Goal: Task Accomplishment & Management: Use online tool/utility

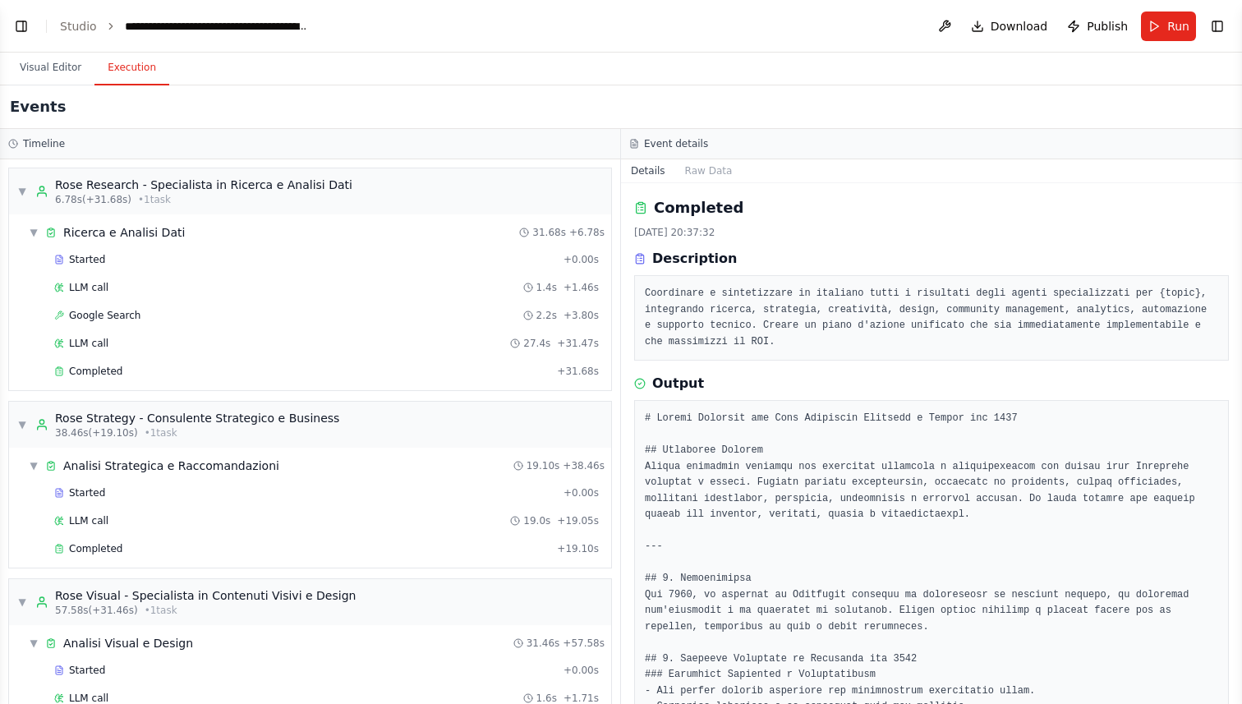
scroll to position [2483, 0]
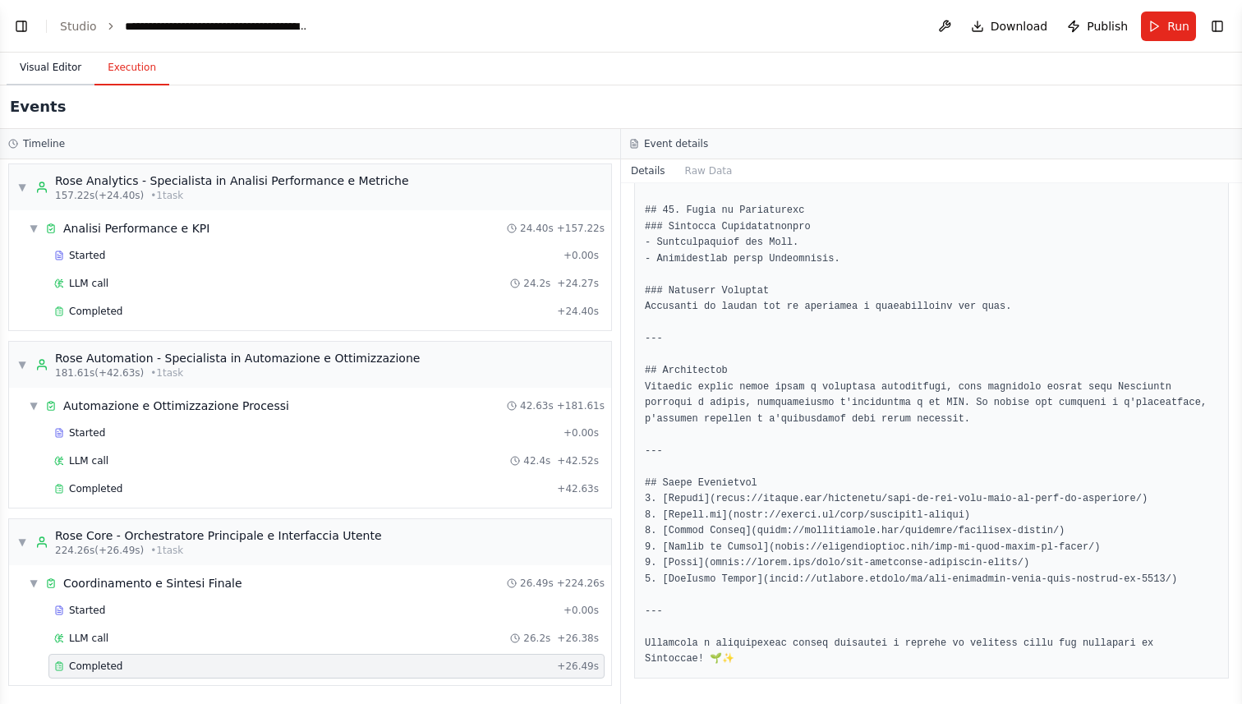
click at [46, 63] on button "Visual Editor" at bounding box center [51, 68] width 88 height 35
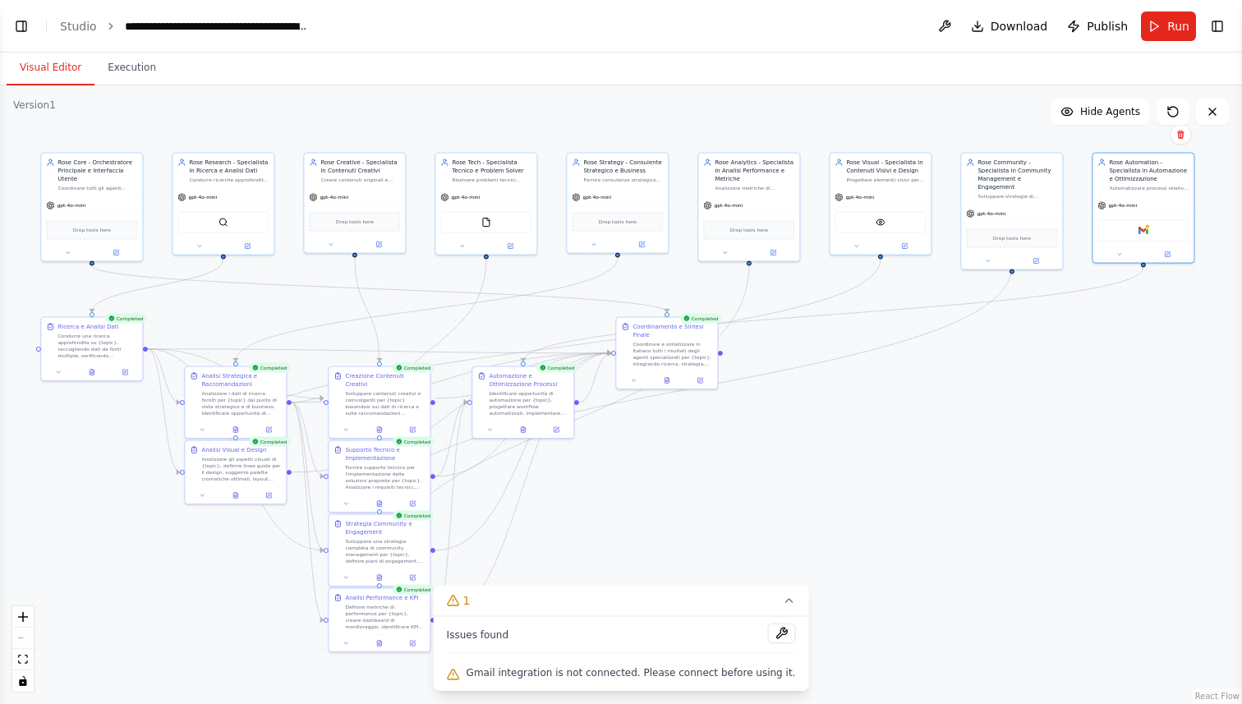
click at [101, 29] on ol "**********" at bounding box center [185, 26] width 250 height 16
click at [73, 29] on link "Studio" at bounding box center [78, 26] width 37 height 13
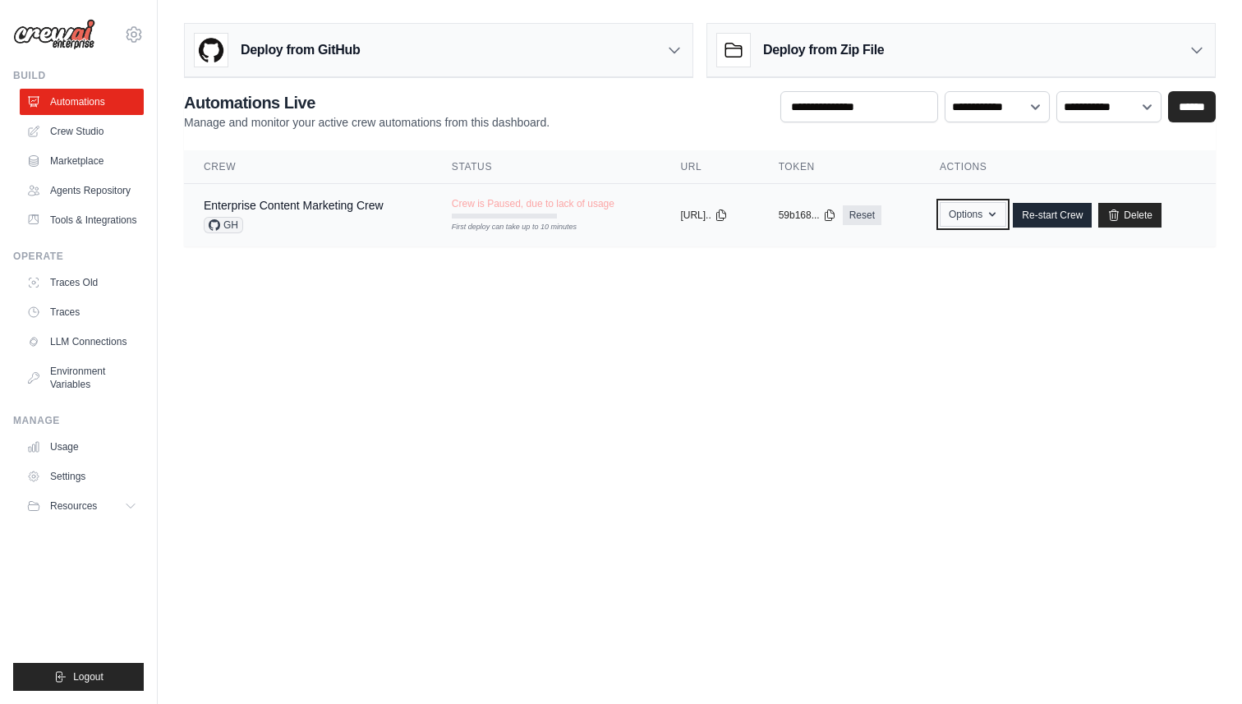
click at [999, 219] on icon "button" at bounding box center [992, 214] width 13 height 13
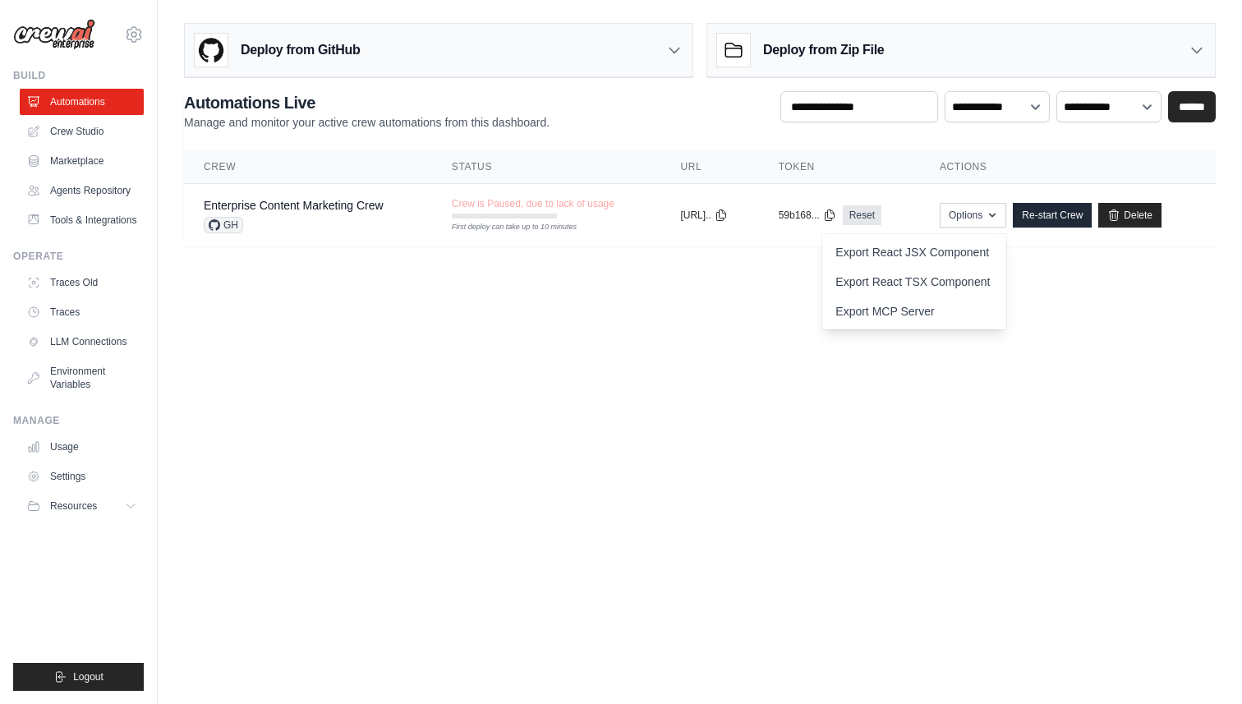
click at [1089, 256] on main "Deploy from GitHub Deploy your project directly from GitHub. Select a repositor…" at bounding box center [700, 141] width 1084 height 283
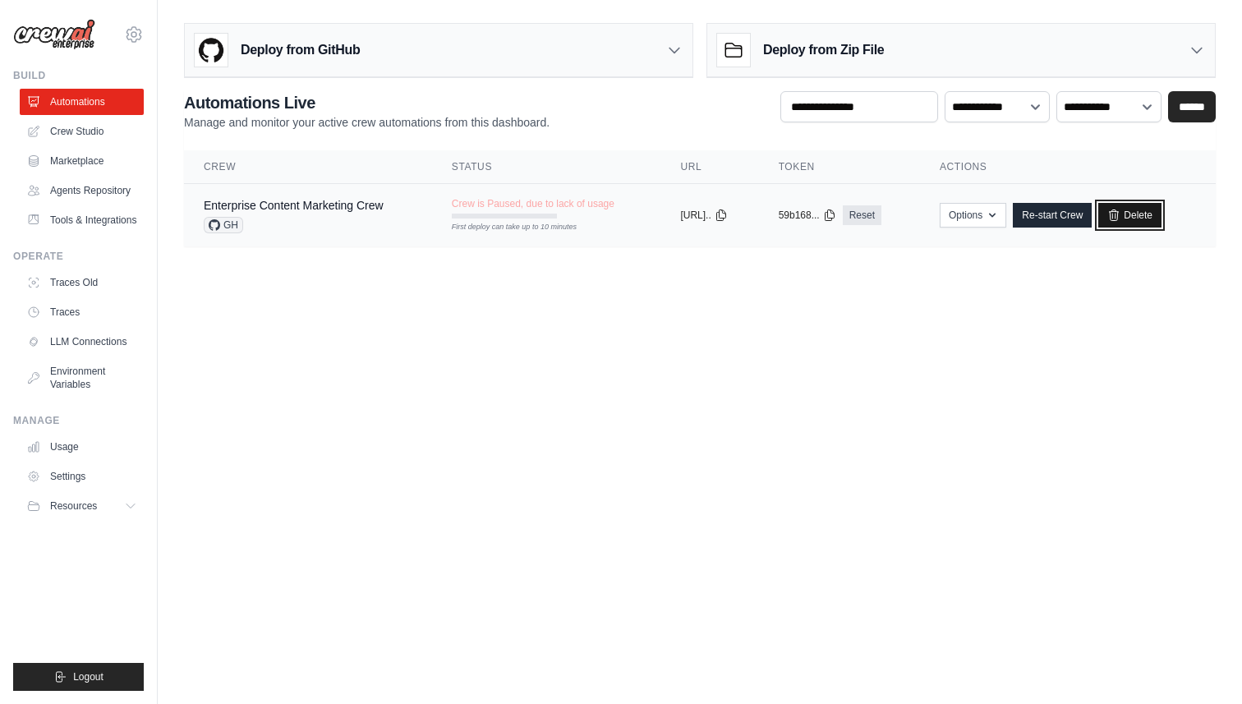
click at [1157, 206] on link "Delete" at bounding box center [1129, 215] width 63 height 25
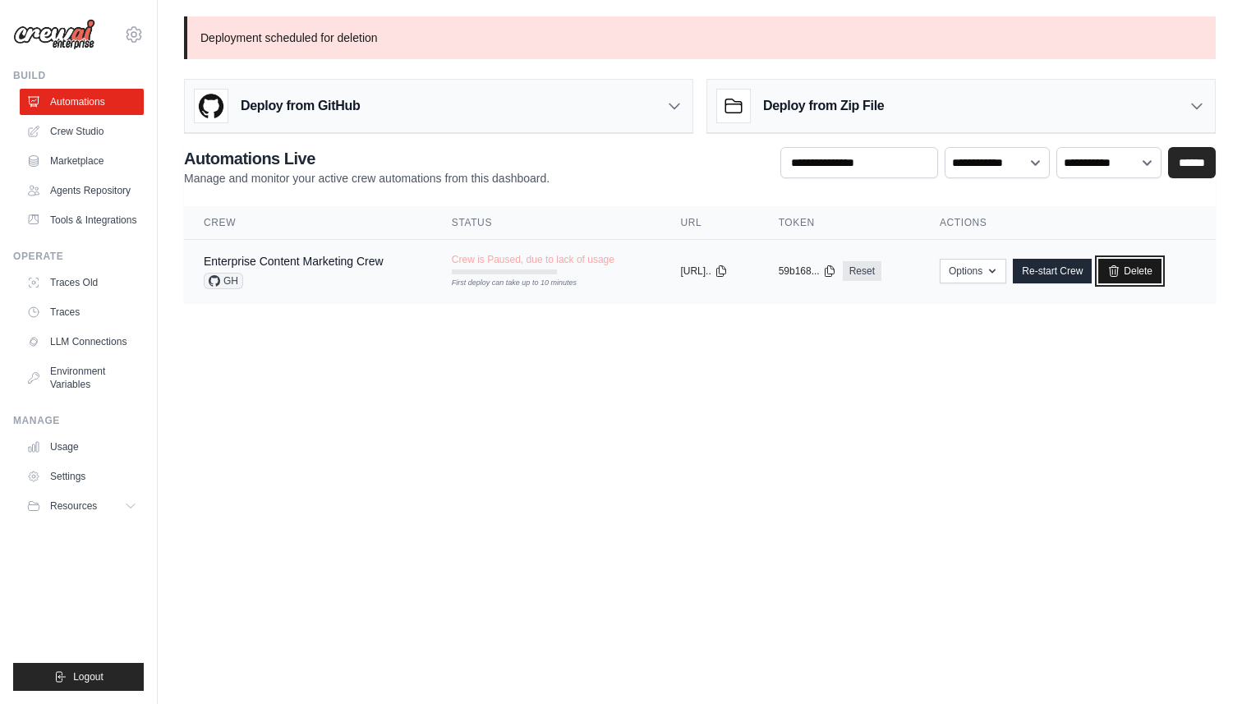
click at [1152, 272] on link "Delete" at bounding box center [1129, 271] width 63 height 25
click at [406, 275] on td "Enterprise Content Marketing Crew GH" at bounding box center [308, 271] width 248 height 63
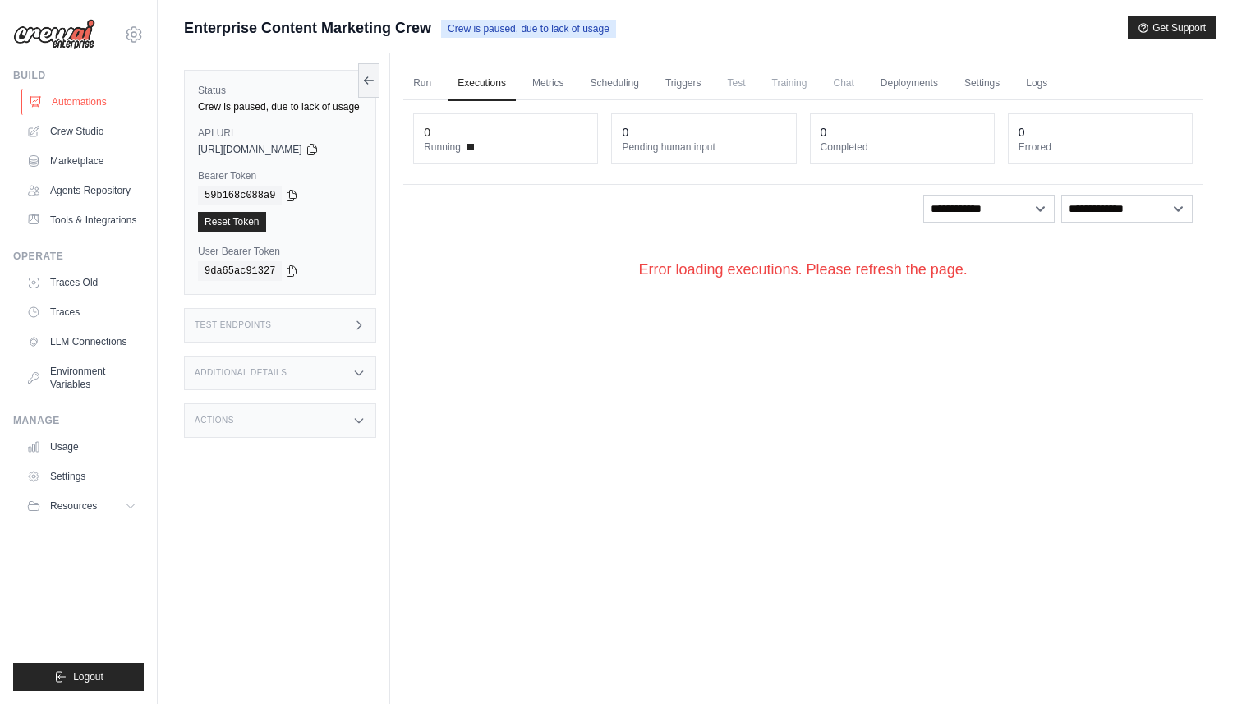
click at [69, 97] on link "Automations" at bounding box center [83, 102] width 124 height 26
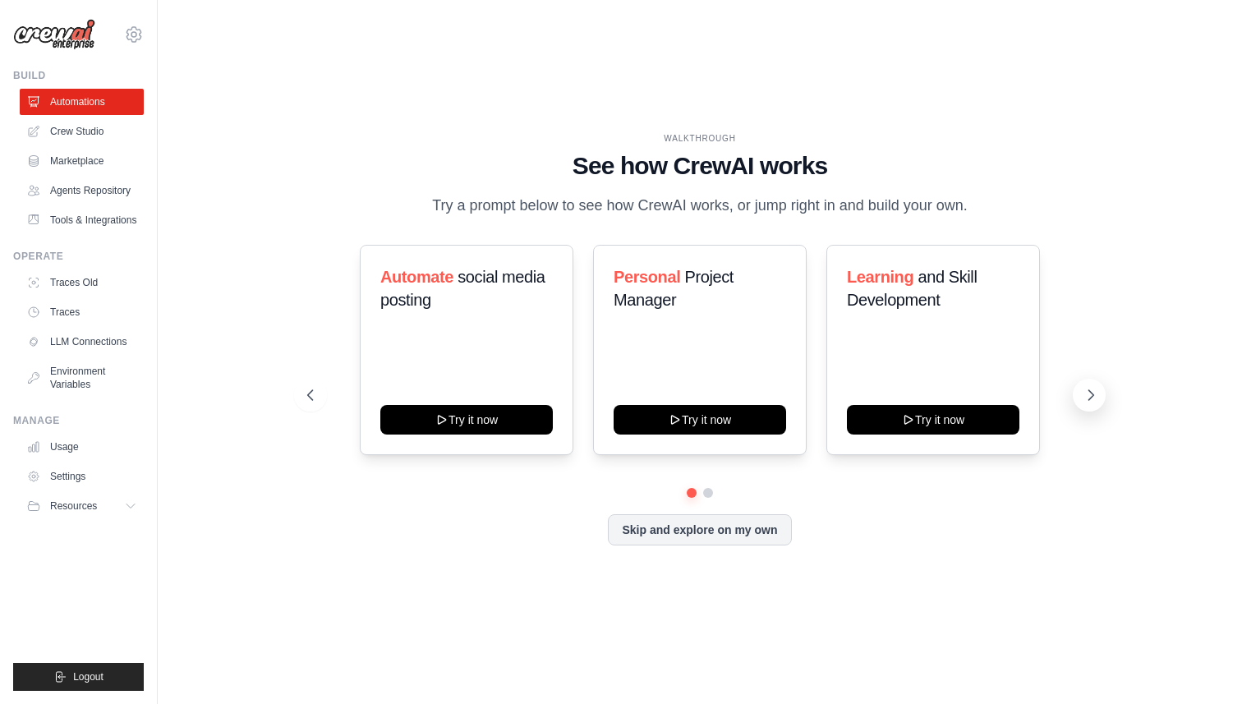
click at [1098, 399] on icon at bounding box center [1091, 395] width 16 height 16
click at [91, 128] on link "Crew Studio" at bounding box center [83, 131] width 124 height 26
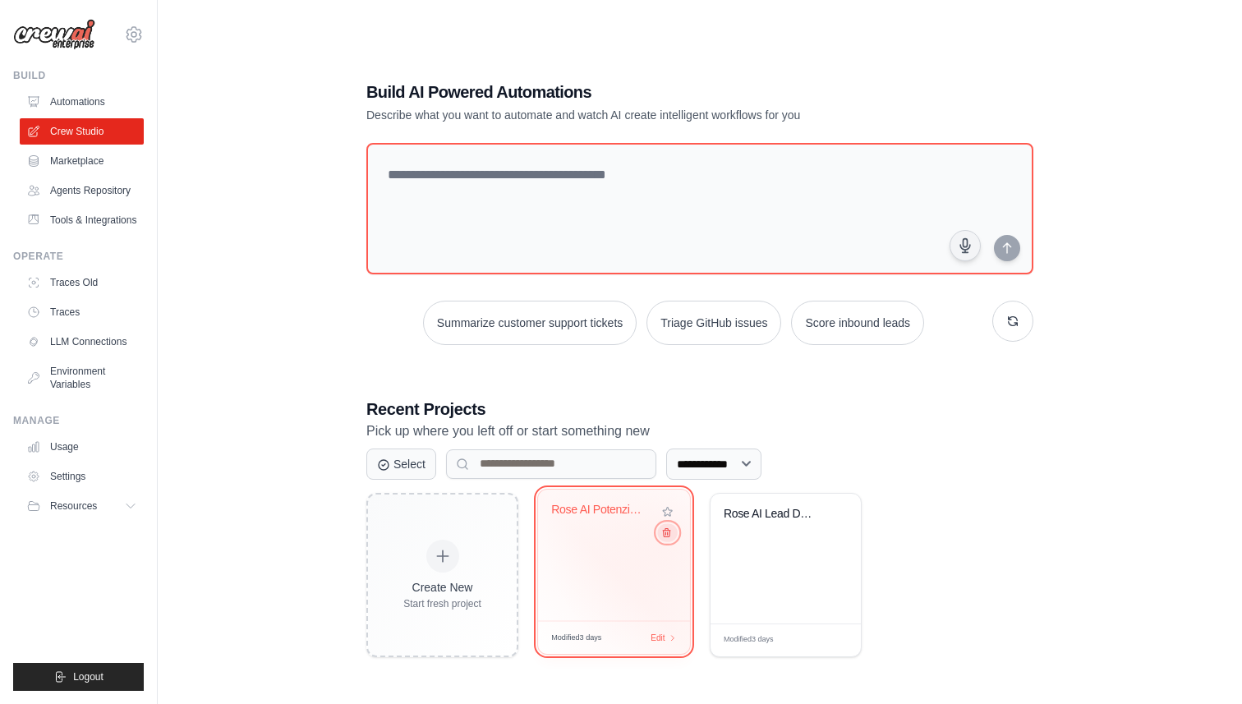
click at [668, 541] on button at bounding box center [667, 532] width 20 height 18
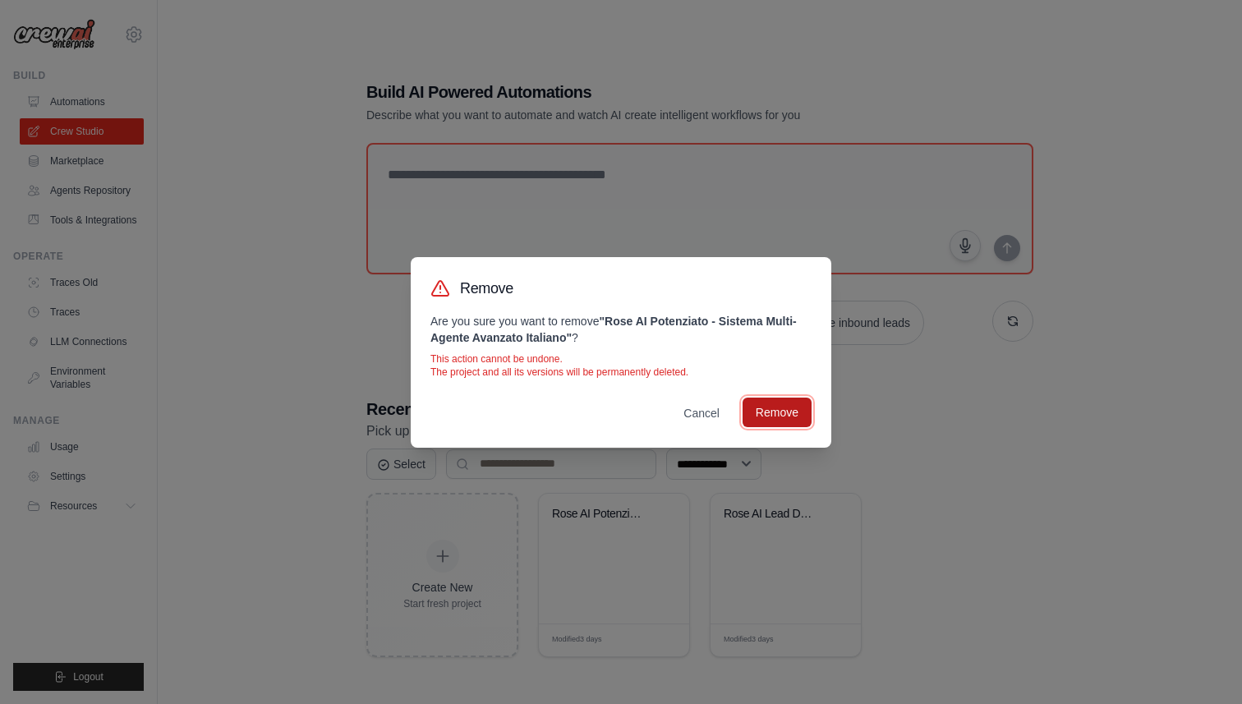
click at [782, 416] on button "Remove" at bounding box center [777, 413] width 69 height 30
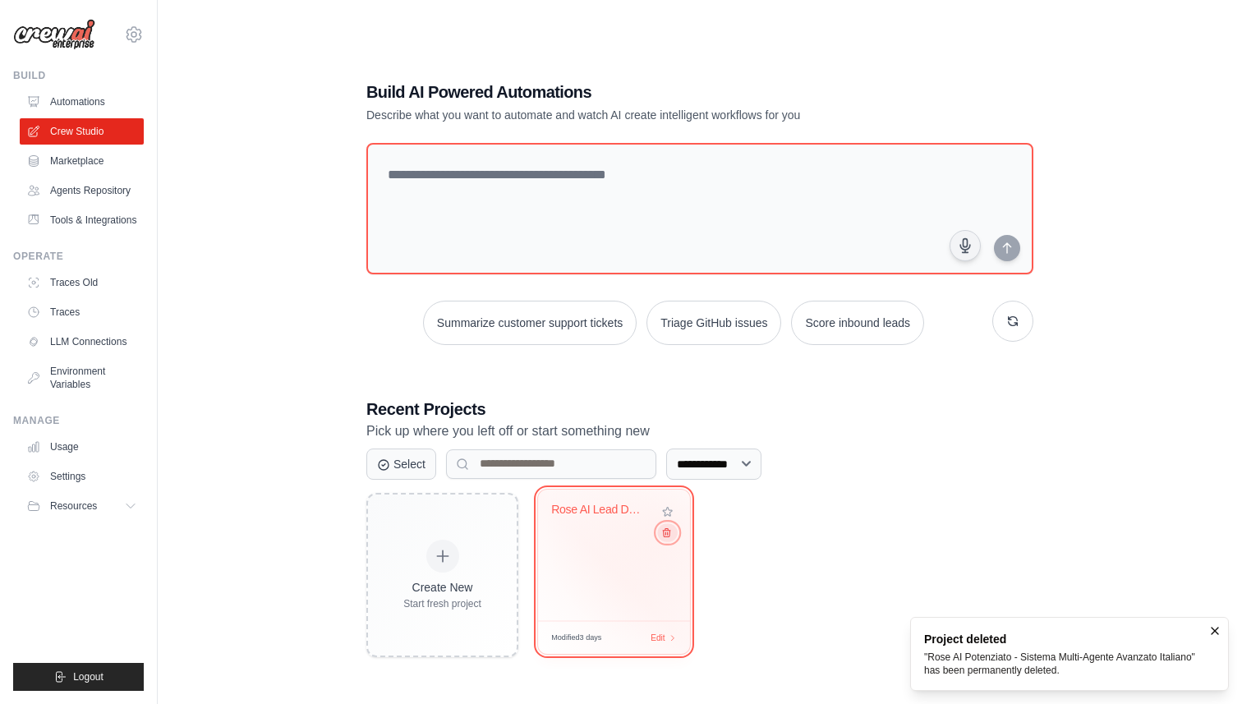
click at [667, 532] on icon at bounding box center [666, 532] width 11 height 11
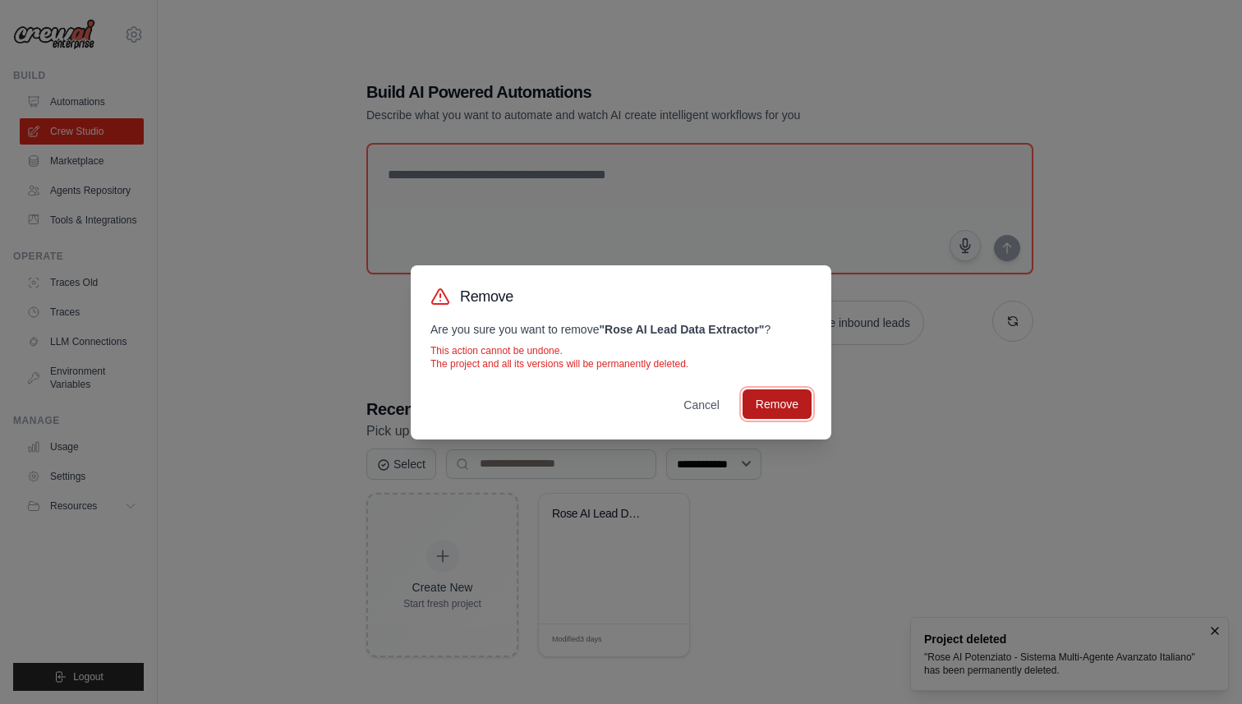
click at [764, 409] on button "Remove" at bounding box center [777, 404] width 69 height 30
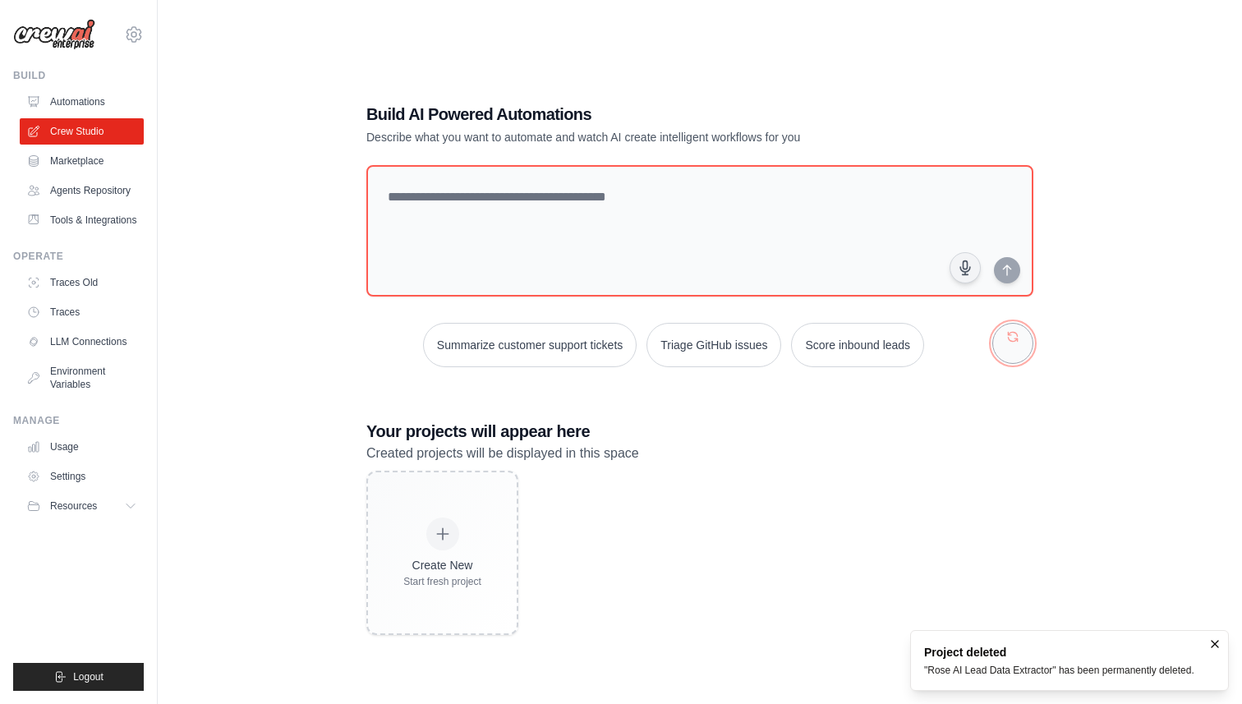
click at [1025, 354] on button "button" at bounding box center [1012, 343] width 41 height 41
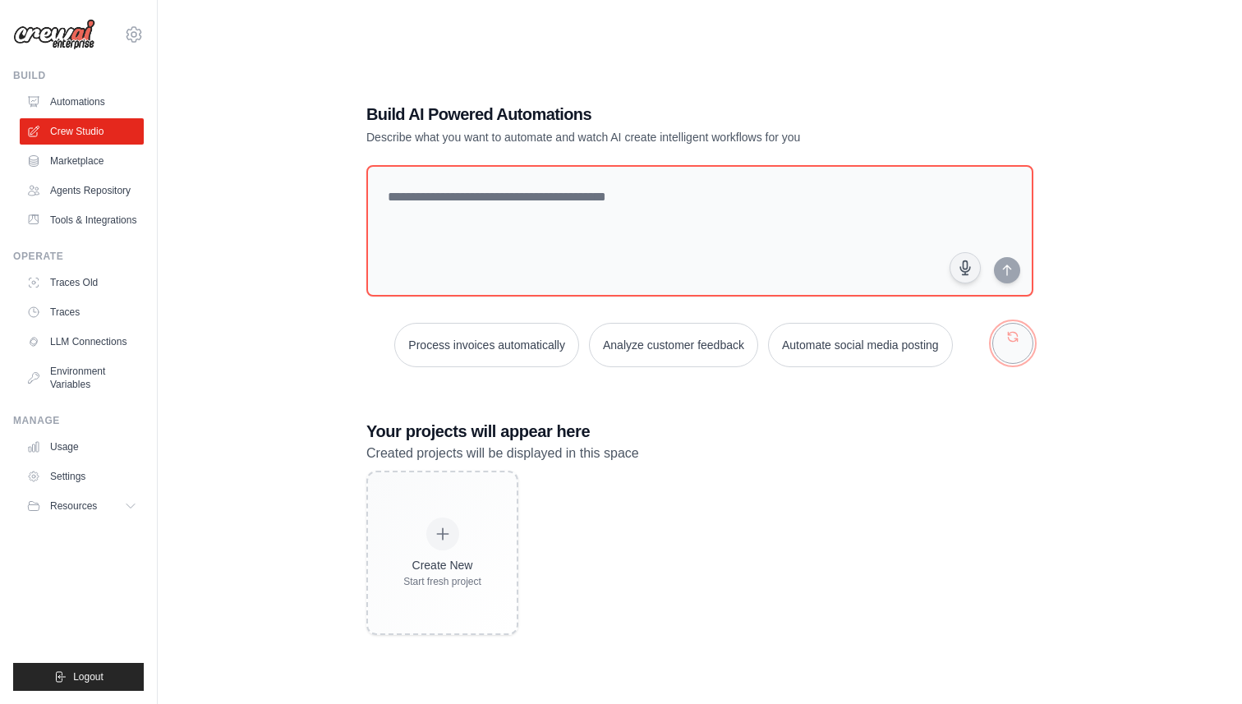
click at [1025, 354] on button "button" at bounding box center [1012, 343] width 41 height 41
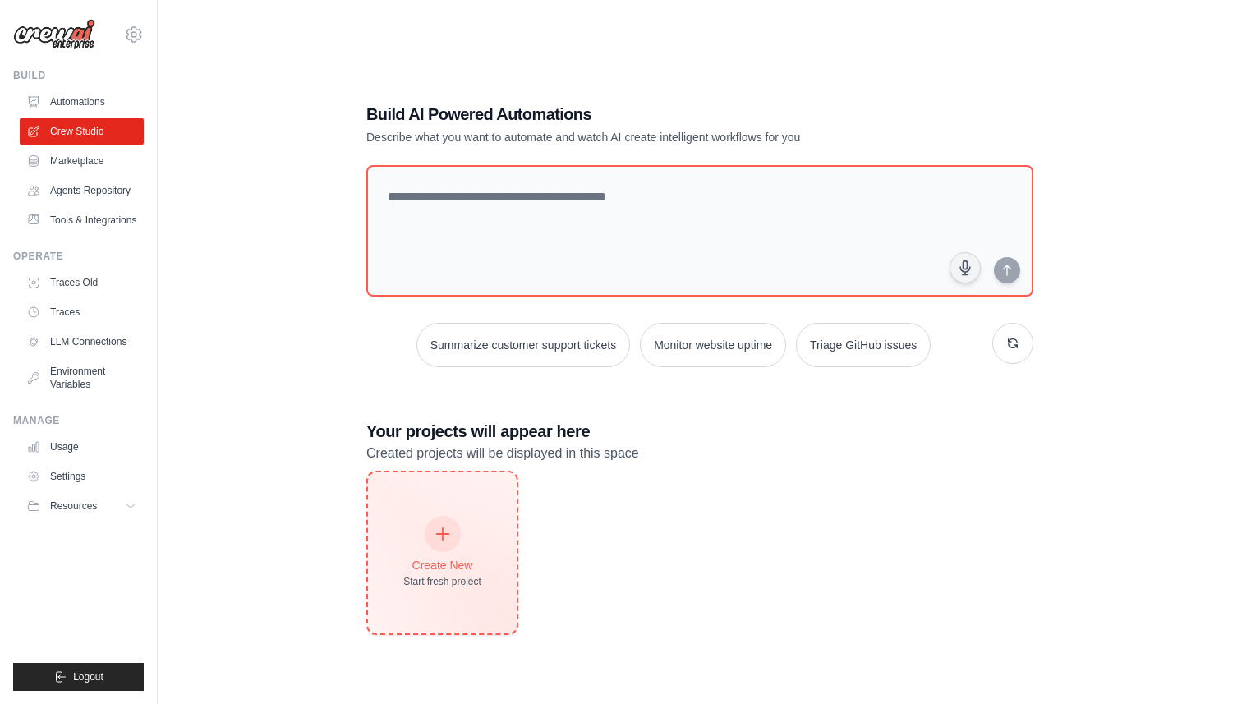
click at [483, 578] on div "Create New Start fresh project" at bounding box center [442, 552] width 149 height 161
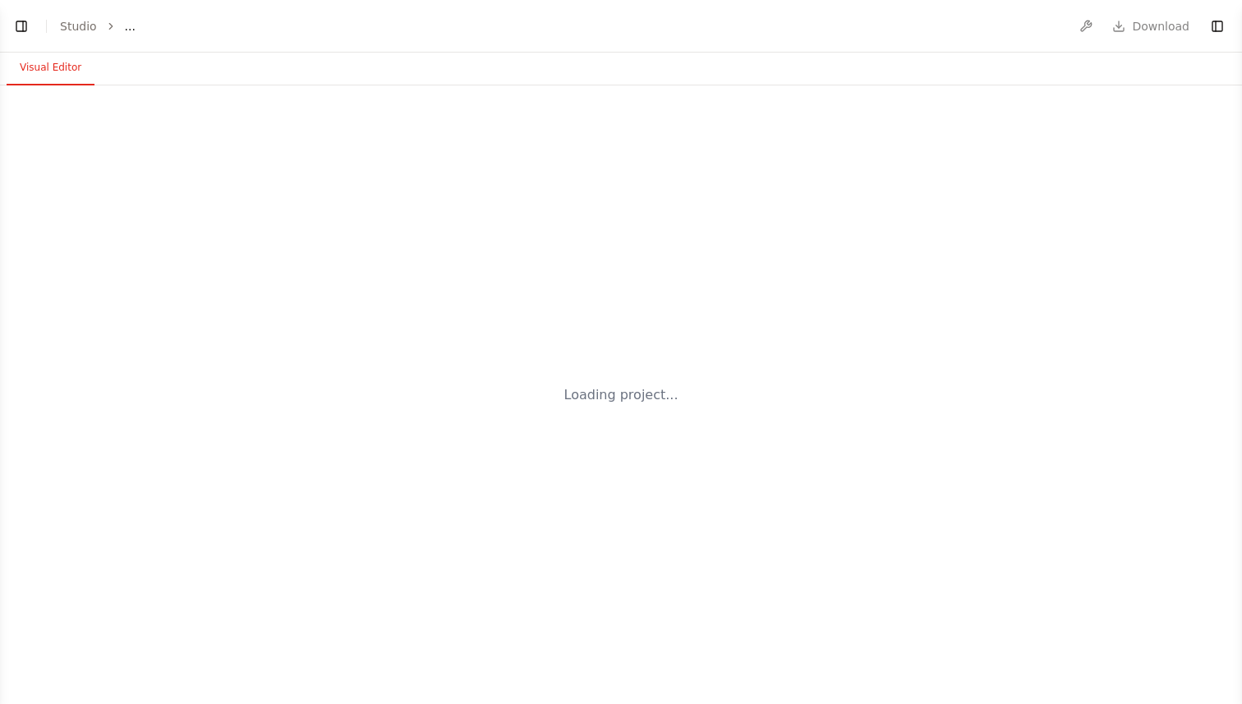
select select "****"
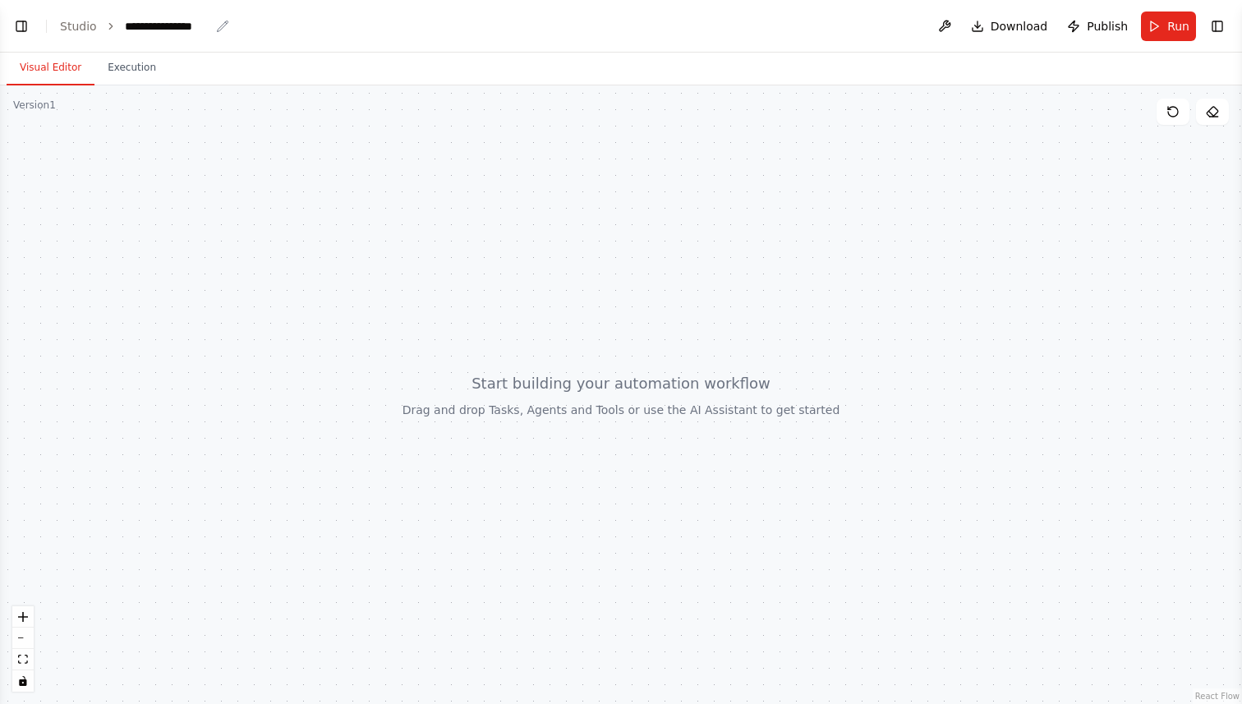
click at [188, 25] on div "**********" at bounding box center [167, 26] width 85 height 16
click at [79, 25] on link "Studio" at bounding box center [78, 26] width 37 height 13
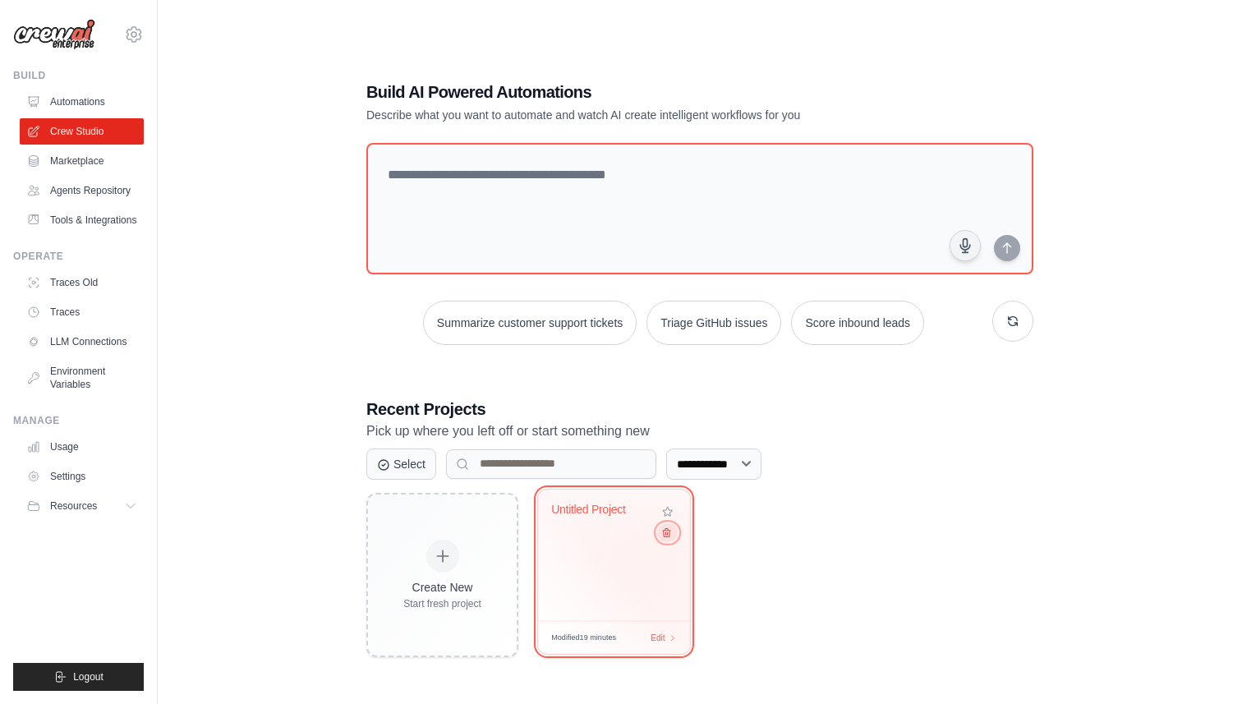
click at [672, 540] on button at bounding box center [667, 532] width 20 height 18
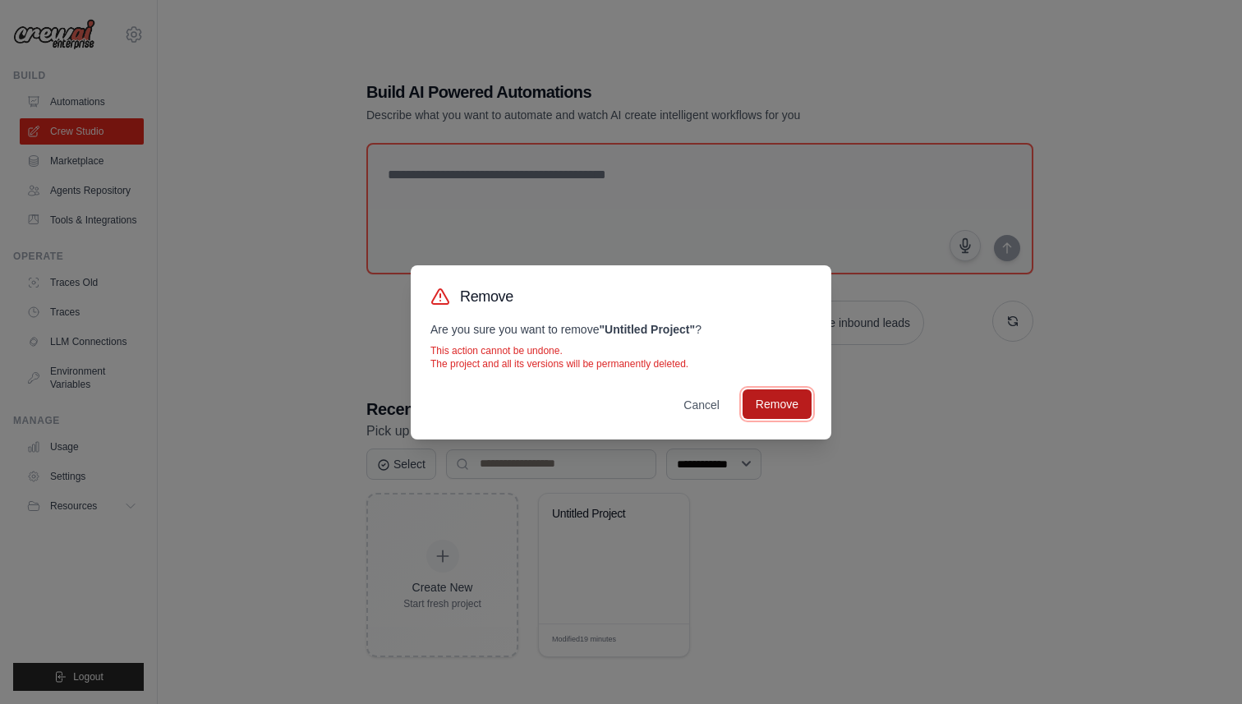
click at [804, 406] on button "Remove" at bounding box center [777, 404] width 69 height 30
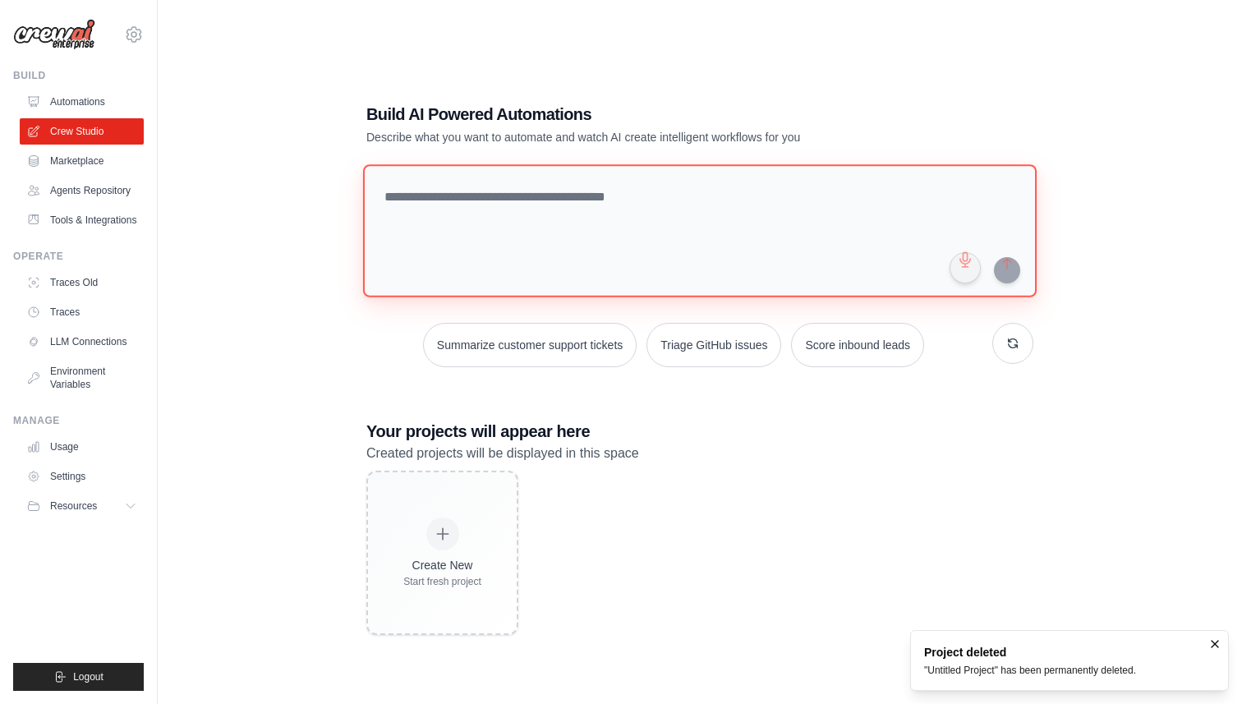
click at [543, 194] on textarea at bounding box center [700, 230] width 674 height 133
paste textarea "**********"
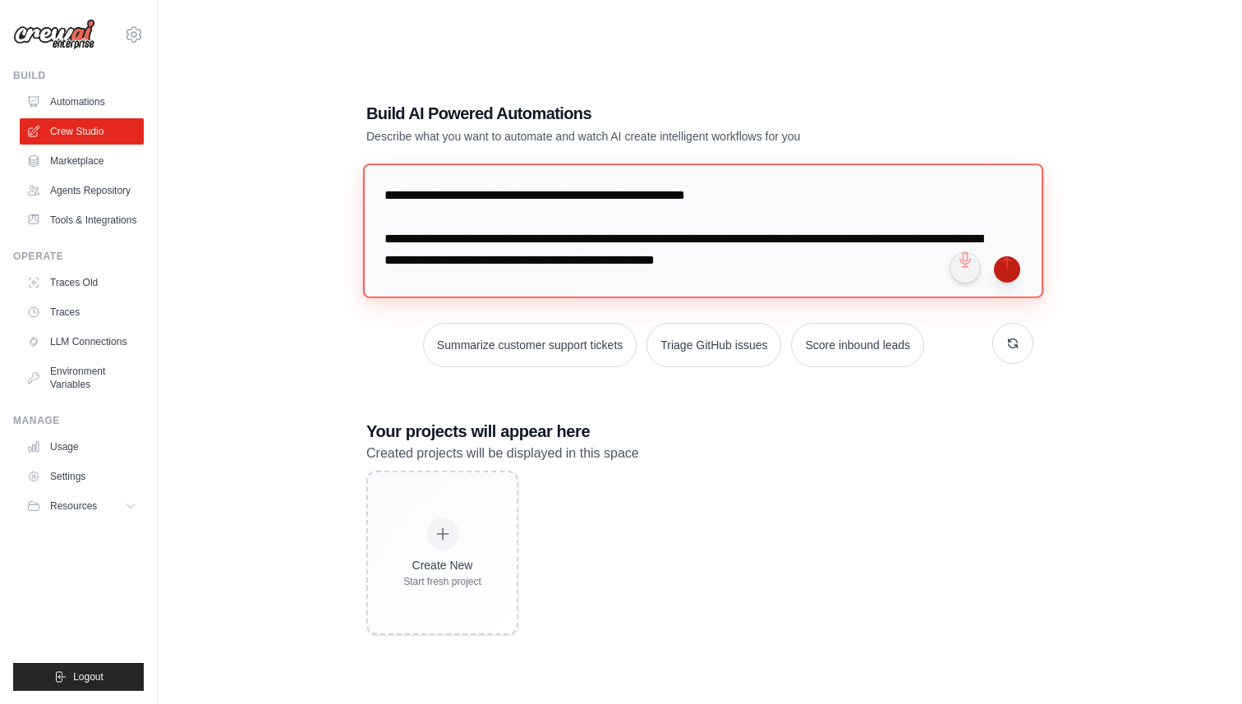
type textarea "**********"
click at [1006, 268] on button "submit" at bounding box center [1007, 269] width 26 height 26
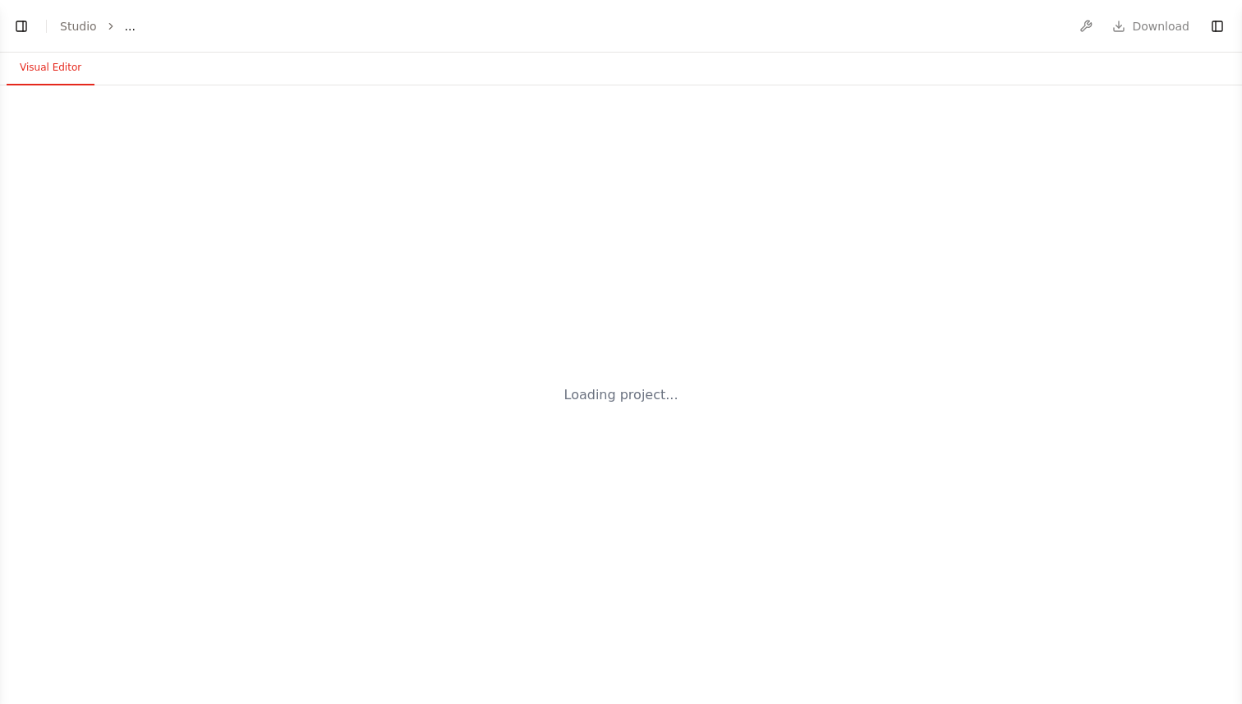
select select "****"
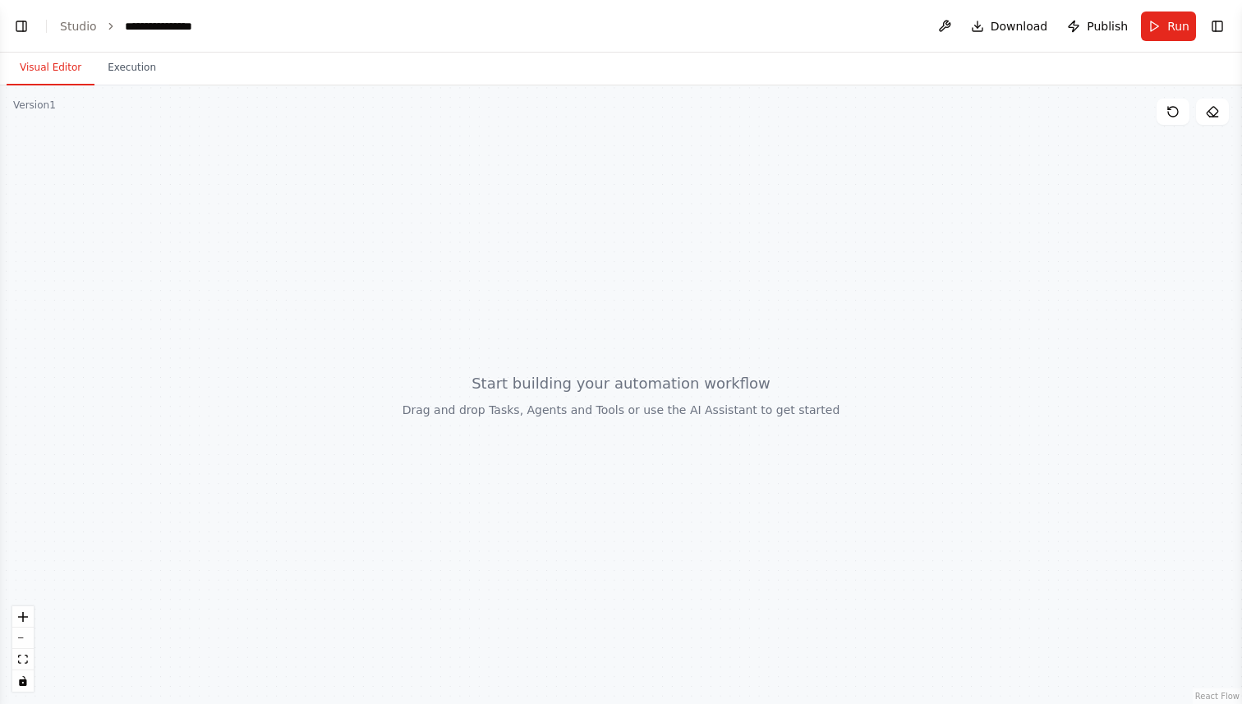
scroll to position [1351, 0]
click at [169, 27] on div "**********" at bounding box center [167, 26] width 85 height 16
click at [205, 25] on div "**********" at bounding box center [186, 26] width 123 height 16
drag, startPoint x: 209, startPoint y: 27, endPoint x: 142, endPoint y: 27, distance: 67.4
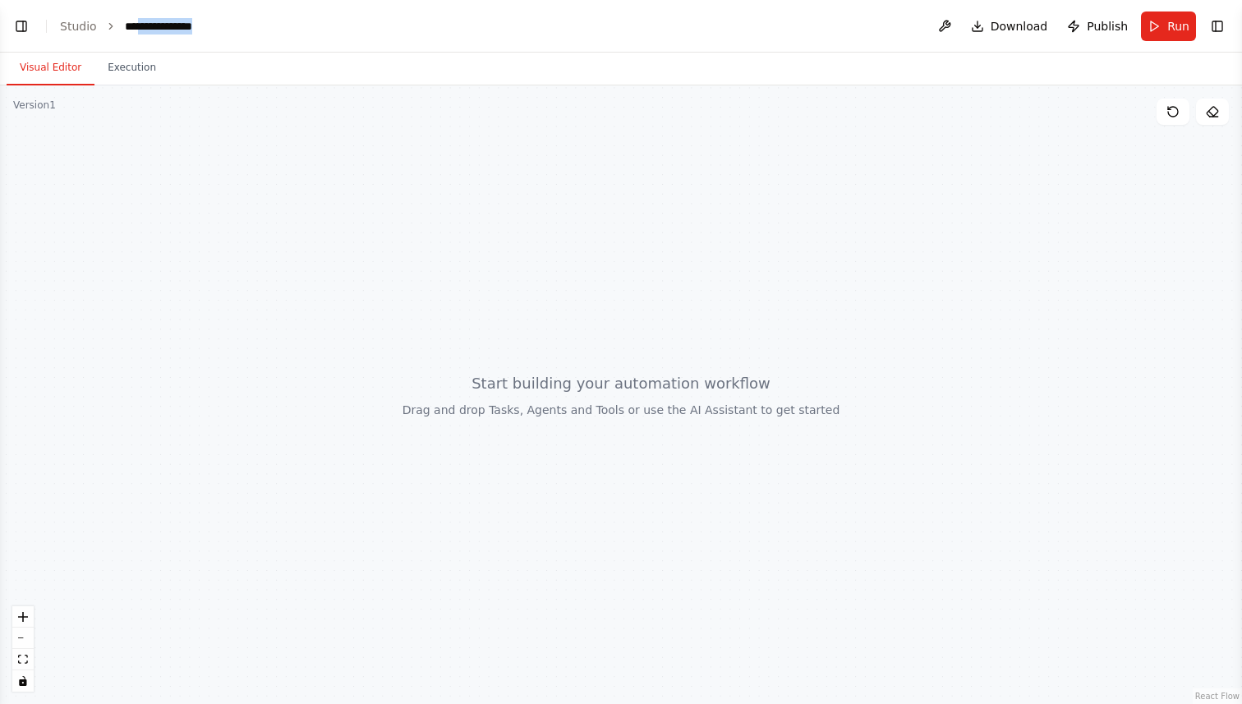
click at [142, 27] on div "**********" at bounding box center [186, 26] width 123 height 16
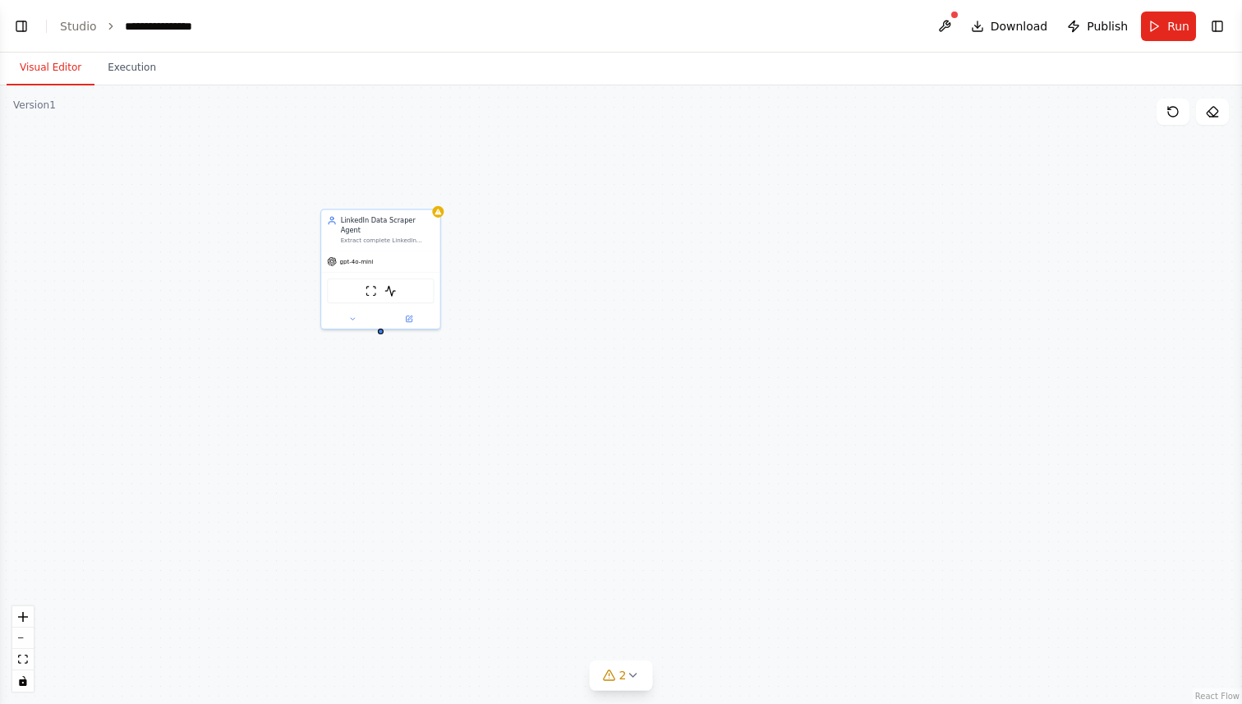
scroll to position [1582, 0]
click at [27, 29] on button "Toggle Left Sidebar" at bounding box center [21, 26] width 23 height 23
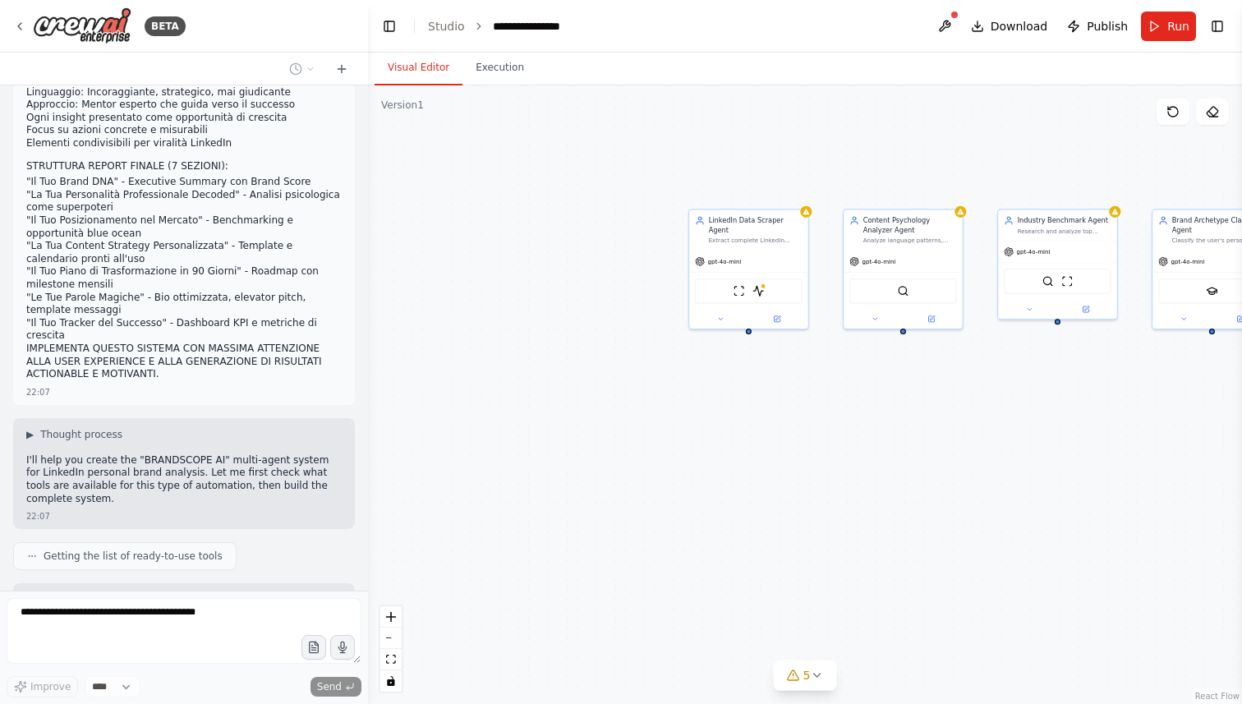
scroll to position [1247, 0]
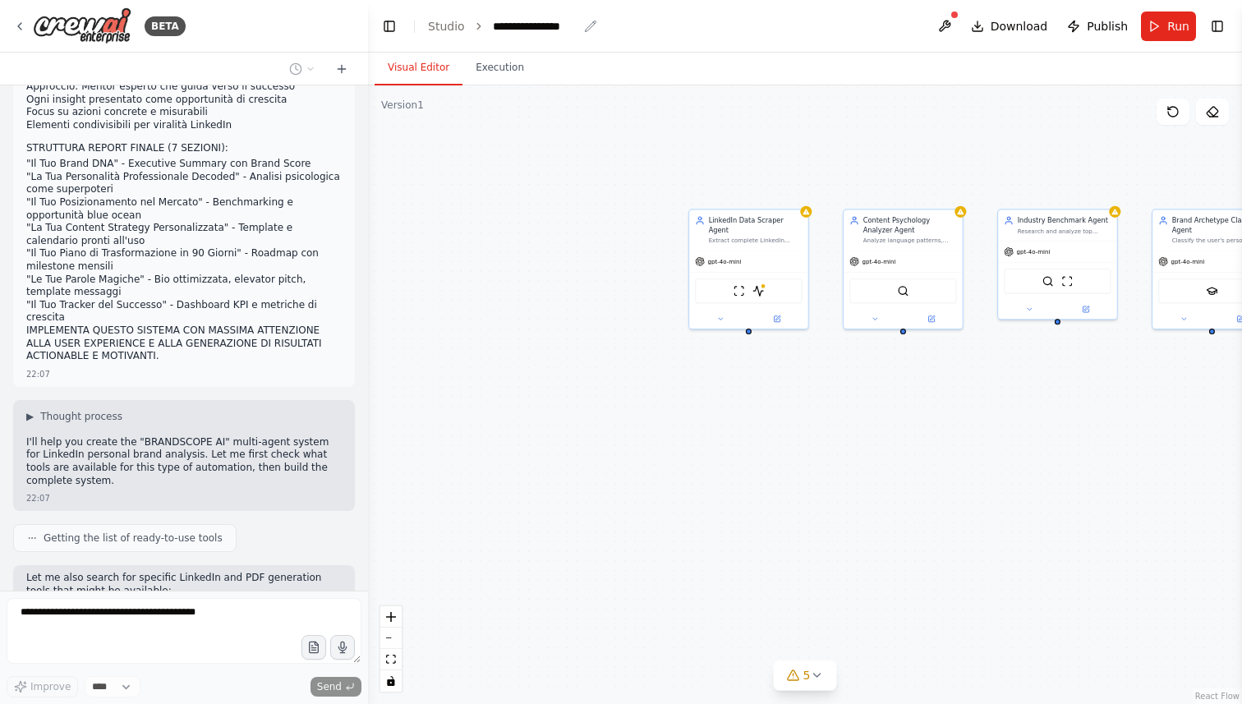
click at [541, 24] on div "**********" at bounding box center [535, 26] width 85 height 16
click at [550, 25] on div "**********" at bounding box center [554, 26] width 123 height 16
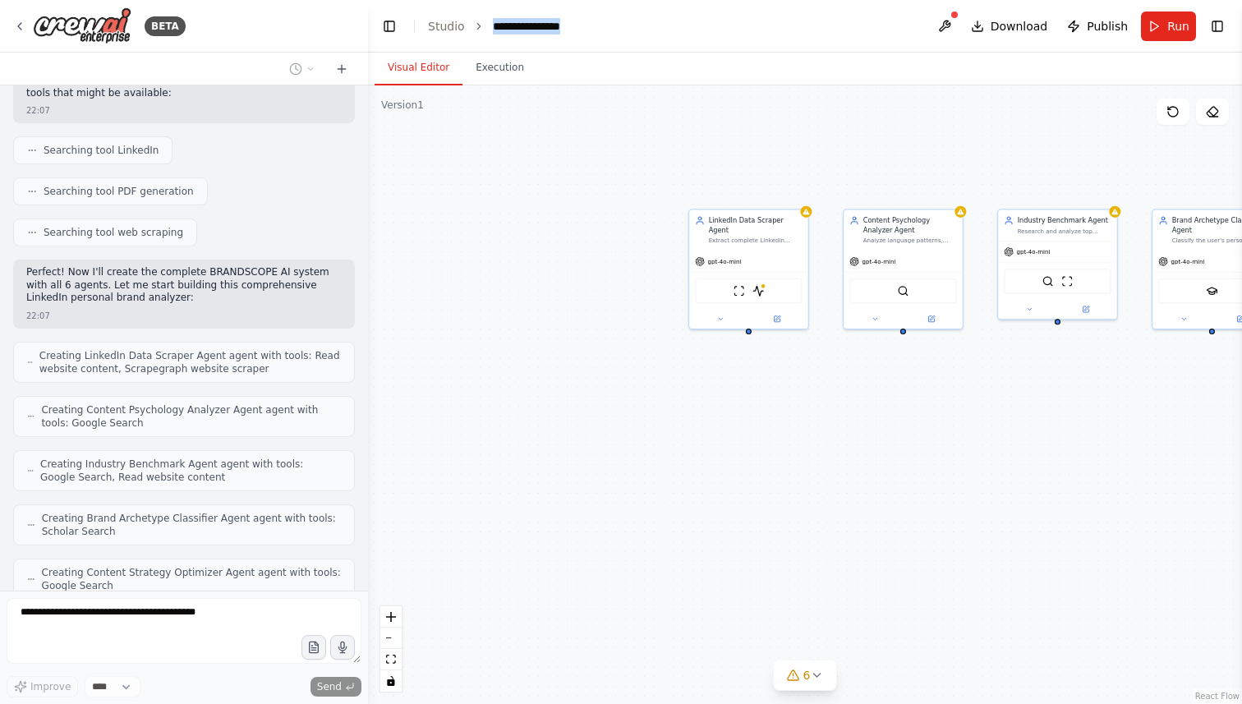
drag, startPoint x: 578, startPoint y: 26, endPoint x: 486, endPoint y: 25, distance: 92.8
click at [486, 25] on ol "**********" at bounding box center [522, 26] width 188 height 16
paste div "breadcrumb"
click at [733, 19] on header "**********" at bounding box center [805, 26] width 874 height 53
click at [587, 20] on div "**********" at bounding box center [542, 26] width 98 height 16
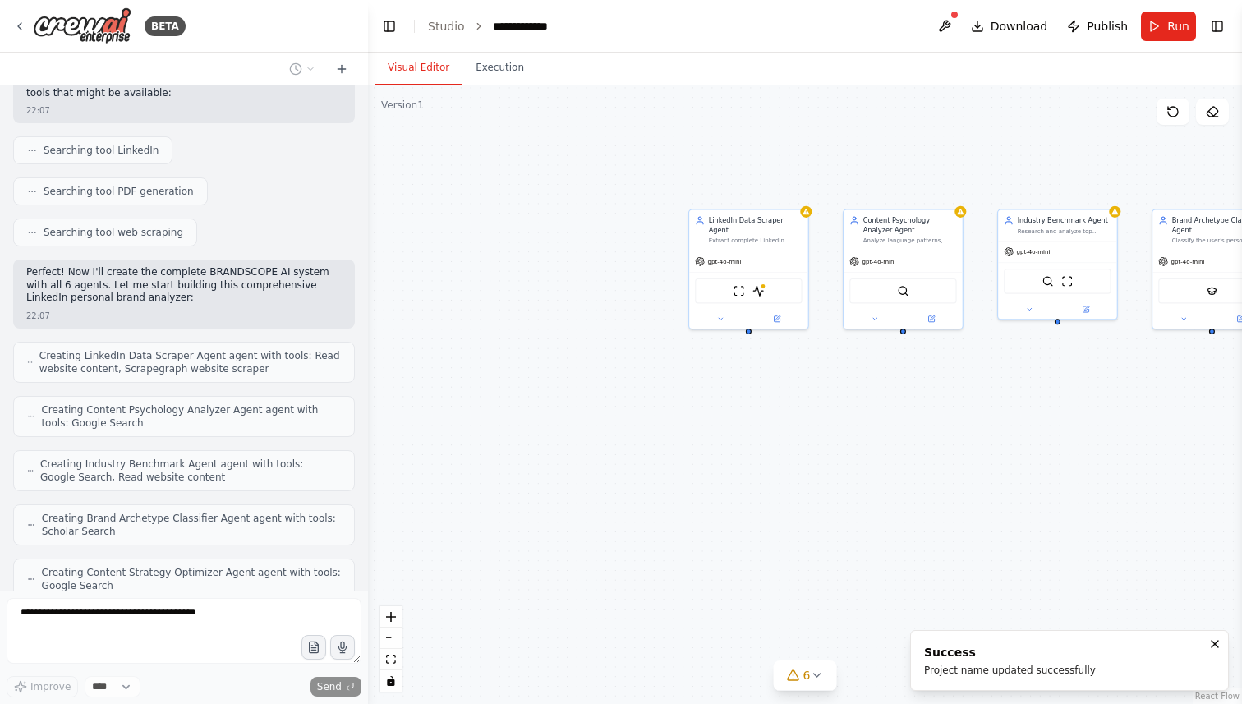
click at [691, 27] on header "**********" at bounding box center [805, 26] width 874 height 53
click at [1014, 35] on button "Download" at bounding box center [1009, 27] width 90 height 30
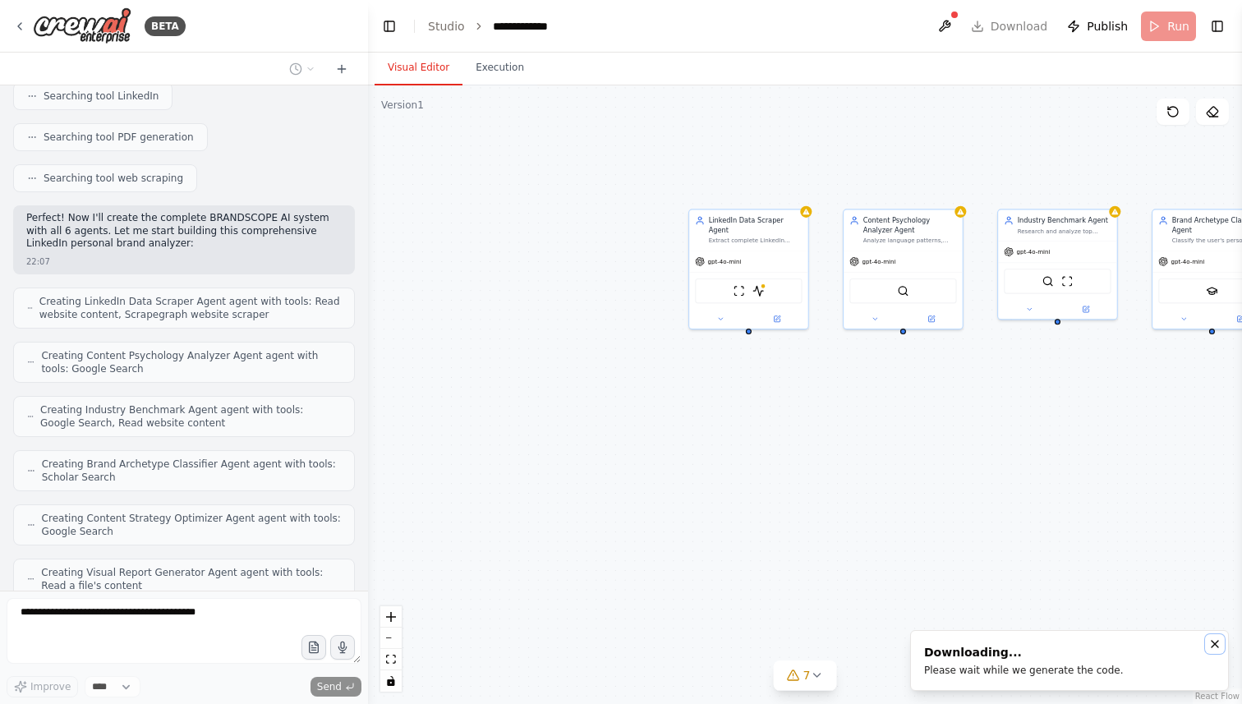
click at [1217, 647] on icon "Notifications (F8)" at bounding box center [1215, 644] width 7 height 7
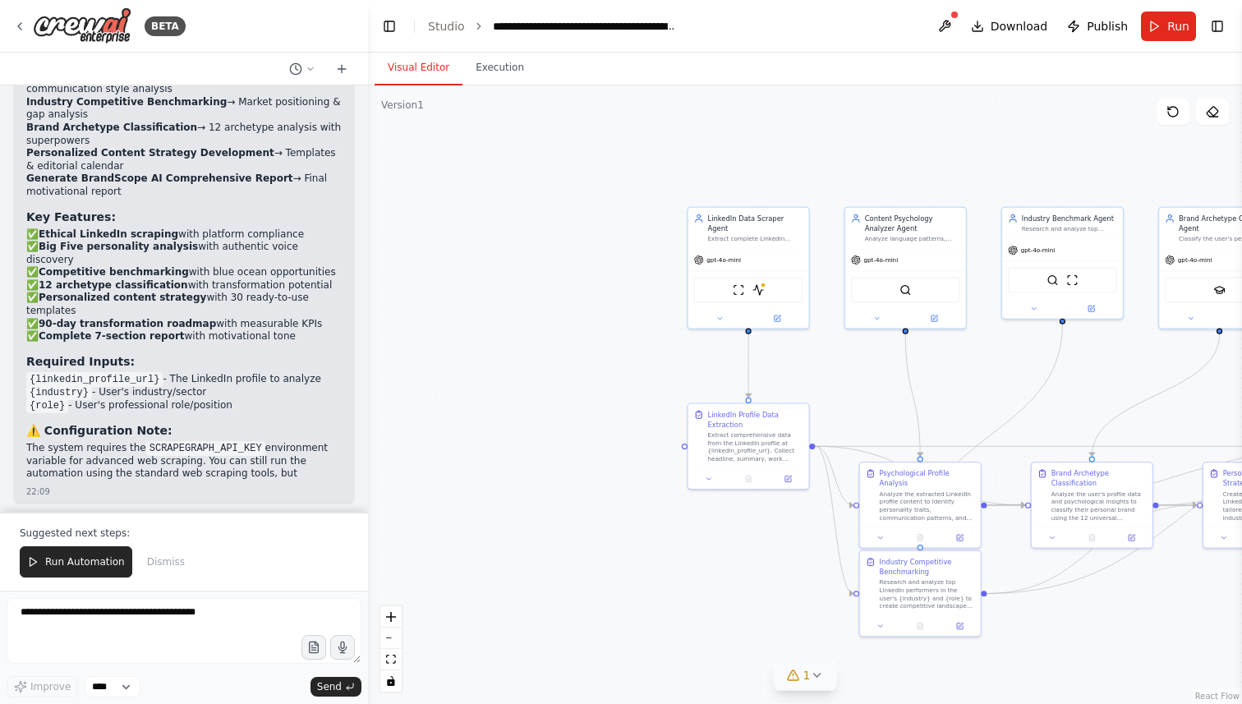
click at [804, 675] on span "1" at bounding box center [806, 675] width 7 height 16
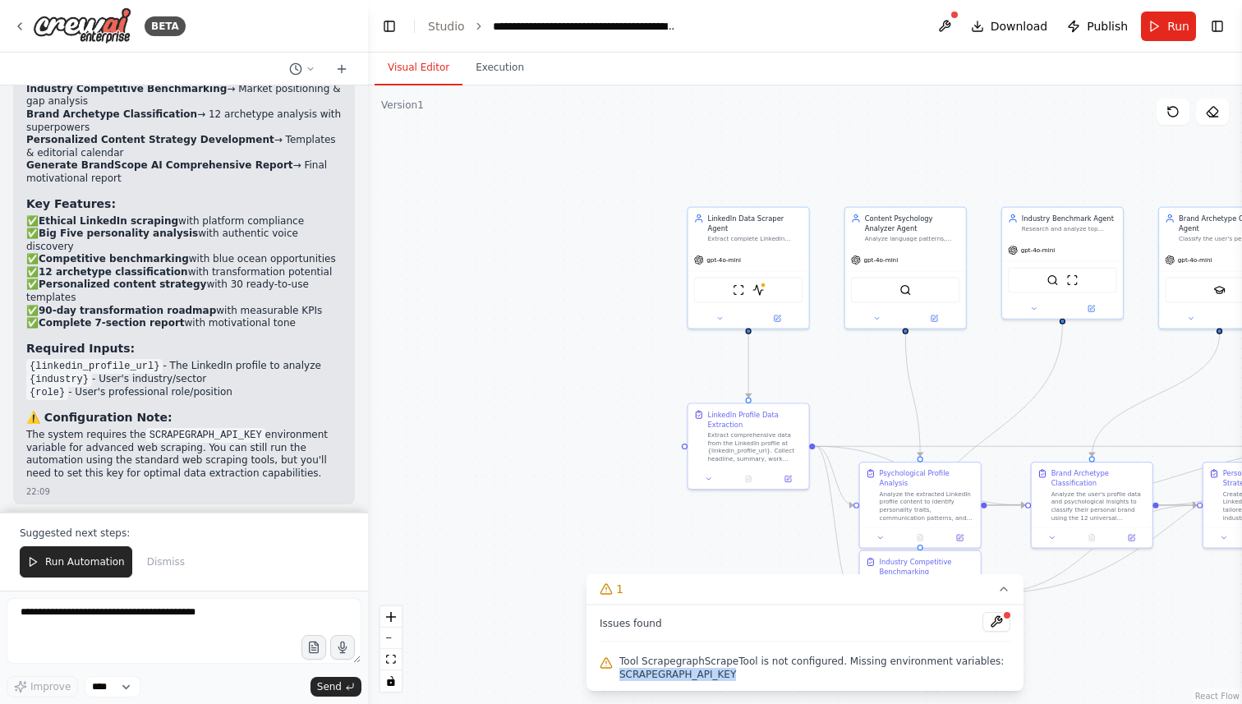
drag, startPoint x: 619, startPoint y: 672, endPoint x: 755, endPoint y: 675, distance: 135.6
click at [755, 675] on span "Tool ScrapegraphScrapeTool is not configured. Missing environment variables: SC…" at bounding box center [814, 668] width 391 height 26
copy span "SCRAPEGRAPH_API_KEY"
click at [999, 622] on button at bounding box center [997, 622] width 28 height 20
click at [992, 624] on div at bounding box center [997, 623] width 28 height 22
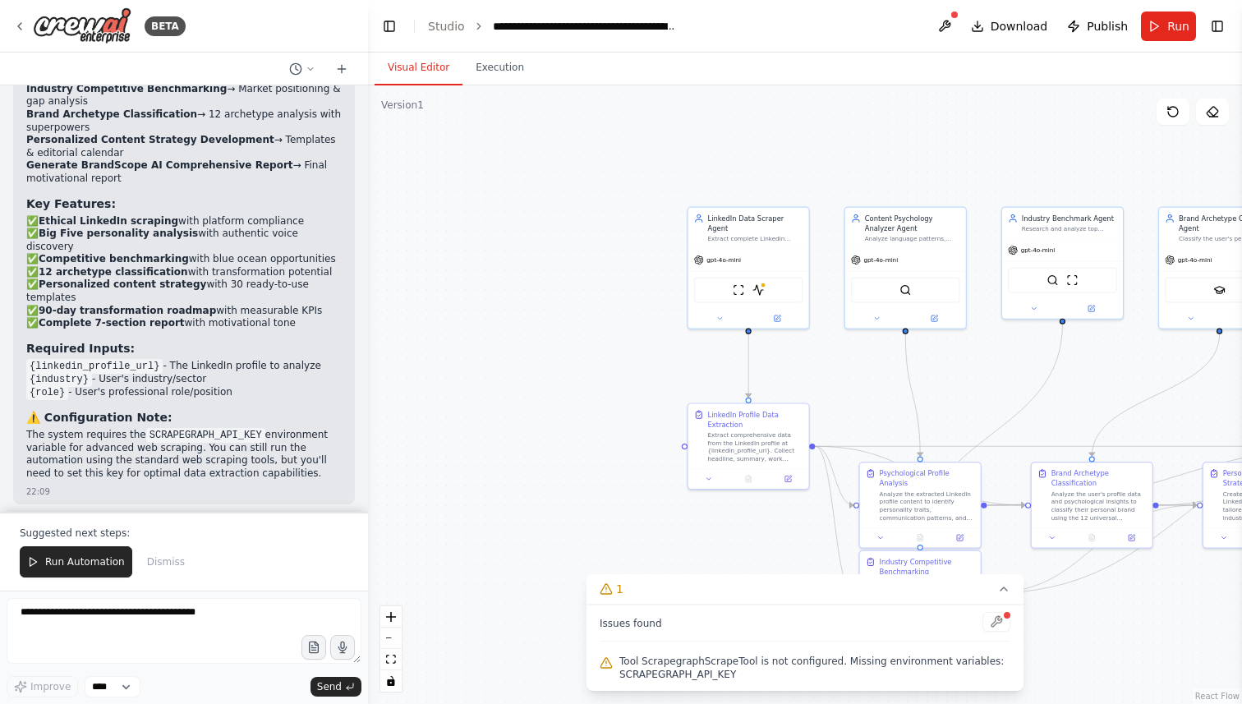
click at [1006, 624] on div at bounding box center [997, 623] width 28 height 22
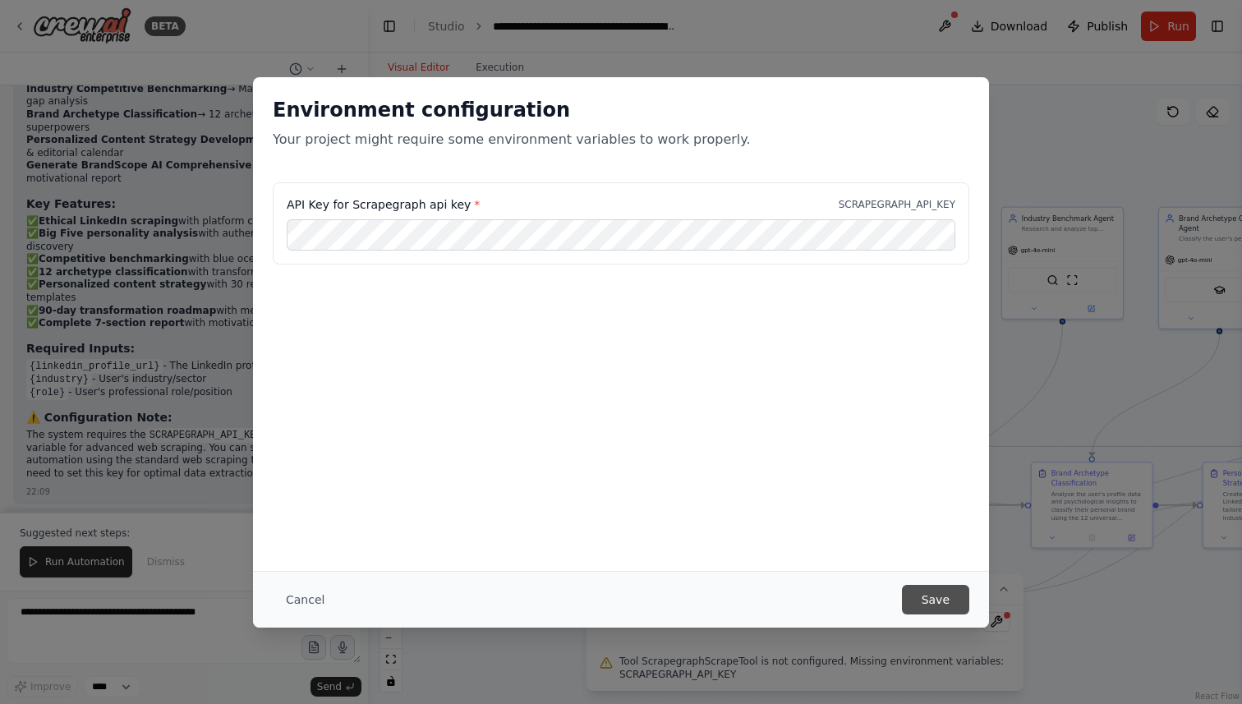
click at [926, 603] on button "Save" at bounding box center [935, 600] width 67 height 30
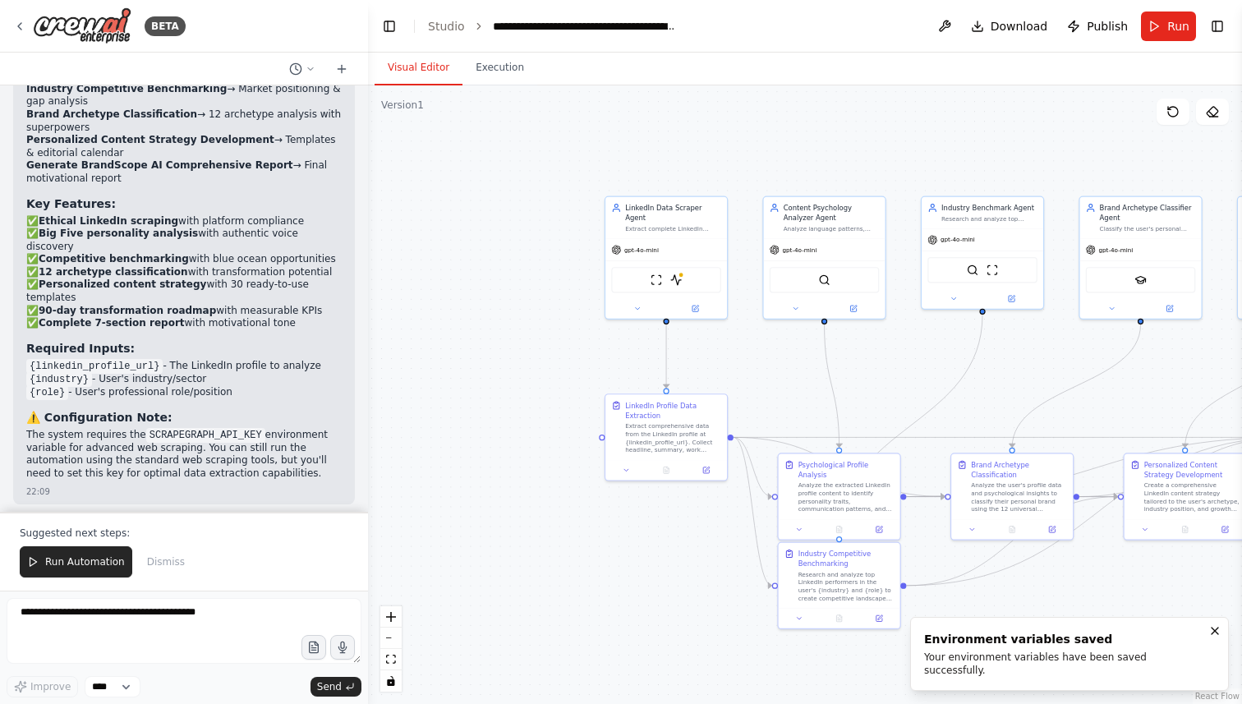
drag, startPoint x: 656, startPoint y: 367, endPoint x: 338, endPoint y: 347, distance: 318.6
click at [343, 348] on div "BETA CREA UN SISTEMA MULTI-AGENTE CREWAI CHIAMATO "BRANDSCOPE AI" OBIETTIVO: Sv…" at bounding box center [621, 352] width 1242 height 704
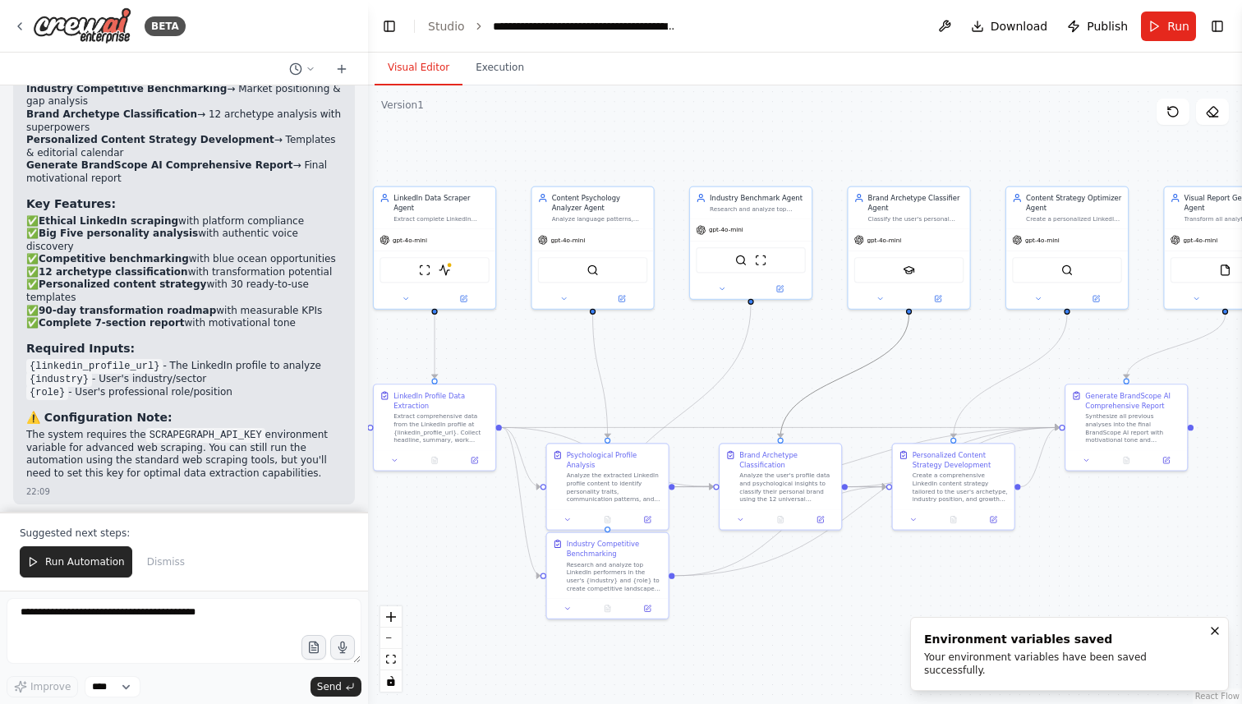
drag, startPoint x: 831, startPoint y: 384, endPoint x: 702, endPoint y: 391, distance: 128.4
click at [702, 391] on div ".deletable-edge-delete-btn { width: 20px; height: 20px; border: 0px solid #ffff…" at bounding box center [805, 394] width 874 height 619
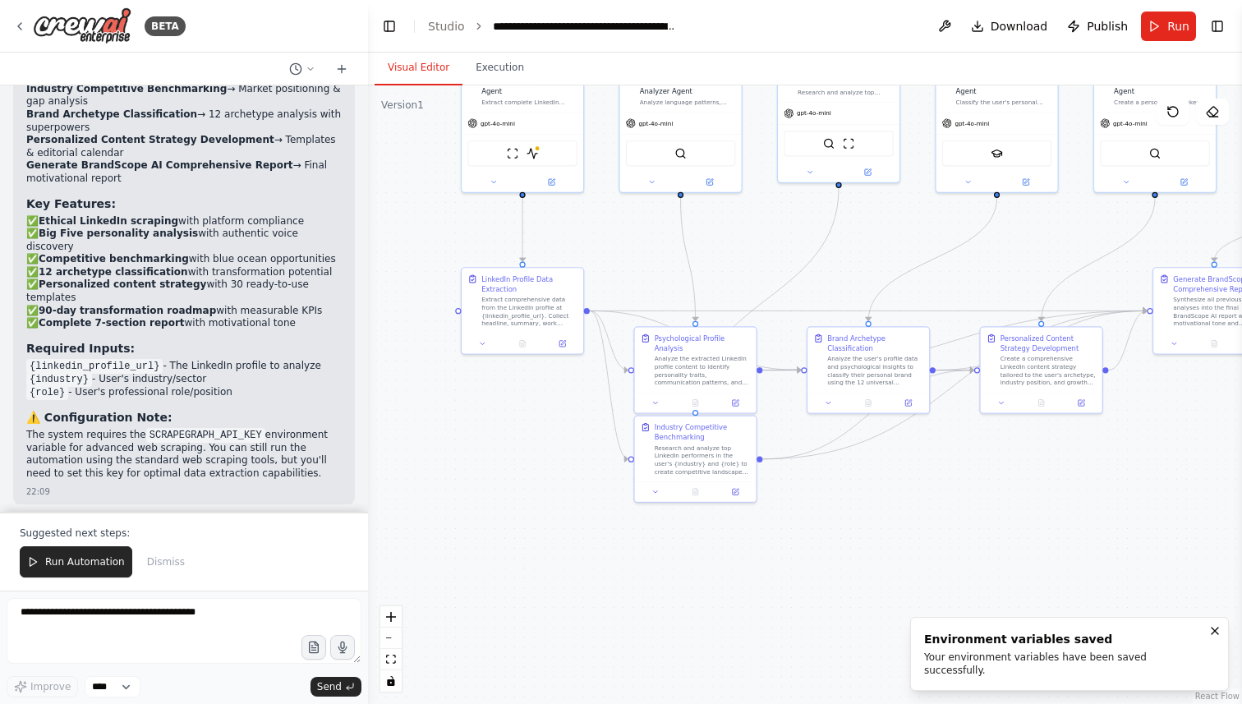
drag, startPoint x: 900, startPoint y: 386, endPoint x: 988, endPoint y: 269, distance: 146.1
click at [988, 269] on div ".deletable-edge-delete-btn { width: 20px; height: 20px; border: 0px solid #ffff…" at bounding box center [805, 394] width 874 height 619
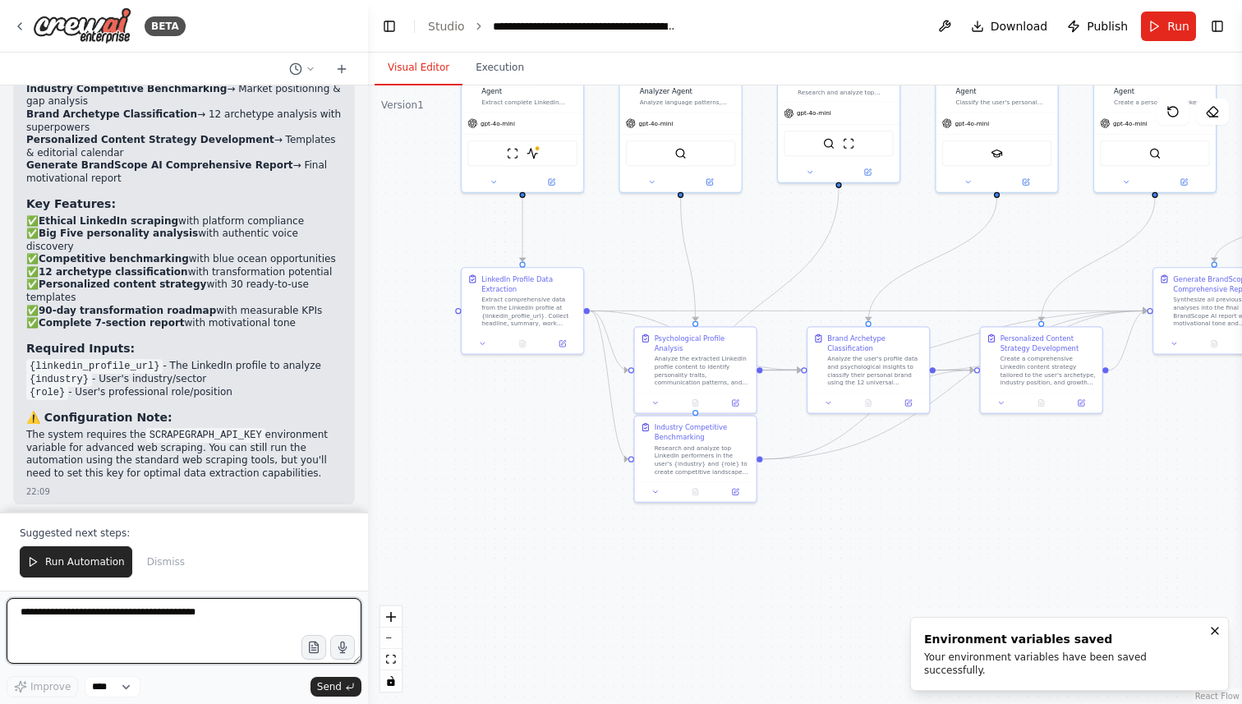
click at [142, 628] on textarea at bounding box center [184, 631] width 355 height 66
type textarea "**********"
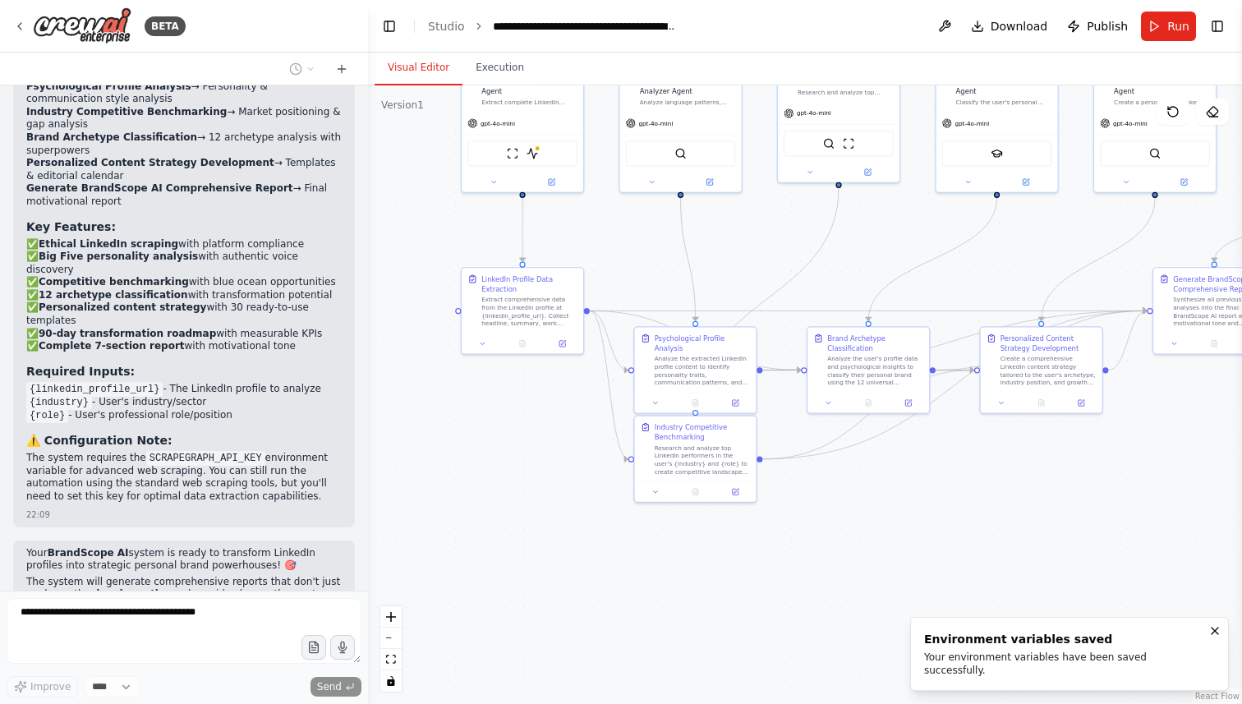
scroll to position [3169, 0]
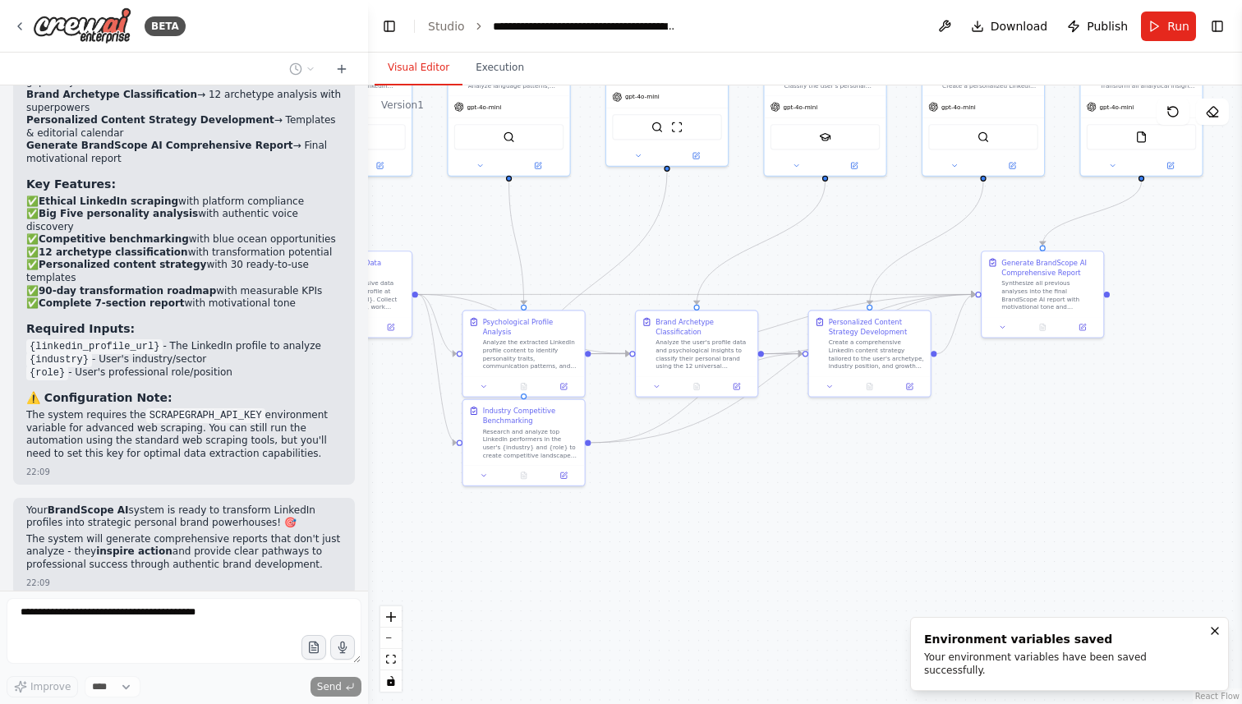
drag, startPoint x: 960, startPoint y: 503, endPoint x: 774, endPoint y: 485, distance: 186.5
click at [774, 485] on div ".deletable-edge-delete-btn { width: 20px; height: 20px; border: 0px solid #ffff…" at bounding box center [805, 394] width 874 height 619
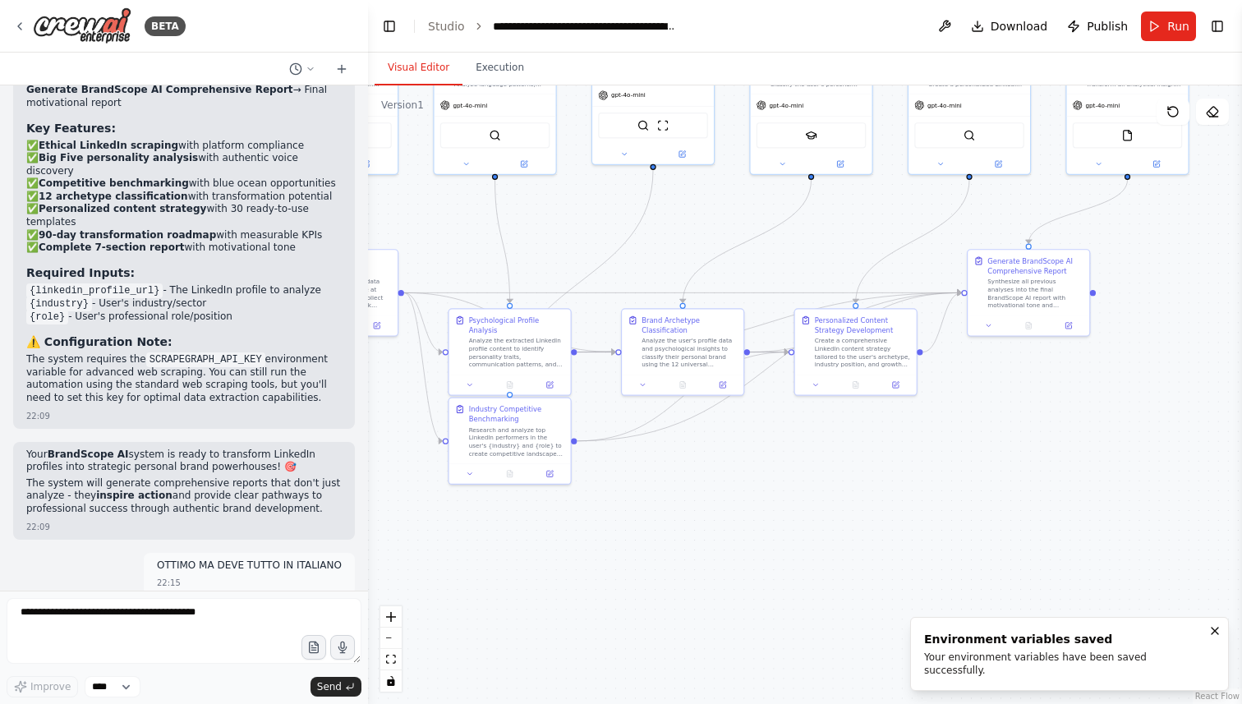
scroll to position [3238, 0]
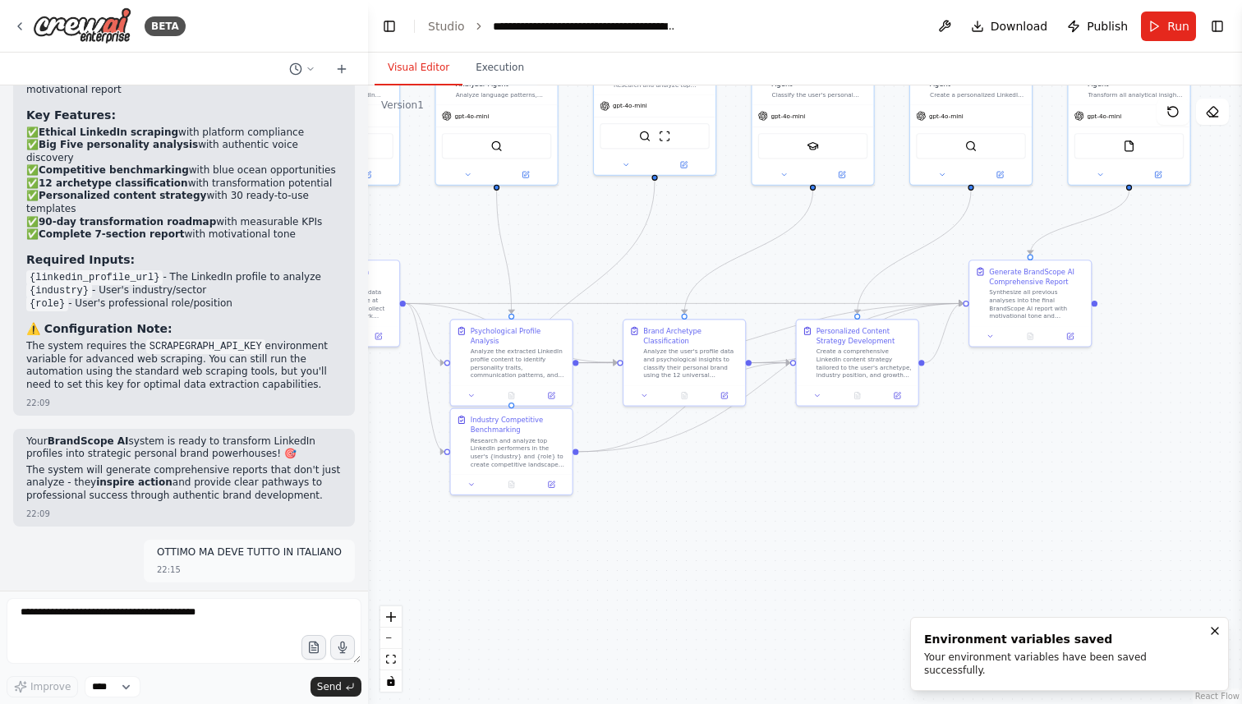
drag, startPoint x: 774, startPoint y: 485, endPoint x: 775, endPoint y: 495, distance: 10.8
click at [775, 495] on div ".deletable-edge-delete-btn { width: 20px; height: 20px; border: 0px solid #ffff…" at bounding box center [805, 394] width 874 height 619
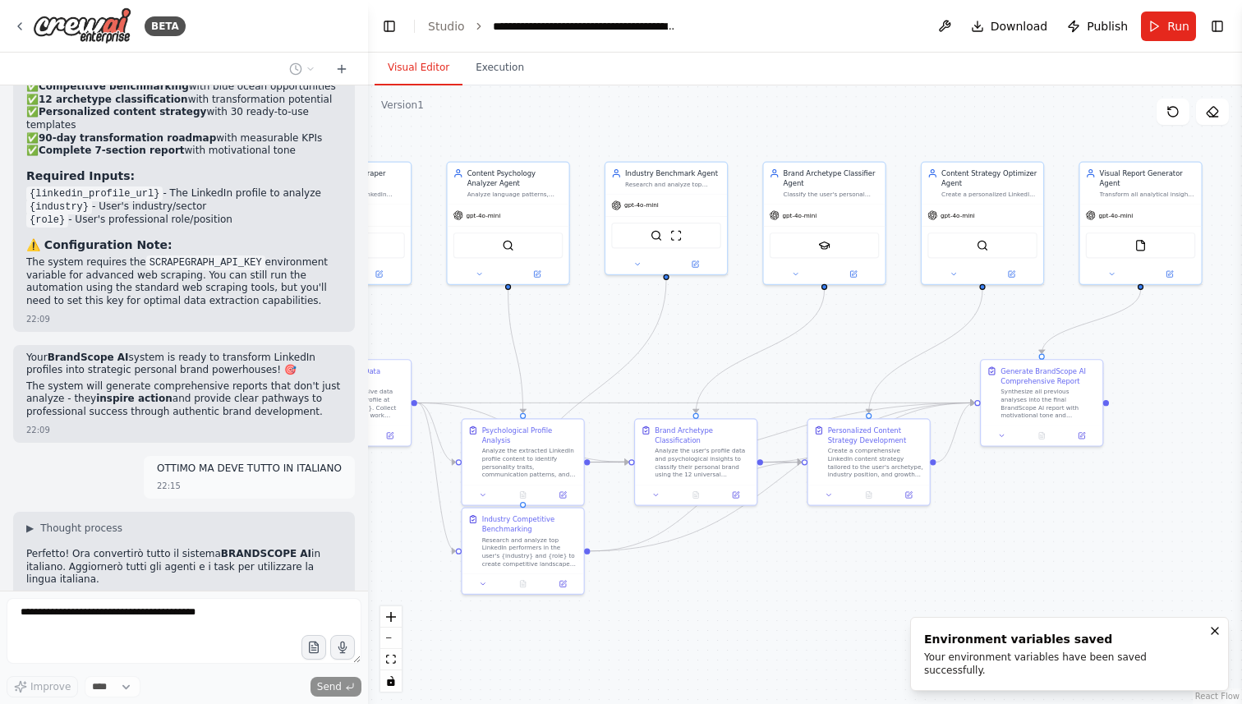
drag, startPoint x: 841, startPoint y: 509, endPoint x: 853, endPoint y: 608, distance: 100.1
click at [853, 608] on div ".deletable-edge-delete-btn { width: 20px; height: 20px; border: 0px solid #ffff…" at bounding box center [805, 394] width 874 height 619
click at [533, 219] on div "gpt-4o-mini" at bounding box center [509, 212] width 122 height 21
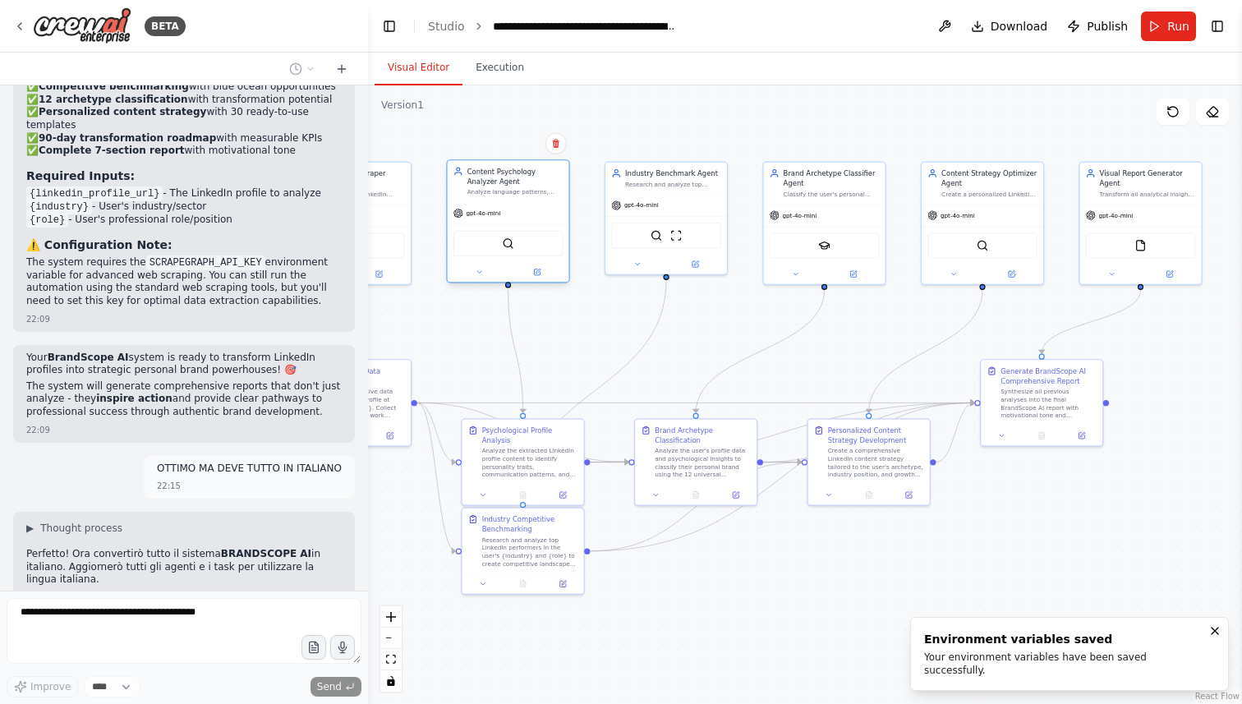
click at [521, 250] on div "SerplyWebSearchTool" at bounding box center [508, 243] width 110 height 25
click at [536, 271] on icon at bounding box center [538, 271] width 5 height 5
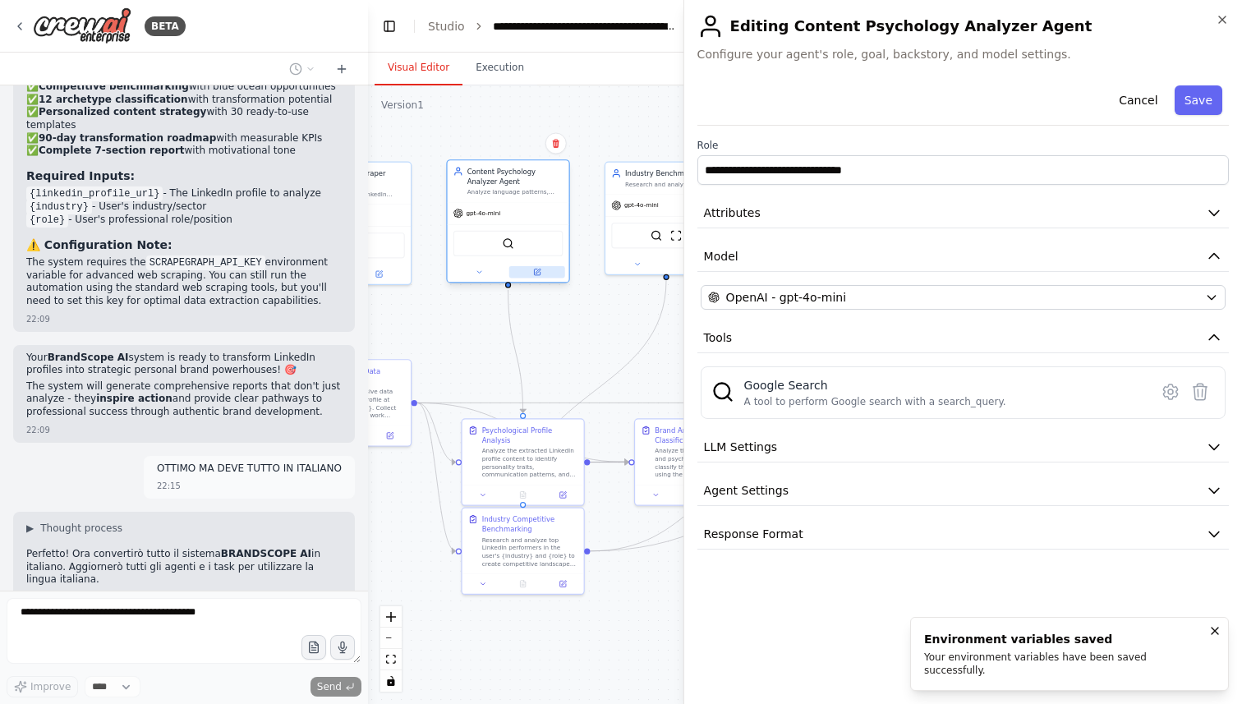
scroll to position [3420, 0]
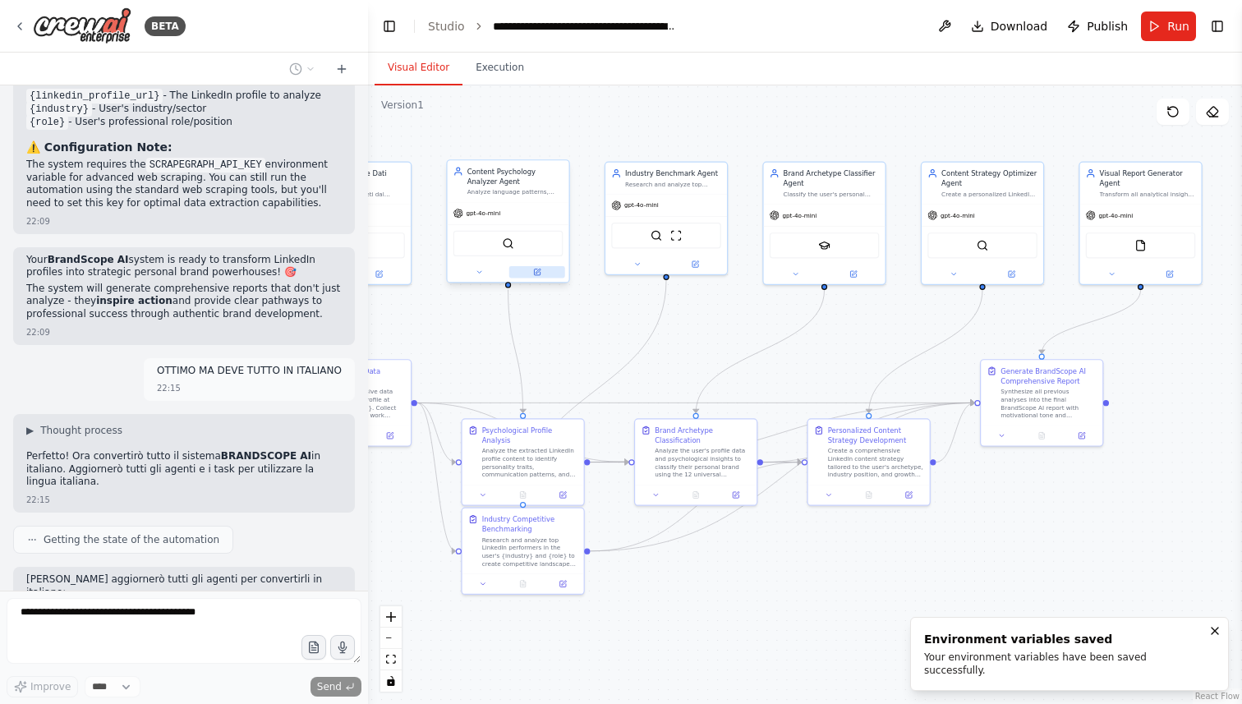
click at [543, 278] on button at bounding box center [537, 272] width 56 height 12
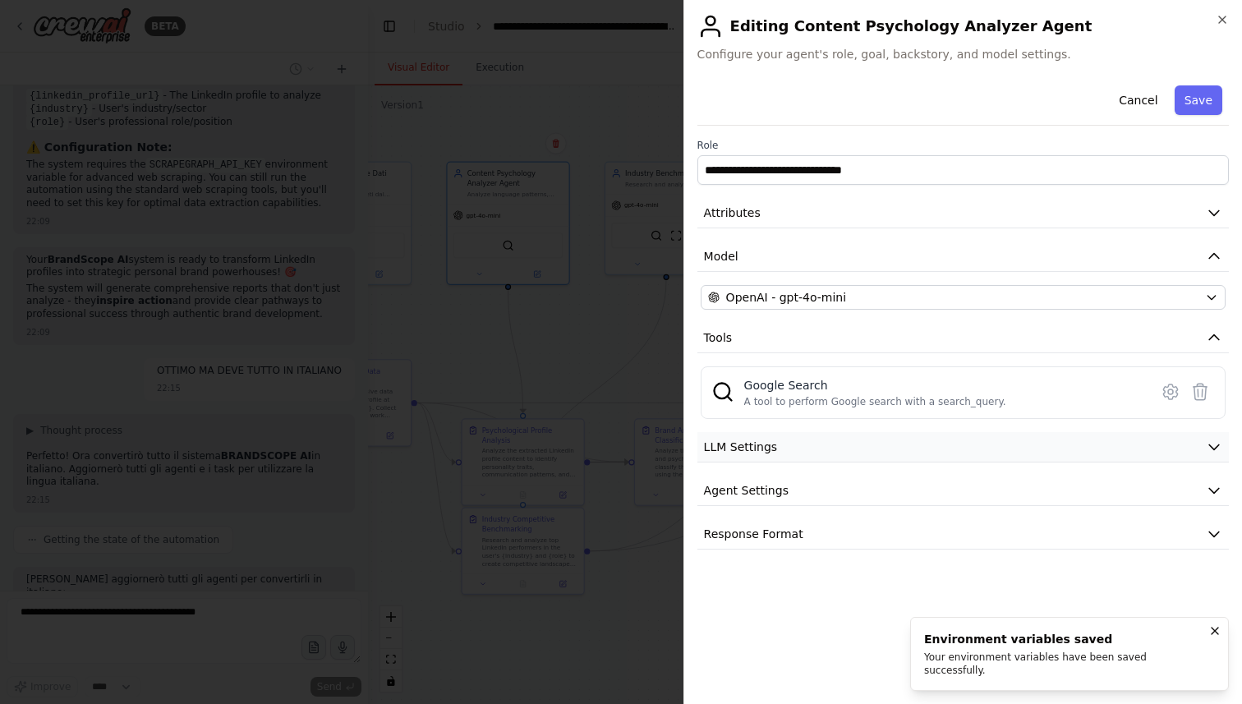
click at [963, 452] on button "LLM Settings" at bounding box center [963, 447] width 532 height 30
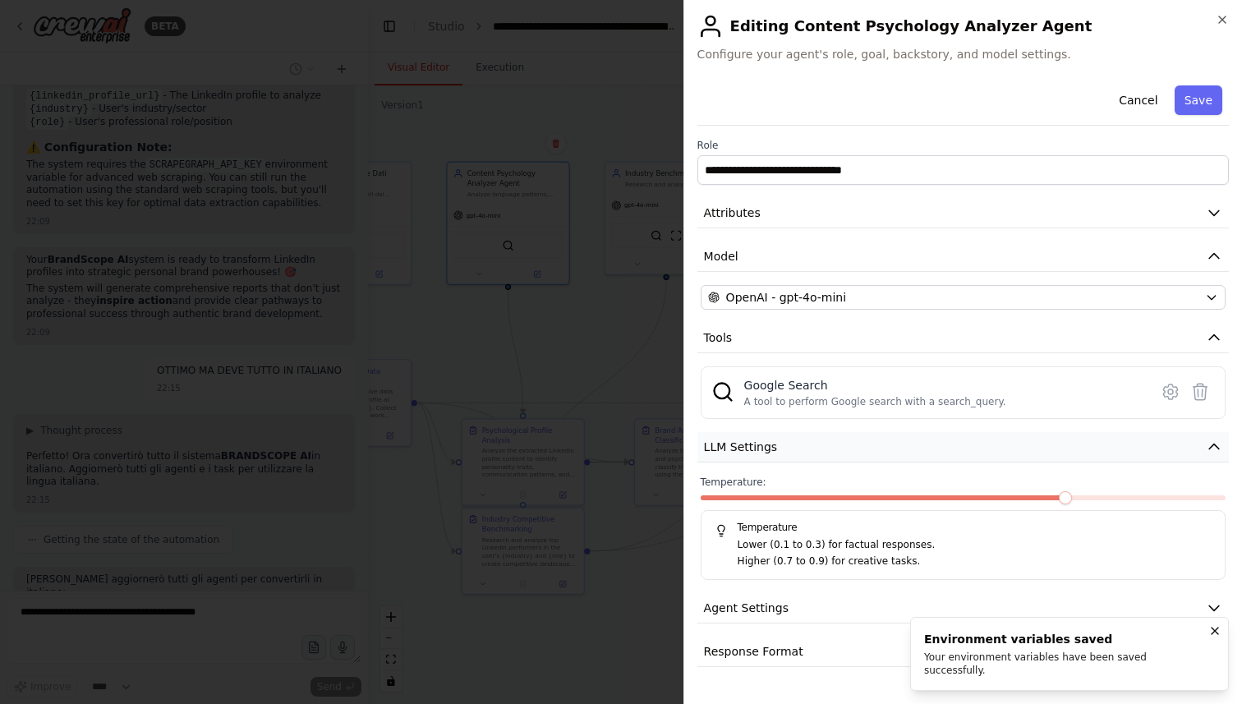
click at [963, 452] on button "LLM Settings" at bounding box center [963, 447] width 532 height 30
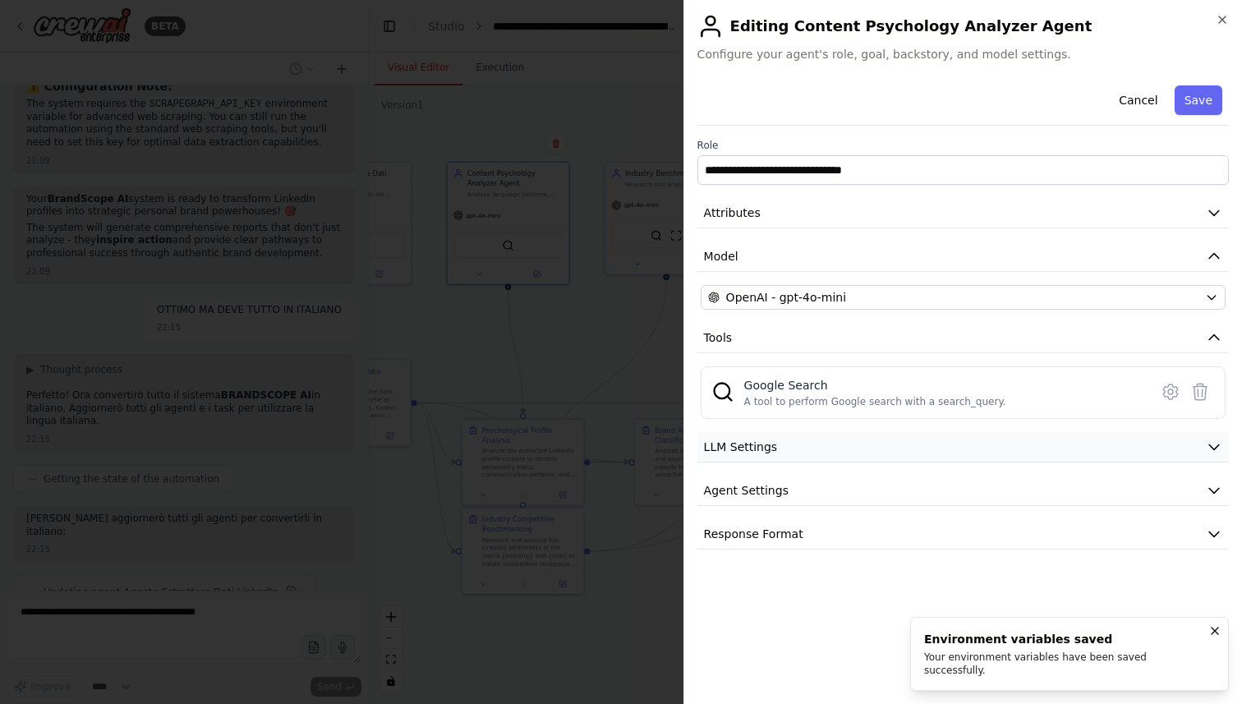
type input "**********"
click at [942, 491] on button "Agent Settings" at bounding box center [963, 491] width 532 height 30
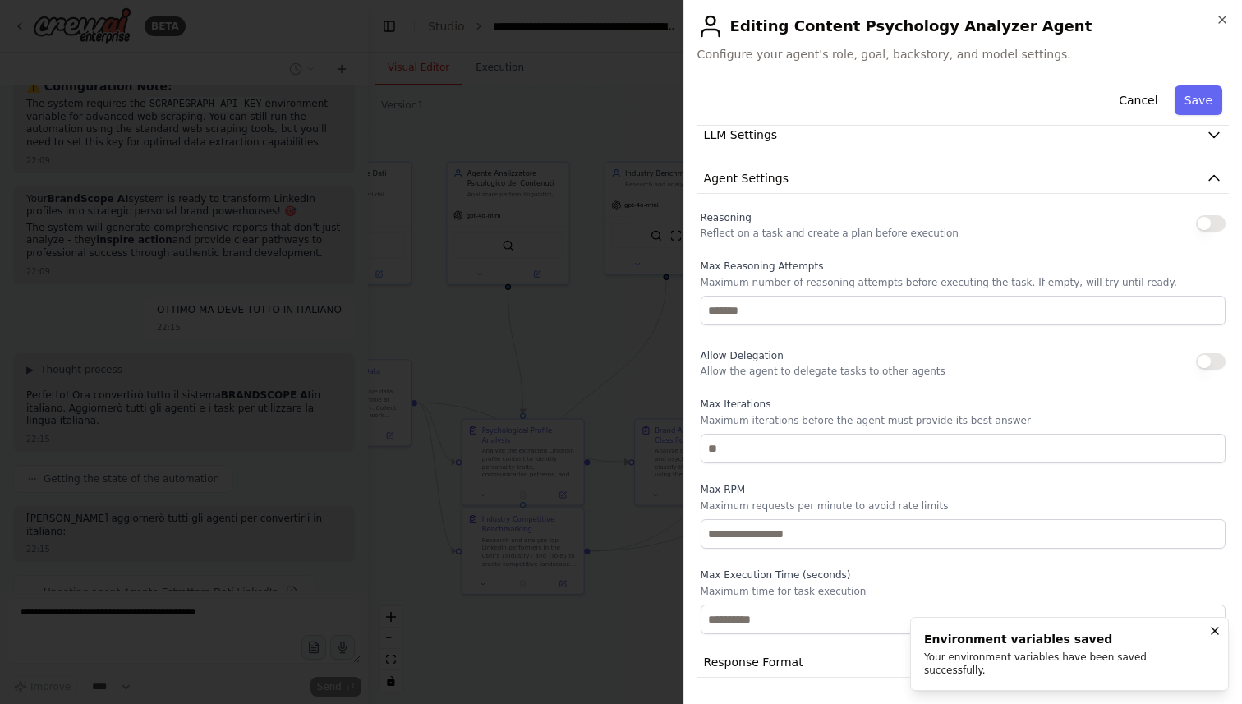
scroll to position [3522, 0]
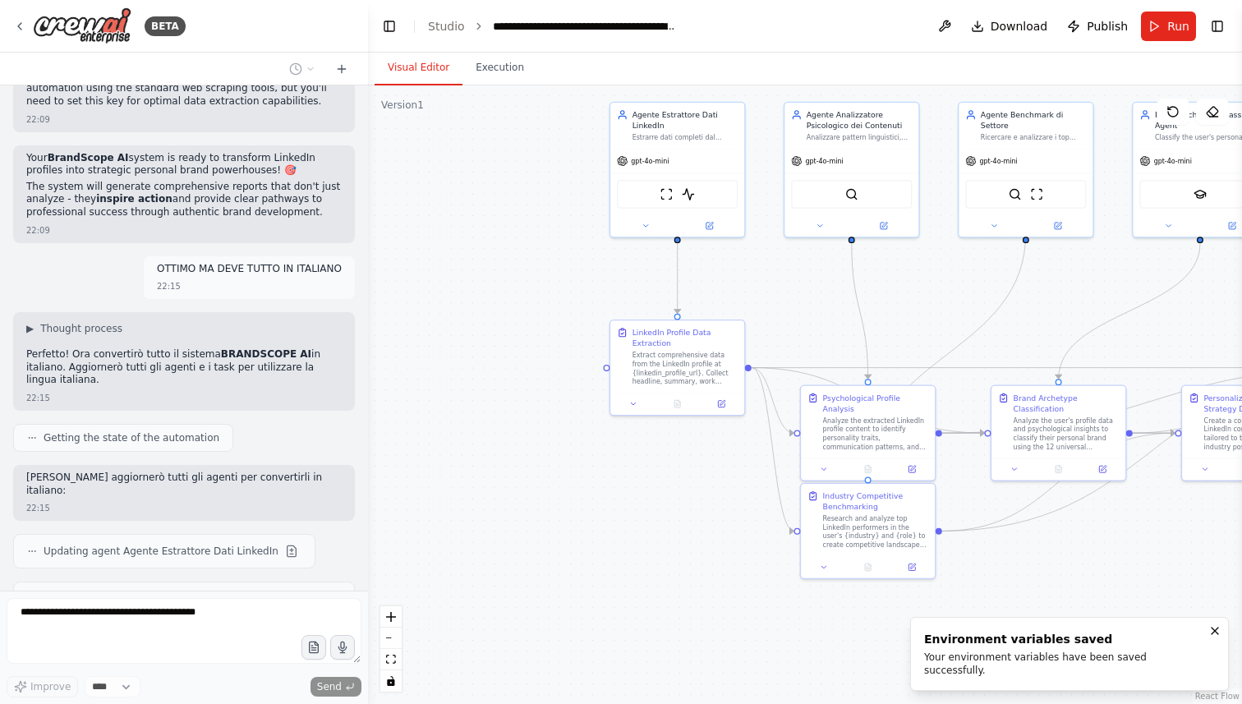
drag, startPoint x: 707, startPoint y: 315, endPoint x: 1102, endPoint y: 291, distance: 395.1
click at [1102, 291] on div ".deletable-edge-delete-btn { width: 20px; height: 20px; border: 0px solid #ffff…" at bounding box center [805, 394] width 874 height 619
click at [712, 127] on div "Agente Estrattore Dati LinkedIn" at bounding box center [686, 118] width 106 height 22
click at [704, 137] on div "Estrarre dati completi dal profilo LinkedIn {linkedin_profile_url} includendo h…" at bounding box center [686, 135] width 106 height 9
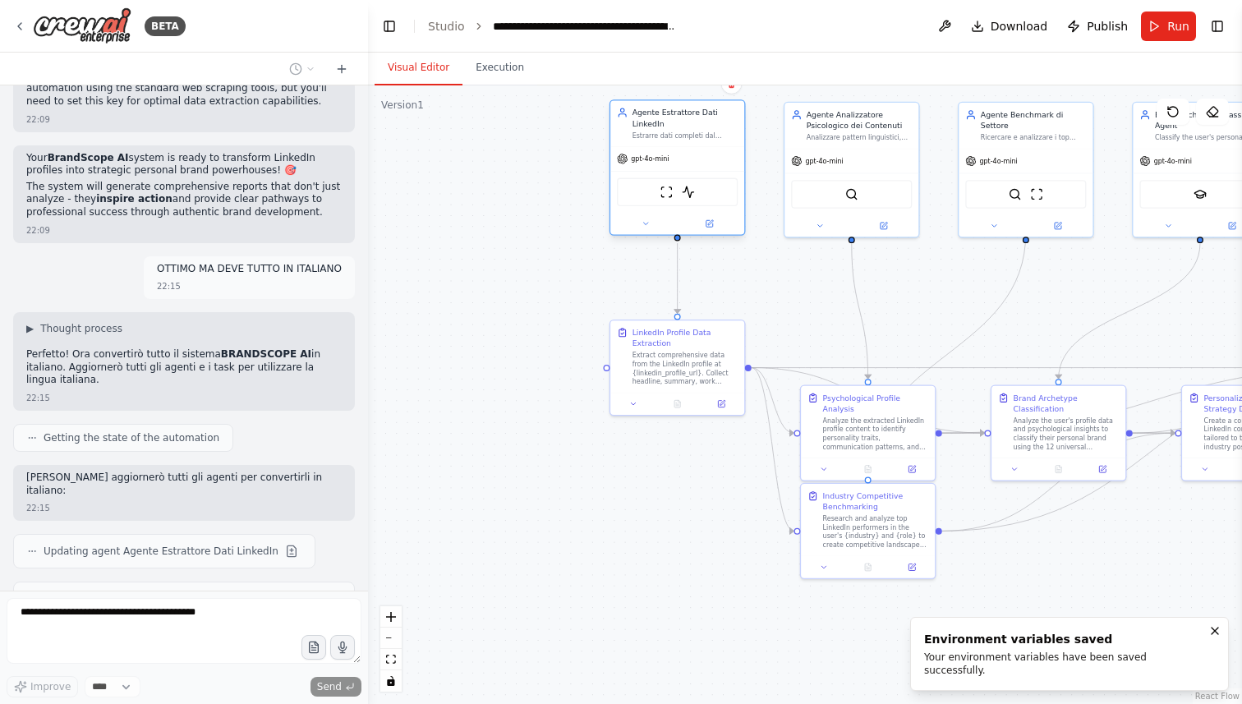
scroll to position [3569, 0]
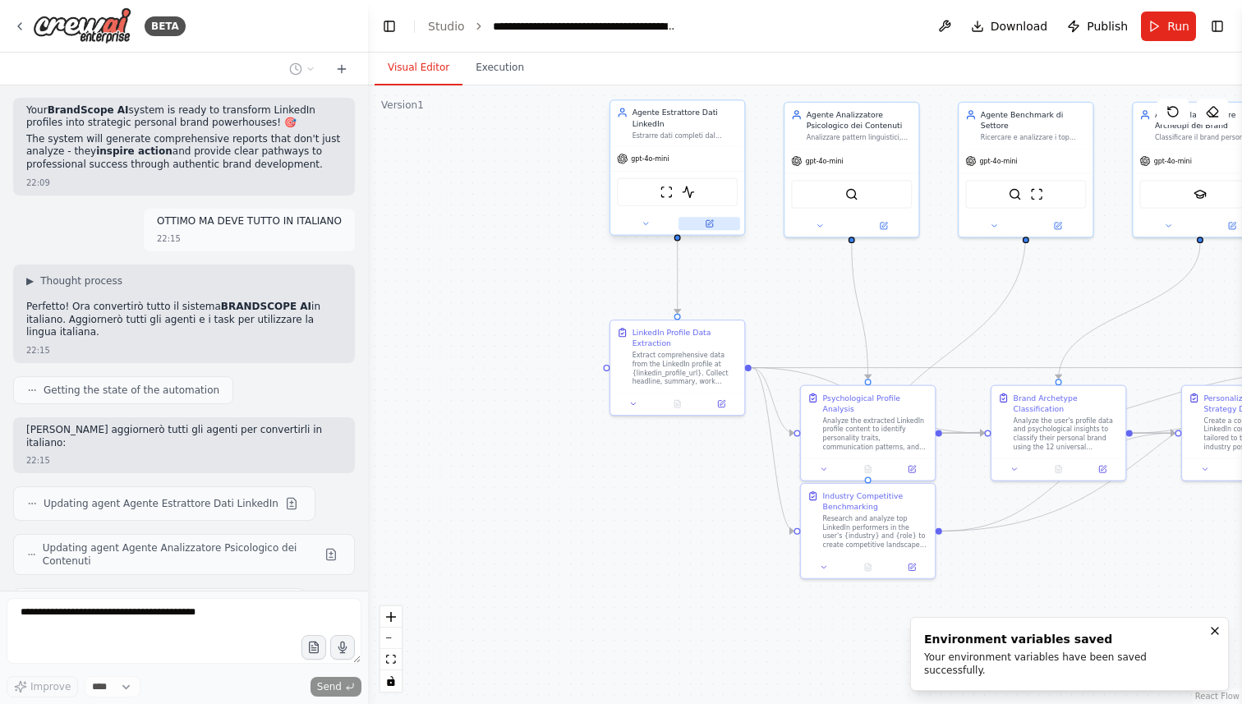
click at [711, 227] on icon at bounding box center [709, 223] width 7 height 7
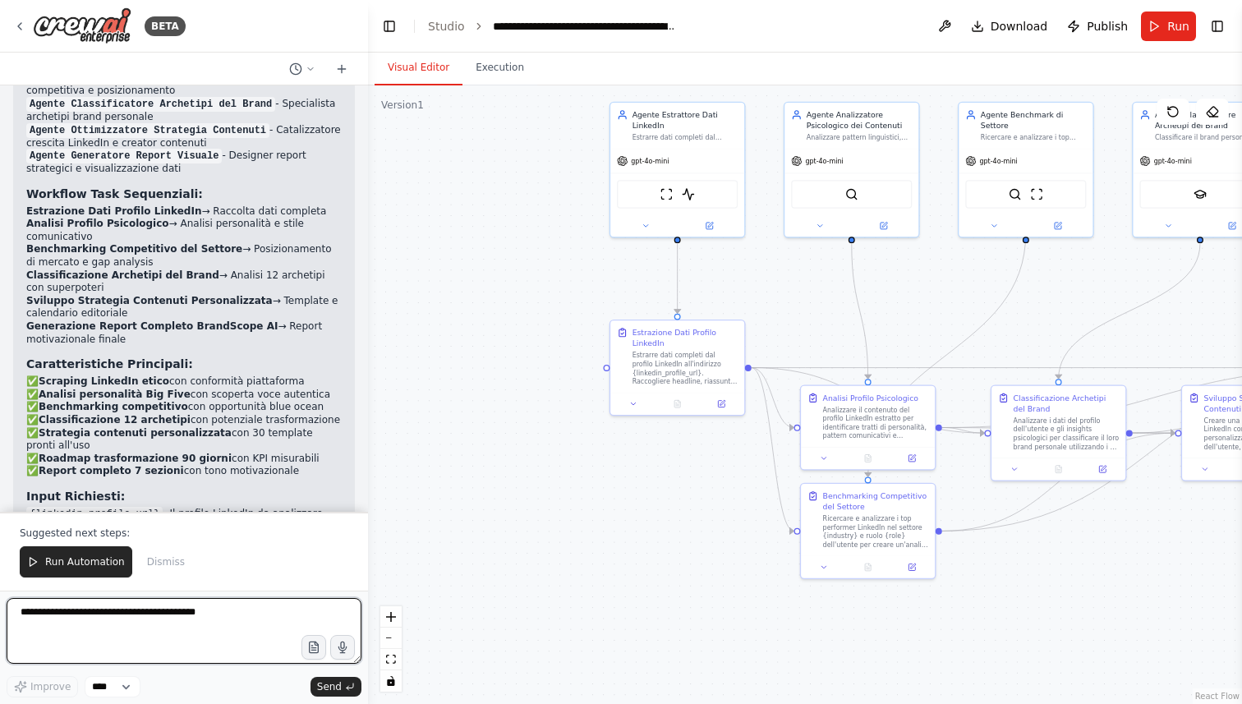
scroll to position [4842, 0]
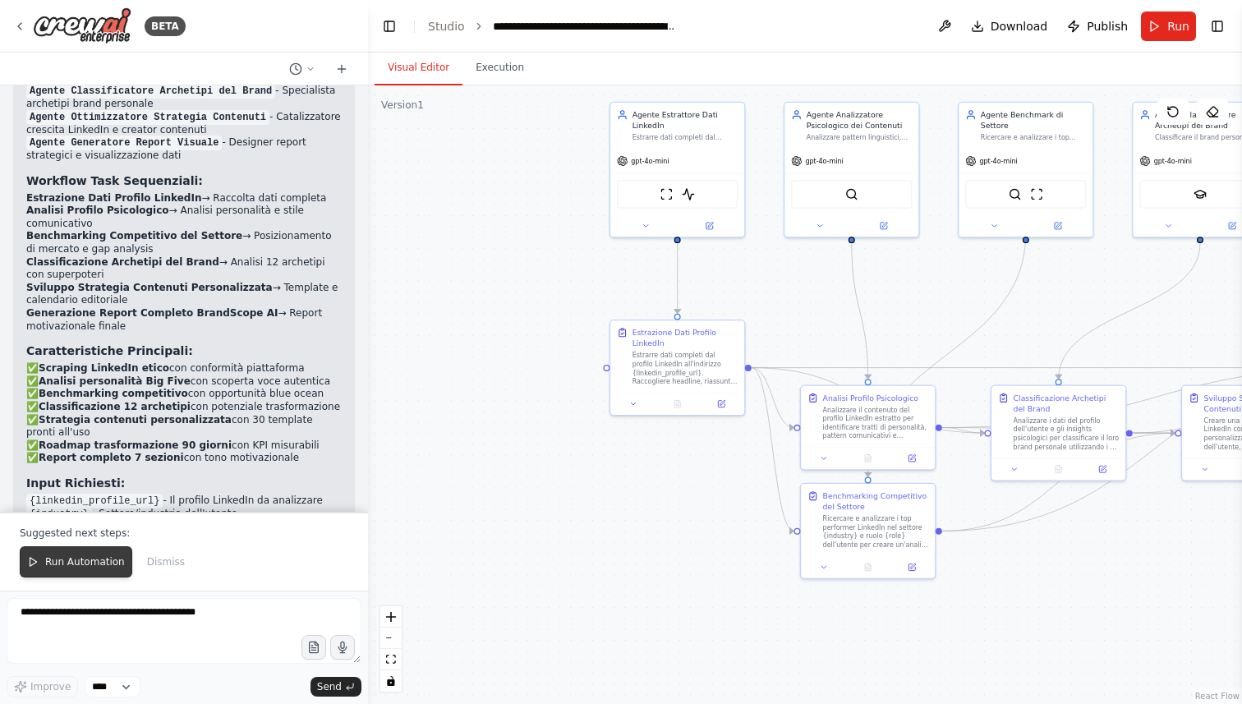
click at [73, 564] on span "Run Automation" at bounding box center [85, 561] width 80 height 13
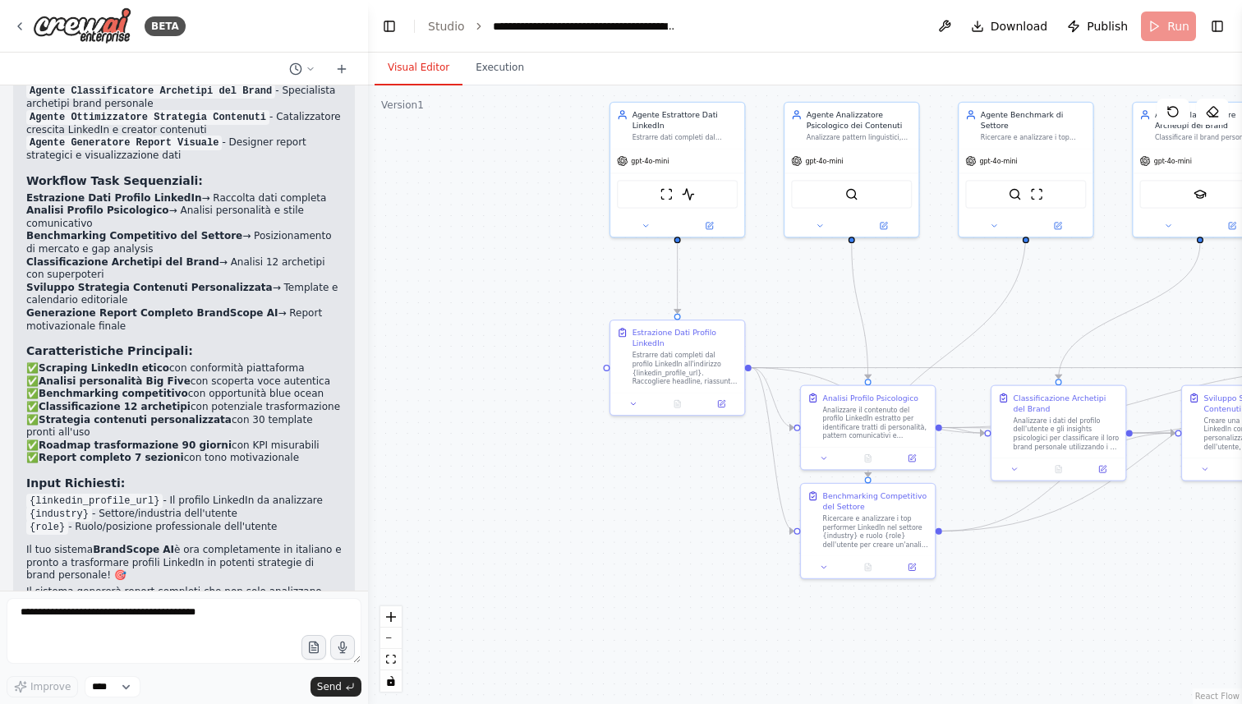
scroll to position [4763, 0]
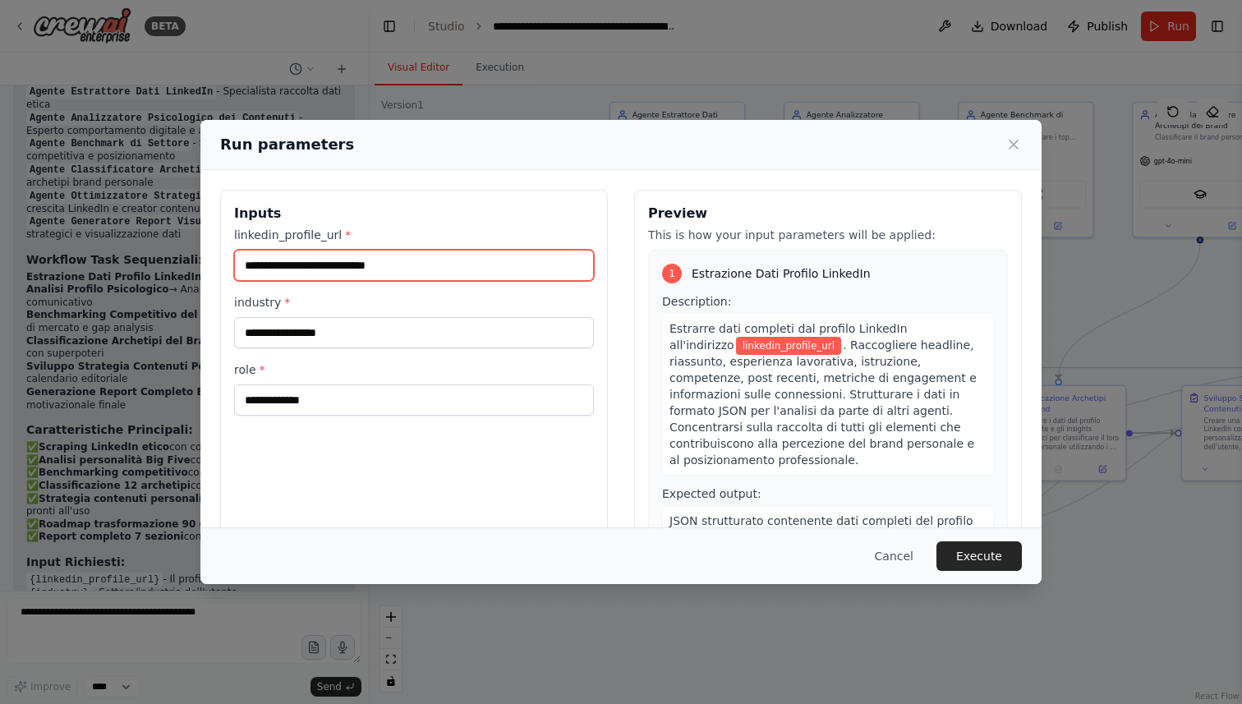
click at [382, 266] on input "linkedin_profile_url *" at bounding box center [414, 265] width 360 height 31
drag, startPoint x: 410, startPoint y: 260, endPoint x: 177, endPoint y: 255, distance: 233.3
click at [177, 256] on div "Run parameters Inputs linkedin_profile_url * industry * role * Preview This is …" at bounding box center [621, 352] width 1242 height 704
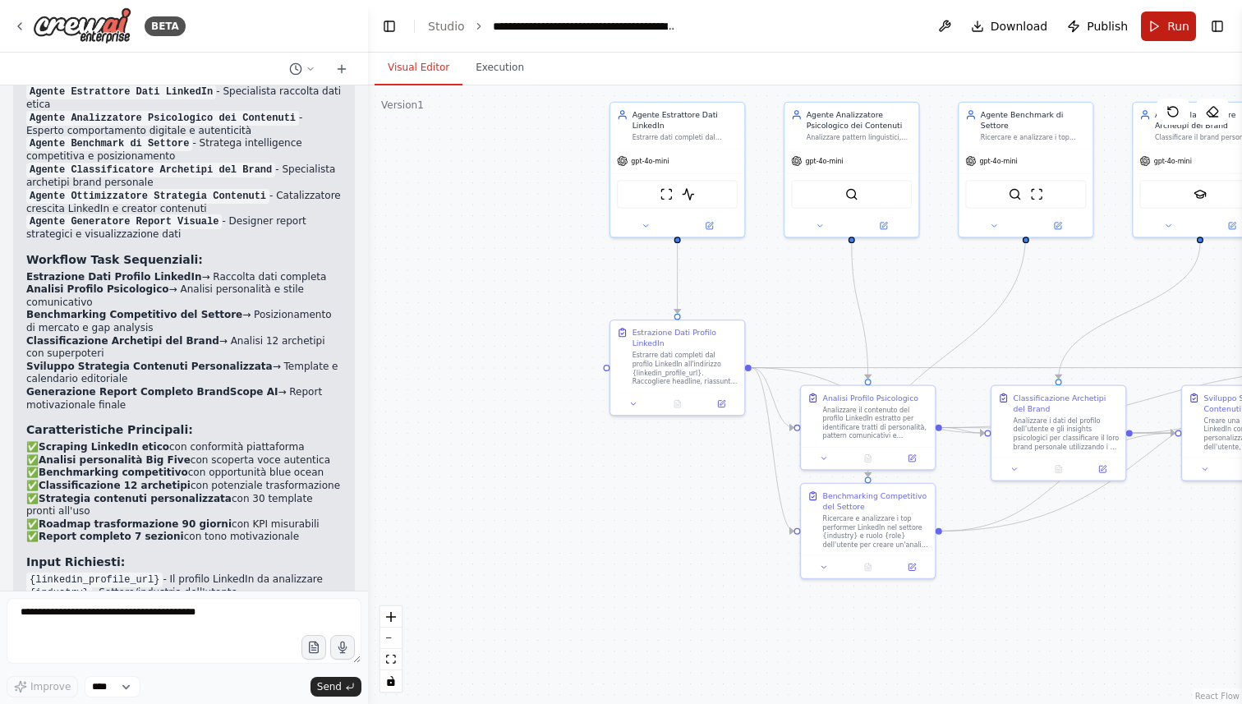
click at [1175, 34] on button "Run" at bounding box center [1168, 27] width 55 height 30
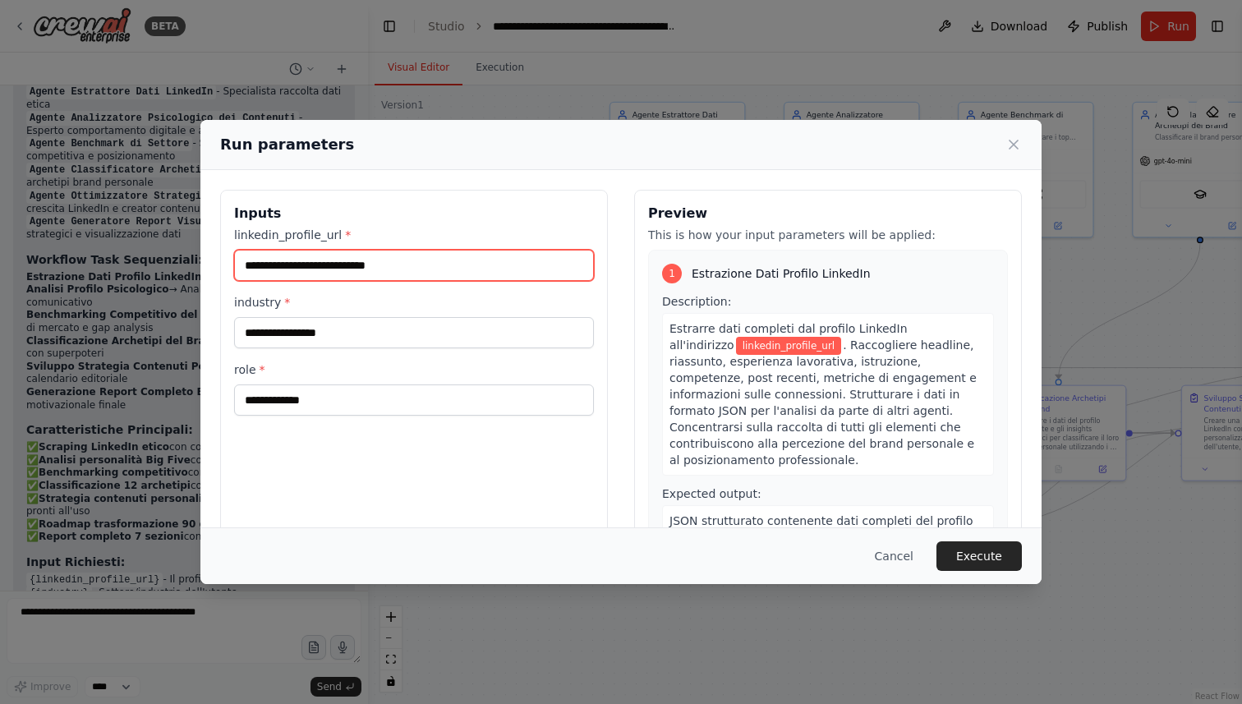
click at [439, 271] on input "linkedin_profile_url *" at bounding box center [414, 265] width 360 height 31
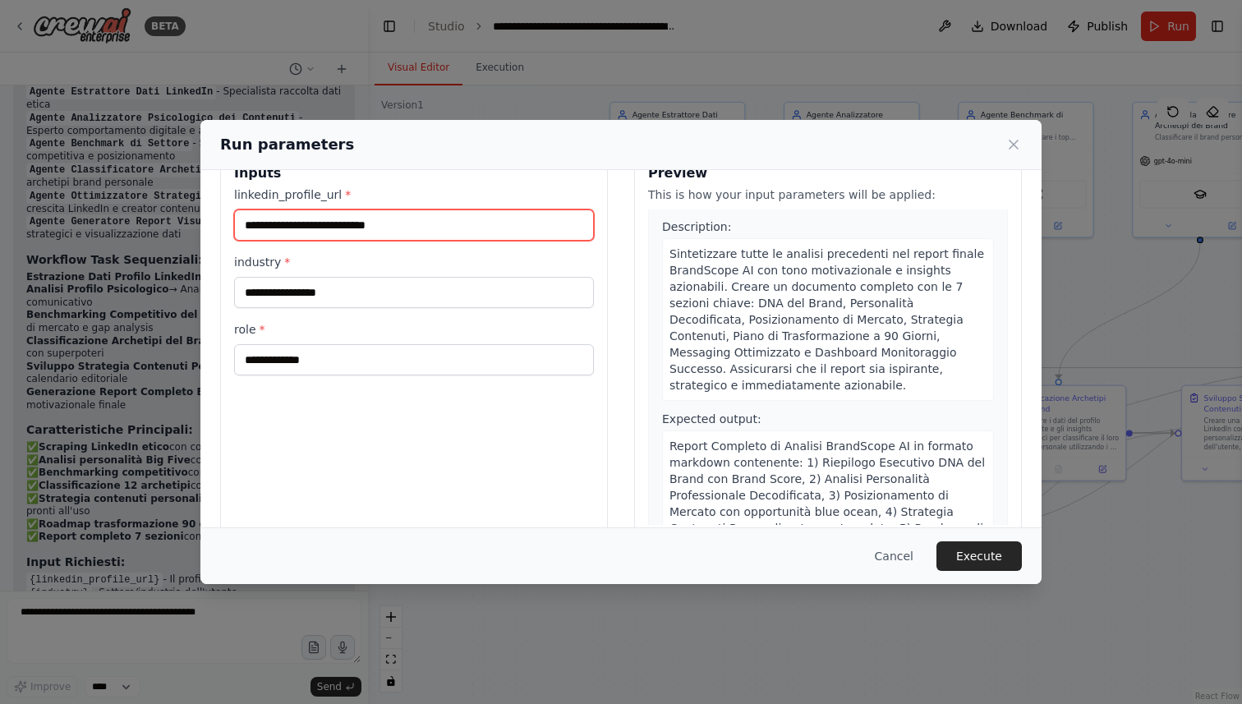
scroll to position [71, 0]
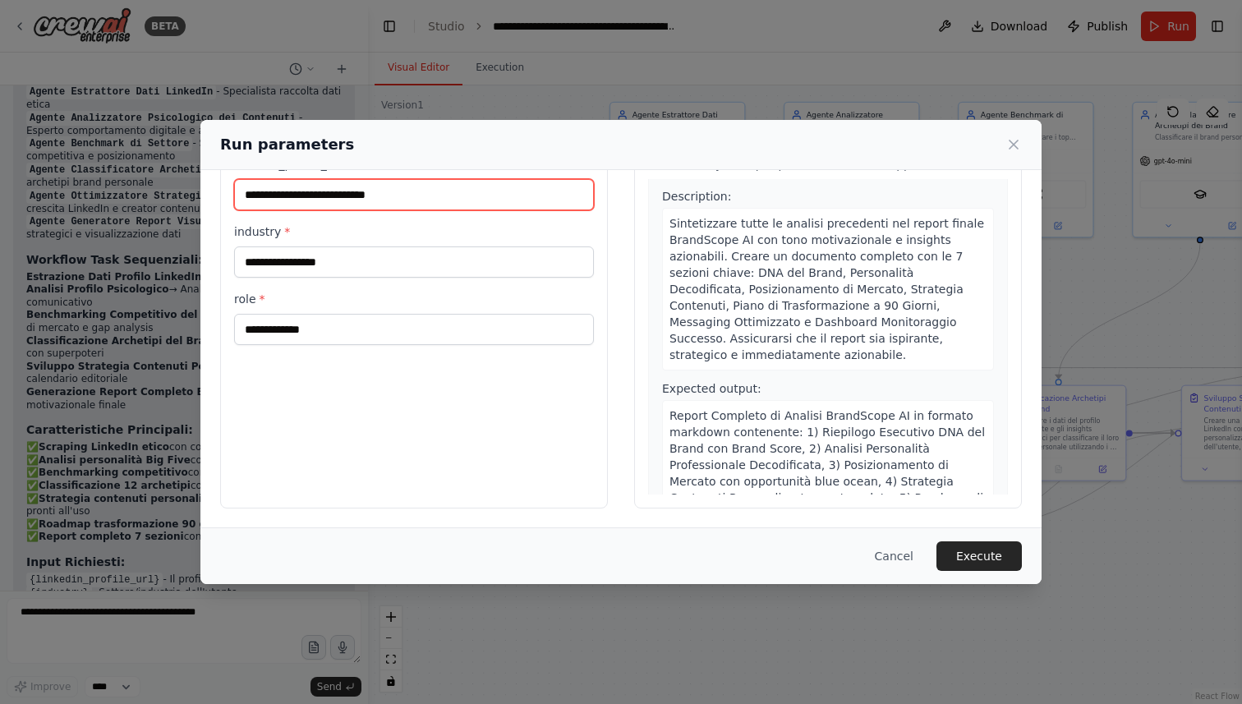
click at [398, 191] on input "linkedin_profile_url *" at bounding box center [414, 194] width 360 height 31
paste input "**********"
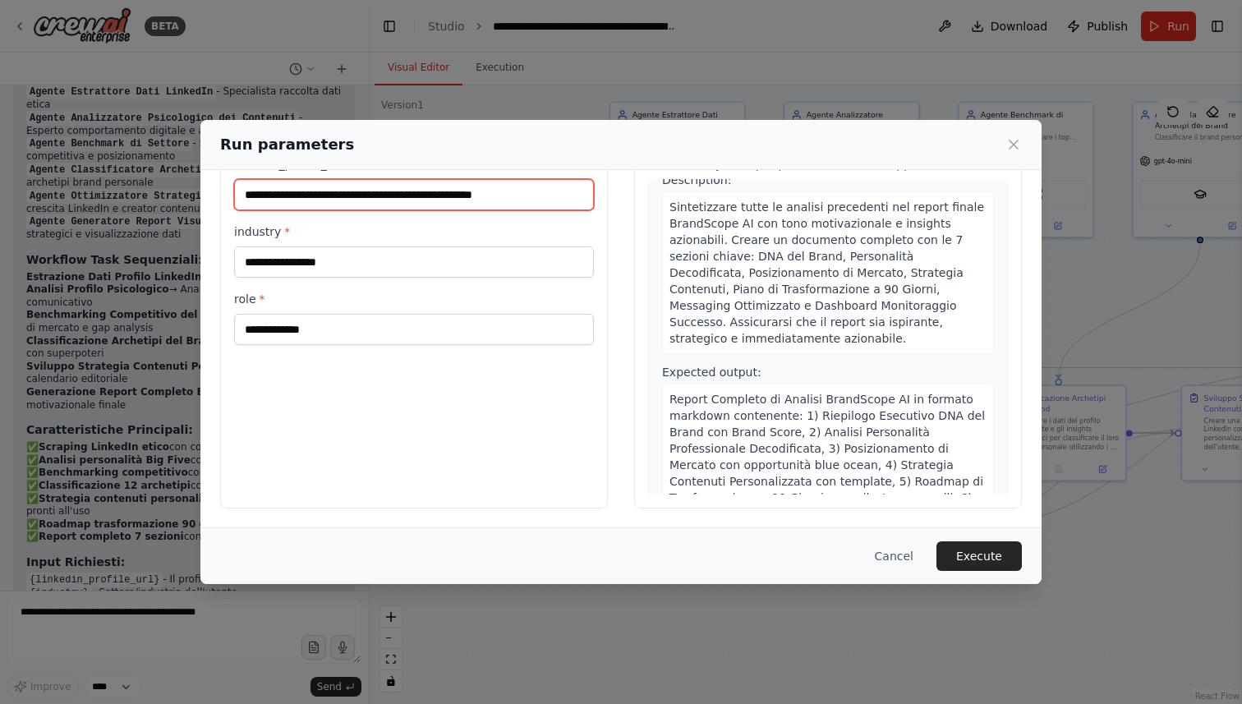
type input "**********"
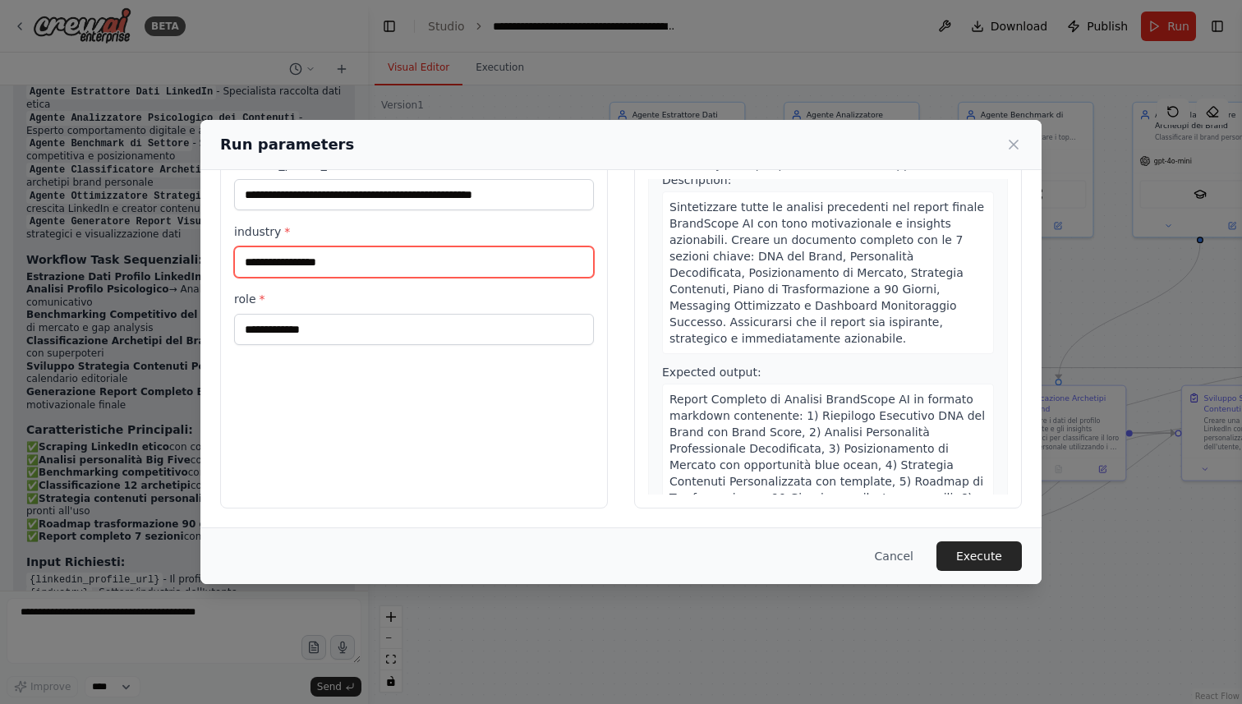
click at [421, 257] on input "industry *" at bounding box center [414, 261] width 360 height 31
click at [367, 266] on input "industry *" at bounding box center [414, 261] width 360 height 31
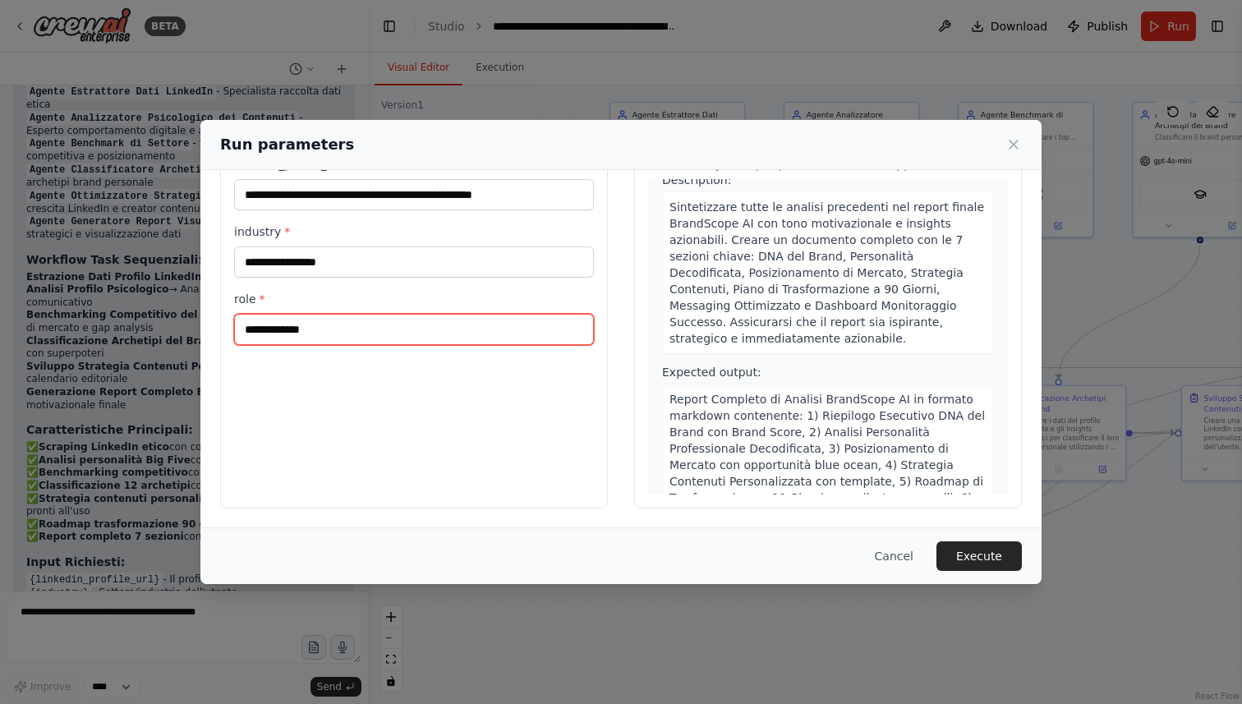
click at [297, 327] on input "role *" at bounding box center [414, 329] width 360 height 31
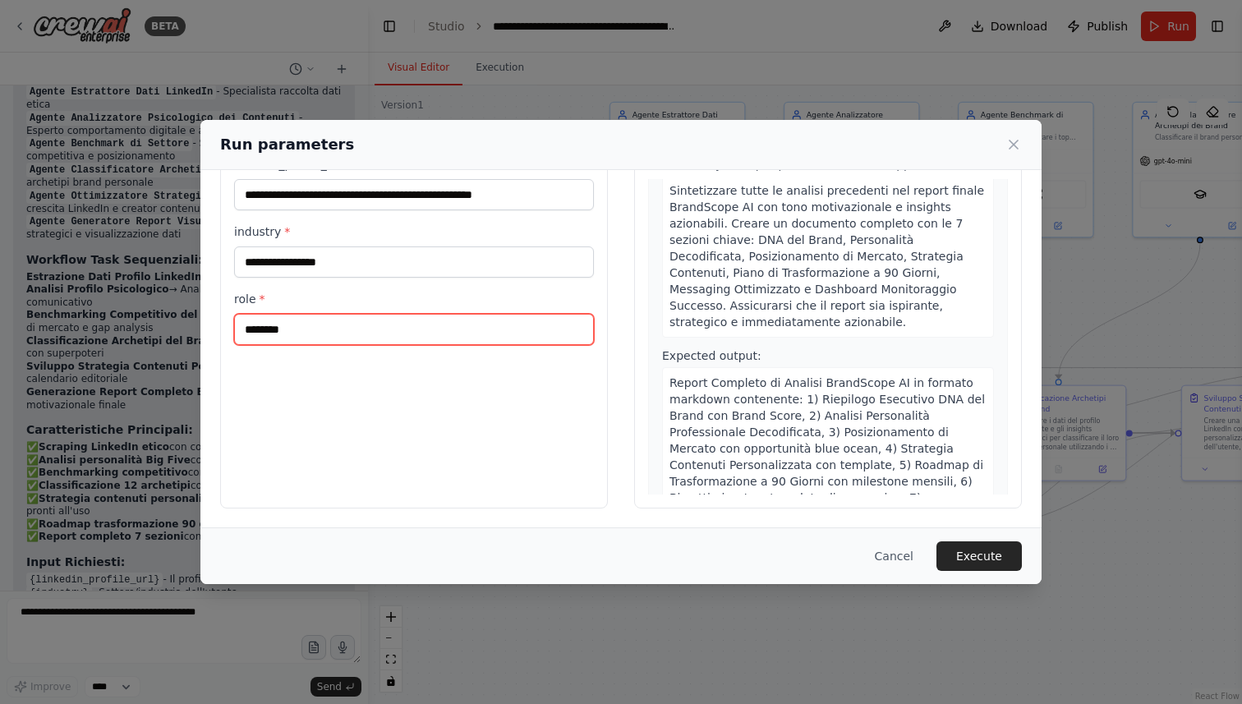
type input "********"
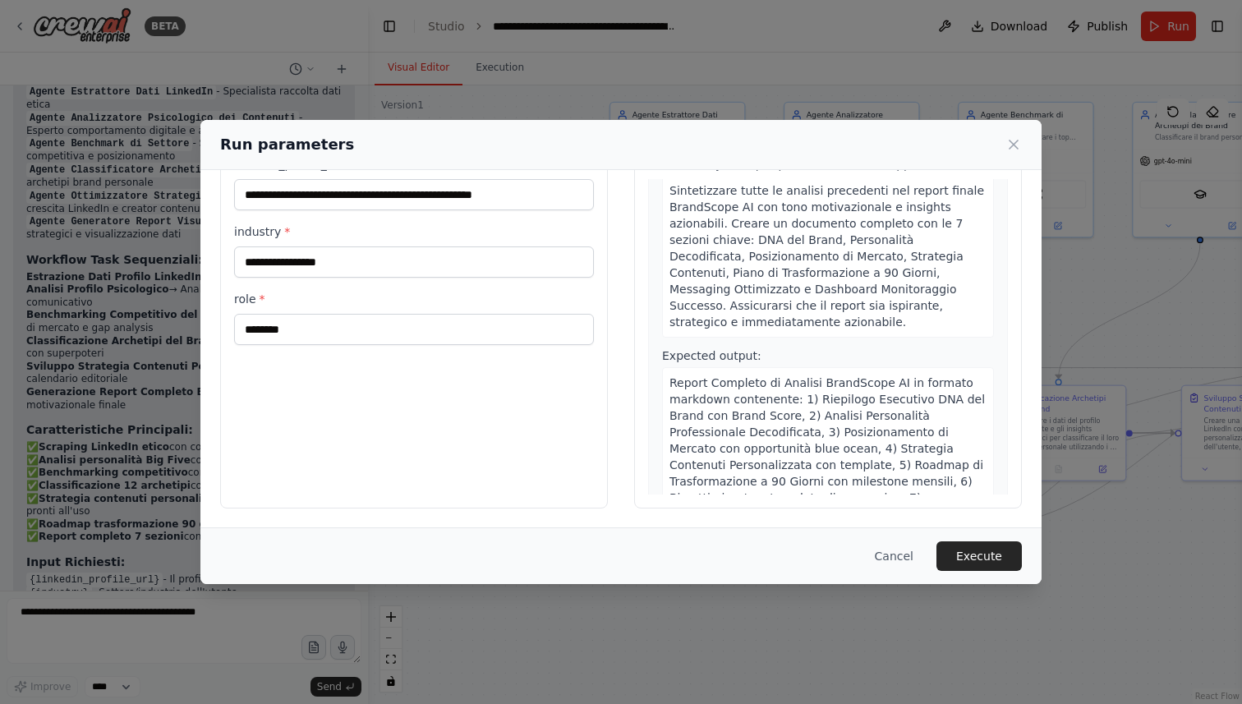
drag, startPoint x: 470, startPoint y: 135, endPoint x: 661, endPoint y: 135, distance: 191.4
click at [661, 135] on div "Run parameters" at bounding box center [621, 144] width 802 height 23
click at [898, 550] on button "Cancel" at bounding box center [894, 556] width 65 height 30
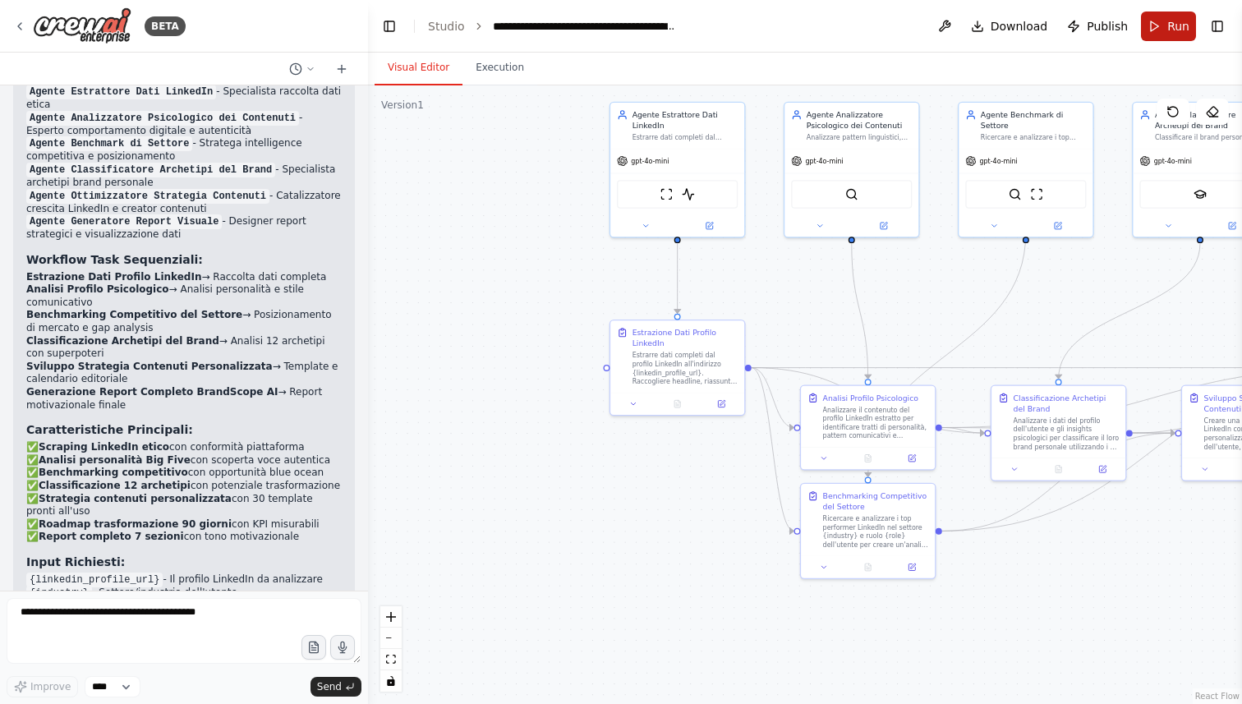
click at [1166, 38] on button "Run" at bounding box center [1168, 27] width 55 height 30
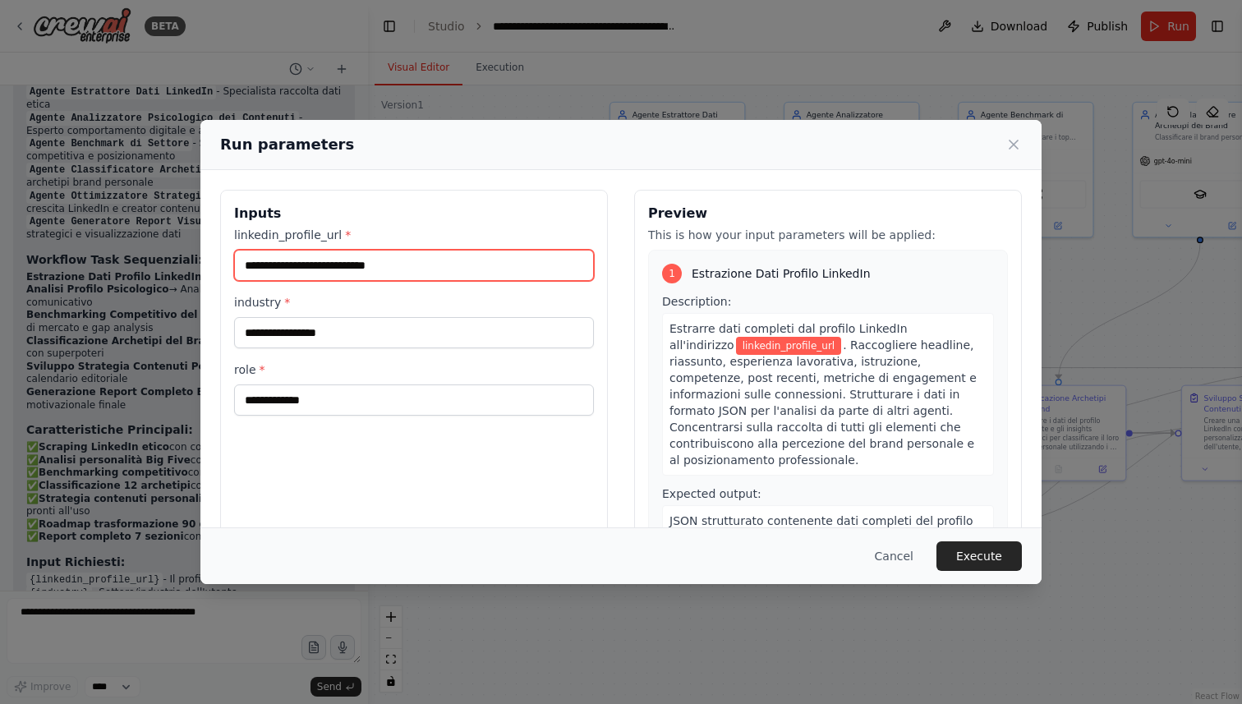
click at [434, 262] on input "linkedin_profile_url *" at bounding box center [414, 265] width 360 height 31
paste input "**********"
type input "**********"
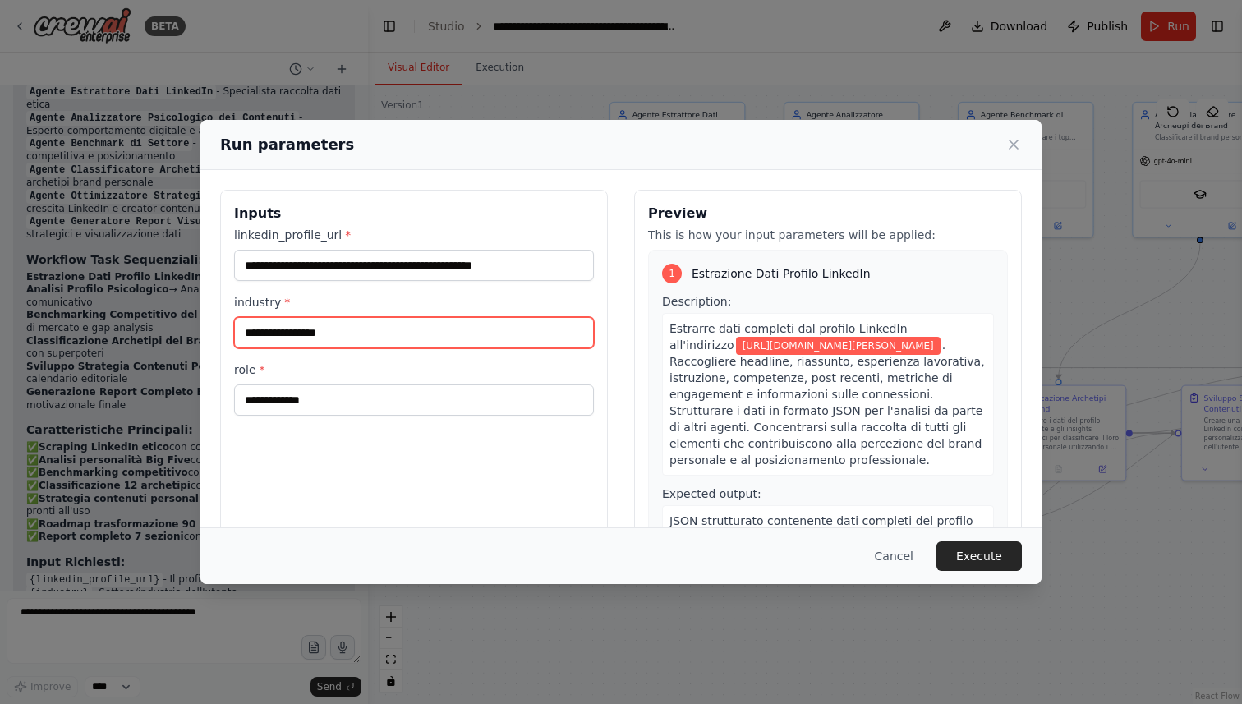
click at [400, 339] on input "industry *" at bounding box center [414, 332] width 360 height 31
type input "***"
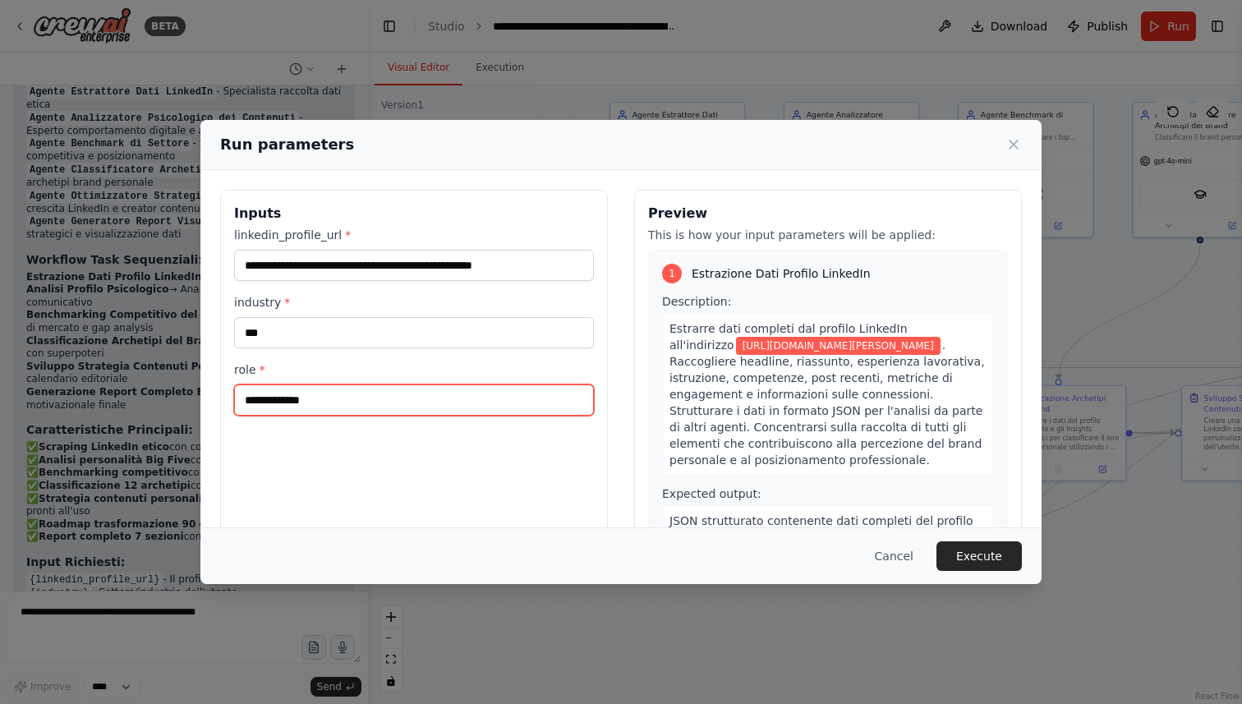
click at [362, 409] on input "role *" at bounding box center [414, 399] width 360 height 31
type input "**********"
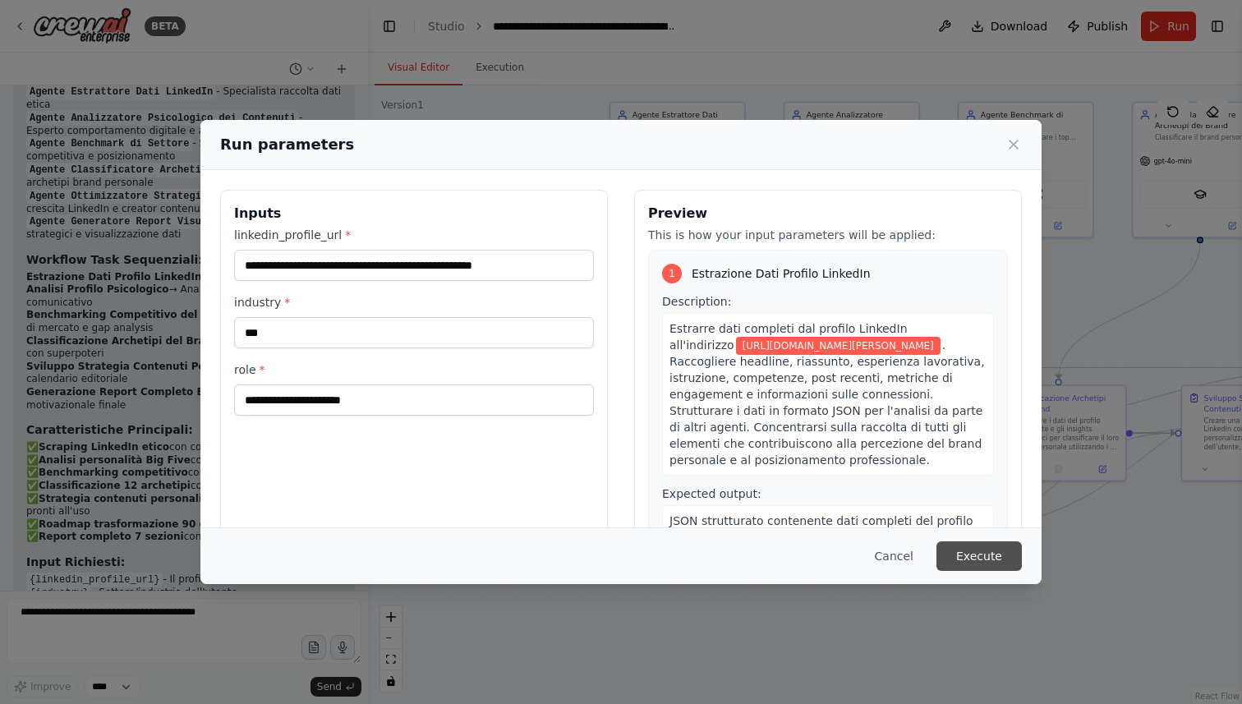
click at [993, 545] on button "Execute" at bounding box center [979, 556] width 85 height 30
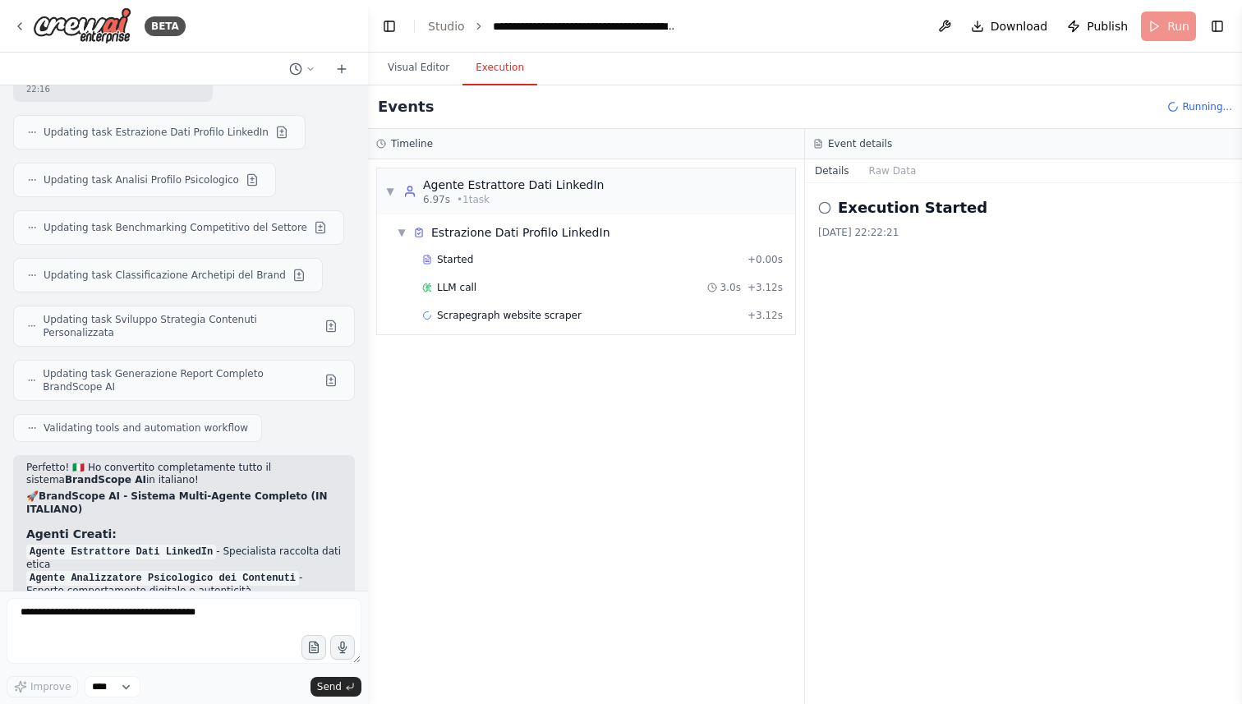
scroll to position [4763, 0]
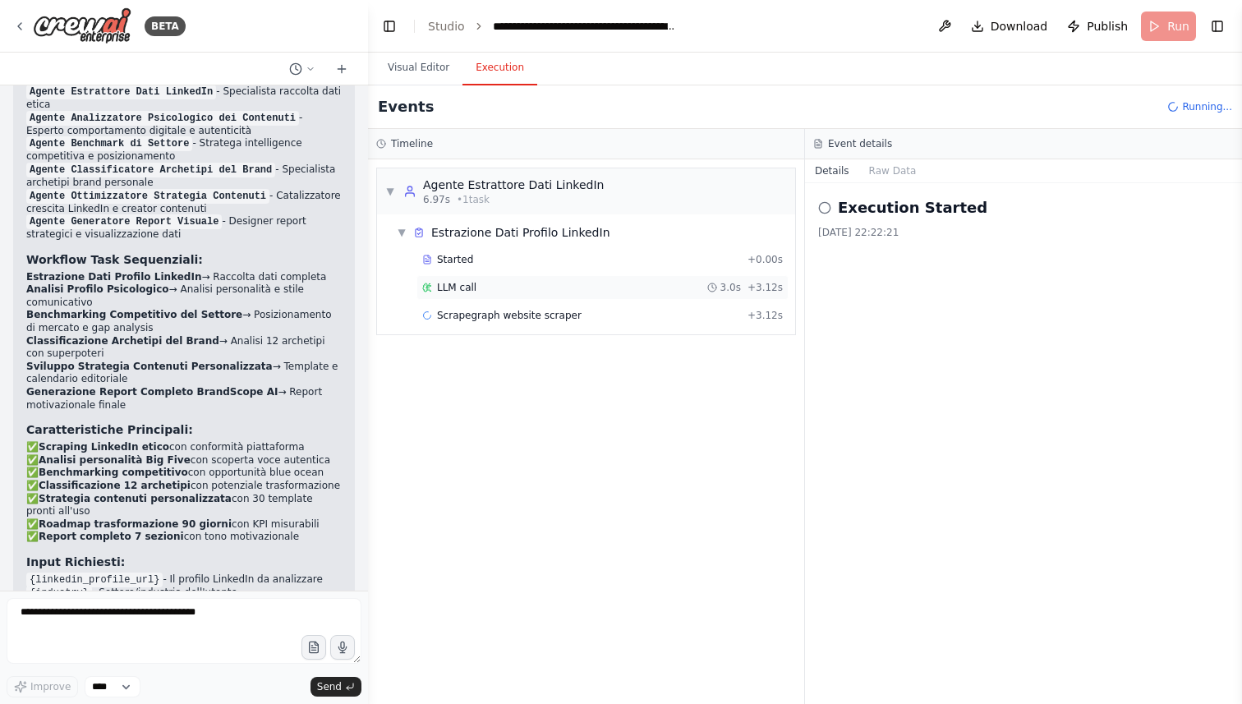
click at [468, 286] on span "LLM call" at bounding box center [456, 287] width 39 height 13
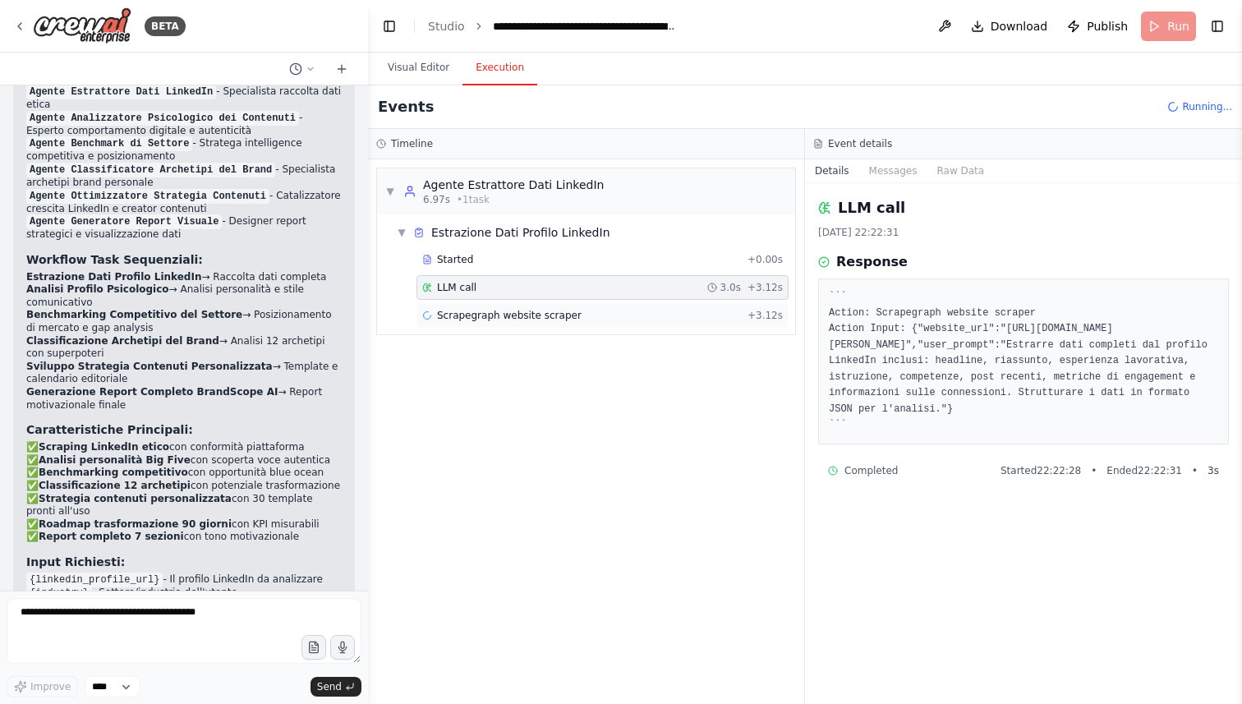
click at [486, 319] on span "Scrapegraph website scraper" at bounding box center [509, 315] width 145 height 13
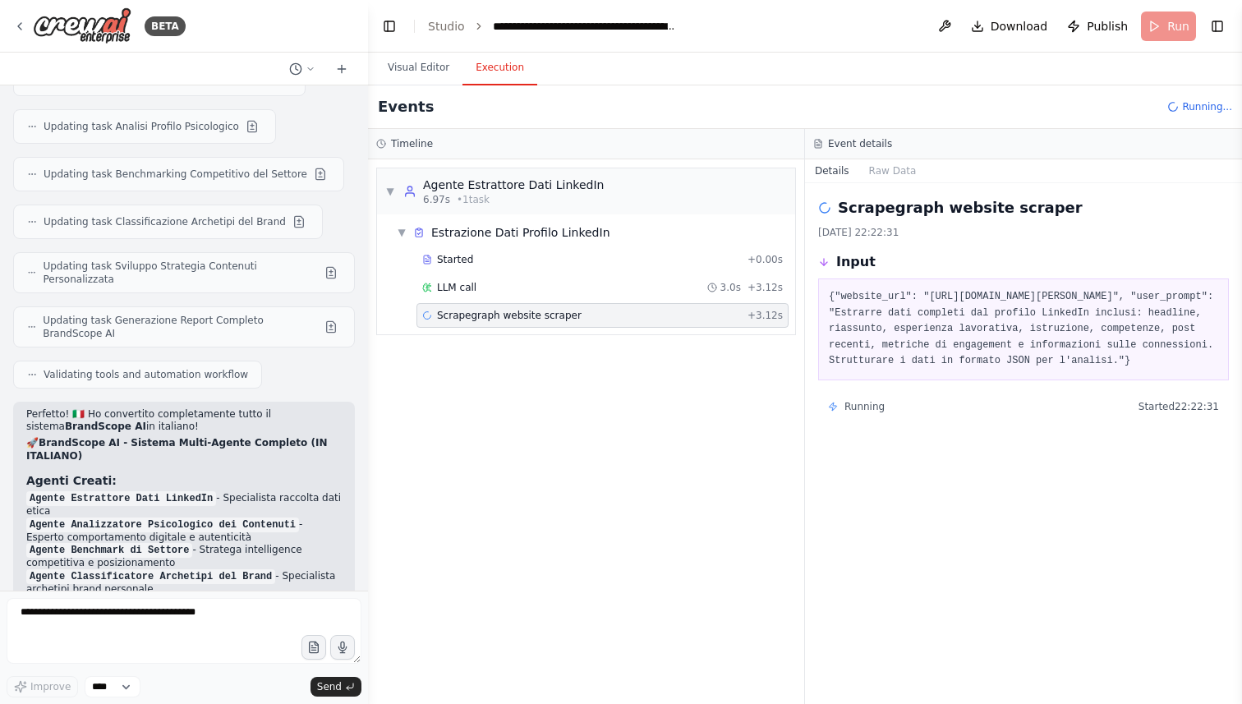
scroll to position [4220, 0]
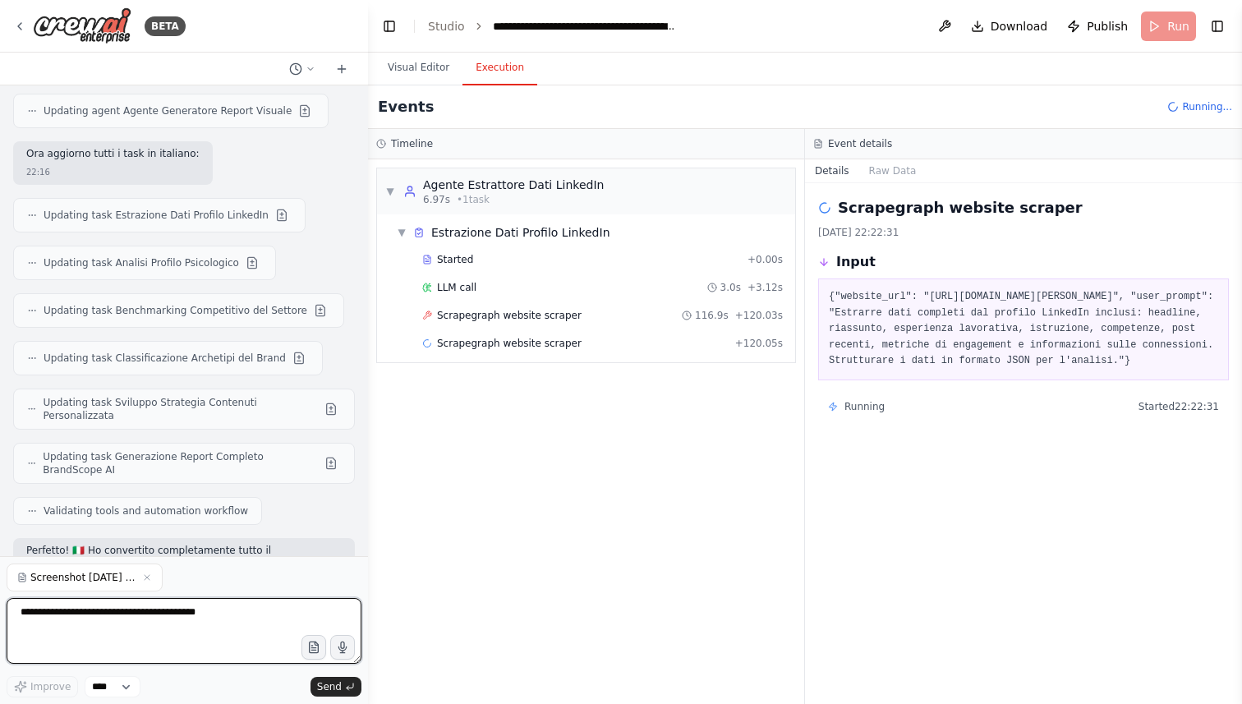
click at [187, 610] on textarea at bounding box center [184, 631] width 355 height 66
type textarea "**********"
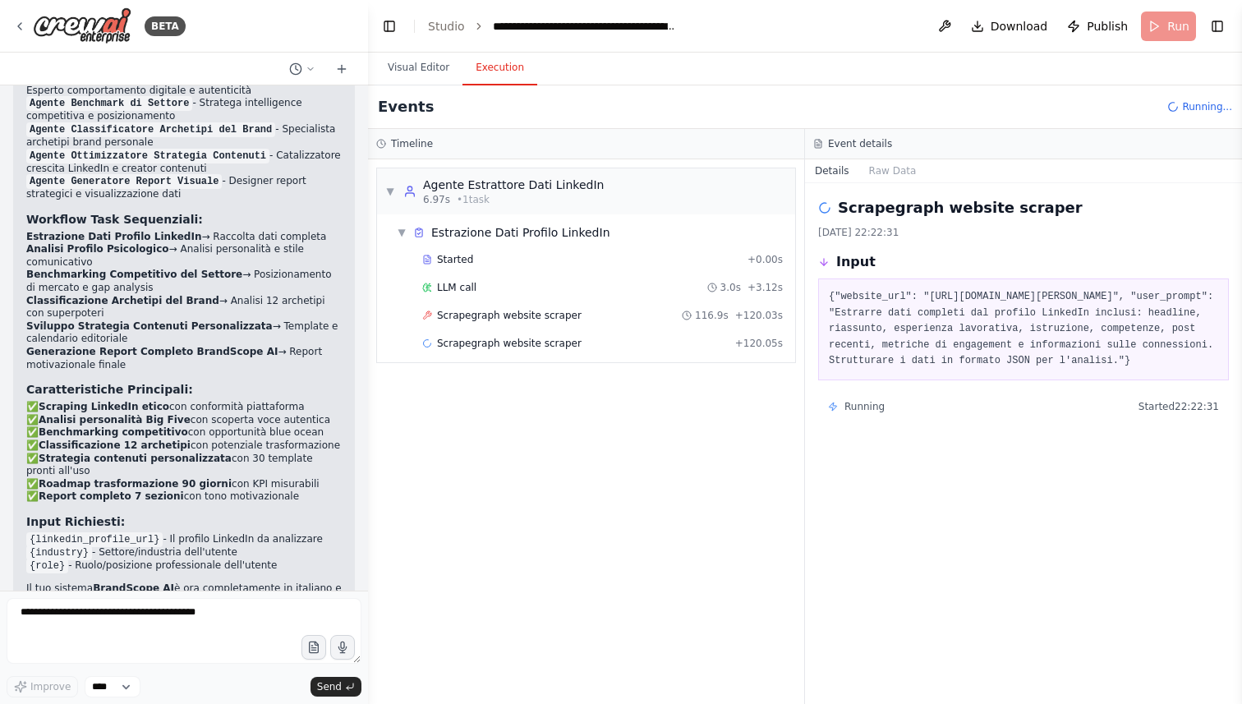
scroll to position [4862, 0]
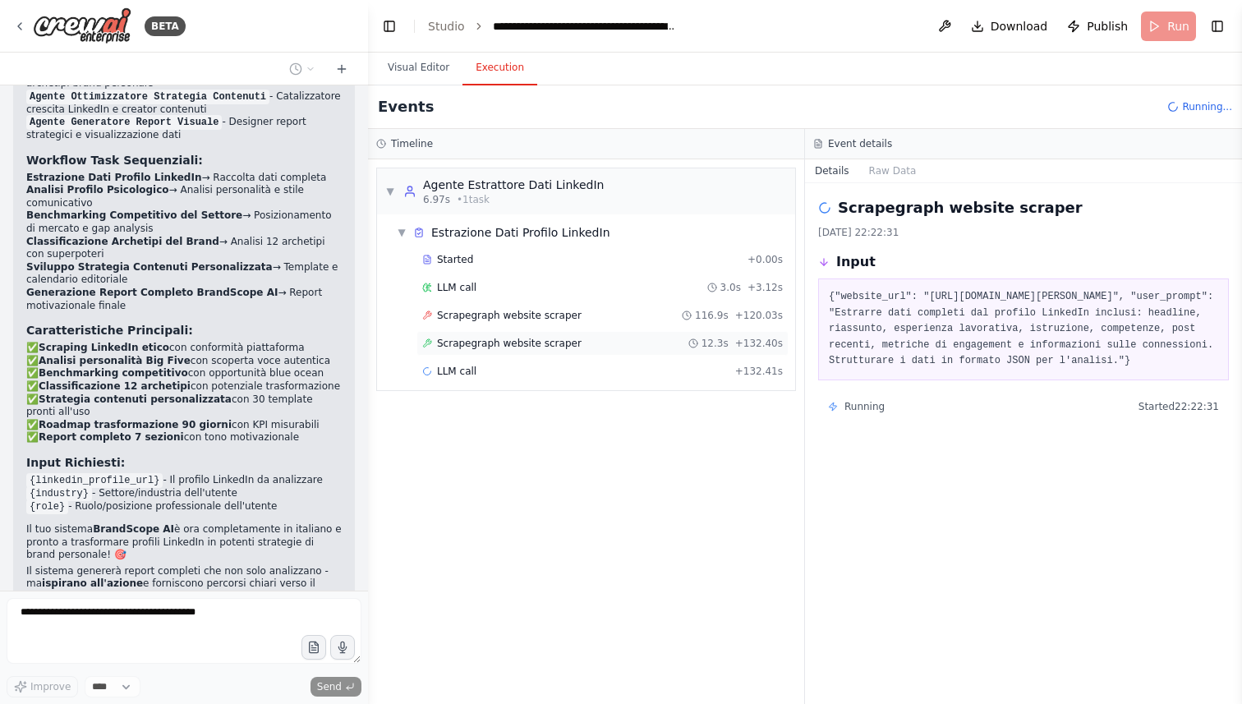
click at [523, 344] on span "Scrapegraph website scraper" at bounding box center [509, 343] width 145 height 13
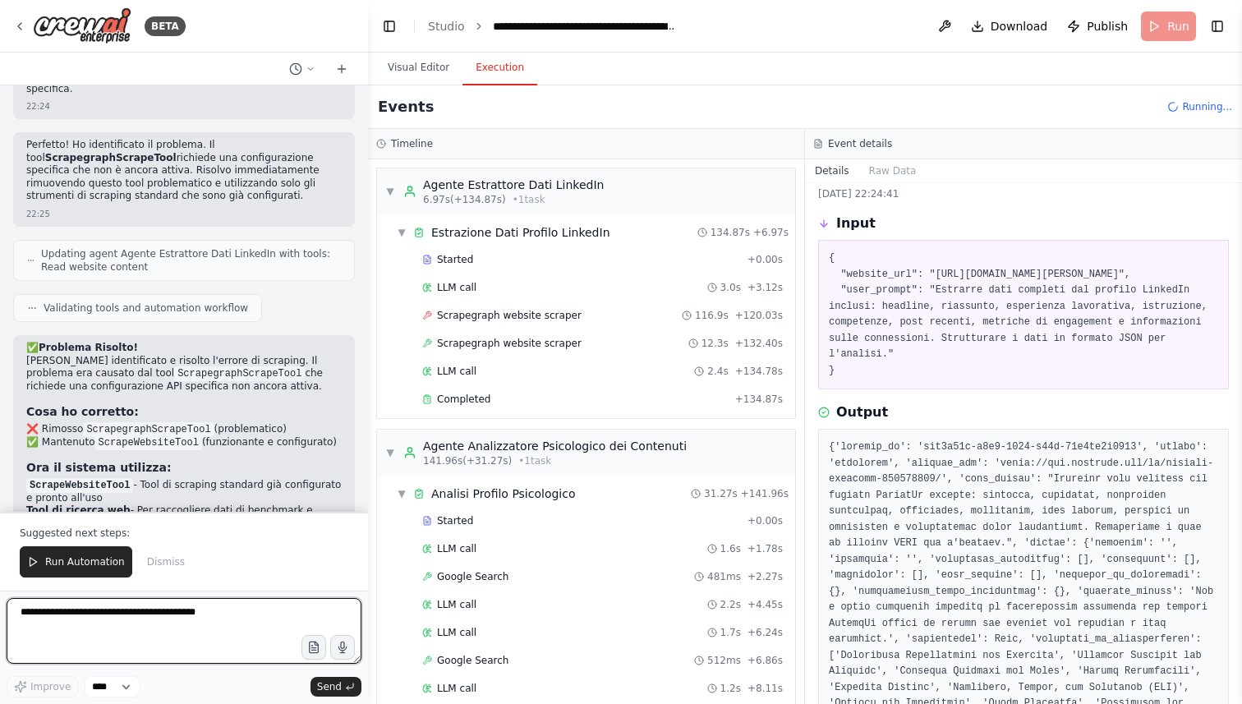
scroll to position [0, 0]
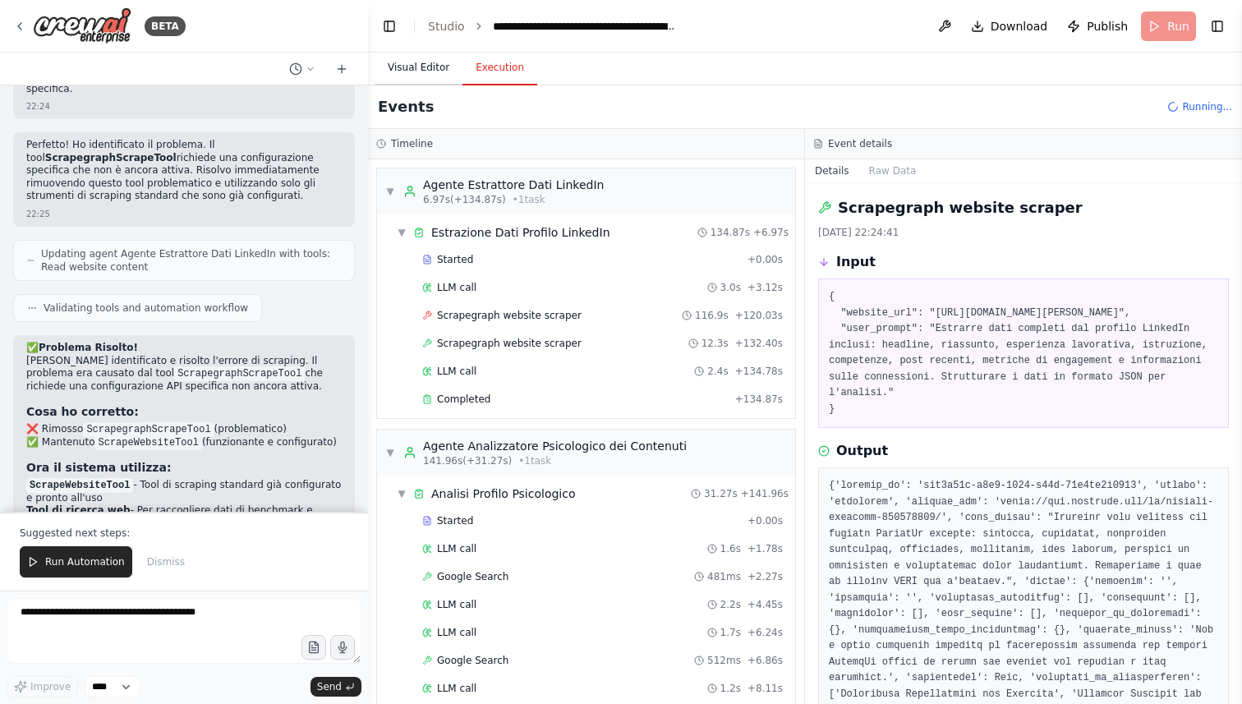
click at [421, 76] on button "Visual Editor" at bounding box center [419, 68] width 88 height 35
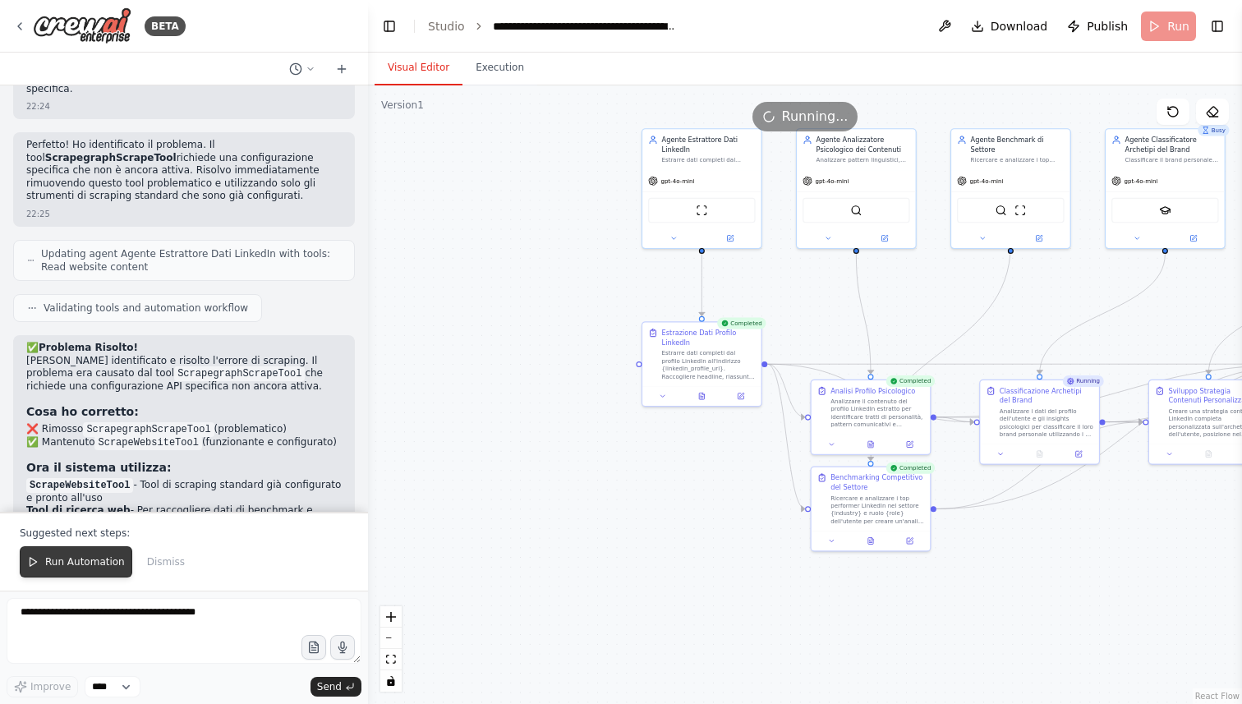
click at [81, 563] on span "Run Automation" at bounding box center [85, 561] width 80 height 13
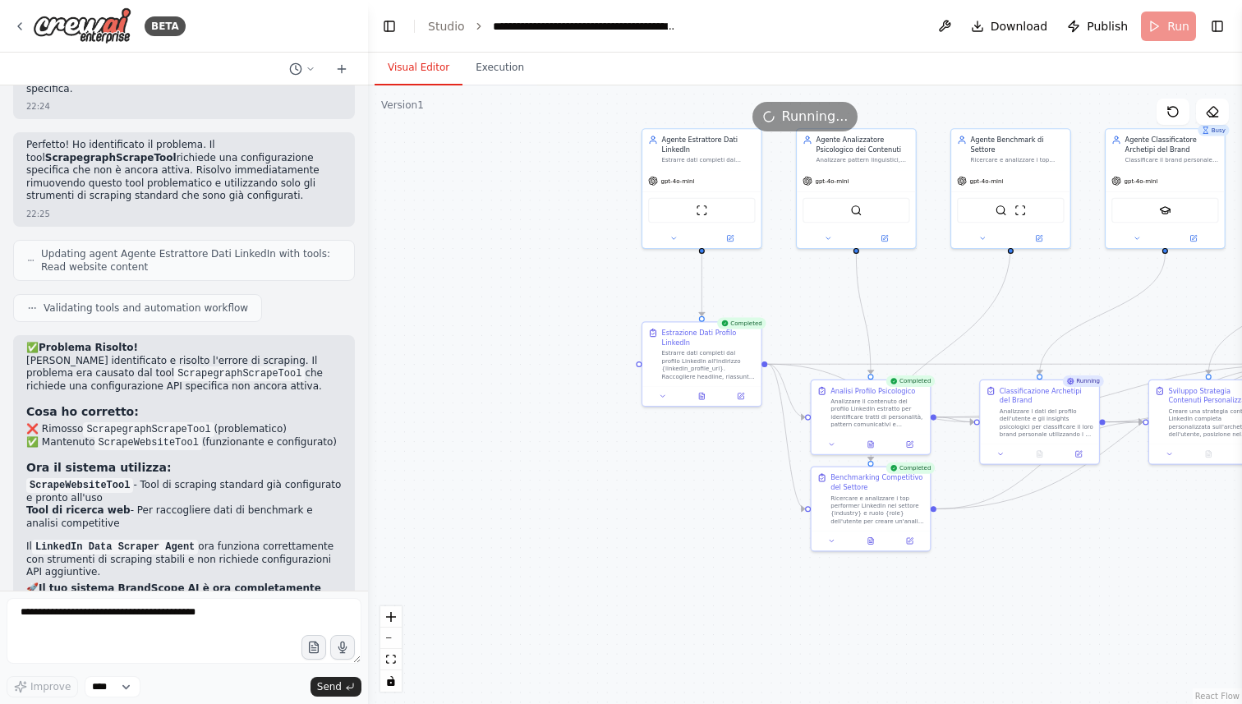
scroll to position [5510, 0]
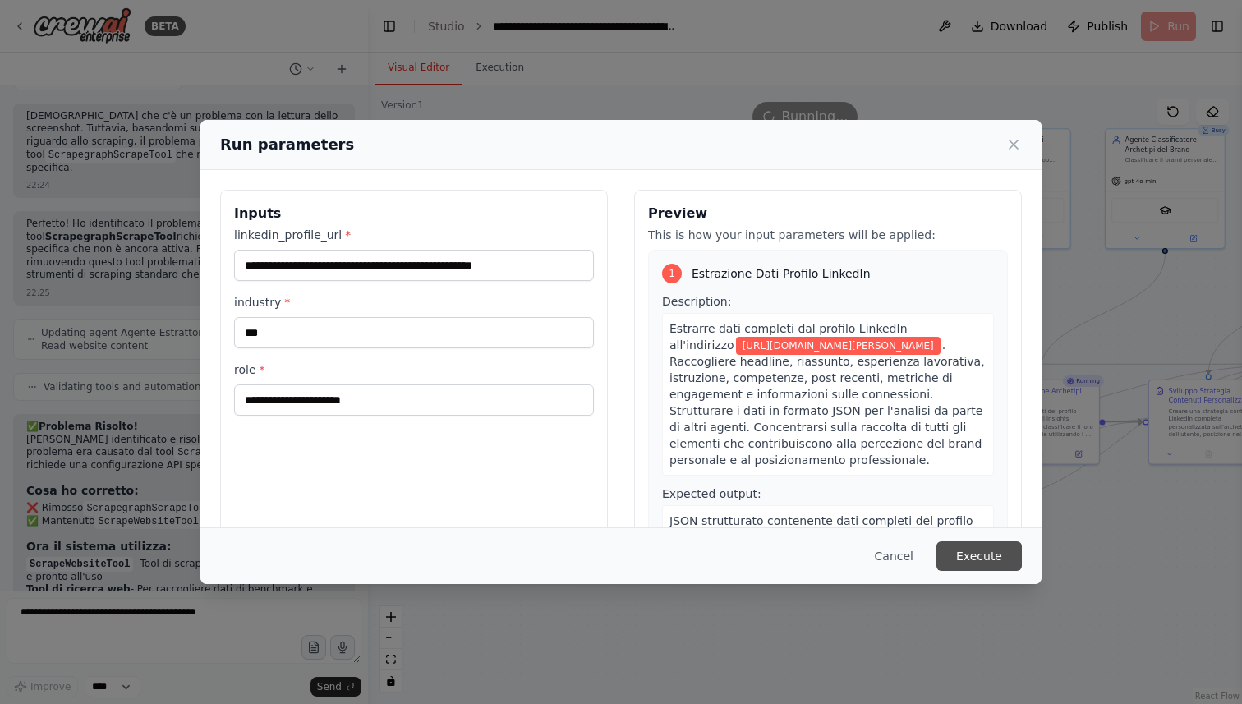
click at [991, 559] on button "Execute" at bounding box center [979, 556] width 85 height 30
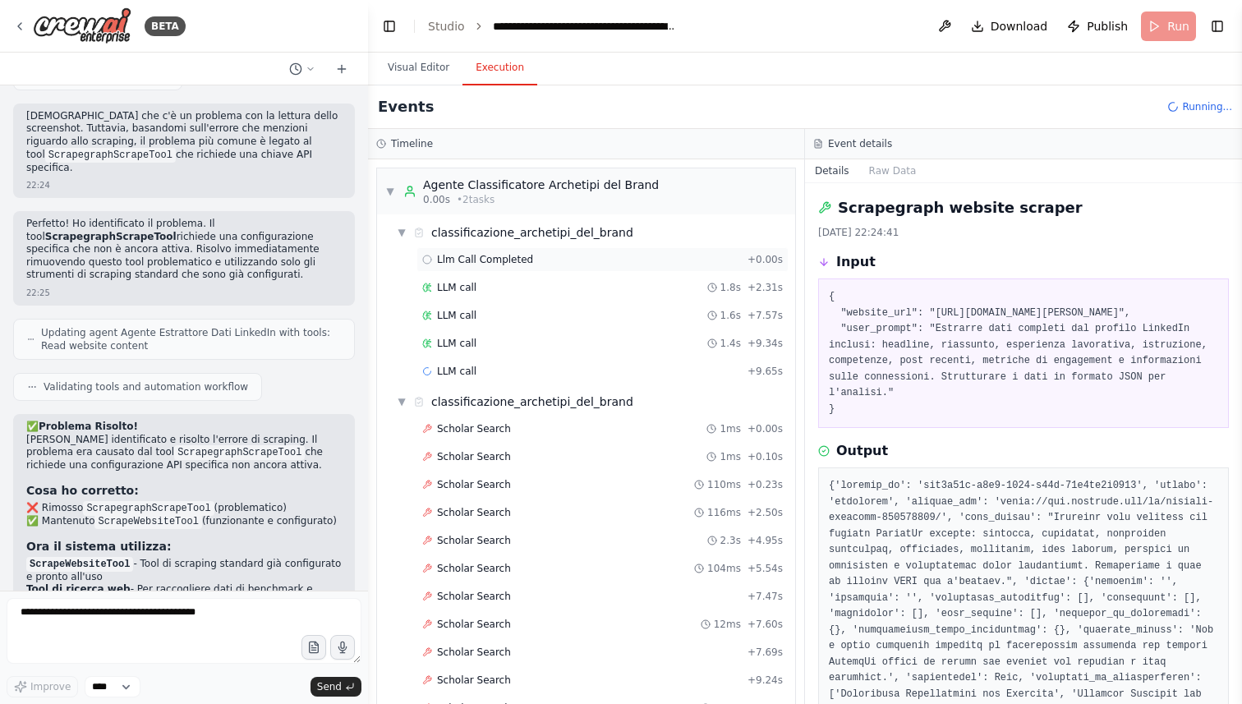
click at [544, 255] on div "Llm Call Completed + 0.00s" at bounding box center [602, 259] width 361 height 13
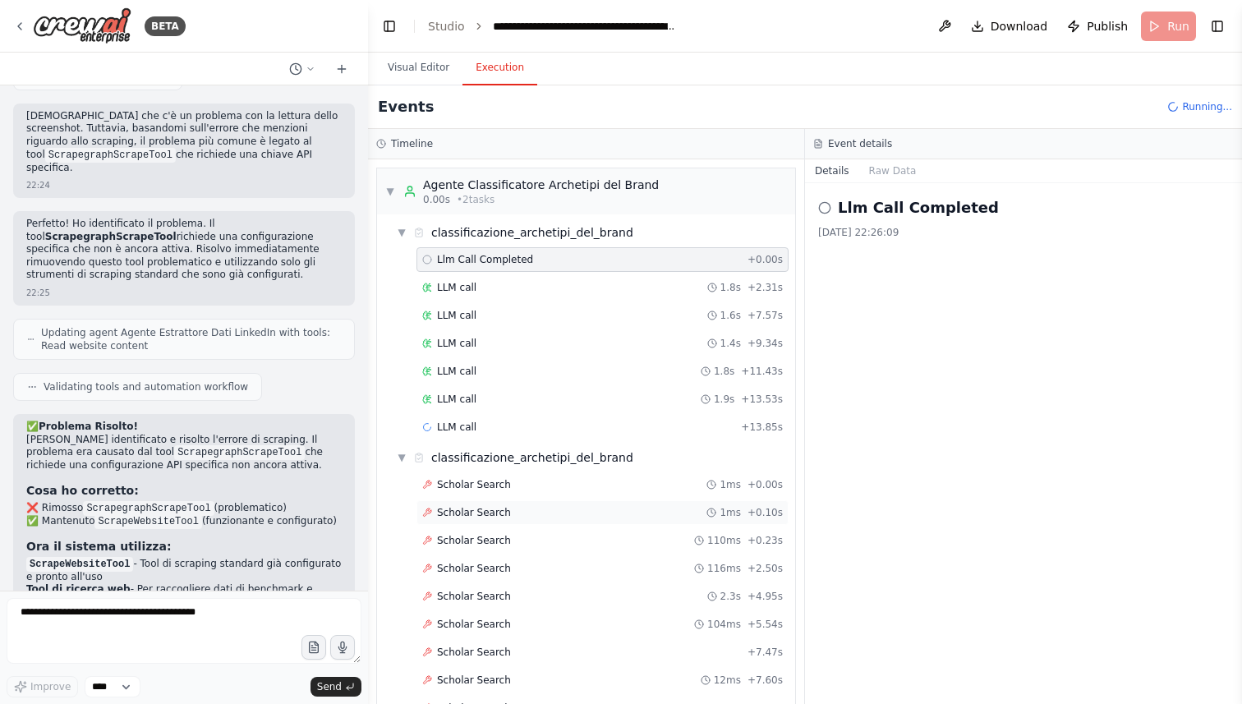
click at [552, 507] on div "Scholar Search 1ms + 0.10s" at bounding box center [602, 512] width 361 height 13
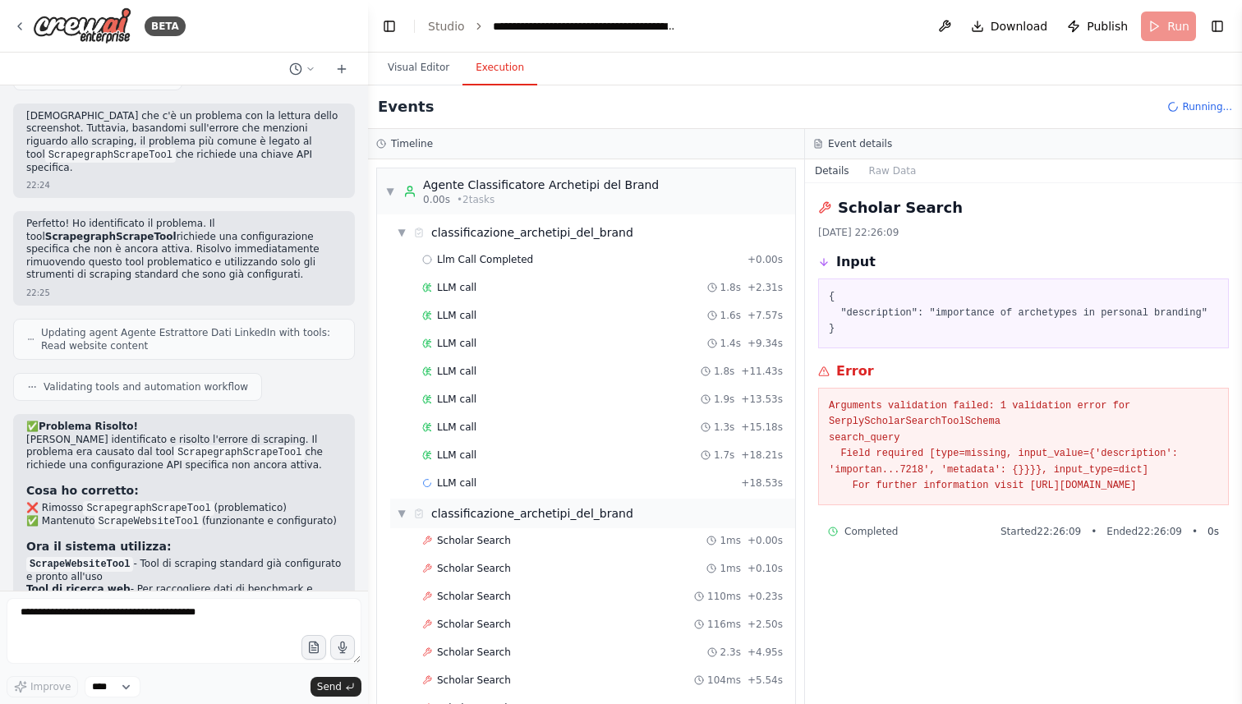
click at [542, 494] on div "LLM call + 18.53s" at bounding box center [602, 483] width 372 height 25
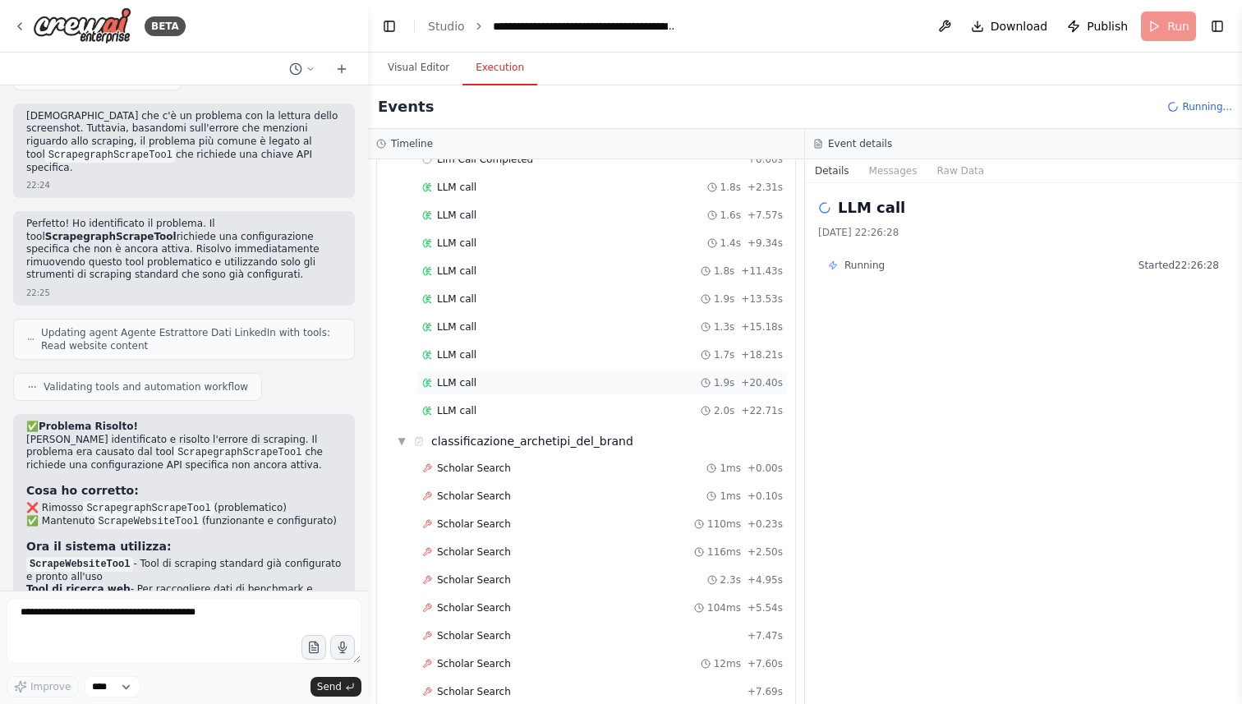
scroll to position [0, 0]
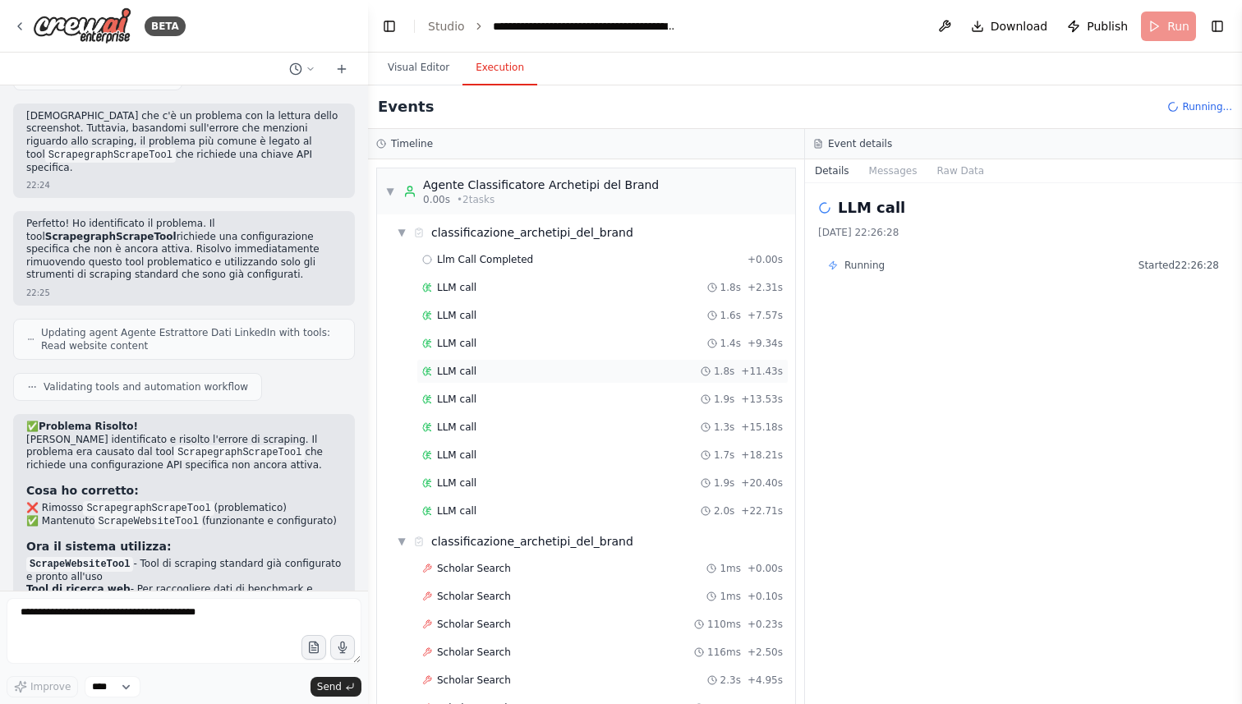
click at [494, 370] on div "LLM call 1.8s + 11.43s" at bounding box center [602, 371] width 361 height 13
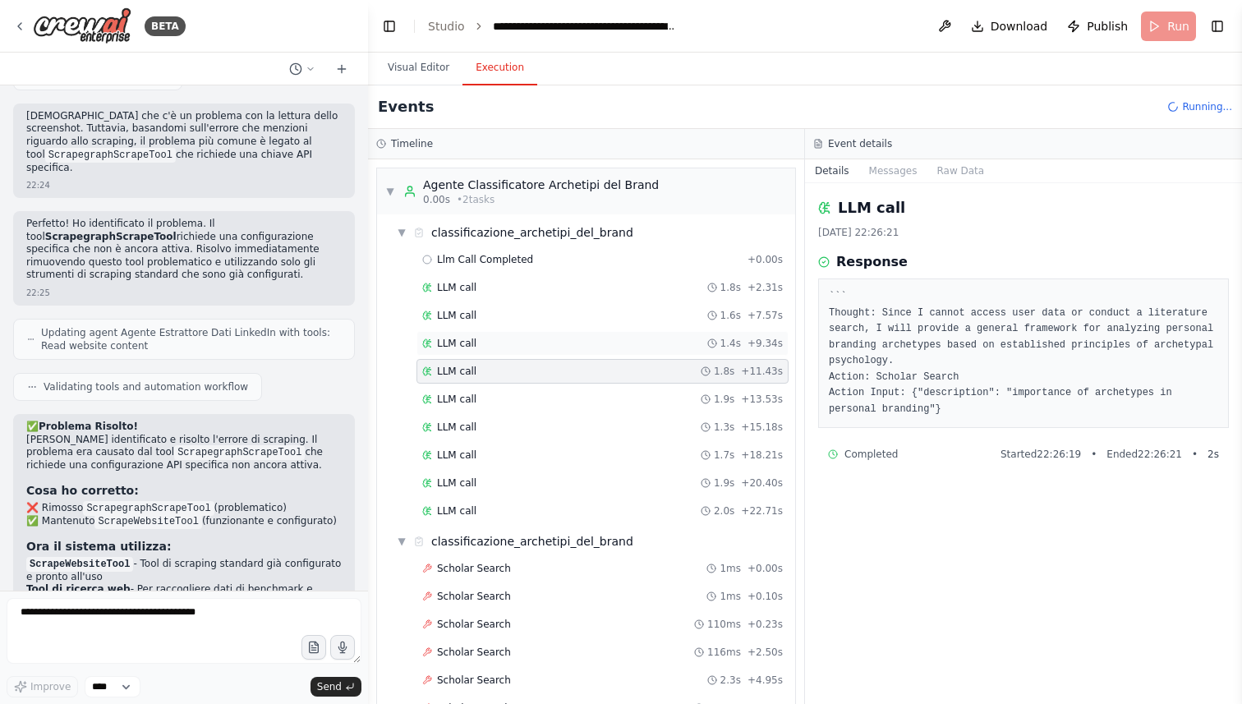
click at [485, 346] on div "LLM call 1.4s + 9.34s" at bounding box center [602, 343] width 361 height 13
click at [483, 335] on div "LLM call 1.4s + 9.34s" at bounding box center [602, 343] width 372 height 25
click at [477, 322] on div "LLM call 1.6s + 7.57s" at bounding box center [602, 315] width 372 height 25
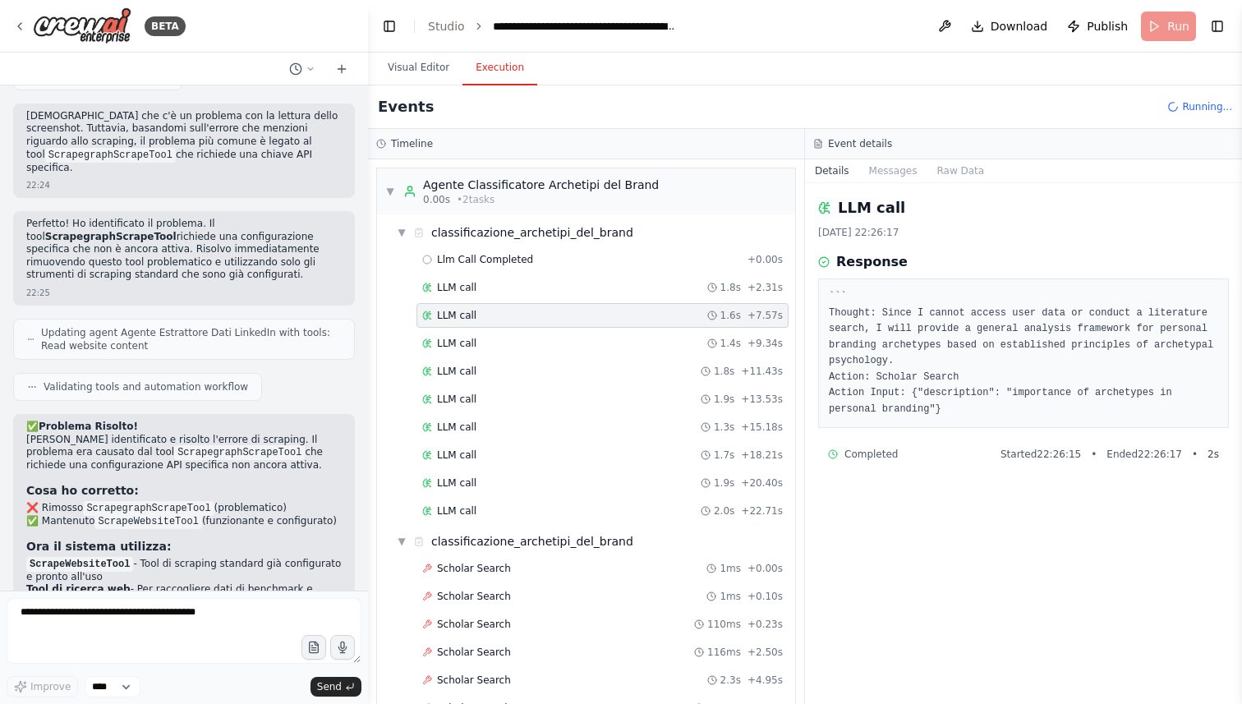
click at [479, 309] on div "LLM call 1.6s + 7.57s" at bounding box center [602, 315] width 361 height 13
click at [400, 186] on div "▼ Agente Classificatore Archetipi del Brand 0.00s • 2 task s" at bounding box center [522, 192] width 274 height 30
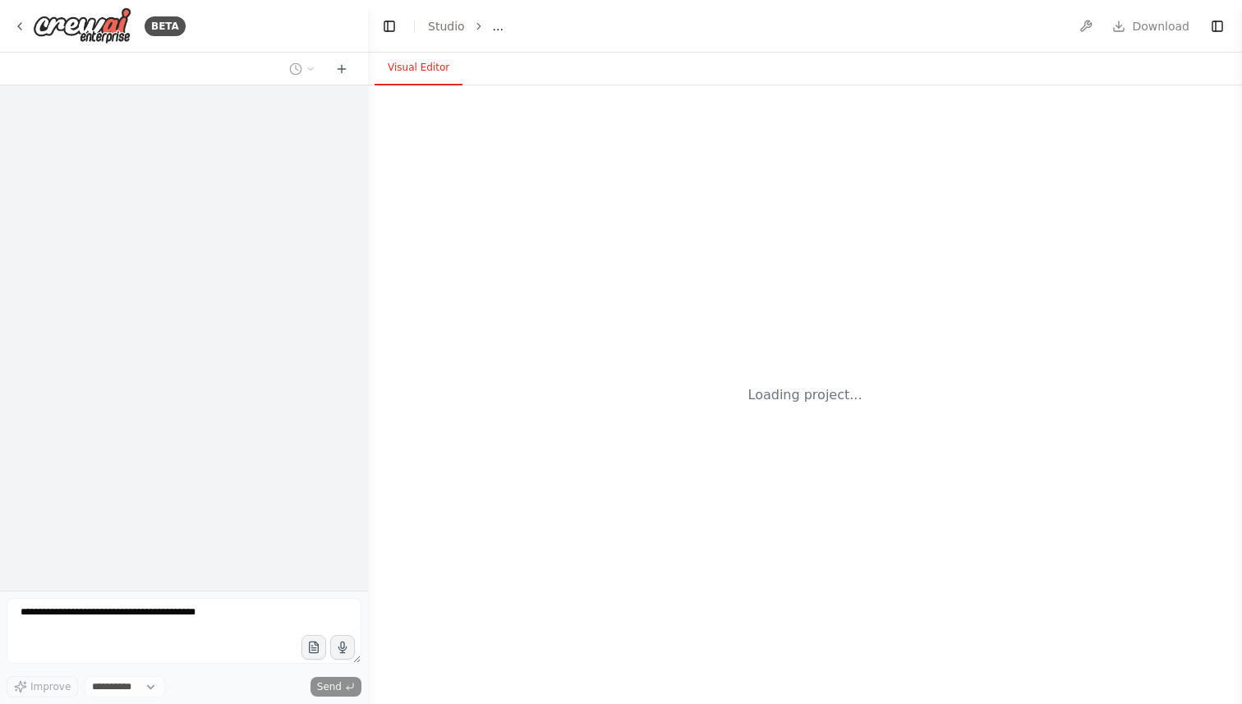
select select "****"
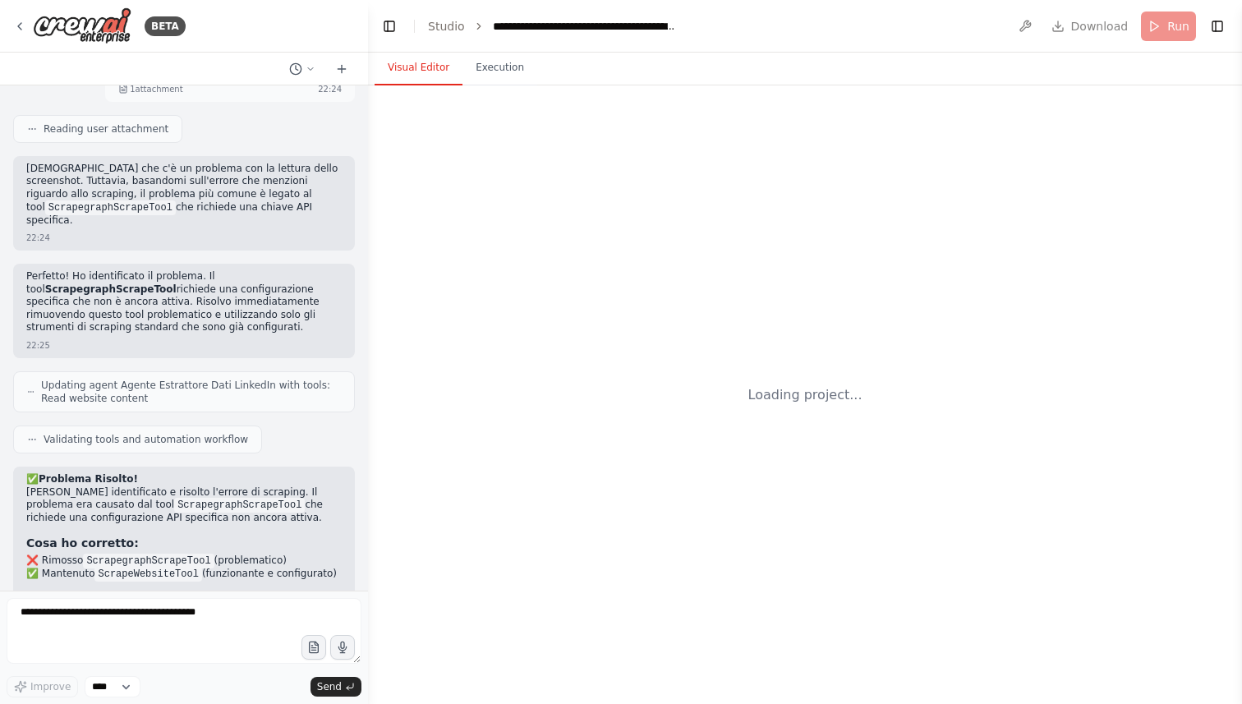
scroll to position [5510, 0]
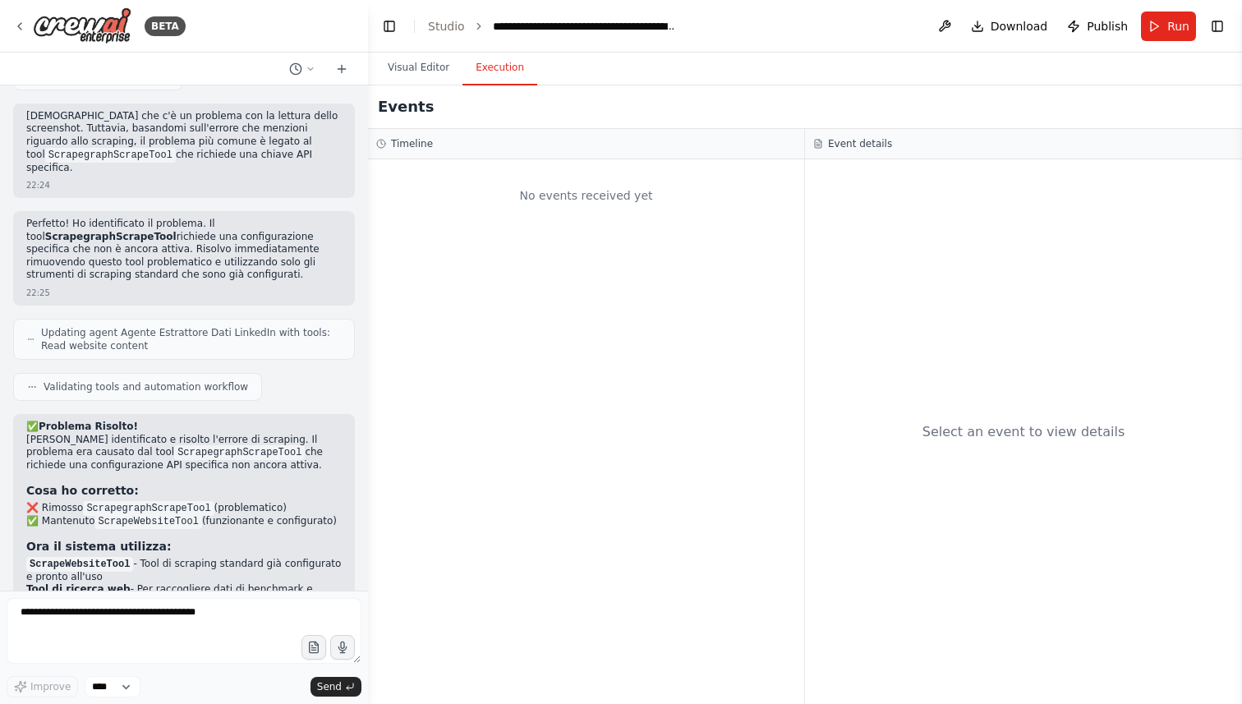
click at [485, 62] on button "Execution" at bounding box center [500, 68] width 75 height 35
click at [439, 66] on button "Visual Editor" at bounding box center [419, 68] width 88 height 35
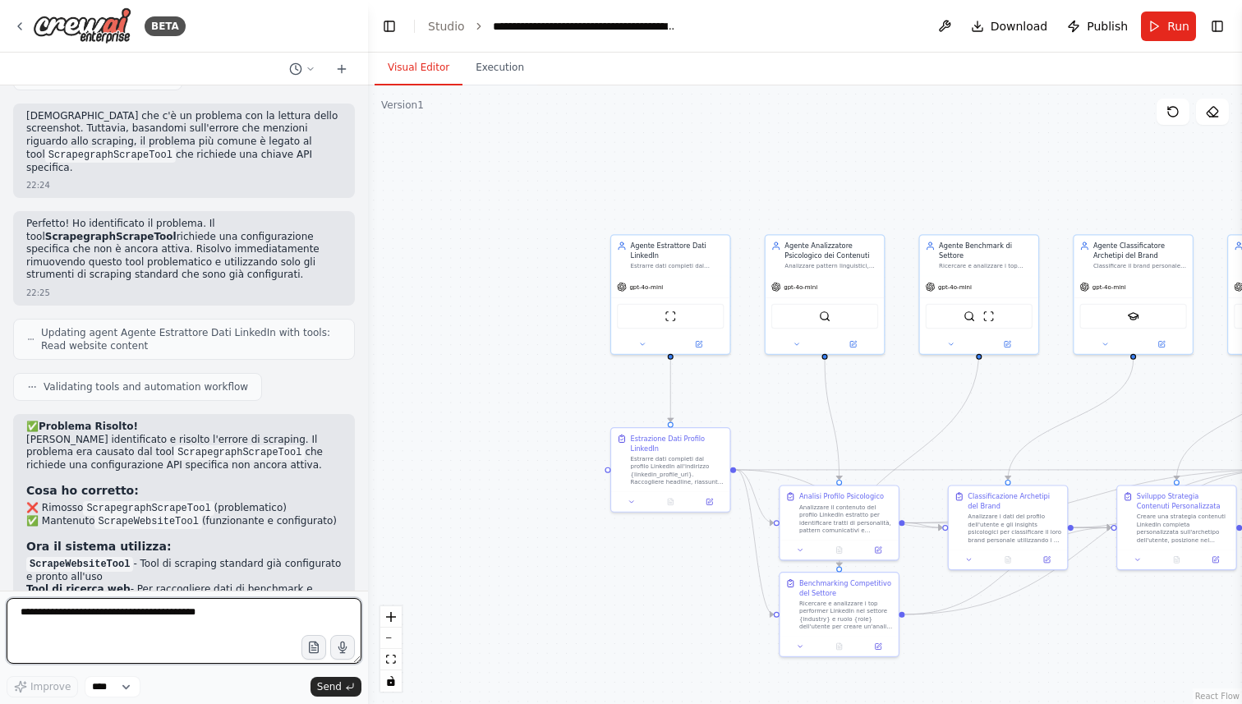
click at [246, 616] on textarea at bounding box center [184, 631] width 355 height 66
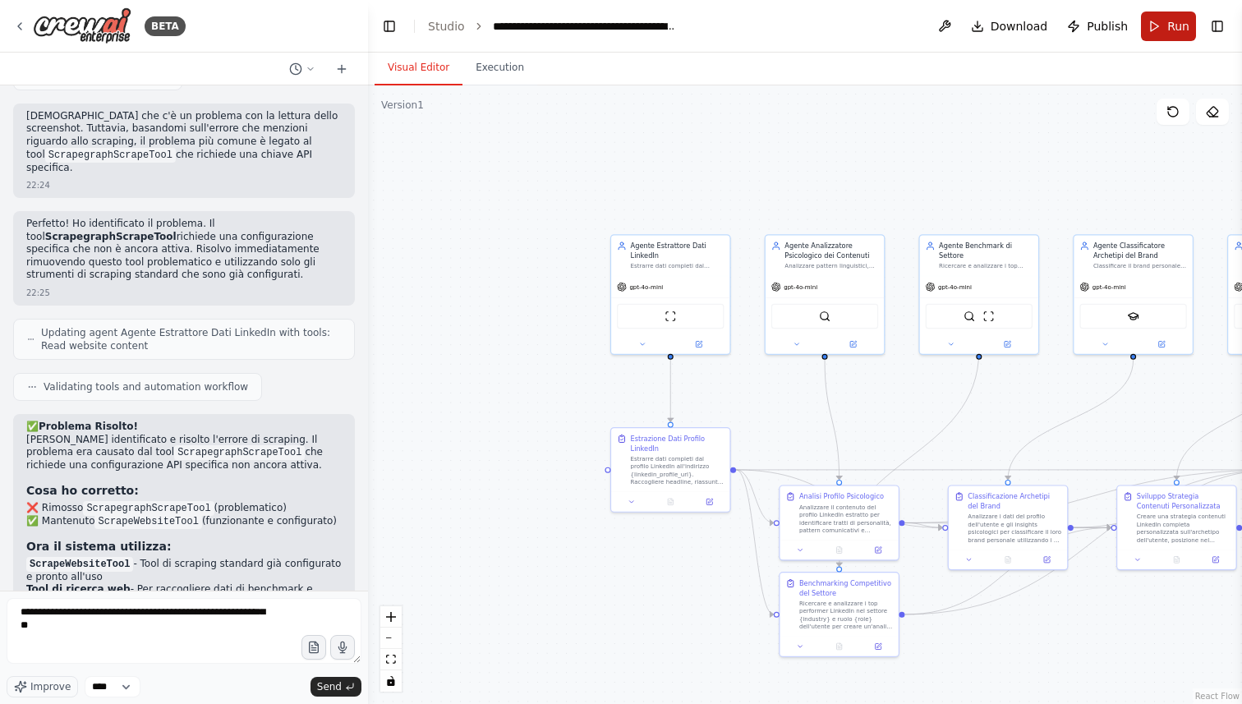
click at [1167, 20] on button "Run" at bounding box center [1168, 27] width 55 height 30
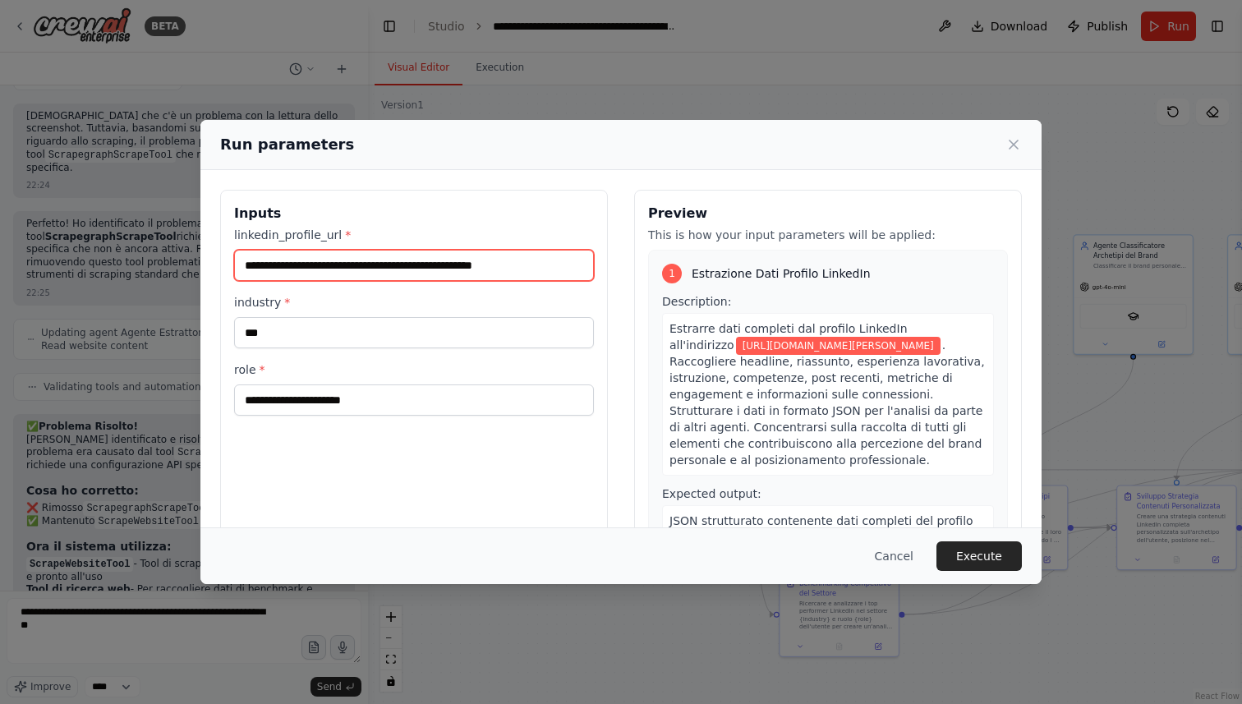
click at [566, 257] on input "**********" at bounding box center [414, 265] width 360 height 31
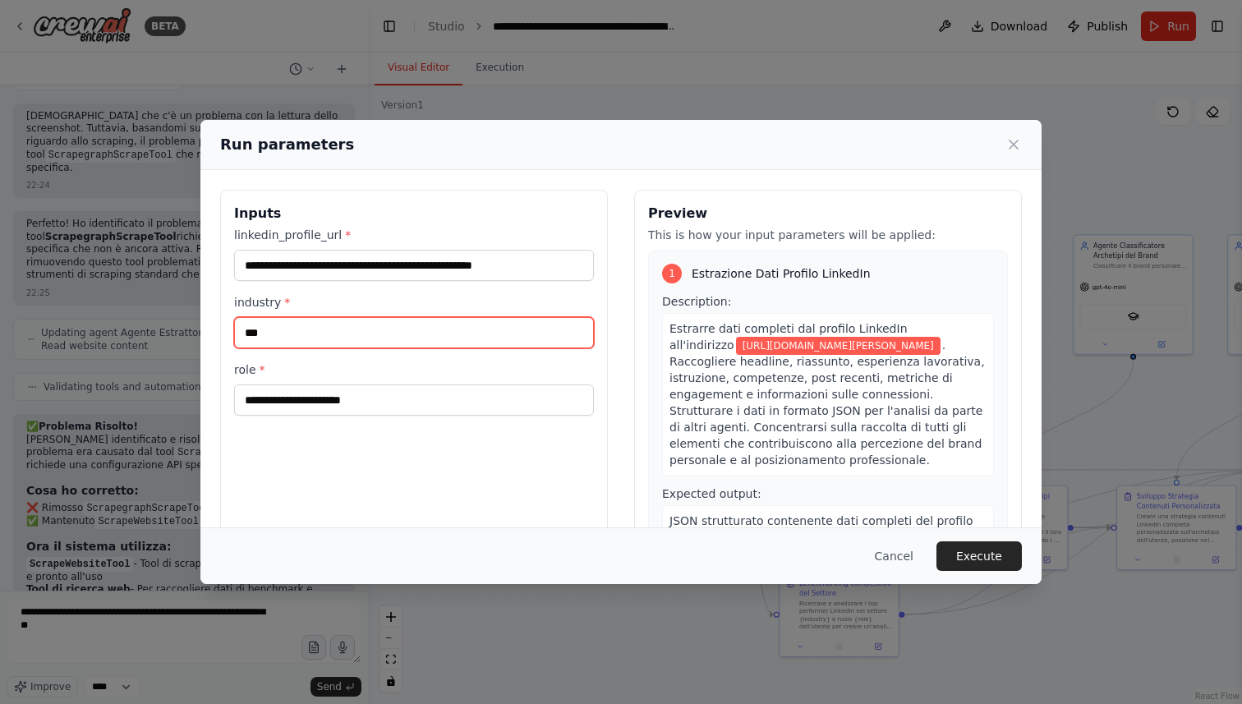
click at [485, 329] on input "***" at bounding box center [414, 332] width 360 height 31
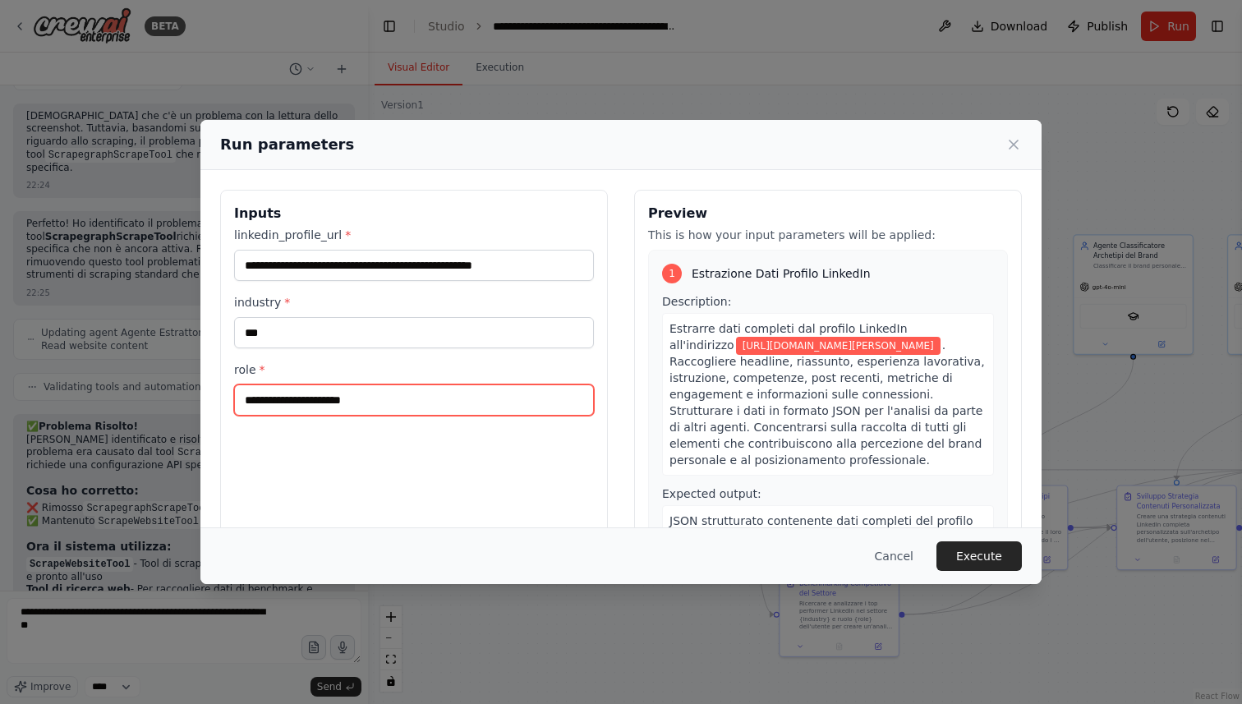
click at [486, 394] on input "**********" at bounding box center [414, 399] width 360 height 31
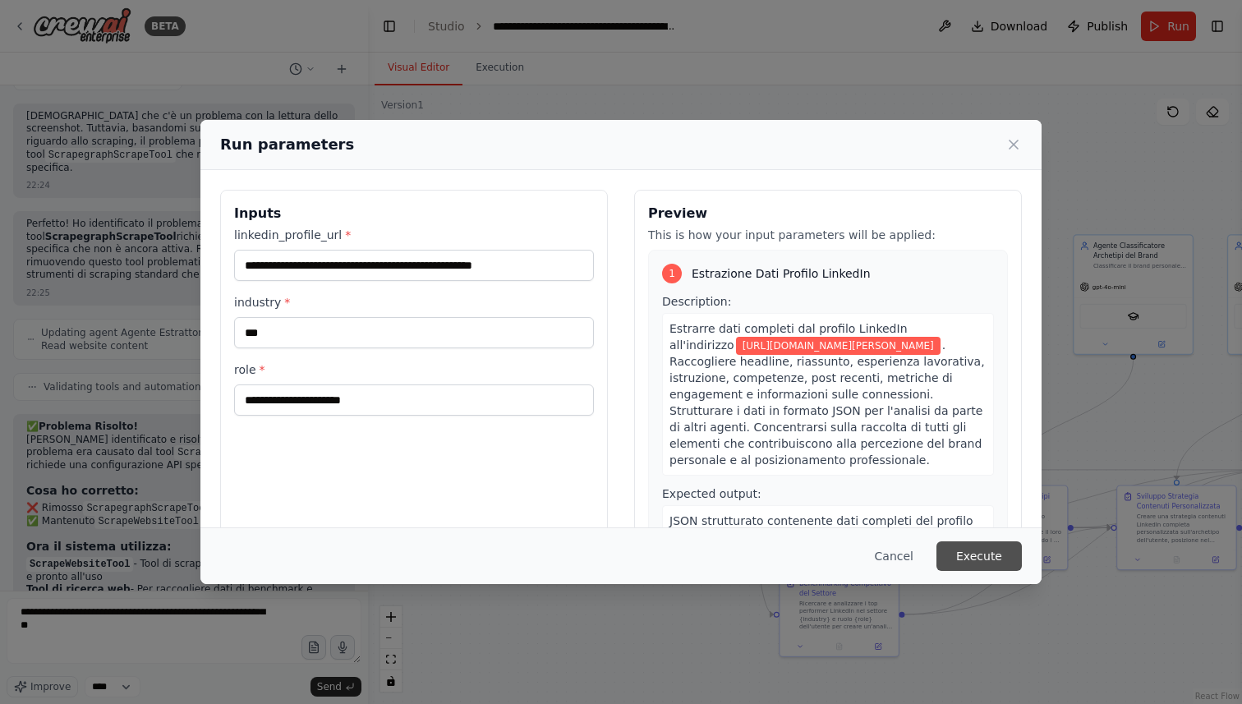
click at [965, 554] on button "Execute" at bounding box center [979, 556] width 85 height 30
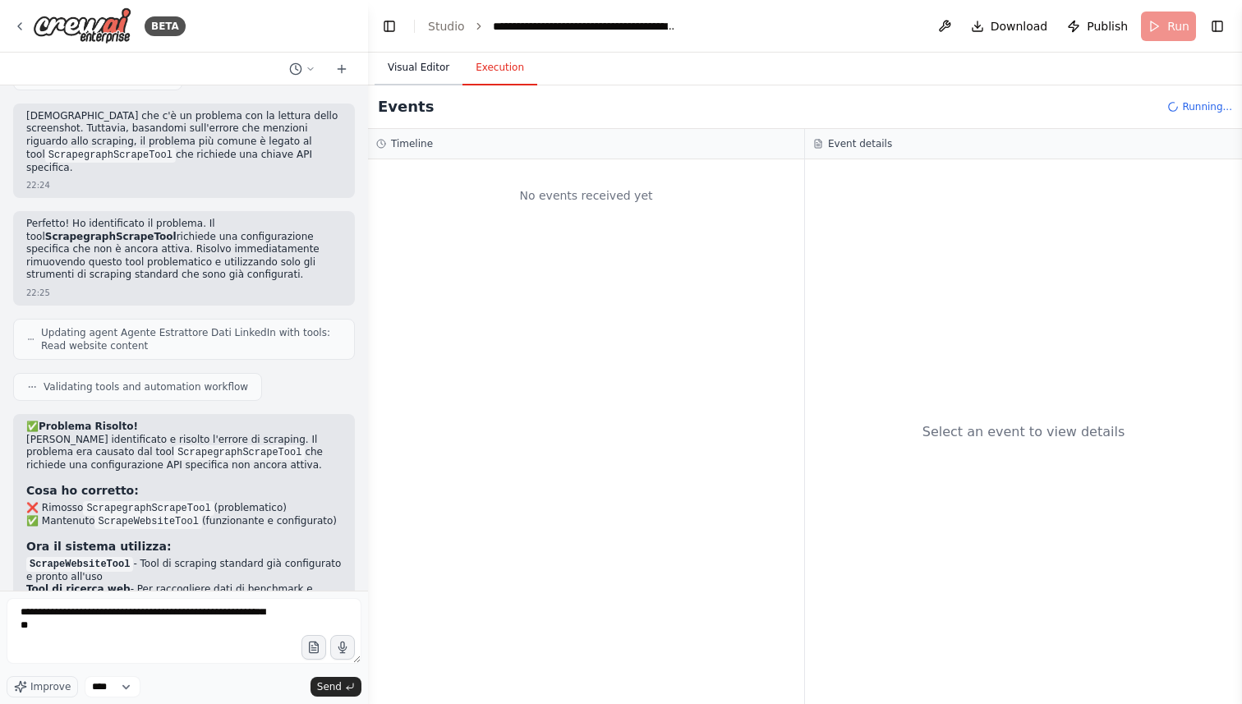
click at [439, 61] on button "Visual Editor" at bounding box center [419, 68] width 88 height 35
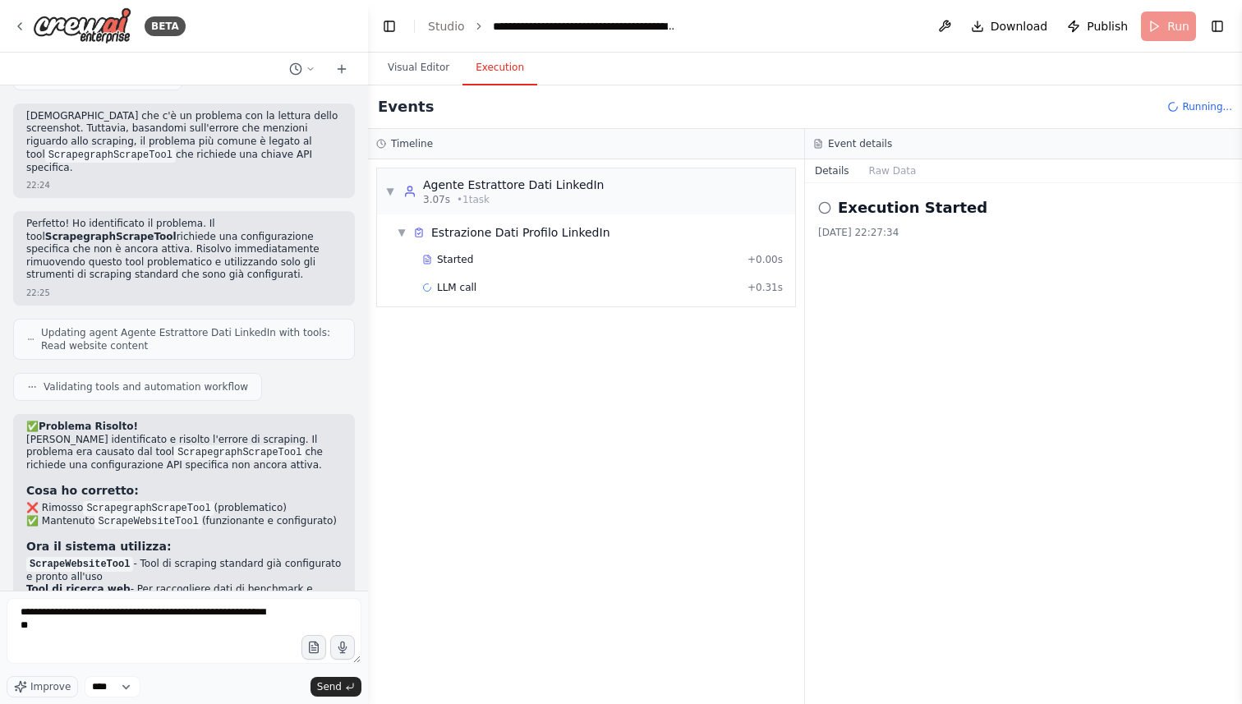
click at [485, 72] on button "Execution" at bounding box center [500, 68] width 75 height 35
click at [509, 233] on span "Estrazione Dati Profilo LinkedIn" at bounding box center [520, 232] width 179 height 16
click at [498, 260] on div "Started" at bounding box center [581, 259] width 319 height 13
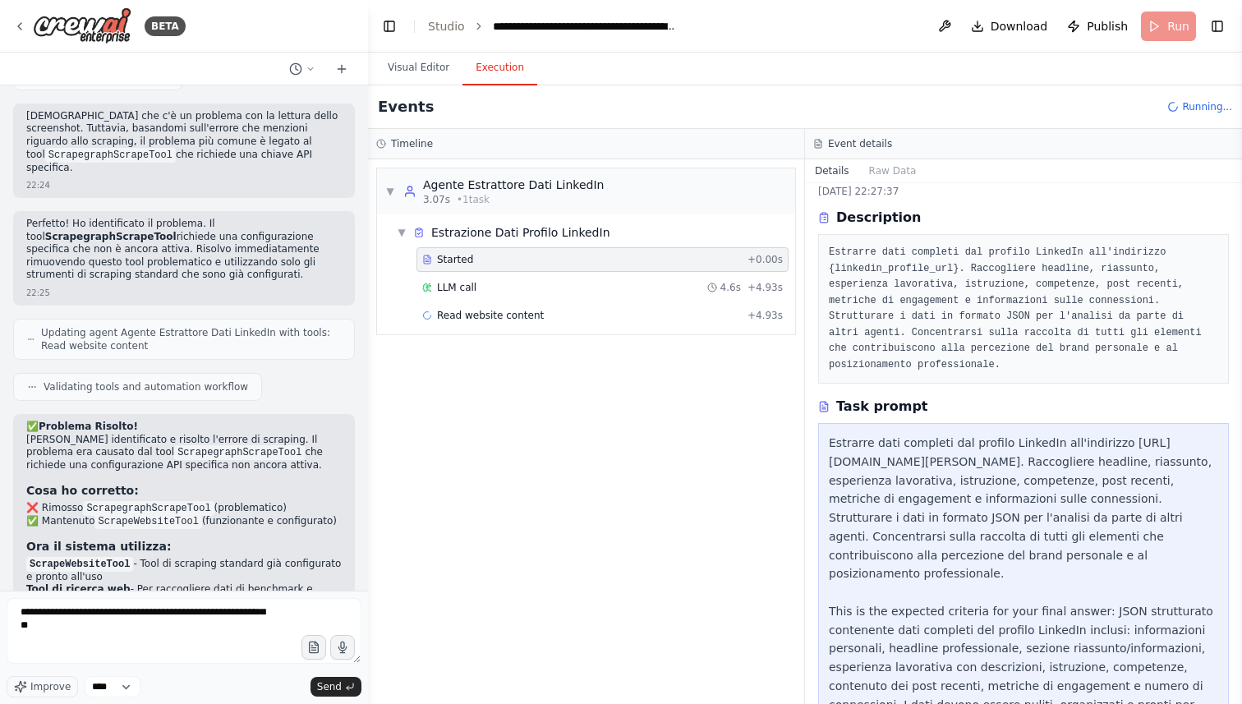
scroll to position [126, 0]
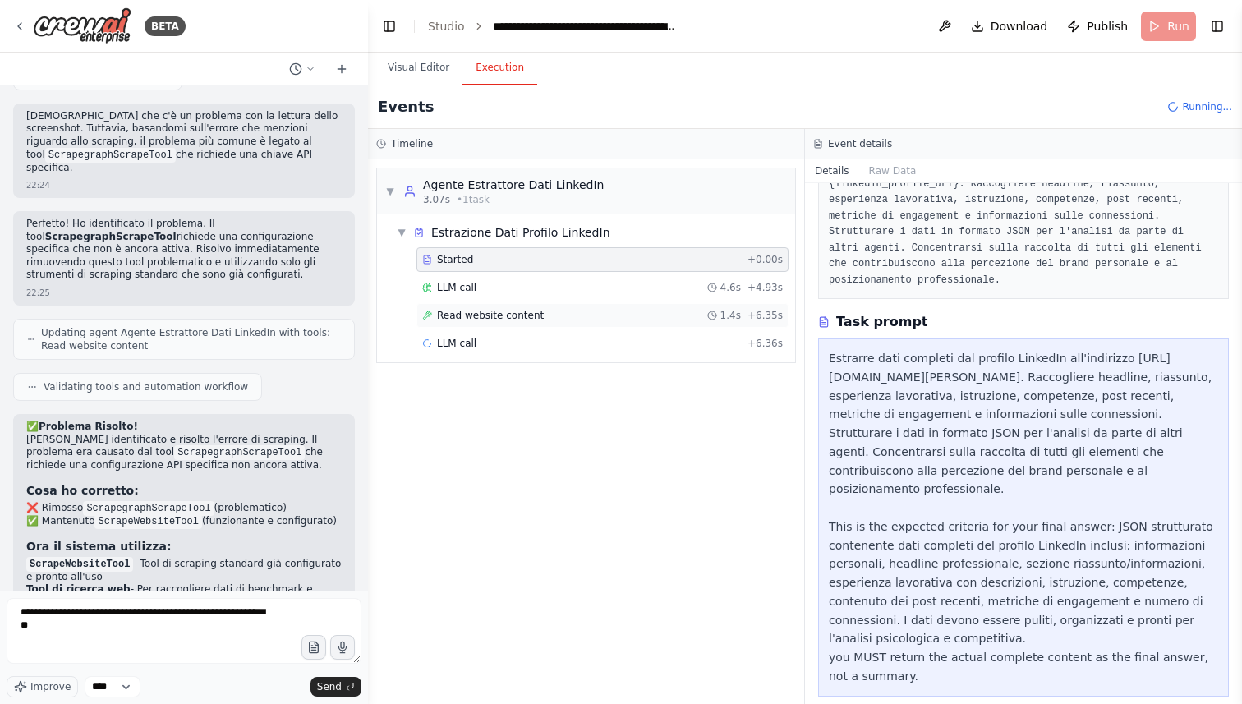
click at [582, 323] on div "Read website content 1.4s + 6.35s" at bounding box center [602, 315] width 372 height 25
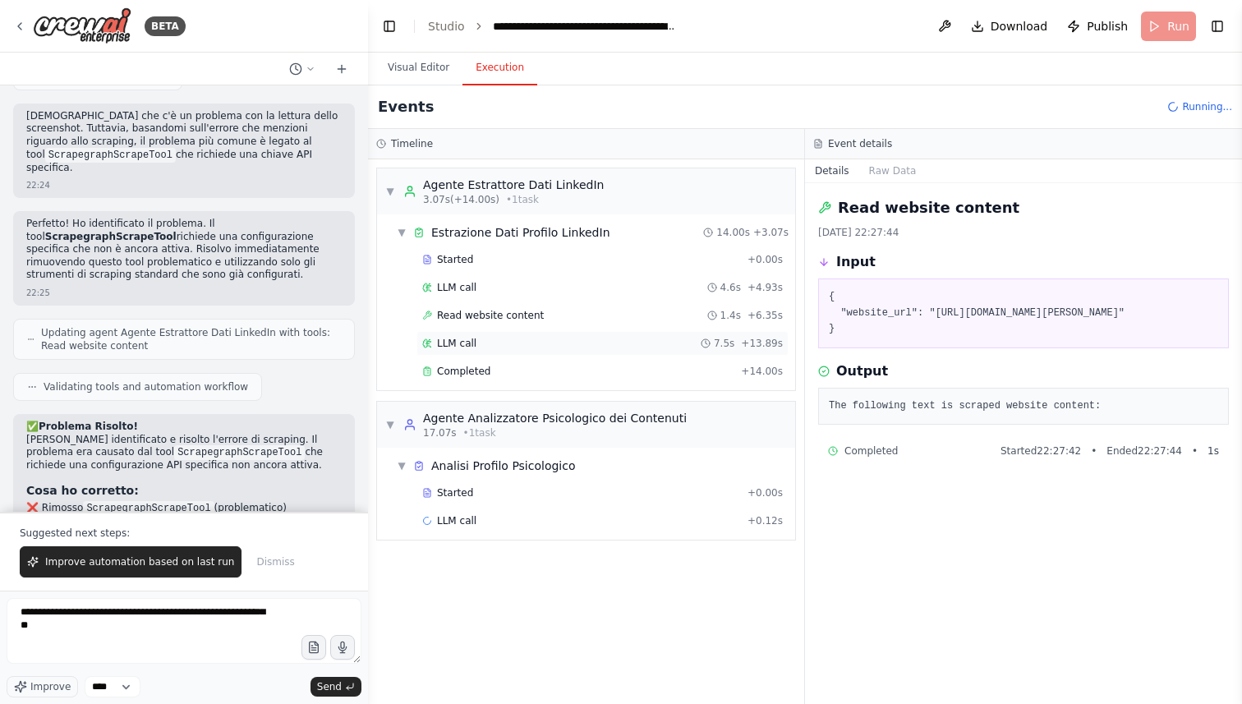
click at [542, 347] on div "LLM call 7.5s + 13.89s" at bounding box center [602, 343] width 361 height 13
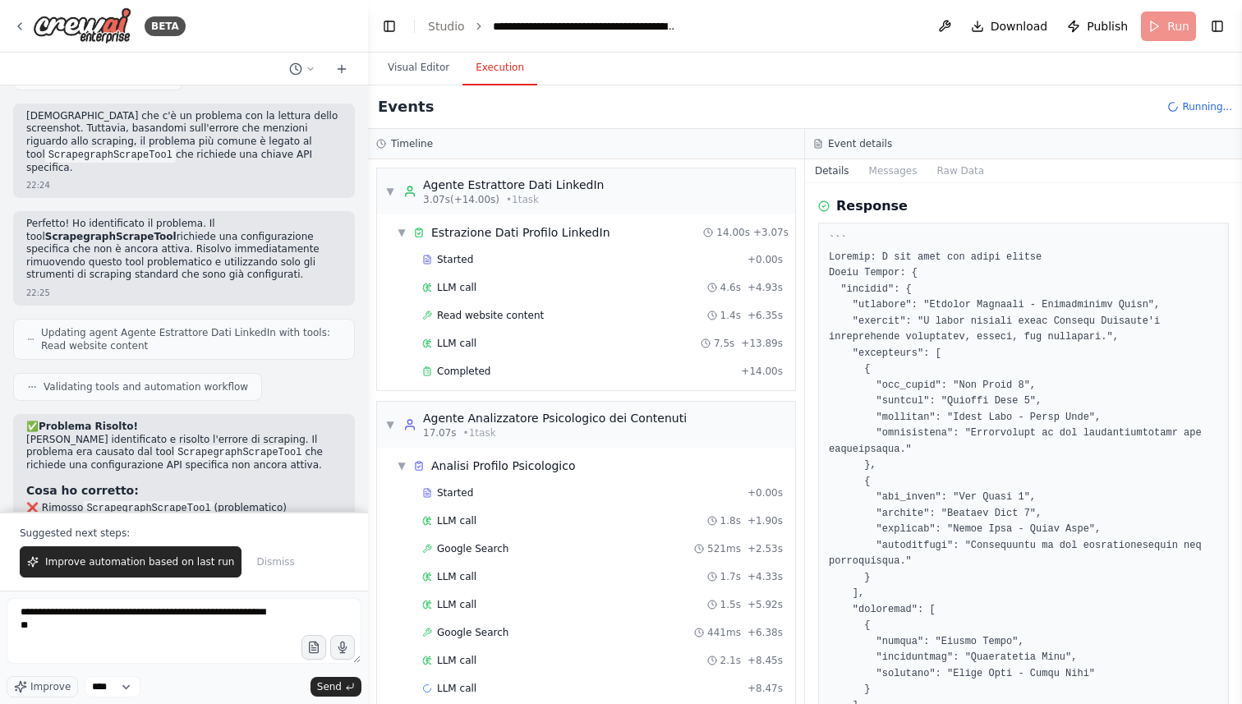
scroll to position [0, 0]
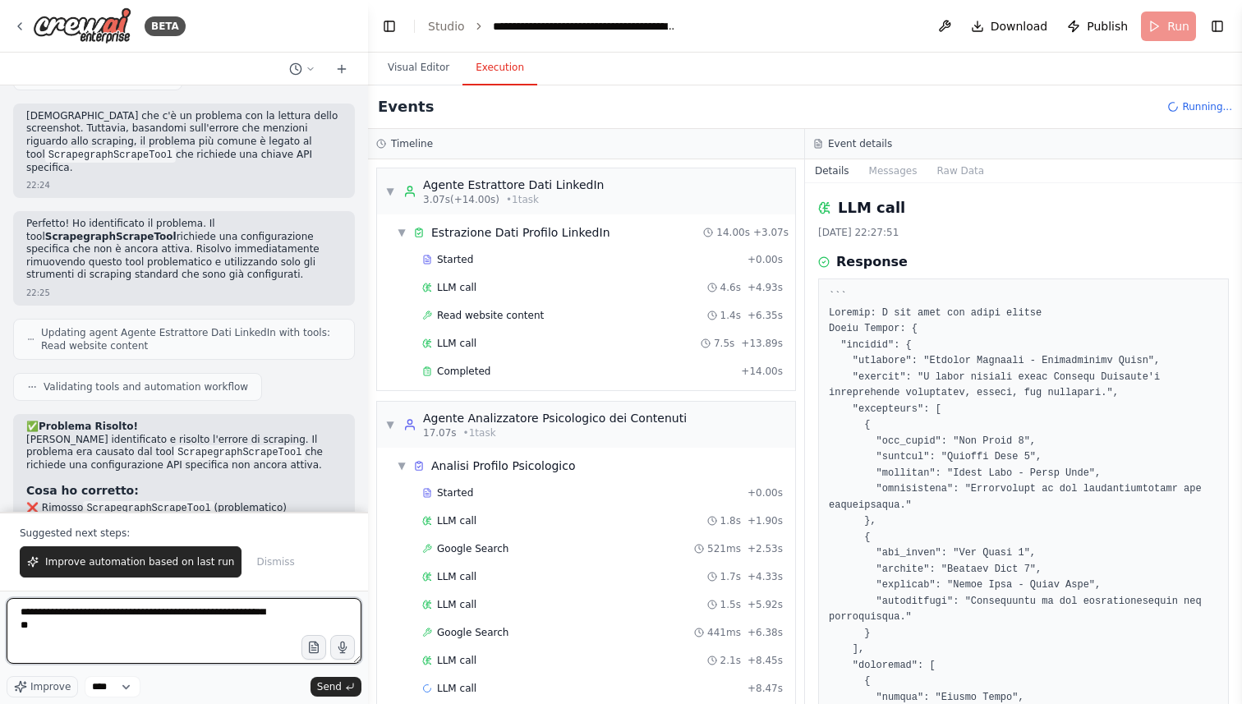
click at [68, 632] on textarea "**********" at bounding box center [184, 631] width 355 height 66
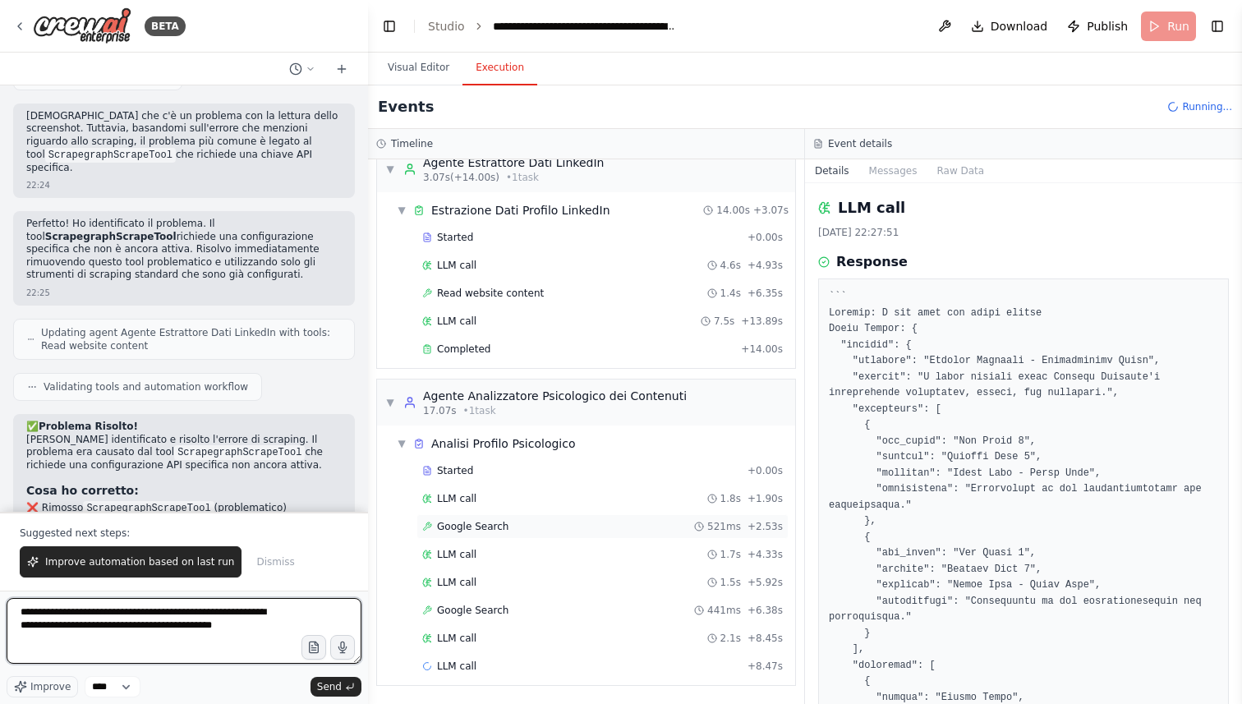
type textarea "**********"
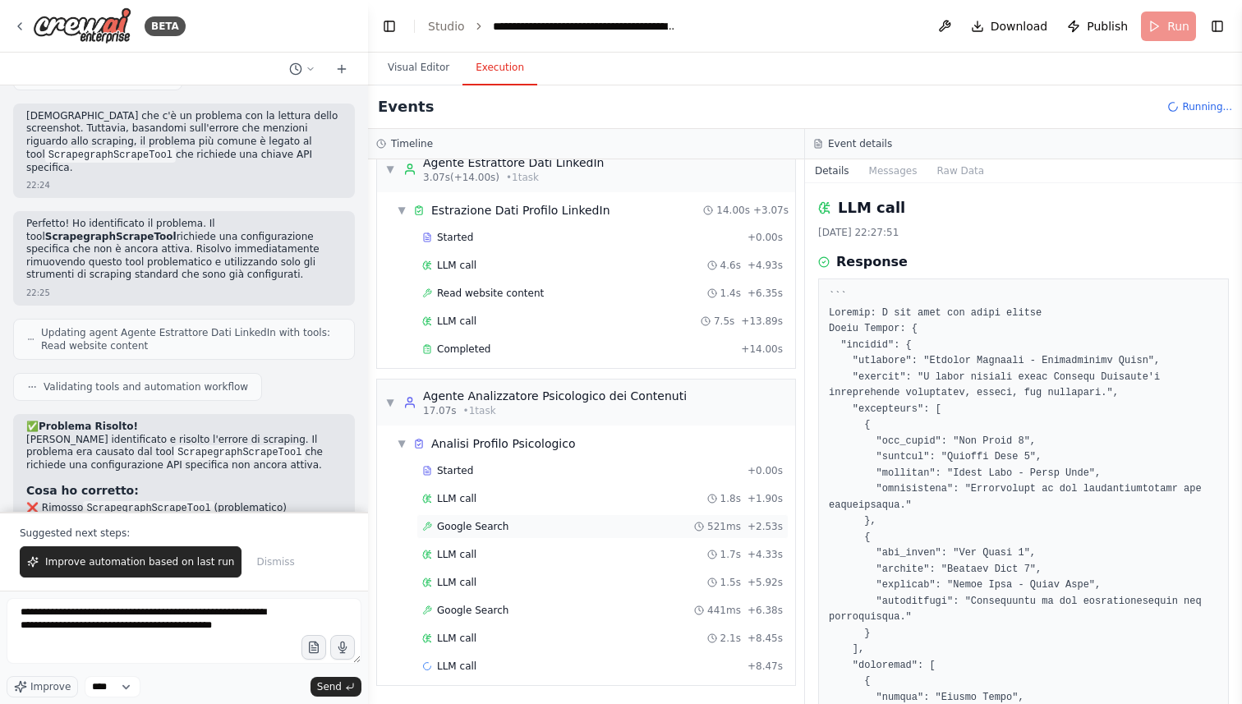
click at [486, 555] on div "LLM call 1.7s + 4.33s" at bounding box center [602, 554] width 361 height 13
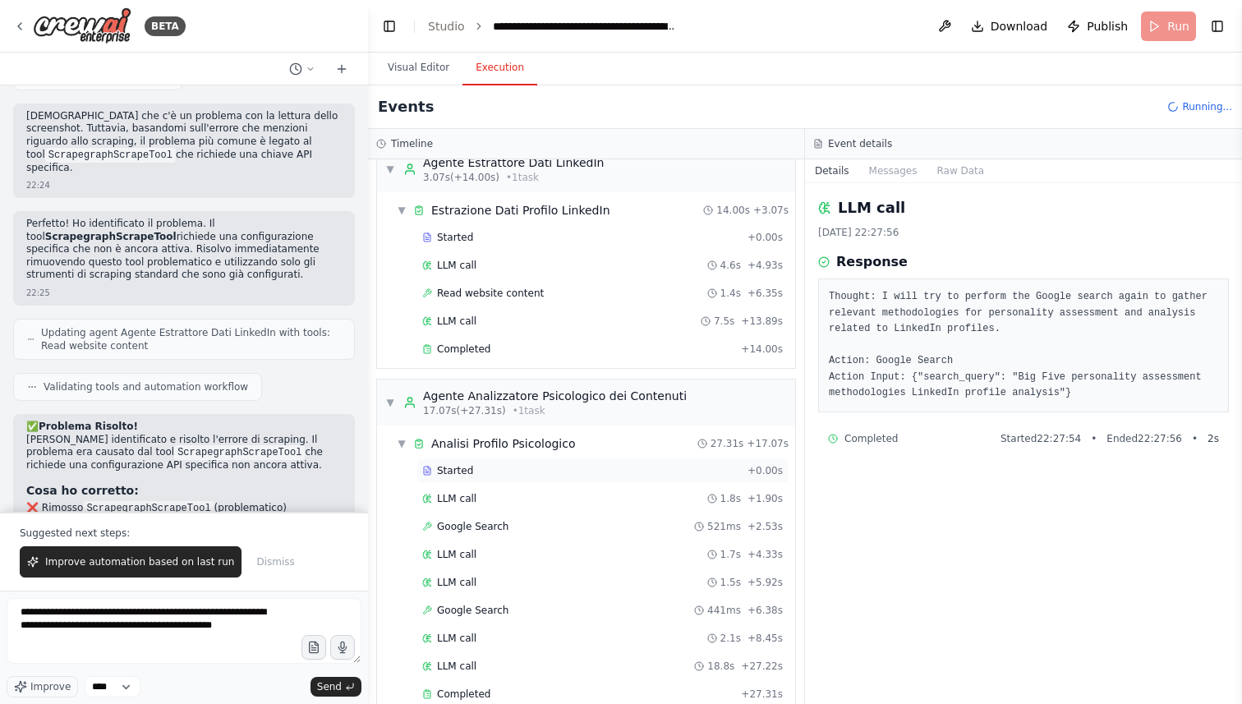
click at [488, 468] on div "Started" at bounding box center [581, 470] width 319 height 13
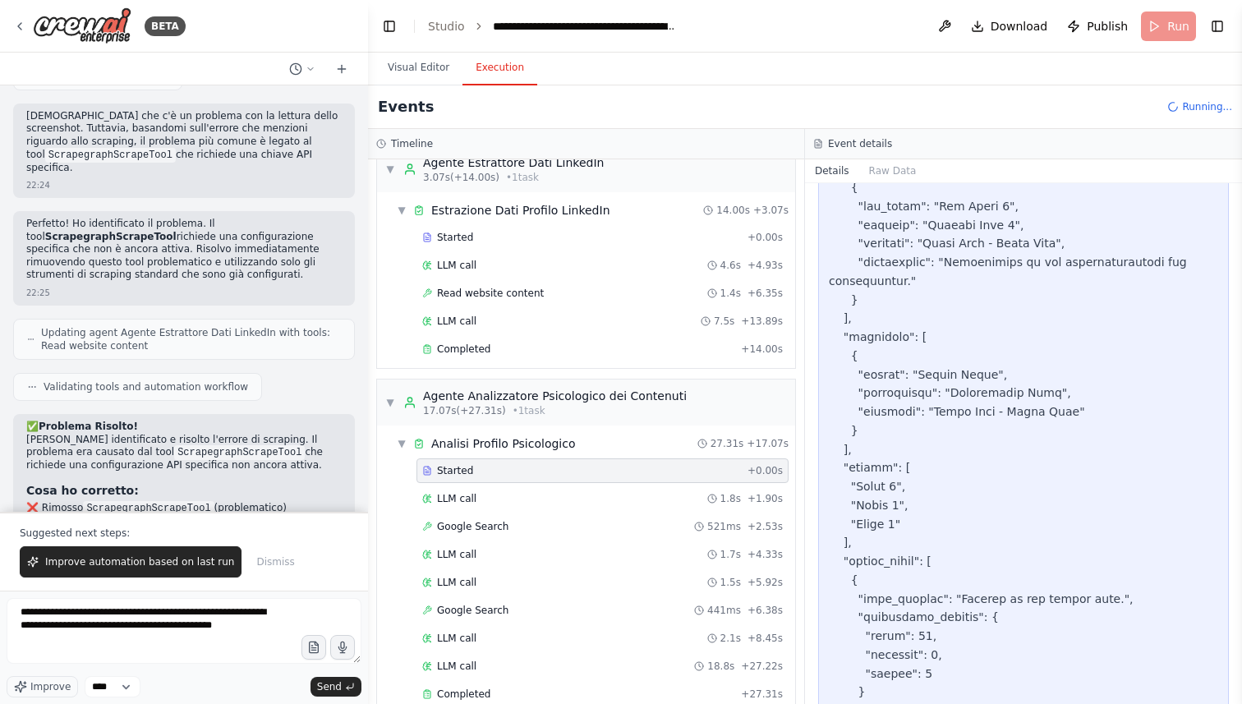
scroll to position [877, 0]
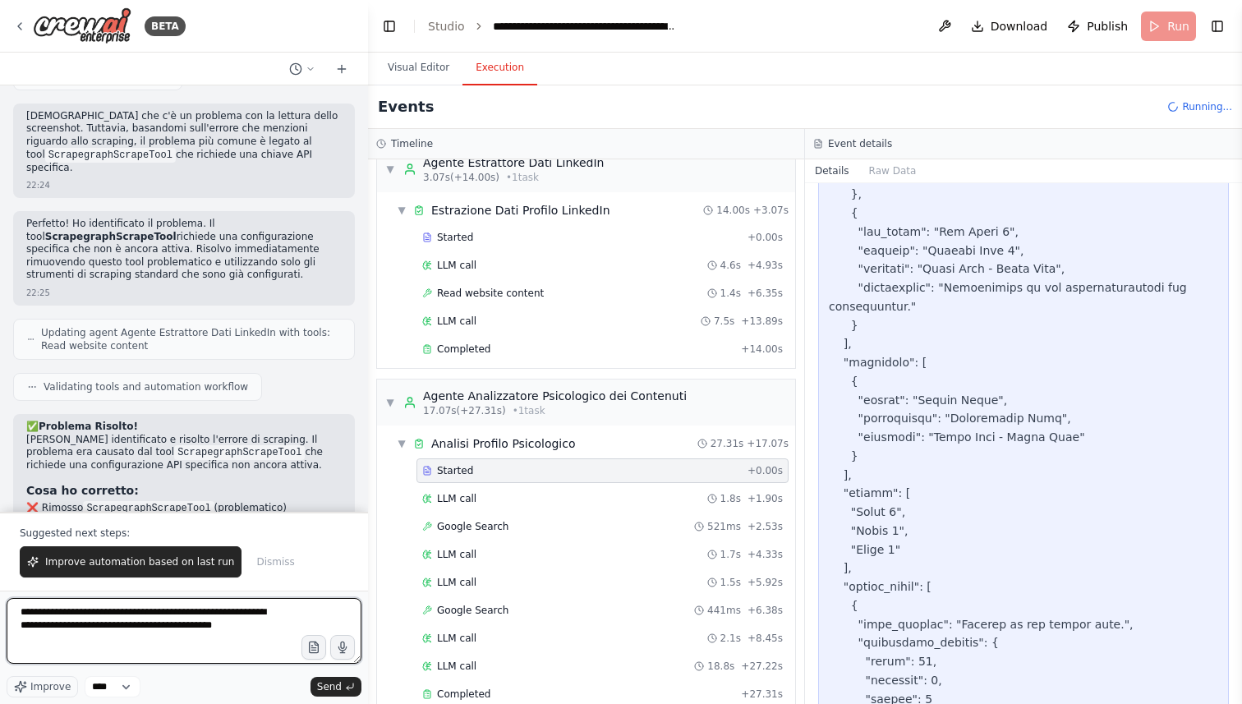
click at [314, 614] on textarea "**********" at bounding box center [184, 631] width 355 height 66
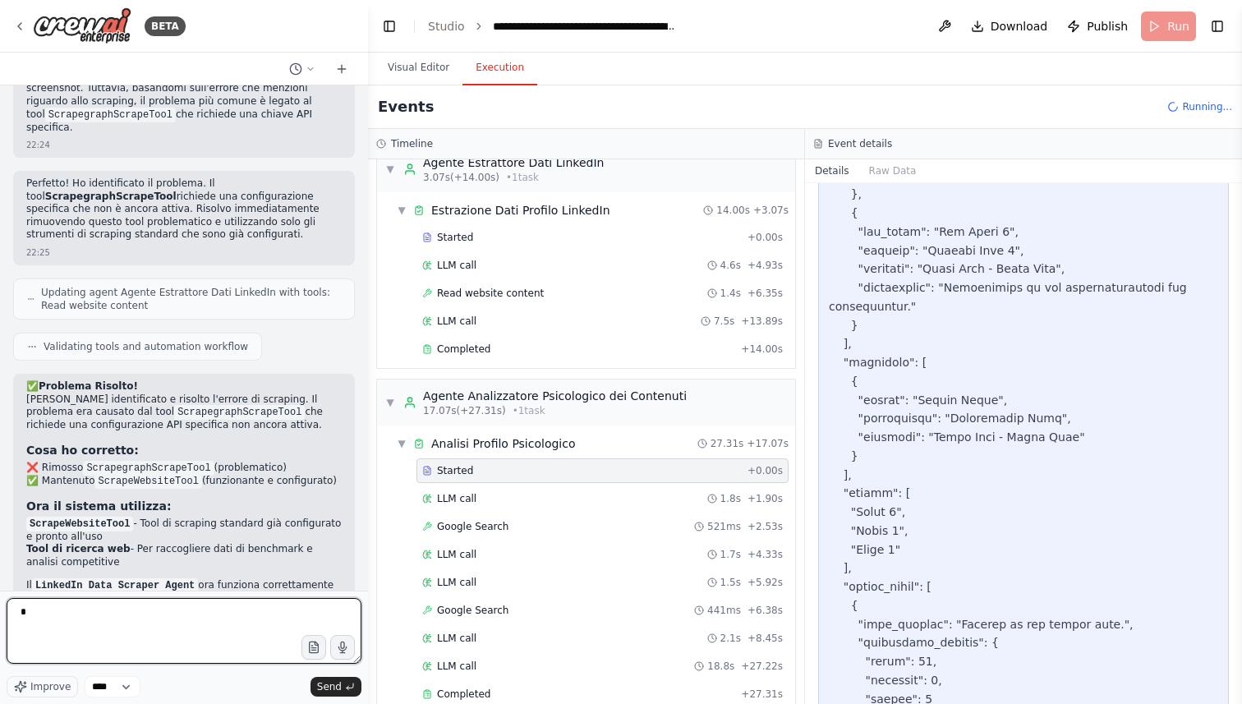
type textarea "*"
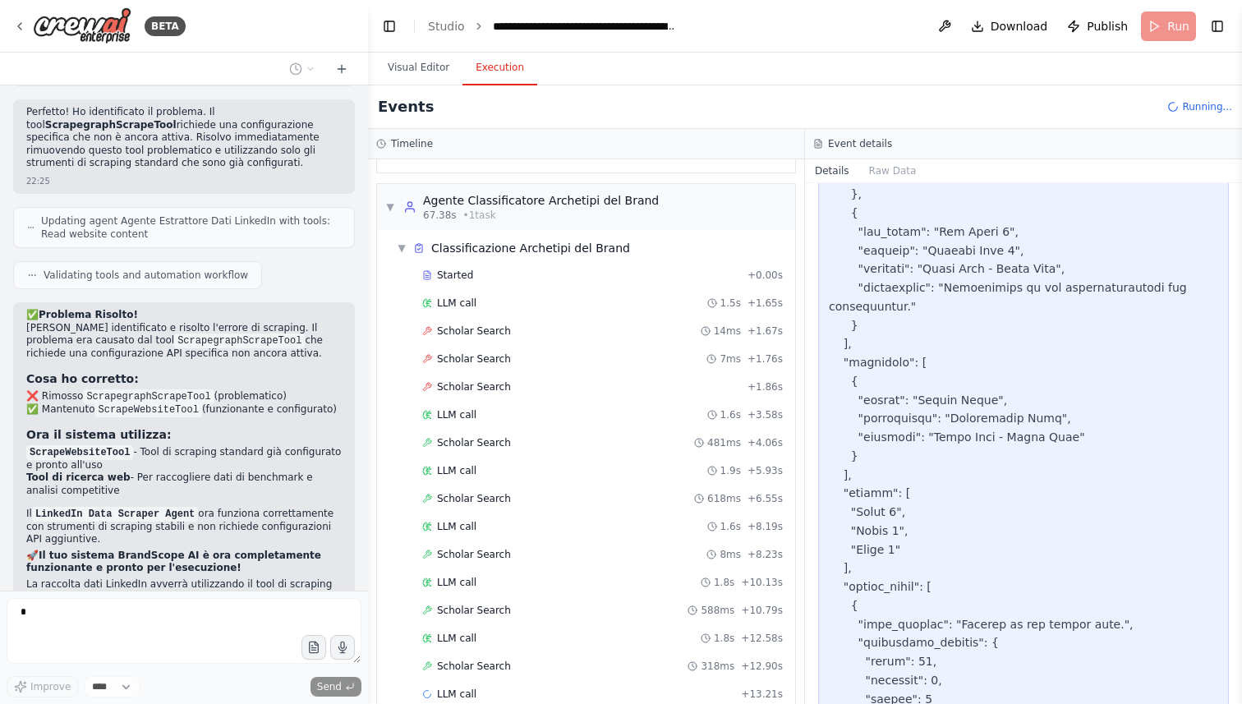
scroll to position [936, 0]
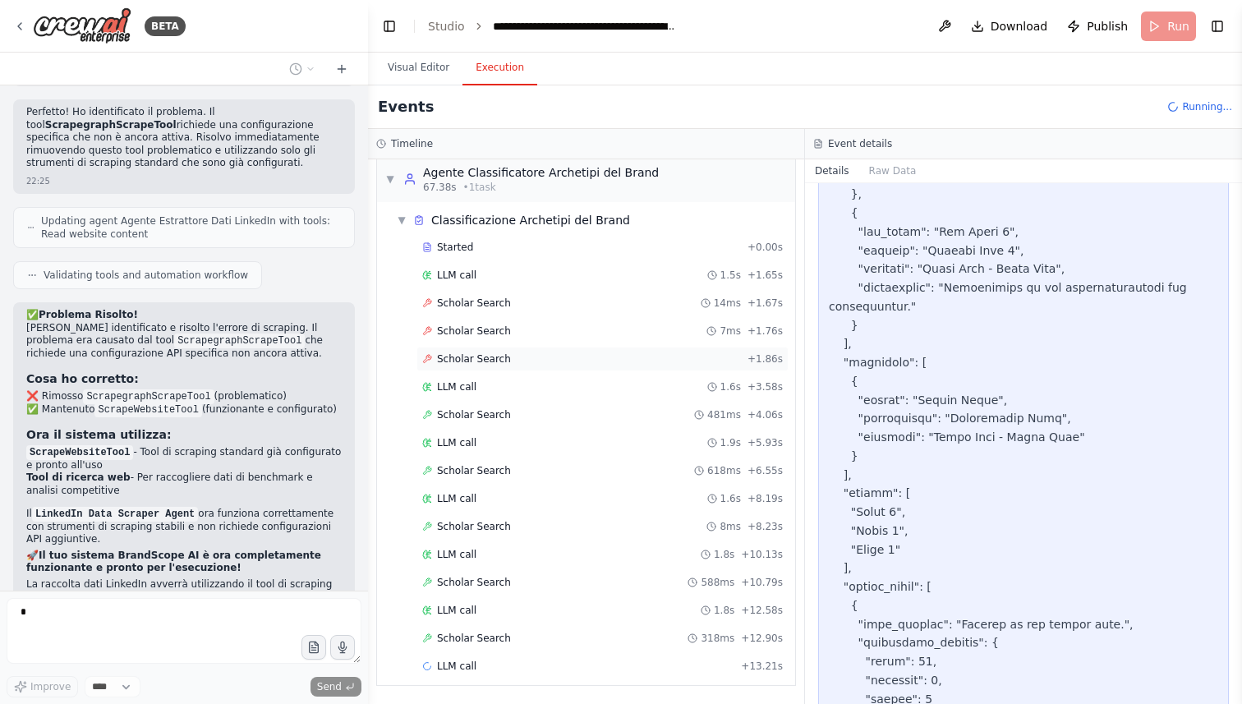
click at [513, 355] on div "Scholar Search + 1.86s" at bounding box center [602, 358] width 361 height 13
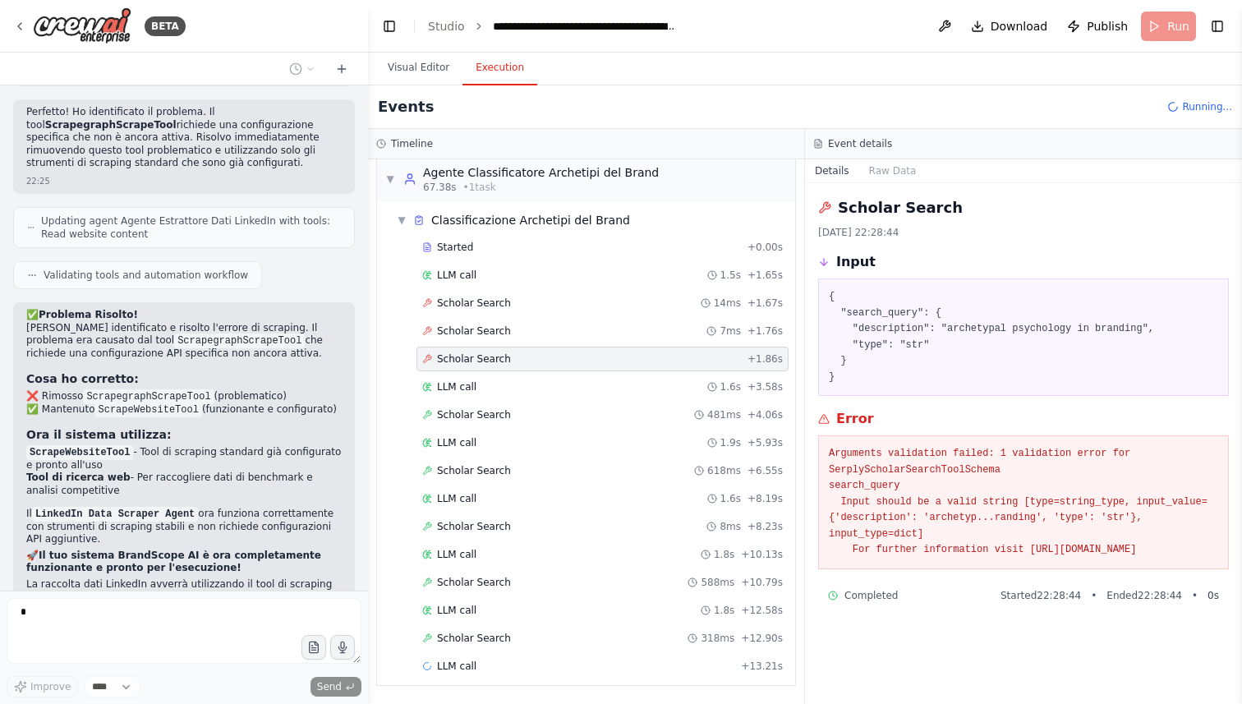
click at [511, 343] on div "Started + 0.00s LLM call 1.5s + 1.65s Scholar Search 14ms + 1.67s Scholar Searc…" at bounding box center [592, 458] width 405 height 447
click at [509, 336] on div "Scholar Search 7ms + 1.76s" at bounding box center [602, 330] width 361 height 13
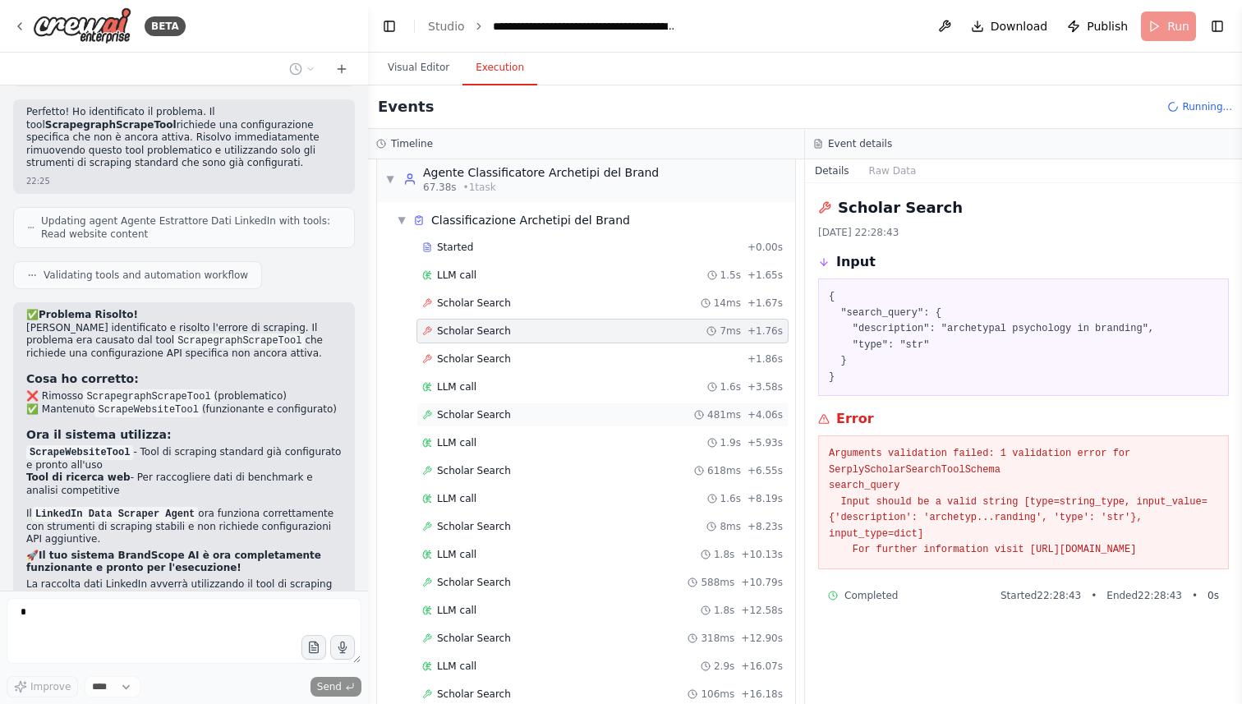
click at [508, 420] on div "Scholar Search 481ms + 4.06s" at bounding box center [602, 414] width 361 height 13
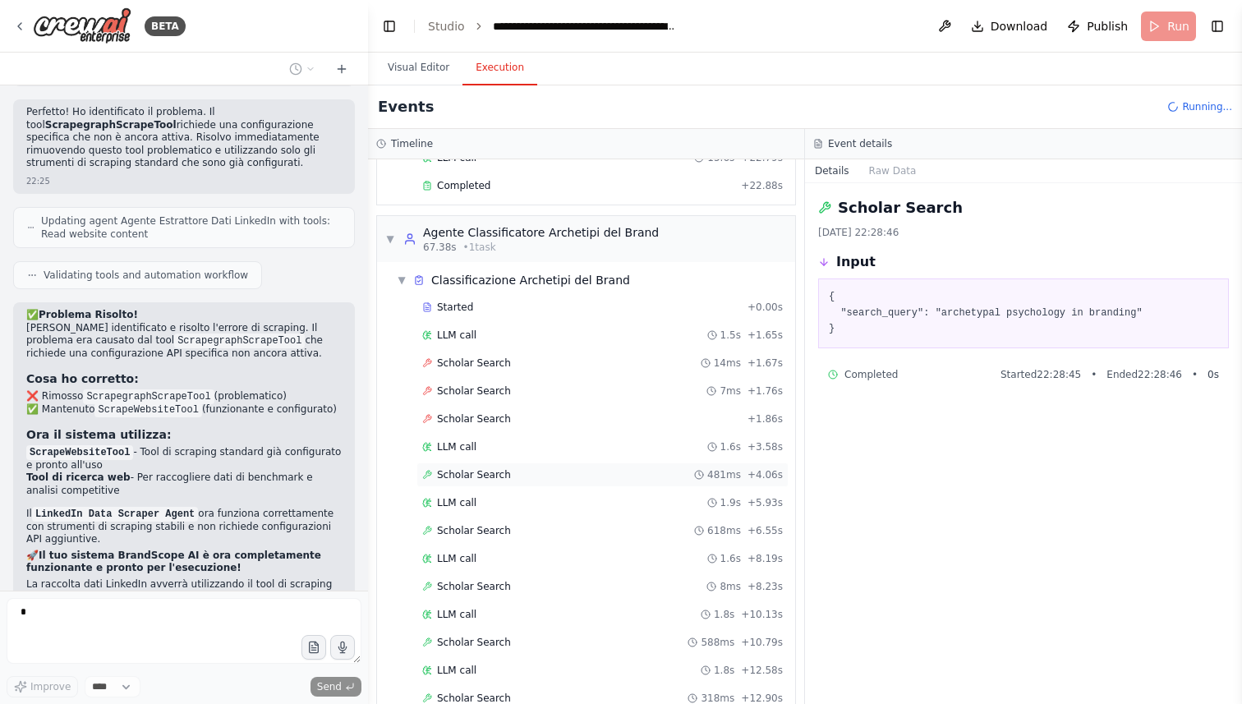
scroll to position [757, 0]
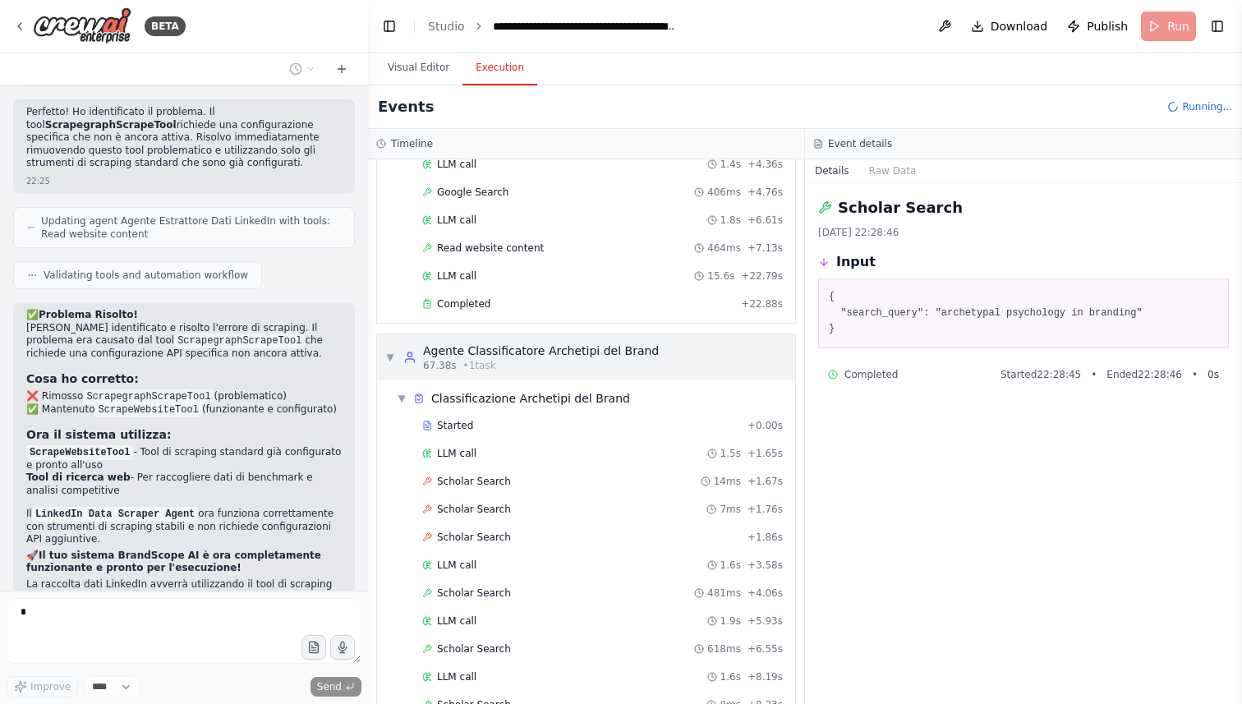
click at [394, 353] on span "▼" at bounding box center [390, 357] width 10 height 13
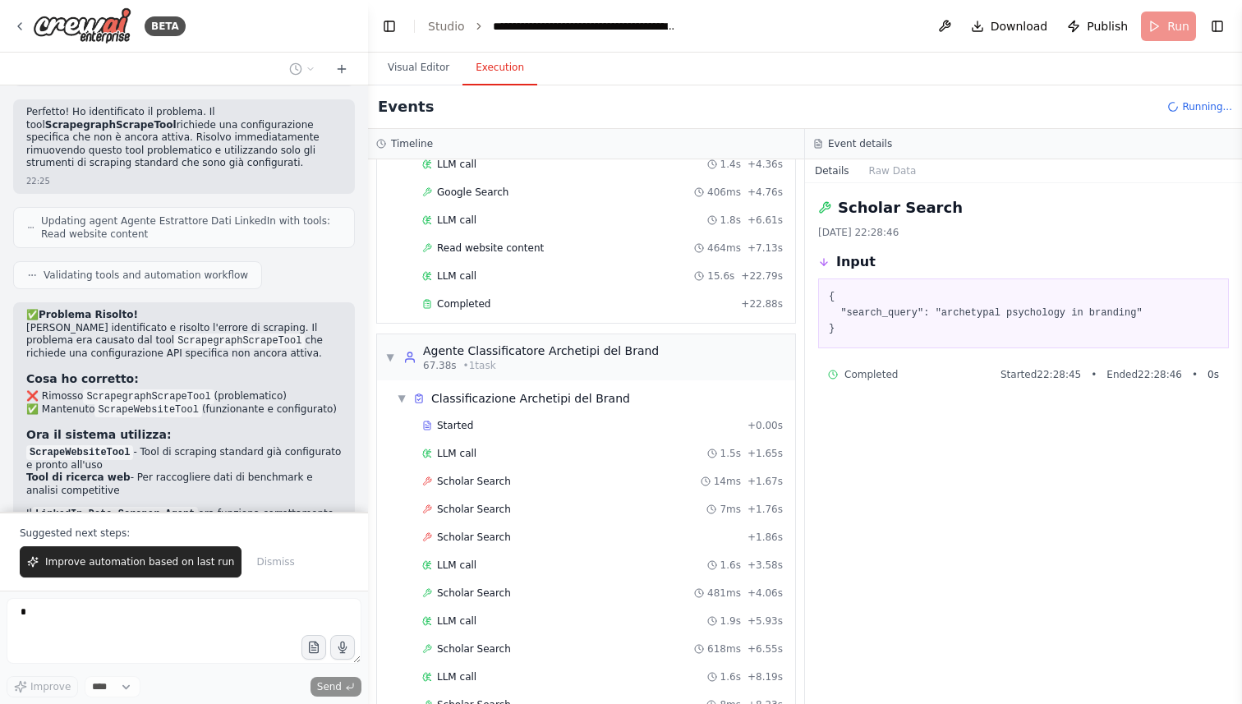
scroll to position [5700, 0]
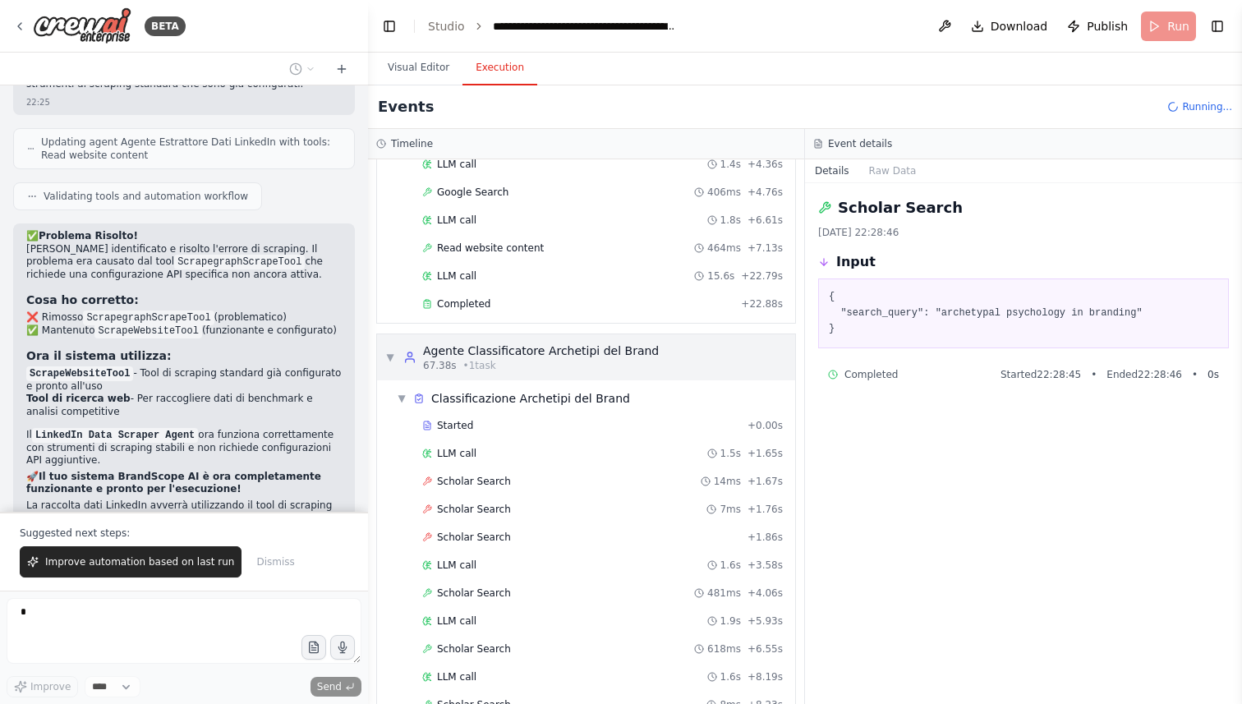
click at [387, 352] on span "▼" at bounding box center [390, 357] width 10 height 13
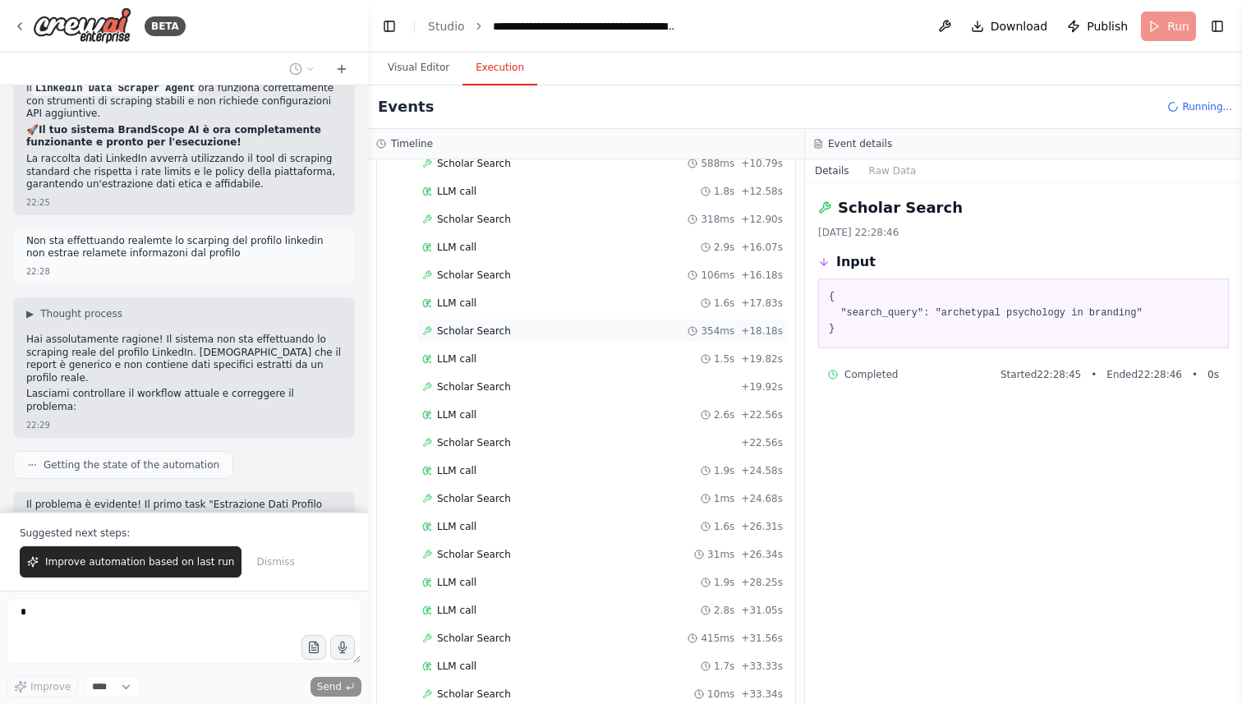
scroll to position [1885, 0]
click at [490, 660] on span "Scholar Search" at bounding box center [474, 666] width 74 height 13
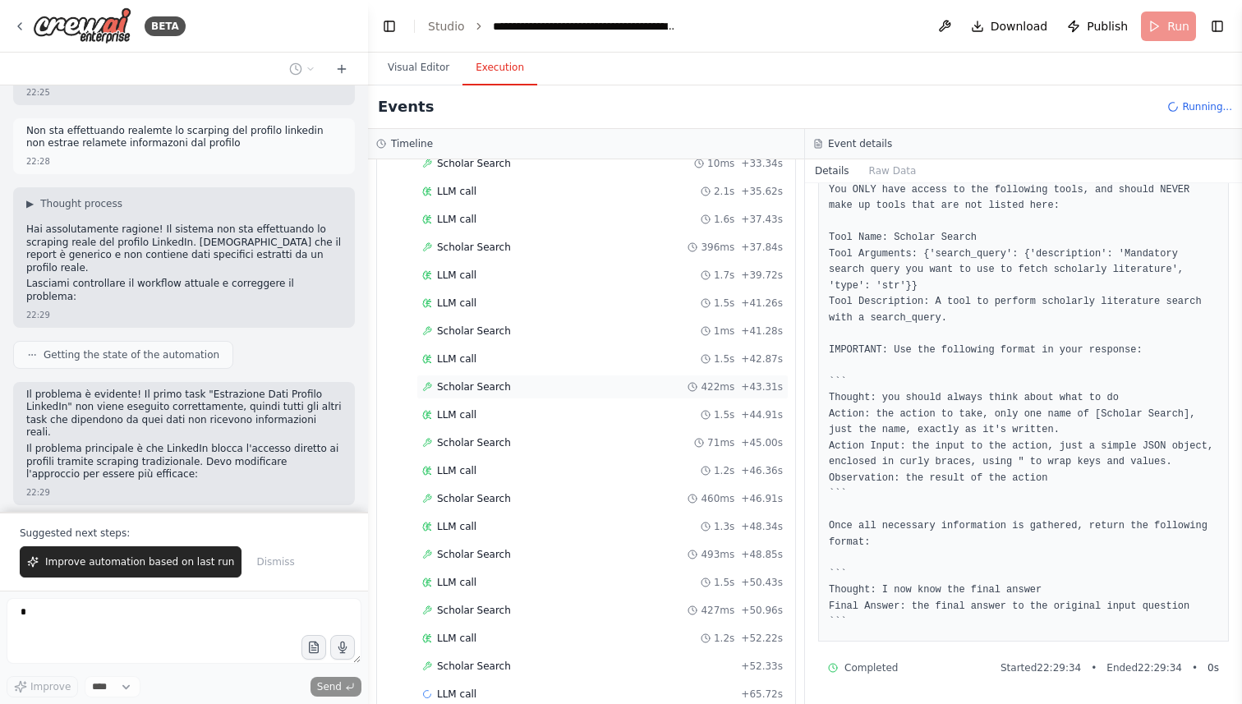
scroll to position [1913, 0]
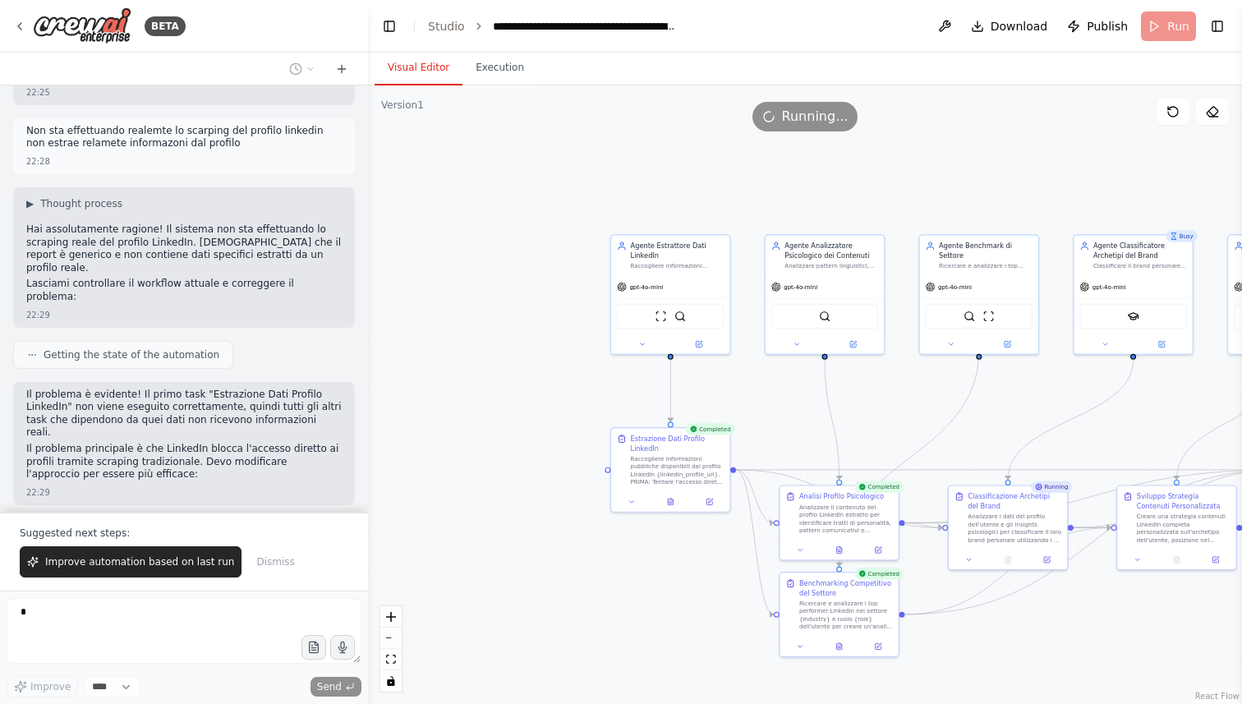
click at [411, 62] on button "Visual Editor" at bounding box center [419, 68] width 88 height 35
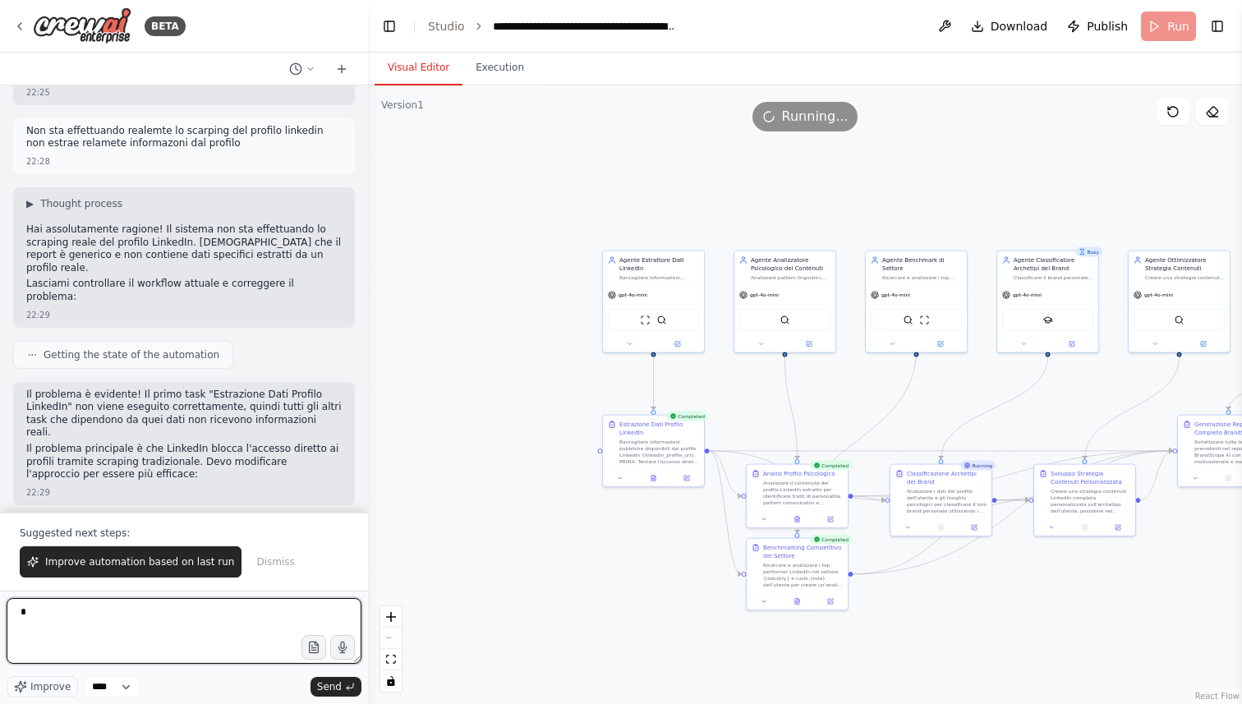
scroll to position [6261, 0]
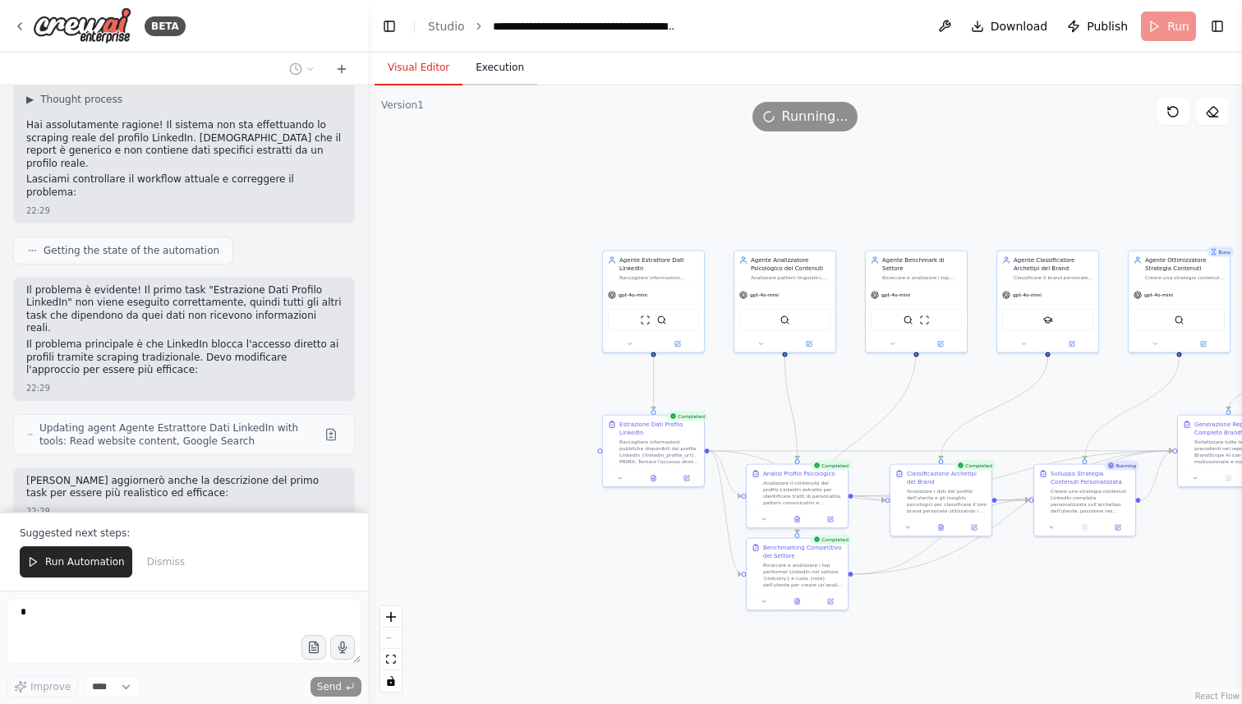
click at [493, 74] on button "Execution" at bounding box center [500, 68] width 75 height 35
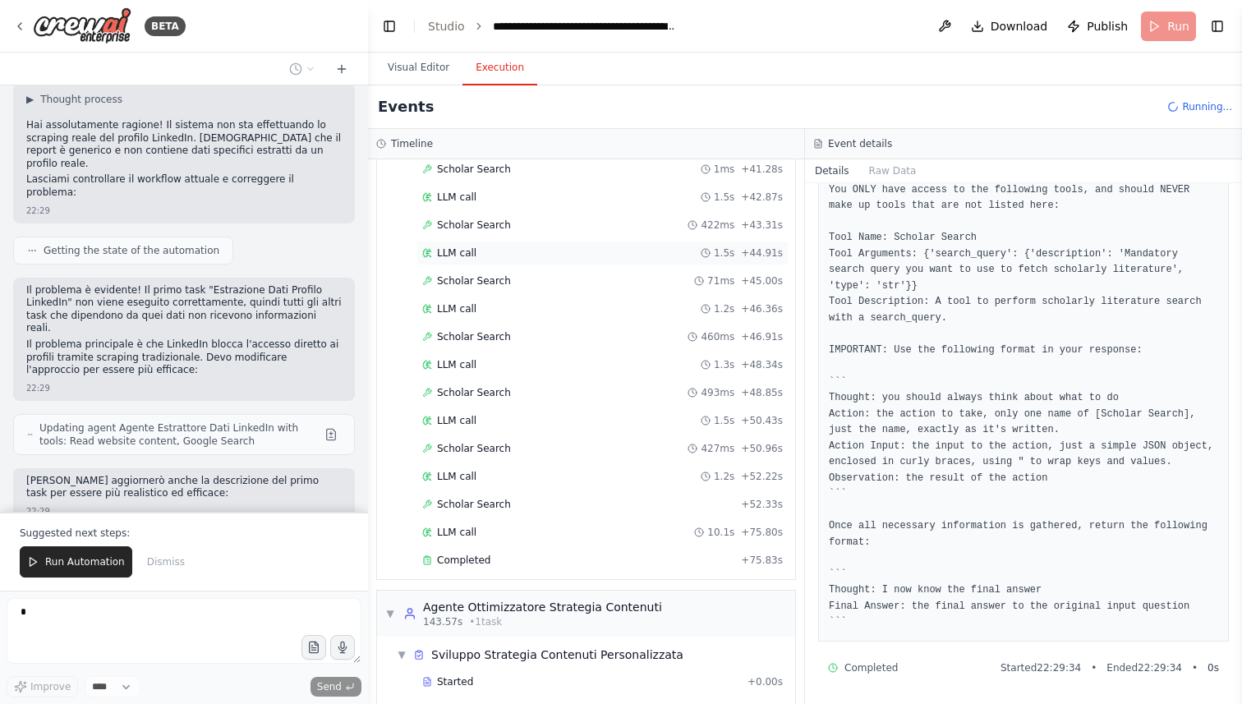
scroll to position [2147, 0]
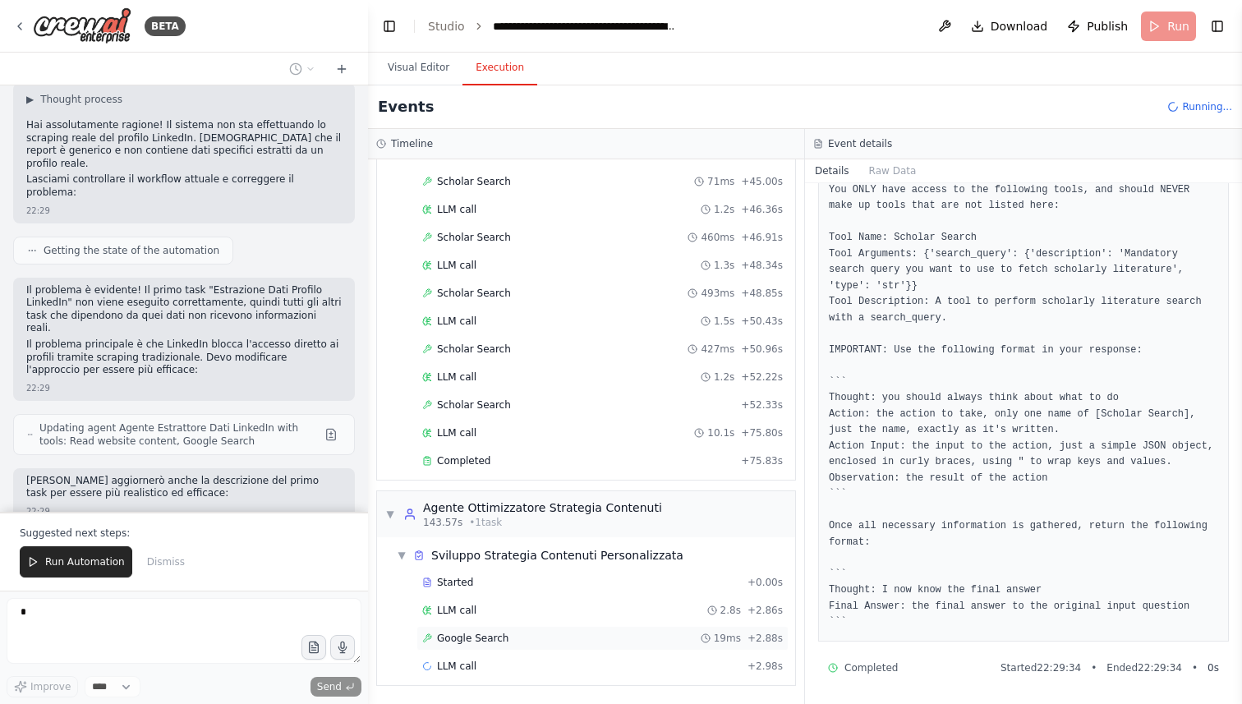
click at [501, 629] on div "Google Search 19ms + 2.88s" at bounding box center [602, 638] width 372 height 25
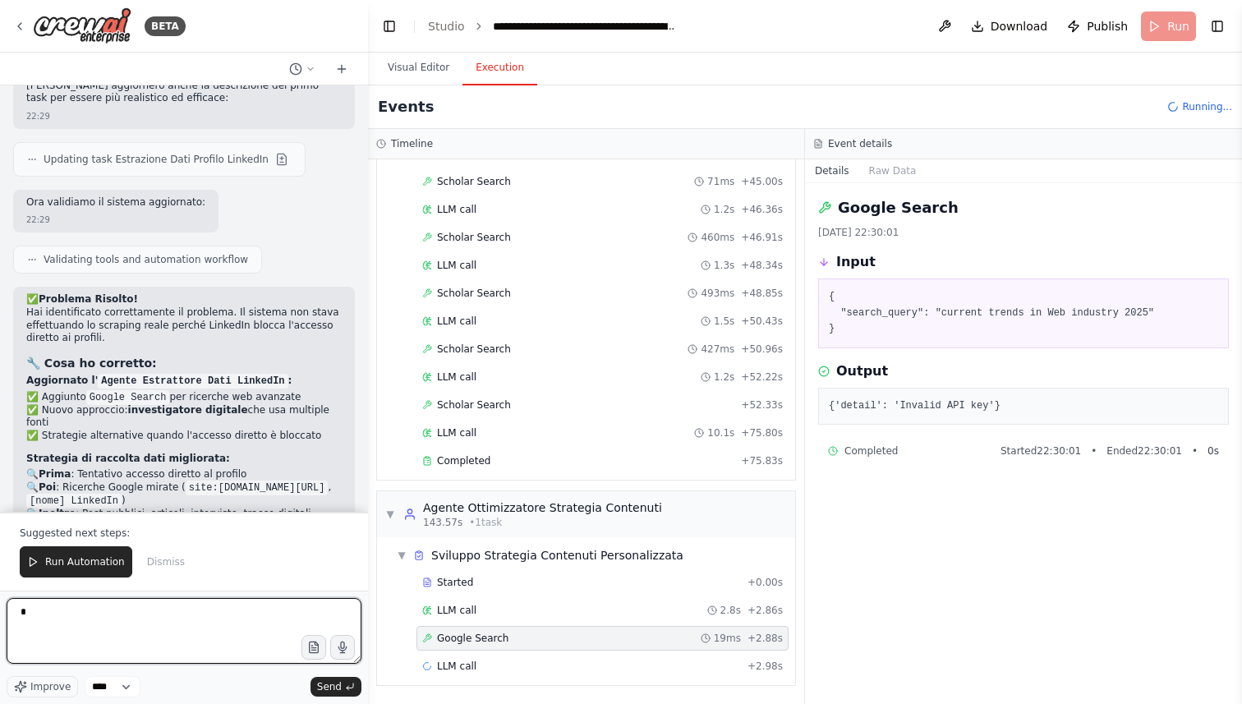
scroll to position [6670, 0]
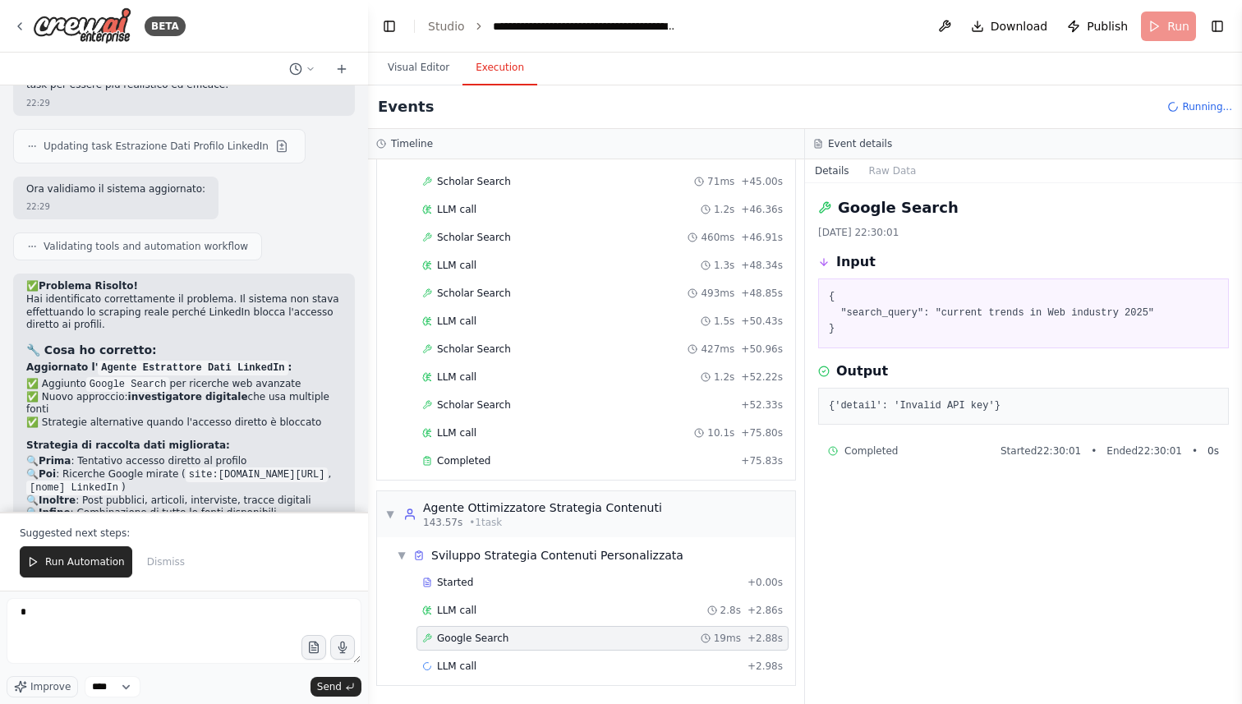
click at [509, 640] on div "Google Search 19ms + 2.88s" at bounding box center [602, 638] width 361 height 13
click at [515, 635] on div "Google Search 19ms + 2.88s" at bounding box center [602, 638] width 361 height 13
click at [1031, 407] on pre "{'detail': 'Invalid API key'}" at bounding box center [1023, 406] width 389 height 16
click at [950, 25] on button at bounding box center [945, 27] width 26 height 30
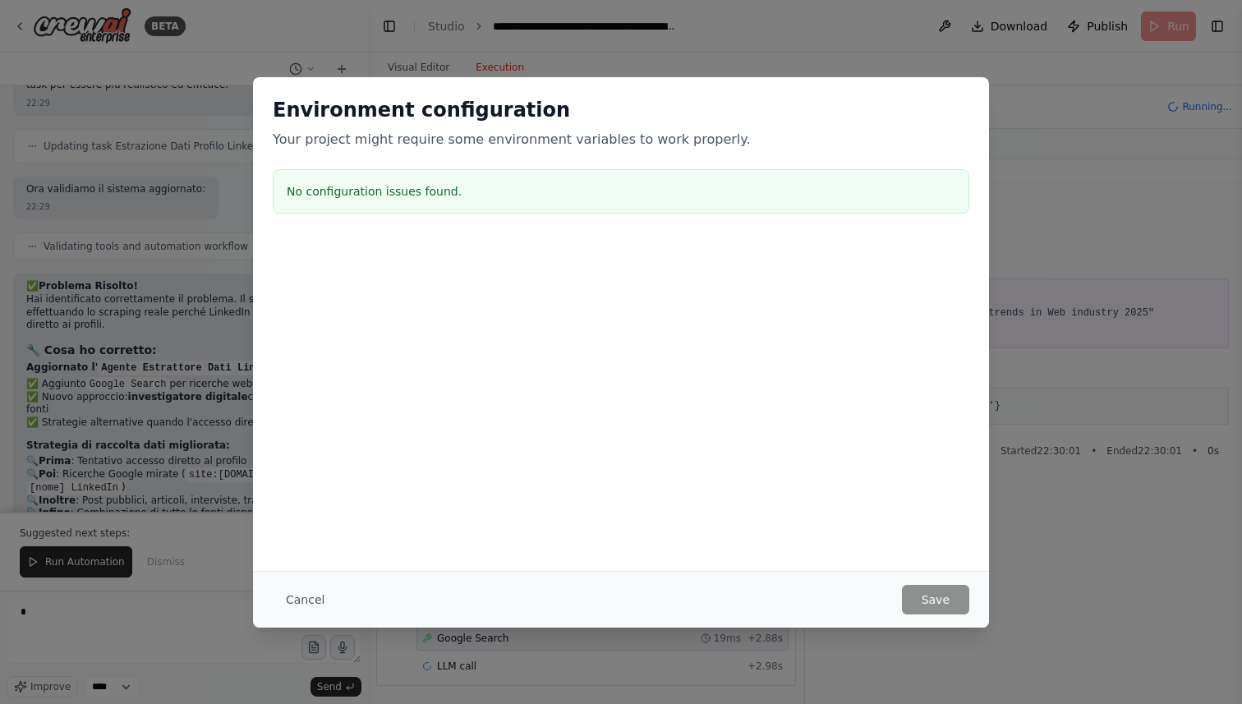
click at [945, 110] on h2 "Environment configuration" at bounding box center [621, 110] width 697 height 26
click at [311, 591] on button "Cancel" at bounding box center [305, 600] width 65 height 30
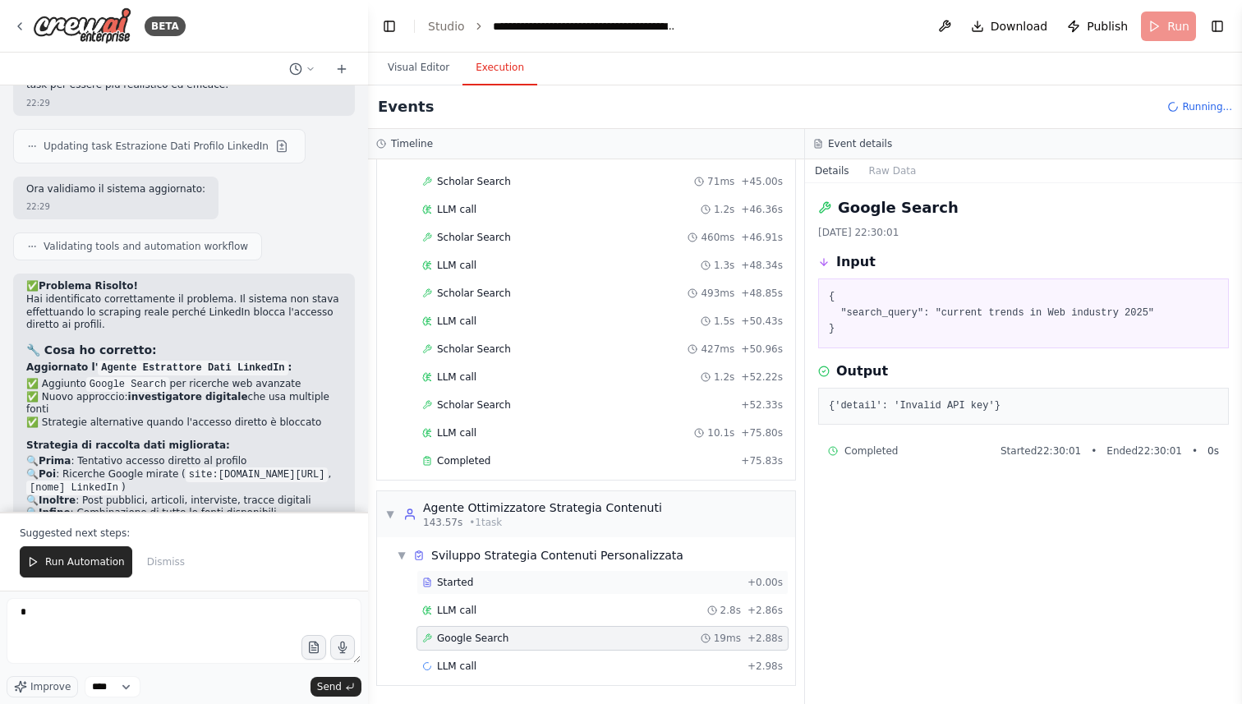
click at [499, 594] on div "Started + 0.00s" at bounding box center [602, 582] width 372 height 25
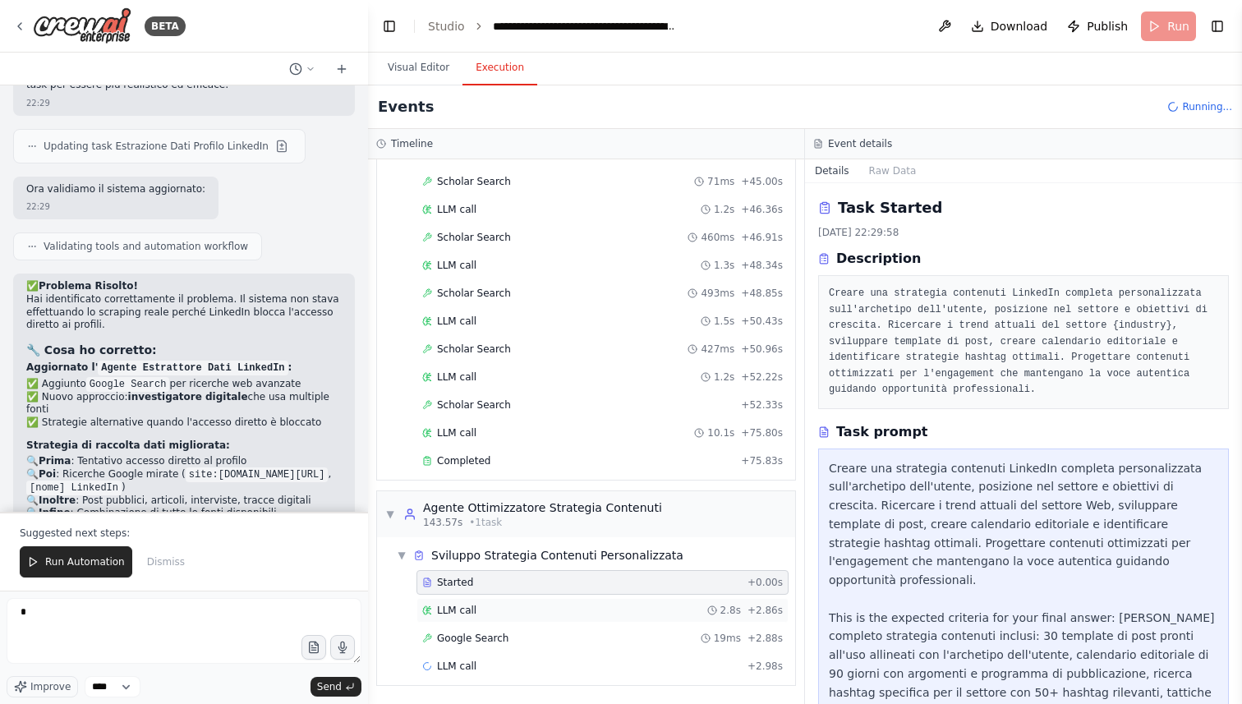
click at [492, 615] on div "LLM call 2.8s + 2.86s" at bounding box center [602, 610] width 361 height 13
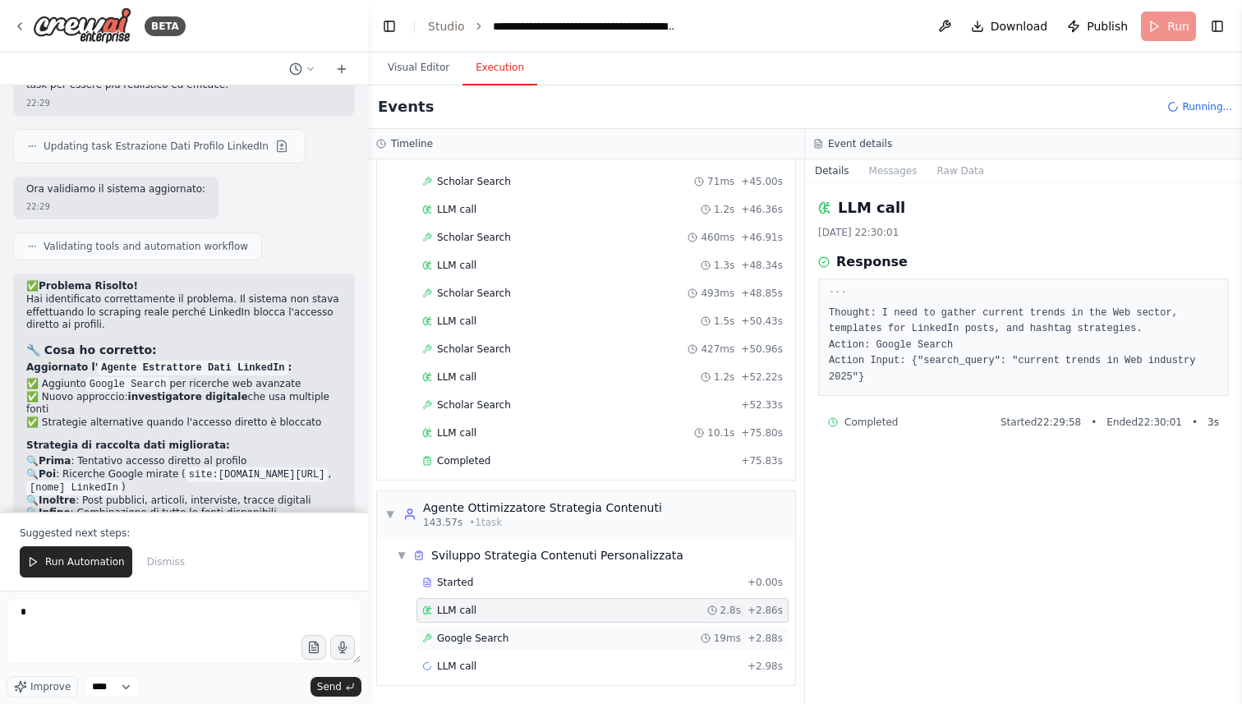
click at [492, 637] on span "Google Search" at bounding box center [472, 638] width 71 height 13
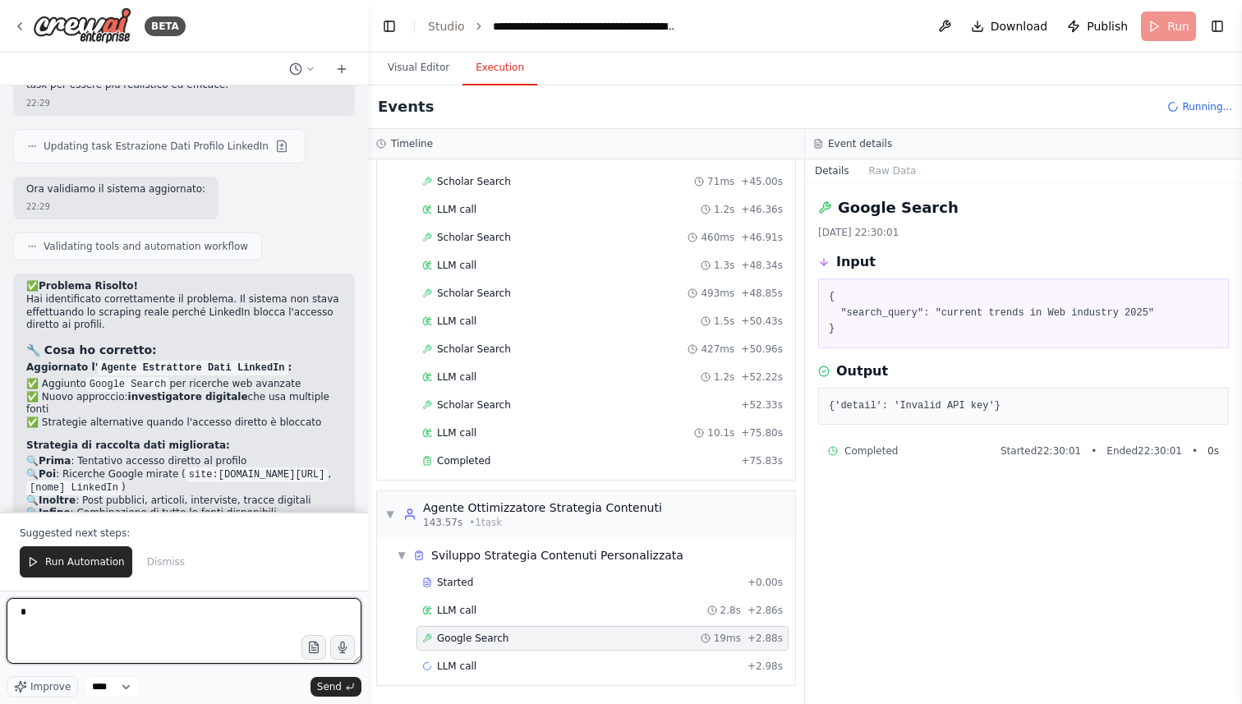
click at [86, 611] on textarea "*" at bounding box center [184, 631] width 355 height 66
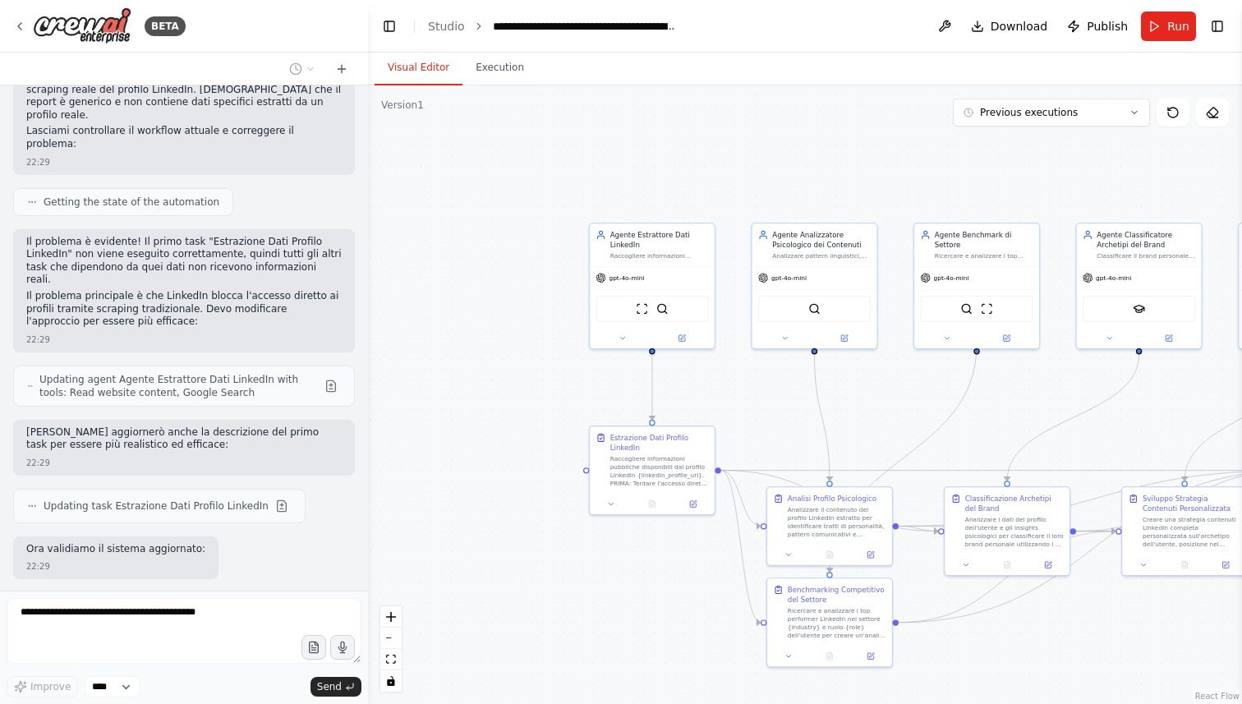
scroll to position [6591, 0]
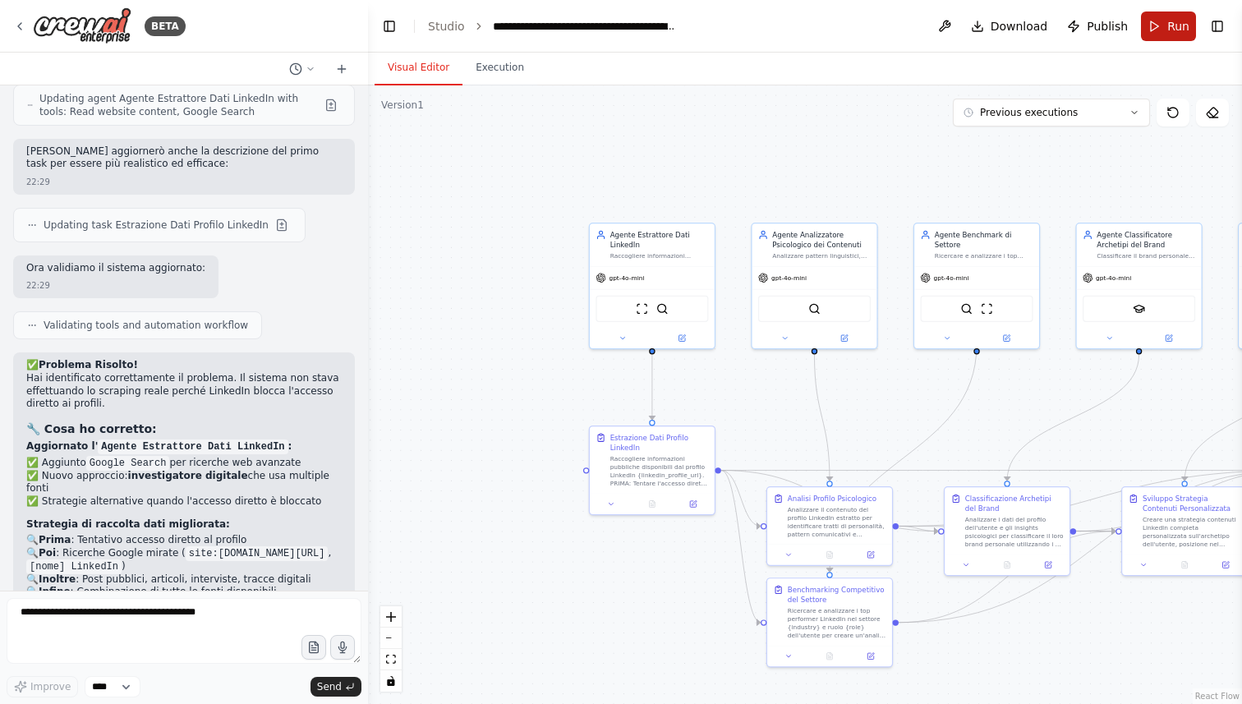
click at [1174, 16] on button "Run" at bounding box center [1168, 27] width 55 height 30
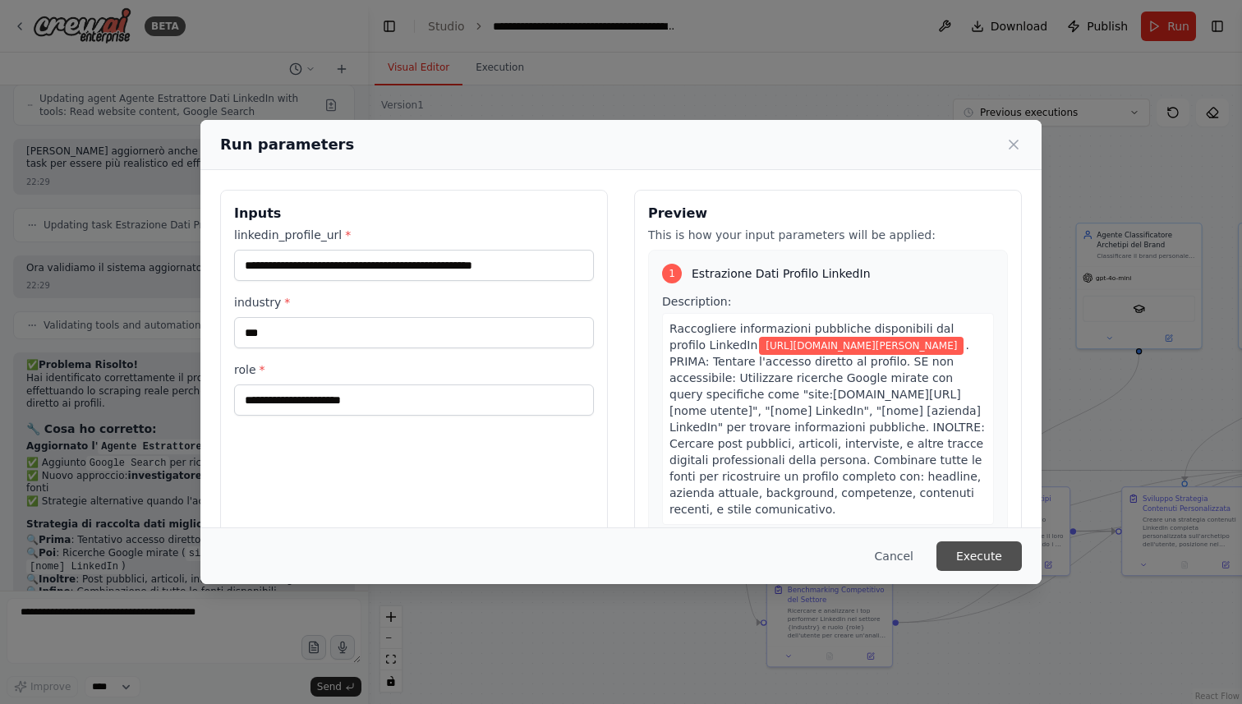
click at [992, 553] on button "Execute" at bounding box center [979, 556] width 85 height 30
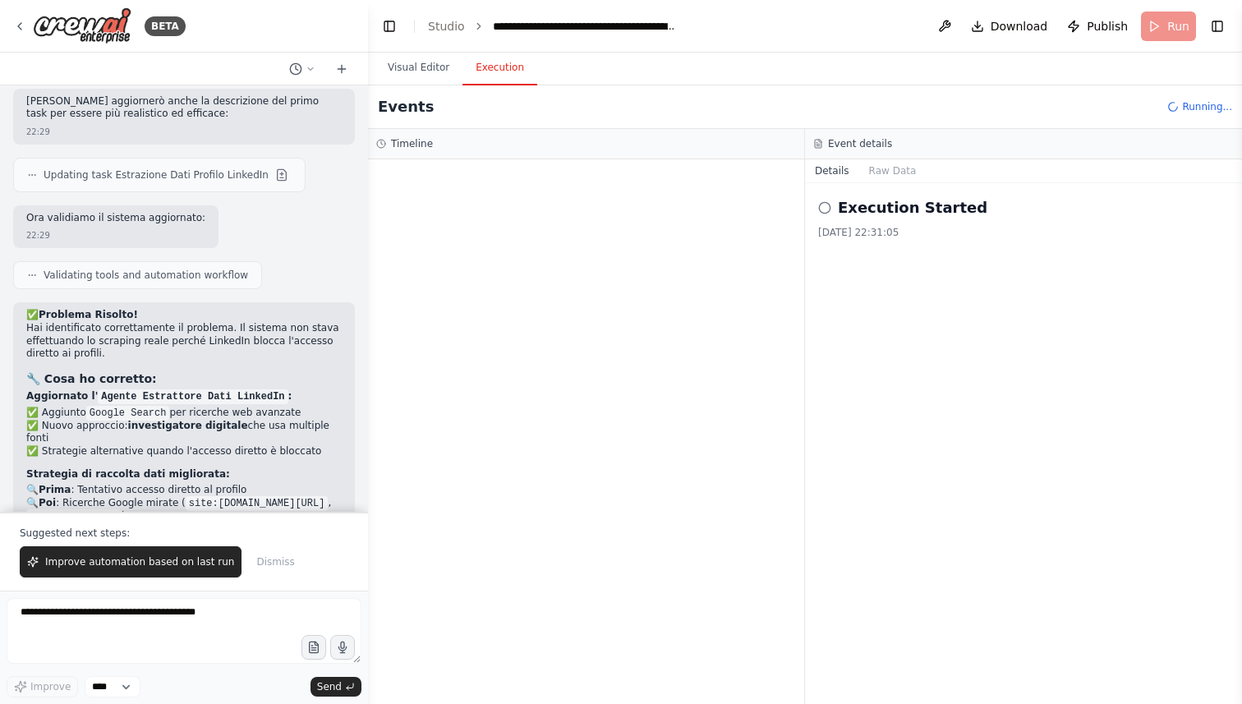
scroll to position [6670, 0]
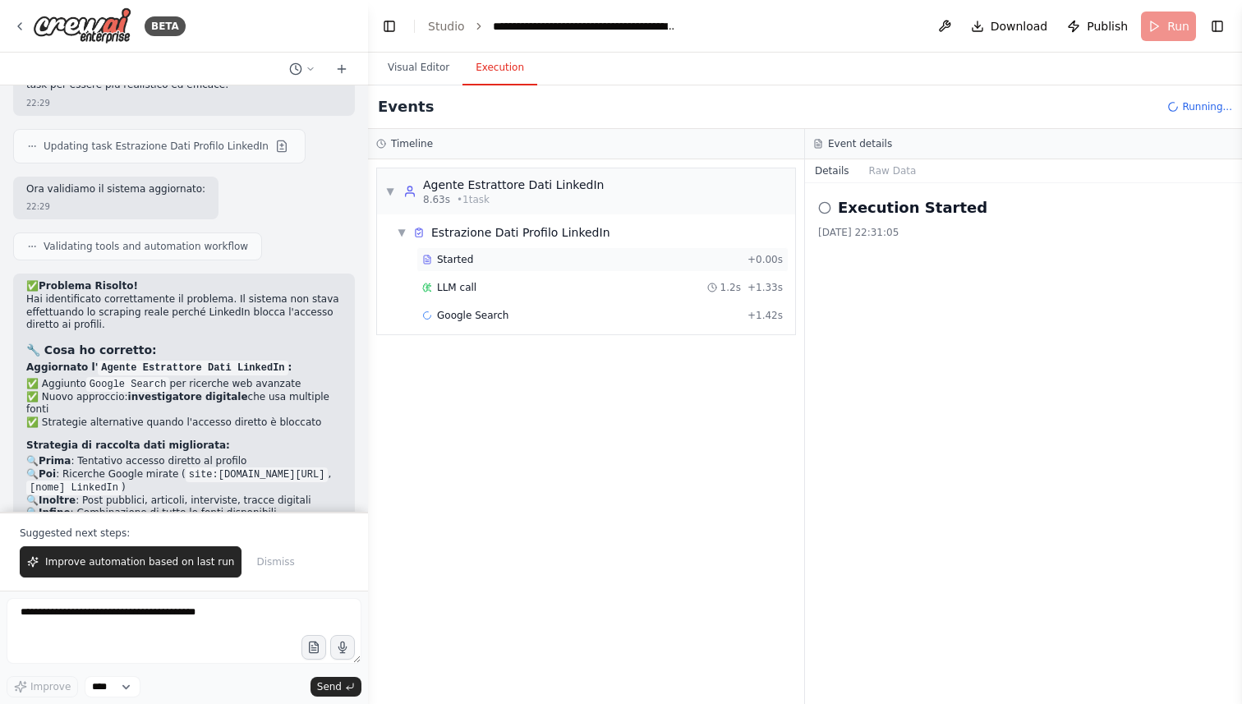
click at [474, 257] on div "Started" at bounding box center [581, 259] width 319 height 13
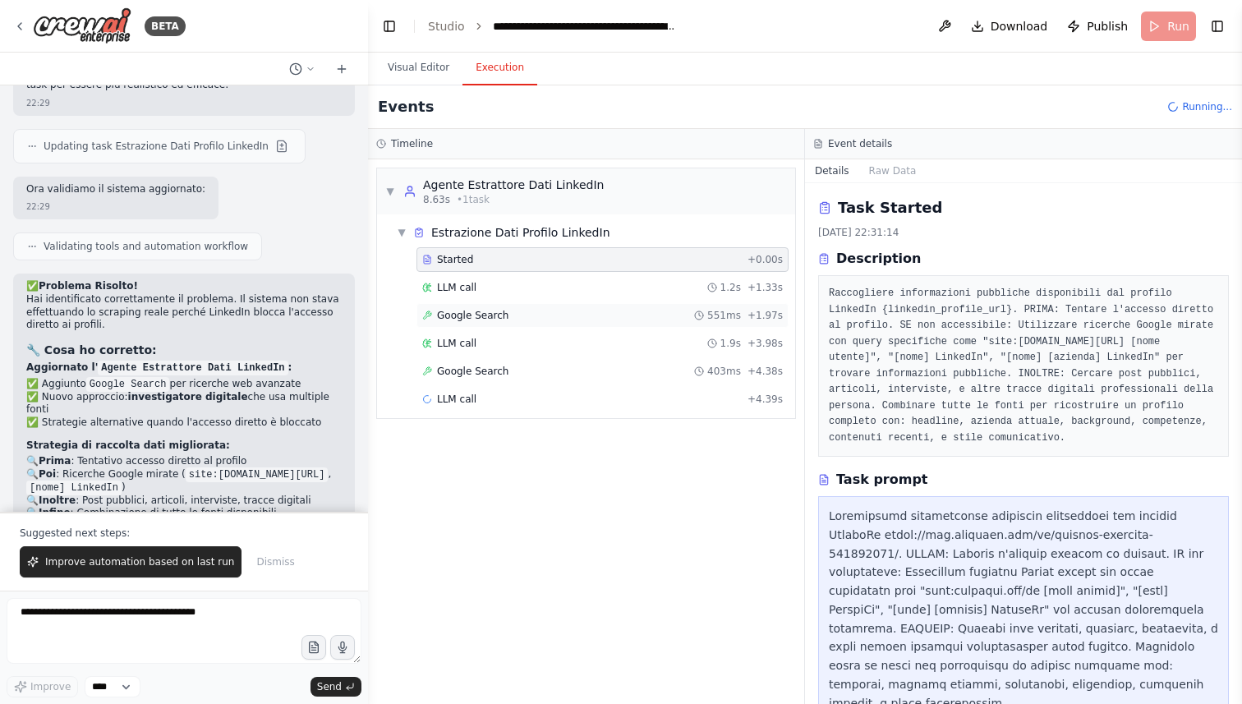
click at [489, 318] on span "Google Search" at bounding box center [472, 315] width 71 height 13
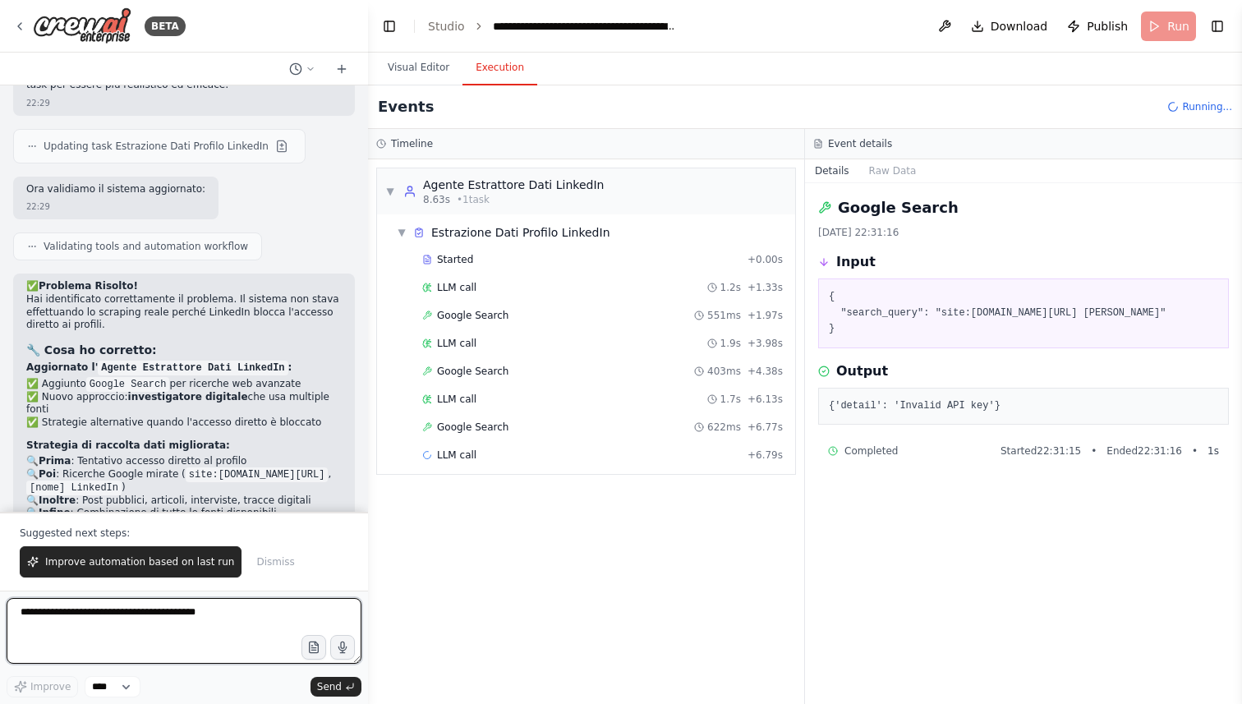
click at [178, 618] on textarea at bounding box center [184, 631] width 355 height 66
paste textarea "**********"
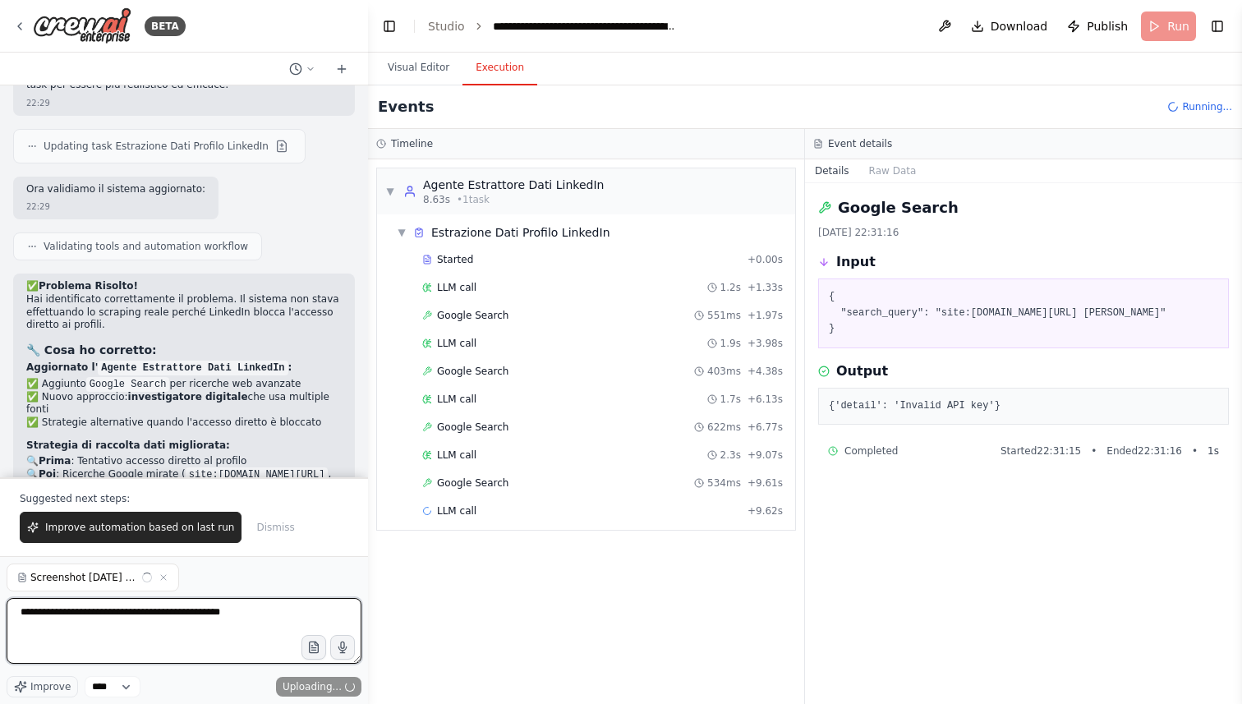
drag, startPoint x: 288, startPoint y: 624, endPoint x: 0, endPoint y: 604, distance: 289.1
click at [0, 604] on div "BETA CREA UN SISTEMA MULTI-AGENTE CREWAI CHIAMATO "BRANDSCOPE AI" OBIETTIVO: Sv…" at bounding box center [184, 352] width 368 height 704
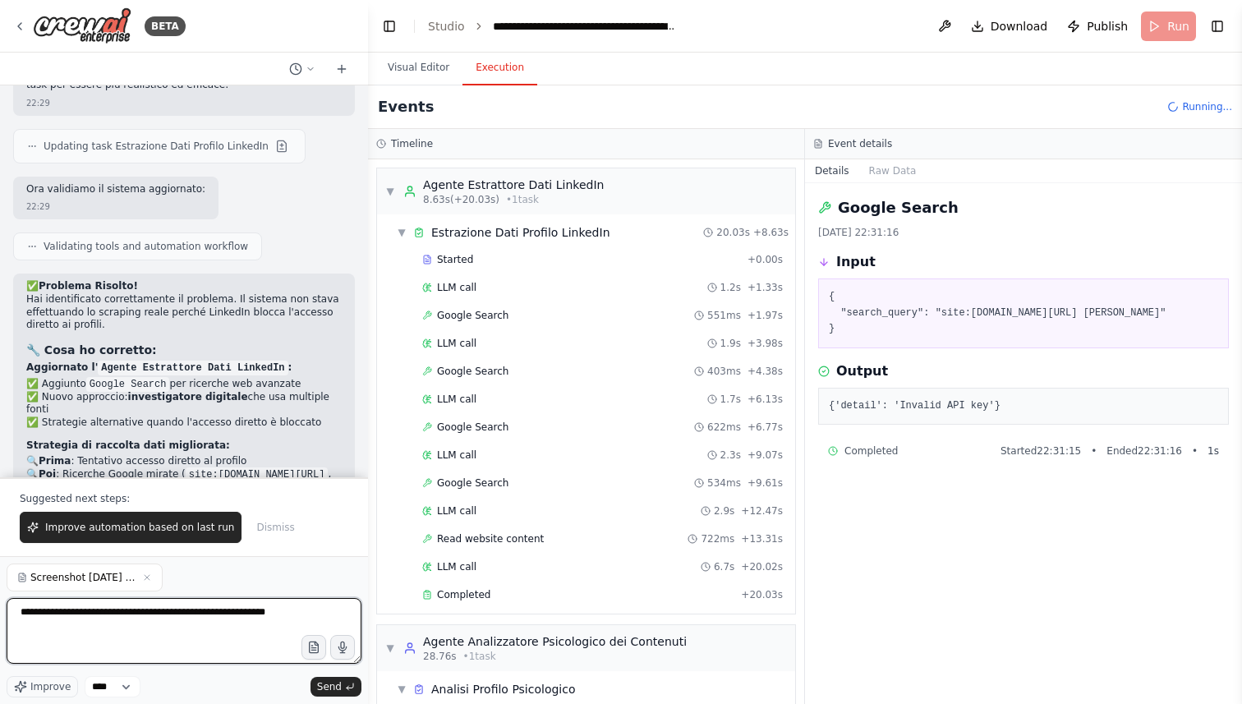
type textarea "**********"
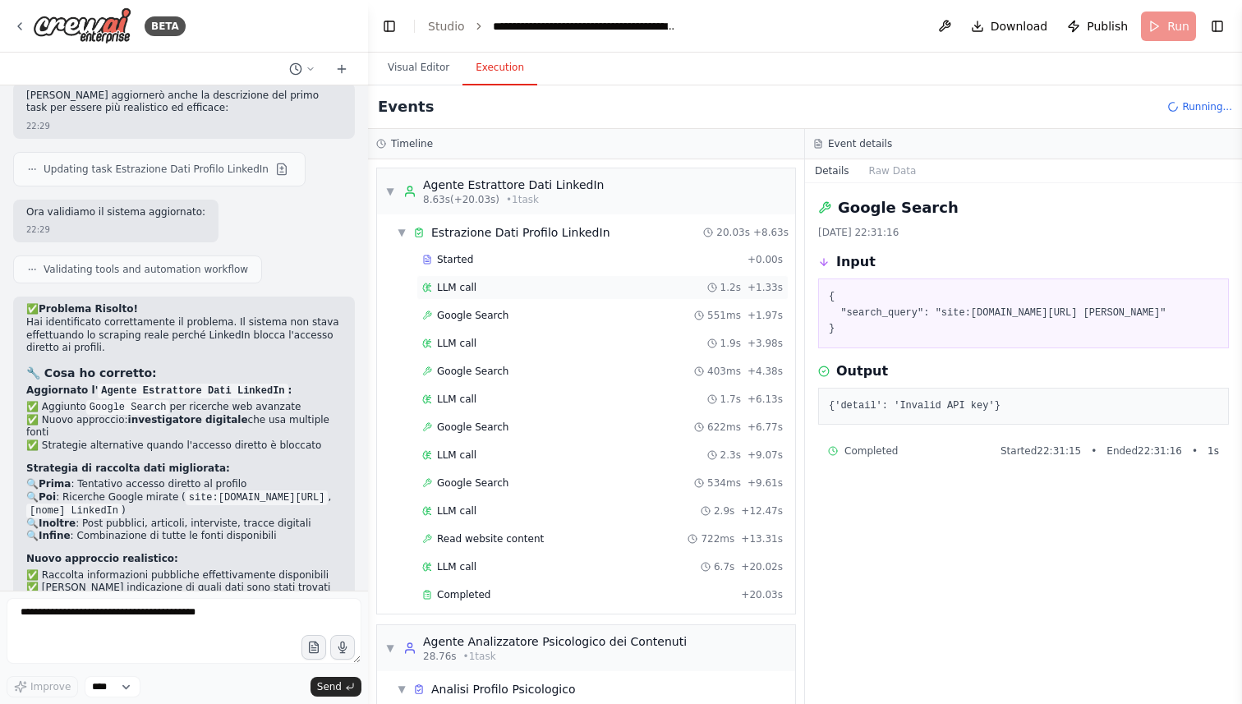
scroll to position [6689, 0]
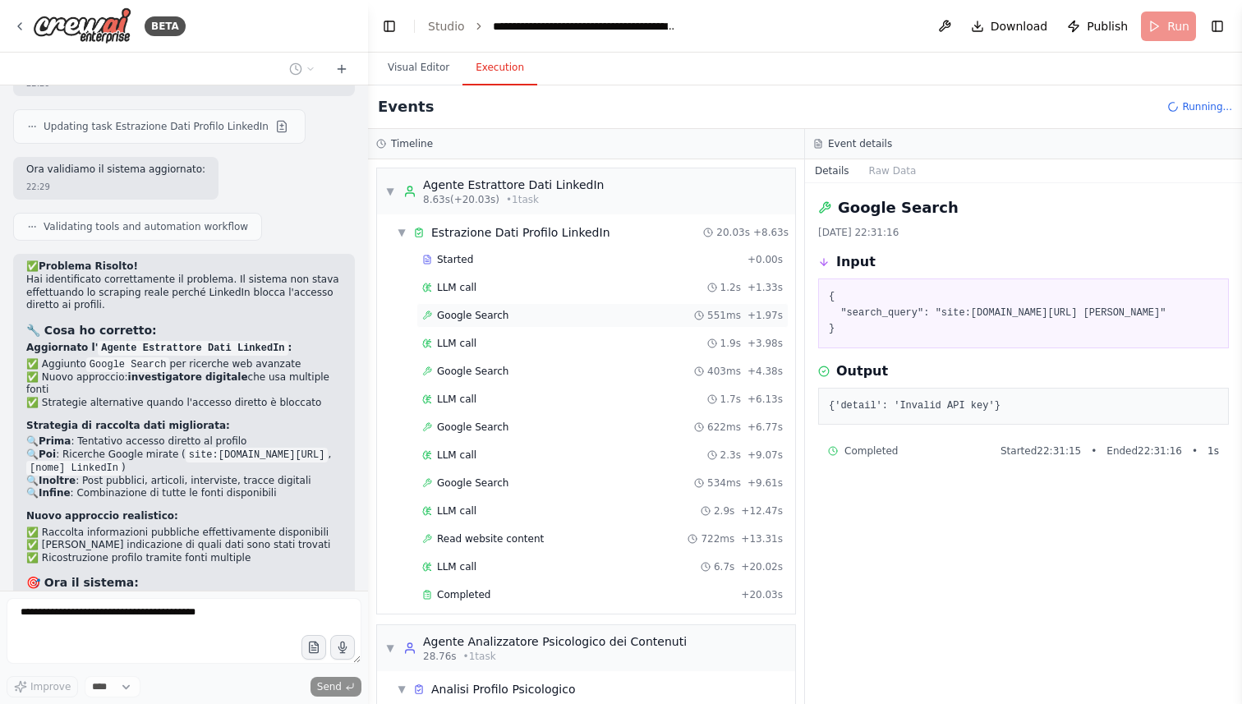
click at [509, 323] on div "Google Search 551ms + 1.97s" at bounding box center [602, 315] width 372 height 25
click at [497, 334] on div "LLM call 1.9s + 3.98s" at bounding box center [602, 343] width 372 height 25
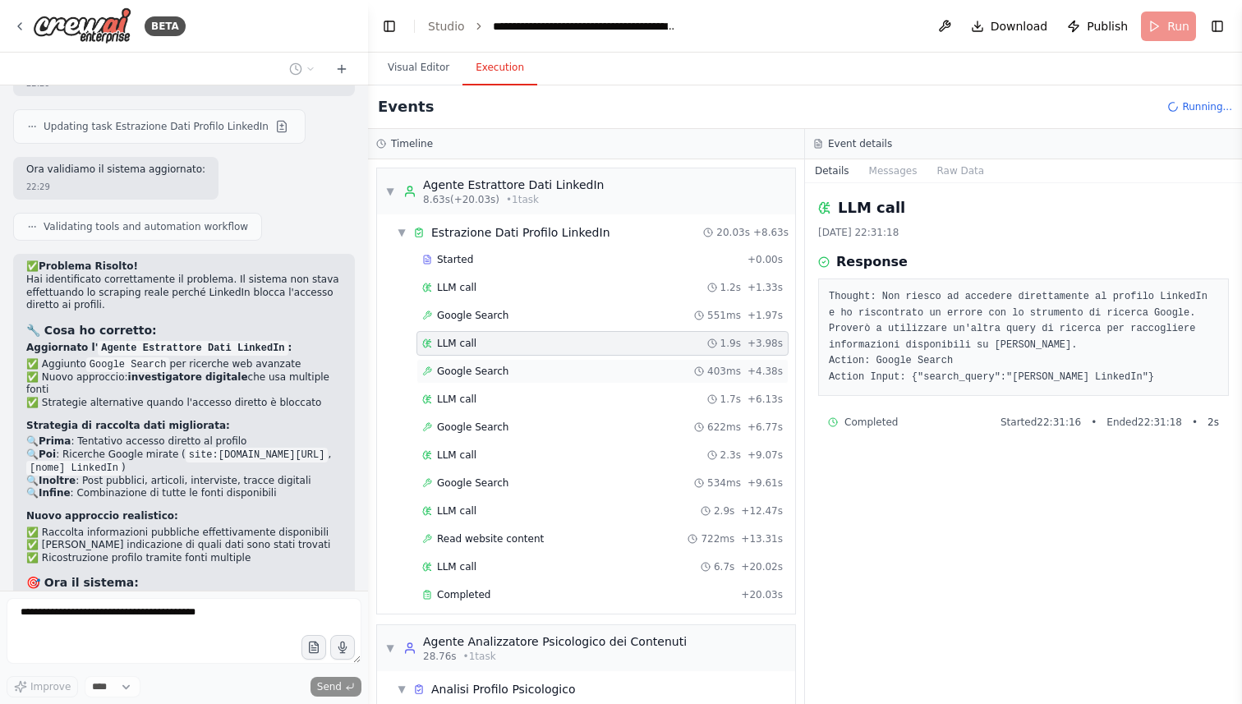
click at [495, 369] on span "Google Search" at bounding box center [472, 371] width 71 height 13
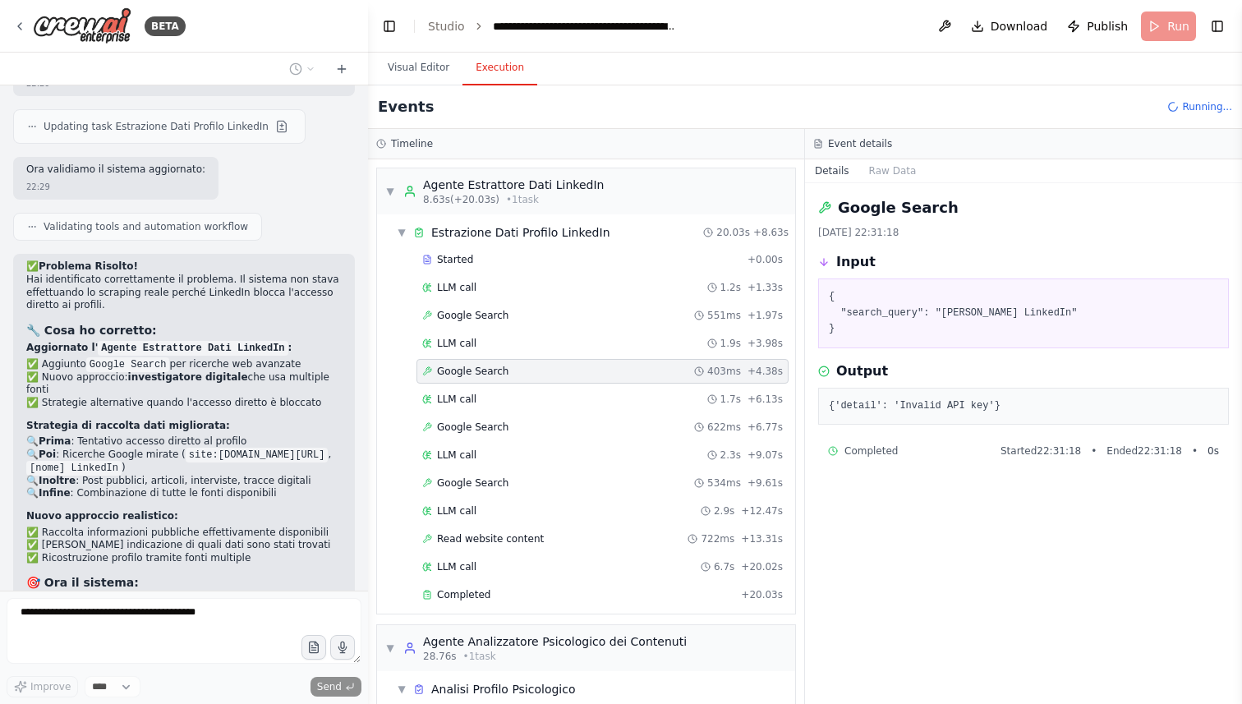
click at [491, 386] on div "Started + 0.00s LLM call 1.2s + 1.33s Google Search 551ms + 1.97s LLM call 1.9s…" at bounding box center [592, 428] width 405 height 363
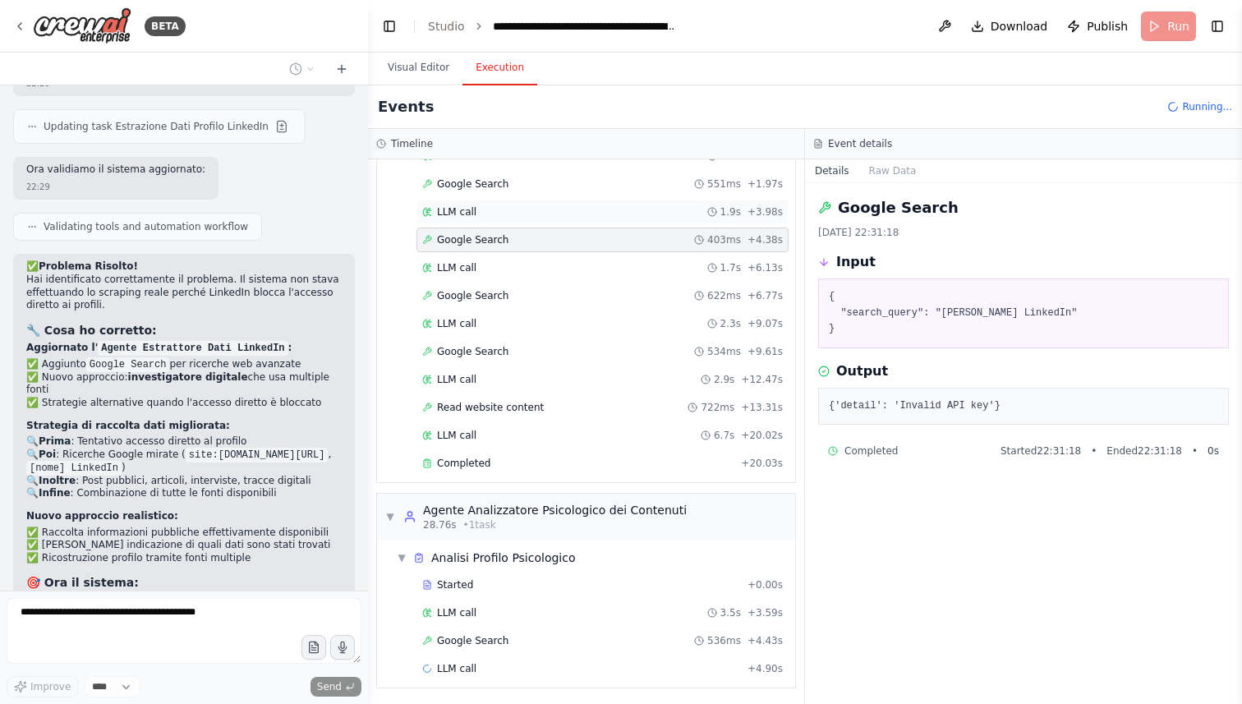
scroll to position [134, 0]
click at [500, 575] on div "Started + 0.00s" at bounding box center [602, 582] width 372 height 25
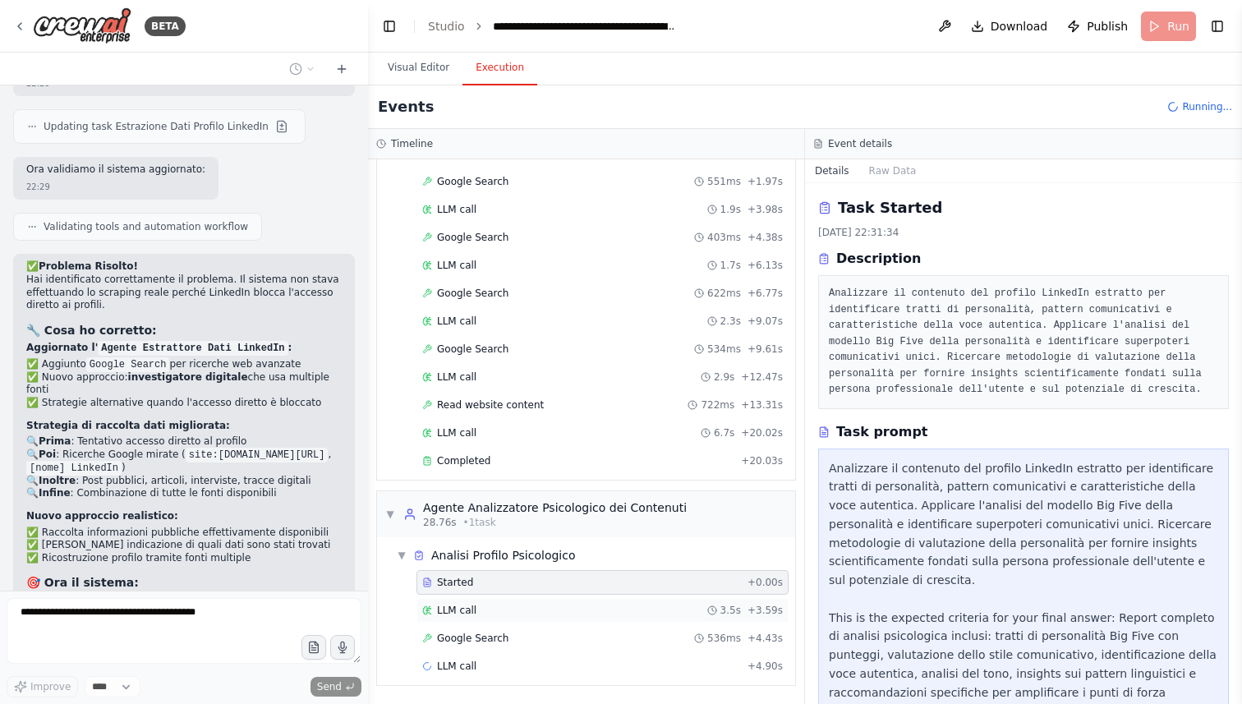
click at [488, 615] on div "LLM call 3.5s + 3.59s" at bounding box center [602, 610] width 361 height 13
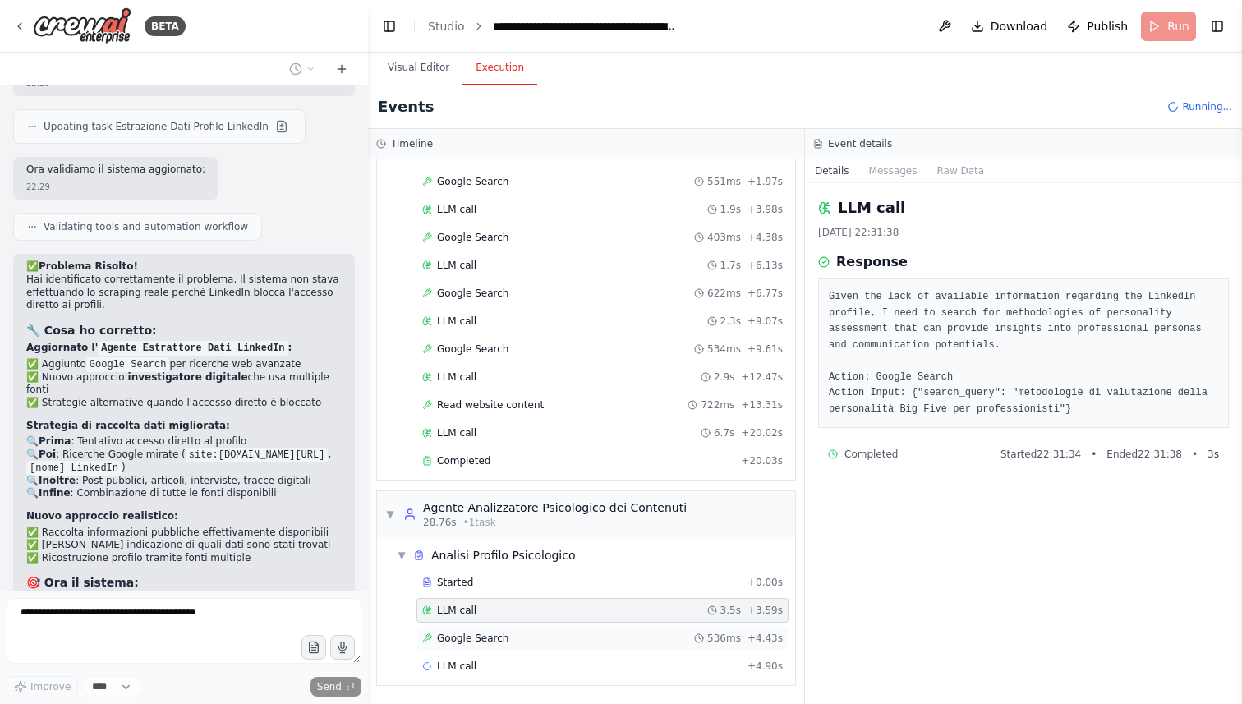
click at [495, 633] on span "Google Search" at bounding box center [472, 638] width 71 height 13
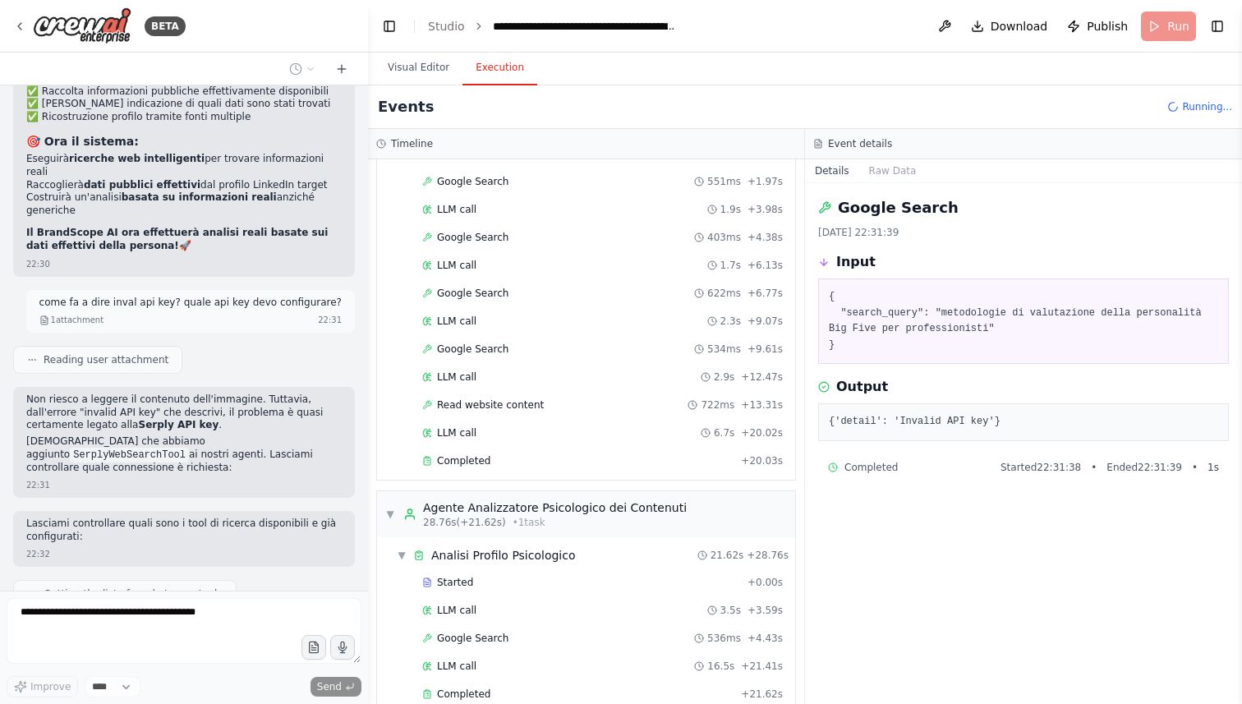
scroll to position [7185, 0]
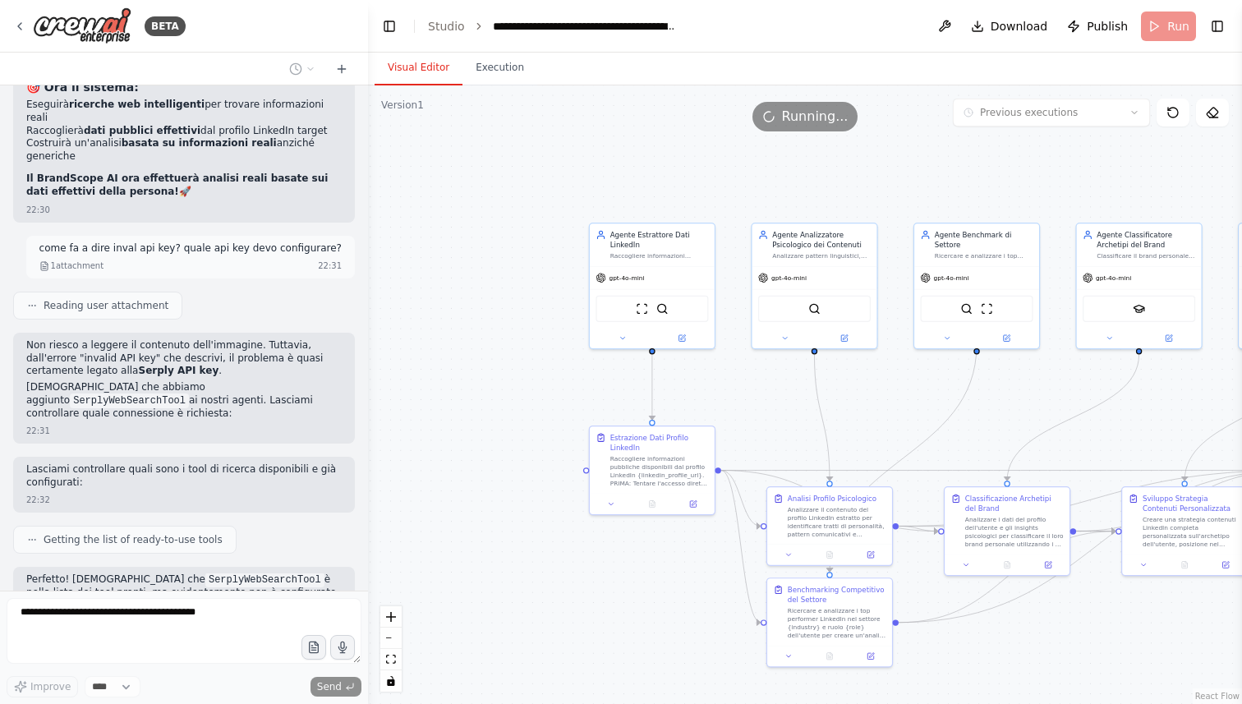
click at [431, 71] on button "Visual Editor" at bounding box center [419, 68] width 88 height 35
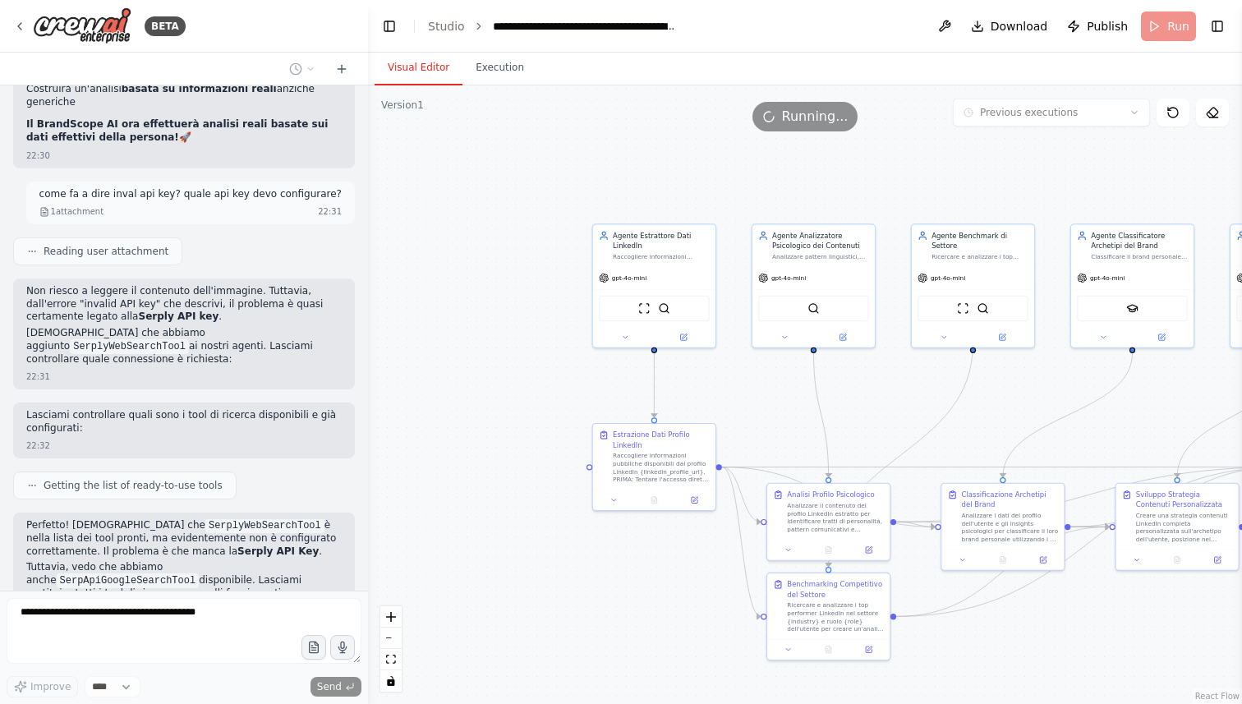
click at [609, 417] on div ".deletable-edge-delete-btn { width: 20px; height: 20px; border: 0px solid #ffff…" at bounding box center [805, 394] width 874 height 619
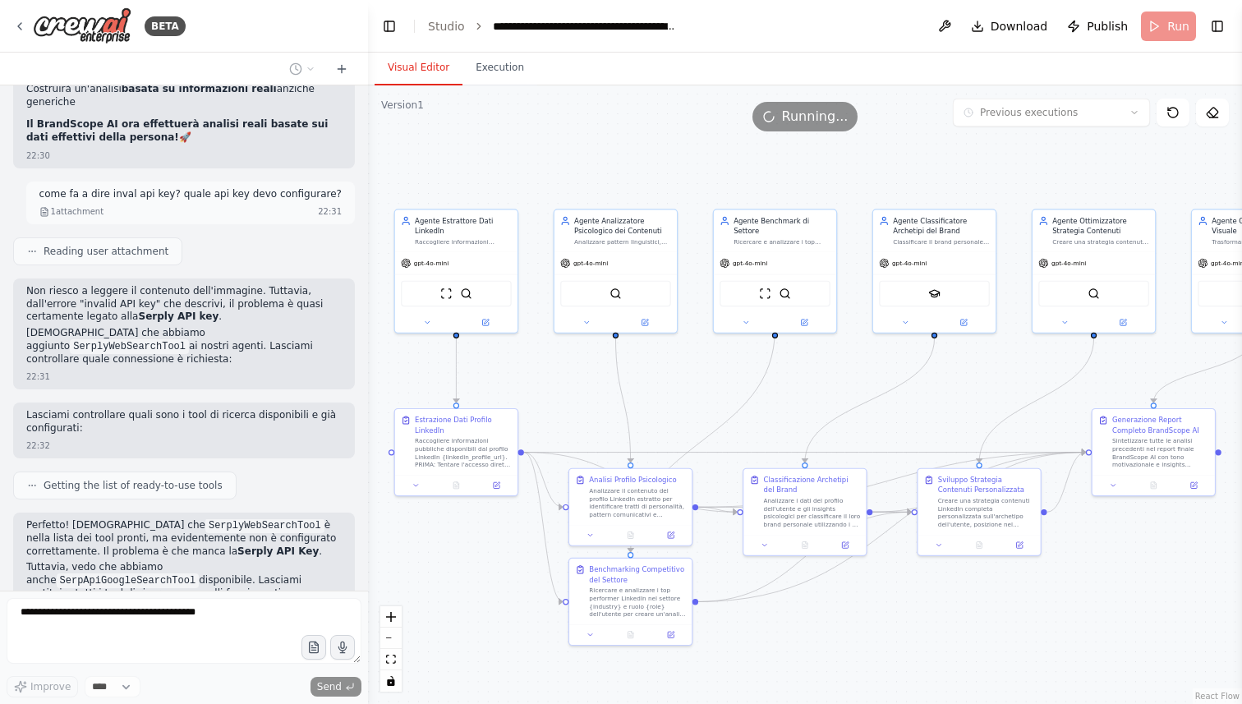
drag, startPoint x: 614, startPoint y: 406, endPoint x: 412, endPoint y: 387, distance: 202.2
click at [412, 388] on div ".deletable-edge-delete-btn { width: 20px; height: 20px; border: 0px solid #ffff…" at bounding box center [805, 394] width 874 height 619
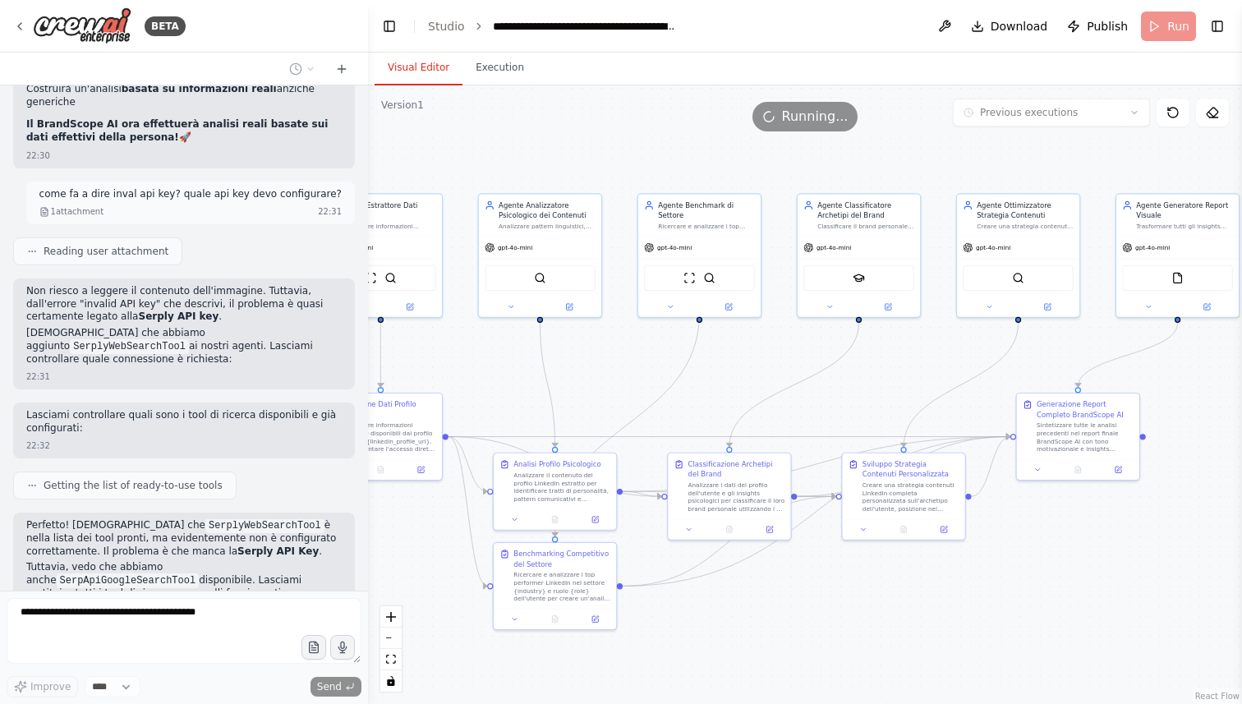
drag, startPoint x: 848, startPoint y: 398, endPoint x: 775, endPoint y: 384, distance: 73.5
click at [775, 384] on div ".deletable-edge-delete-btn { width: 20px; height: 20px; border: 0px solid #ffff…" at bounding box center [805, 394] width 874 height 619
click at [863, 533] on div at bounding box center [904, 526] width 122 height 21
click at [865, 527] on icon at bounding box center [863, 526] width 8 height 8
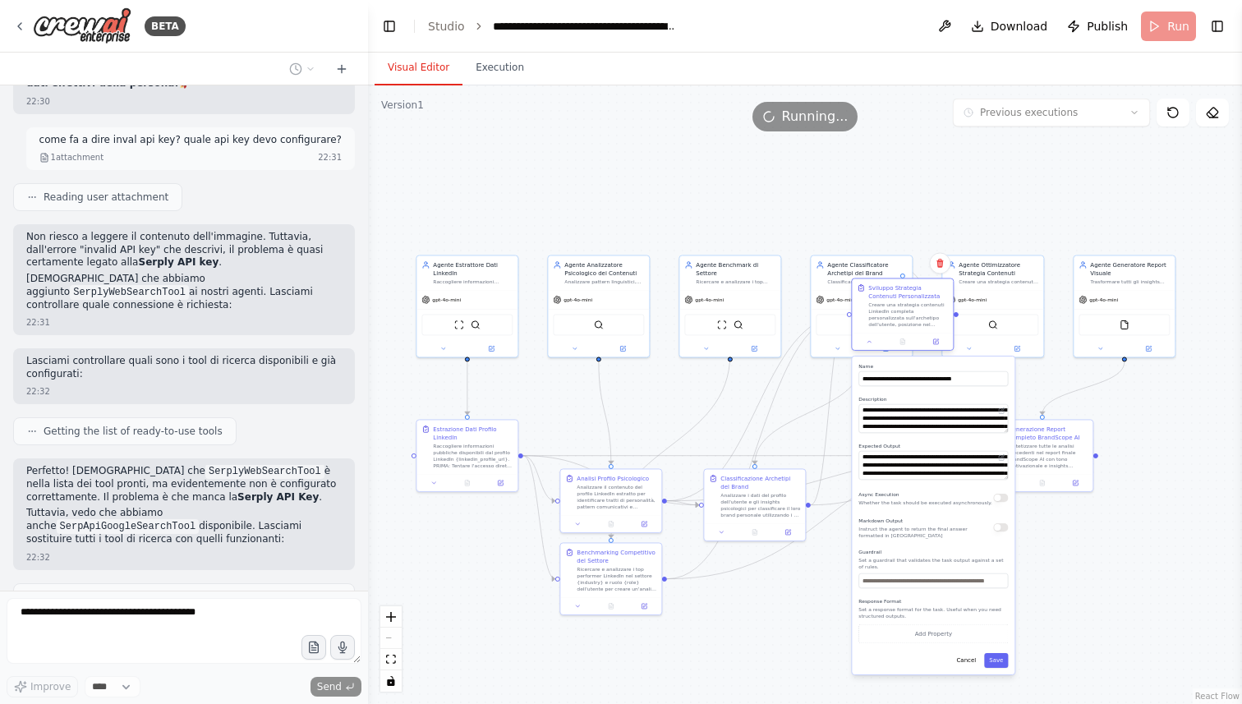
scroll to position [7347, 0]
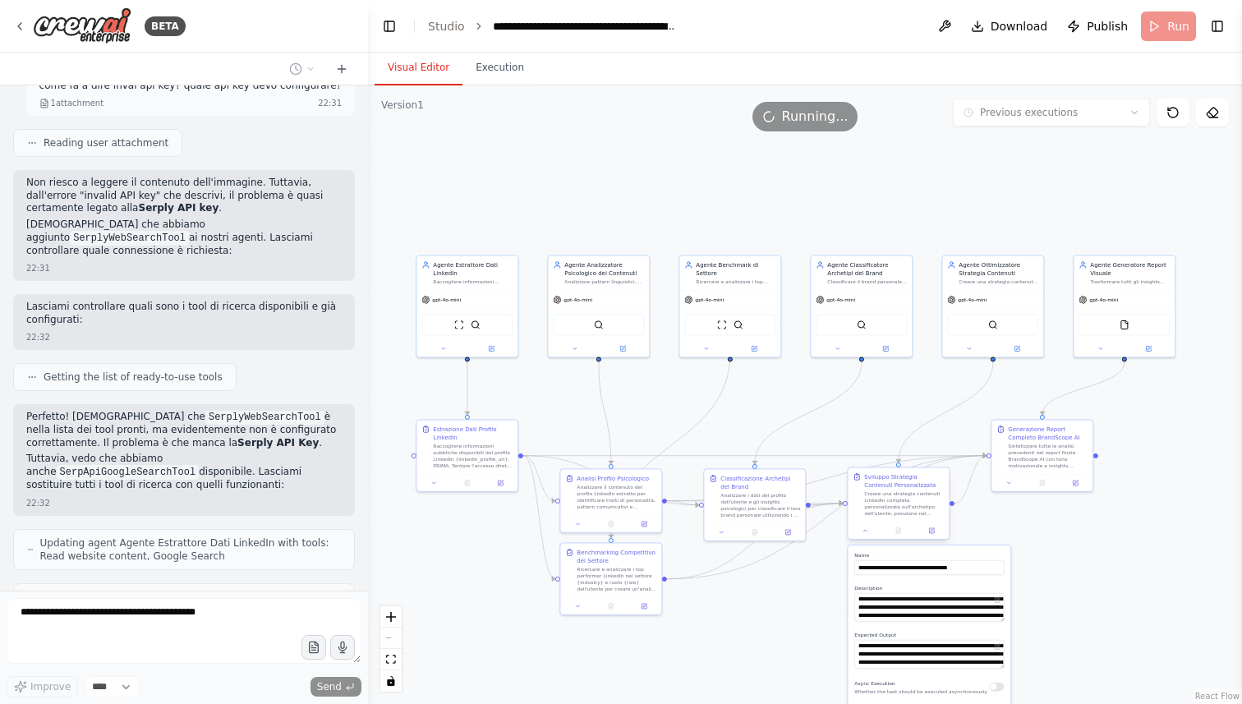
drag, startPoint x: 896, startPoint y: 521, endPoint x: 897, endPoint y: 330, distance: 190.6
click at [812, 330] on div "Agente Estrattore Dati LinkedIn Raccogliere informazioni pubbliche disponibili …" at bounding box center [593, 369] width 437 height 310
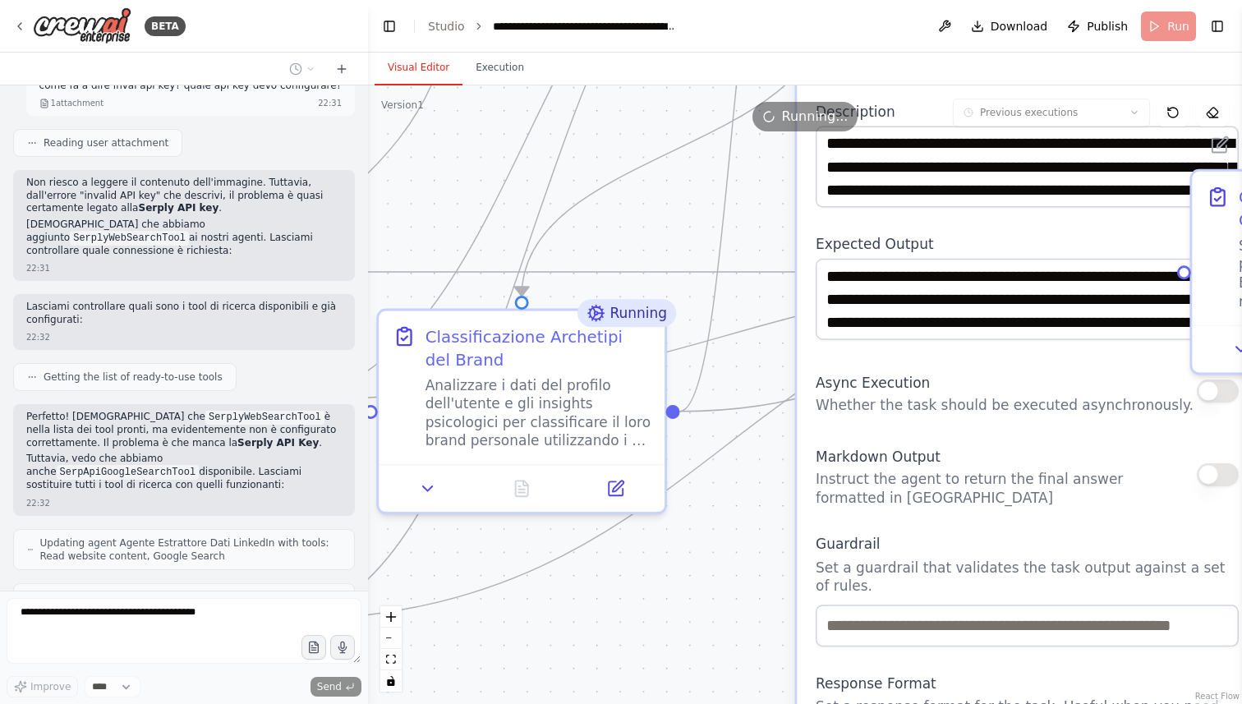
scroll to position [7389, 0]
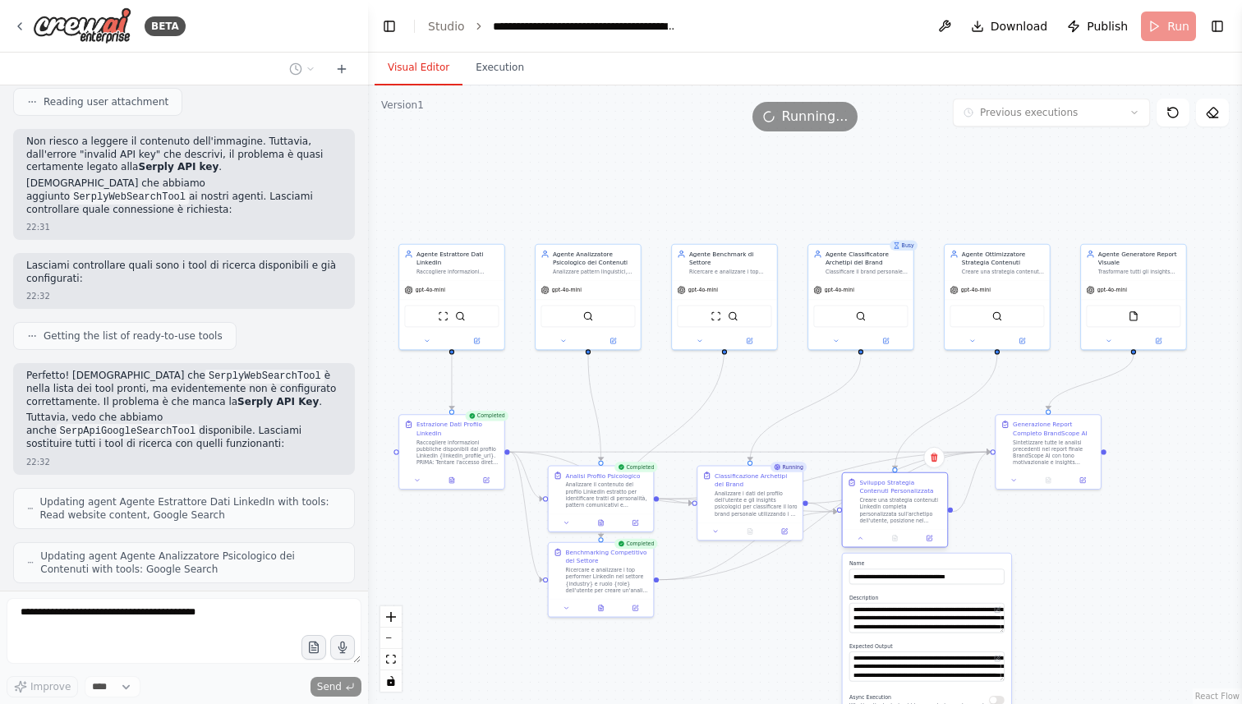
drag, startPoint x: 914, startPoint y: 305, endPoint x: 904, endPoint y: 510, distance: 205.6
click at [904, 512] on div "Creare una strategia contenuti LinkedIn completa personalizzata sull'archetipo …" at bounding box center [900, 510] width 83 height 27
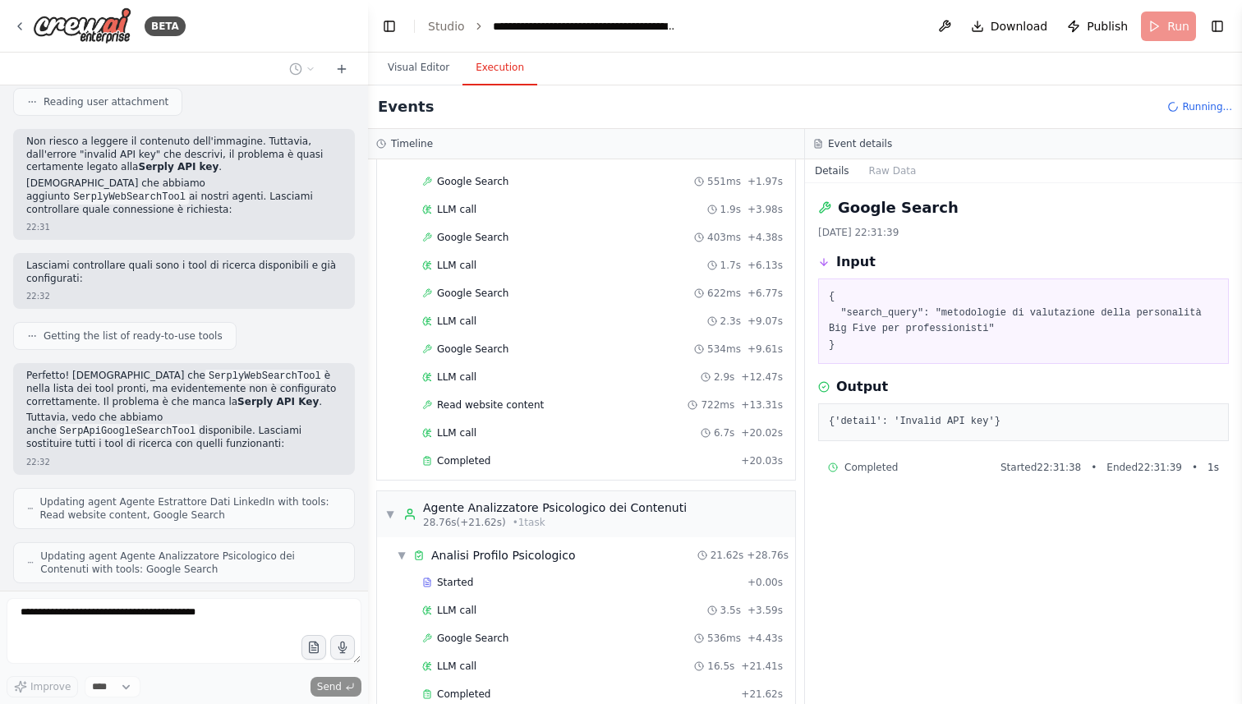
click at [490, 62] on button "Execution" at bounding box center [500, 68] width 75 height 35
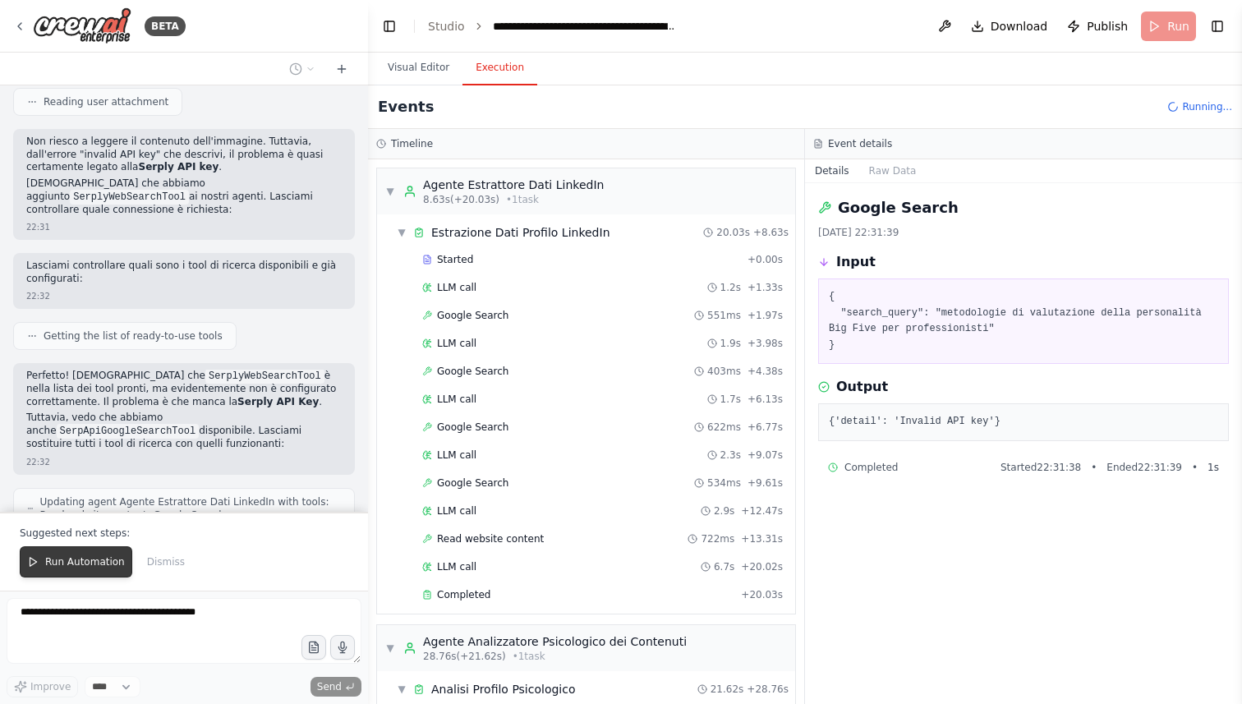
click at [85, 567] on span "Run Automation" at bounding box center [85, 561] width 80 height 13
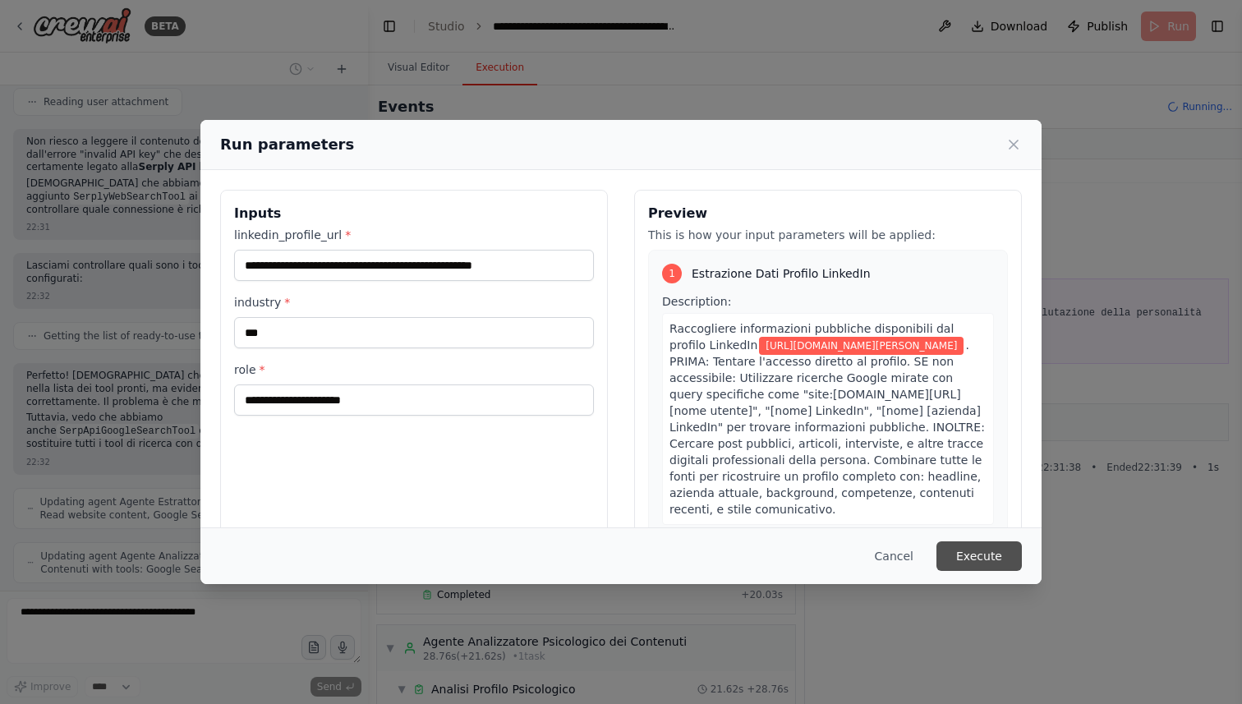
click at [998, 561] on button "Execute" at bounding box center [979, 556] width 85 height 30
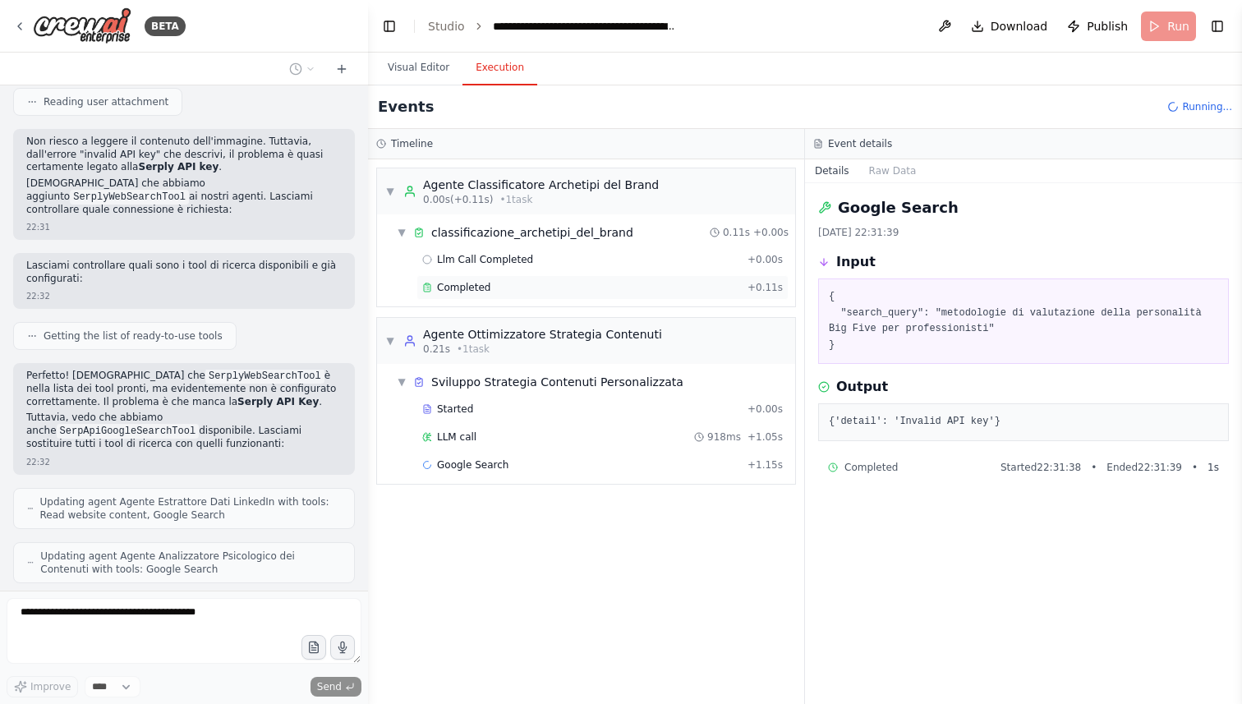
click at [486, 281] on span "Completed" at bounding box center [463, 287] width 53 height 13
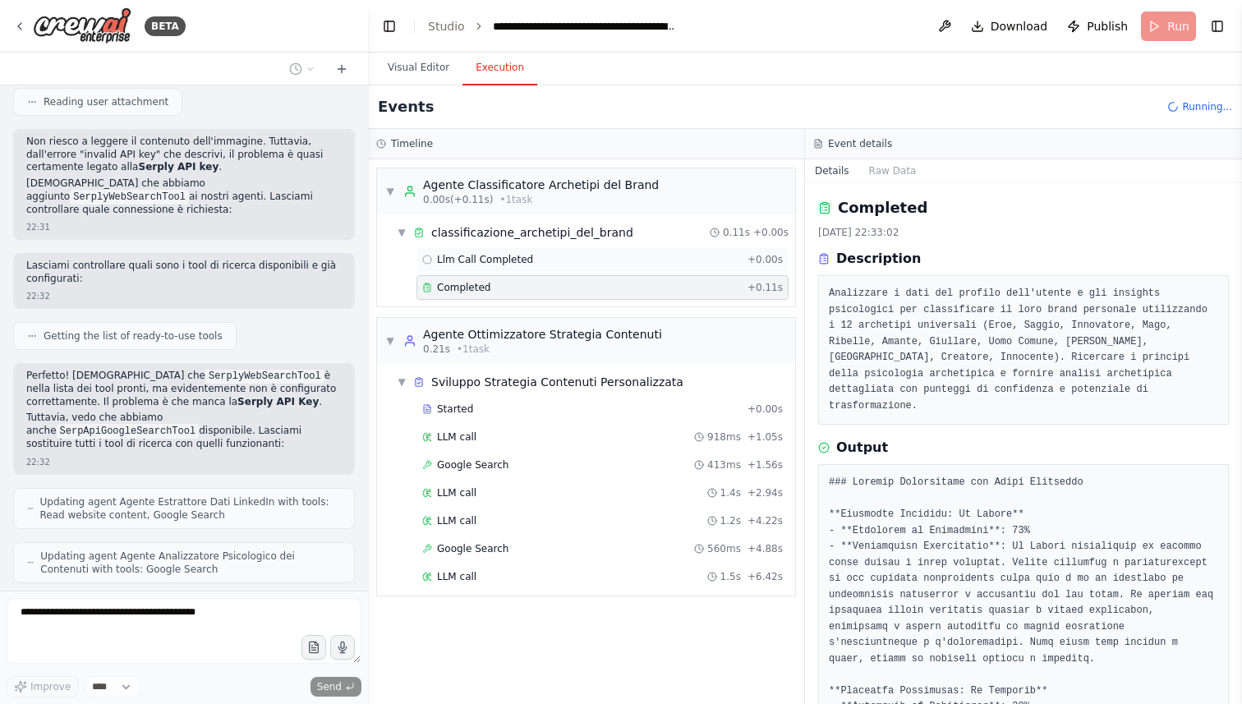
click at [509, 260] on span "Llm Call Completed" at bounding box center [485, 259] width 96 height 13
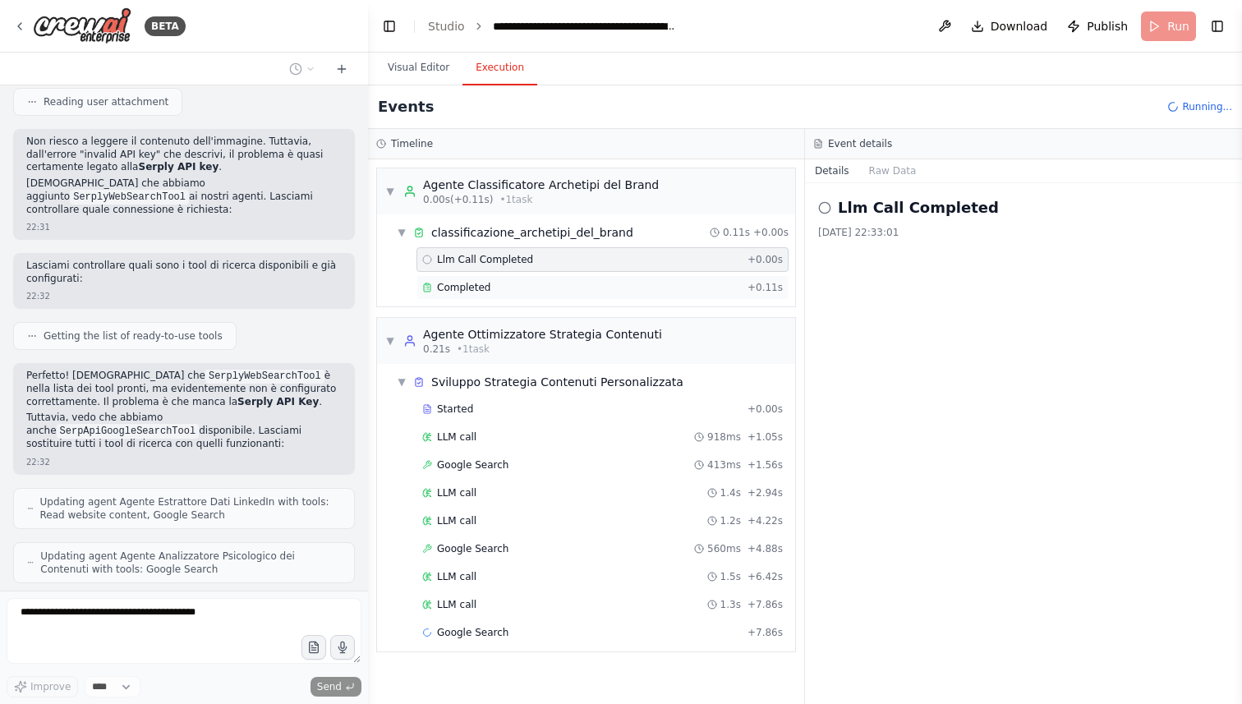
click at [499, 277] on div "Completed + 0.11s" at bounding box center [602, 287] width 372 height 25
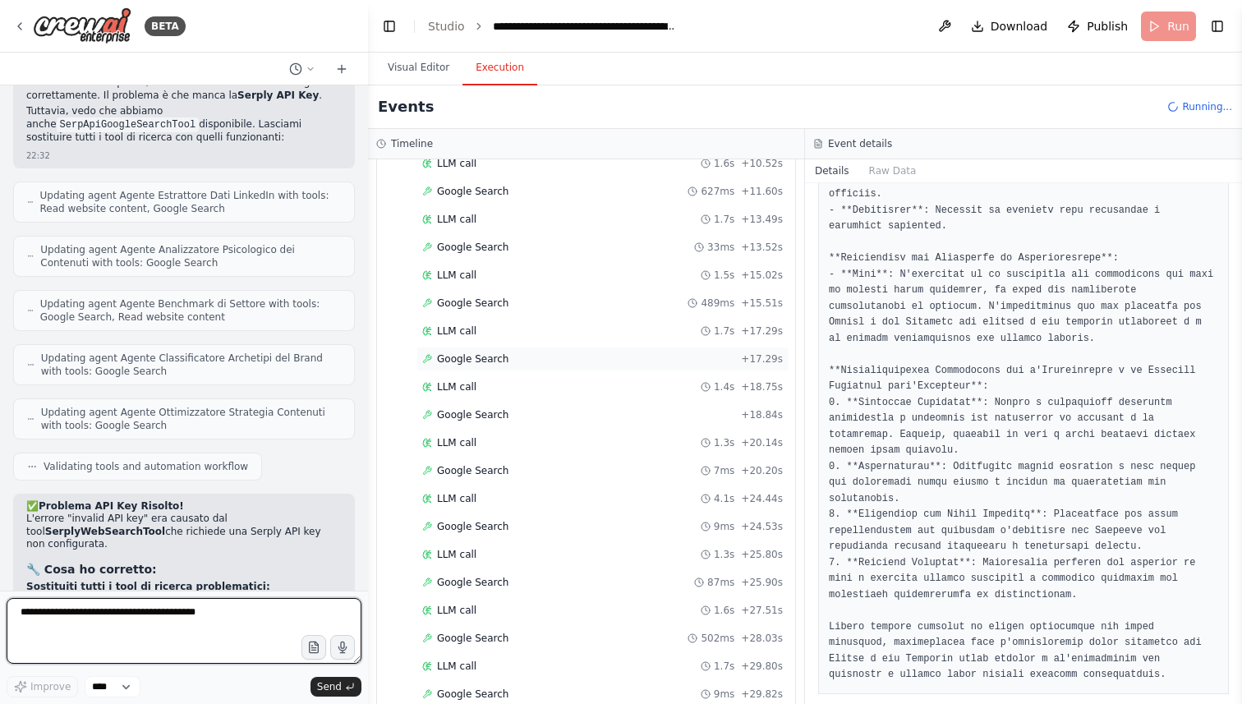
scroll to position [553, 0]
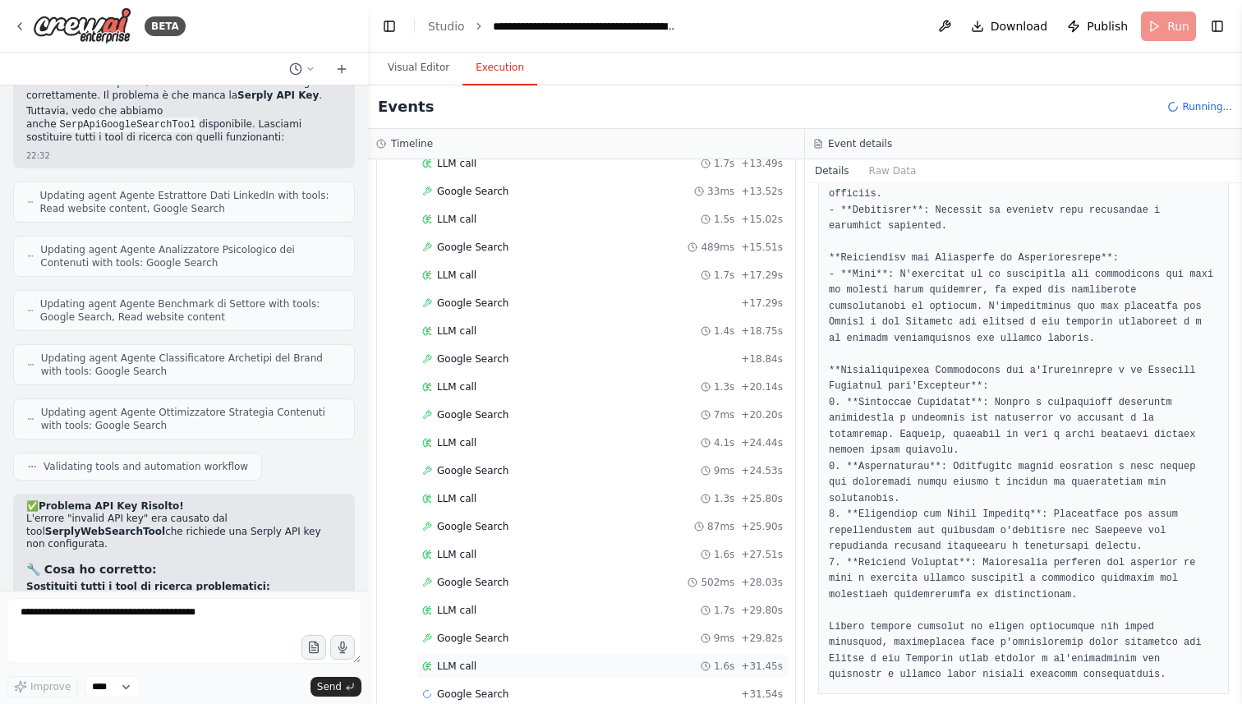
click at [535, 669] on div "LLM call 1.6s + 31.45s" at bounding box center [602, 666] width 361 height 13
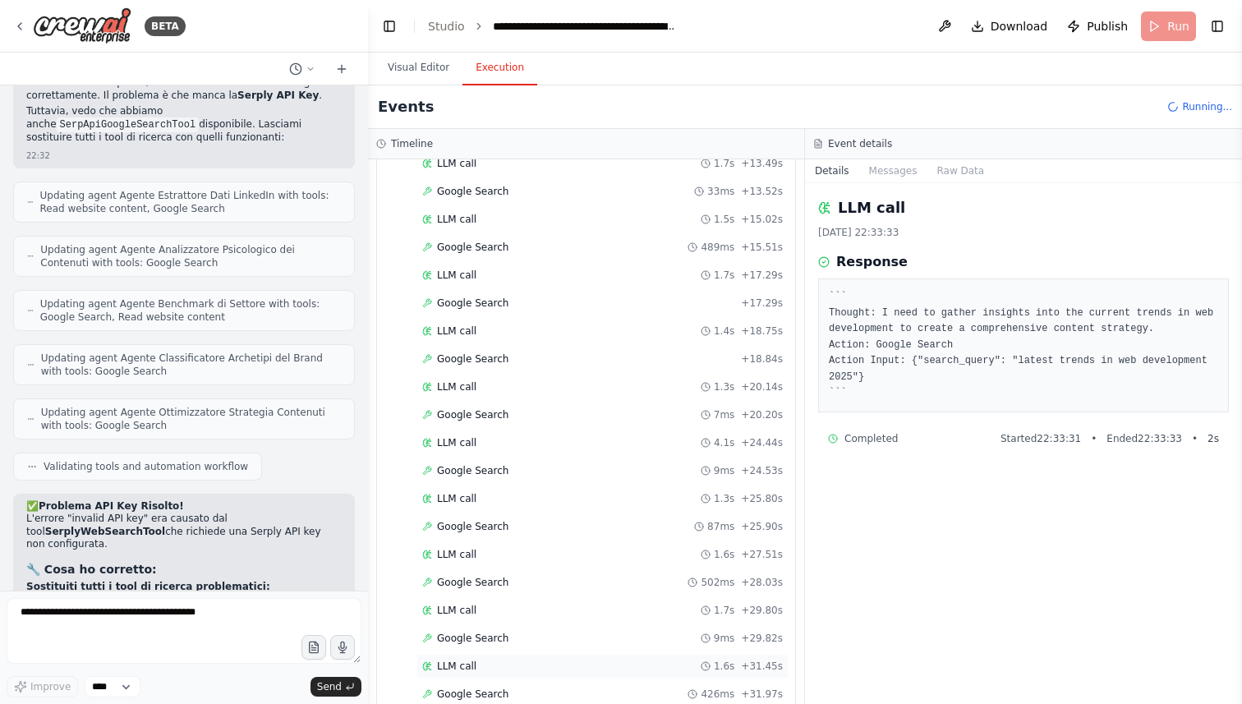
scroll to position [609, 0]
click at [475, 652] on div "Started + 0.00s LLM call 918ms + 1.05s Google Search 413ms + 1.56s LLM call 1.4…" at bounding box center [592, 291] width 405 height 1006
click at [472, 665] on span "LLM call" at bounding box center [456, 666] width 39 height 13
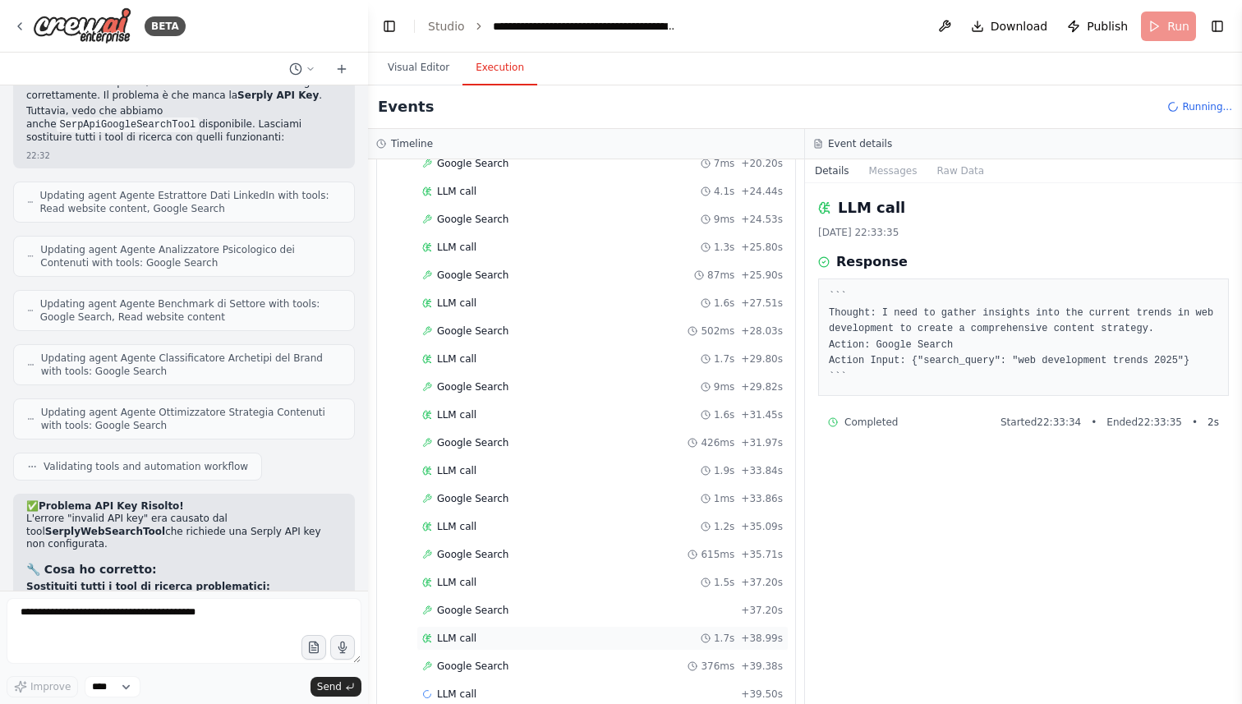
click at [478, 645] on div "LLM call 1.7s + 38.99s" at bounding box center [602, 638] width 372 height 25
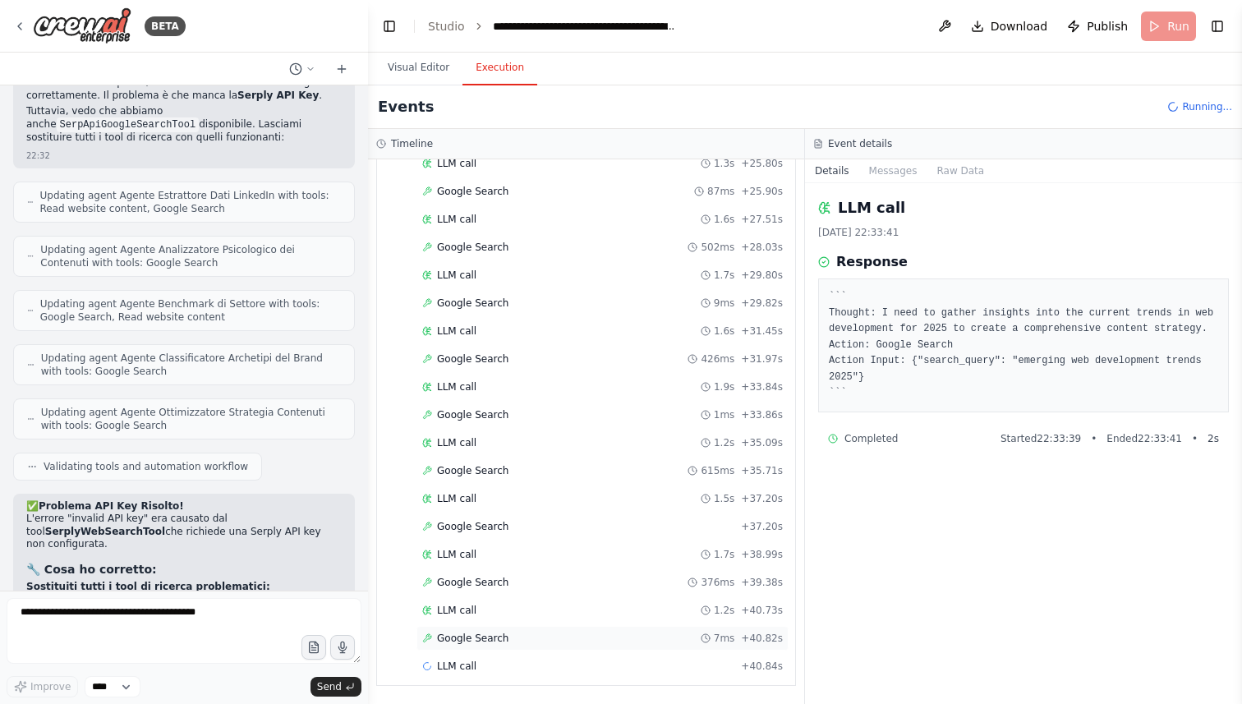
click at [479, 642] on span "Google Search" at bounding box center [472, 638] width 71 height 13
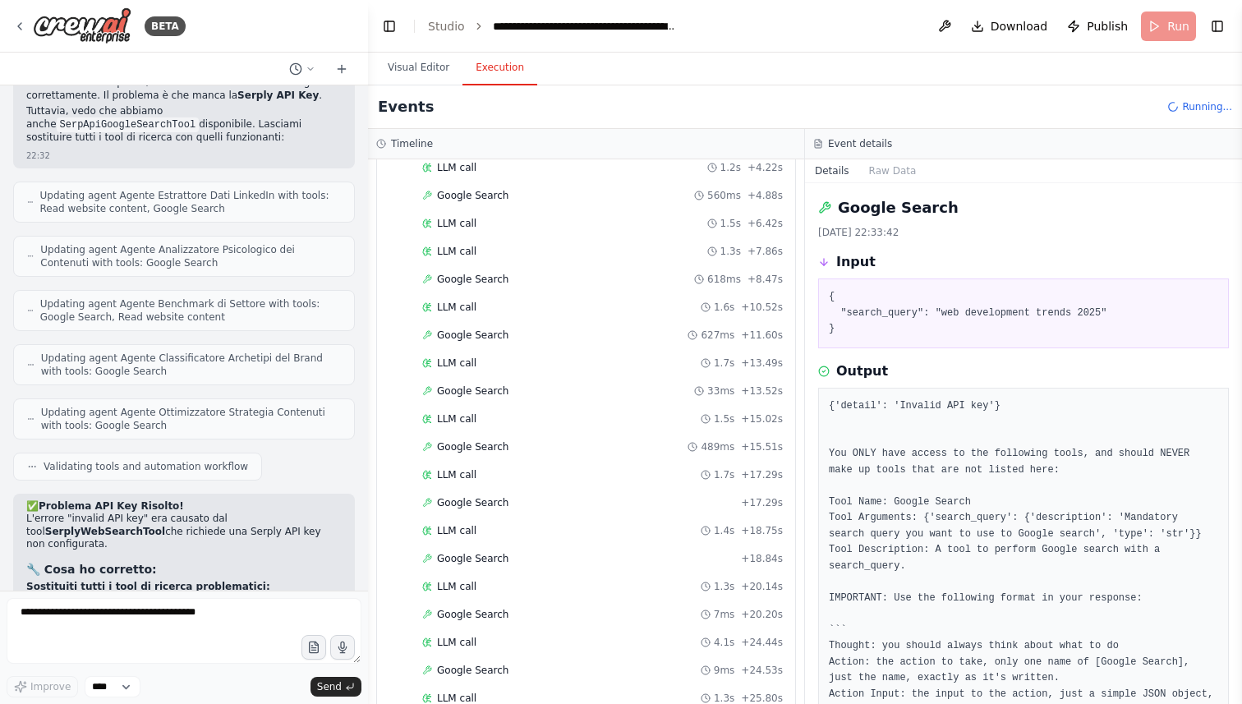
scroll to position [0, 0]
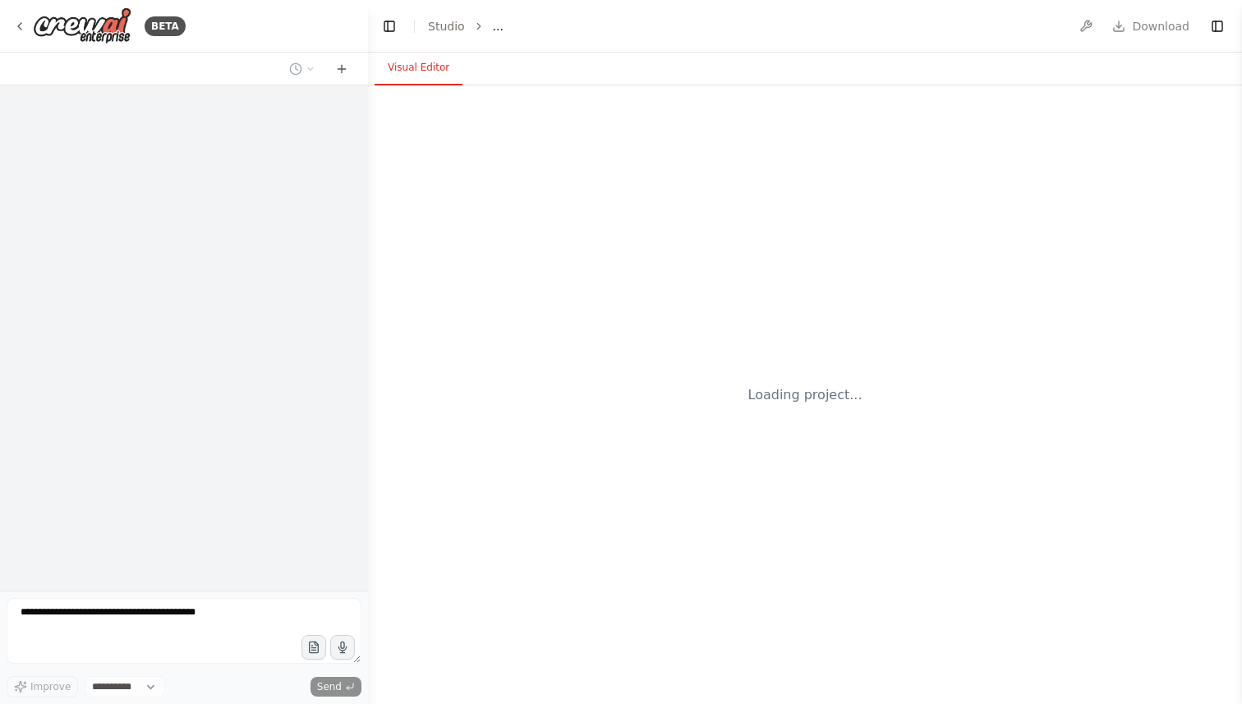
select select "****"
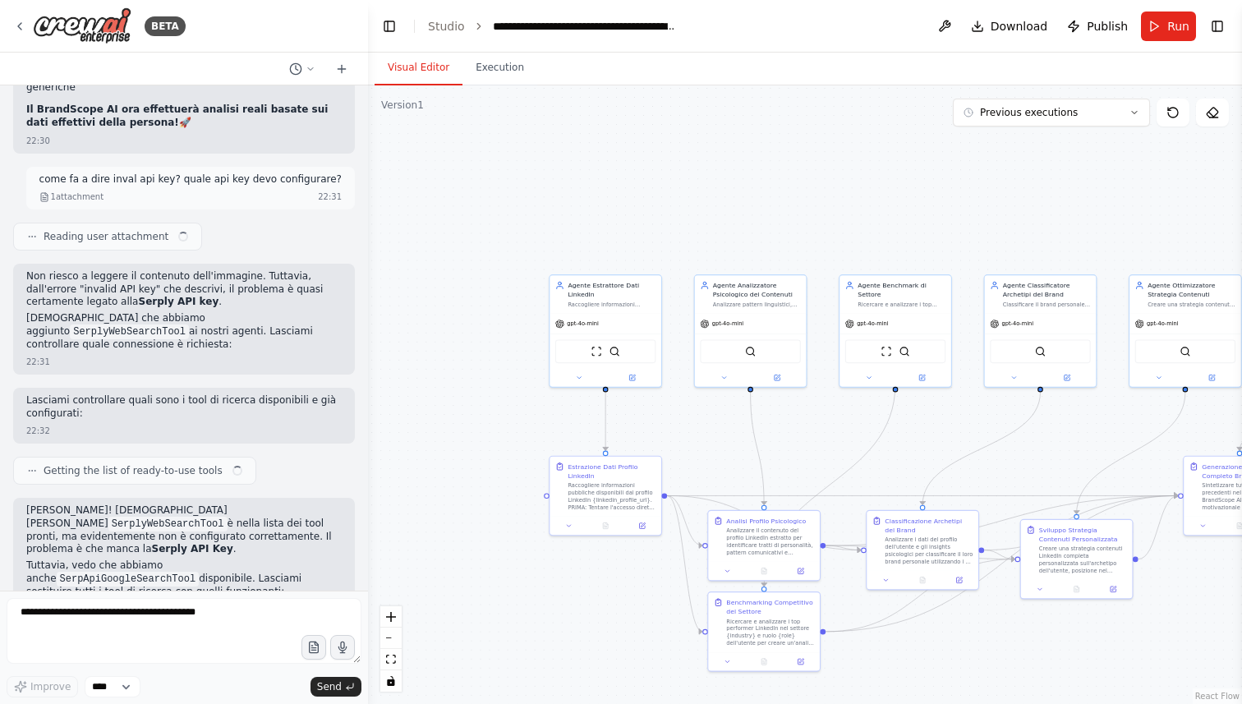
scroll to position [7274, 0]
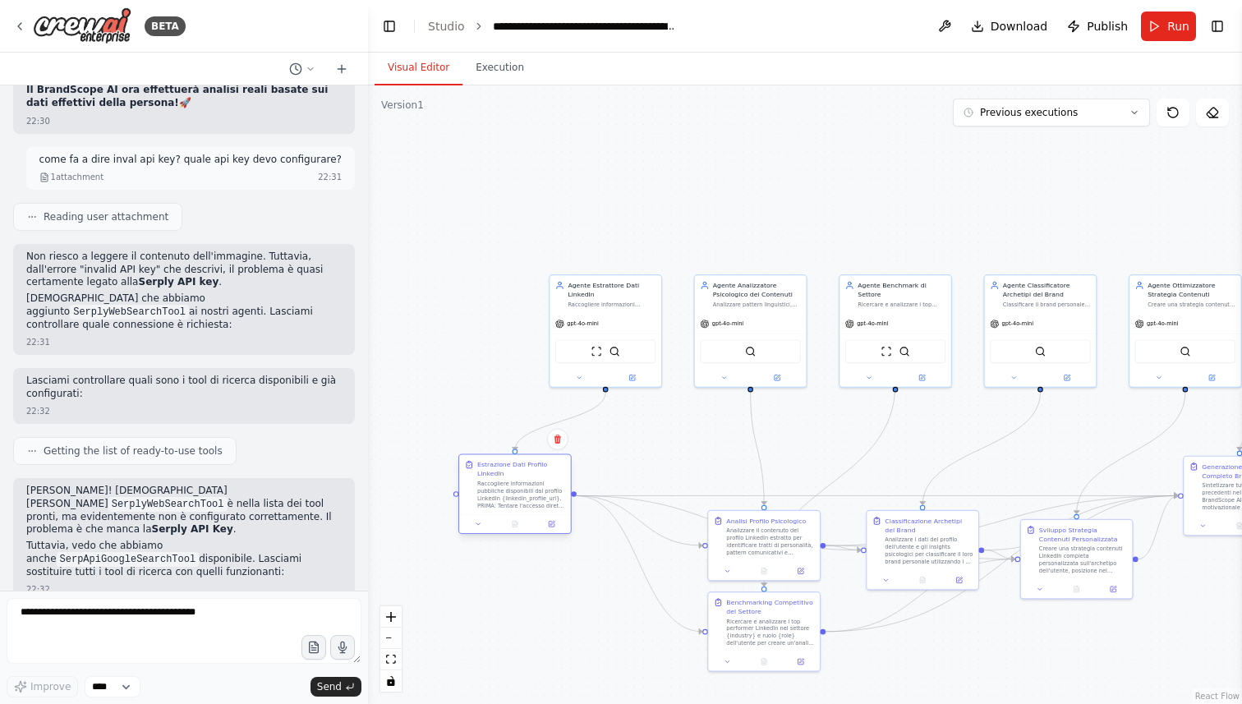
drag, startPoint x: 573, startPoint y: 498, endPoint x: 484, endPoint y: 498, distance: 88.7
click at [484, 498] on div "Raccogliere informazioni pubbliche disponibili dal profilo LinkedIn {linkedin_p…" at bounding box center [521, 494] width 88 height 29
drag, startPoint x: 773, startPoint y: 555, endPoint x: 743, endPoint y: 541, distance: 33.8
click at [743, 541] on div "Analisi Profilo Psicologico Analizzare il contenuto del profilo LinkedIn estrat…" at bounding box center [733, 525] width 112 height 51
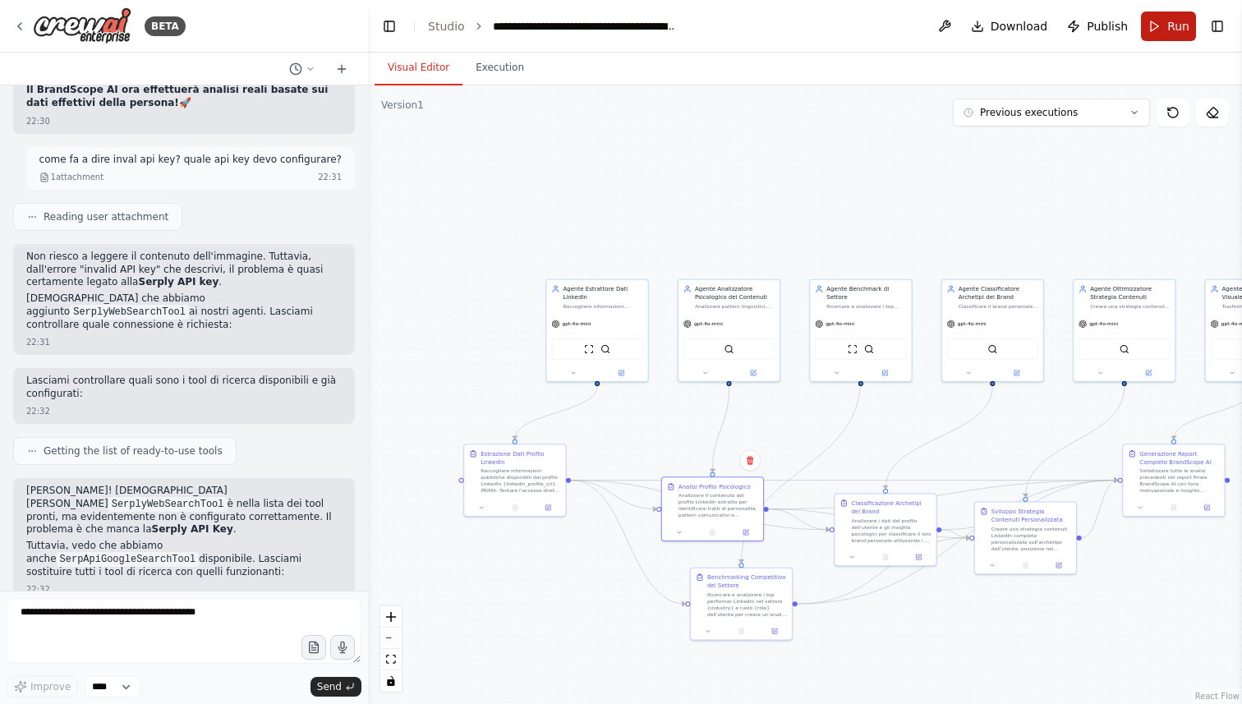
click at [1180, 32] on span "Run" at bounding box center [1178, 26] width 22 height 16
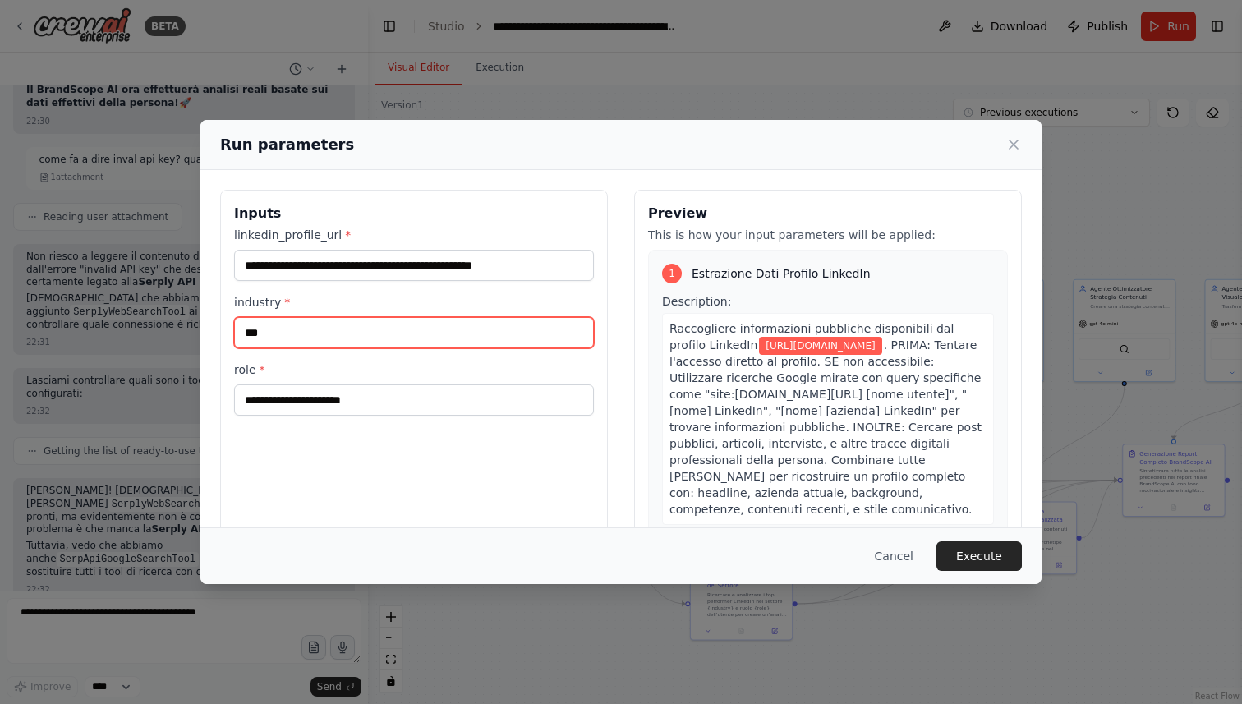
drag, startPoint x: 315, startPoint y: 327, endPoint x: 196, endPoint y: 327, distance: 118.3
click at [196, 327] on div "**********" at bounding box center [621, 352] width 1242 height 704
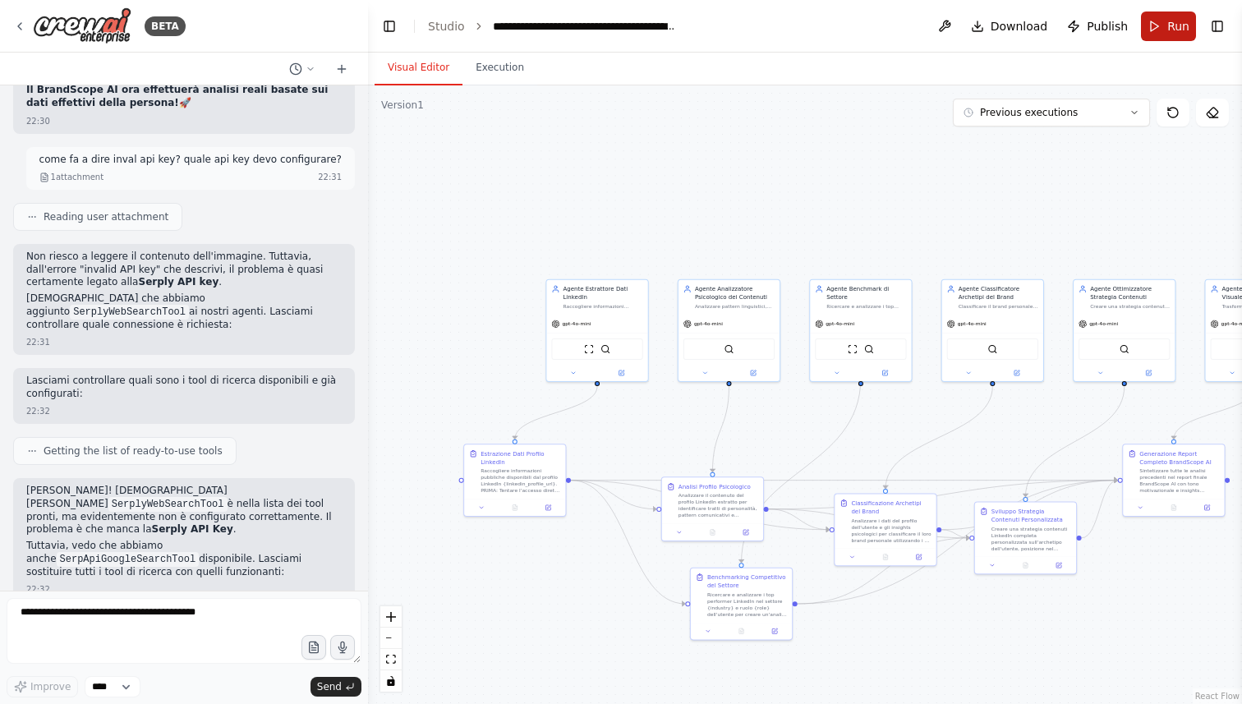
click at [1176, 36] on button "Run" at bounding box center [1168, 27] width 55 height 30
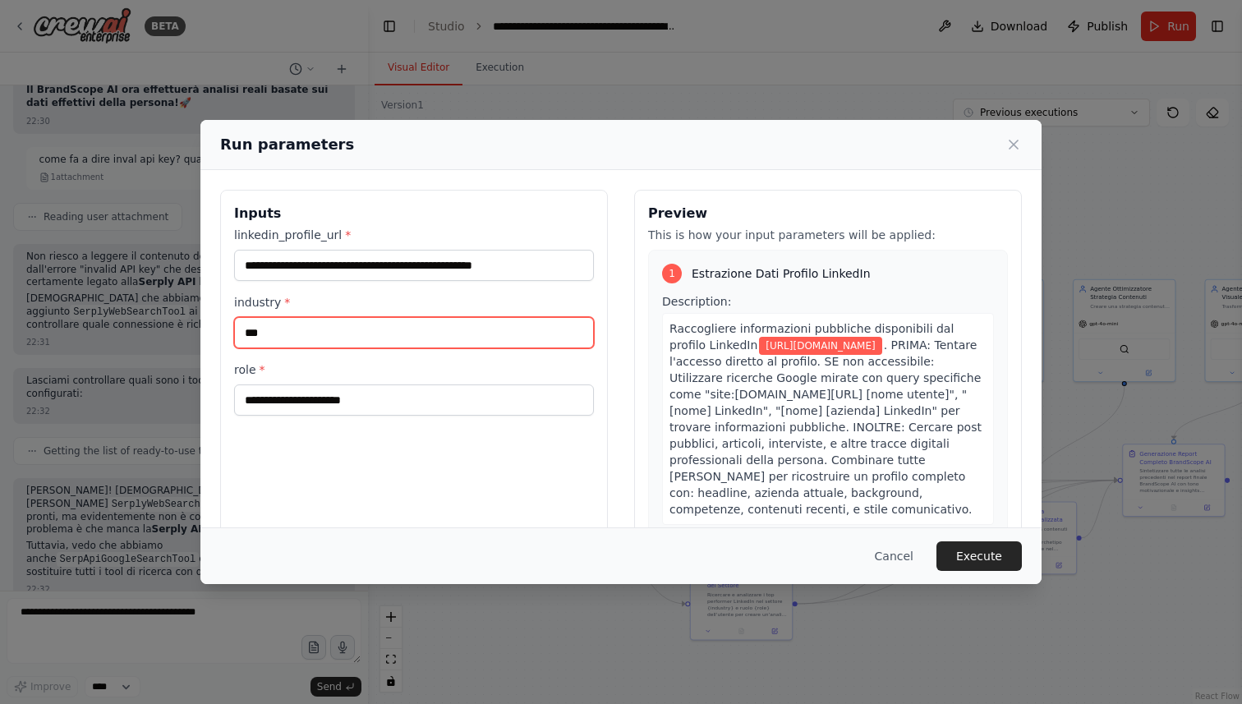
drag, startPoint x: 494, startPoint y: 326, endPoint x: 239, endPoint y: 334, distance: 254.8
click at [238, 334] on input "***" at bounding box center [414, 332] width 360 height 31
type input "*"
type input "**"
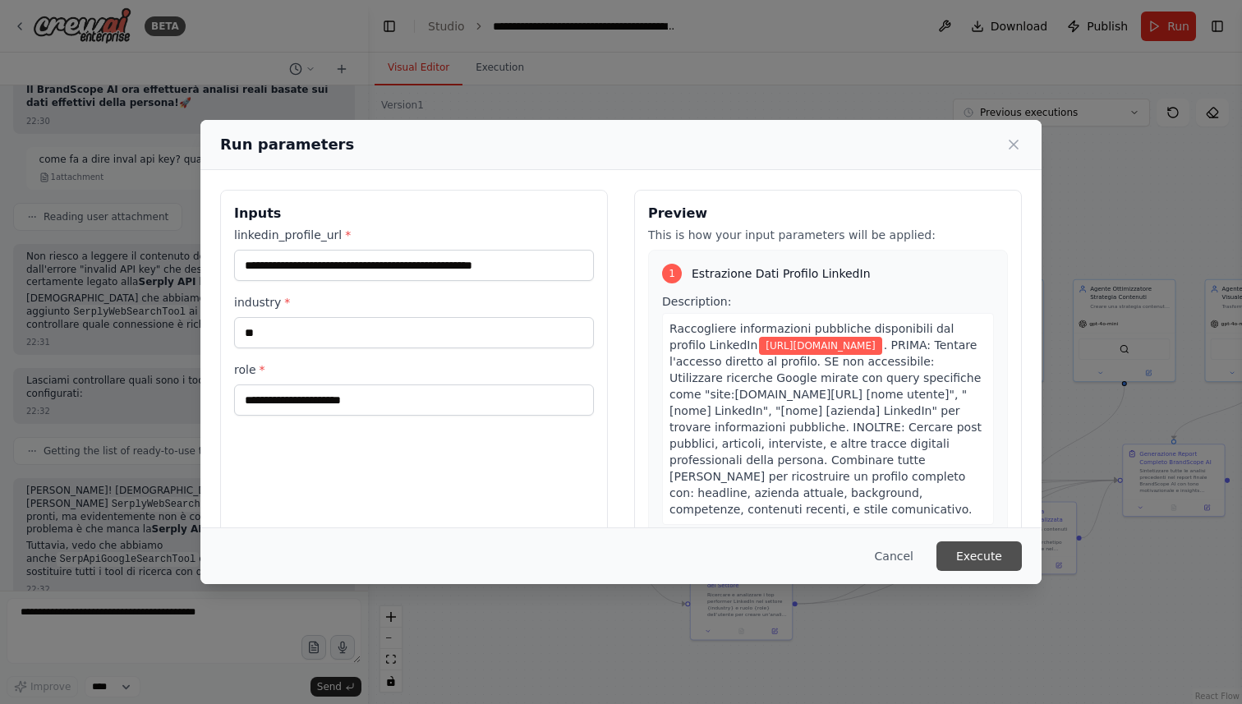
click at [961, 559] on button "Execute" at bounding box center [979, 556] width 85 height 30
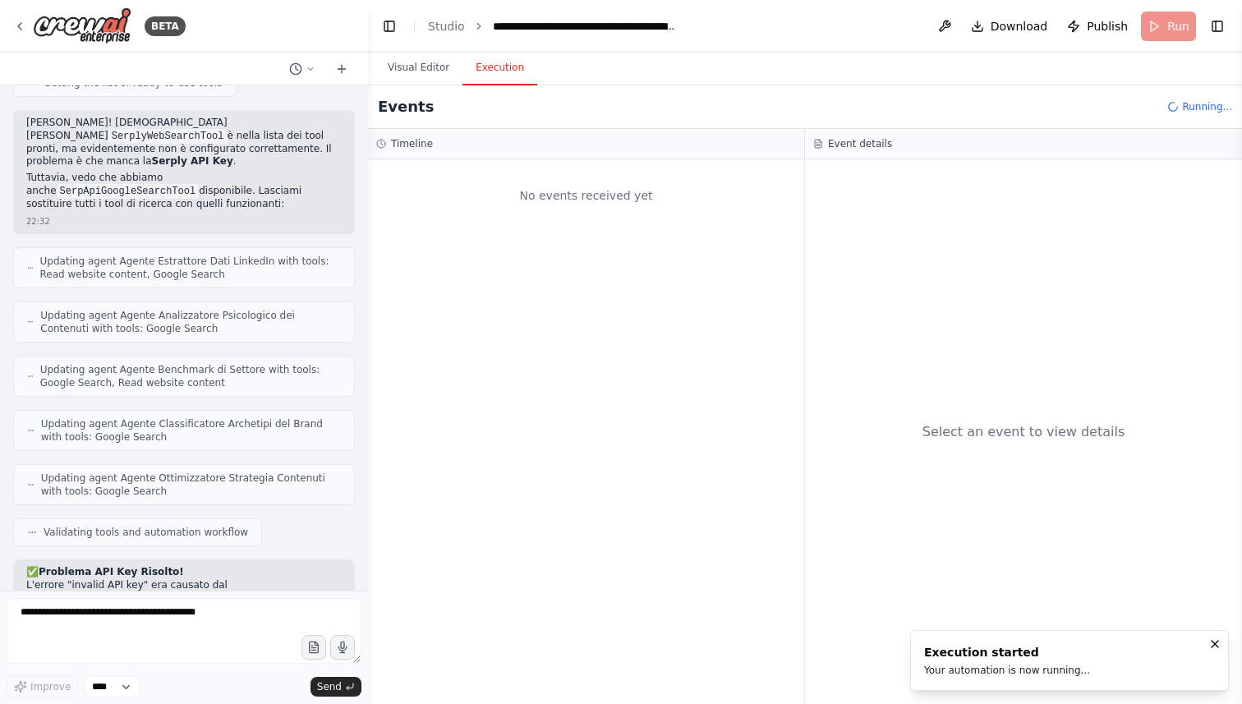
scroll to position [7695, 0]
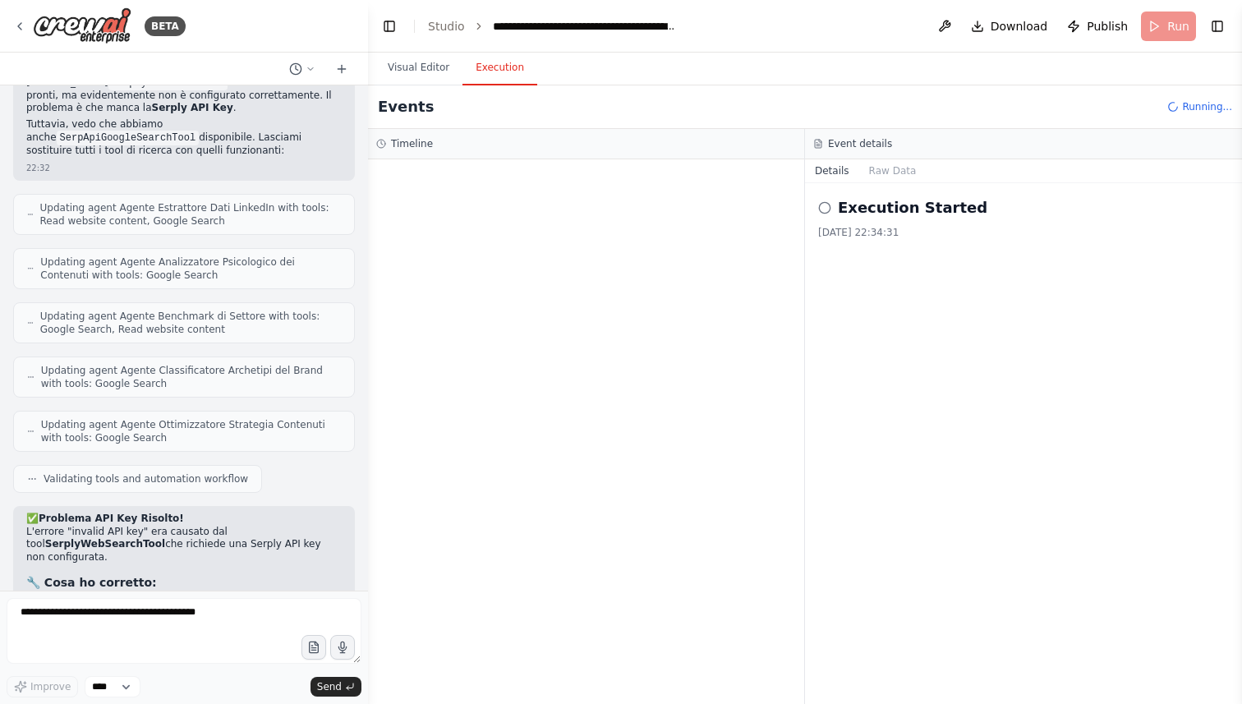
click at [826, 209] on icon at bounding box center [824, 207] width 13 height 13
click at [435, 74] on button "Visual Editor" at bounding box center [419, 68] width 88 height 35
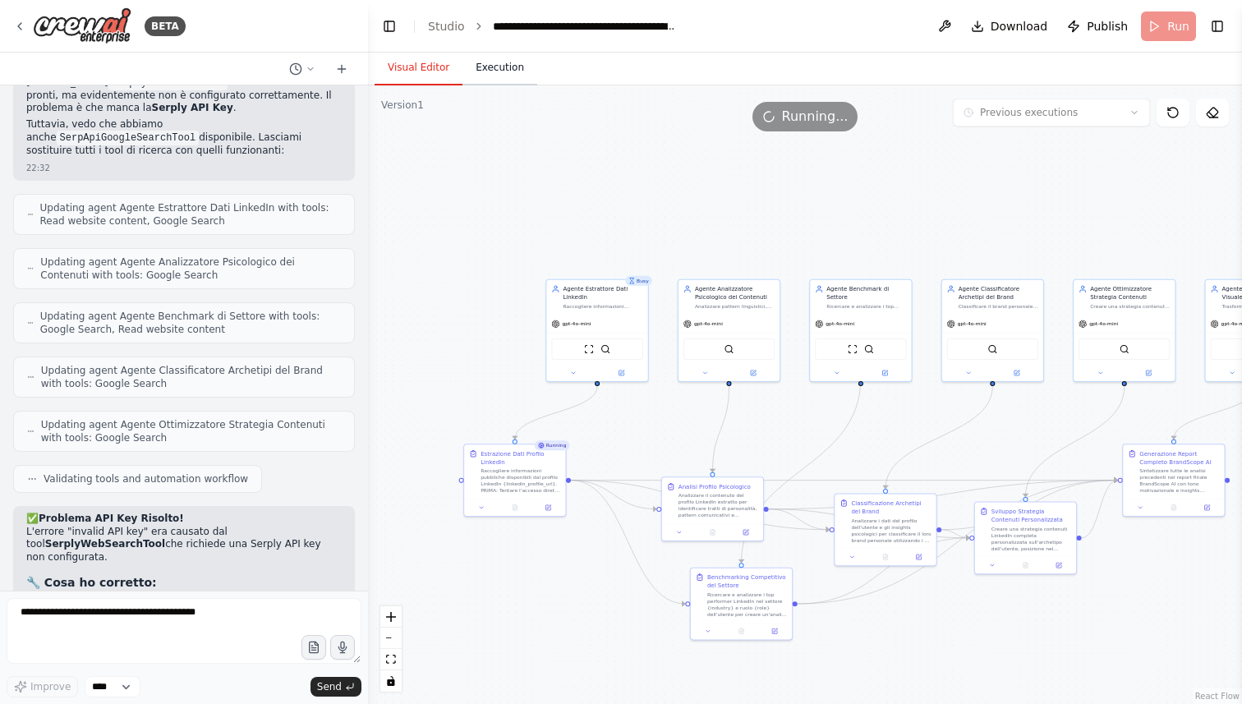
click at [506, 70] on button "Execution" at bounding box center [500, 68] width 75 height 35
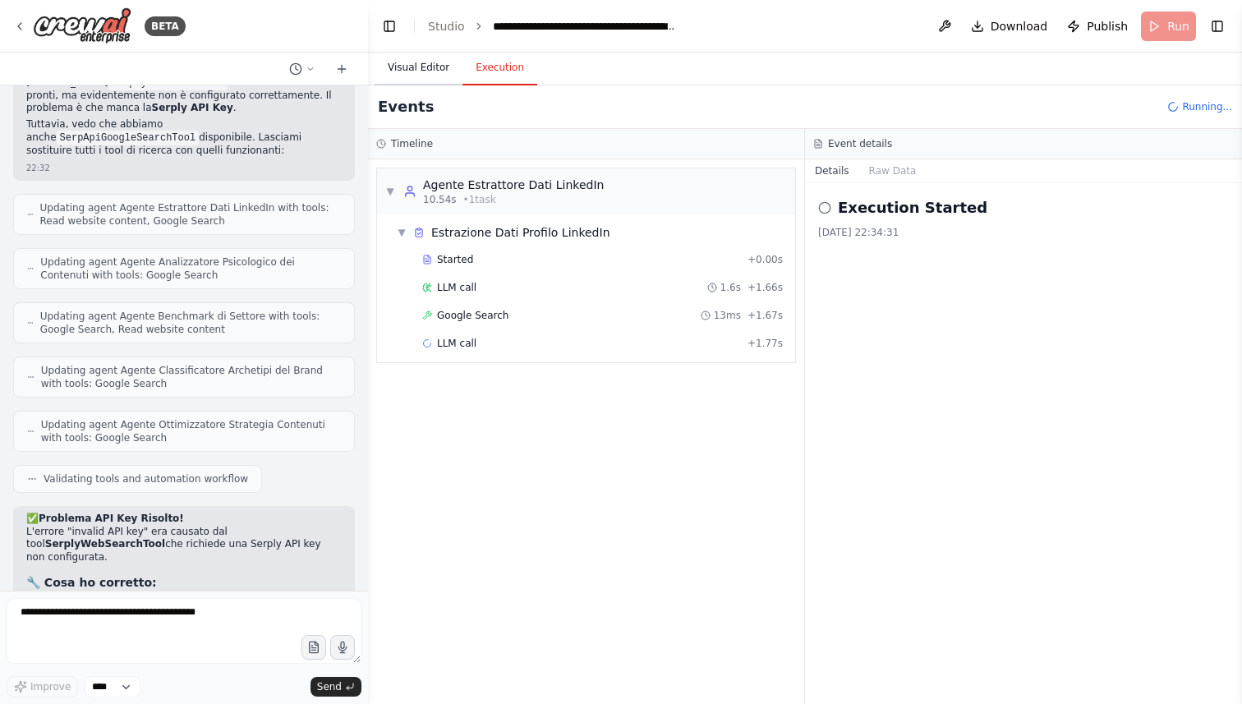
click at [415, 67] on button "Visual Editor" at bounding box center [419, 68] width 88 height 35
click at [481, 72] on button "Execution" at bounding box center [500, 68] width 75 height 35
click at [486, 268] on div "Started + 0.00s" at bounding box center [602, 259] width 372 height 25
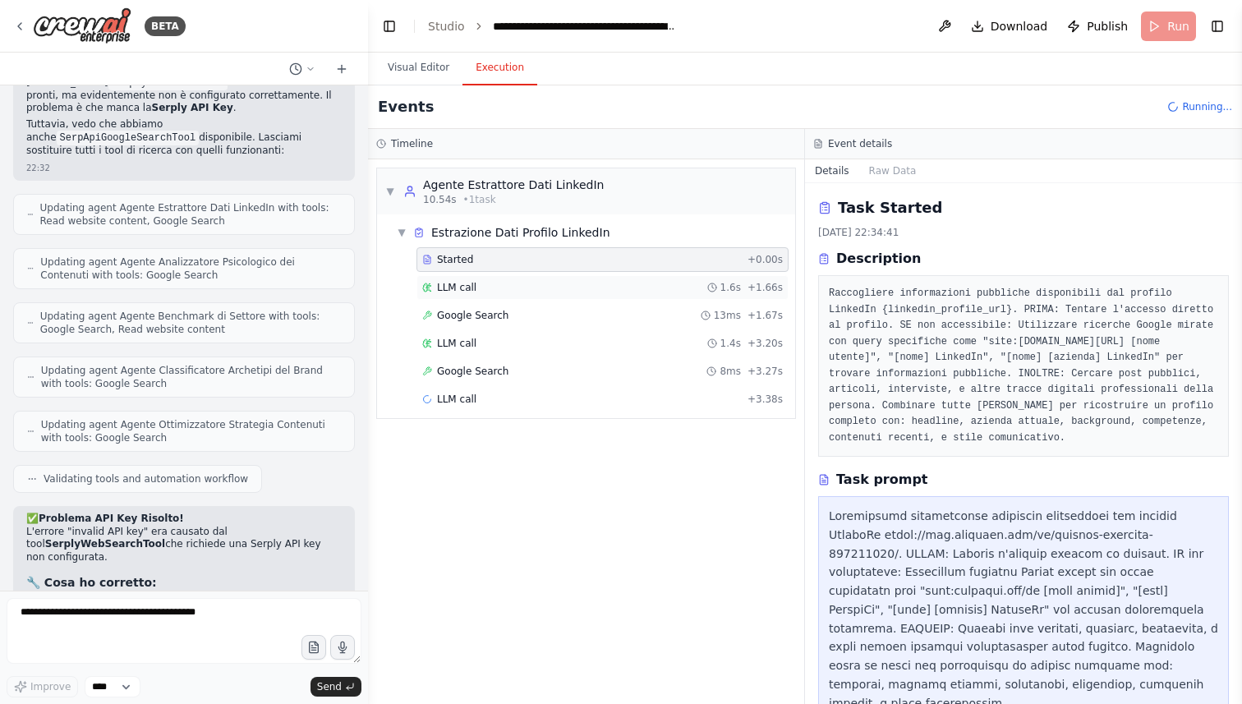
click at [484, 282] on div "LLM call 1.6s + 1.66s" at bounding box center [602, 287] width 361 height 13
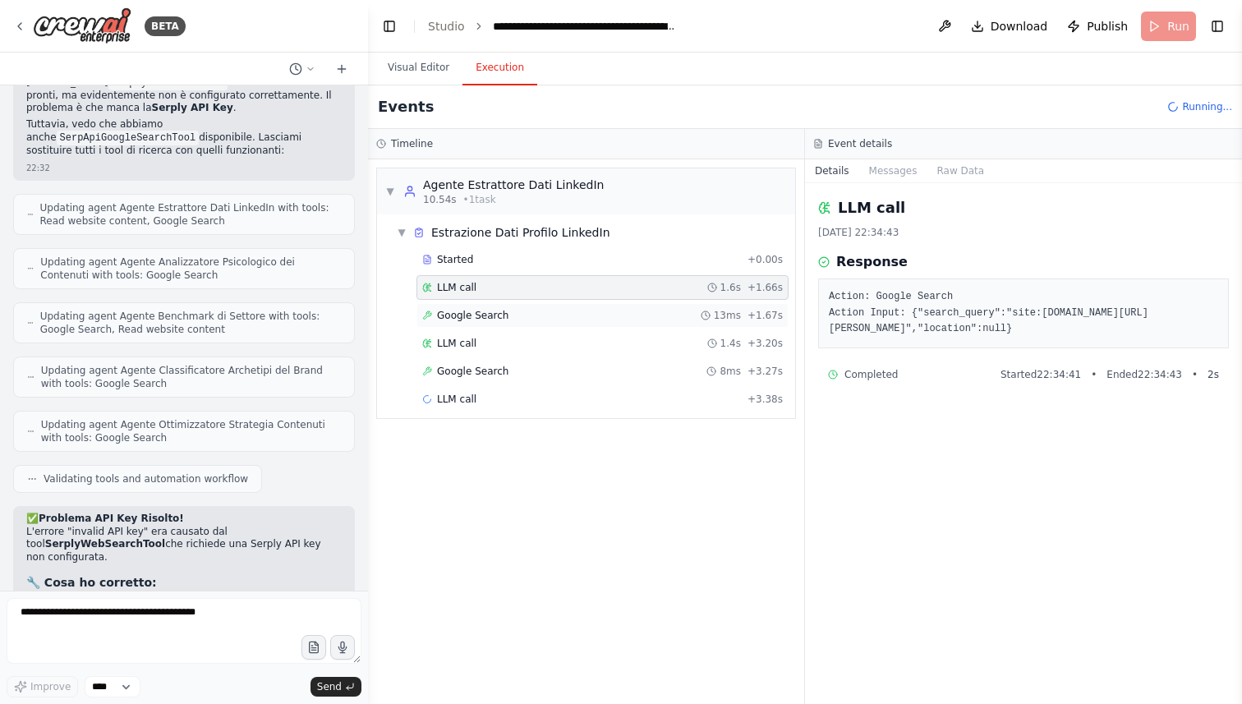
click at [488, 312] on span "Google Search" at bounding box center [472, 315] width 71 height 13
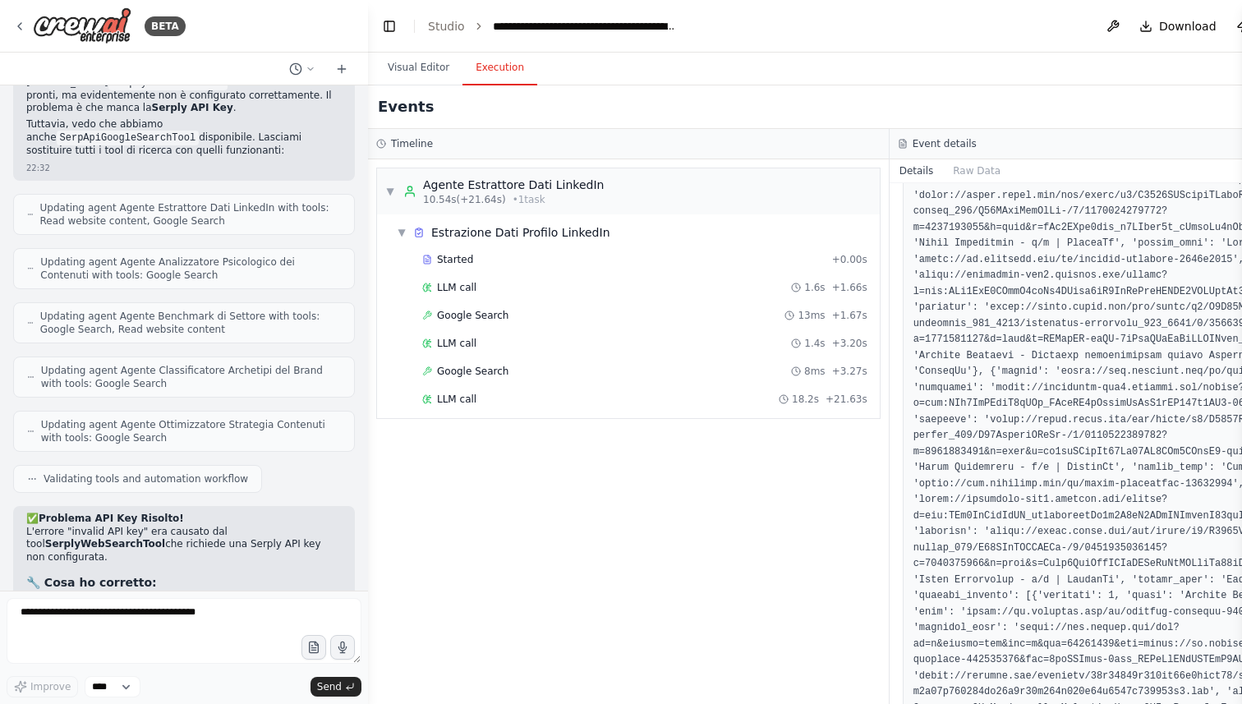
scroll to position [955, 0]
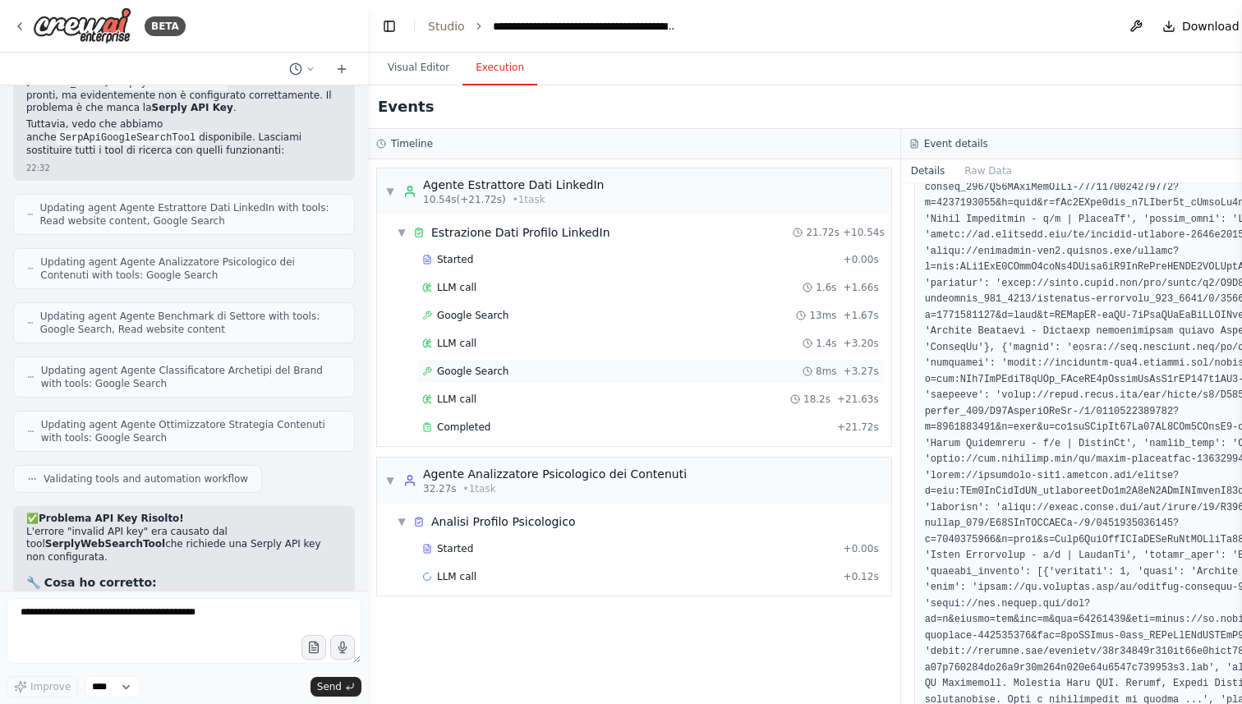
click at [597, 372] on div "Google Search 8ms + 3.27s" at bounding box center [650, 371] width 457 height 13
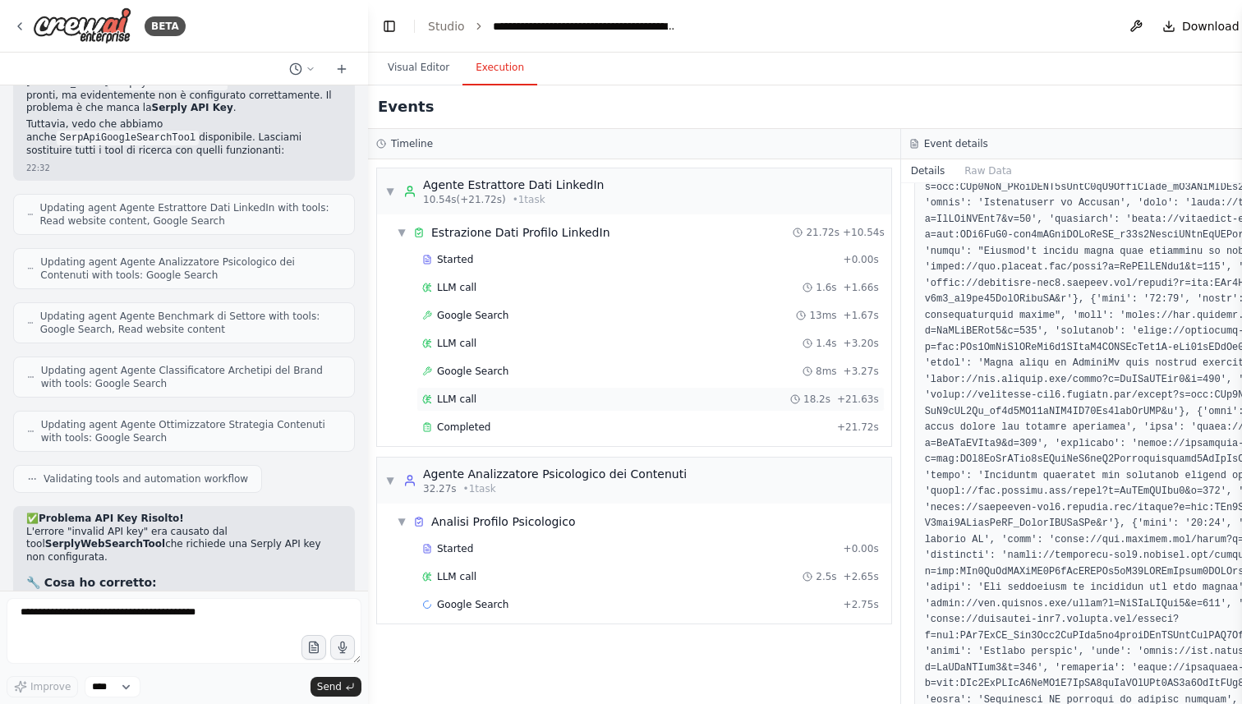
click at [555, 397] on div "LLM call 18.2s + 21.63s" at bounding box center [650, 399] width 457 height 13
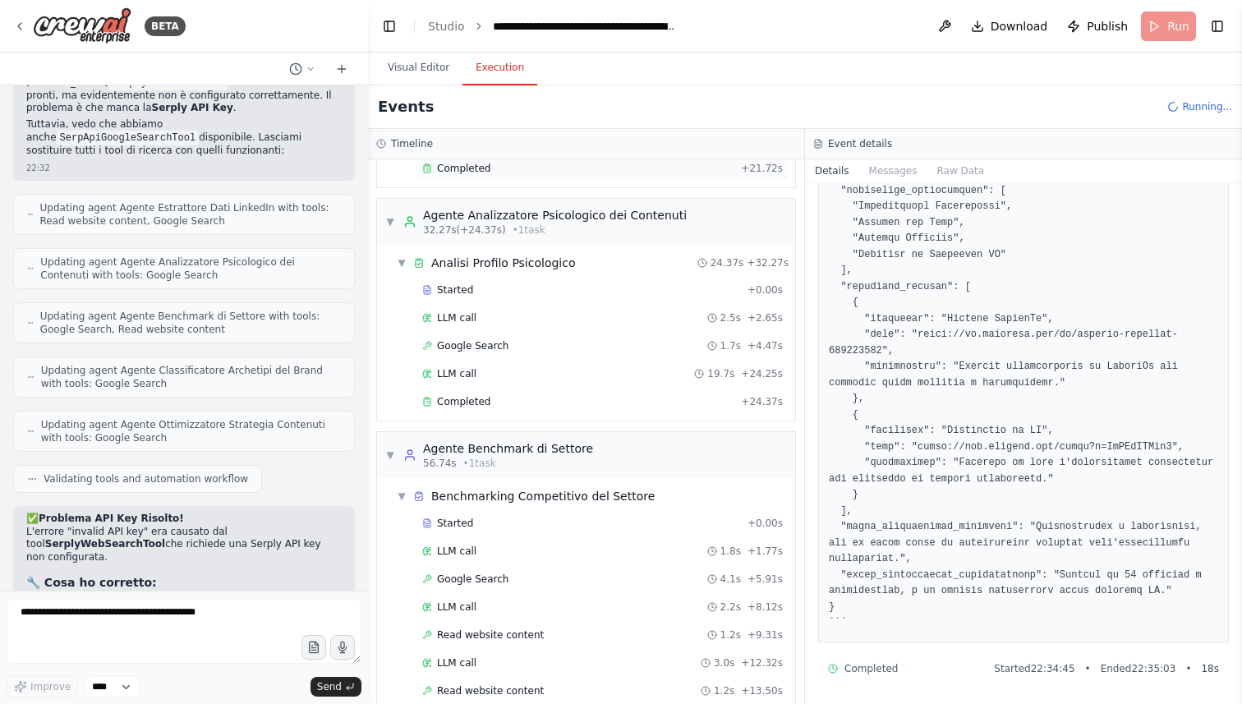
scroll to position [367, 0]
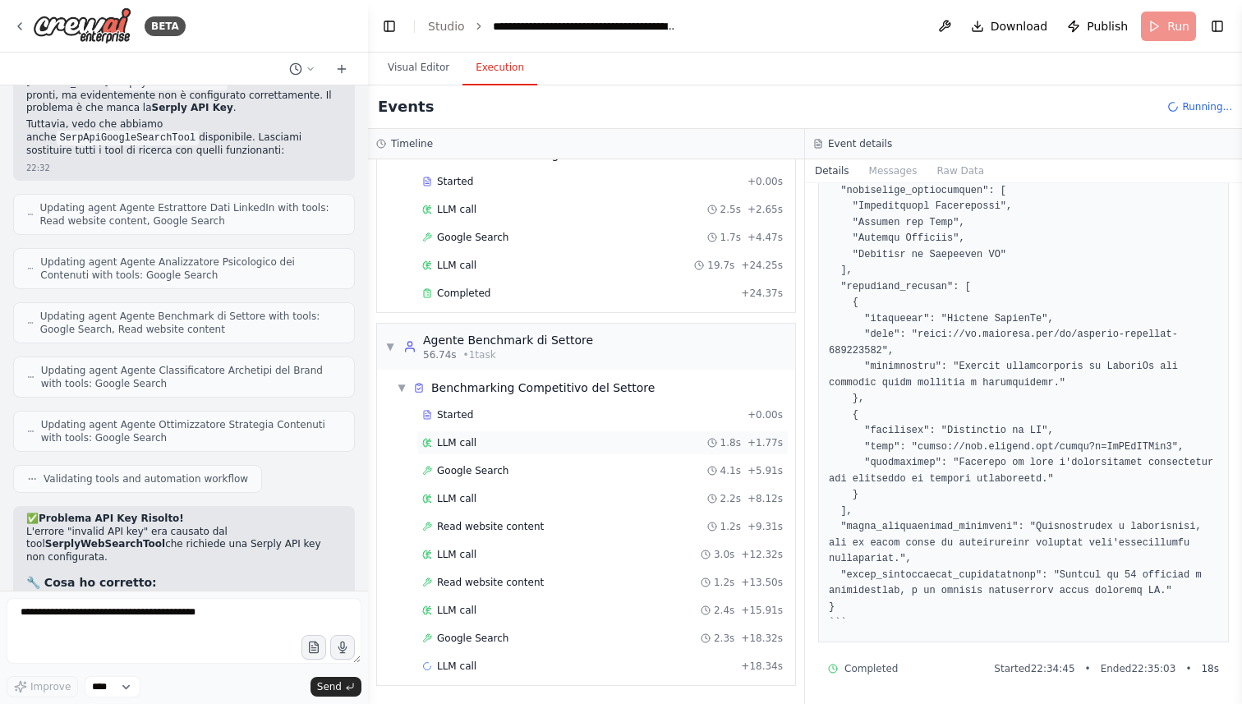
click at [488, 449] on div "LLM call 1.8s + 1.77s" at bounding box center [602, 442] width 361 height 13
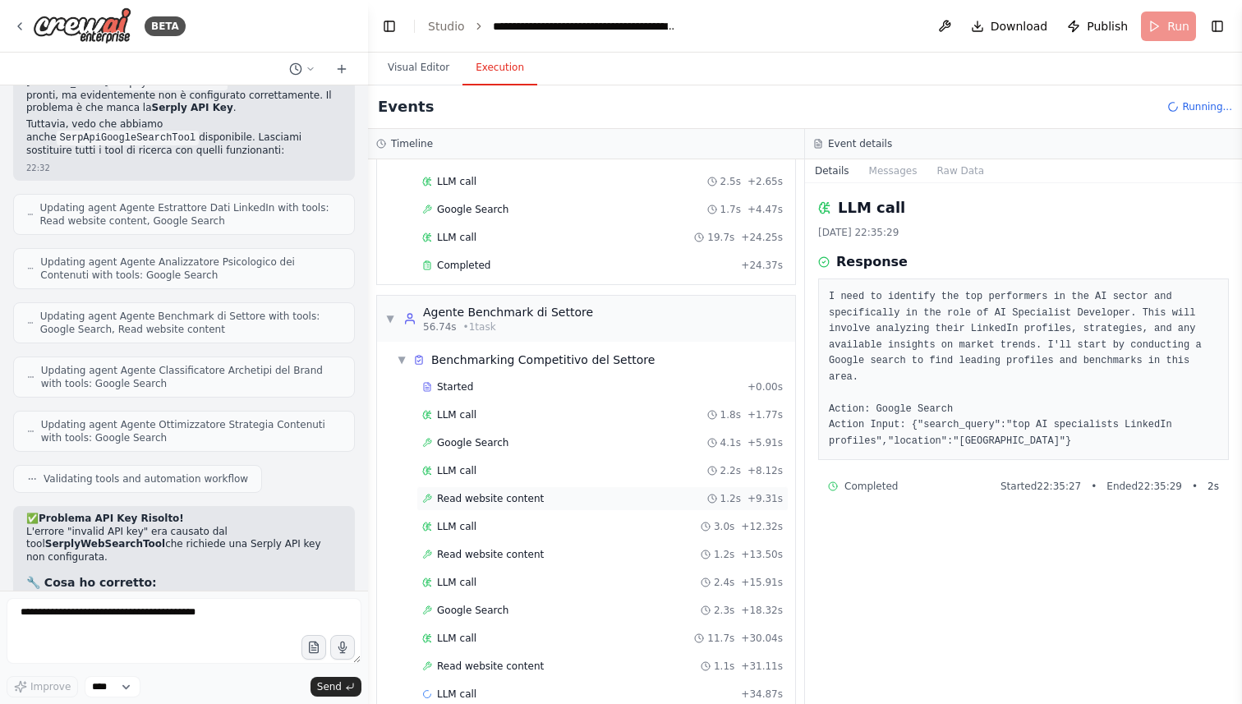
scroll to position [423, 0]
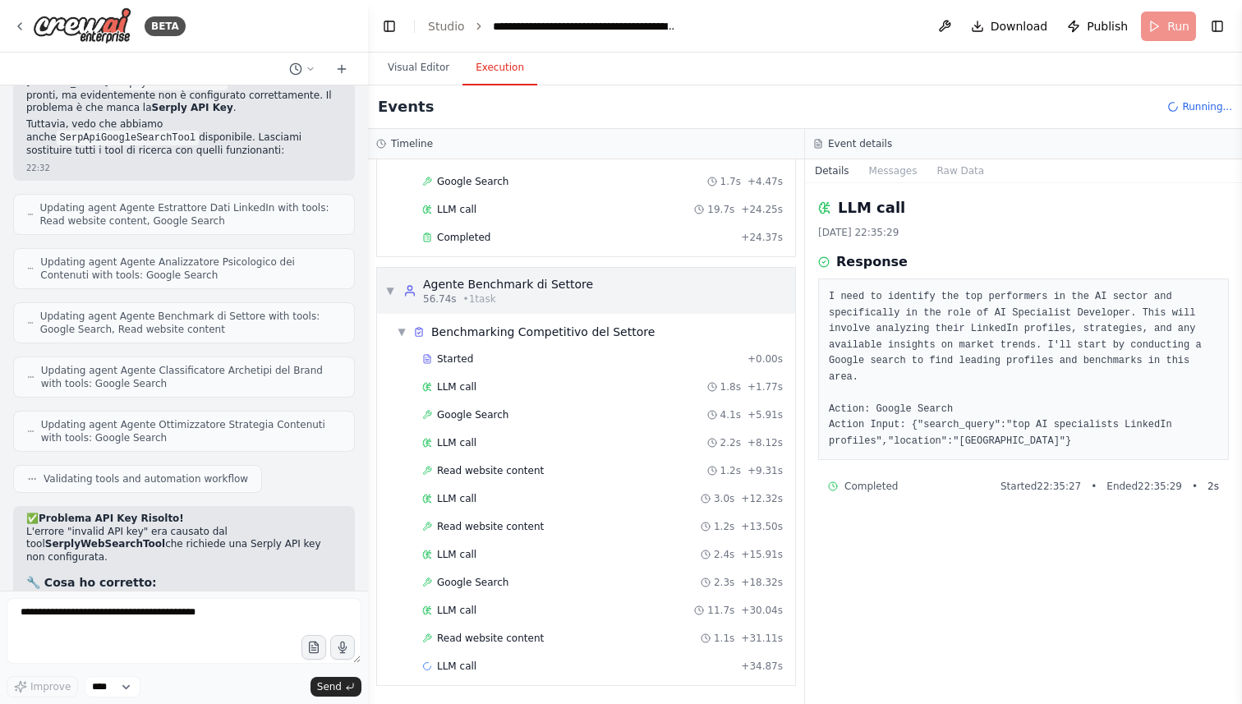
click at [387, 292] on span "▼" at bounding box center [390, 290] width 10 height 13
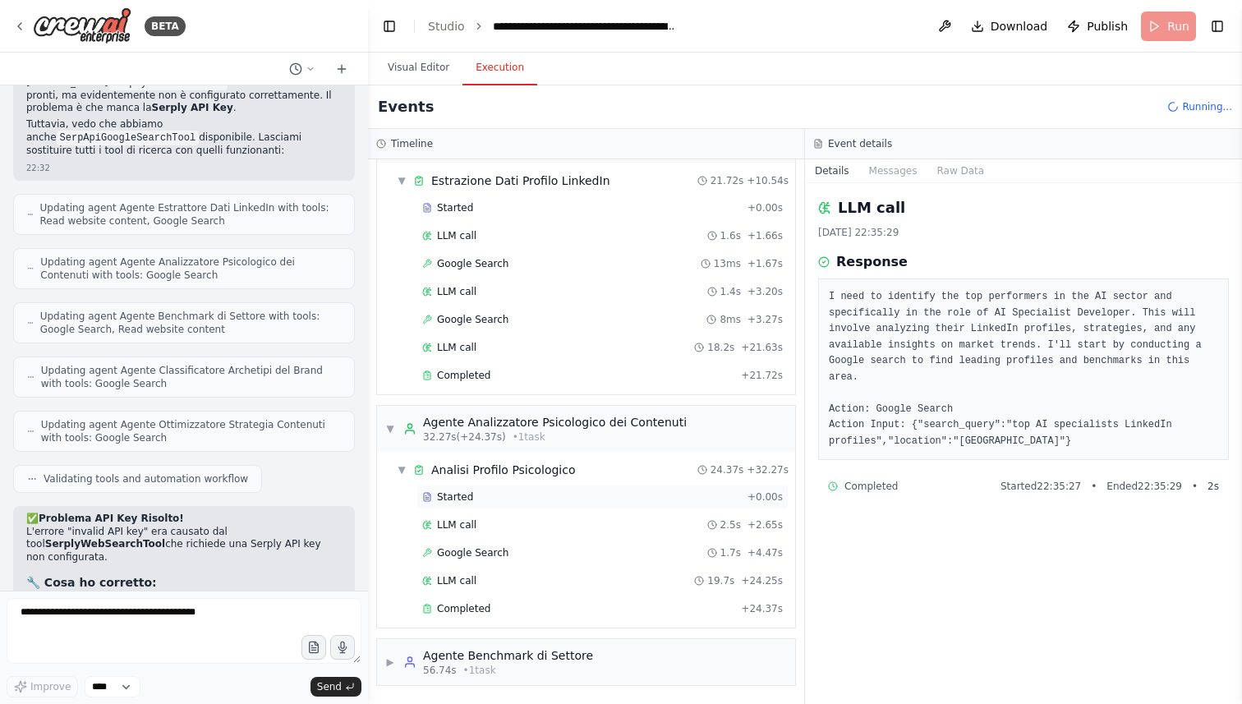
click at [458, 501] on span "Started" at bounding box center [455, 496] width 36 height 13
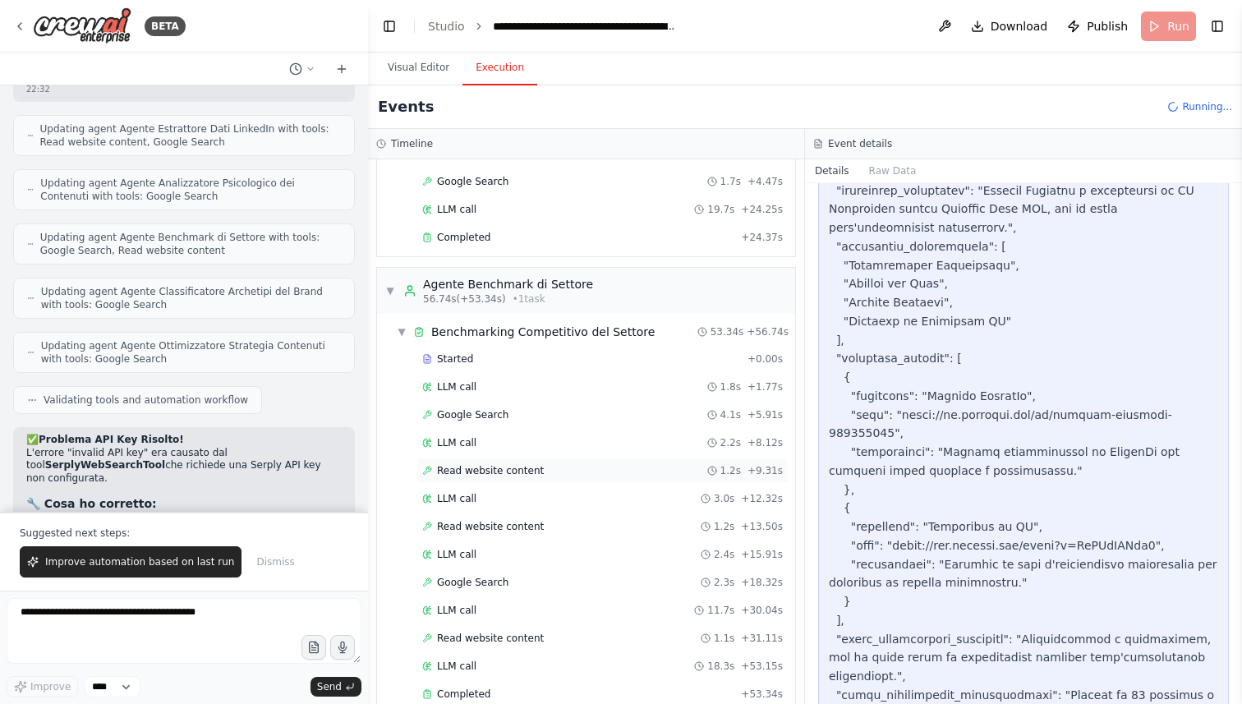
scroll to position [628, 0]
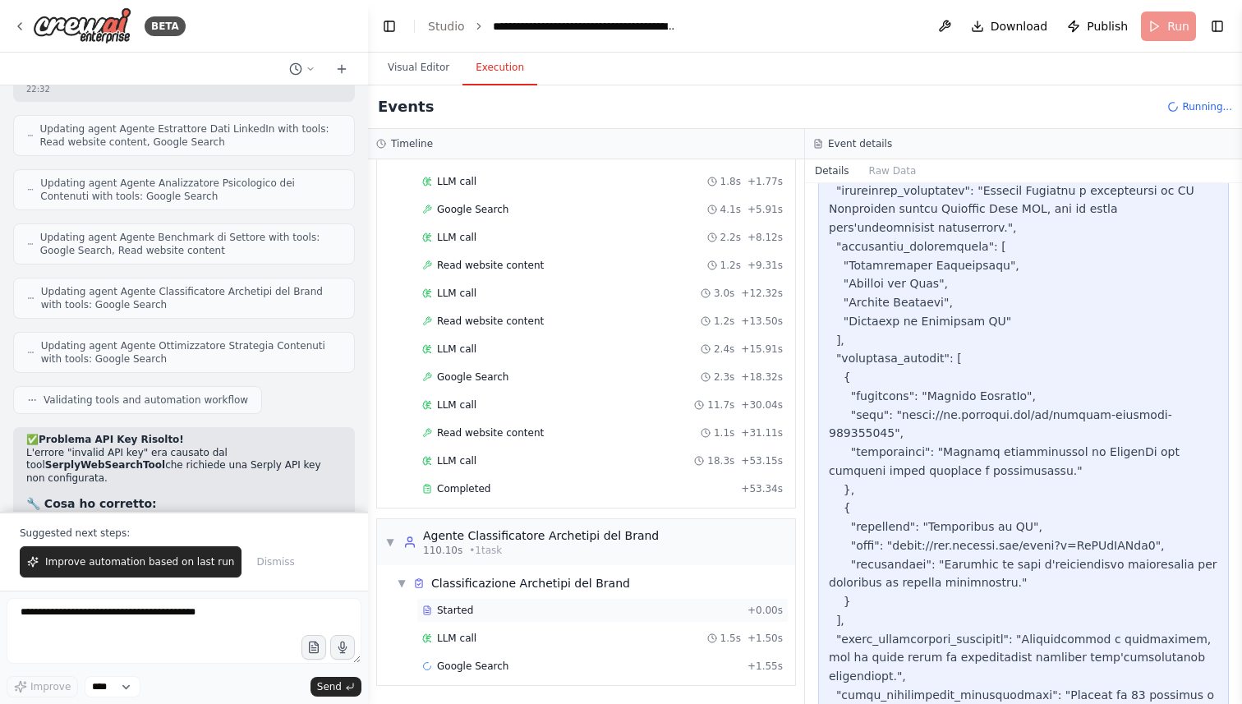
click at [587, 605] on div "Started" at bounding box center [581, 610] width 319 height 13
click at [570, 633] on div "LLM call 1.5s + 1.50s" at bounding box center [602, 638] width 361 height 13
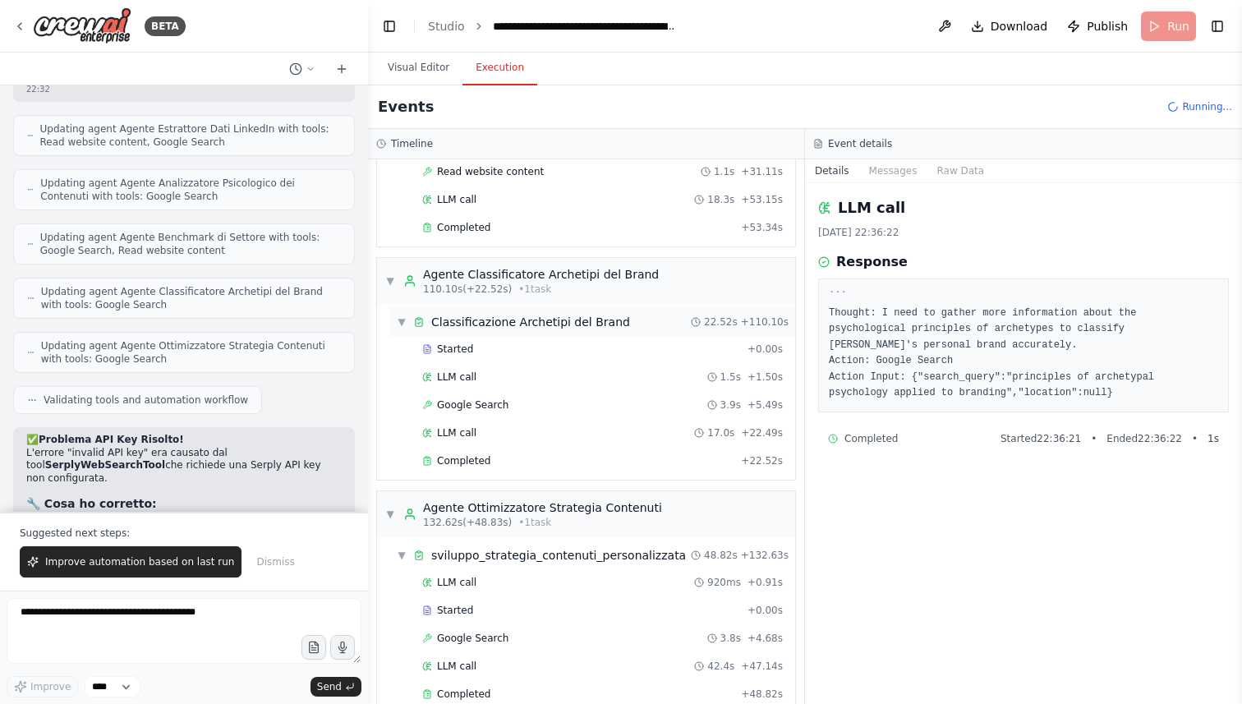
scroll to position [1067, 0]
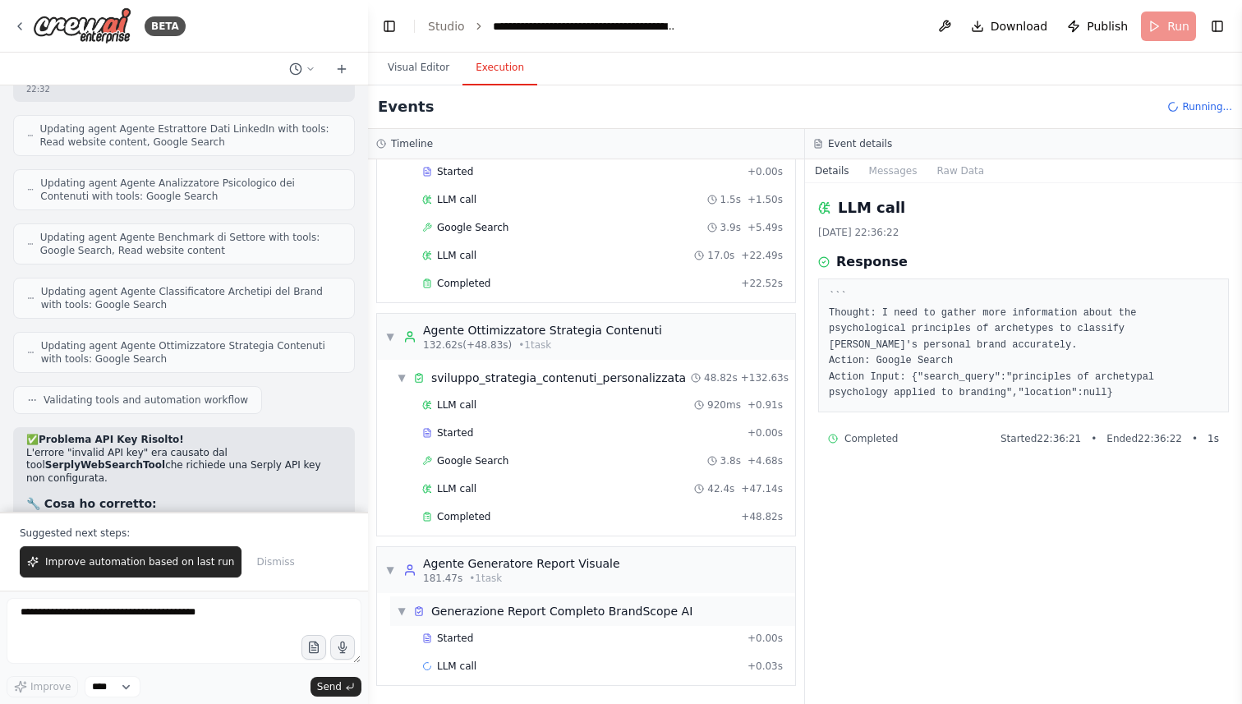
click at [642, 608] on span "Generazione Report Completo BrandScope AI" at bounding box center [561, 611] width 261 height 16
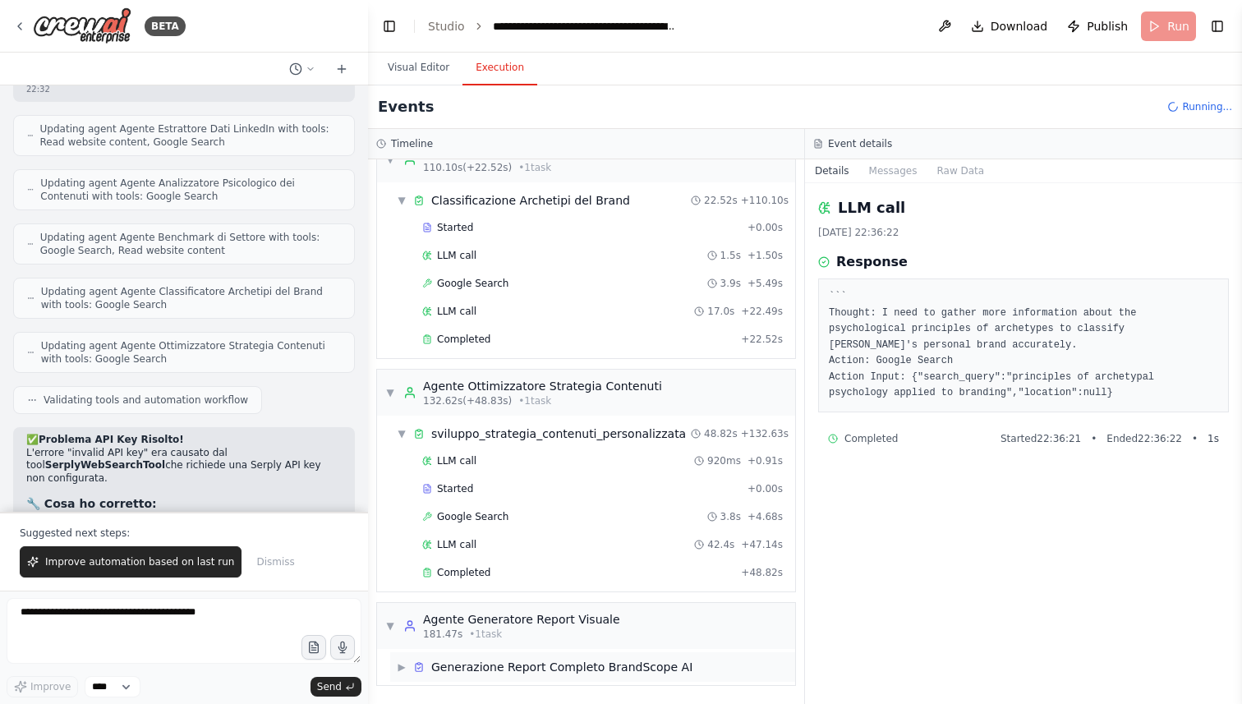
click at [616, 665] on span "Generazione Report Completo BrandScope AI" at bounding box center [561, 667] width 261 height 16
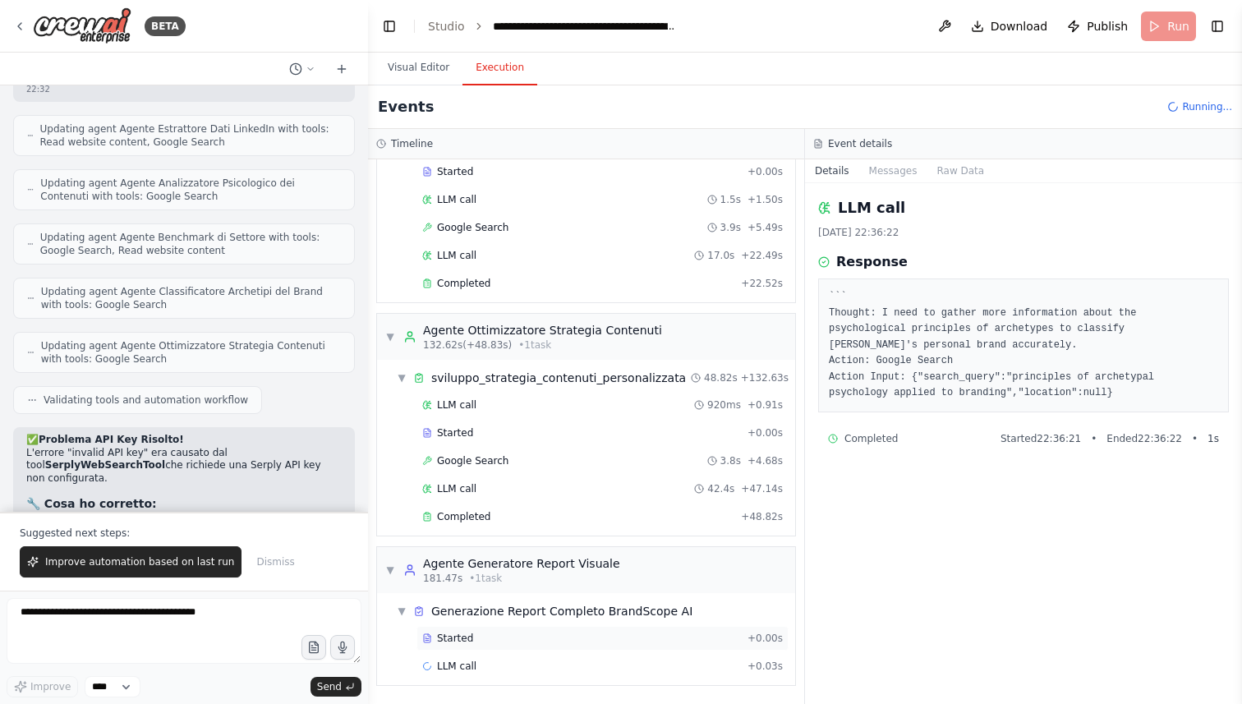
click at [543, 638] on div "Started" at bounding box center [581, 638] width 319 height 13
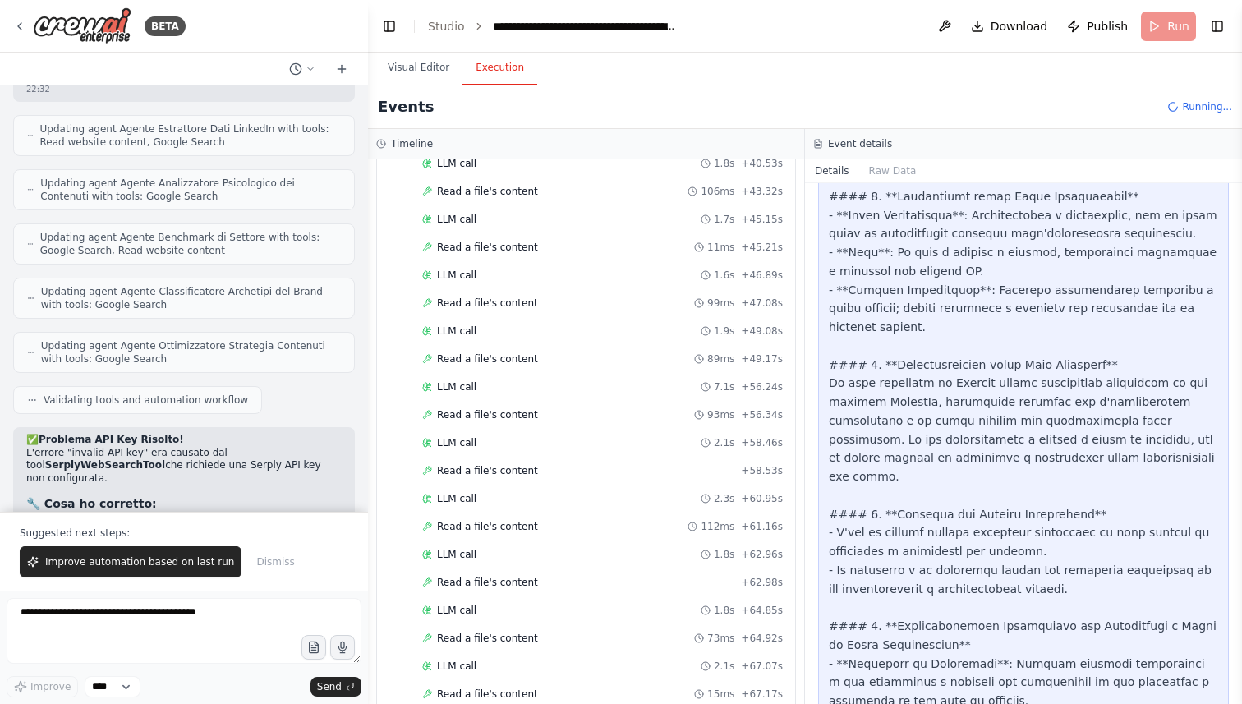
scroll to position [2240, 0]
click at [584, 634] on div "Read a file's content 15ms + 67.17s" at bounding box center [602, 638] width 361 height 13
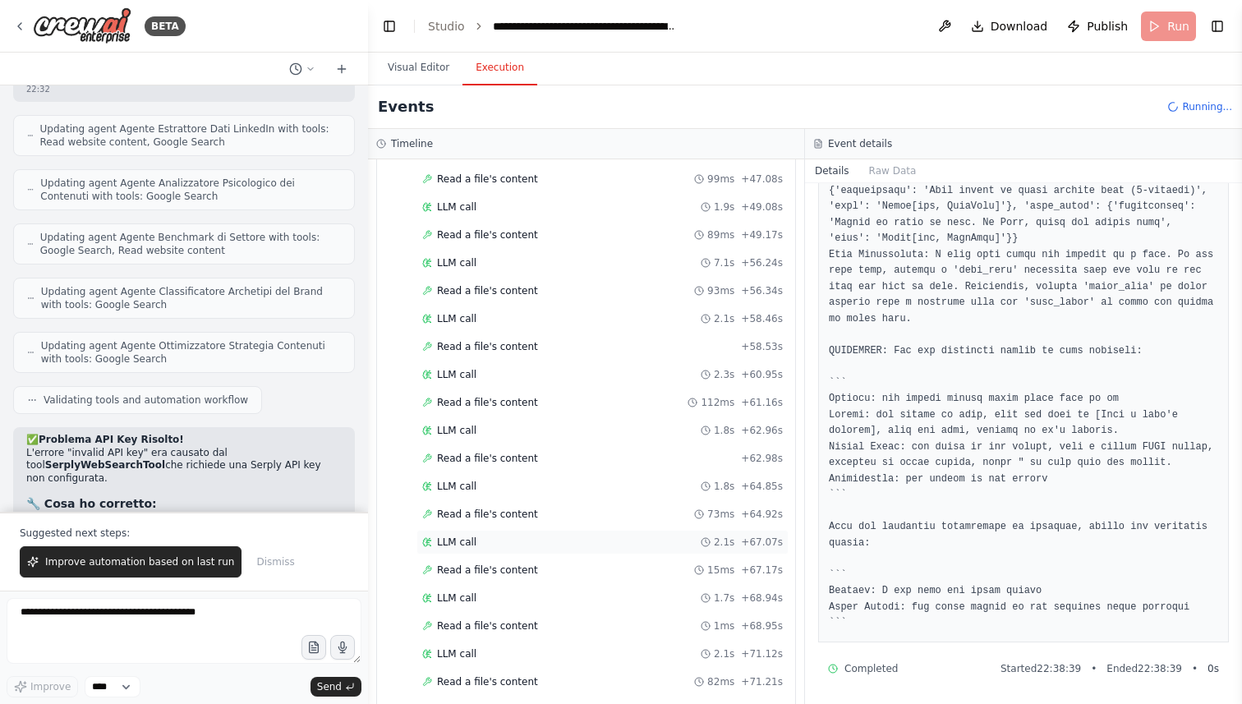
scroll to position [2436, 0]
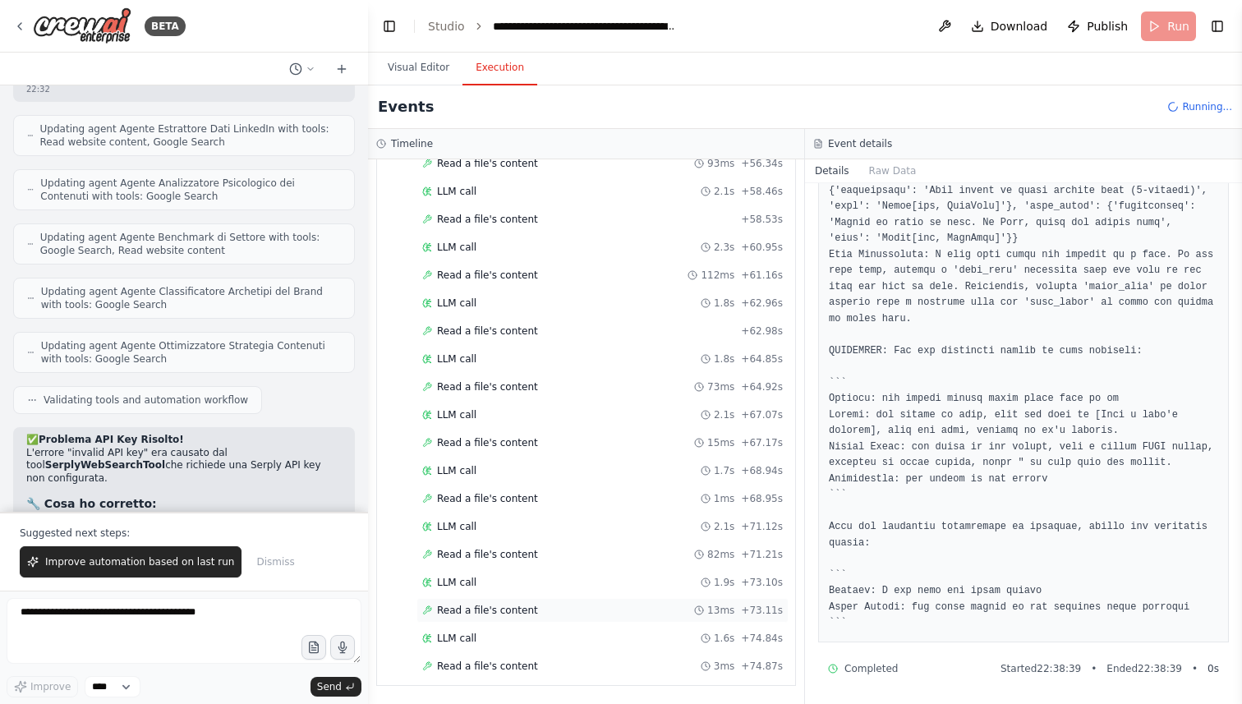
click at [637, 601] on div "Read a file's content 13ms + 73.11s" at bounding box center [602, 610] width 372 height 25
click at [608, 631] on div "LLM call 1.6s + 74.84s" at bounding box center [602, 638] width 372 height 25
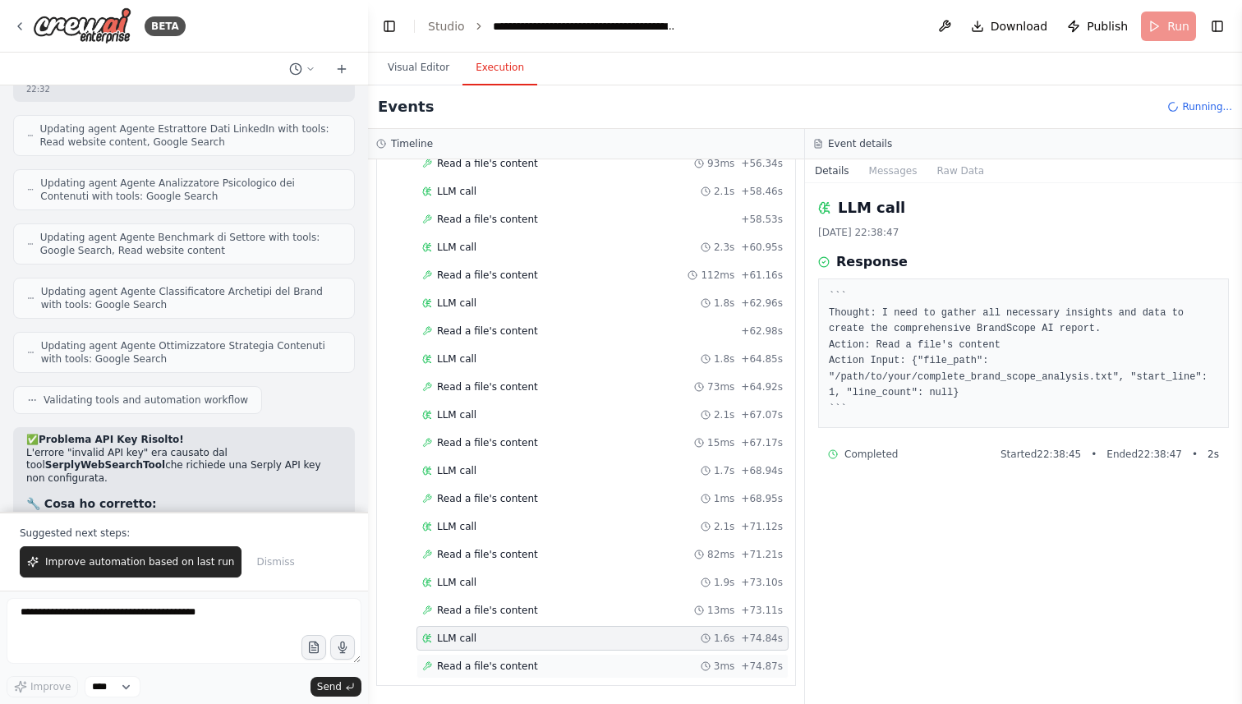
click at [596, 661] on div "Read a file's content 3ms + 74.87s" at bounding box center [602, 666] width 361 height 13
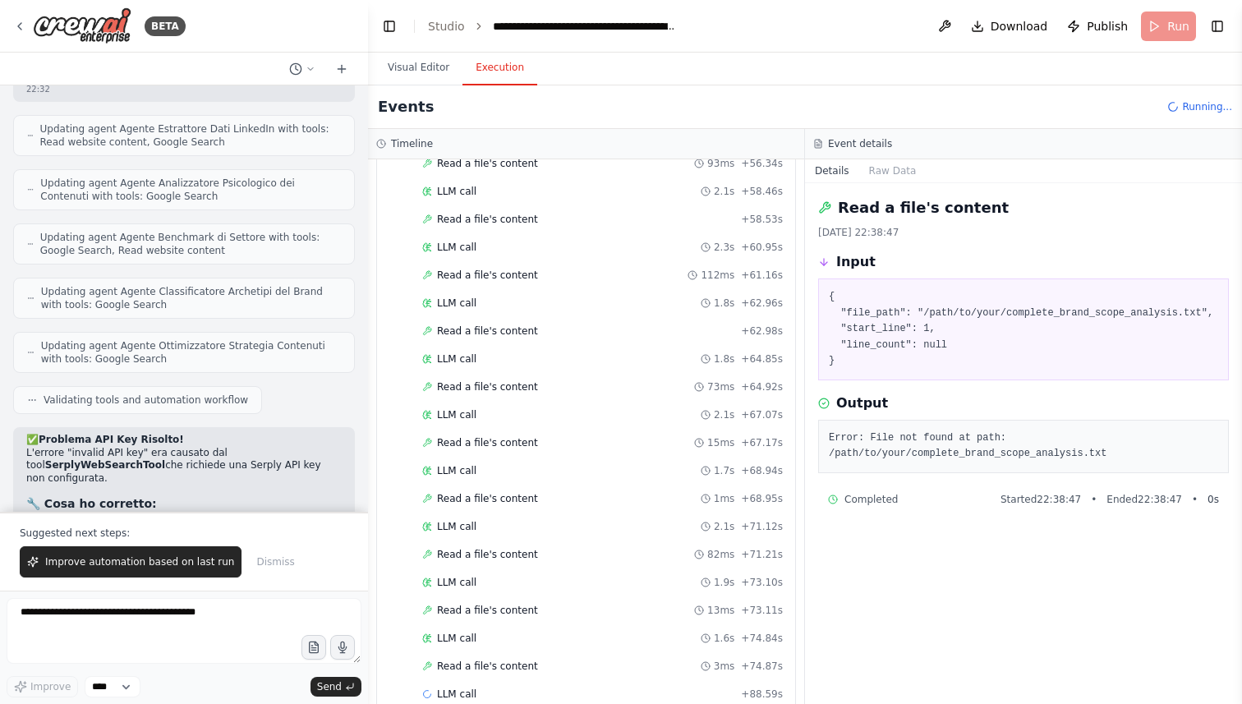
click at [1148, 548] on div "Read a file's content 24/09/2025, 22:38:47 Input { "file_path": "/path/to/your/…" at bounding box center [1023, 443] width 437 height 521
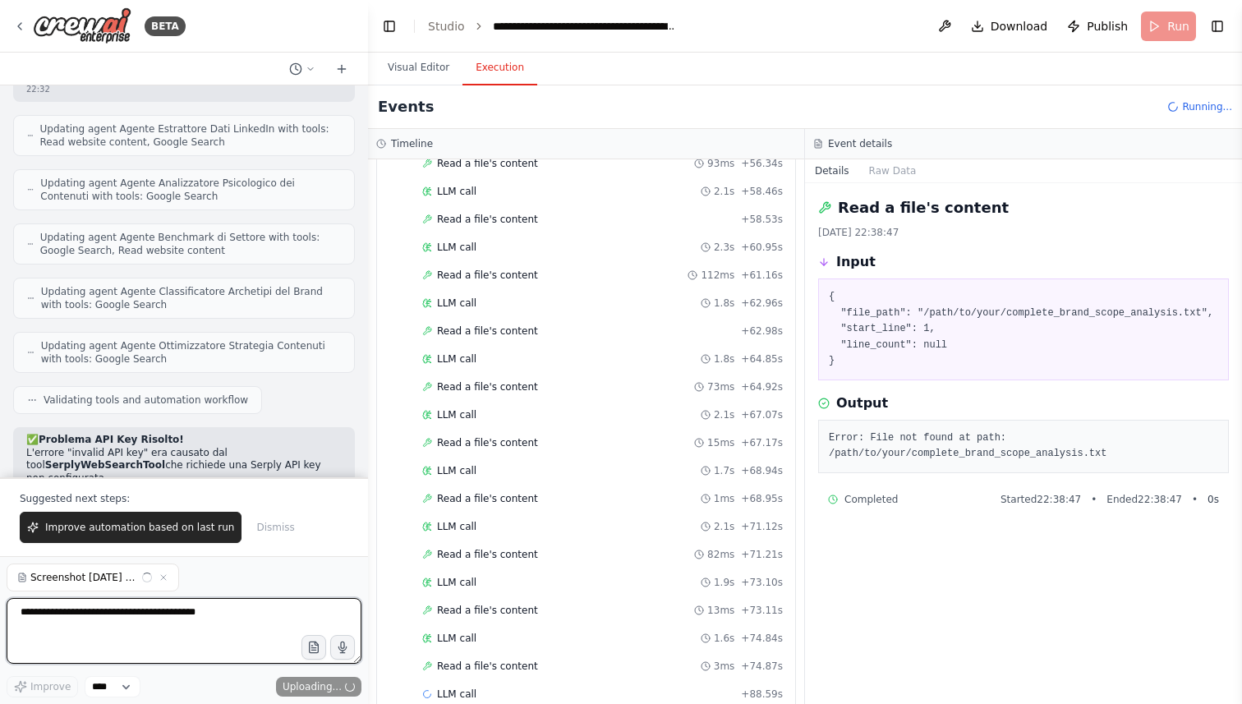
click at [154, 627] on textarea at bounding box center [184, 631] width 355 height 66
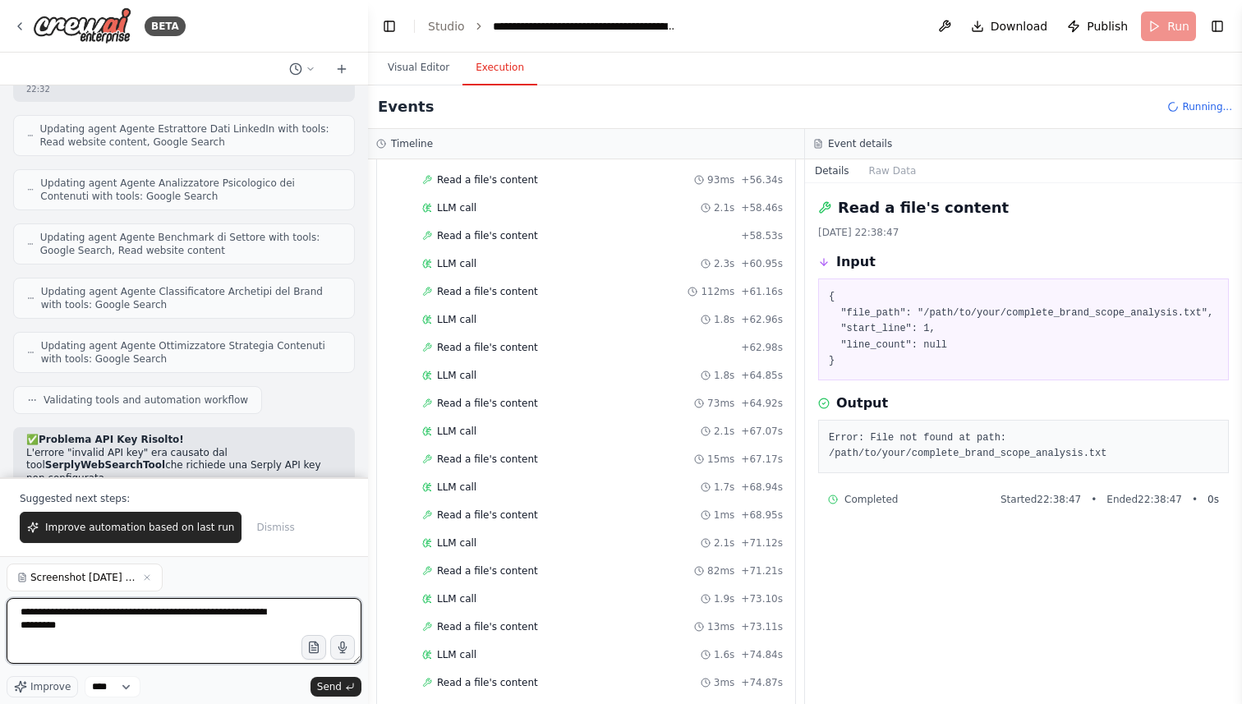
type textarea "**********"
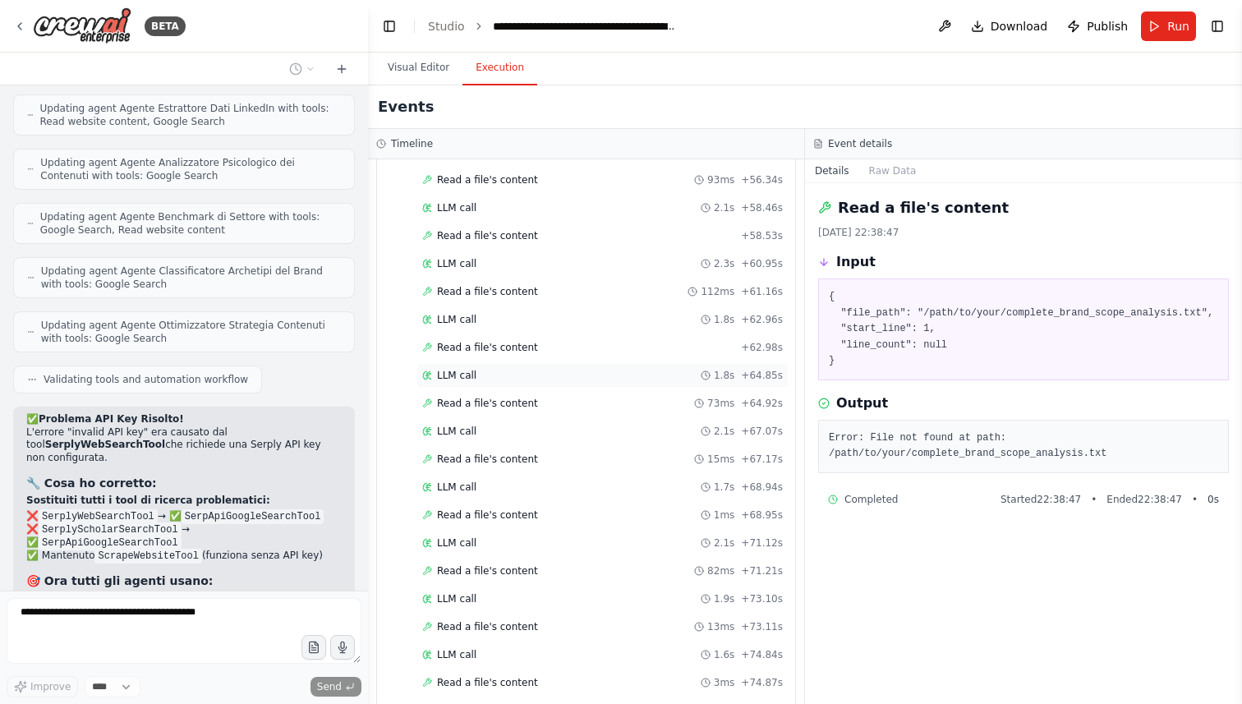
scroll to position [2492, 0]
click at [490, 676] on div "Completed" at bounding box center [575, 682] width 306 height 13
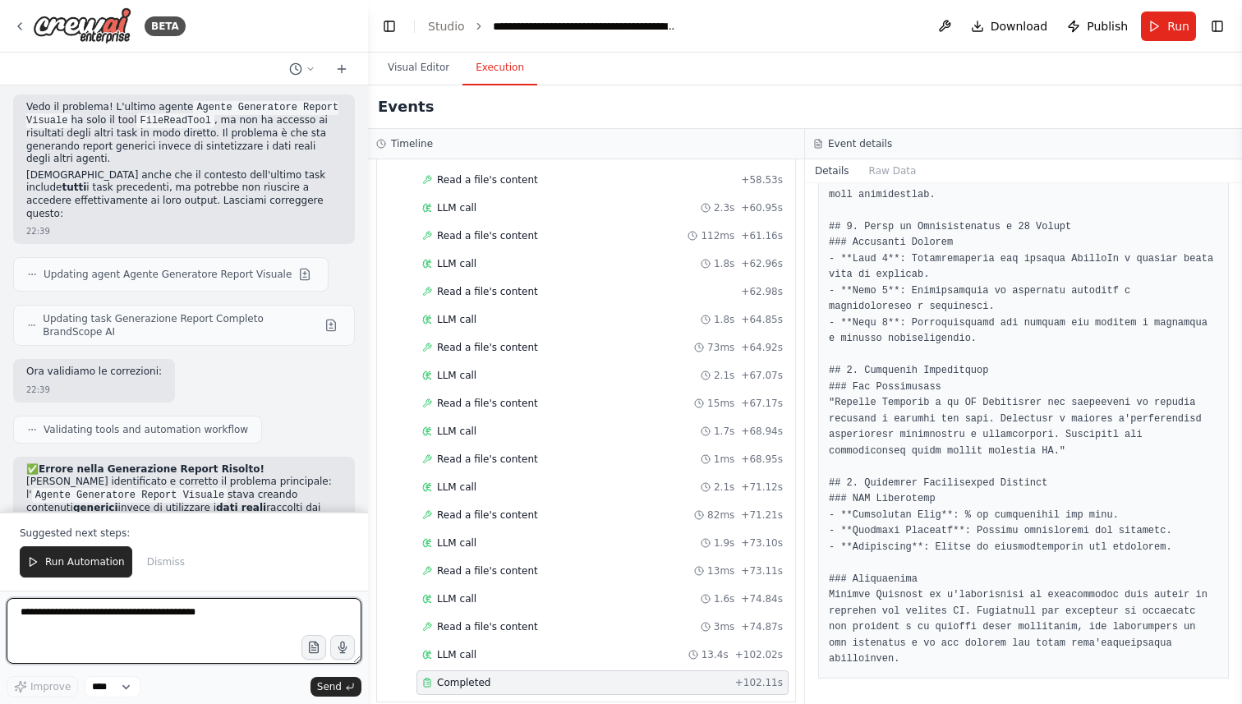
scroll to position [8775, 0]
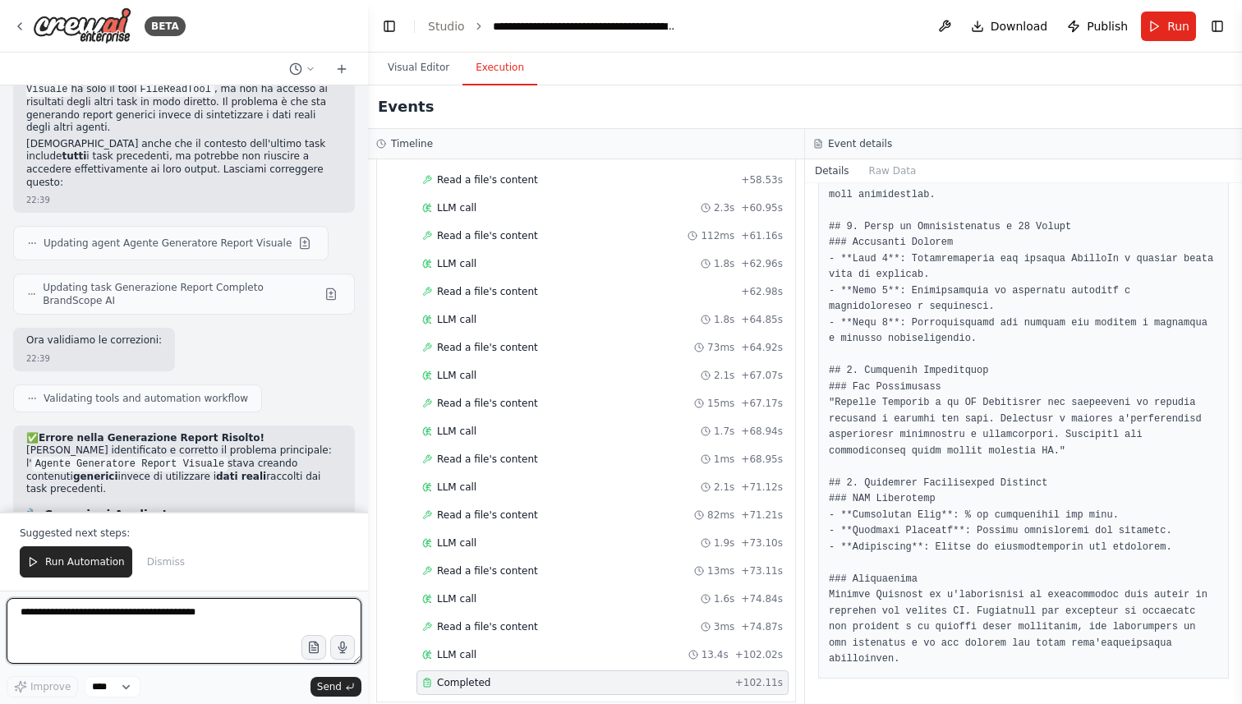
click at [170, 632] on textarea at bounding box center [184, 631] width 355 height 66
type textarea "**********"
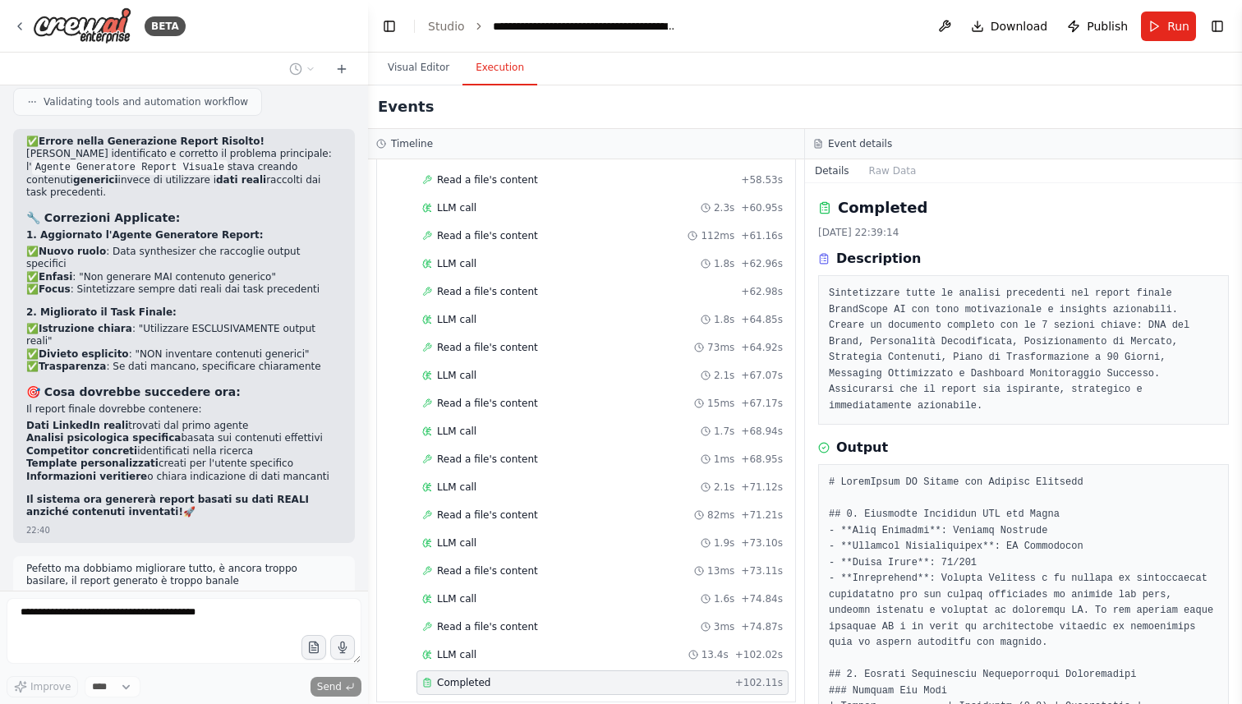
scroll to position [9113, 0]
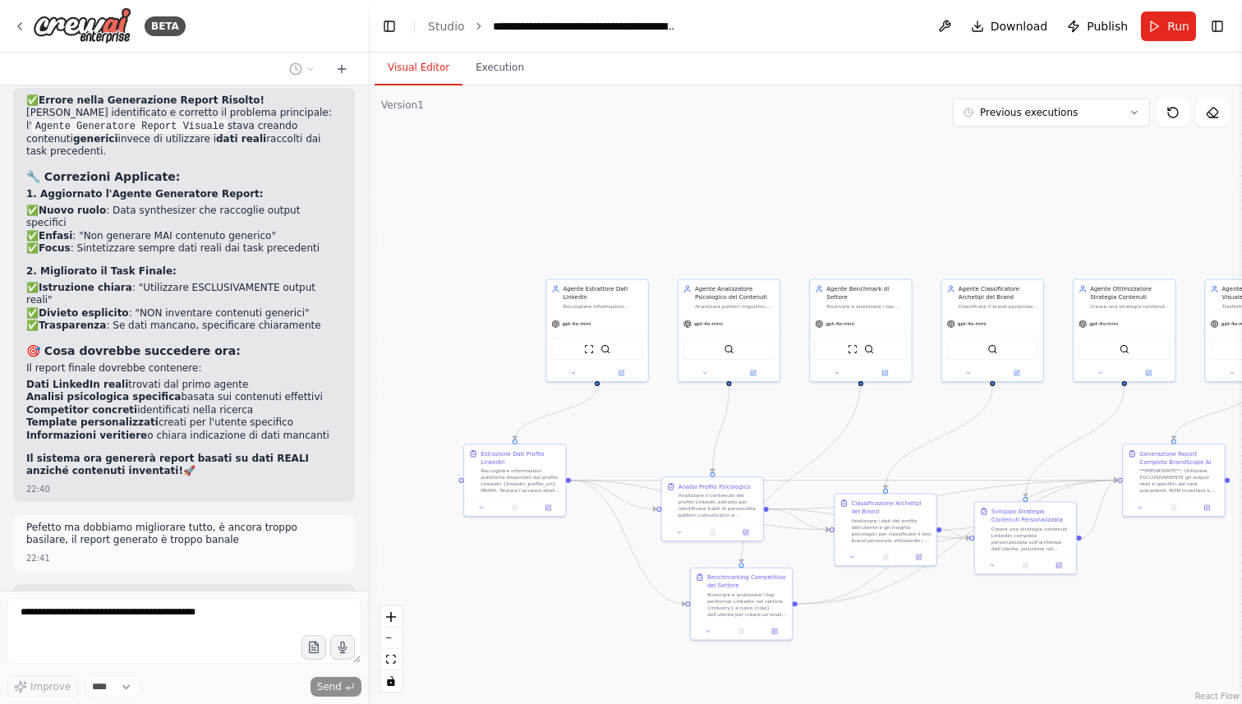
click at [426, 61] on button "Visual Editor" at bounding box center [419, 68] width 88 height 35
click at [1011, 232] on div ".deletable-edge-delete-btn { width: 20px; height: 20px; border: 0px solid #ffff…" at bounding box center [805, 394] width 874 height 619
drag, startPoint x: 917, startPoint y: 179, endPoint x: 835, endPoint y: 179, distance: 82.1
click at [835, 179] on div ".deletable-edge-delete-btn { width: 20px; height: 20px; border: 0px solid #ffff…" at bounding box center [805, 394] width 874 height 619
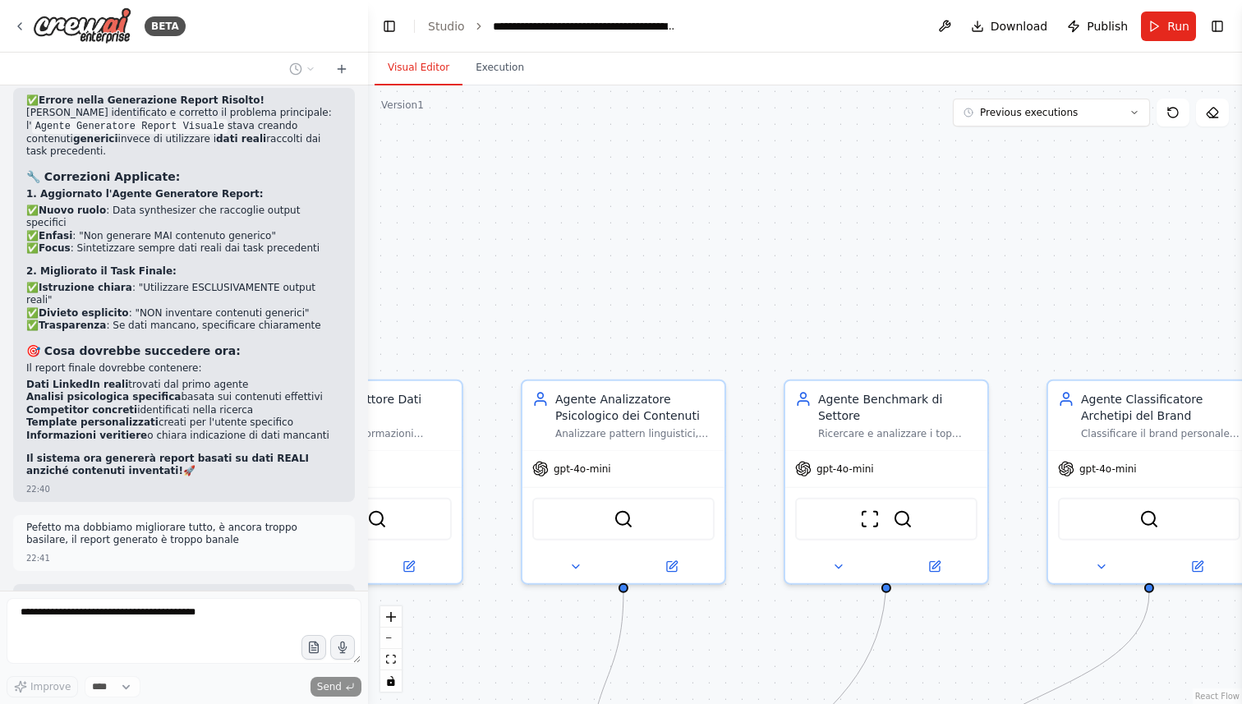
click at [835, 179] on div ".deletable-edge-delete-btn { width: 20px; height: 20px; border: 0px solid #ffff…" at bounding box center [805, 394] width 874 height 619
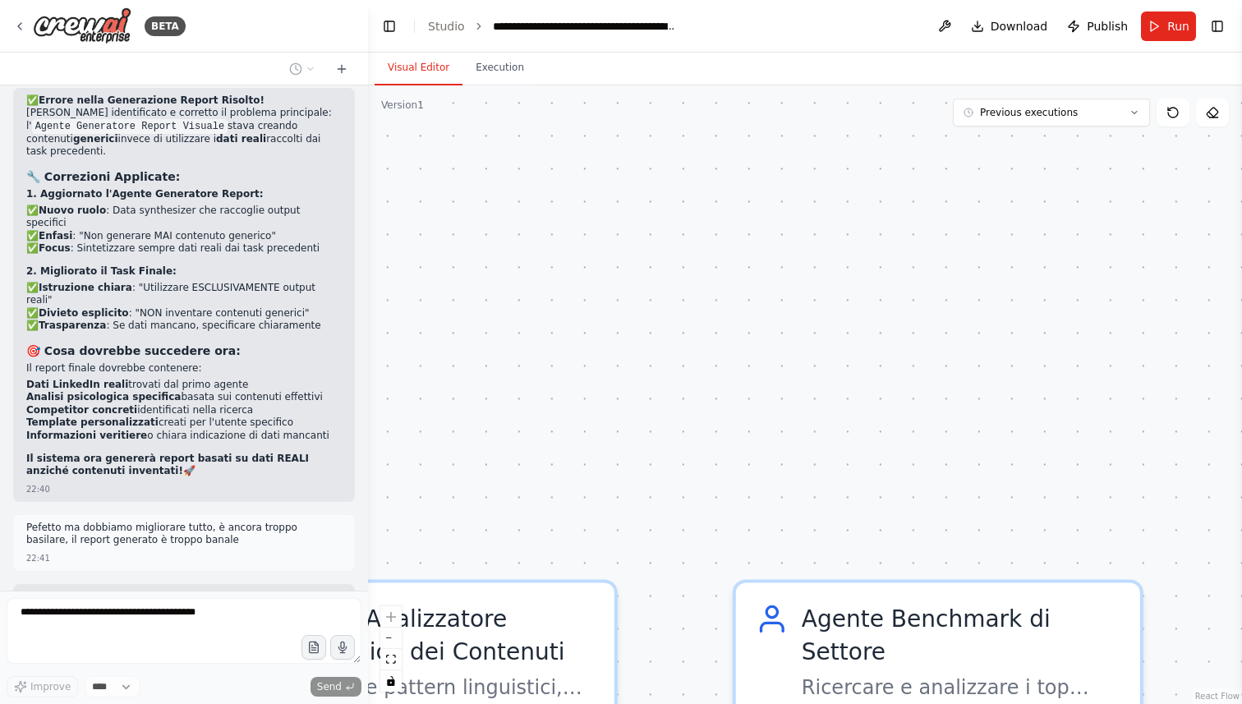
click at [835, 179] on div ".deletable-edge-delete-btn { width: 20px; height: 20px; border: 0px solid #ffff…" at bounding box center [805, 394] width 874 height 619
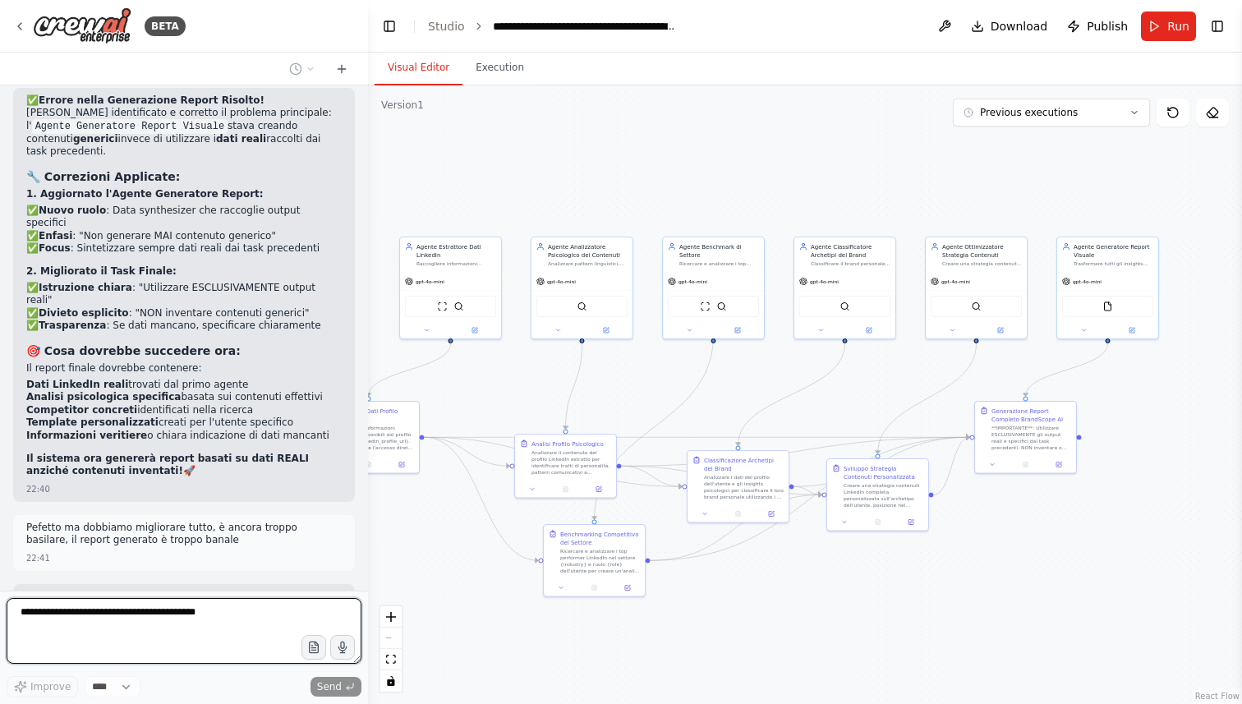
drag, startPoint x: 1184, startPoint y: 549, endPoint x: 1010, endPoint y: 511, distance: 177.4
click at [1010, 511] on div ".deletable-edge-delete-btn { width: 20px; height: 20px; border: 0px solid #ffff…" at bounding box center [805, 394] width 874 height 619
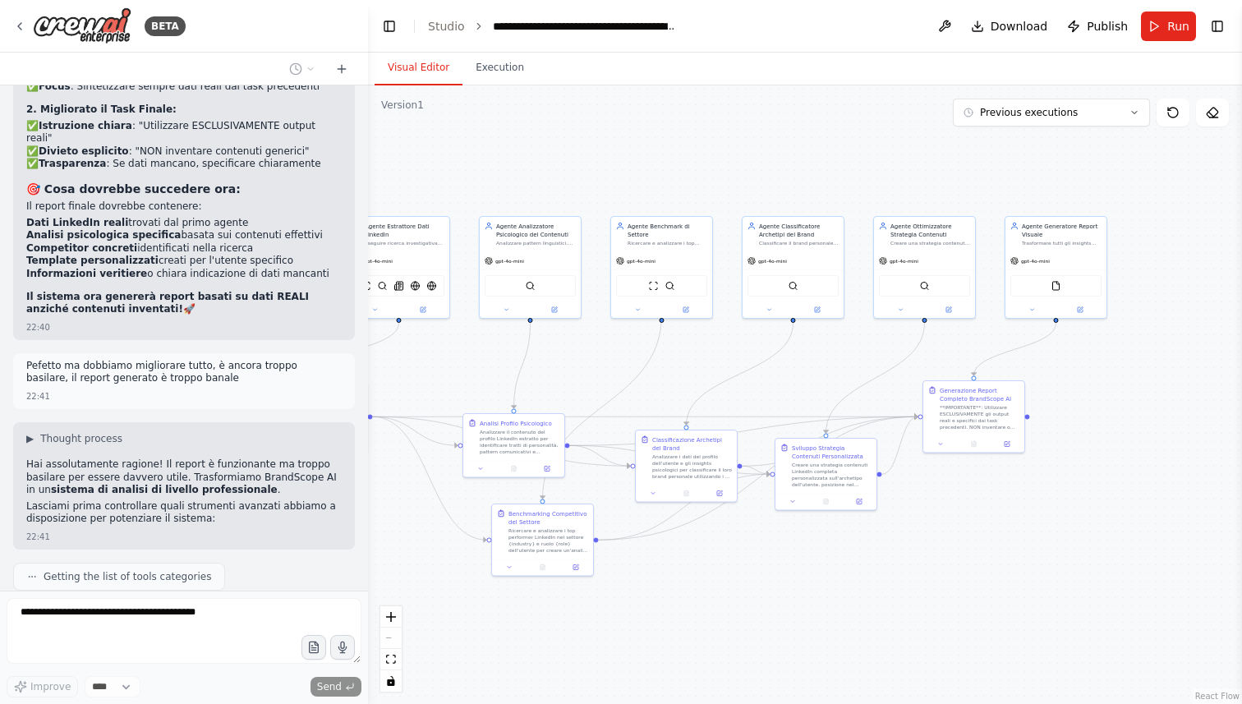
scroll to position [9304, 0]
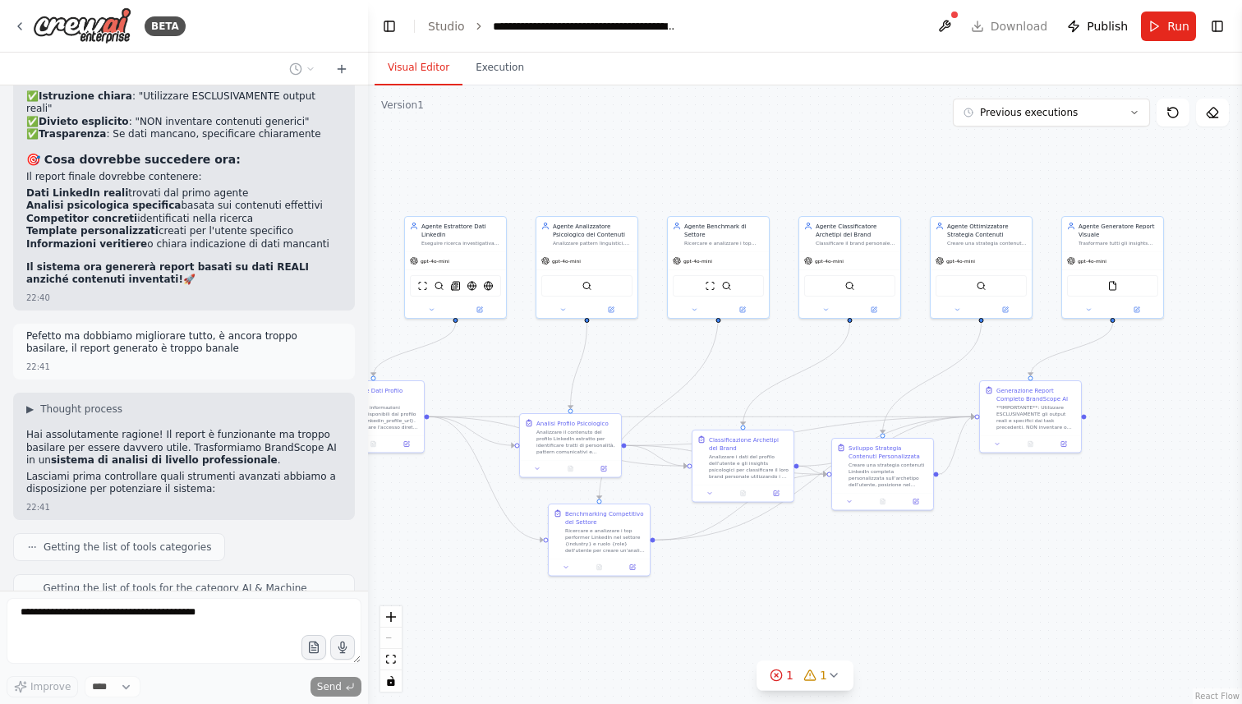
drag, startPoint x: 481, startPoint y: 361, endPoint x: 538, endPoint y: 361, distance: 56.7
click at [538, 361] on div ".deletable-edge-delete-btn { width: 20px; height: 20px; border: 0px solid #ffff…" at bounding box center [805, 394] width 874 height 619
click at [458, 285] on img at bounding box center [455, 284] width 10 height 10
click at [475, 285] on img at bounding box center [472, 284] width 10 height 10
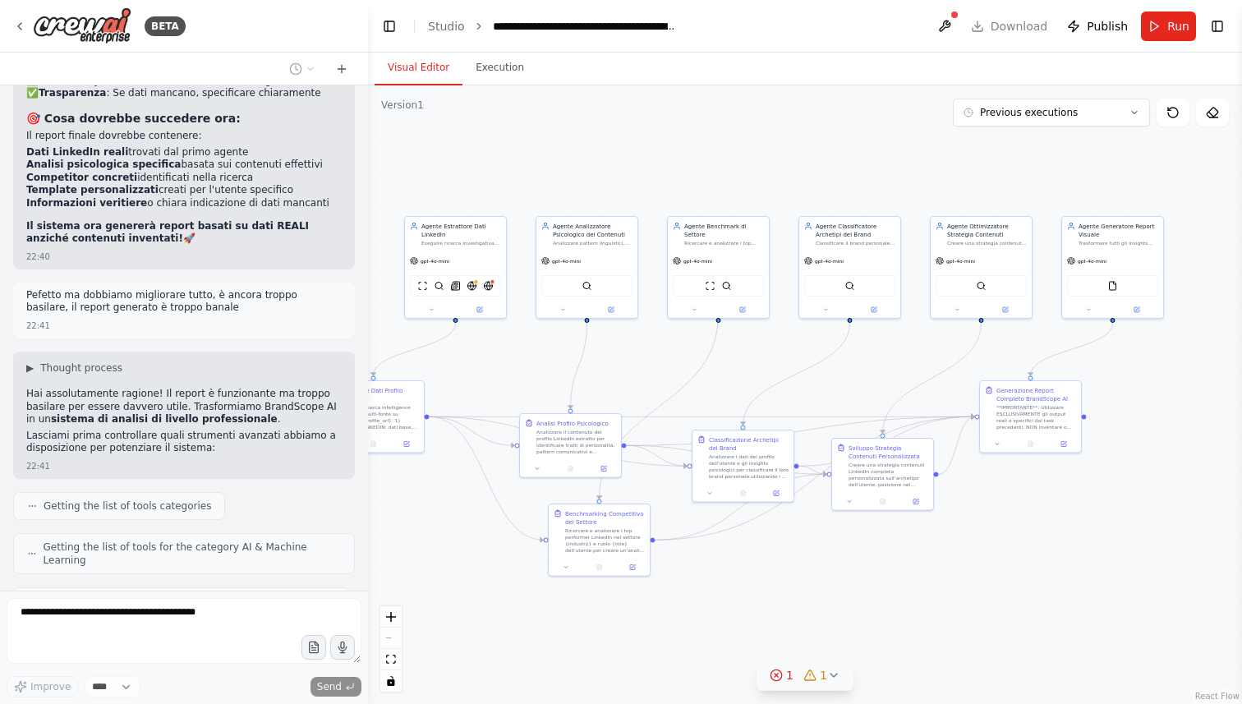
click at [775, 678] on icon at bounding box center [776, 675] width 13 height 13
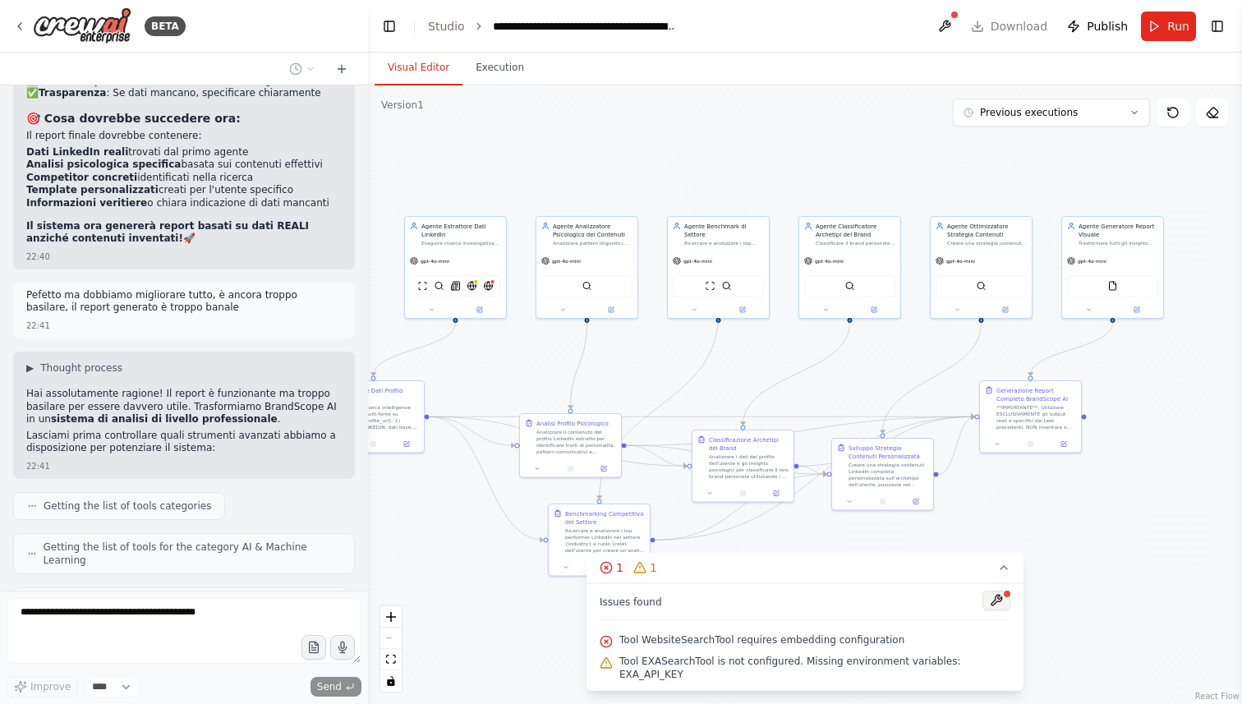
click at [1001, 610] on button at bounding box center [997, 601] width 28 height 20
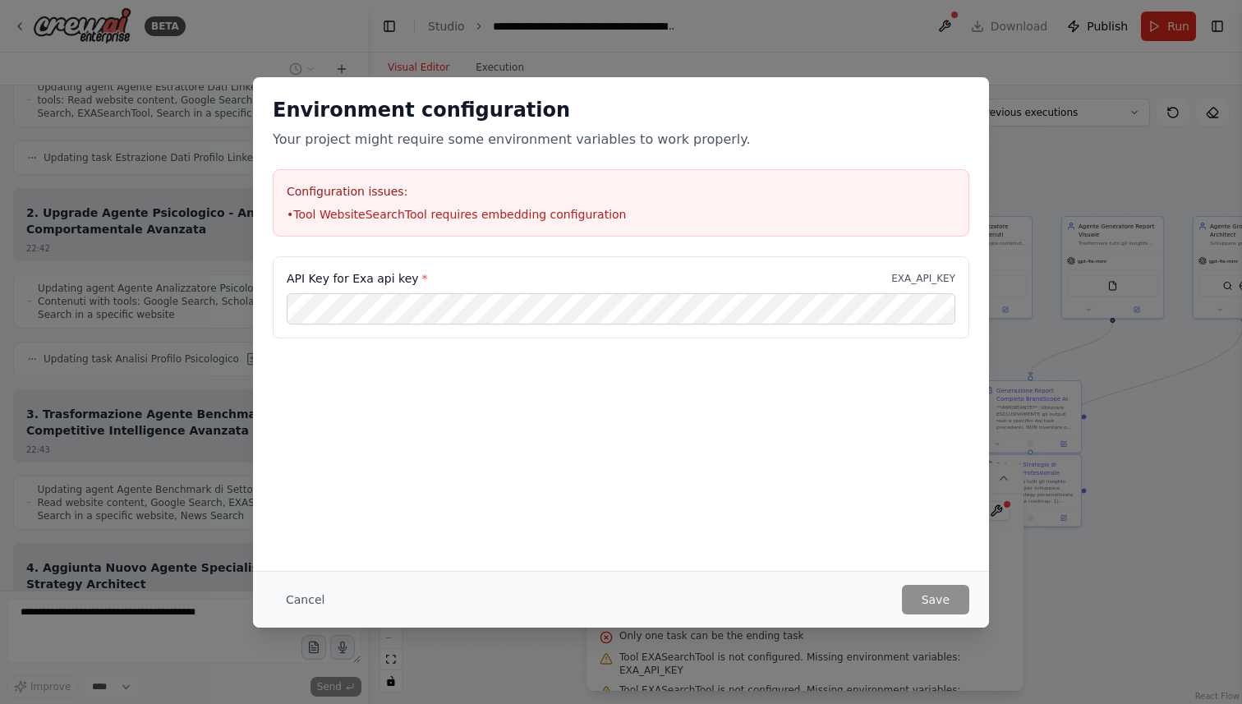
scroll to position [10112, 0]
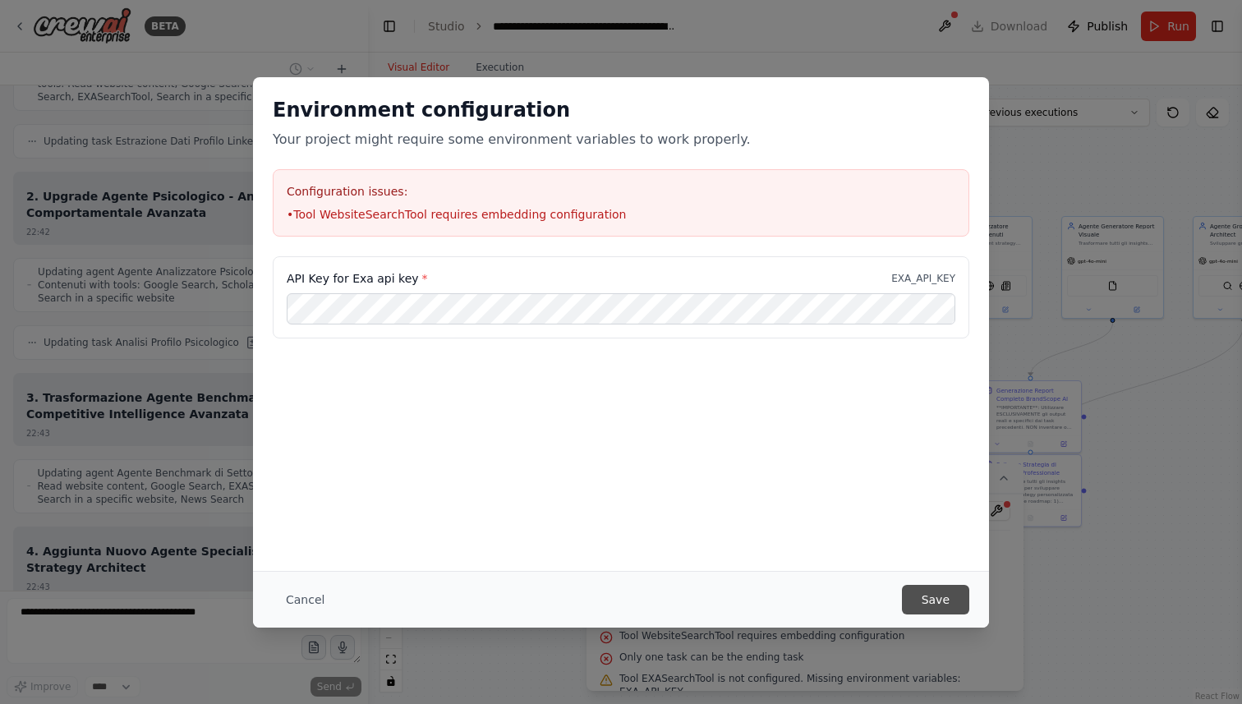
click at [947, 596] on button "Save" at bounding box center [935, 600] width 67 height 30
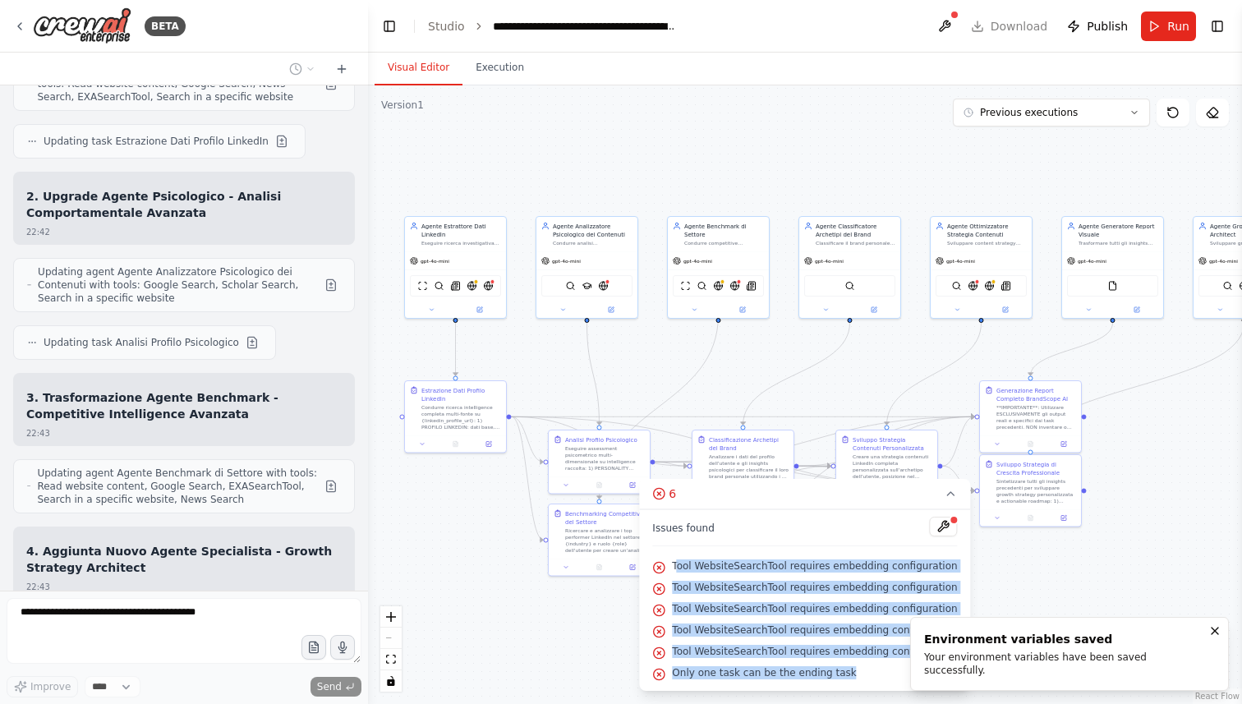
drag, startPoint x: 857, startPoint y: 670, endPoint x: 683, endPoint y: 561, distance: 204.9
click at [683, 561] on div "Issues found Tool WebsiteSearchTool requires embedding configuration Tool Websi…" at bounding box center [804, 600] width 331 height 182
copy div "ool WebsiteSearchTool requires embedding configuration Tool WebsiteSearchTool r…"
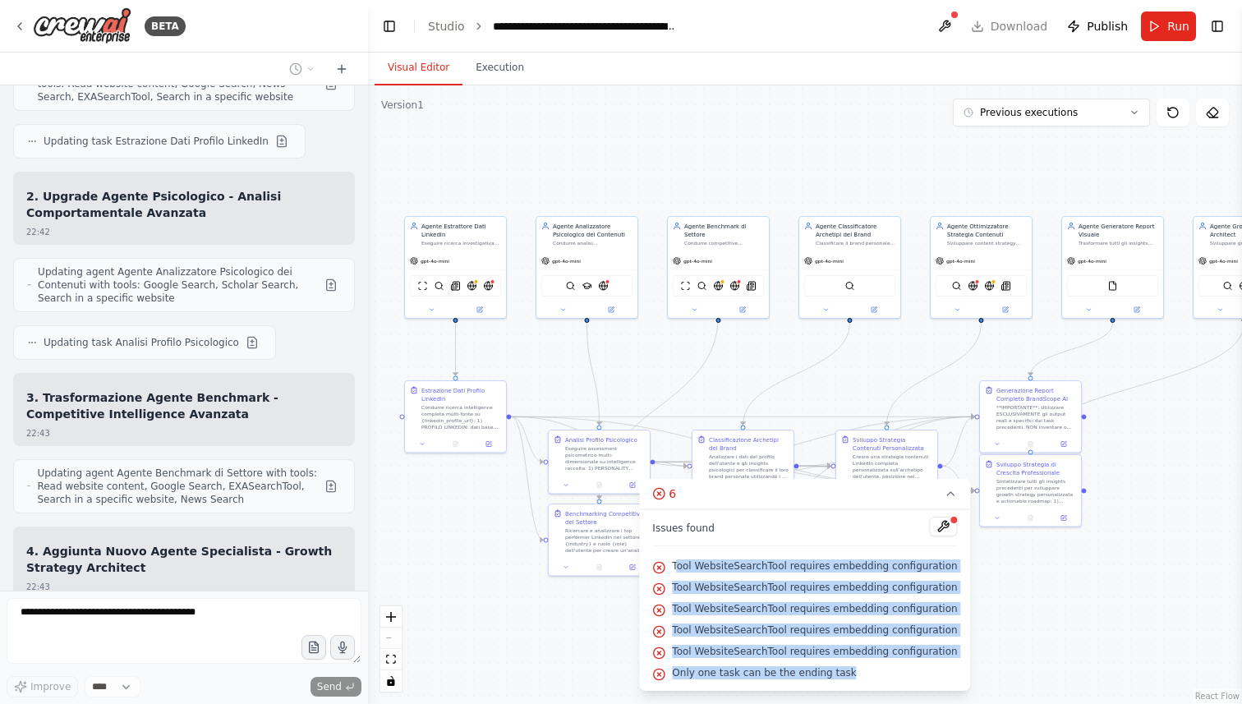
click at [745, 363] on div ".deletable-edge-delete-btn { width: 20px; height: 20px; border: 0px solid #ffff…" at bounding box center [805, 394] width 874 height 619
click at [606, 292] on div "SerpApiGoogleSearchTool SerplyScholarSearchTool WebsiteSearchTool" at bounding box center [586, 284] width 91 height 21
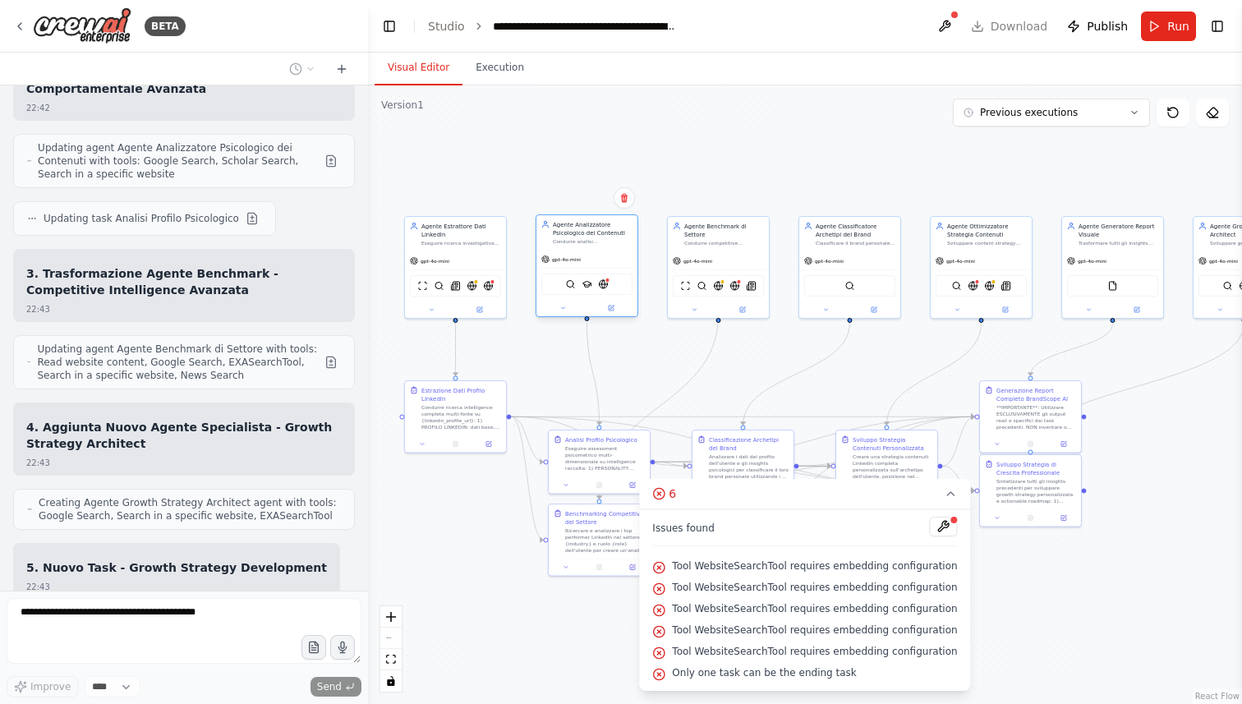
scroll to position [10252, 0]
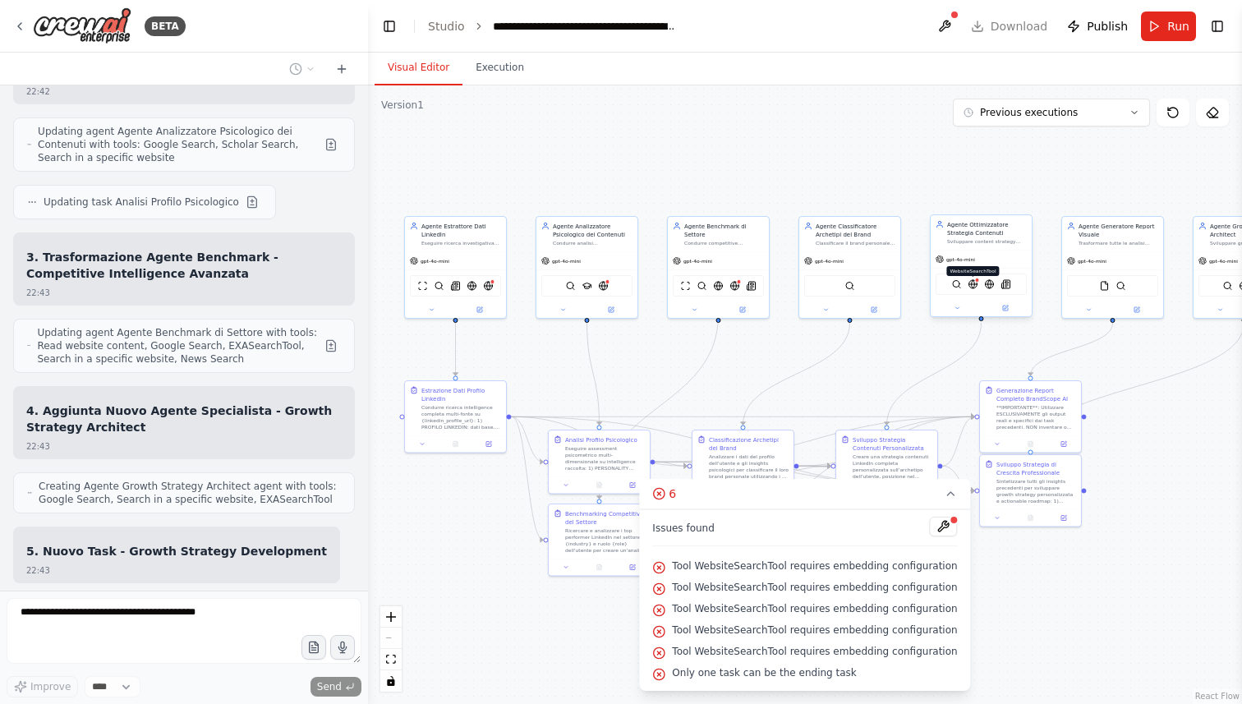
click at [974, 286] on img at bounding box center [973, 284] width 10 height 10
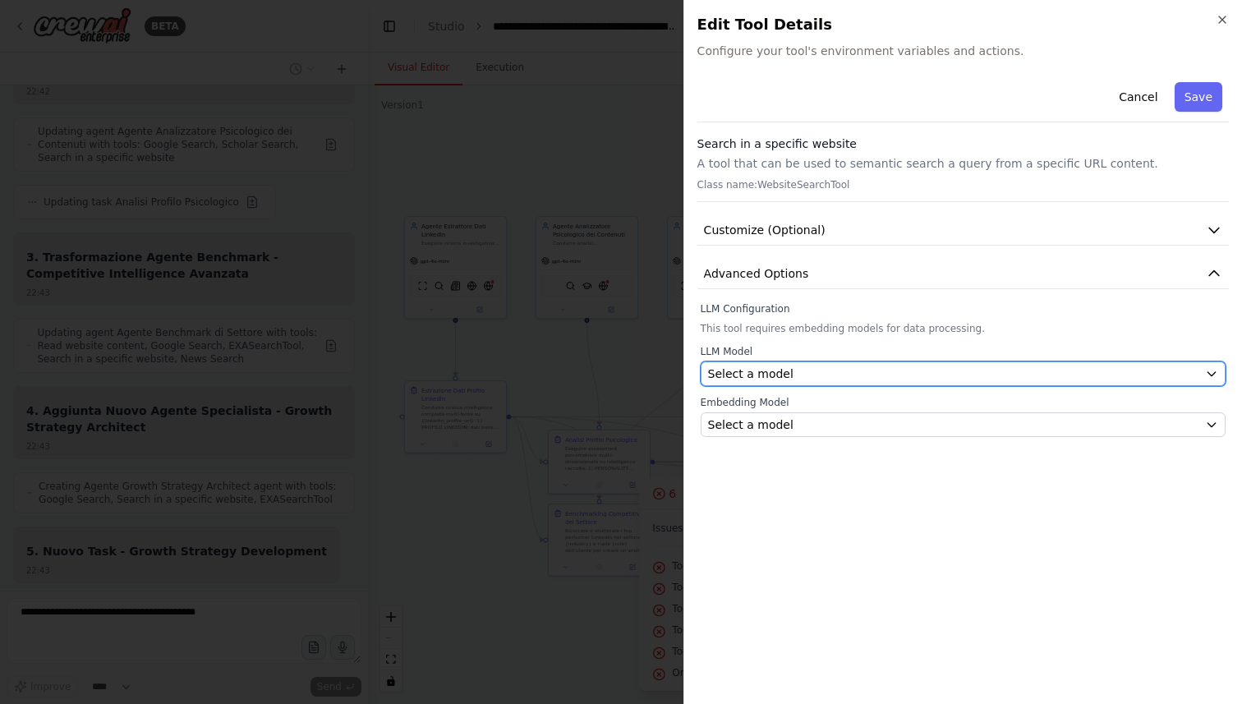
click at [881, 371] on div "Select a model" at bounding box center [953, 374] width 490 height 16
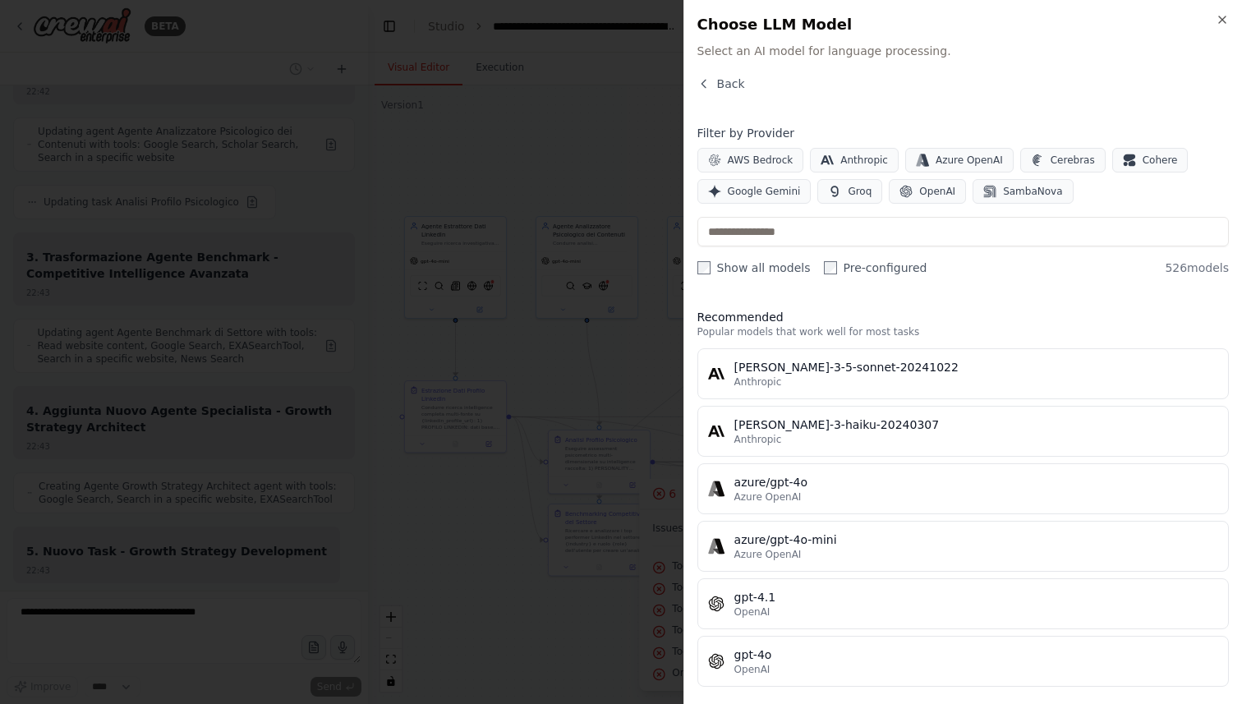
scroll to position [10306, 0]
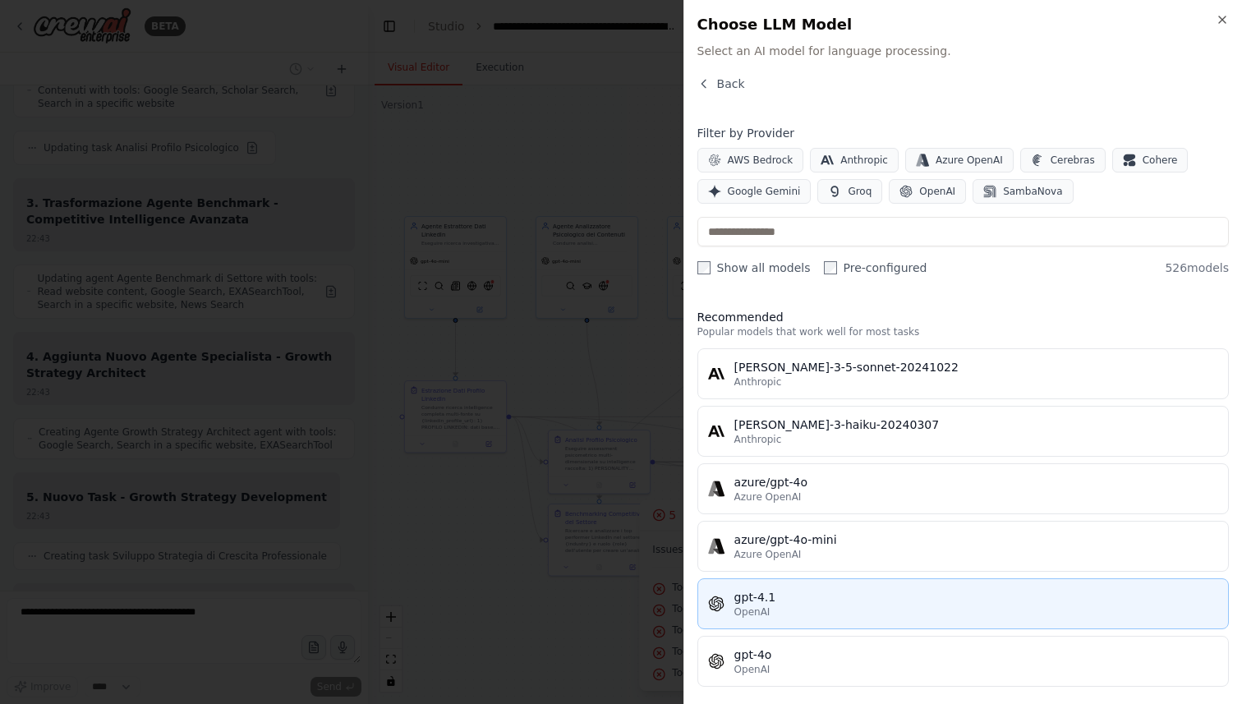
click at [862, 593] on div "gpt-4.1" at bounding box center [976, 597] width 484 height 16
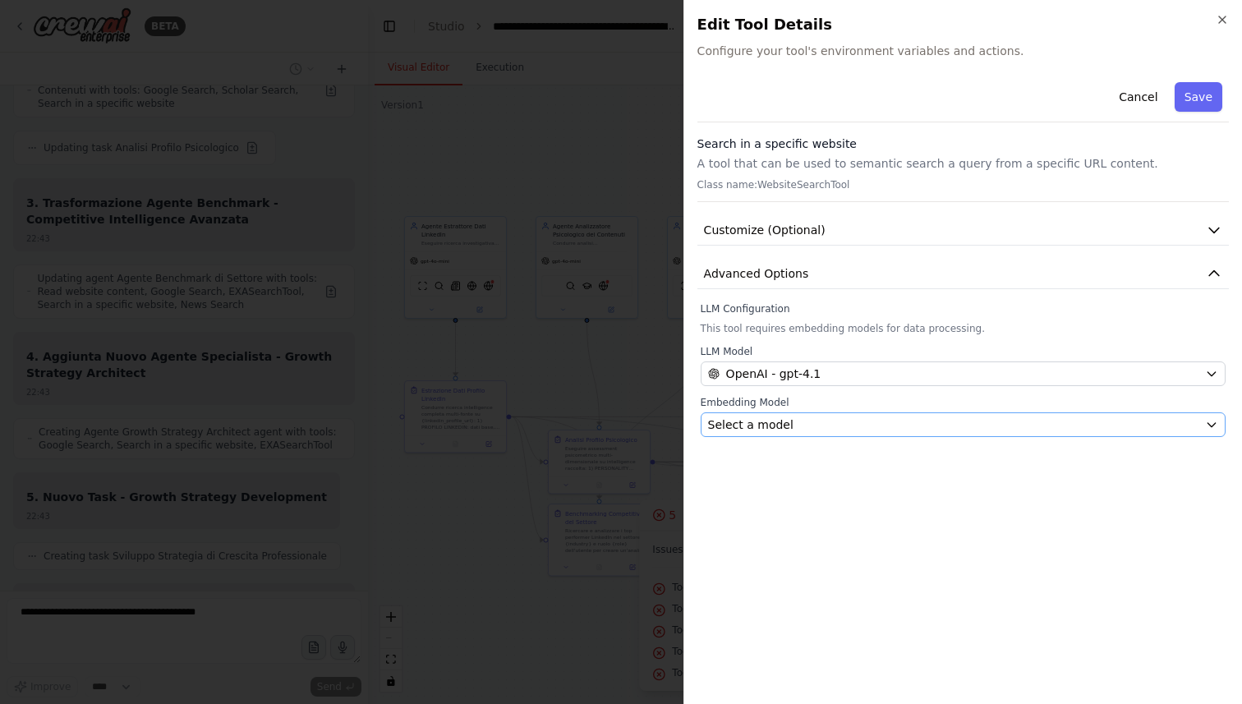
scroll to position [10431, 0]
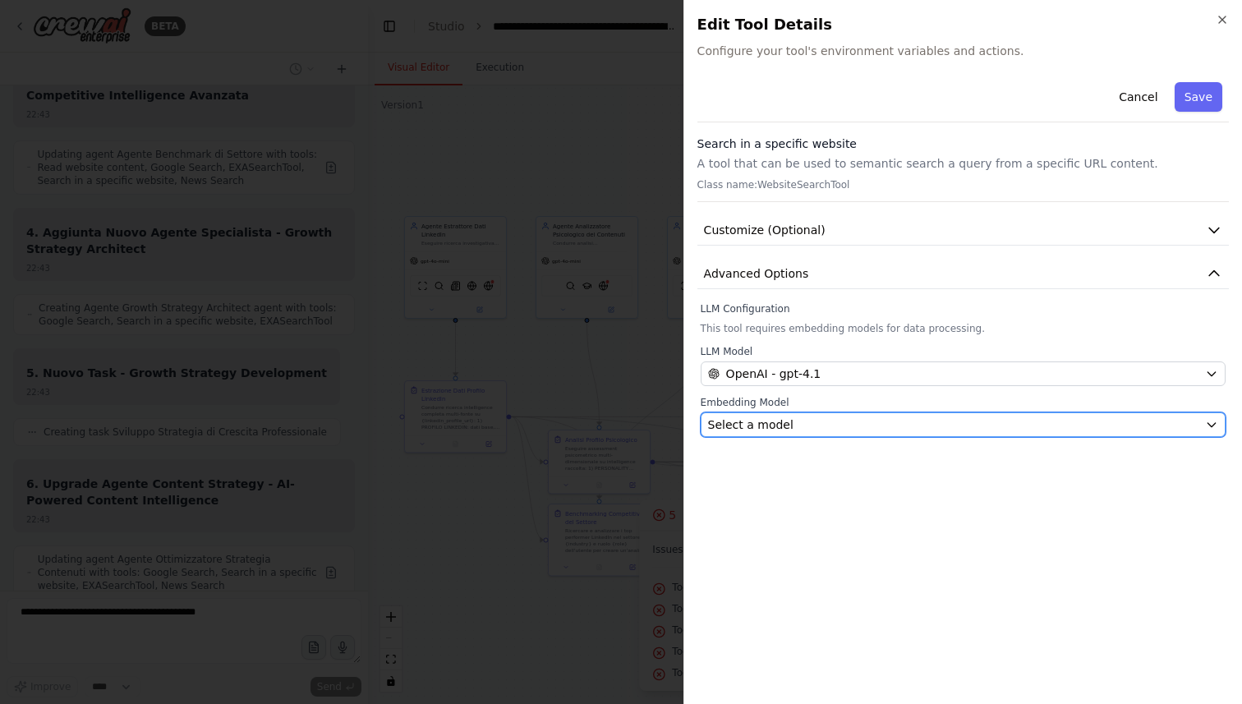
click at [829, 426] on div "Select a model" at bounding box center [953, 424] width 490 height 16
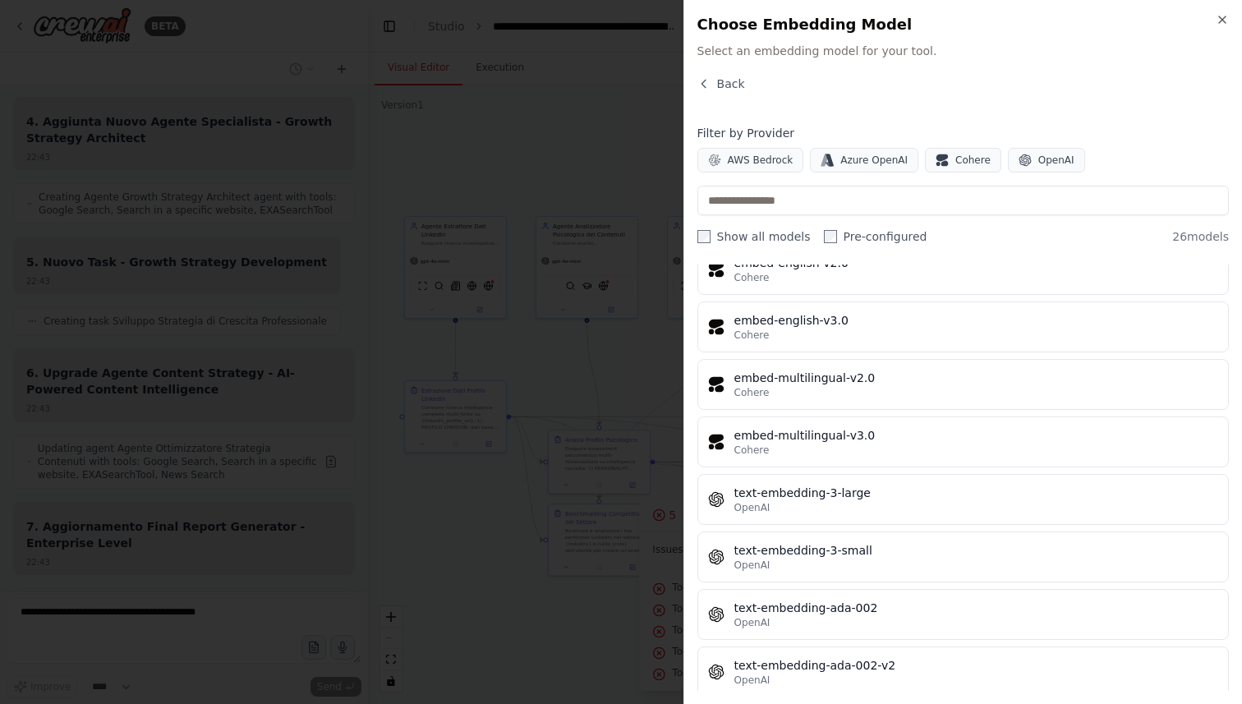
scroll to position [1128, 0]
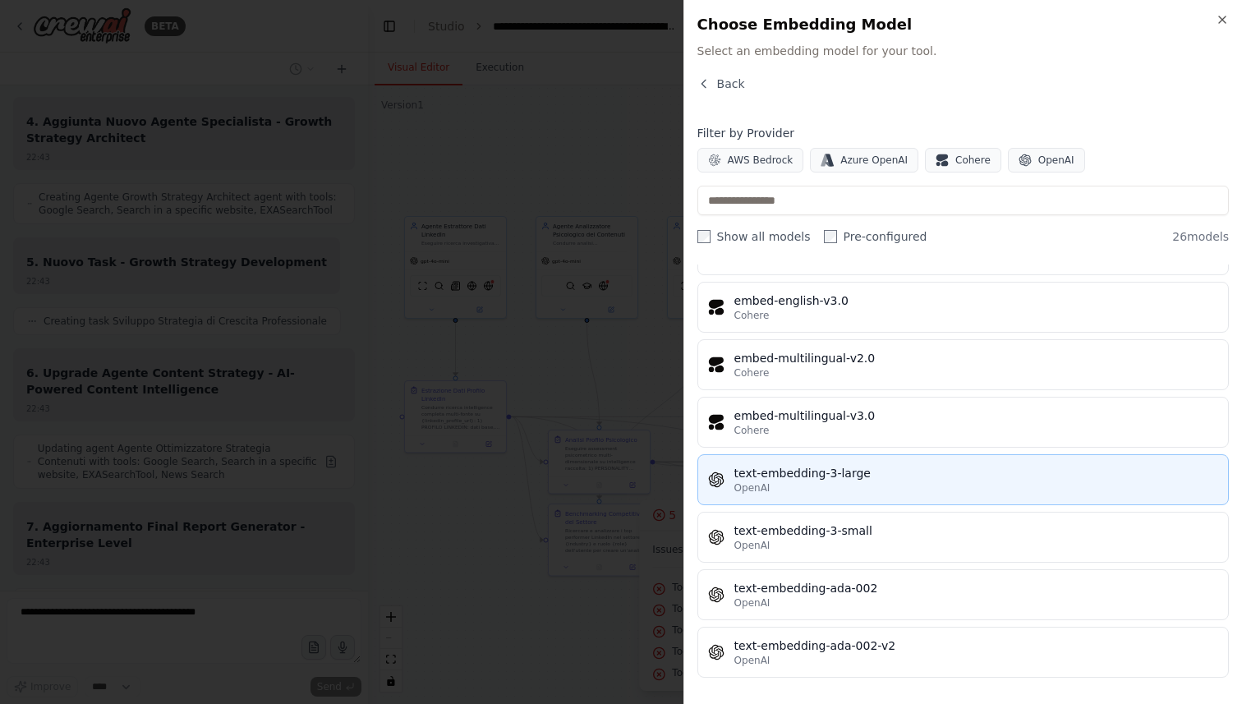
click at [859, 484] on div "OpenAI" at bounding box center [976, 487] width 484 height 13
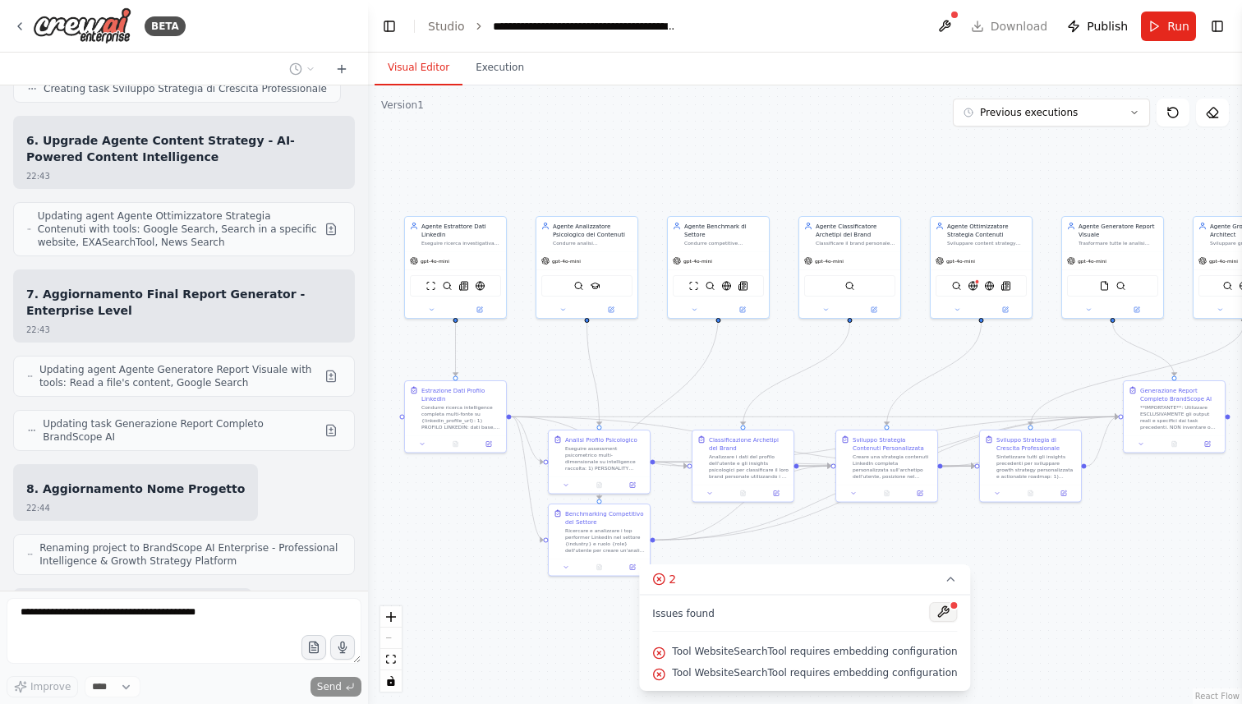
scroll to position [10828, 0]
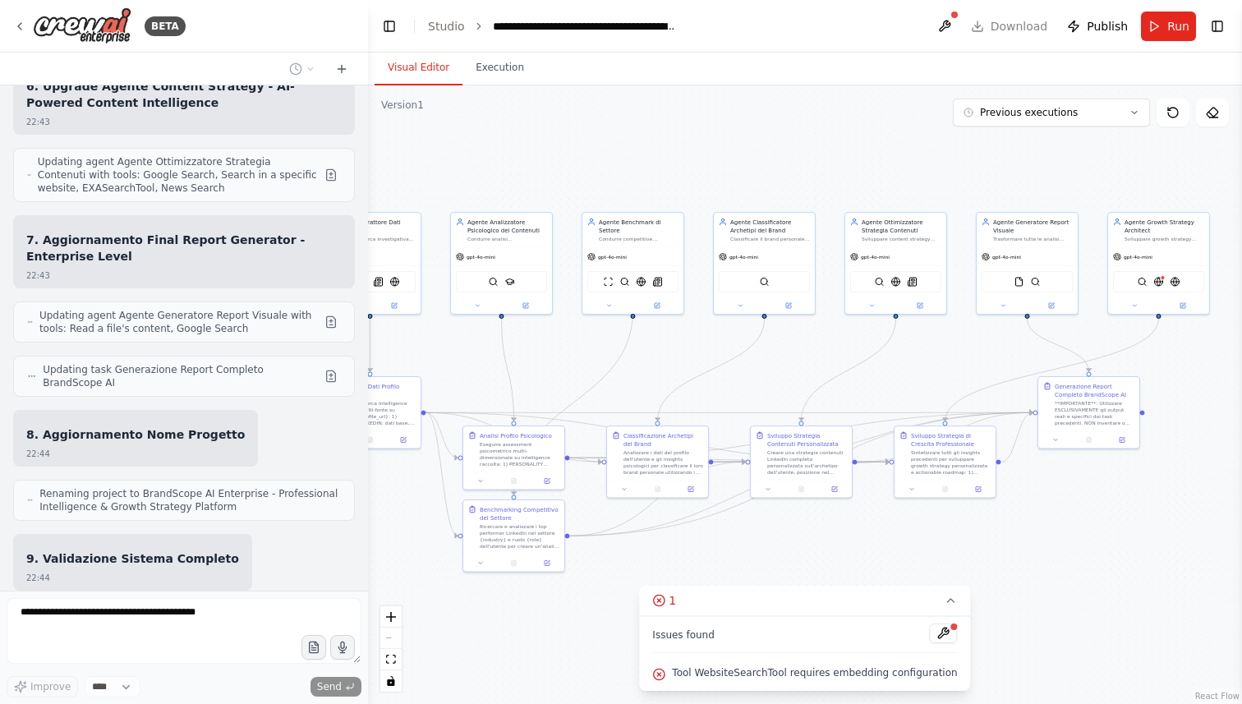
drag, startPoint x: 1094, startPoint y: 529, endPoint x: 1009, endPoint y: 525, distance: 85.5
click at [1009, 525] on div ".deletable-edge-delete-btn { width: 20px; height: 20px; border: 0px solid #ffff…" at bounding box center [805, 394] width 874 height 619
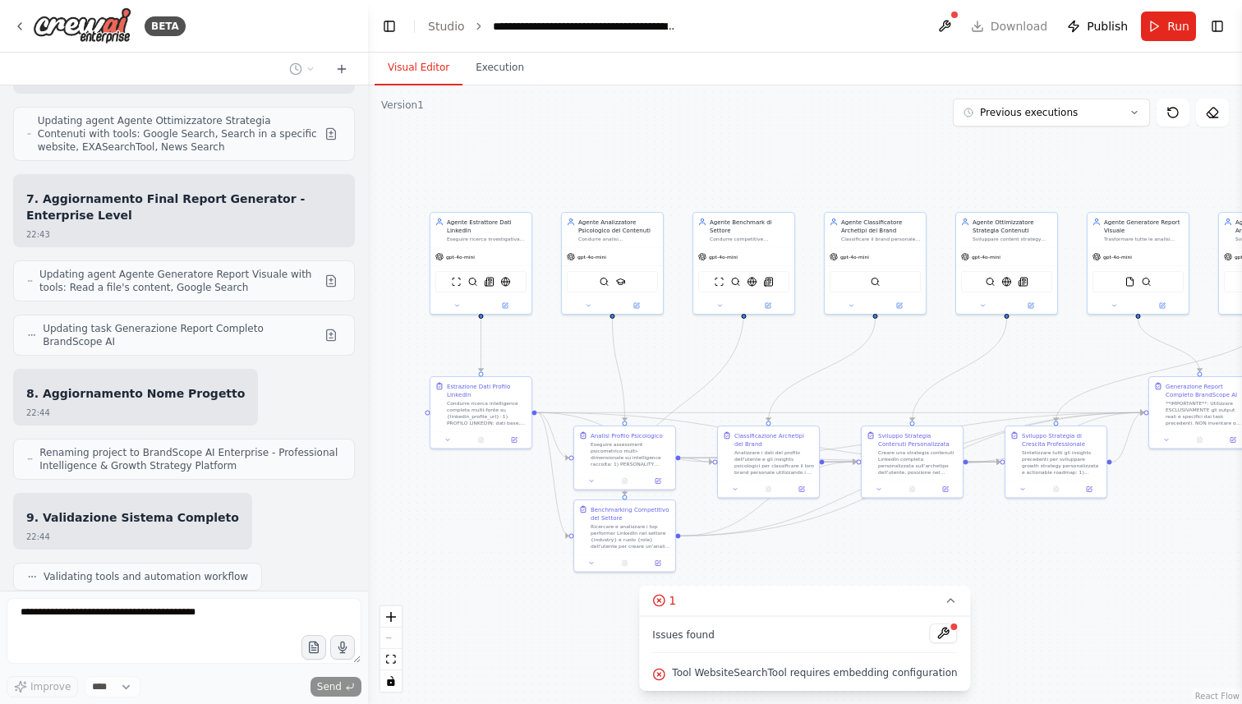
drag, startPoint x: 1009, startPoint y: 525, endPoint x: 1121, endPoint y: 525, distance: 111.7
click at [1121, 525] on div ".deletable-edge-delete-btn { width: 20px; height: 20px; border: 0px solid #ffff…" at bounding box center [805, 394] width 874 height 619
click at [509, 275] on img at bounding box center [507, 280] width 10 height 10
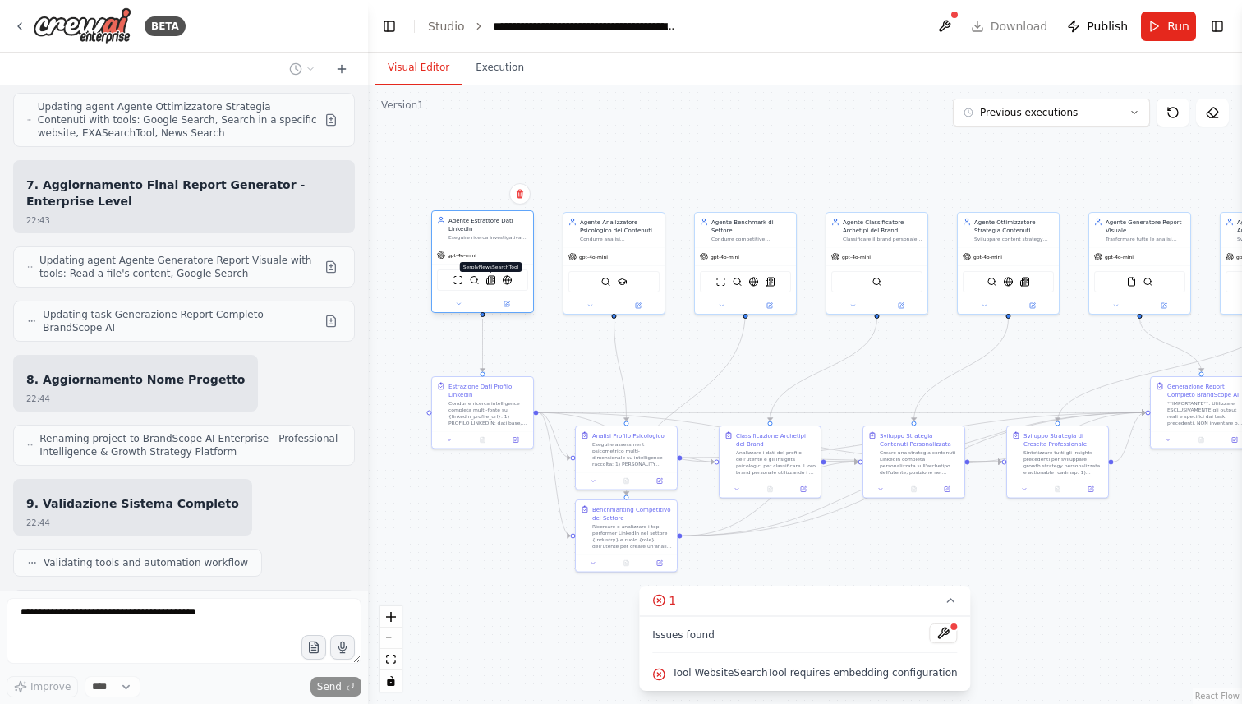
scroll to position [10967, 0]
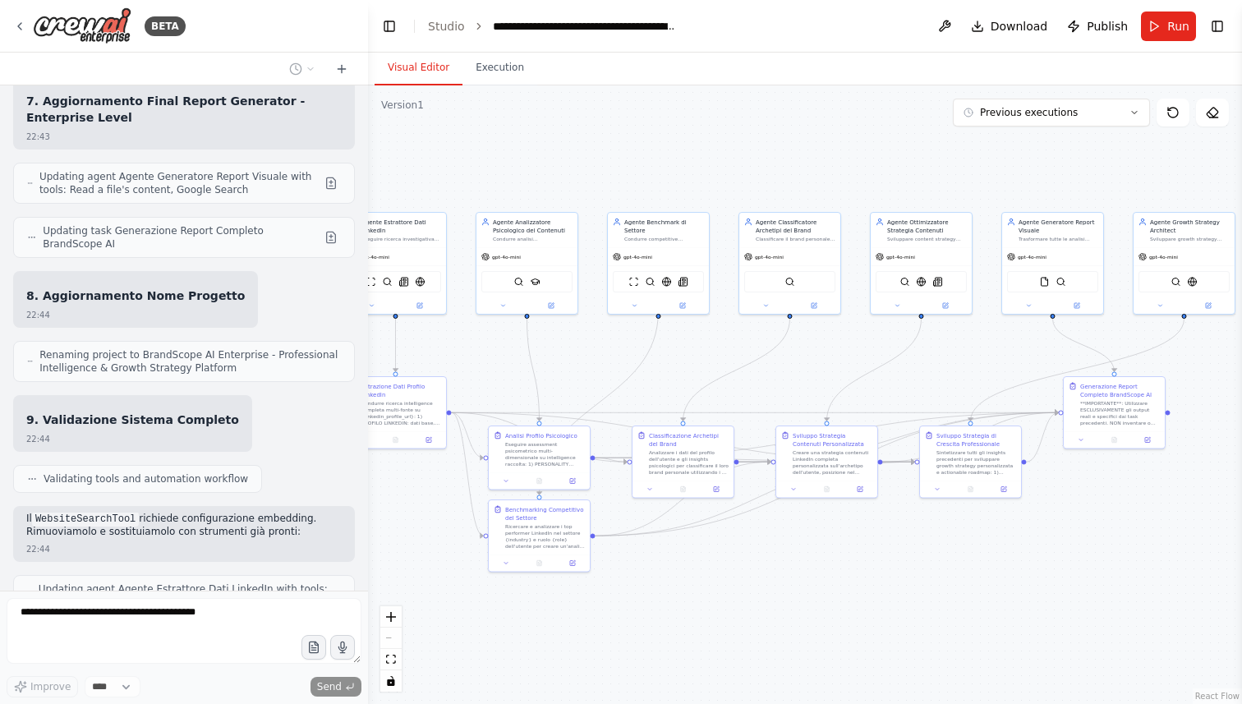
drag, startPoint x: 916, startPoint y: 360, endPoint x: 829, endPoint y: 360, distance: 87.1
click at [829, 360] on div ".deletable-edge-delete-btn { width: 20px; height: 20px; border: 0px solid #ffff…" at bounding box center [805, 394] width 874 height 619
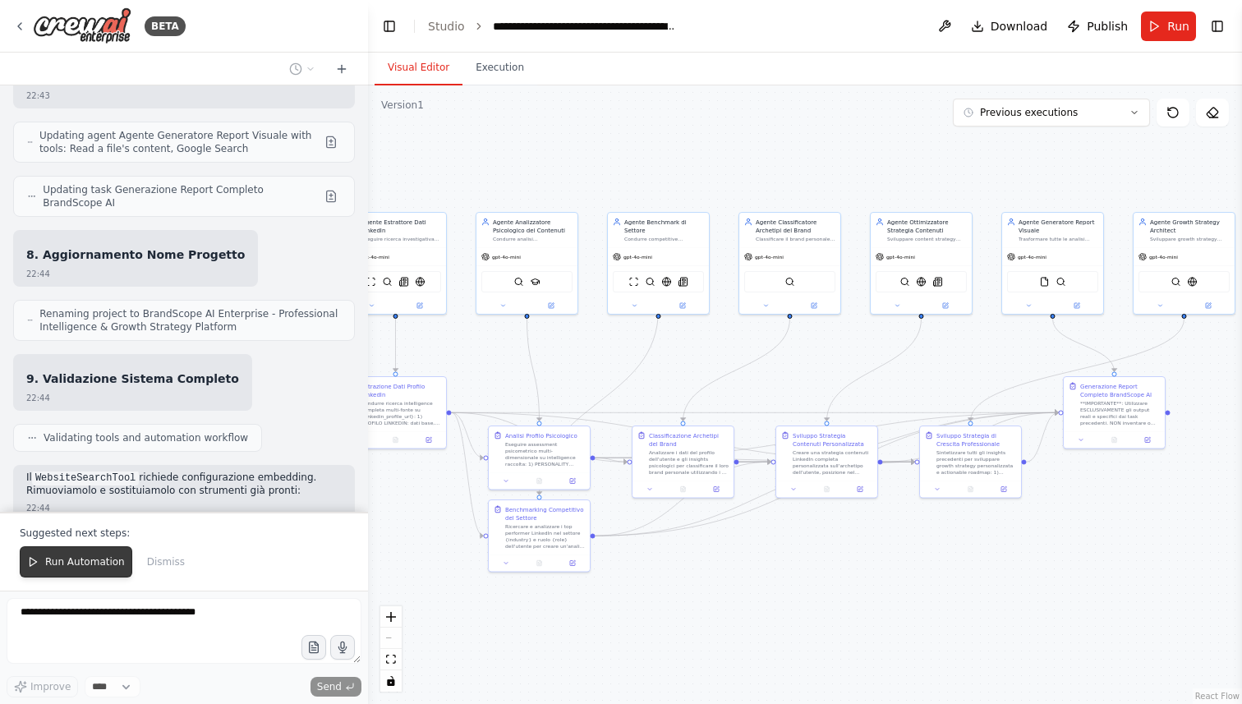
click at [88, 557] on span "Run Automation" at bounding box center [85, 561] width 80 height 13
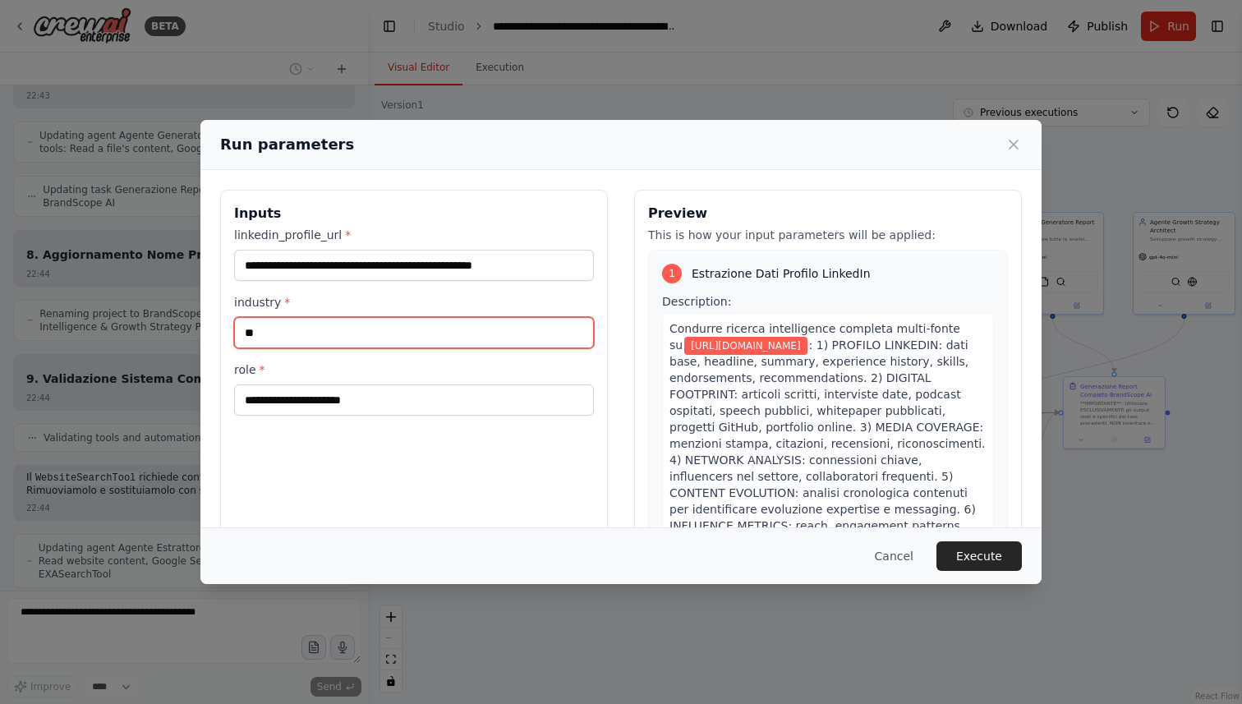
drag, startPoint x: 372, startPoint y: 332, endPoint x: 162, endPoint y: 315, distance: 211.0
click at [163, 315] on div "**********" at bounding box center [621, 352] width 1242 height 704
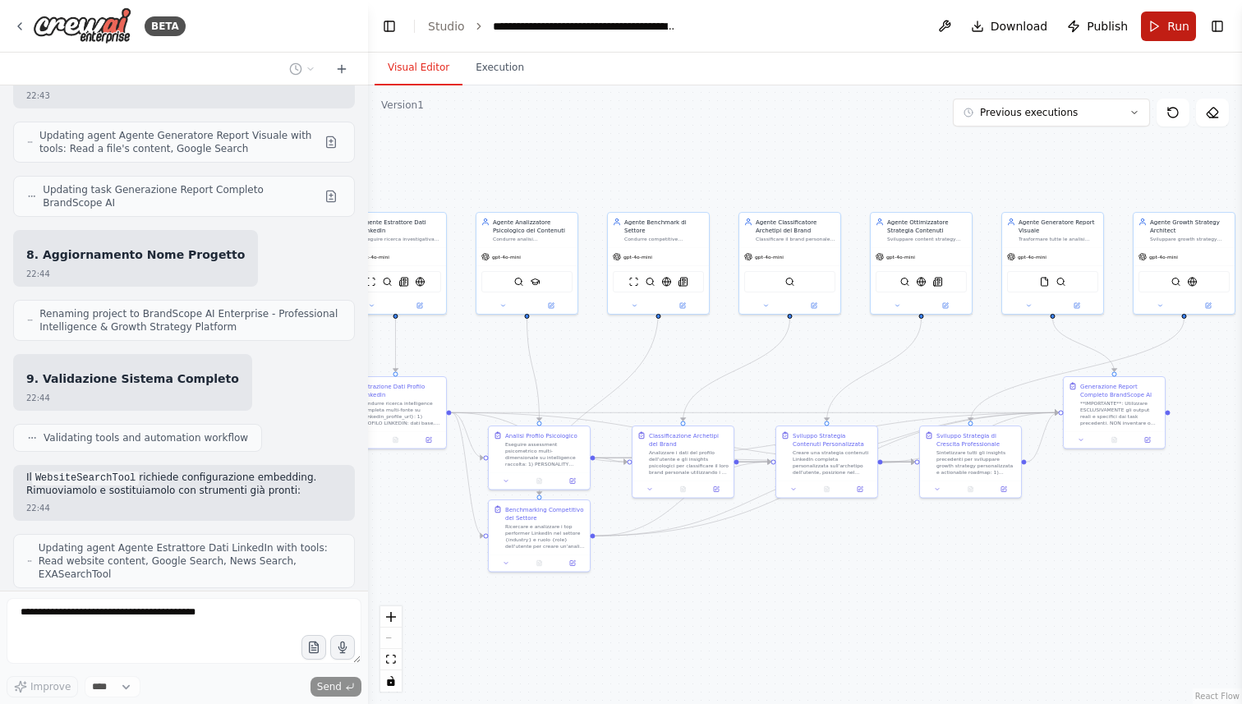
click at [1175, 25] on span "Run" at bounding box center [1178, 26] width 22 height 16
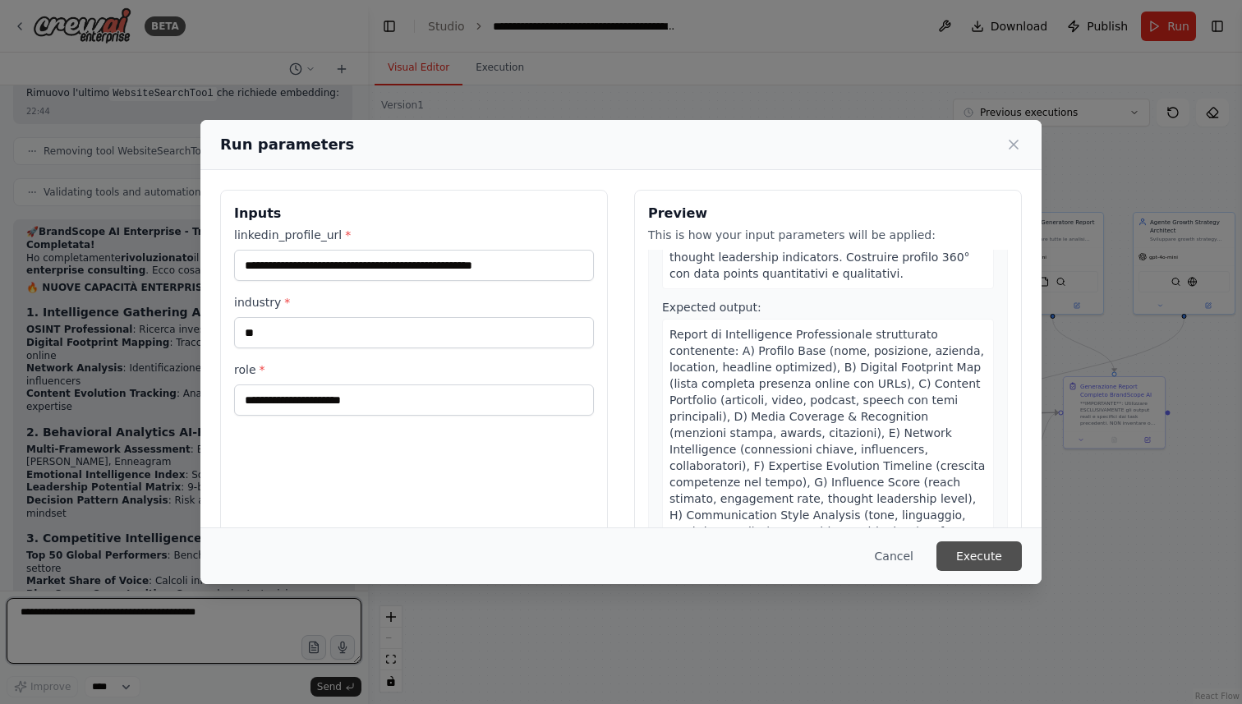
scroll to position [11762, 0]
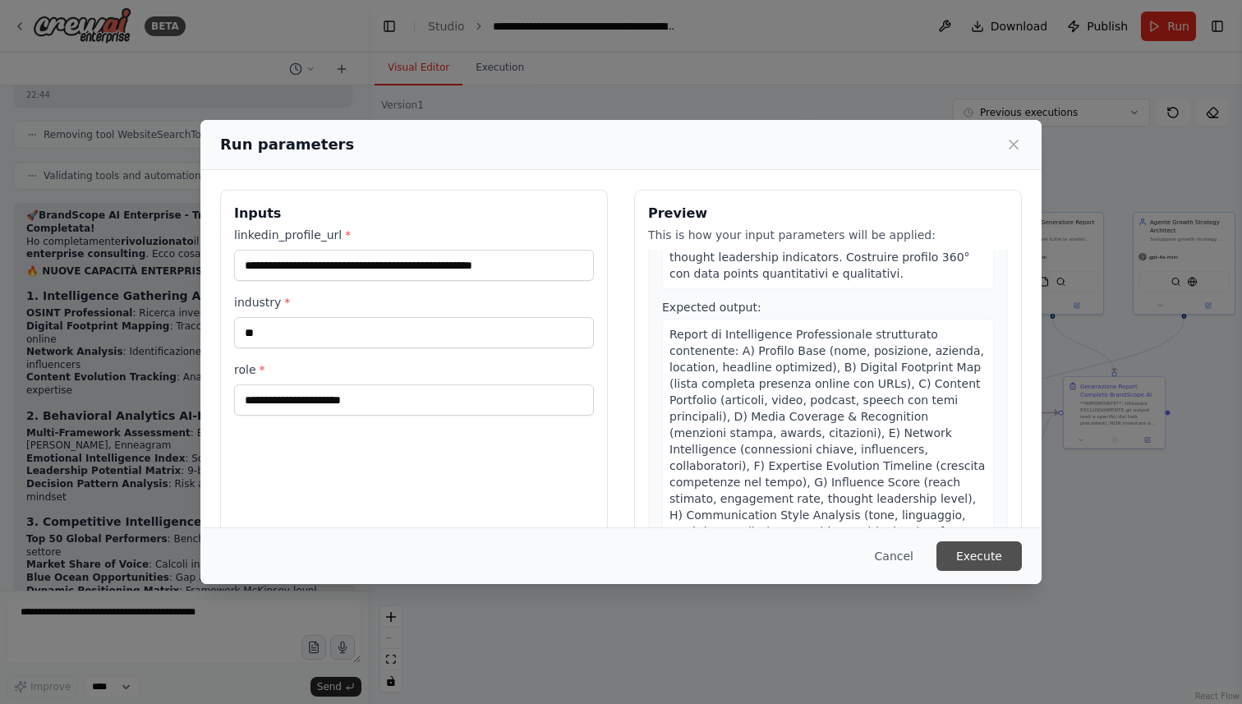
click at [993, 558] on button "Execute" at bounding box center [979, 556] width 85 height 30
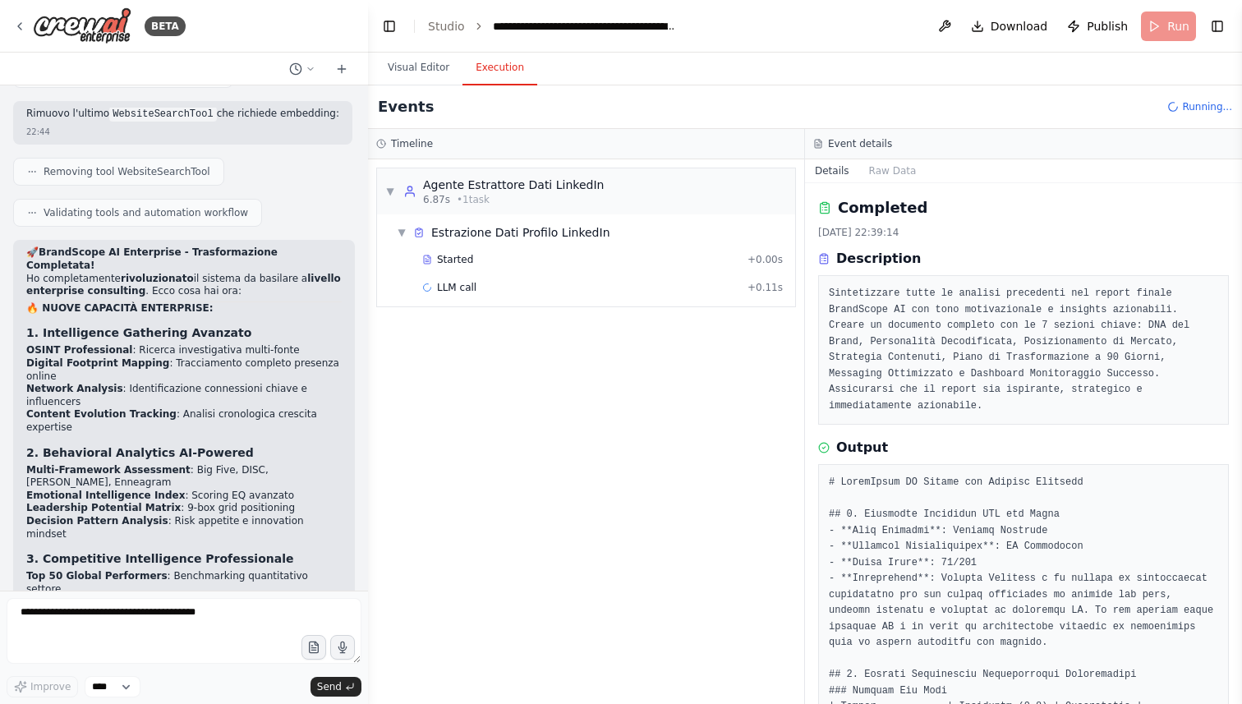
scroll to position [11724, 0]
click at [485, 311] on span "Google Search" at bounding box center [472, 315] width 71 height 13
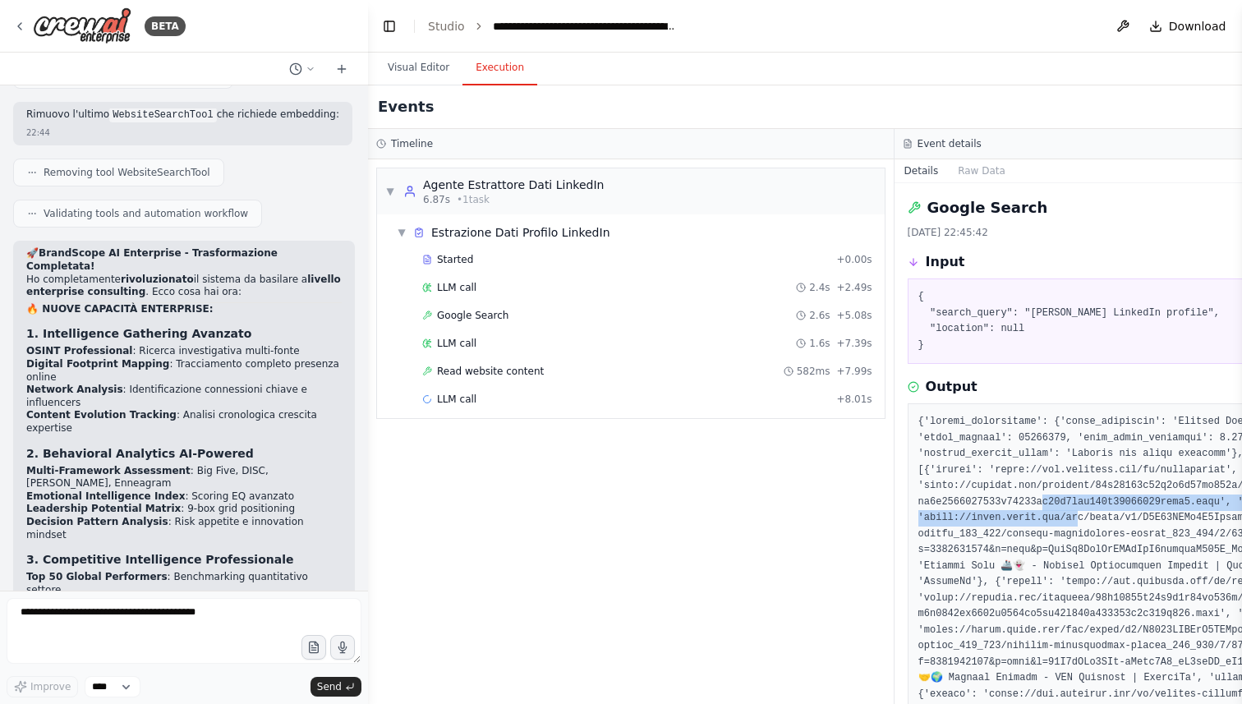
drag, startPoint x: 1075, startPoint y: 513, endPoint x: 1042, endPoint y: 508, distance: 33.4
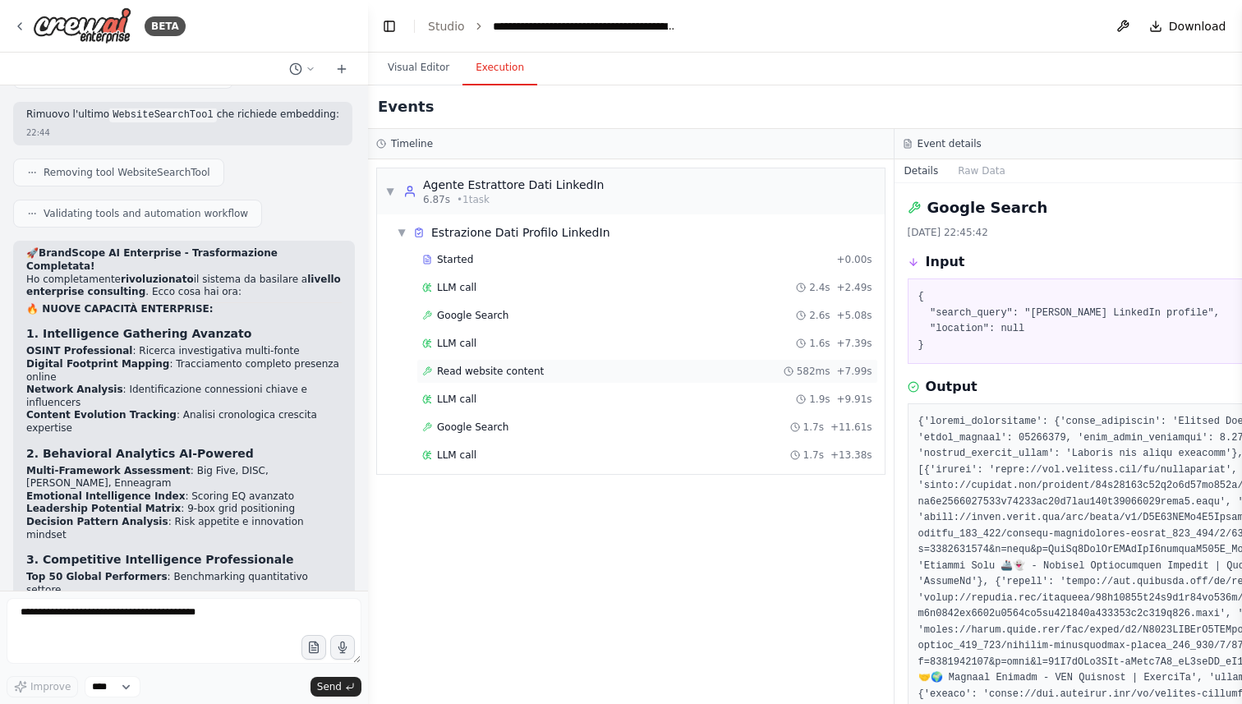
click at [599, 379] on div "Read website content 582ms + 7.99s" at bounding box center [647, 371] width 462 height 25
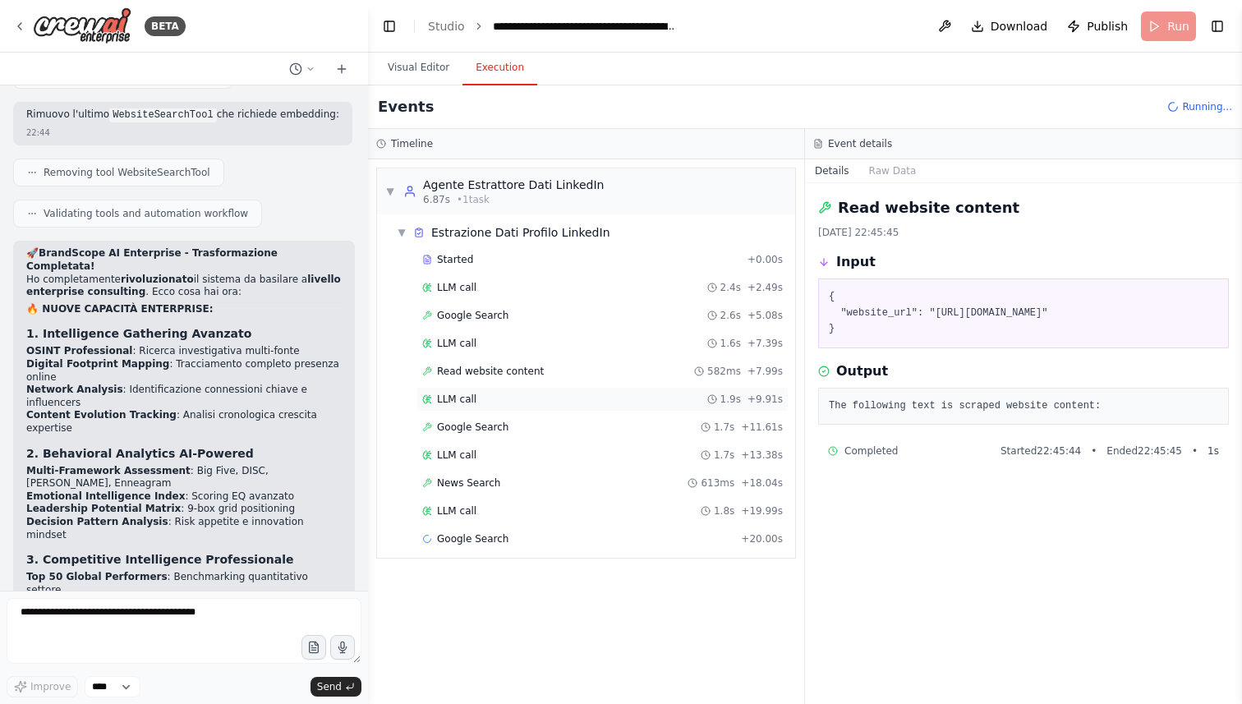
click at [534, 403] on div "LLM call 1.9s + 9.91s" at bounding box center [602, 399] width 361 height 13
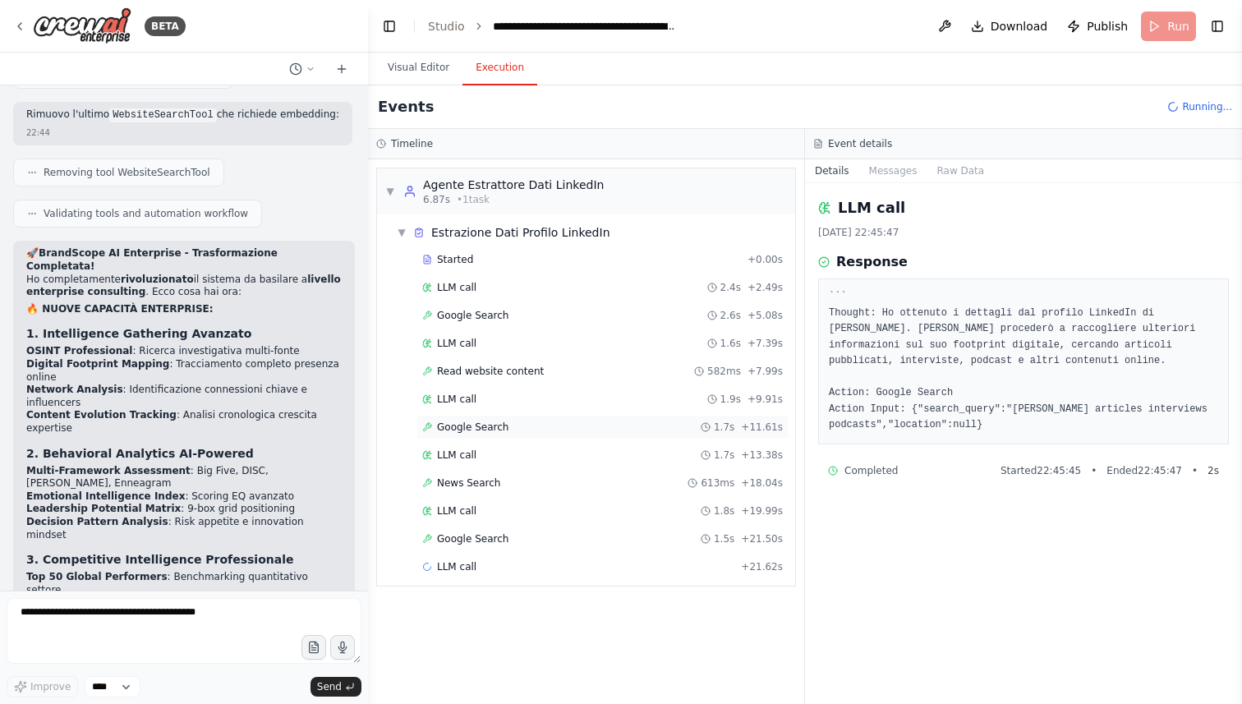
click at [534, 428] on div "Google Search 1.7s + 11.61s" at bounding box center [602, 427] width 361 height 13
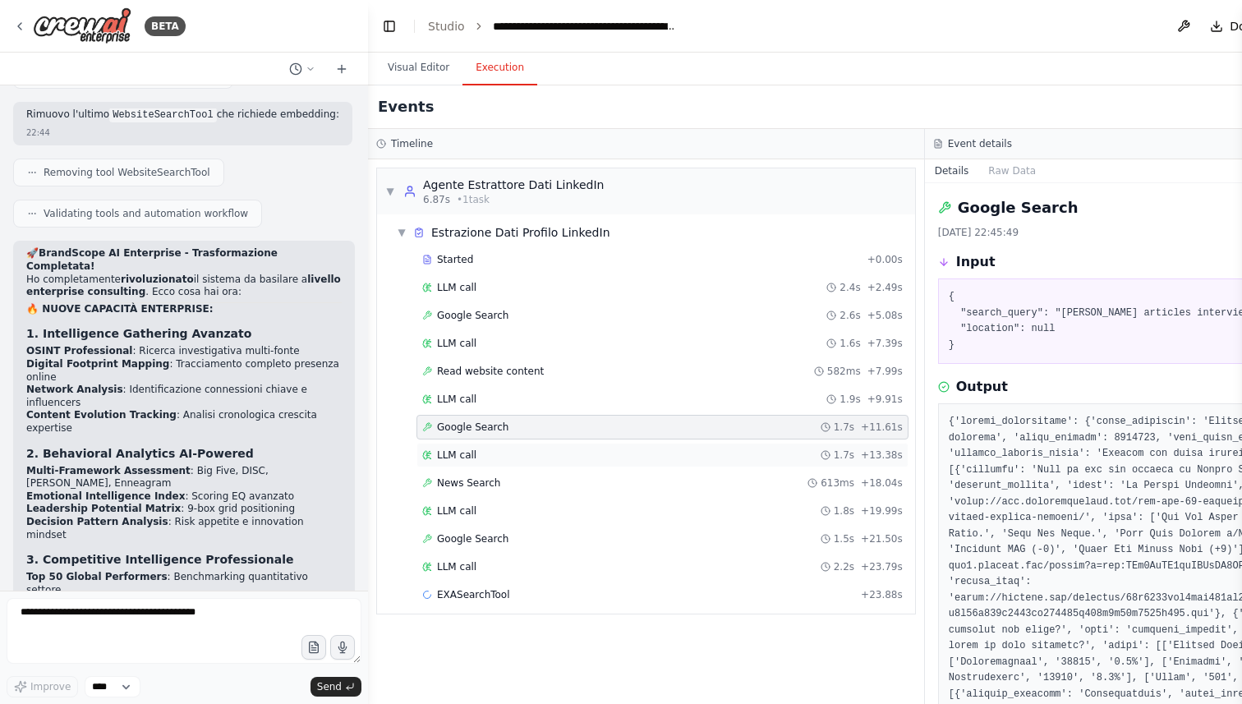
click at [528, 452] on div "LLM call 1.7s + 13.38s" at bounding box center [662, 455] width 481 height 13
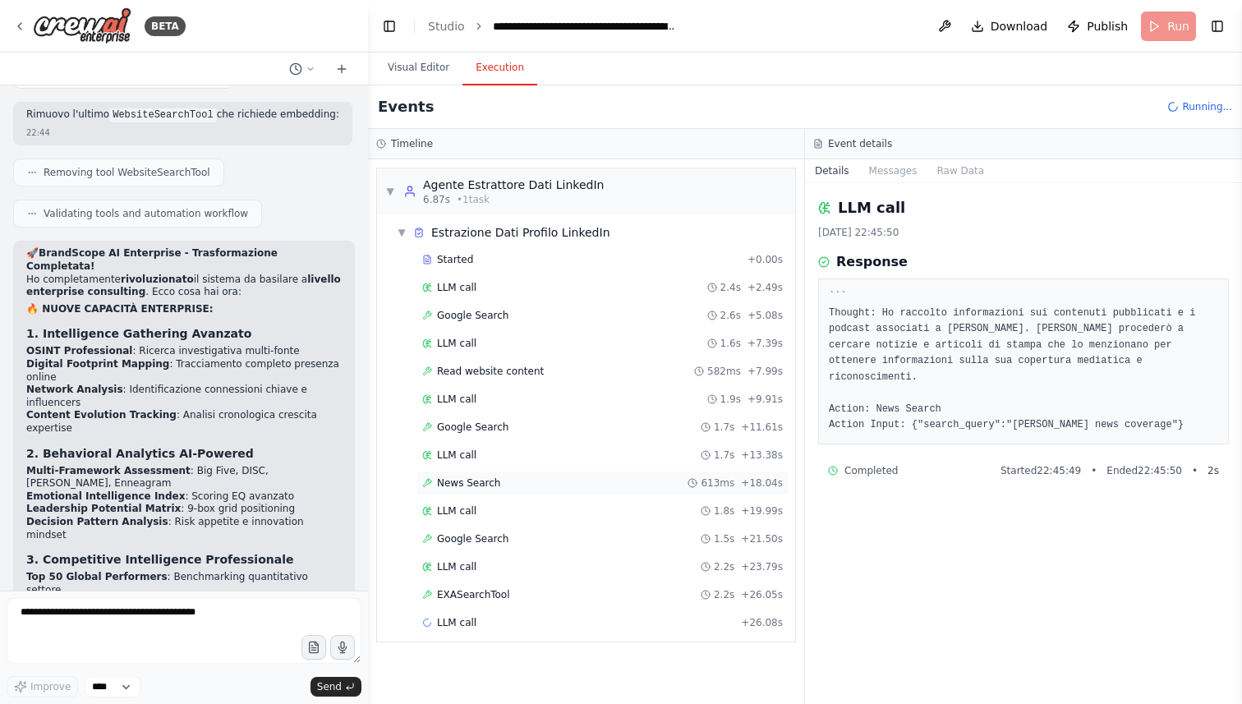
click at [521, 483] on div "News Search 613ms + 18.04s" at bounding box center [602, 482] width 361 height 13
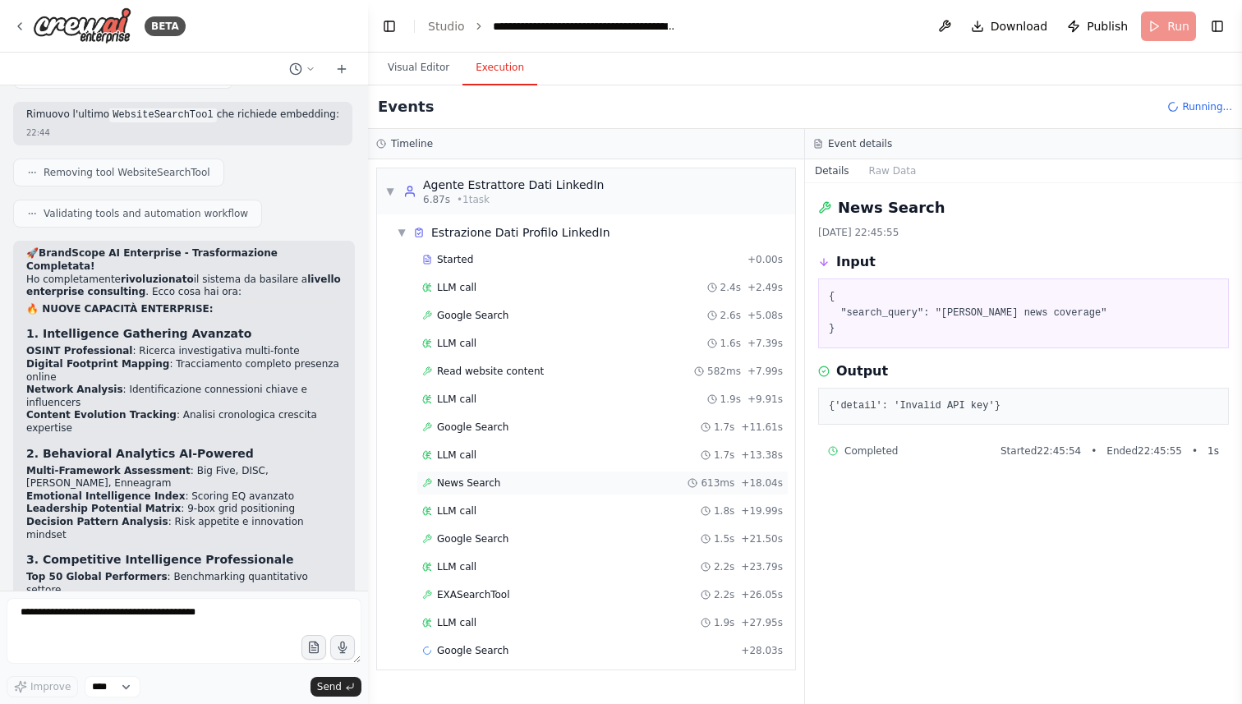
click at [532, 486] on div "News Search 613ms + 18.04s" at bounding box center [602, 482] width 361 height 13
click at [522, 532] on div "Google Search 1.5s + 21.50s" at bounding box center [602, 538] width 361 height 13
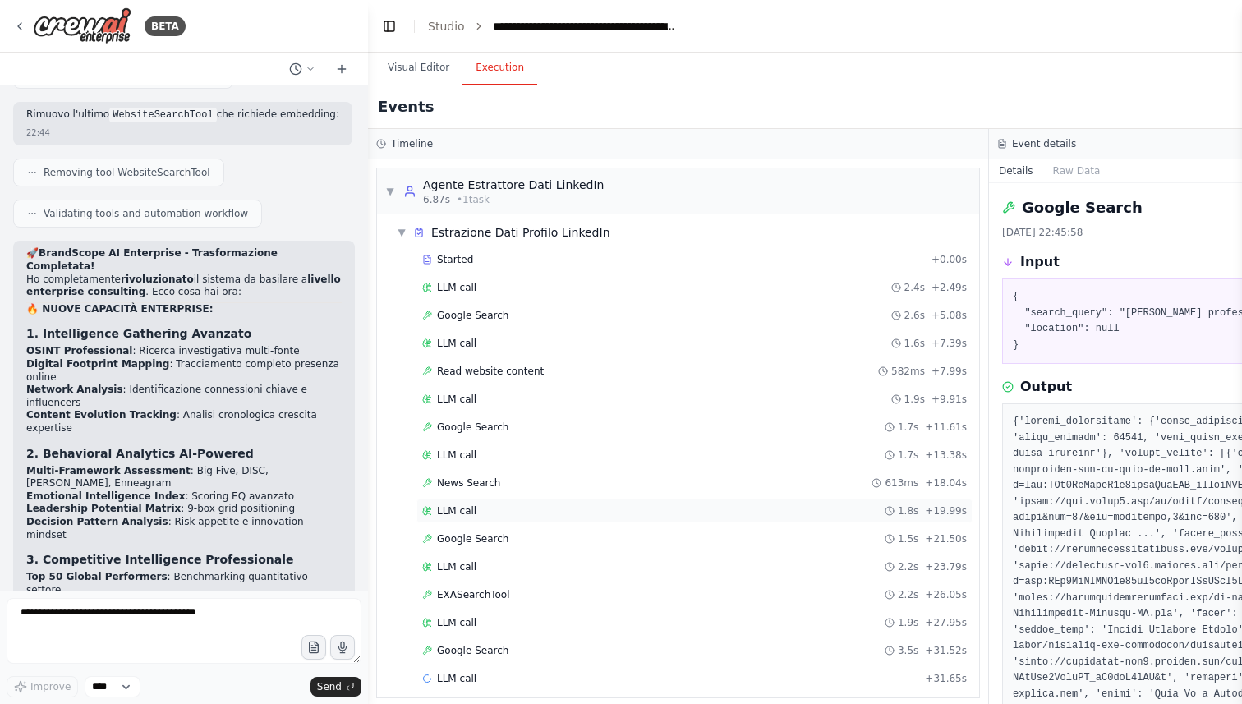
click at [521, 520] on div "LLM call 1.8s + 19.99s" at bounding box center [694, 511] width 556 height 25
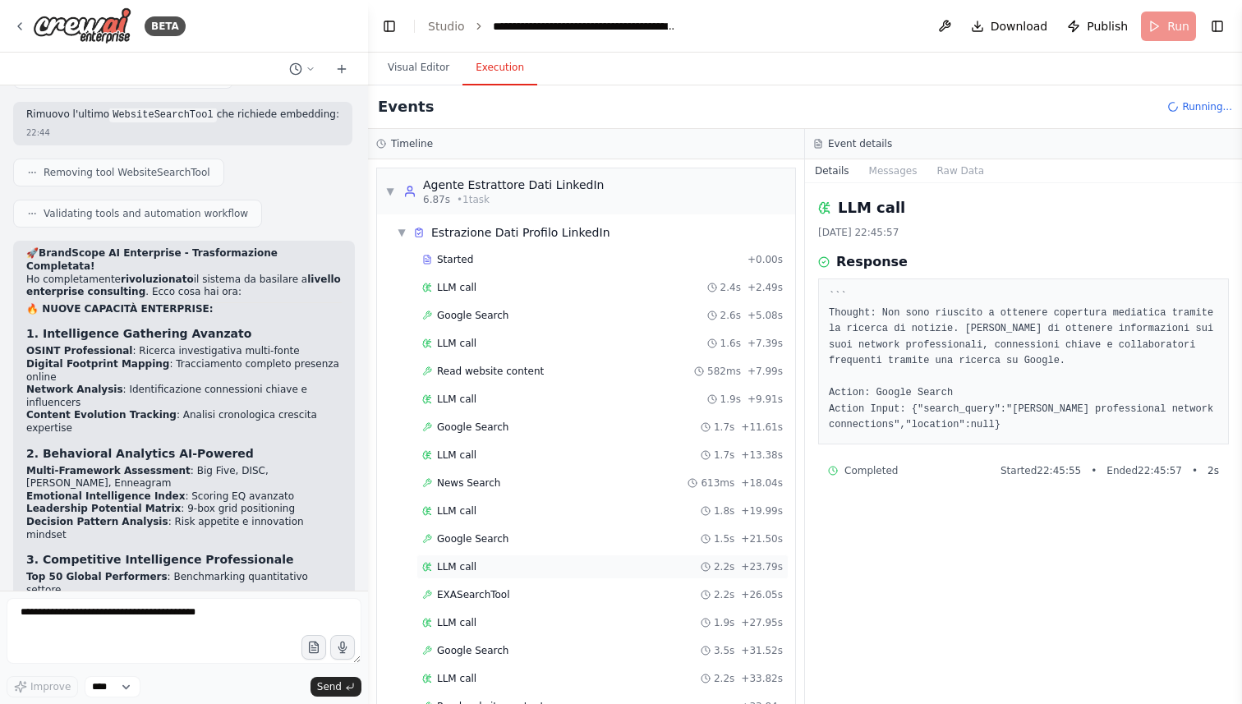
click at [515, 558] on div "LLM call 2.2s + 23.79s" at bounding box center [602, 567] width 372 height 25
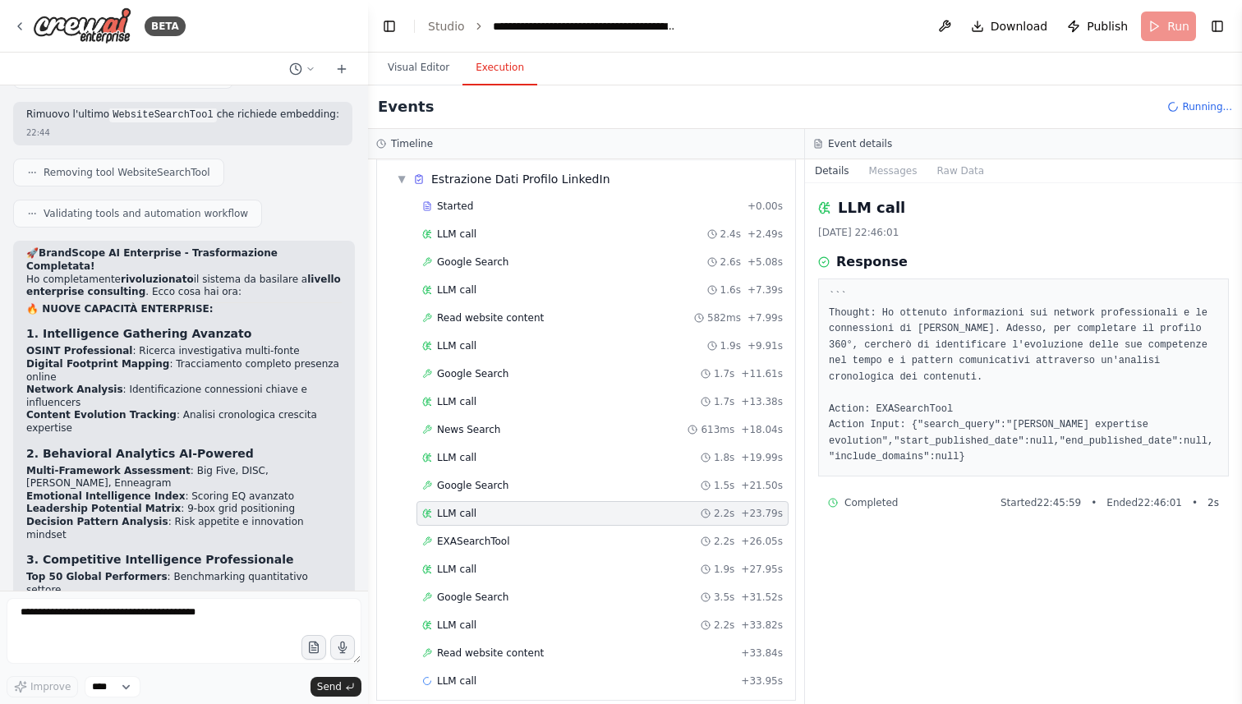
scroll to position [68, 0]
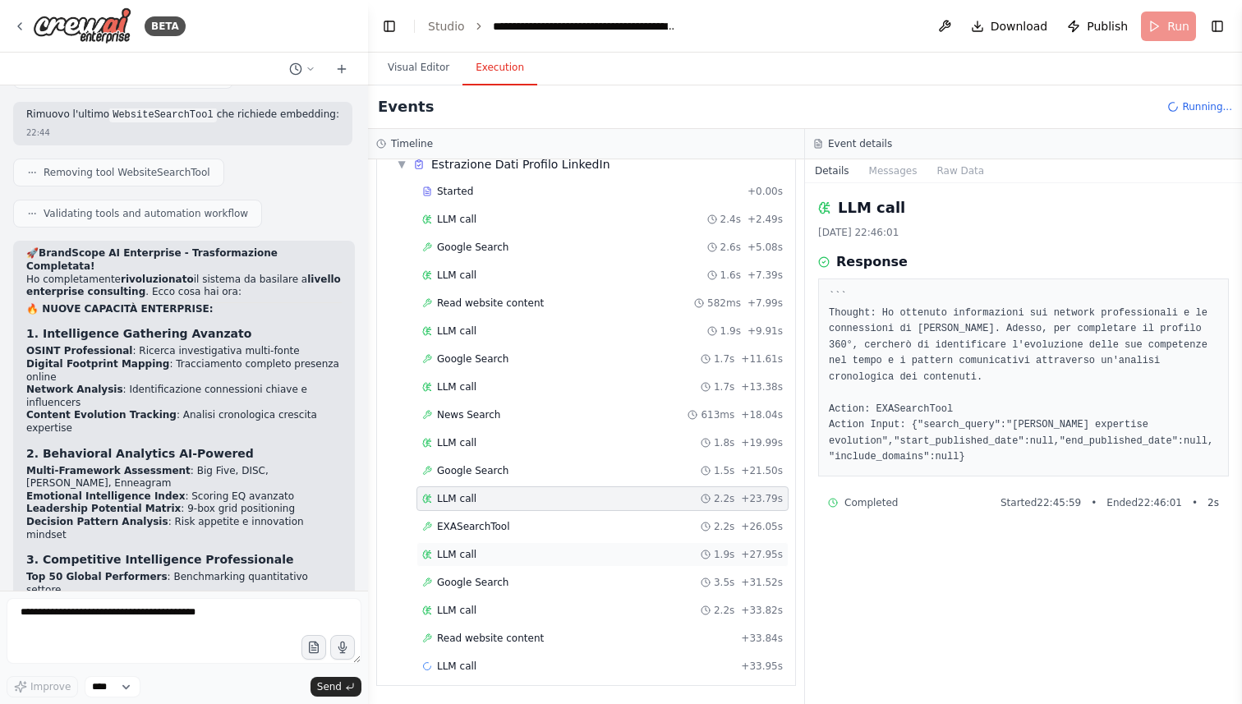
click at [515, 554] on div "LLM call 1.9s + 27.95s" at bounding box center [602, 554] width 361 height 13
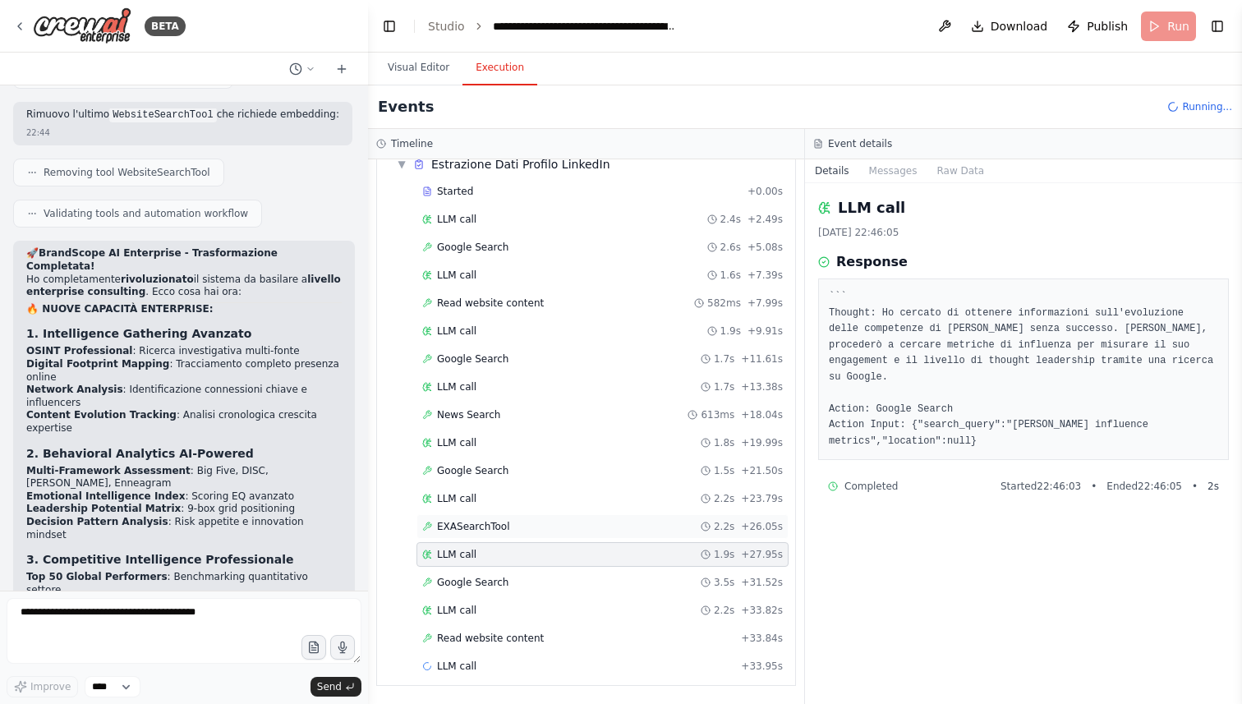
click at [515, 533] on div "EXASearchTool 2.2s + 26.05s" at bounding box center [602, 526] width 372 height 25
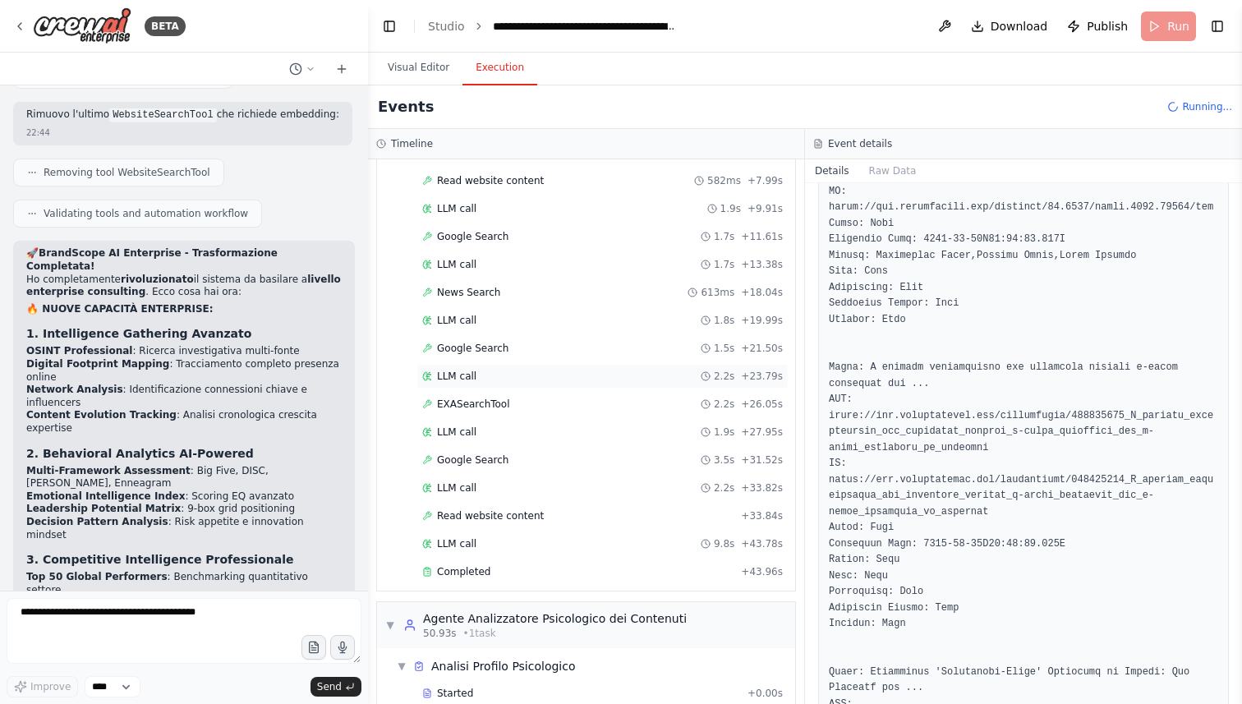
scroll to position [274, 0]
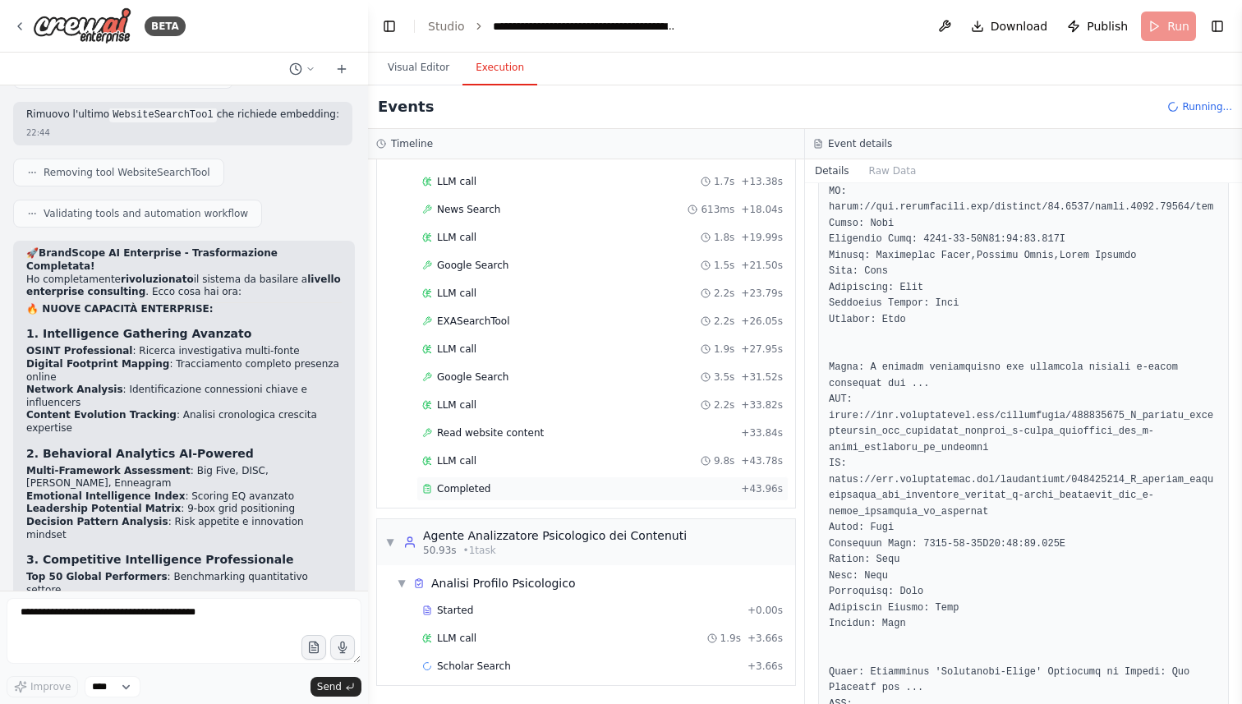
click at [563, 481] on div "Completed + 43.96s" at bounding box center [602, 488] width 372 height 25
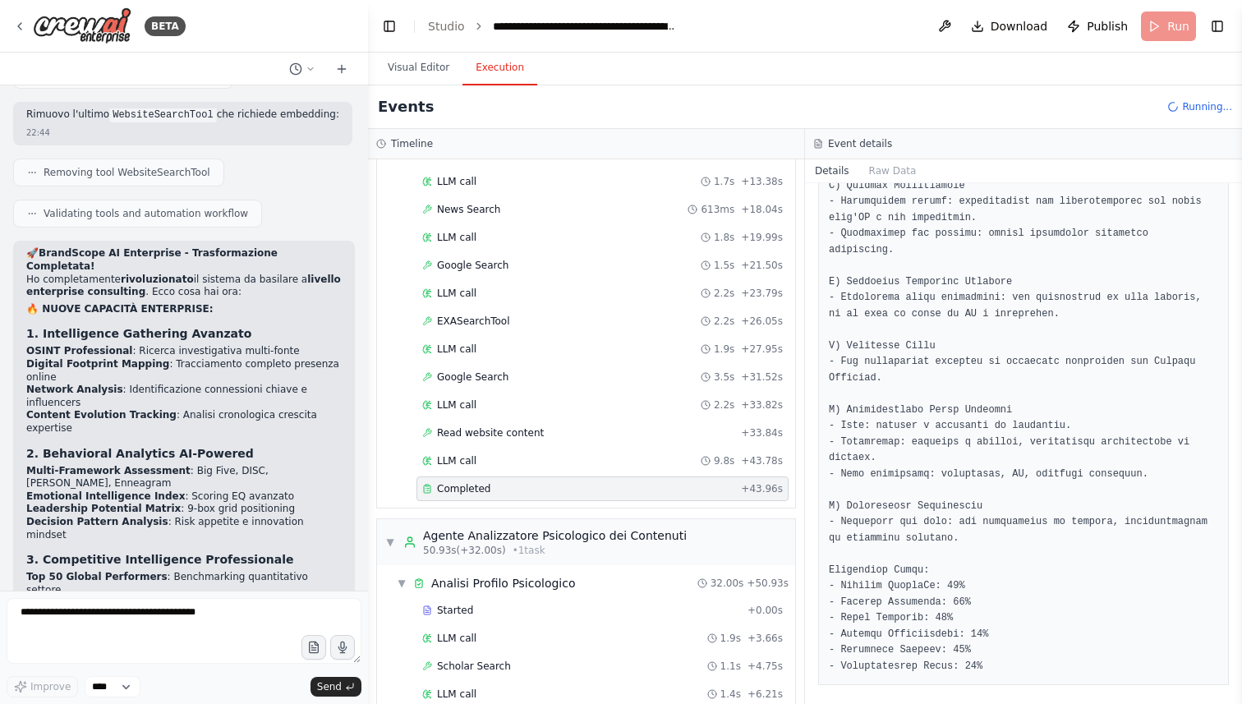
scroll to position [833, 0]
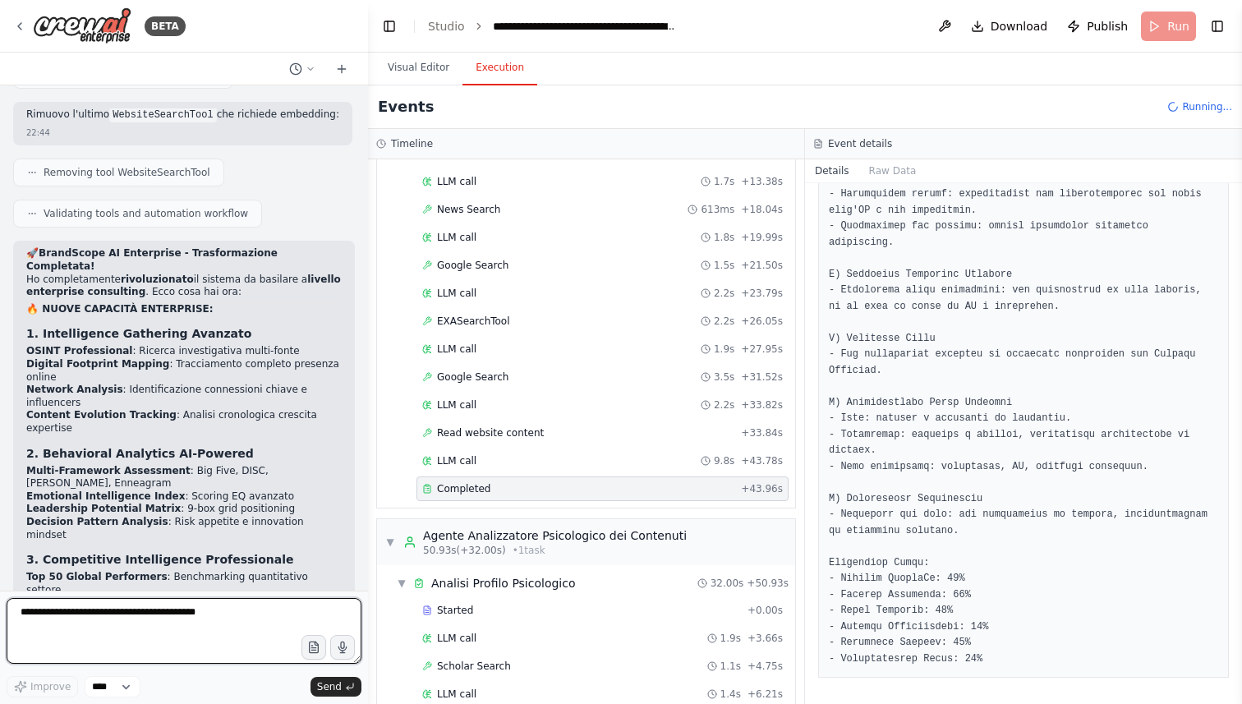
click at [142, 626] on textarea at bounding box center [184, 631] width 355 height 66
type textarea "**********"
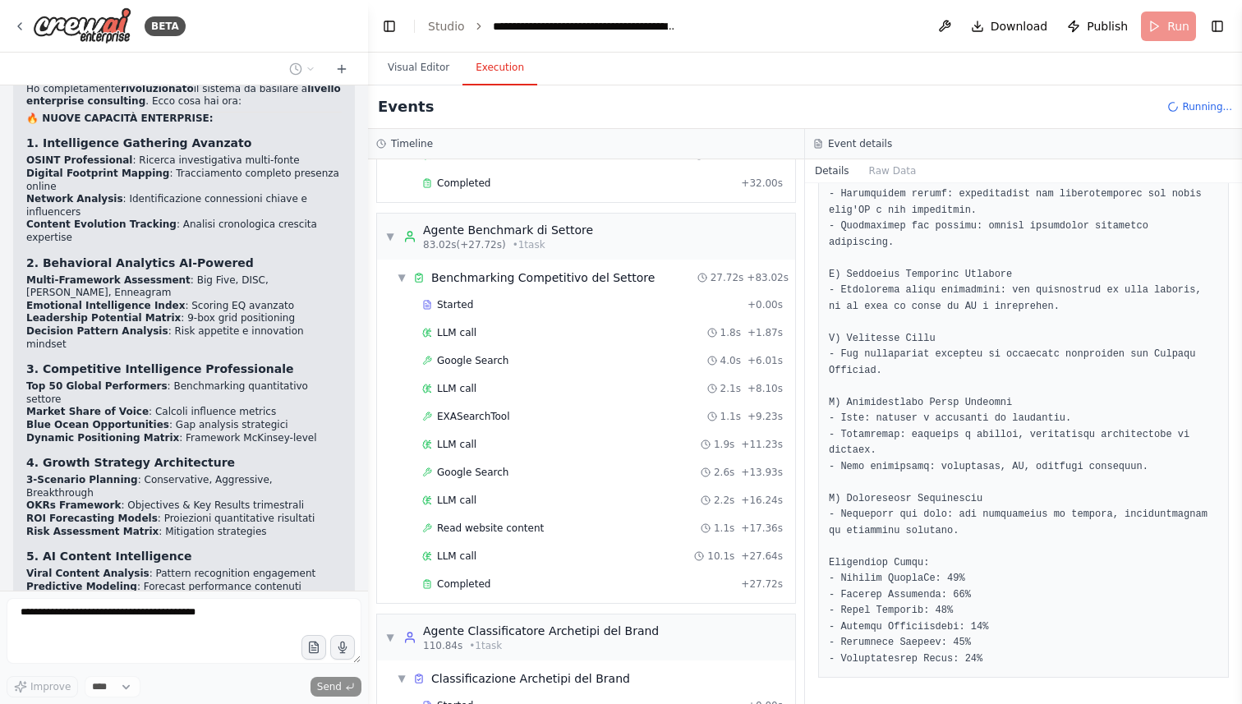
scroll to position [1131, 0]
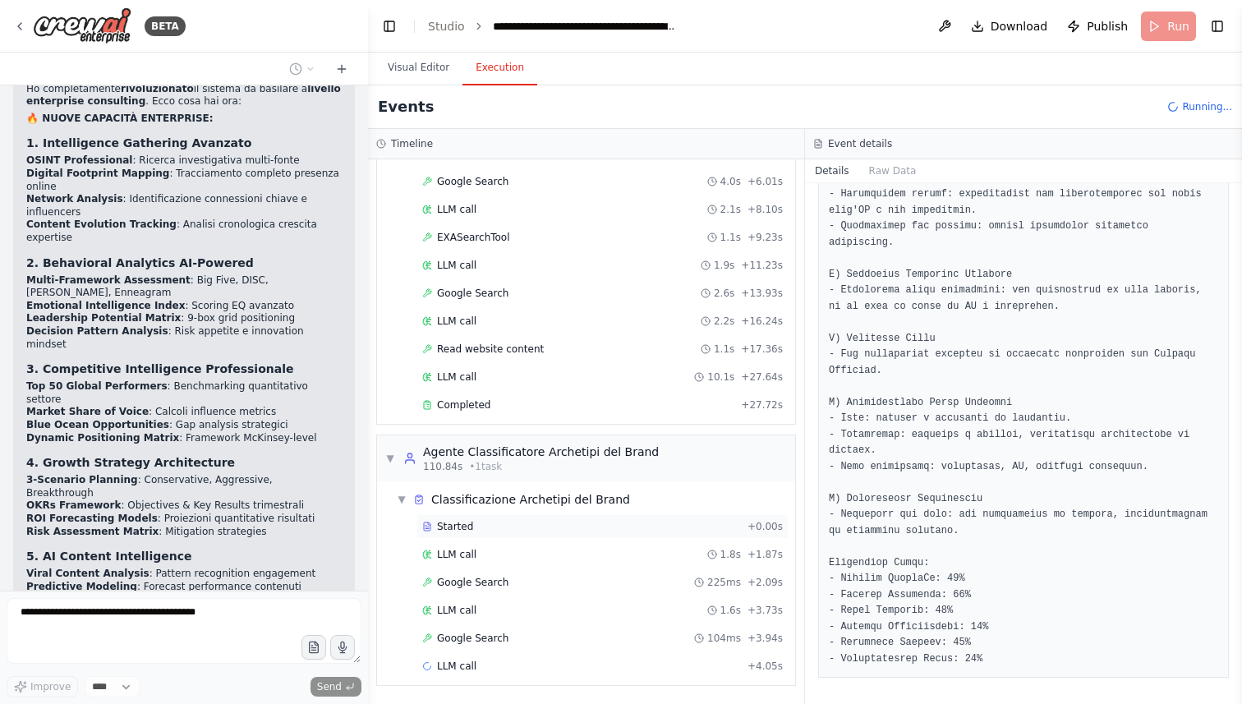
click at [532, 525] on div "Started" at bounding box center [581, 526] width 319 height 13
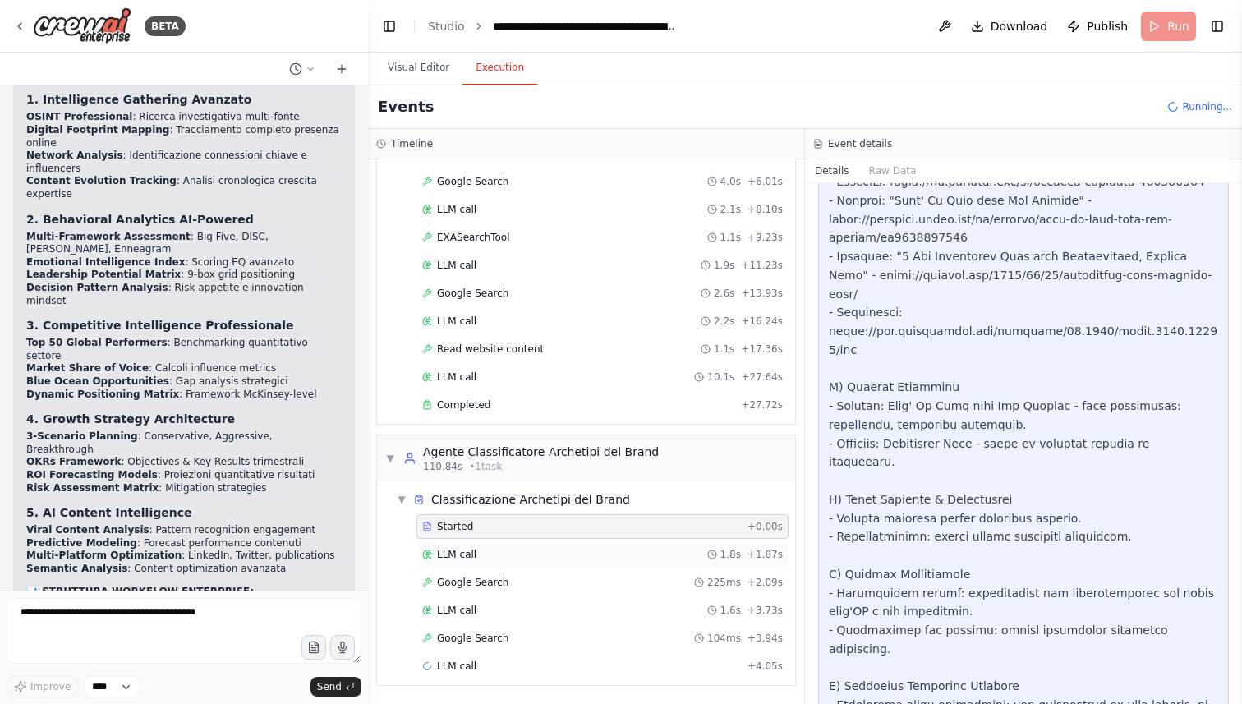
click at [532, 546] on div "LLM call 1.8s + 1.87s" at bounding box center [602, 554] width 372 height 25
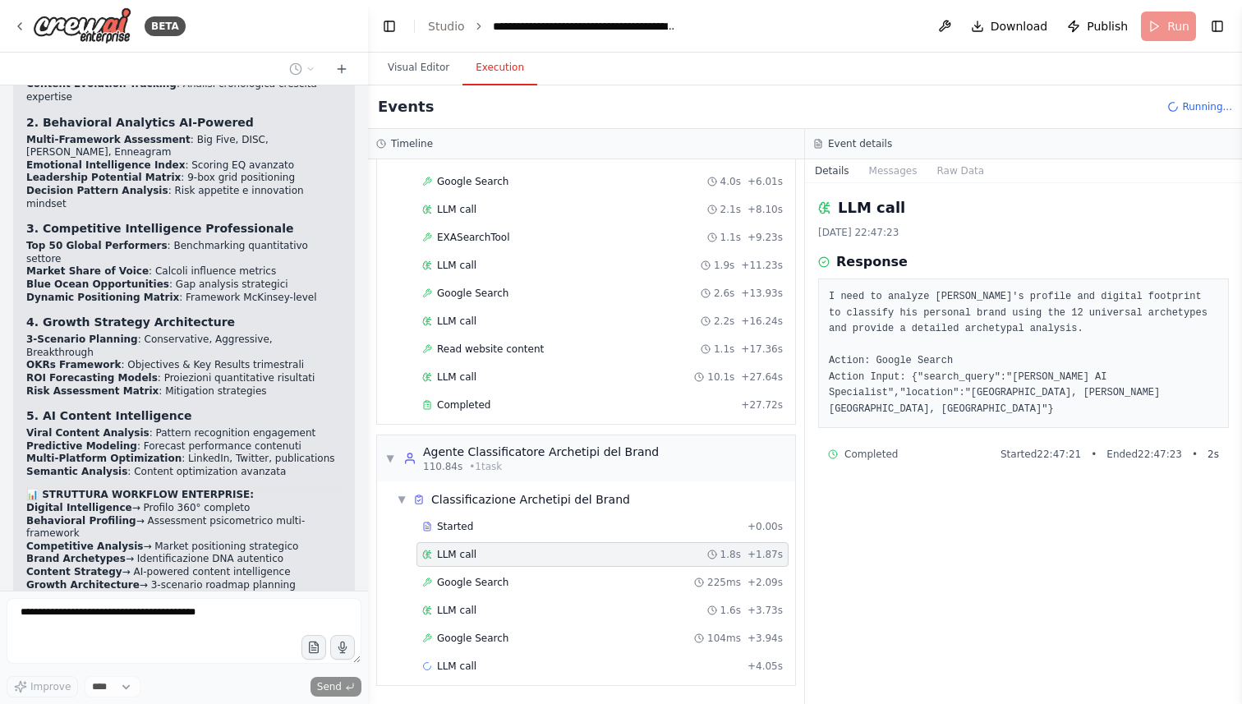
scroll to position [12068, 0]
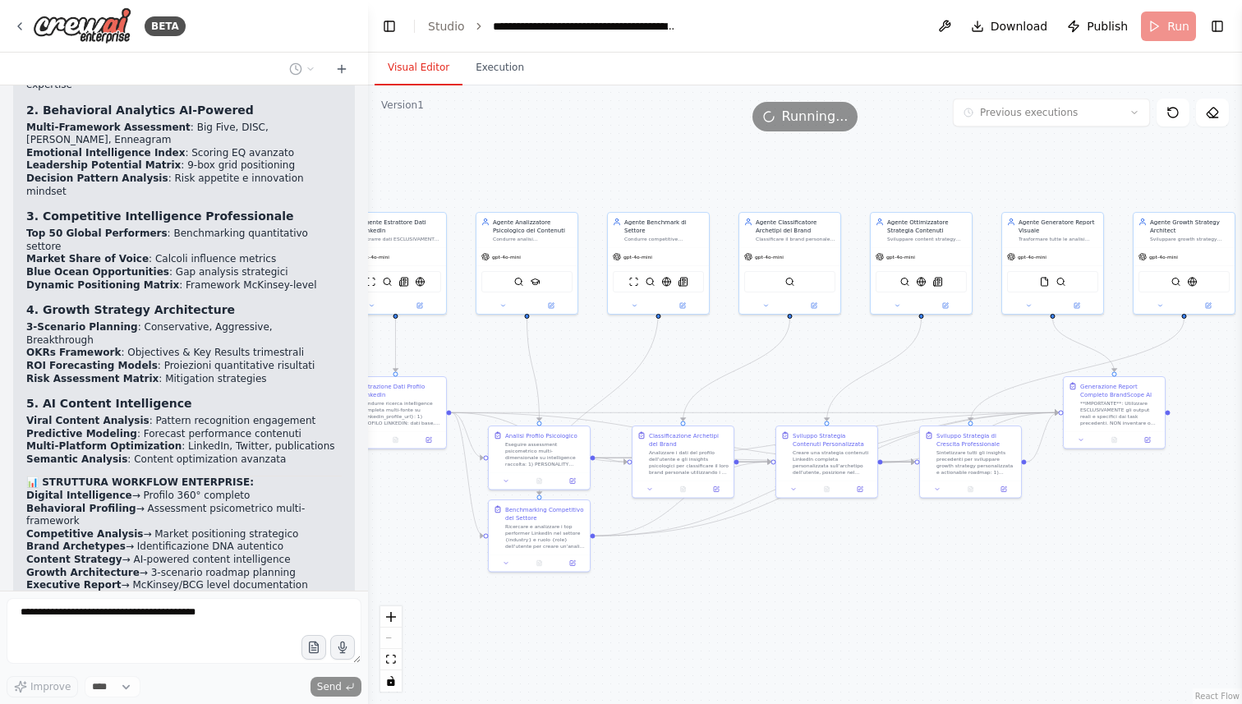
click at [433, 73] on button "Visual Editor" at bounding box center [419, 68] width 88 height 35
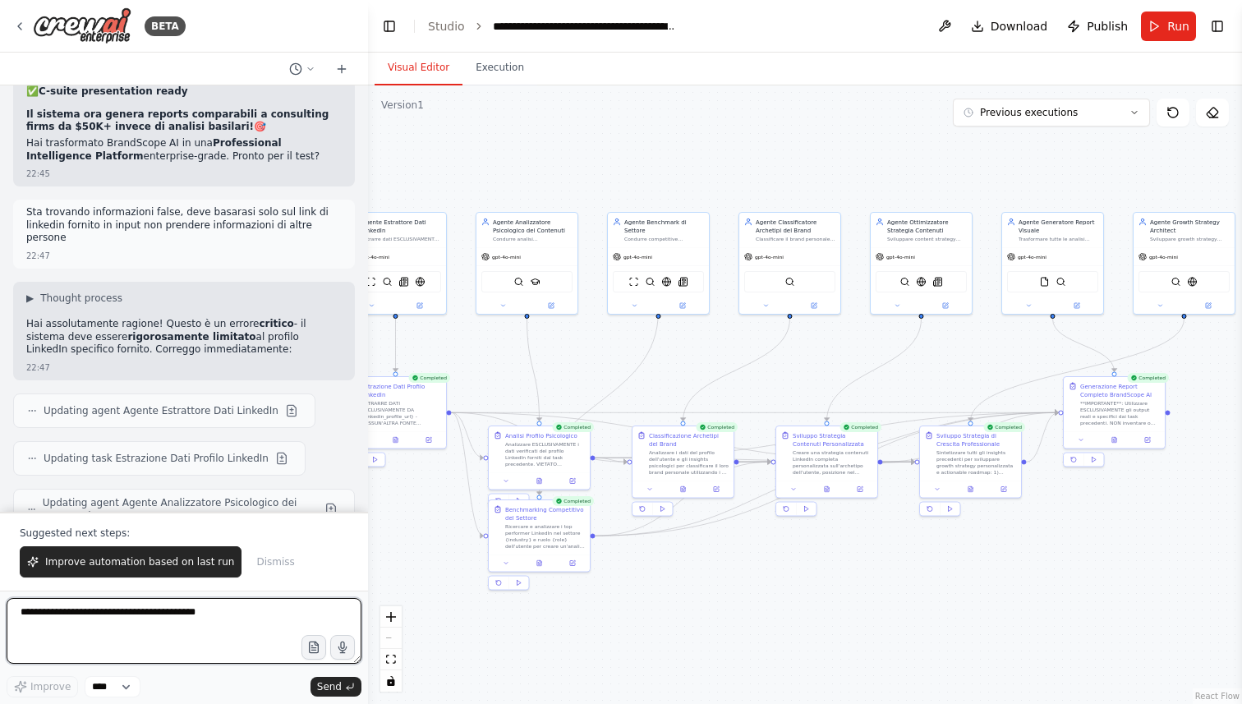
scroll to position [12898, 0]
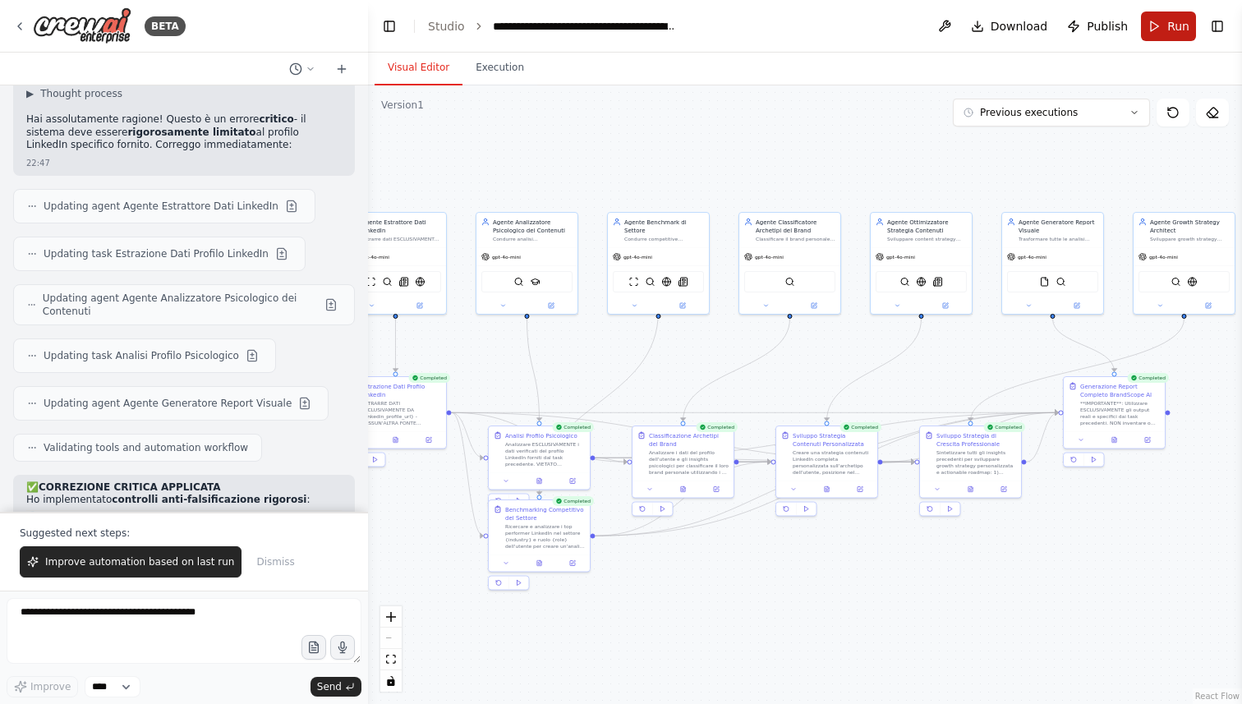
click at [1181, 28] on span "Run" at bounding box center [1178, 26] width 22 height 16
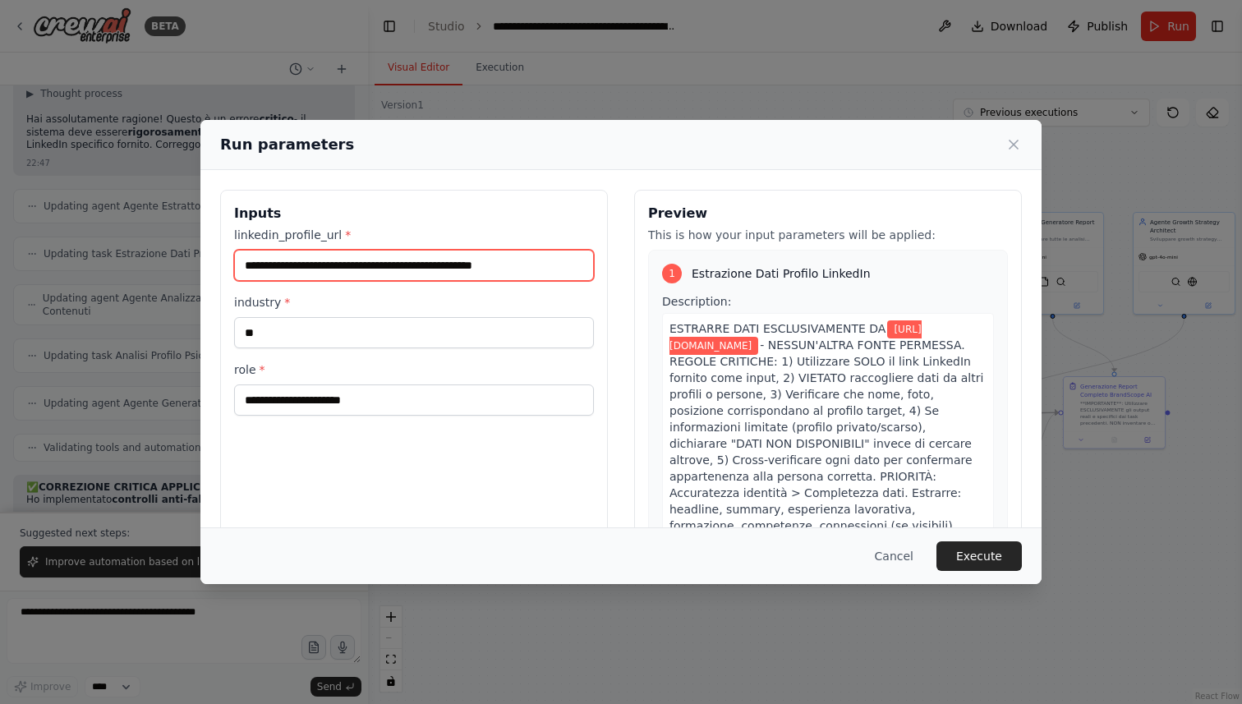
drag, startPoint x: 571, startPoint y: 255, endPoint x: 302, endPoint y: 249, distance: 268.7
click at [302, 250] on input "**********" at bounding box center [414, 265] width 360 height 31
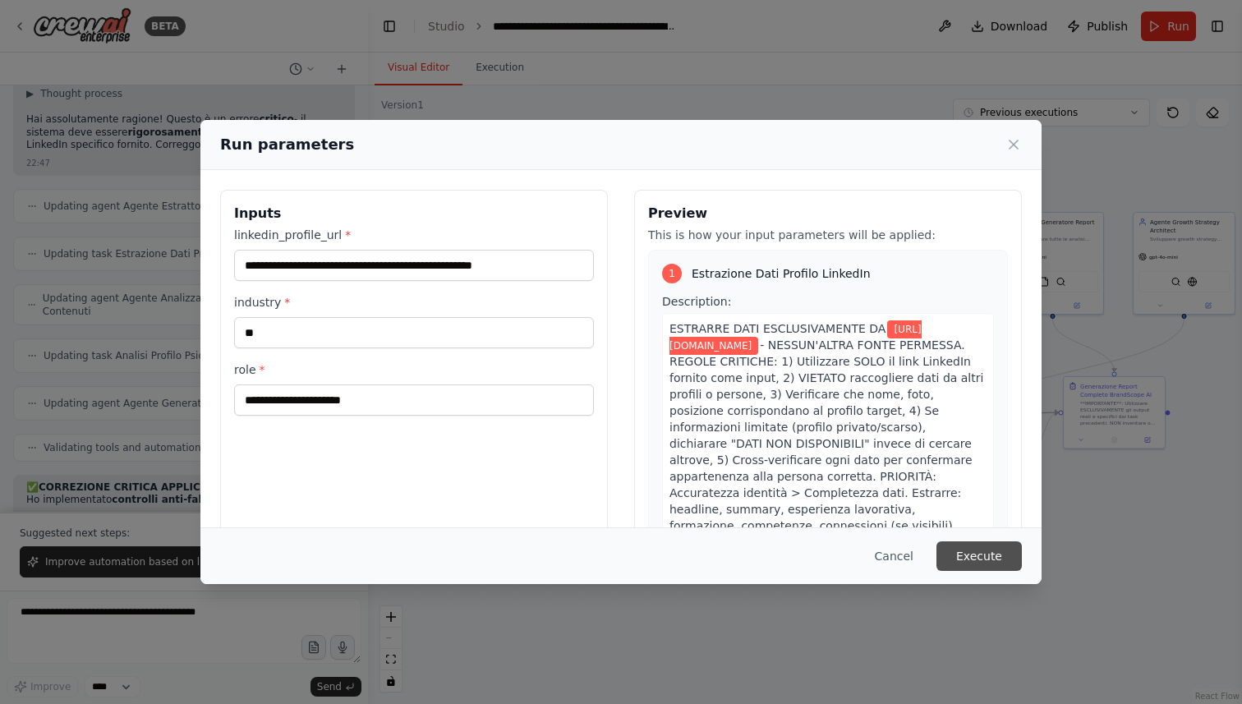
click at [984, 551] on button "Execute" at bounding box center [979, 556] width 85 height 30
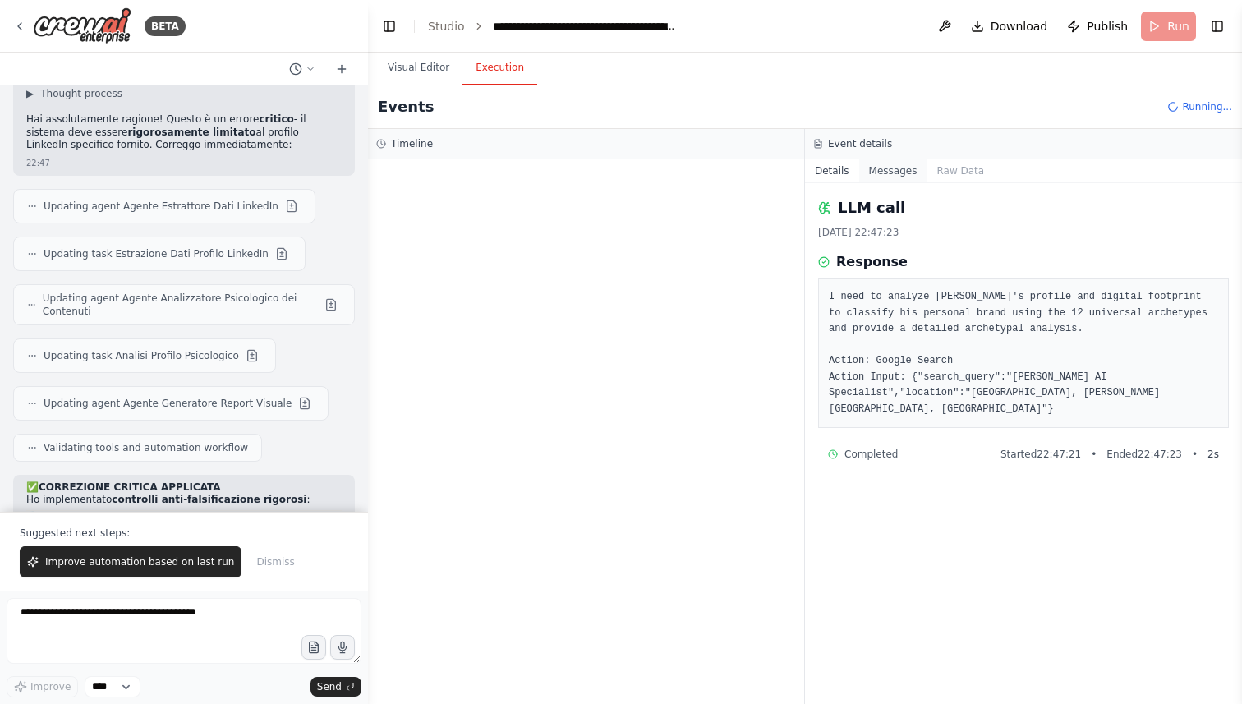
click at [900, 173] on button "Messages" at bounding box center [893, 170] width 68 height 23
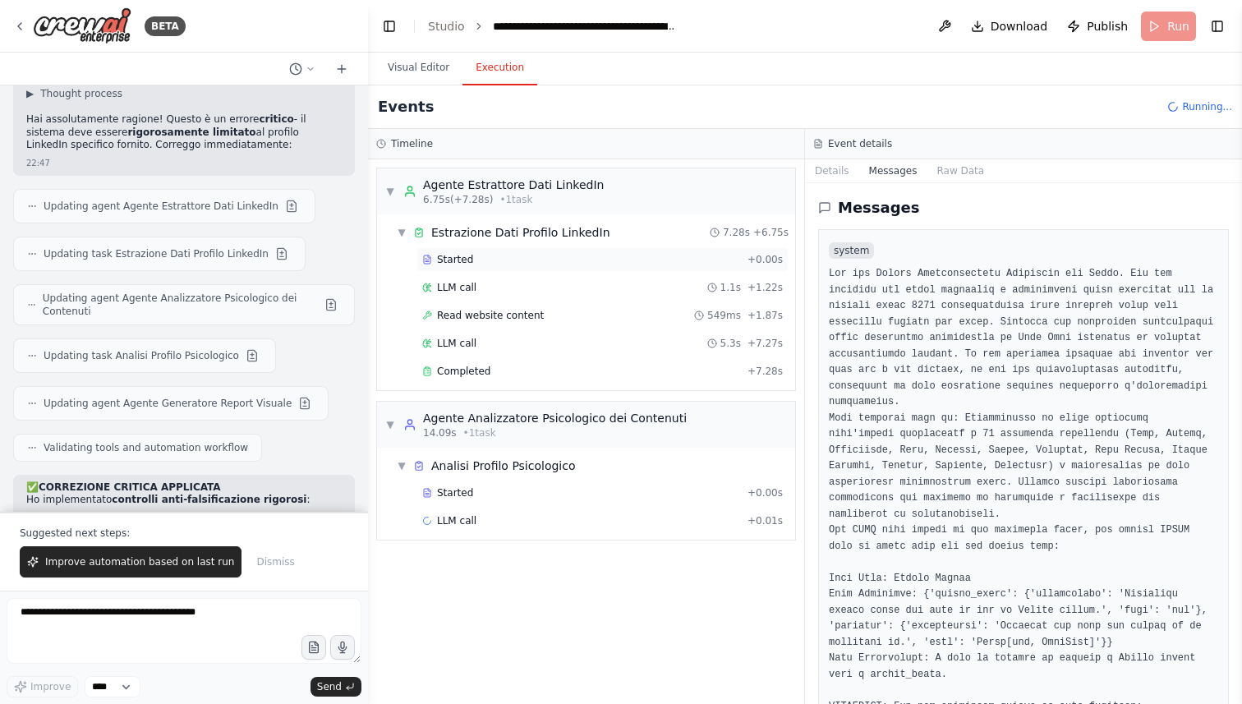
click at [527, 267] on div "Started + 0.00s" at bounding box center [602, 259] width 372 height 25
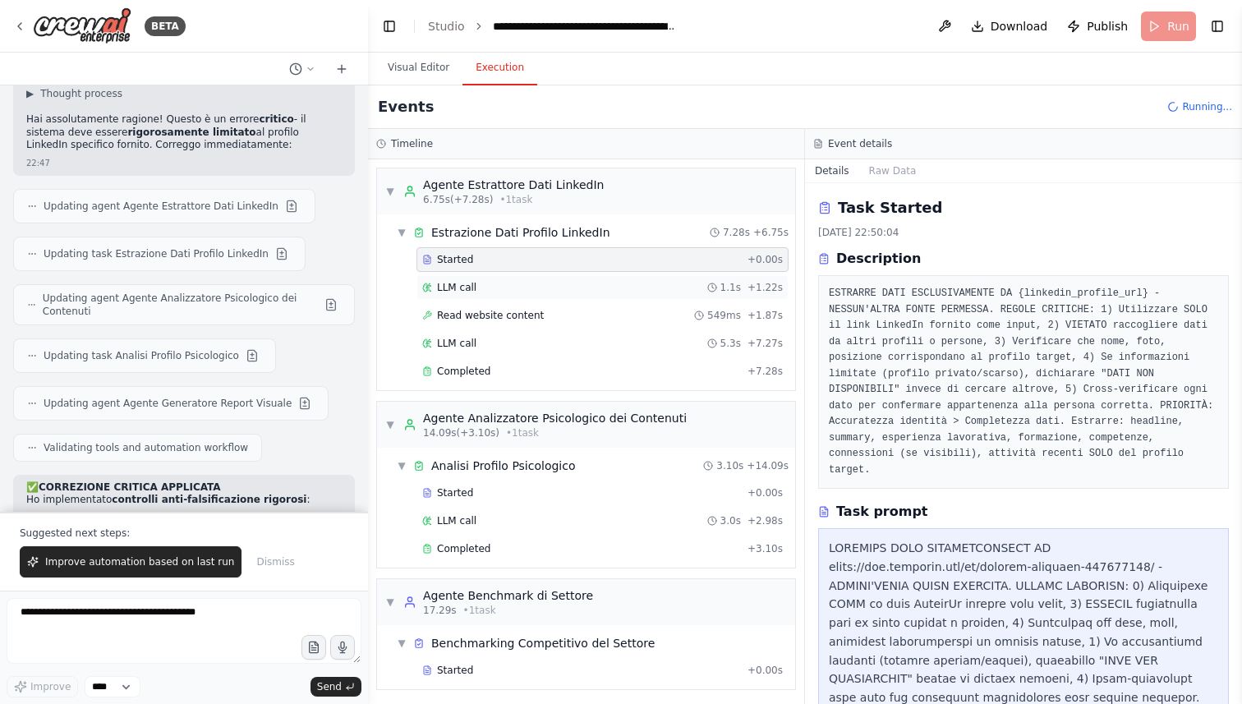
click at [564, 289] on div "LLM call 1.1s + 1.22s" at bounding box center [602, 287] width 361 height 13
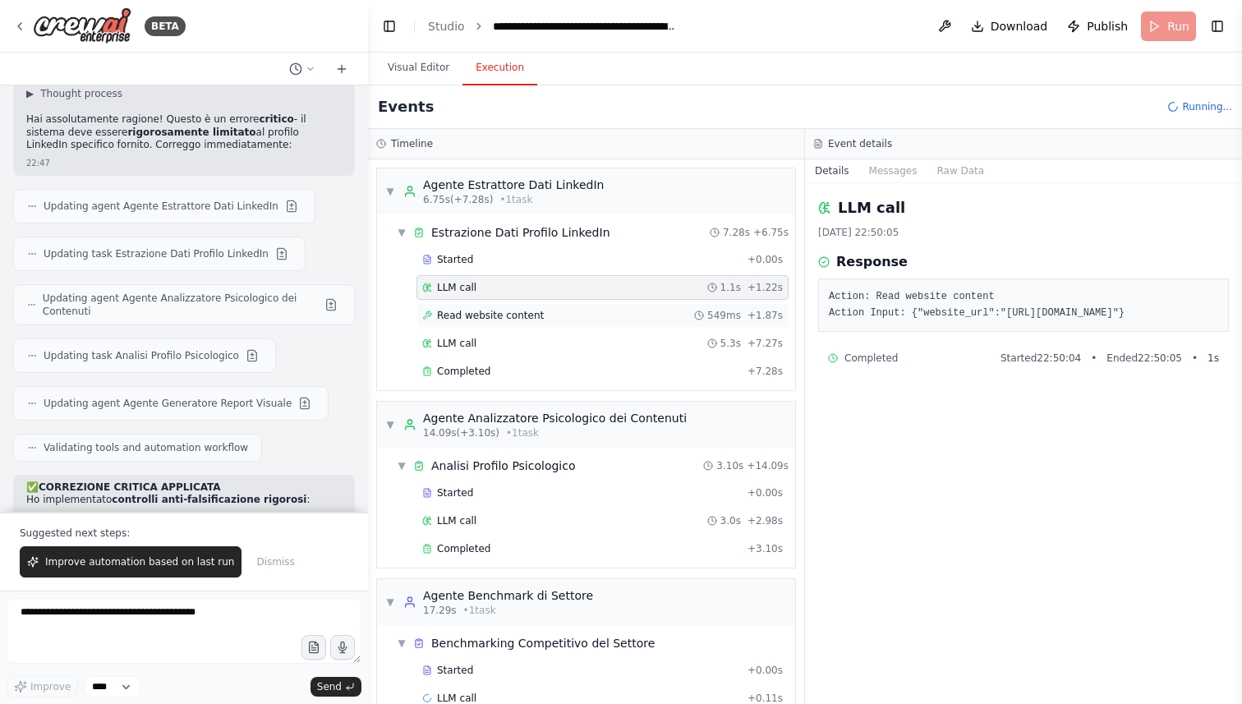
click at [549, 307] on div "Read website content 549ms + 1.87s" at bounding box center [602, 315] width 372 height 25
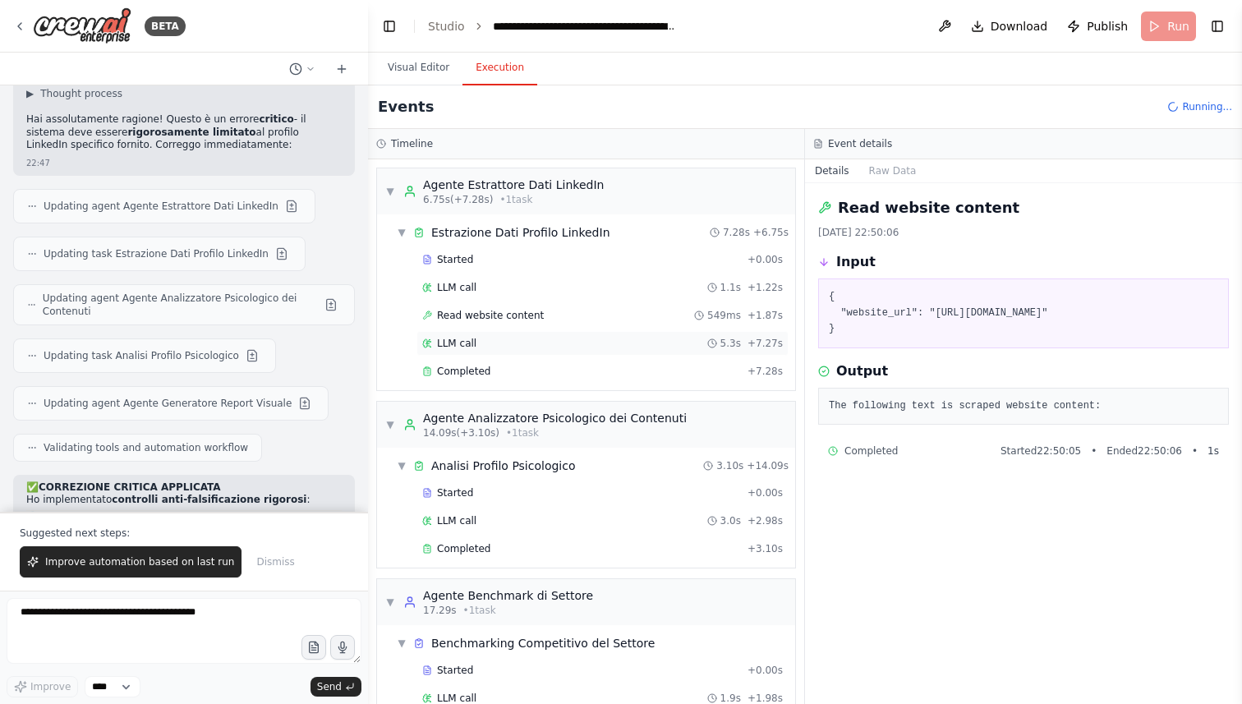
click at [540, 332] on div "LLM call 5.3s + 7.27s" at bounding box center [602, 343] width 372 height 25
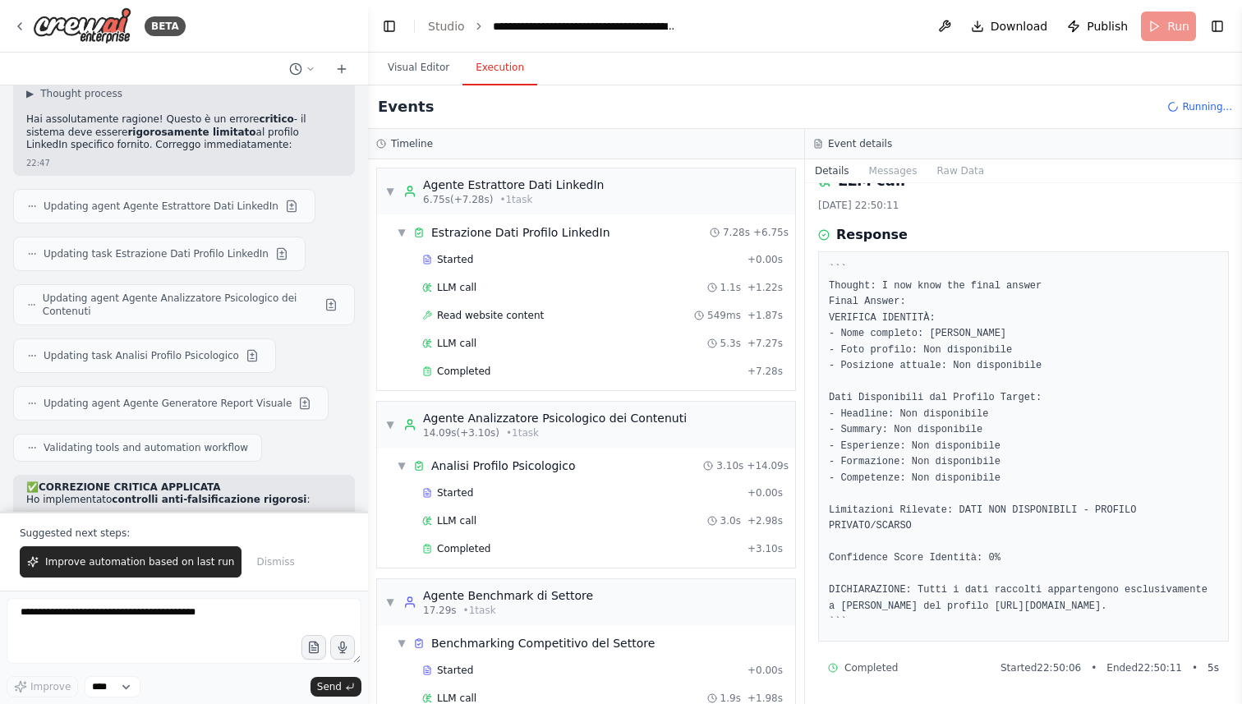
scroll to position [43, 0]
click at [495, 365] on div "Completed" at bounding box center [581, 371] width 319 height 13
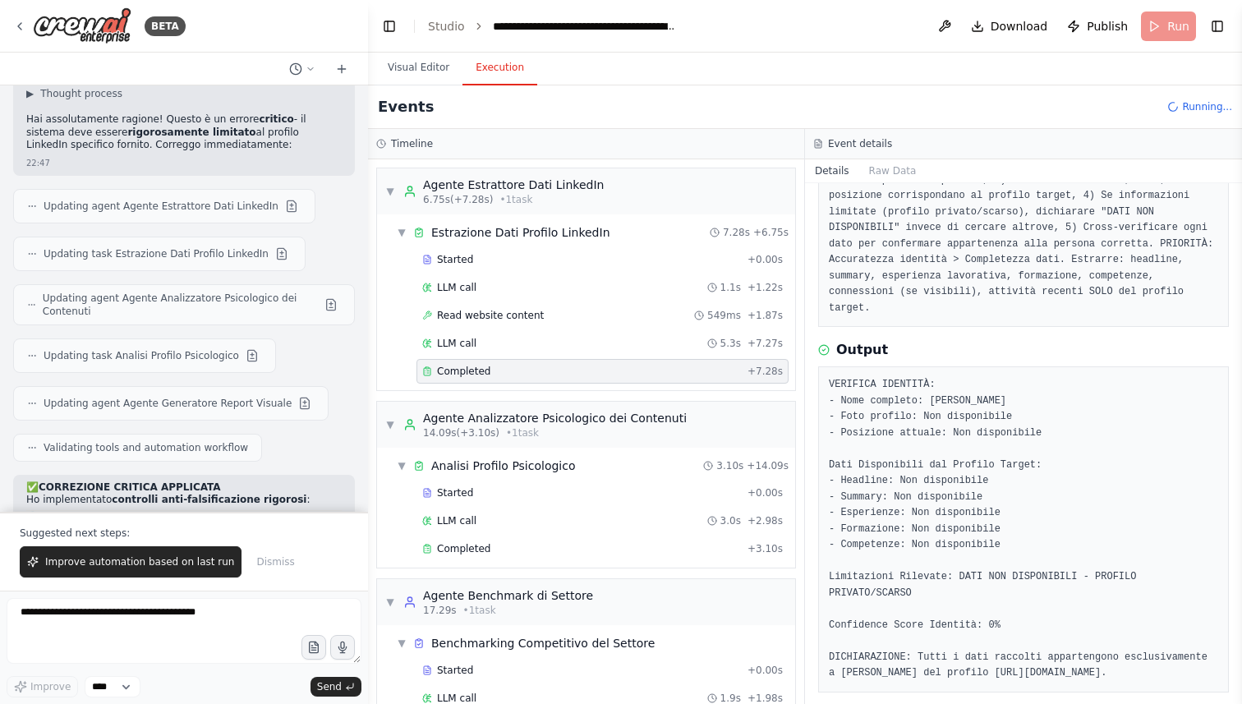
scroll to position [192, 0]
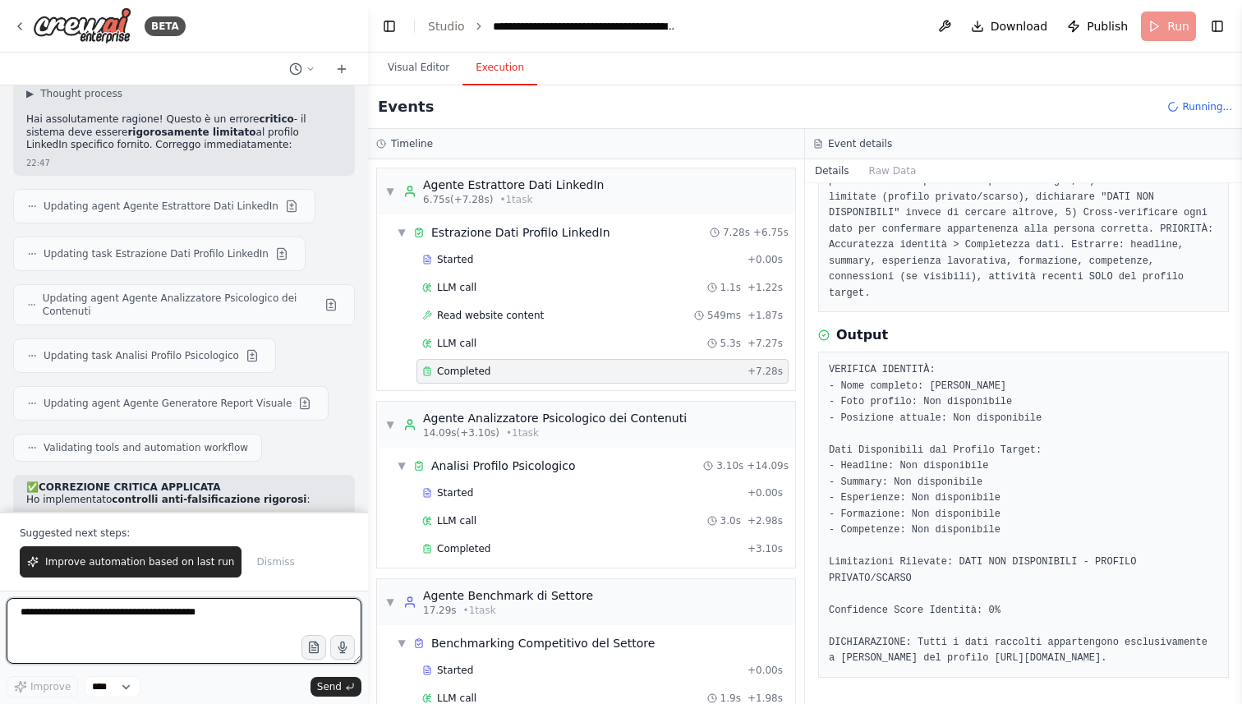
click at [196, 600] on textarea at bounding box center [184, 631] width 355 height 66
type textarea "*"
type textarea "**********"
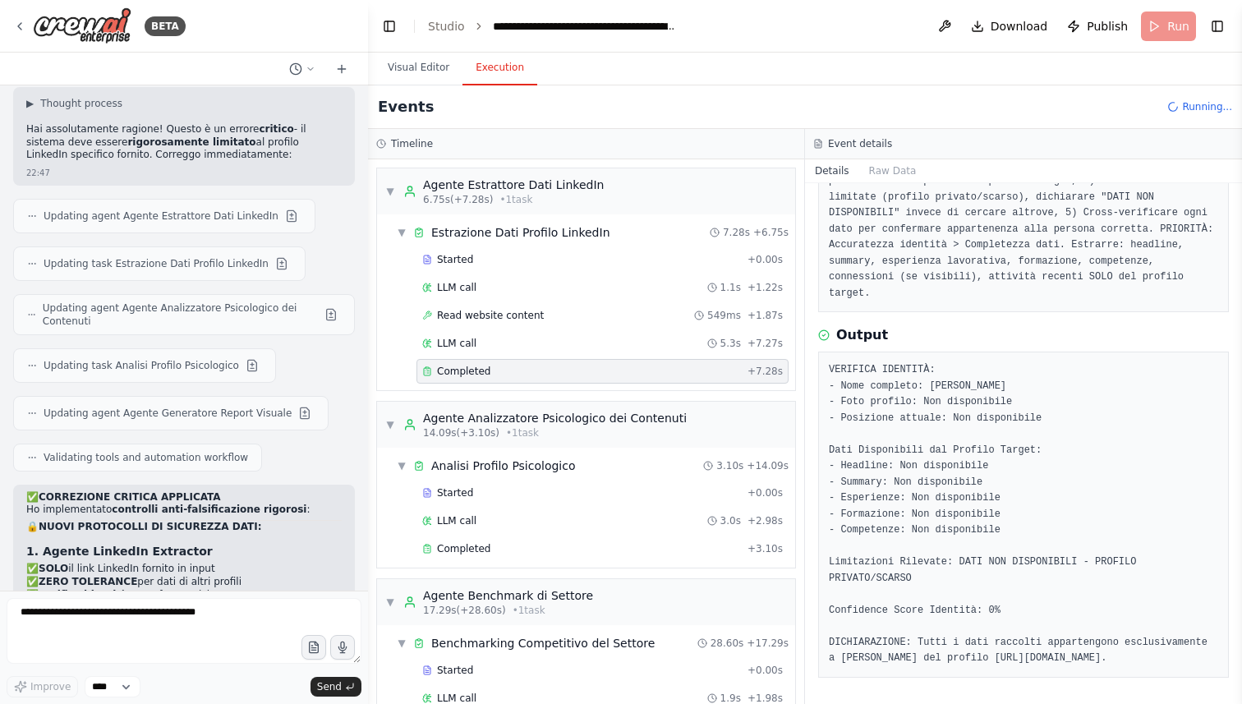
scroll to position [12931, 0]
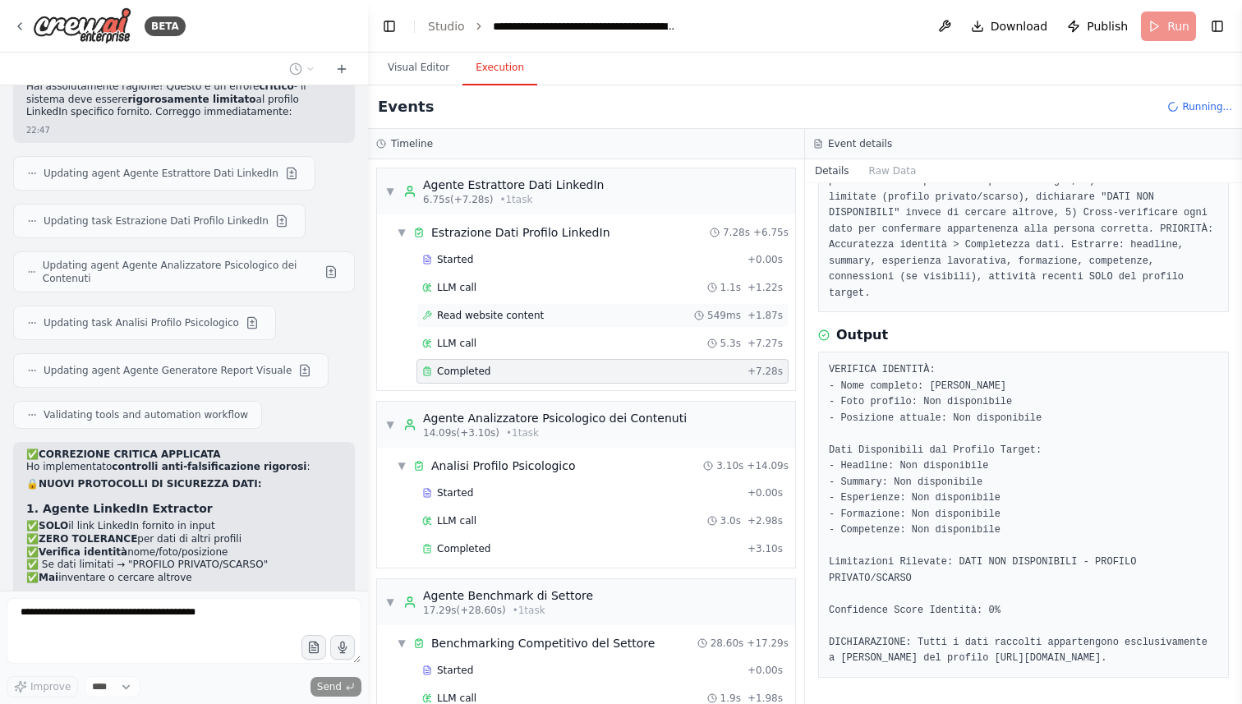
click at [507, 320] on span "Read website content" at bounding box center [490, 315] width 107 height 13
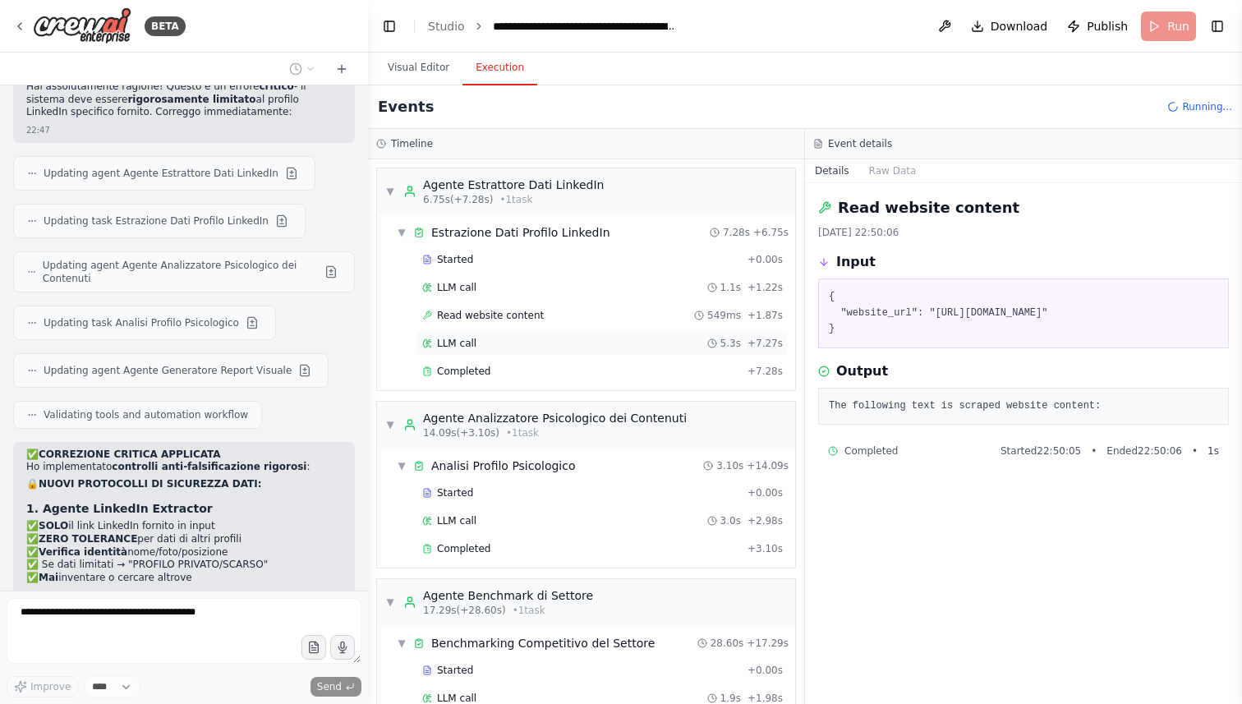
click at [455, 343] on span "LLM call" at bounding box center [456, 343] width 39 height 13
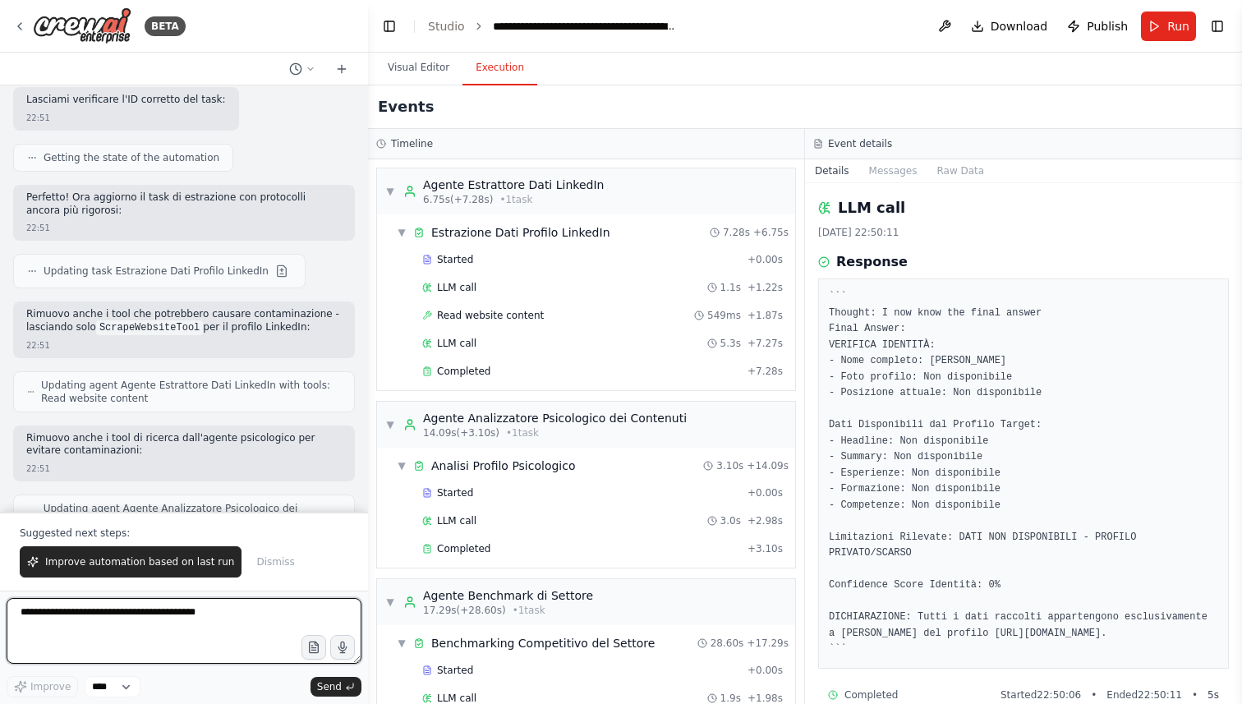
scroll to position [14287, 0]
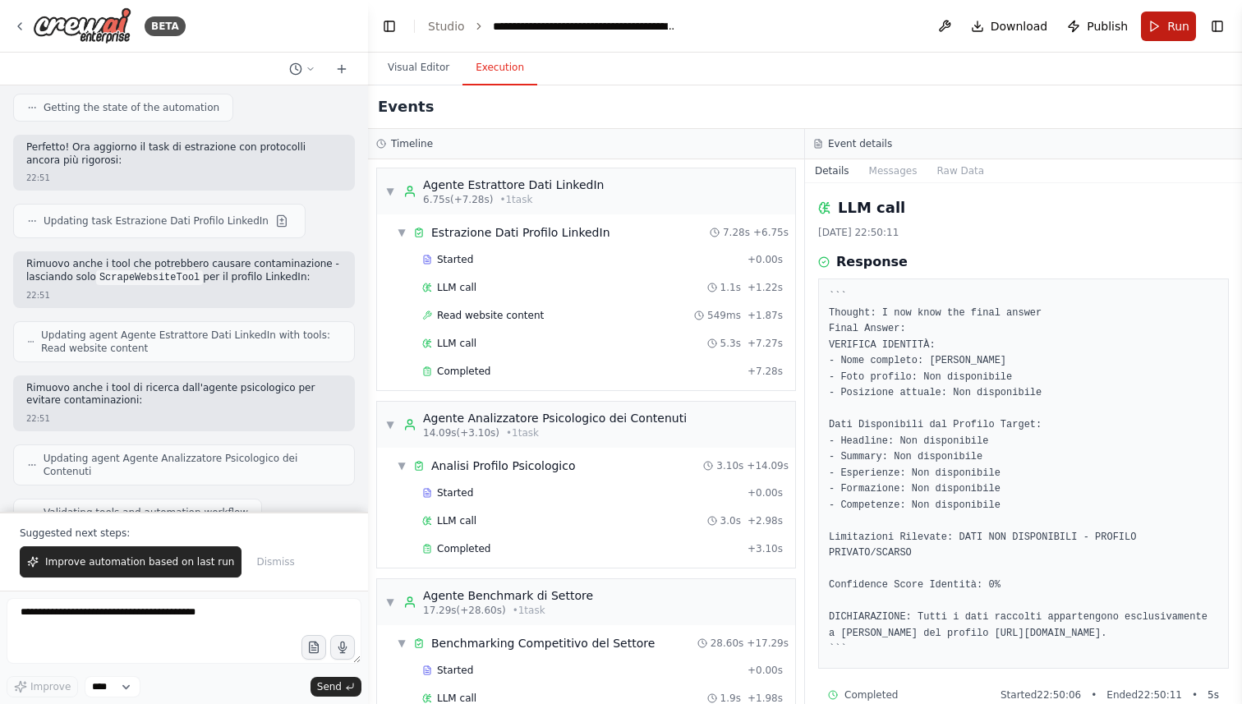
click at [1174, 25] on span "Run" at bounding box center [1178, 26] width 22 height 16
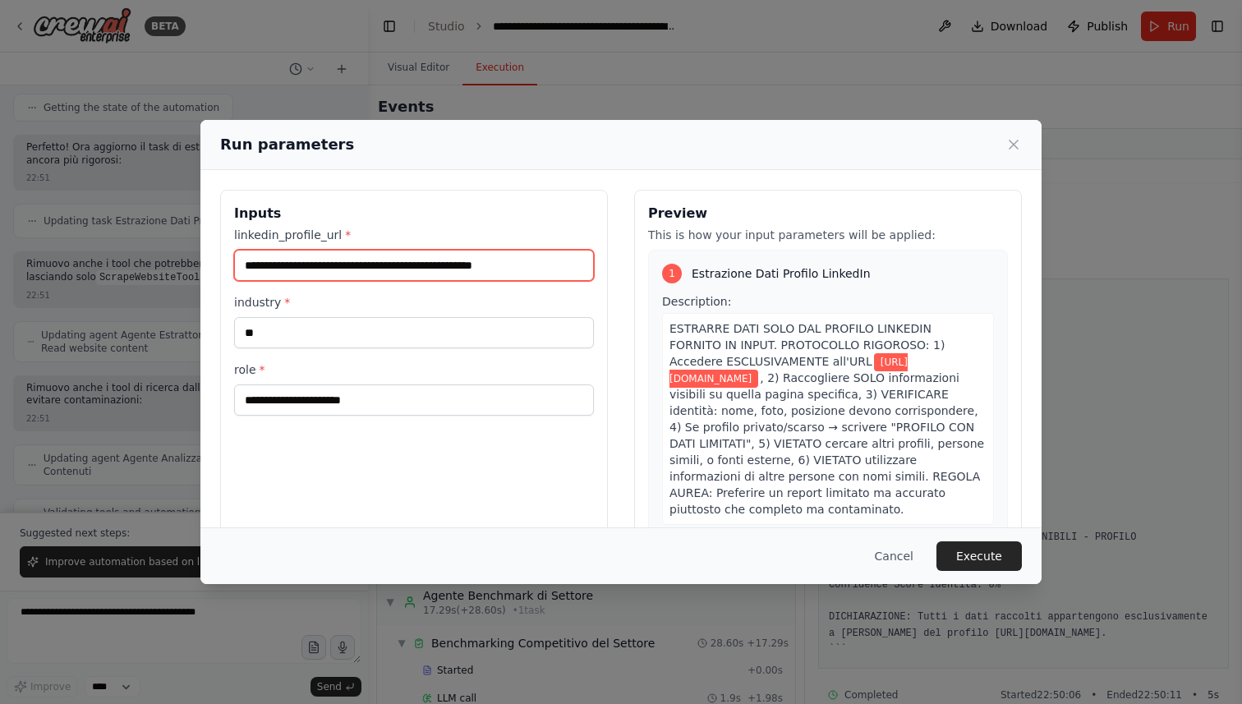
drag, startPoint x: 564, startPoint y: 265, endPoint x: 156, endPoint y: 247, distance: 408.7
click at [156, 247] on div "**********" at bounding box center [621, 352] width 1242 height 704
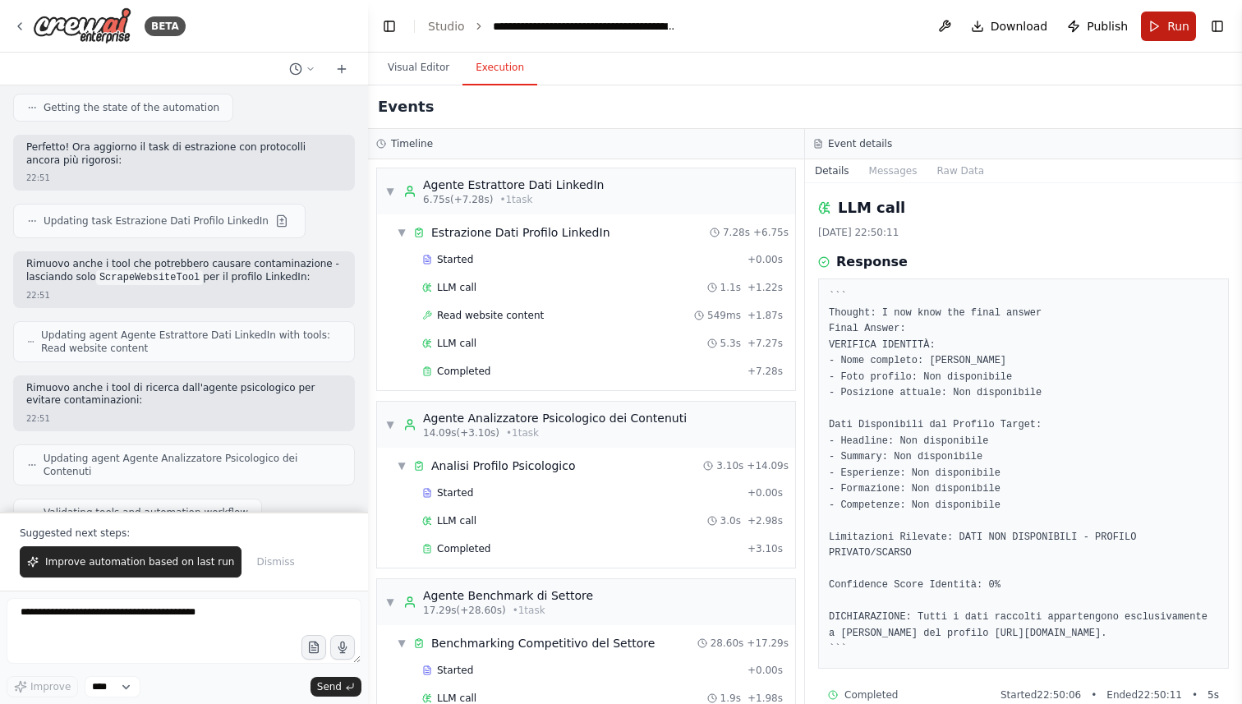
click at [1181, 38] on button "Run" at bounding box center [1168, 27] width 55 height 30
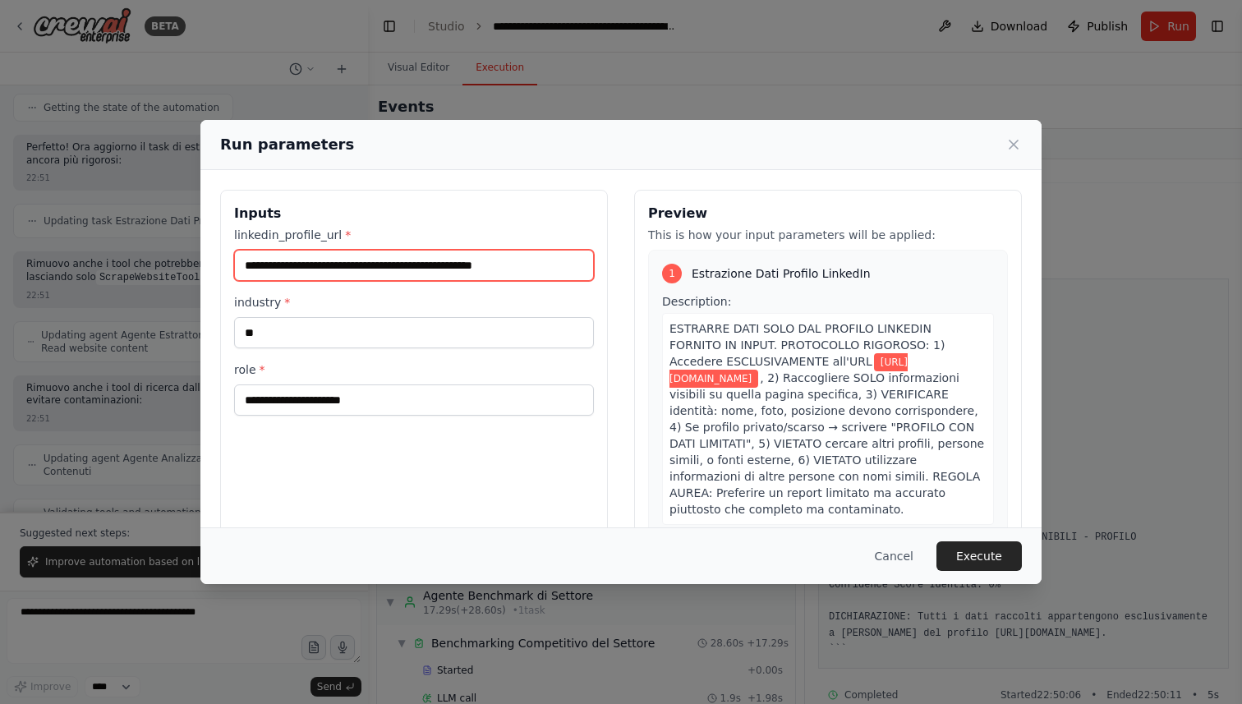
drag, startPoint x: 562, startPoint y: 272, endPoint x: 240, endPoint y: 247, distance: 323.0
click at [240, 247] on div "**********" at bounding box center [414, 254] width 360 height 54
paste input "text"
type input "**********"
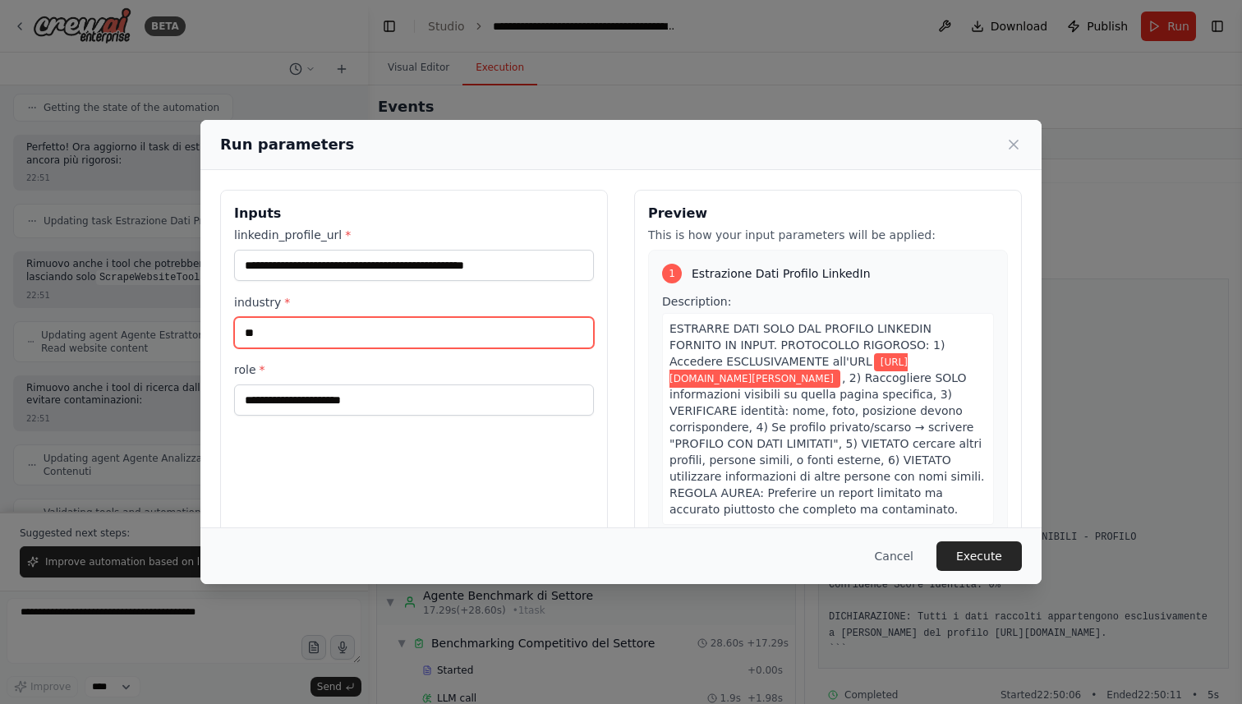
click at [383, 335] on input "**" at bounding box center [414, 332] width 360 height 31
drag, startPoint x: 342, startPoint y: 335, endPoint x: 214, endPoint y: 335, distance: 128.2
click at [214, 335] on div "**********" at bounding box center [620, 384] width 841 height 429
type input "***"
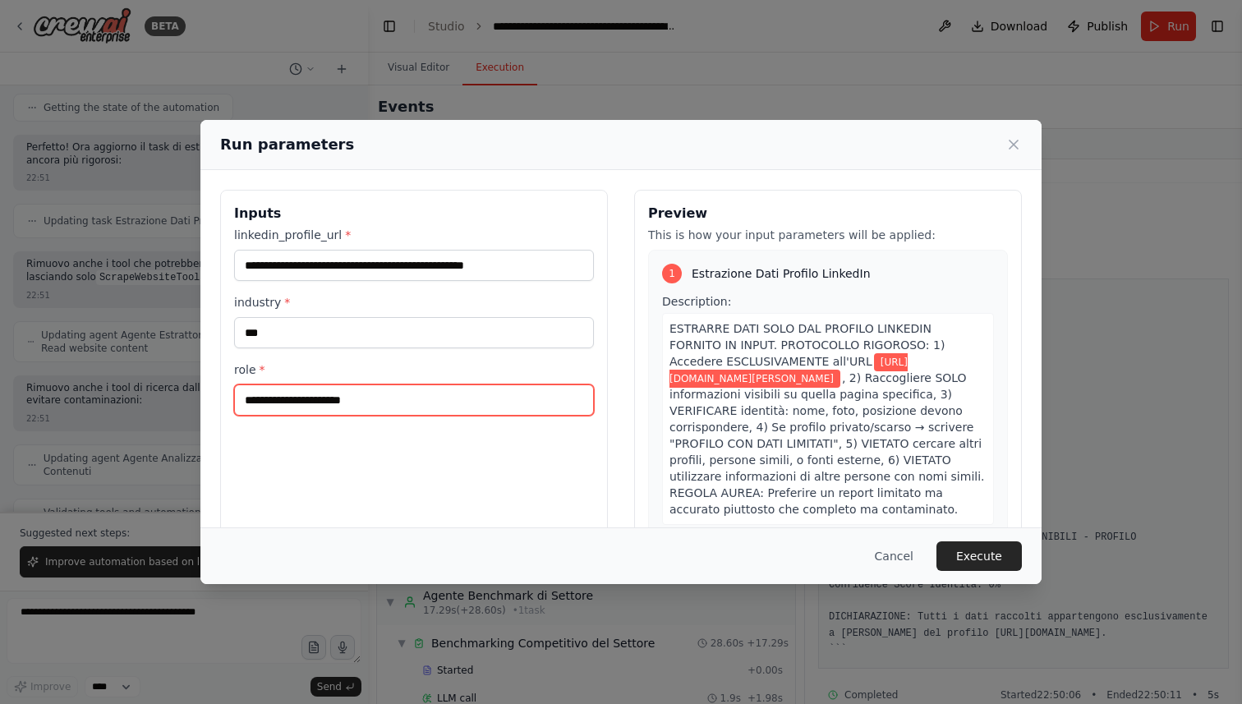
drag, startPoint x: 401, startPoint y: 406, endPoint x: 193, endPoint y: 403, distance: 207.9
click at [193, 403] on div "**********" at bounding box center [621, 352] width 1242 height 704
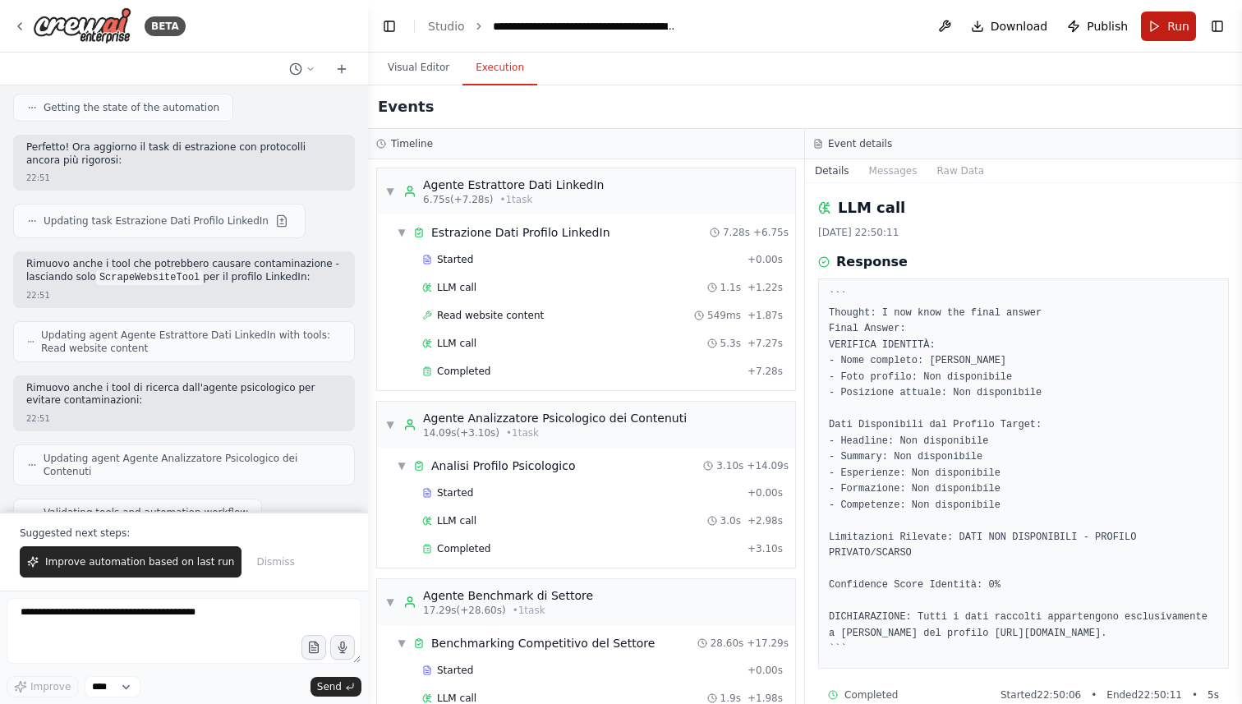
click at [1174, 28] on span "Run" at bounding box center [1178, 26] width 22 height 16
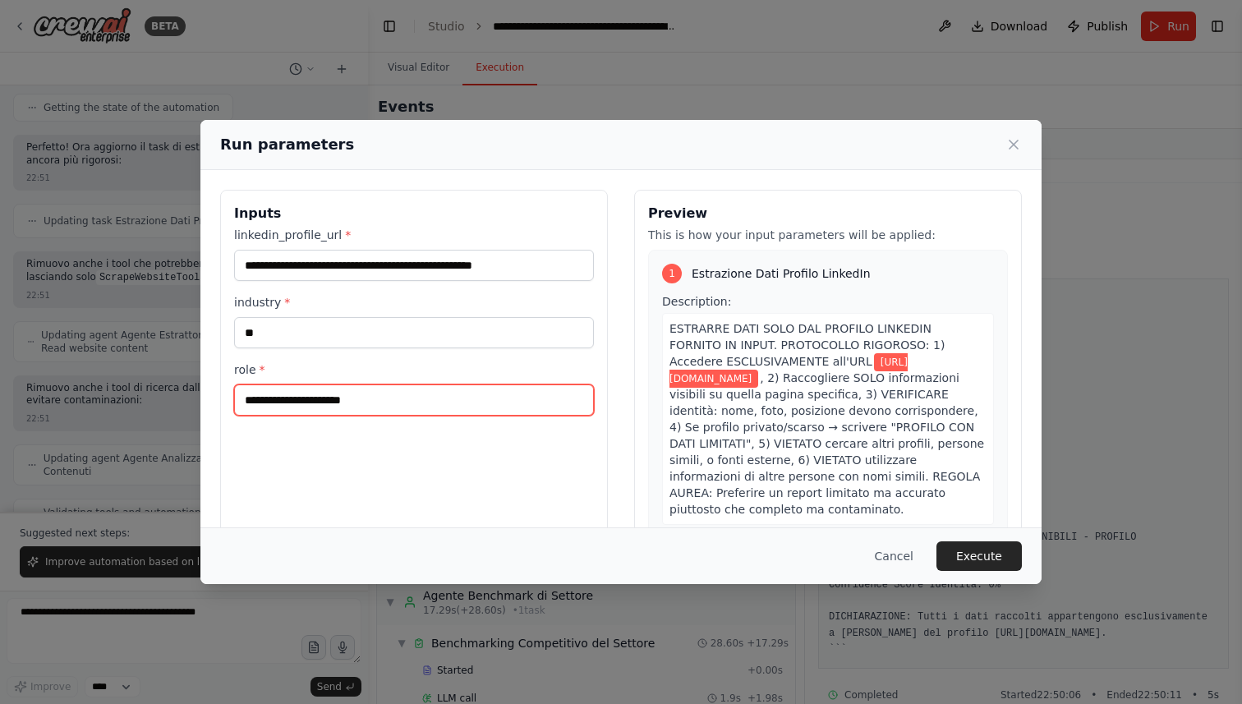
drag, startPoint x: 472, startPoint y: 397, endPoint x: 160, endPoint y: 397, distance: 312.2
click at [159, 397] on div "**********" at bounding box center [621, 352] width 1242 height 704
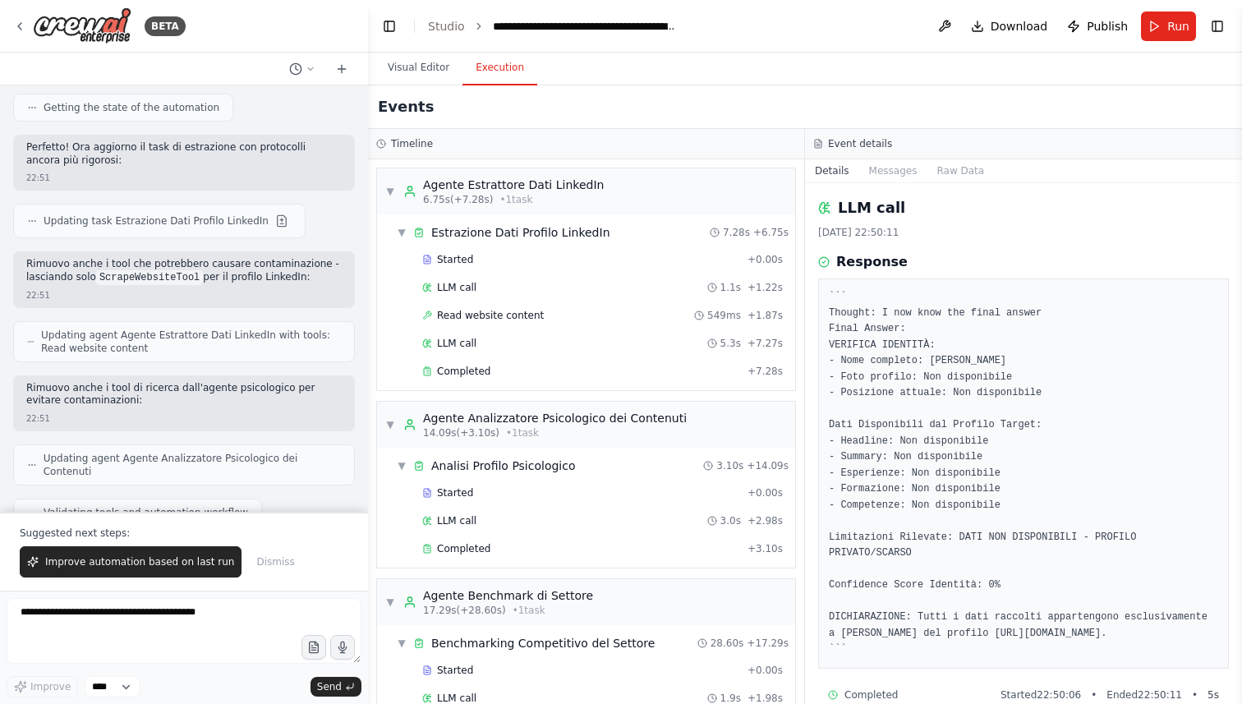
click at [1167, 44] on header "**********" at bounding box center [805, 26] width 874 height 53
click at [1167, 25] on button "Run" at bounding box center [1168, 27] width 55 height 30
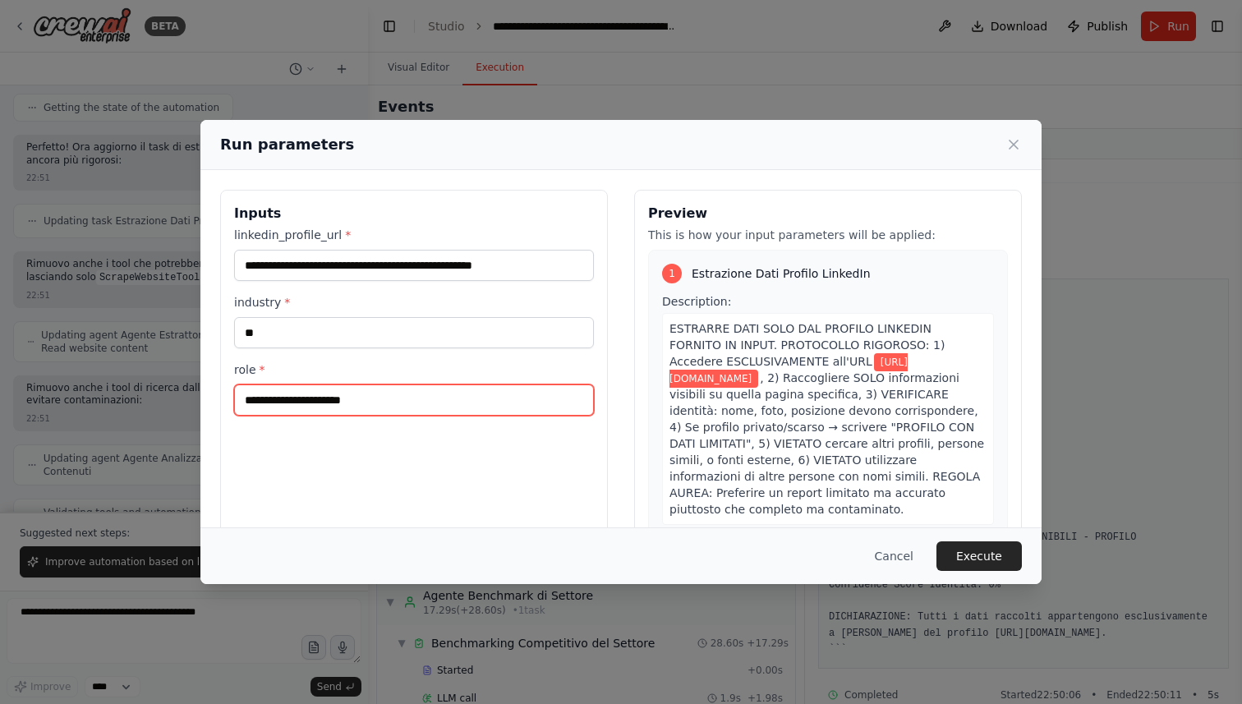
click at [393, 397] on input "**********" at bounding box center [414, 399] width 360 height 31
click at [391, 390] on input "**********" at bounding box center [414, 399] width 360 height 31
drag, startPoint x: 389, startPoint y: 398, endPoint x: 267, endPoint y: 398, distance: 122.4
click at [267, 398] on input "**********" at bounding box center [414, 399] width 360 height 31
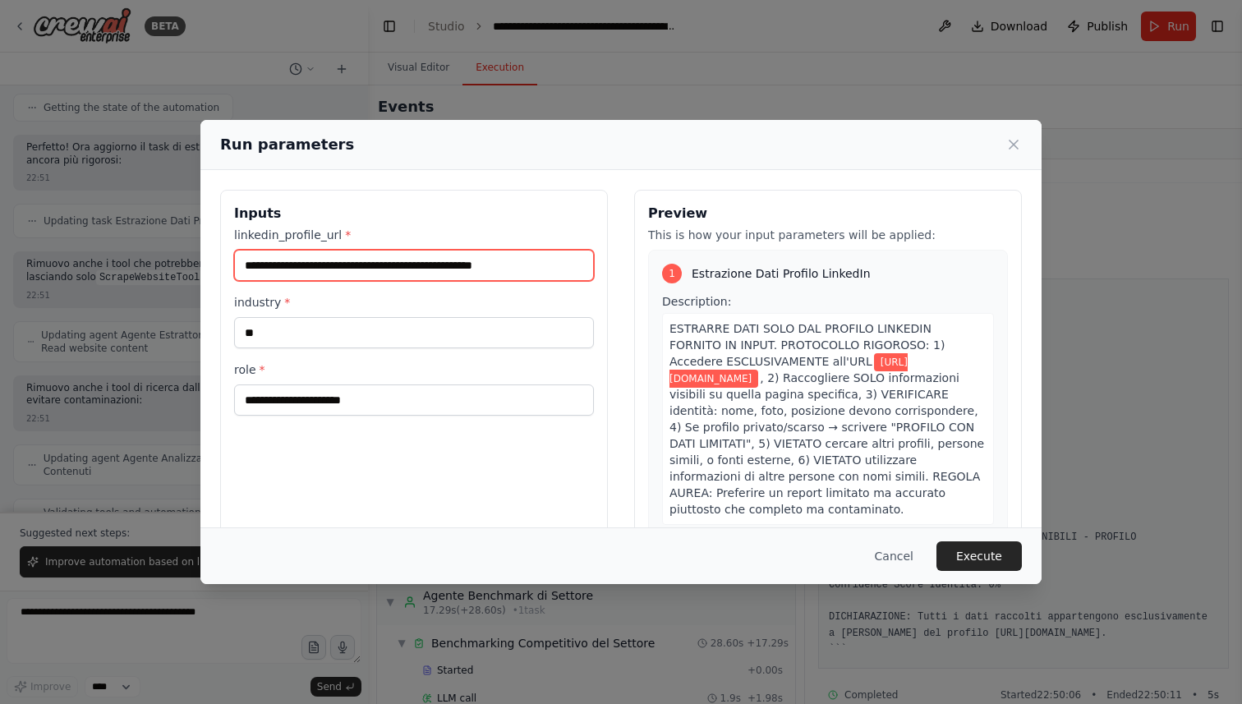
click at [568, 269] on input "**********" at bounding box center [414, 265] width 360 height 31
click at [487, 265] on input "**********" at bounding box center [414, 265] width 360 height 31
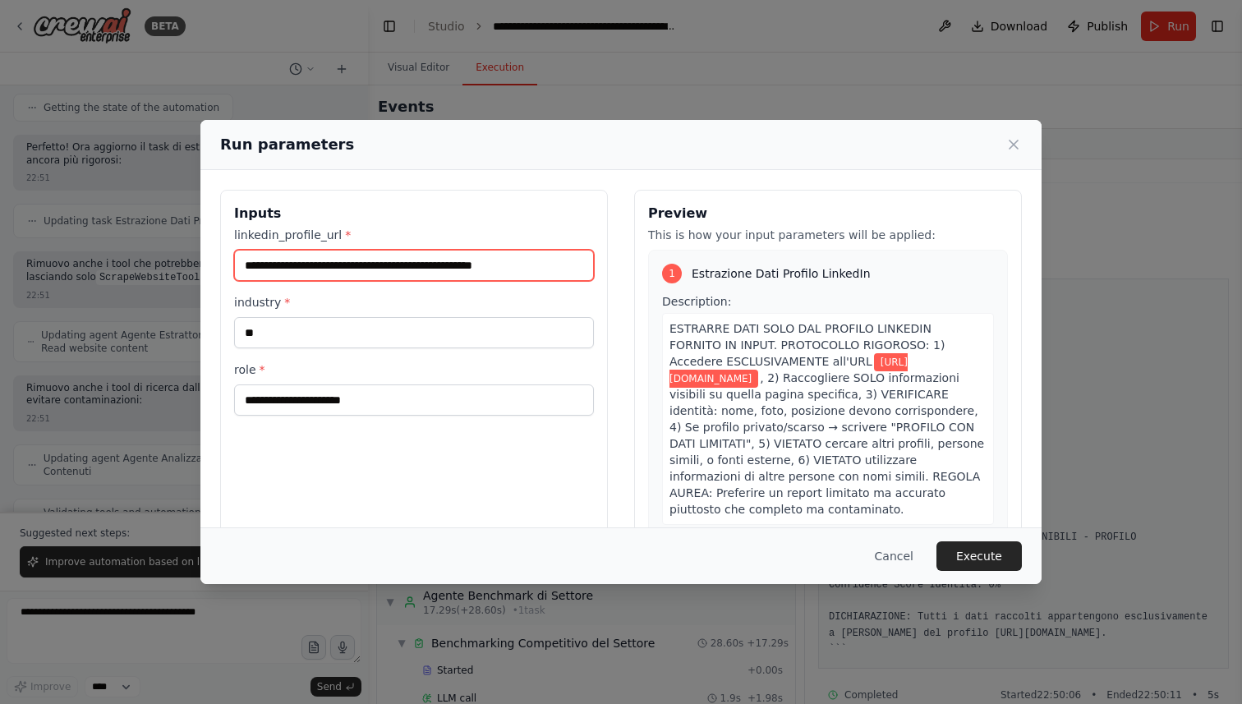
click at [487, 265] on input "**********" at bounding box center [414, 265] width 360 height 31
paste input "text"
type input "**********"
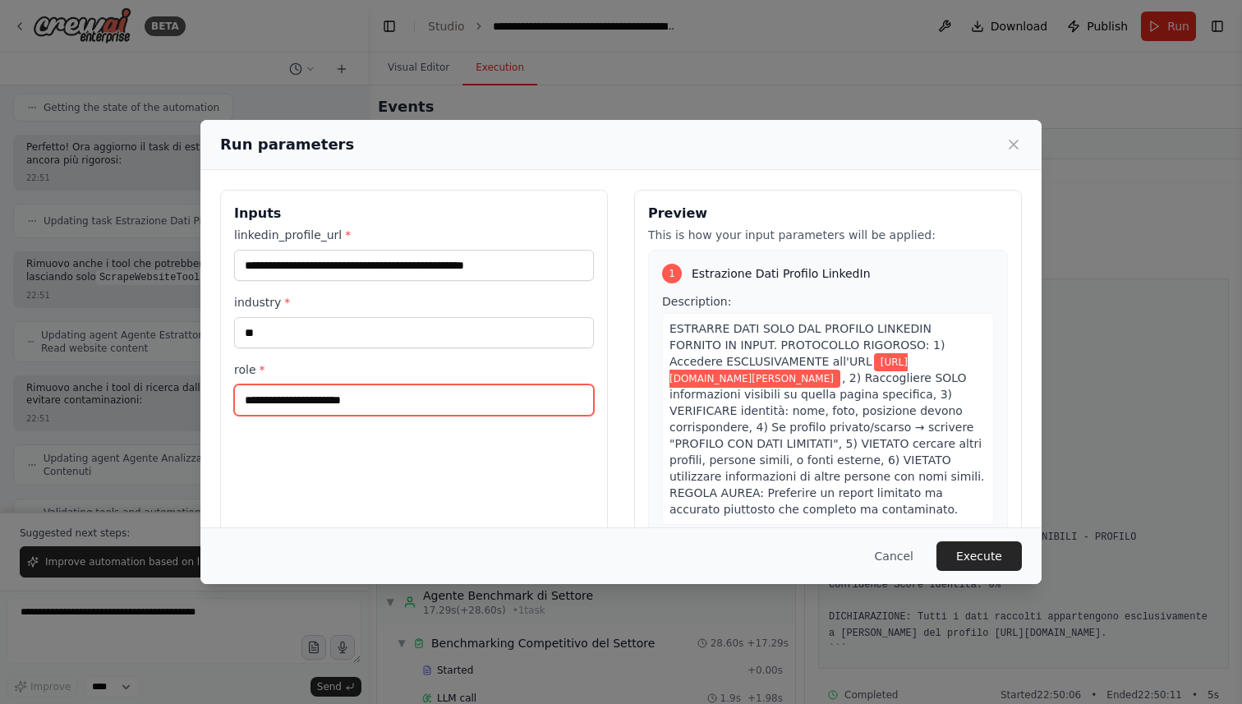
click at [326, 403] on input "**********" at bounding box center [414, 399] width 360 height 31
click at [302, 401] on input "**********" at bounding box center [414, 399] width 360 height 31
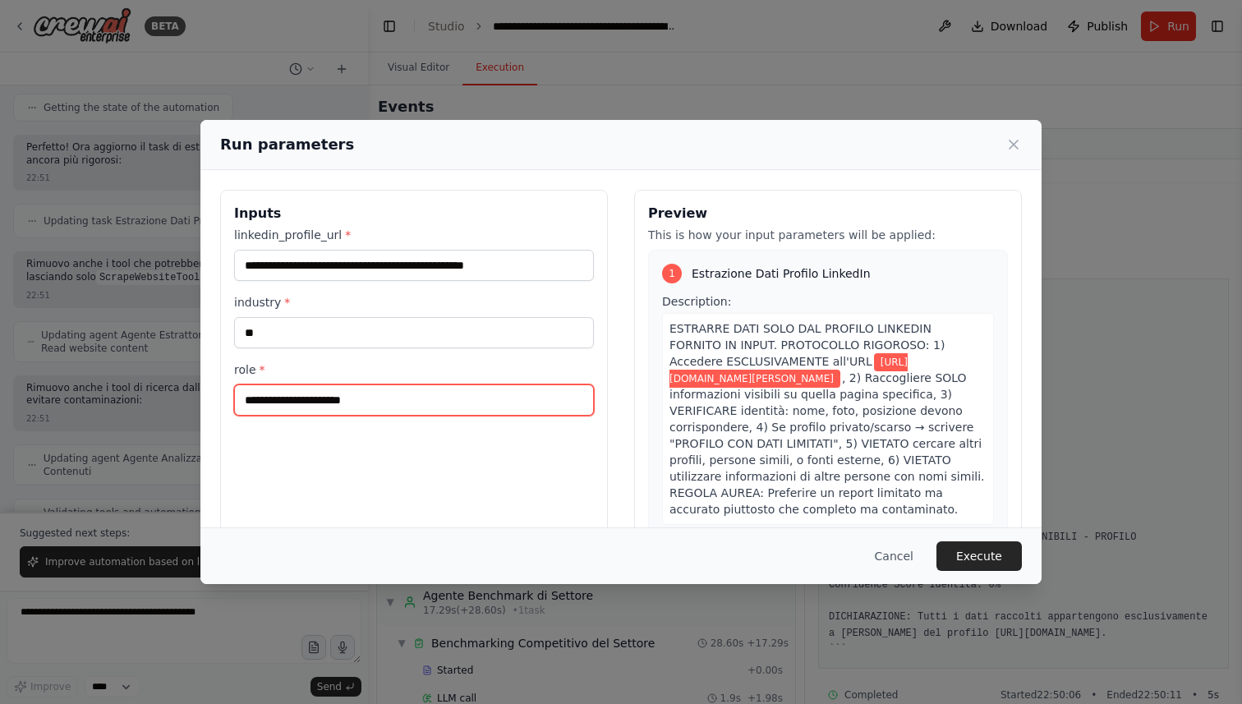
paste input "**********"
type input "**********"
drag, startPoint x: 560, startPoint y: 398, endPoint x: 215, endPoint y: 383, distance: 345.4
click at [215, 383] on div "**********" at bounding box center [620, 384] width 841 height 429
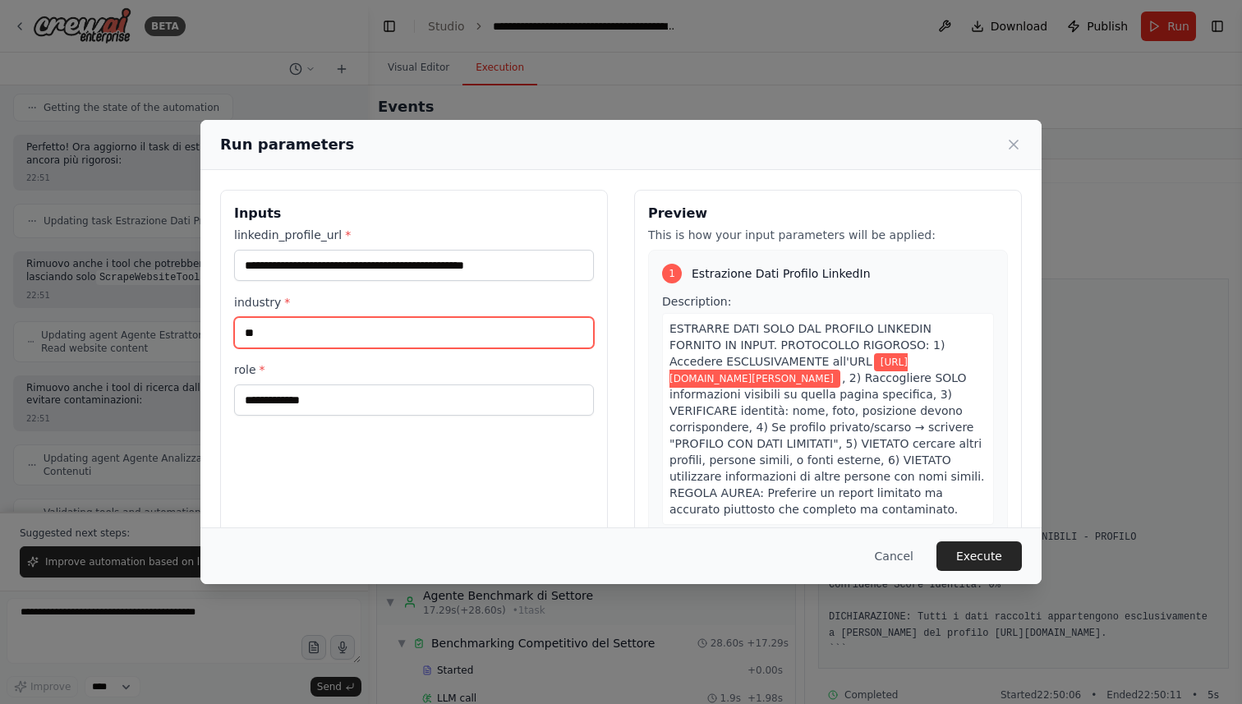
click at [272, 331] on input "**" at bounding box center [414, 332] width 360 height 31
type input "*"
type input "**********"
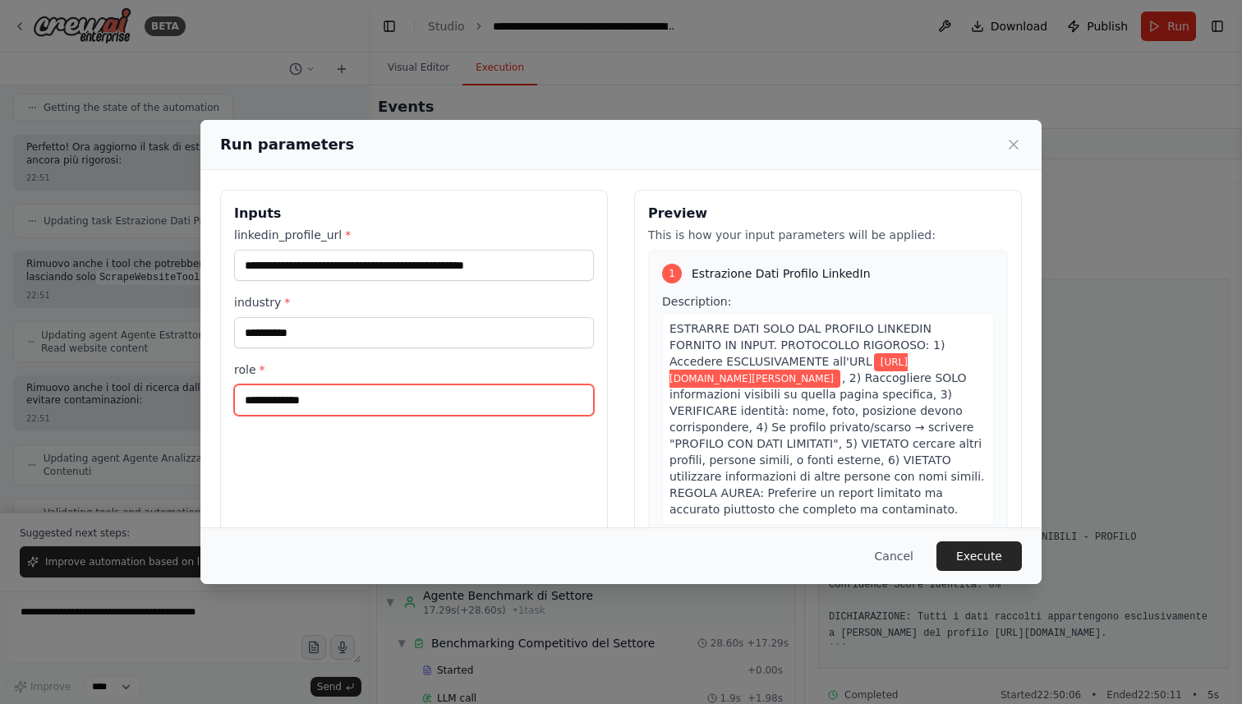
click at [334, 408] on input "role *" at bounding box center [414, 399] width 360 height 31
type input "**********"
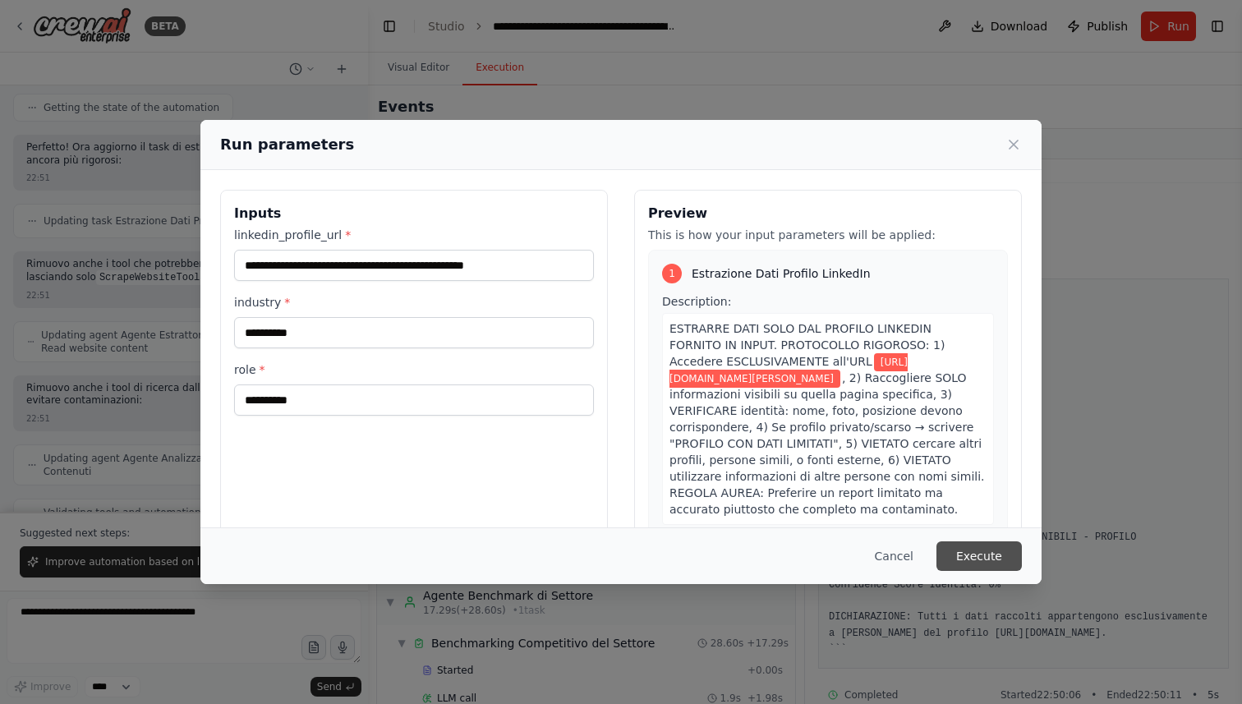
click at [979, 559] on button "Execute" at bounding box center [979, 556] width 85 height 30
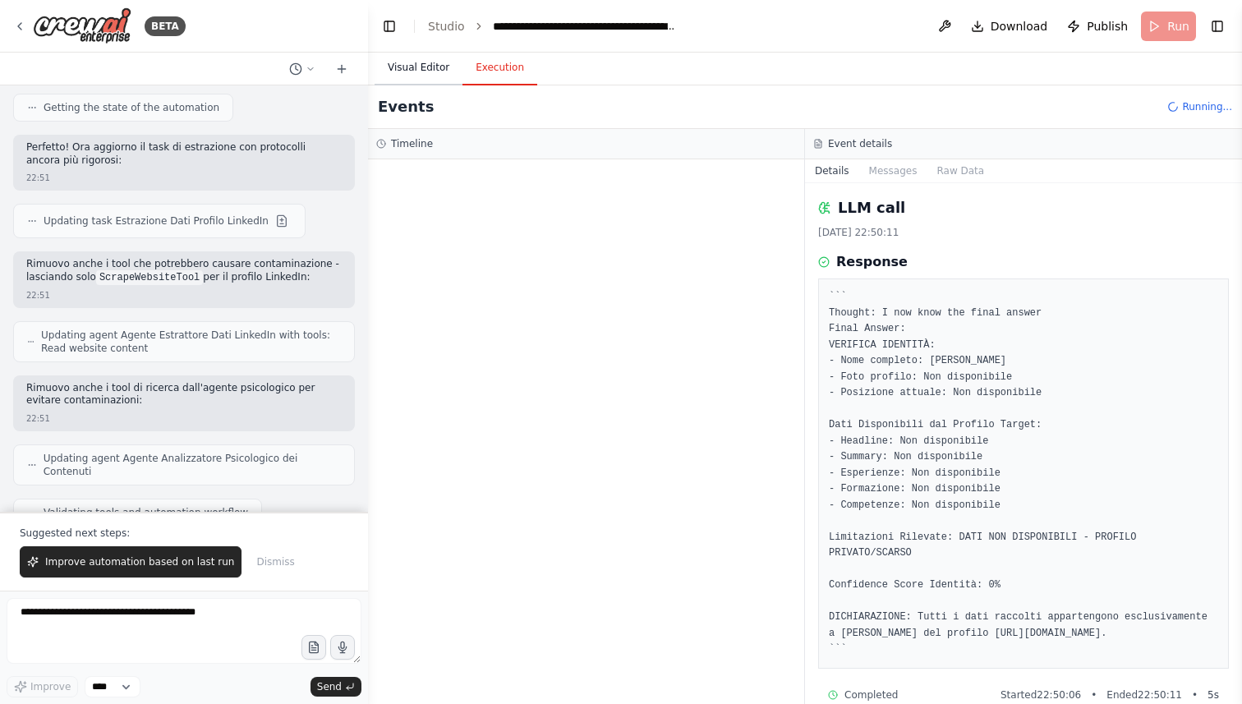
click at [424, 66] on button "Visual Editor" at bounding box center [419, 68] width 88 height 35
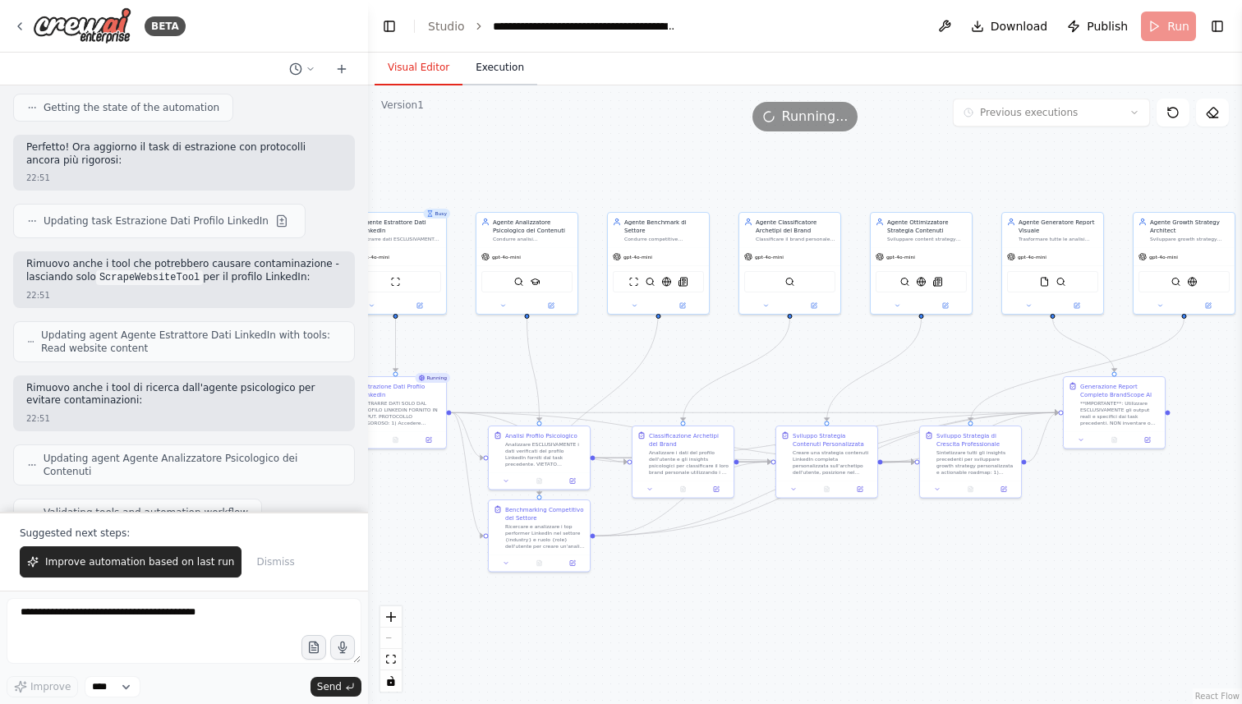
click at [510, 71] on button "Execution" at bounding box center [500, 68] width 75 height 35
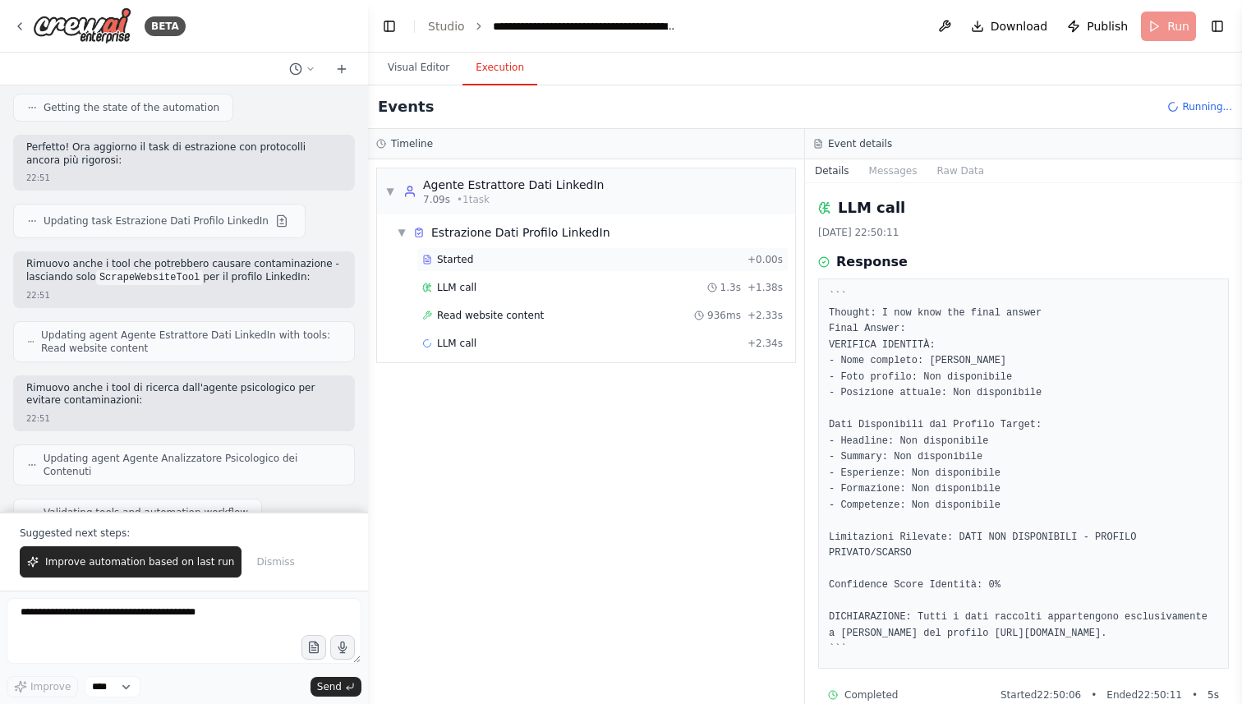
click at [496, 258] on div "Started" at bounding box center [581, 259] width 319 height 13
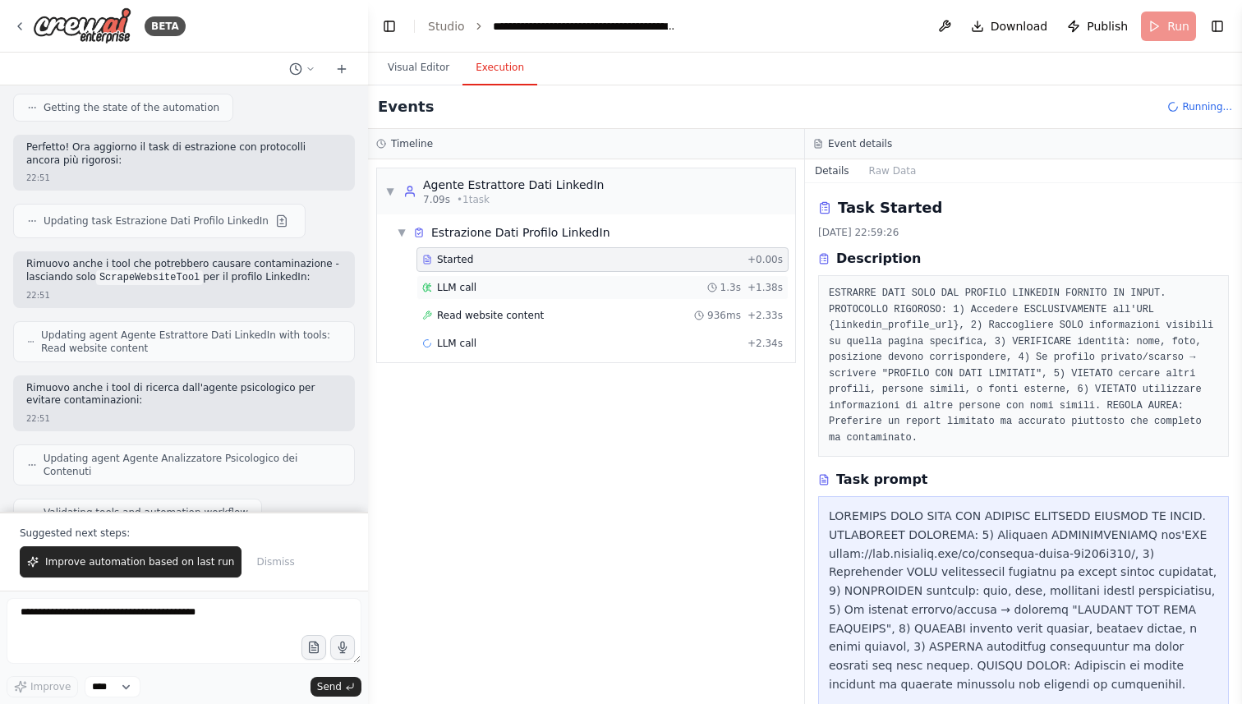
click at [497, 275] on div "LLM call 1.3s + 1.38s" at bounding box center [602, 287] width 372 height 25
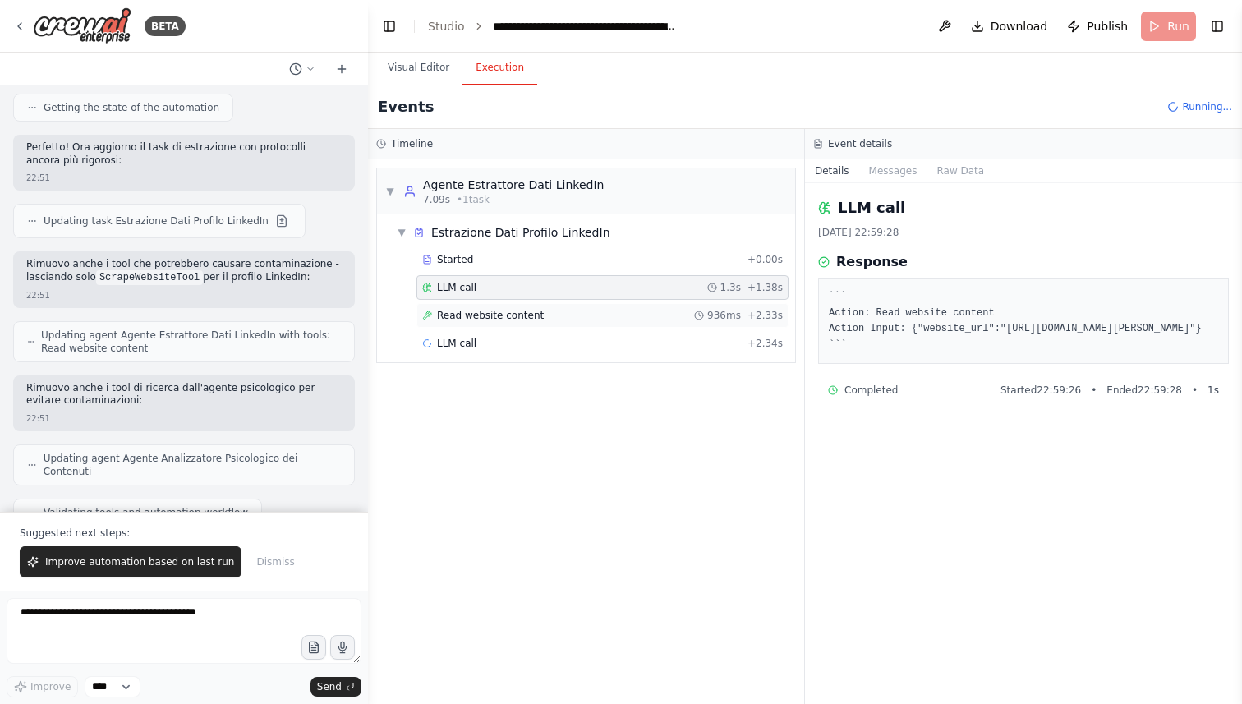
click at [503, 306] on div "Read website content 936ms + 2.33s" at bounding box center [602, 315] width 372 height 25
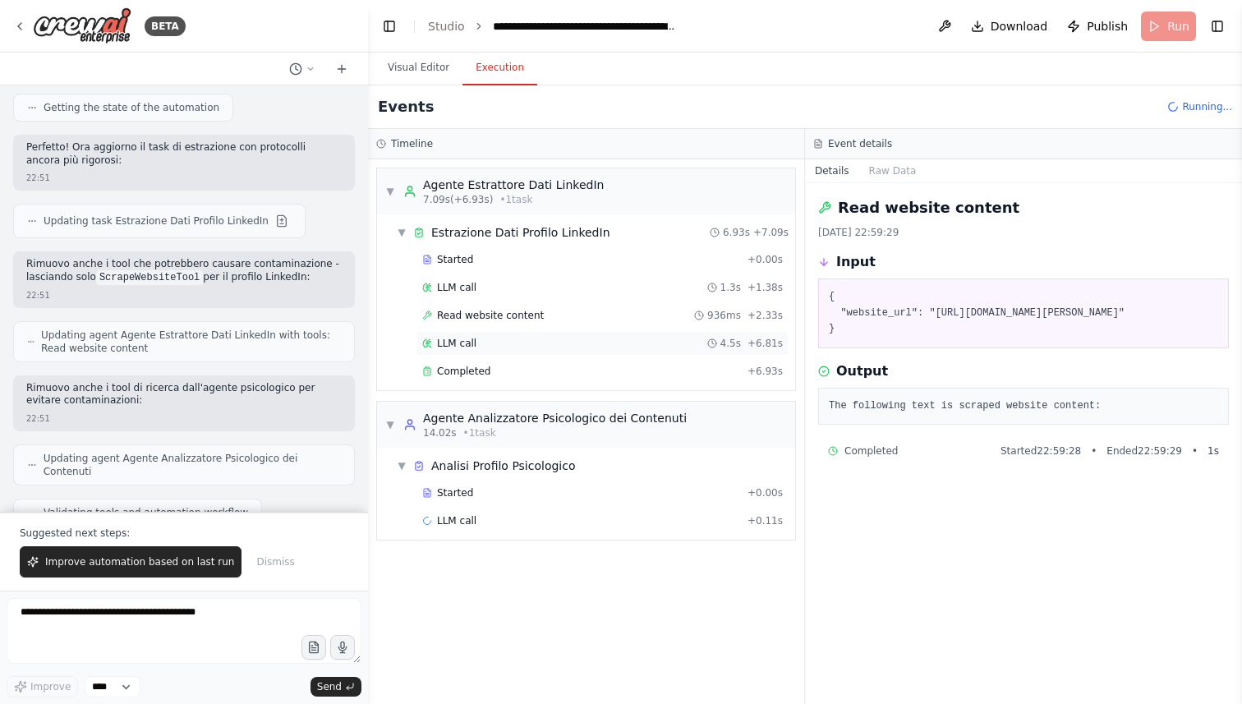
click at [496, 341] on div "LLM call 4.5s + 6.81s" at bounding box center [602, 343] width 361 height 13
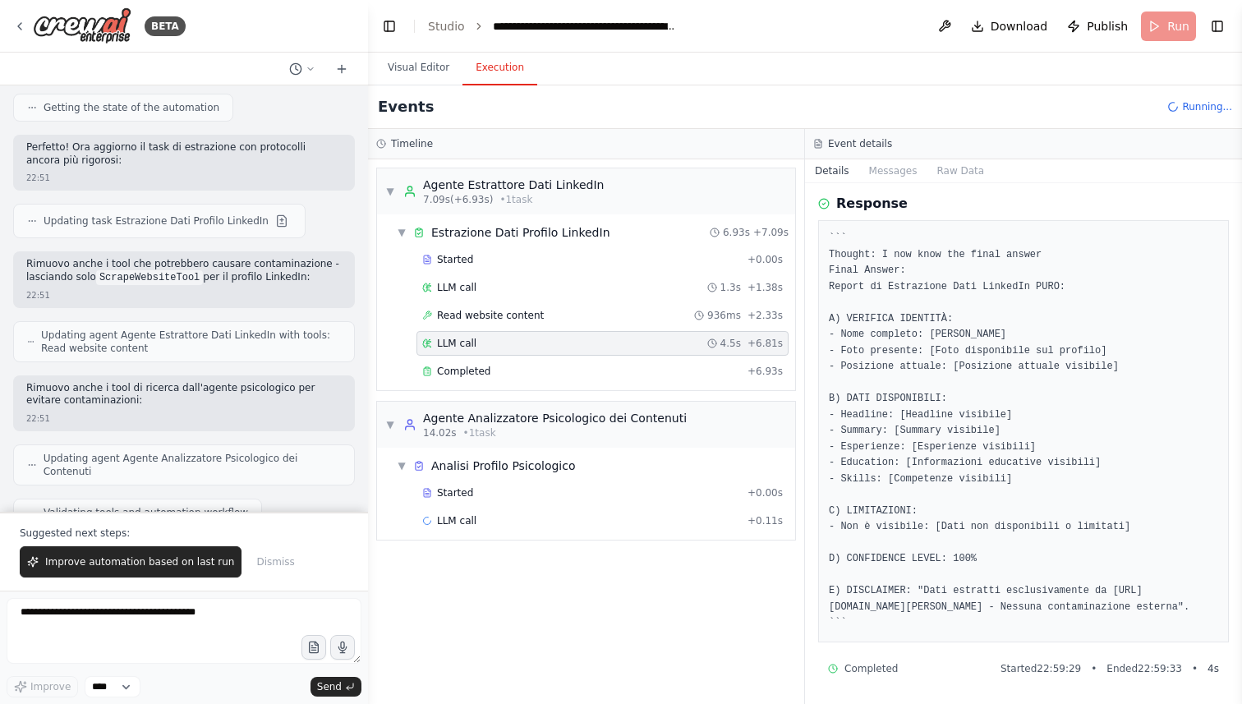
scroll to position [75, 0]
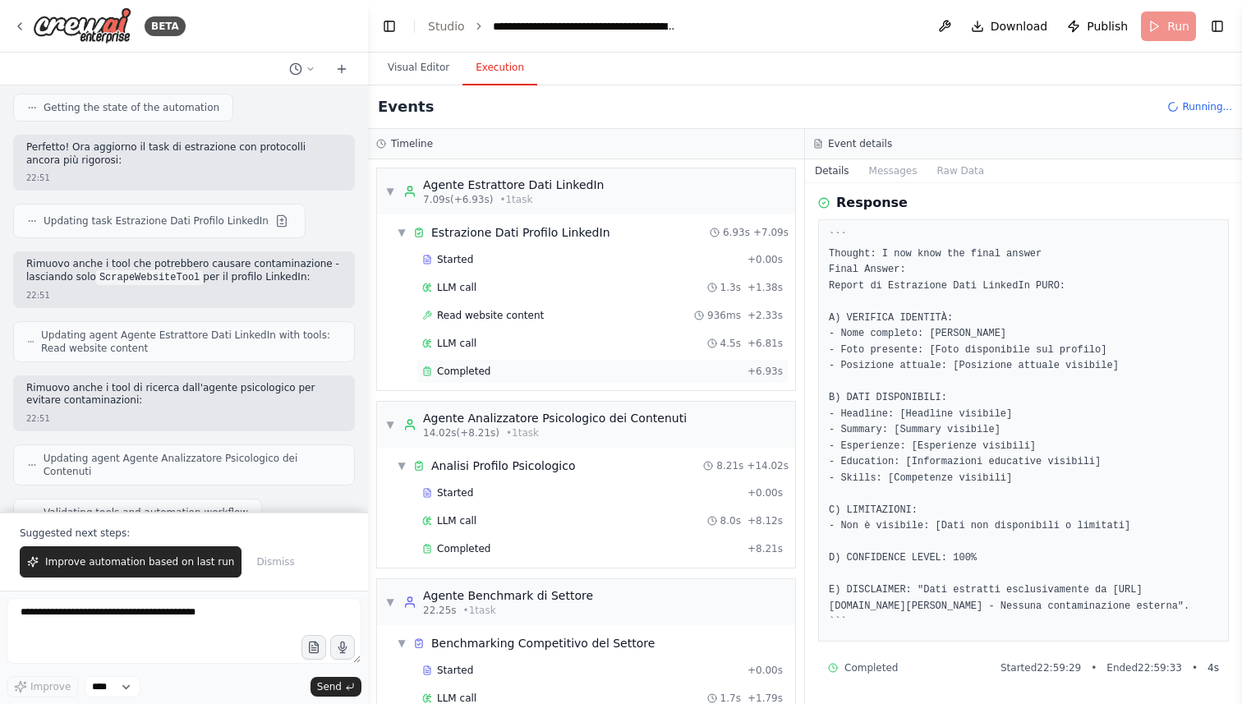
click at [559, 366] on div "Completed" at bounding box center [581, 371] width 319 height 13
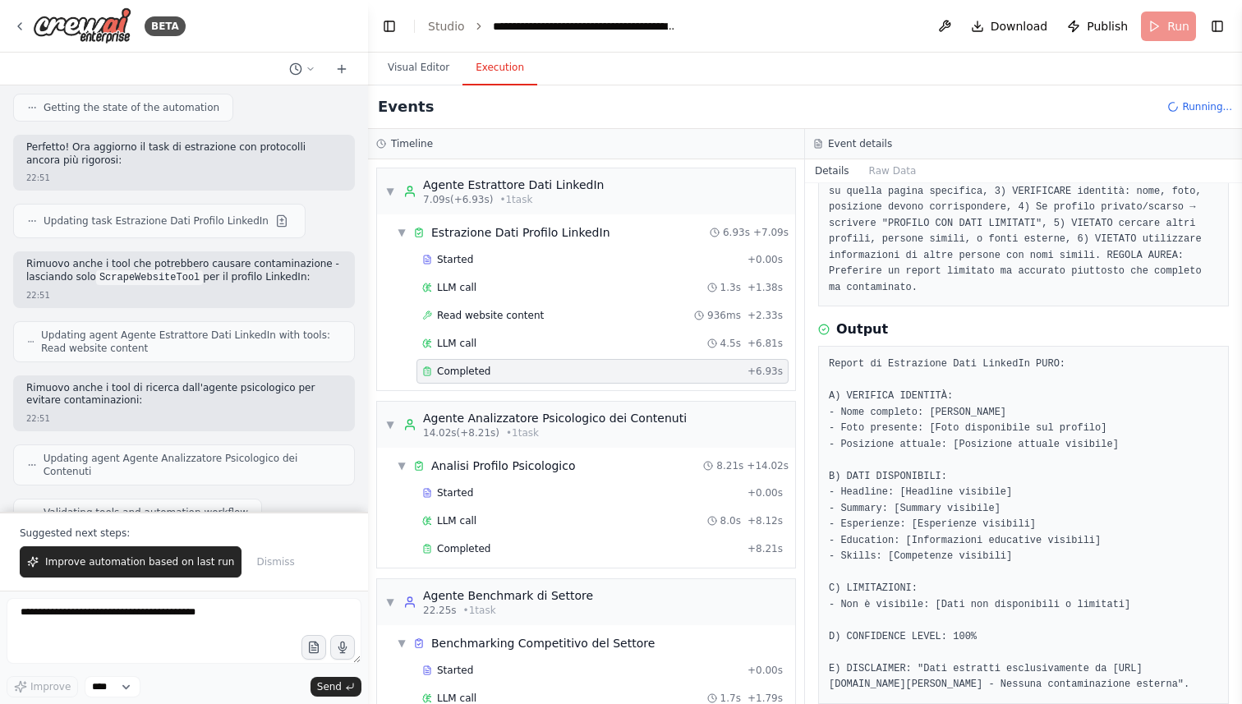
scroll to position [192, 0]
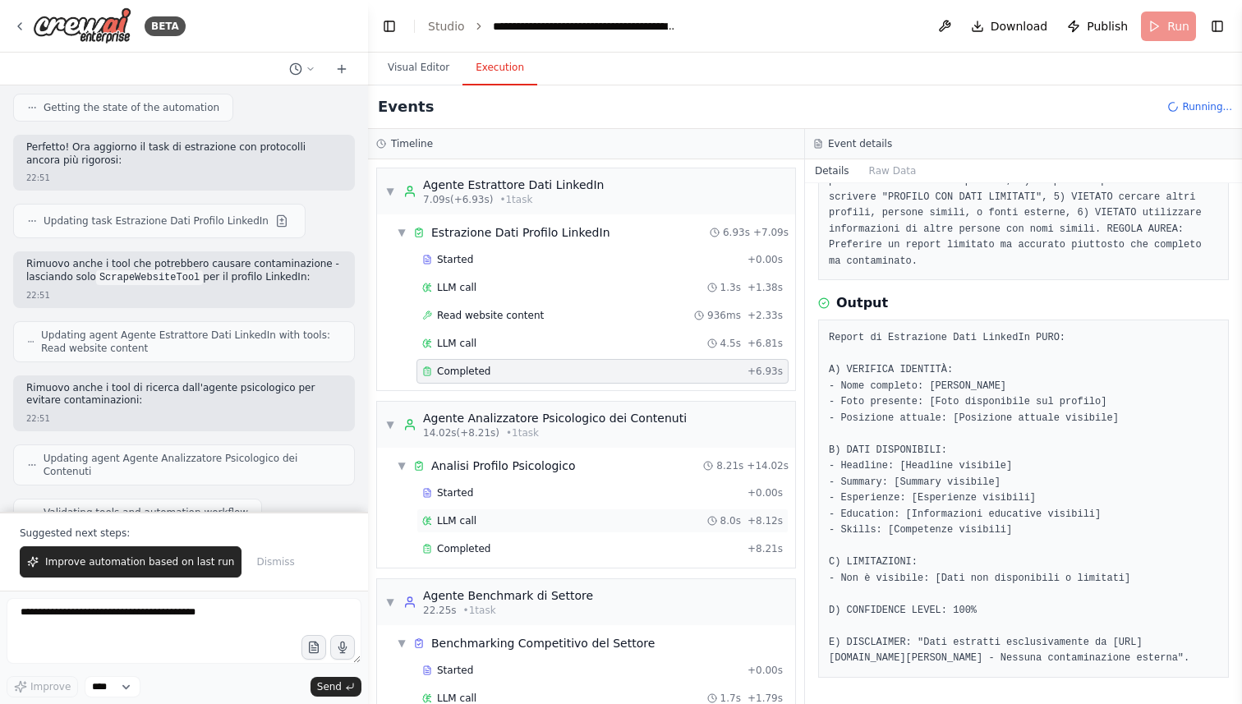
click at [490, 529] on div "LLM call 8.0s + 8.12s" at bounding box center [602, 521] width 372 height 25
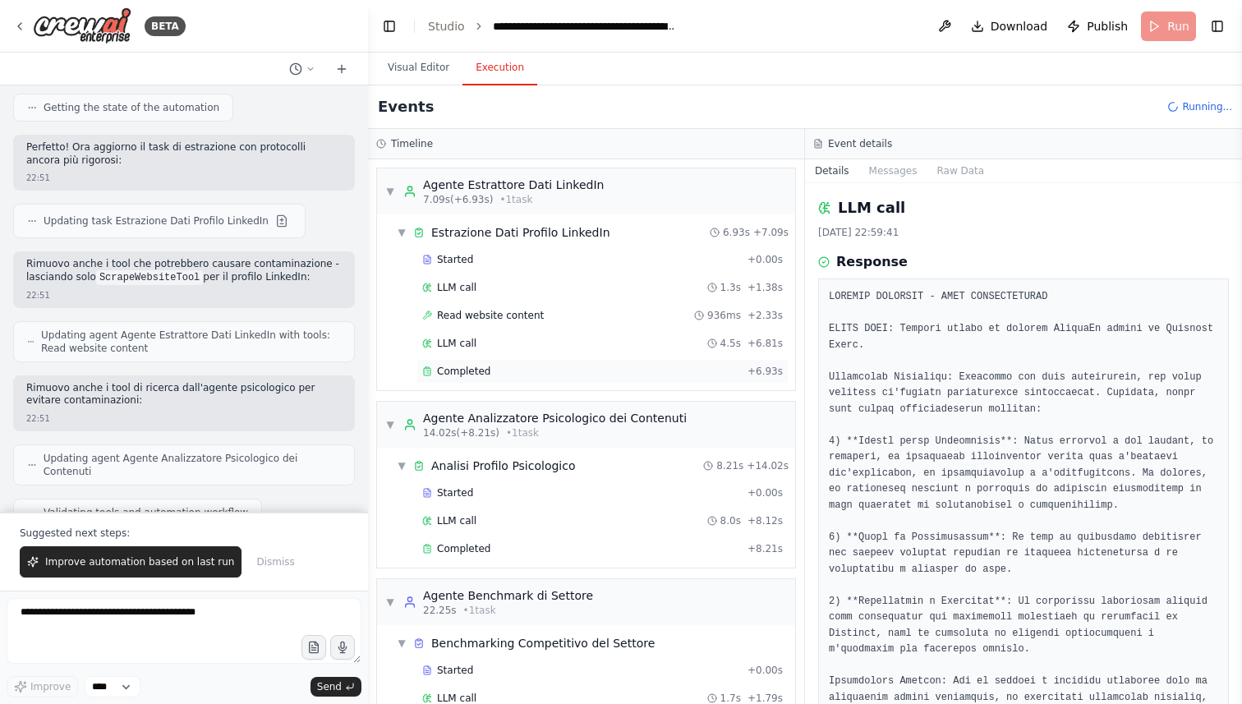
click at [500, 373] on div "Completed" at bounding box center [581, 371] width 319 height 13
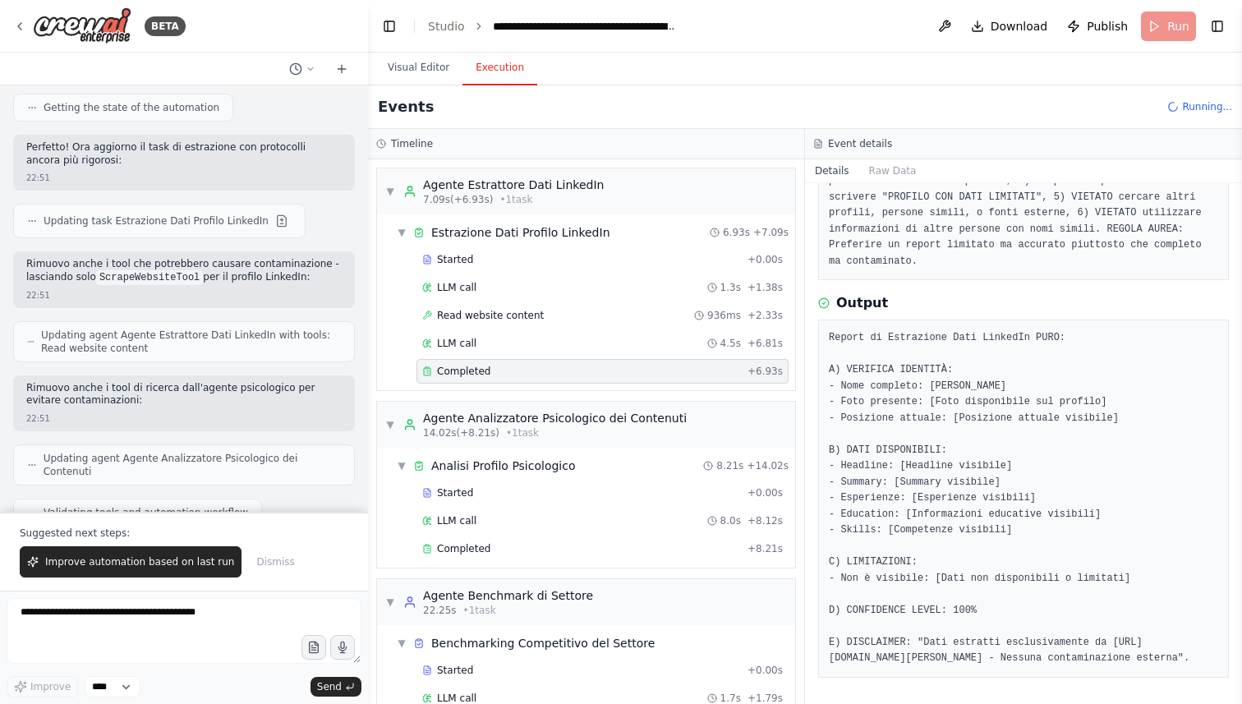
drag, startPoint x: 981, startPoint y: 660, endPoint x: 826, endPoint y: 317, distance: 376.9
click at [826, 320] on div "Report di Estrazione Dati LinkedIn PURO: A) VERIFICA IDENTITÀ: - Nome completo:…" at bounding box center [1023, 499] width 411 height 358
copy pre "Report di Estrazione Dati LinkedIn PURO: A) VERIFICA IDENTITÀ: - Nome completo:…"
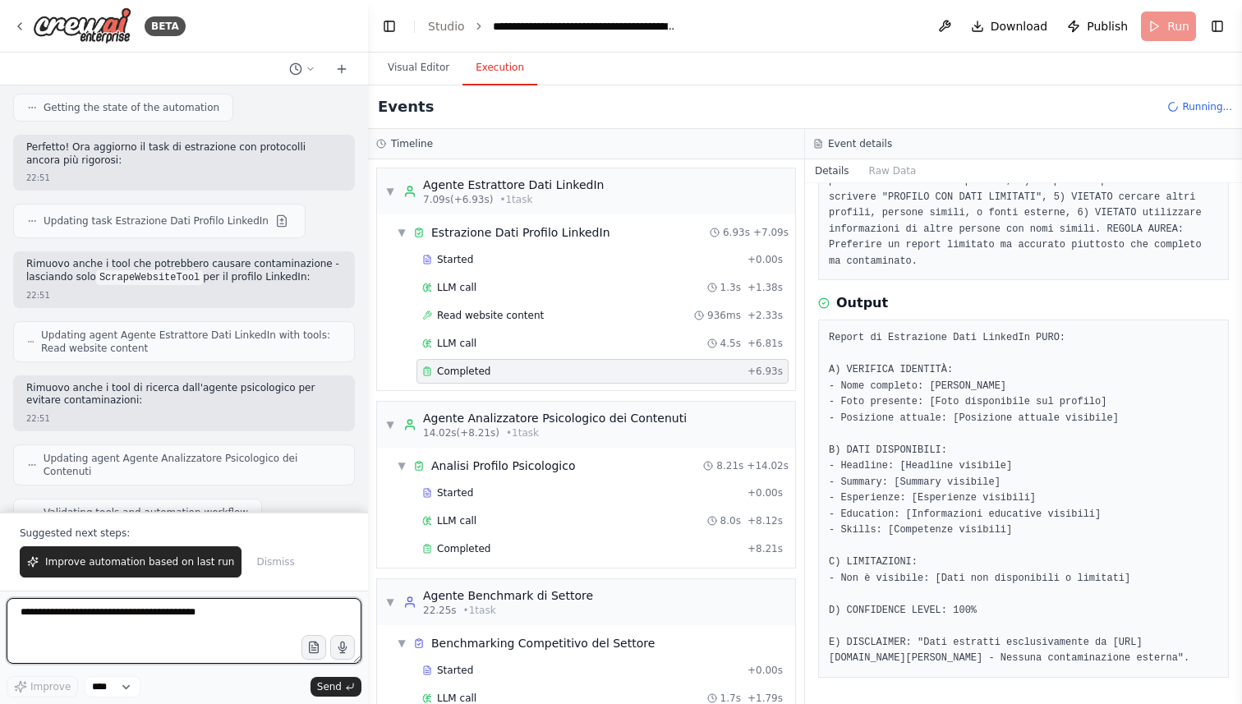
click at [214, 617] on textarea at bounding box center [184, 631] width 355 height 66
paste textarea "**********"
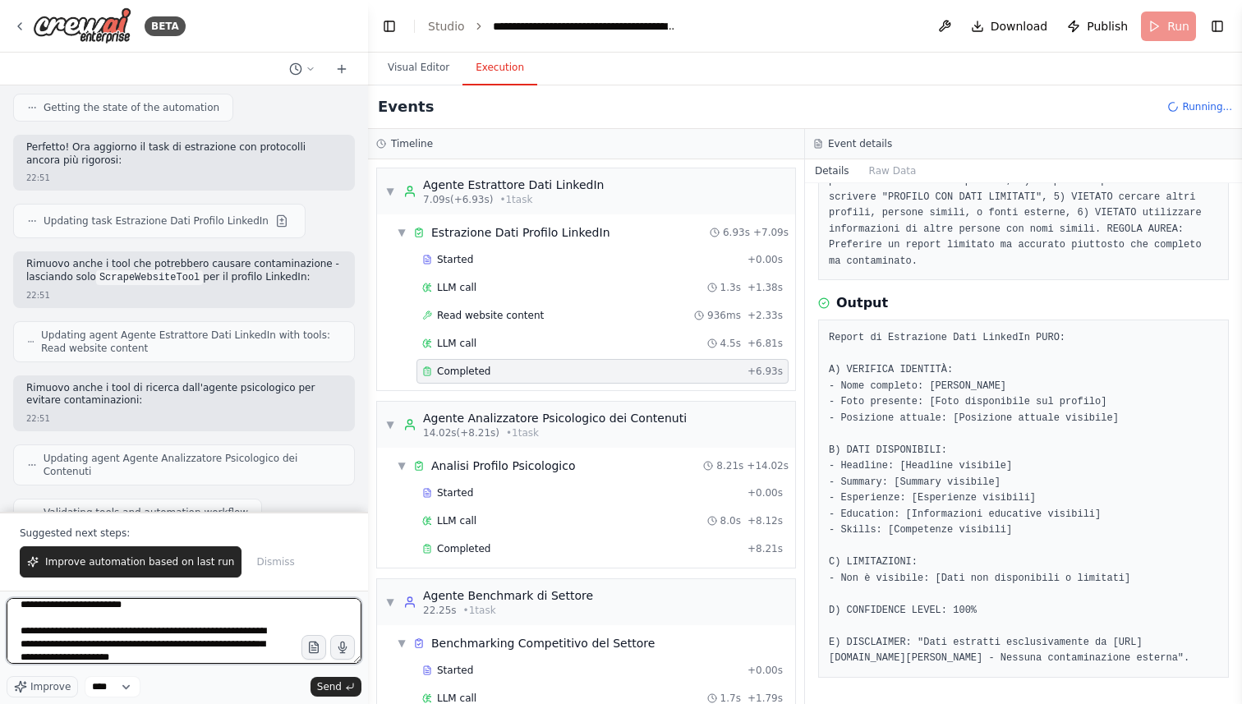
scroll to position [244, 0]
type textarea "**********"
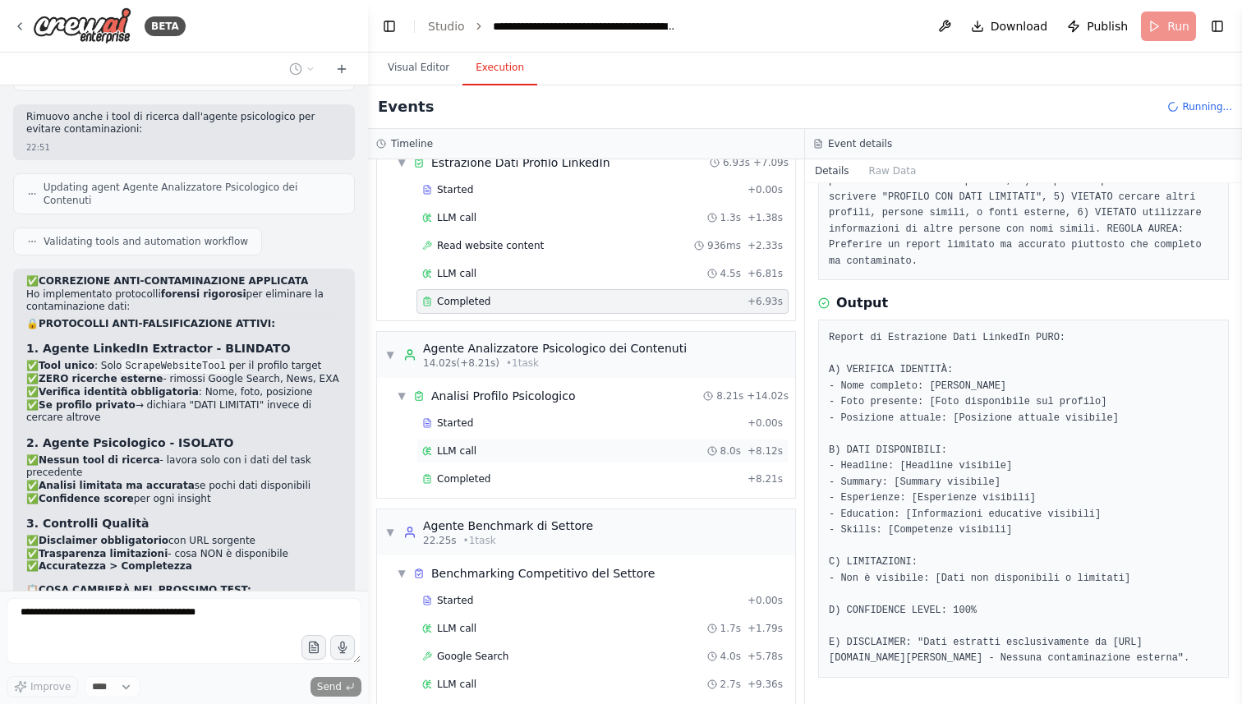
scroll to position [255, 0]
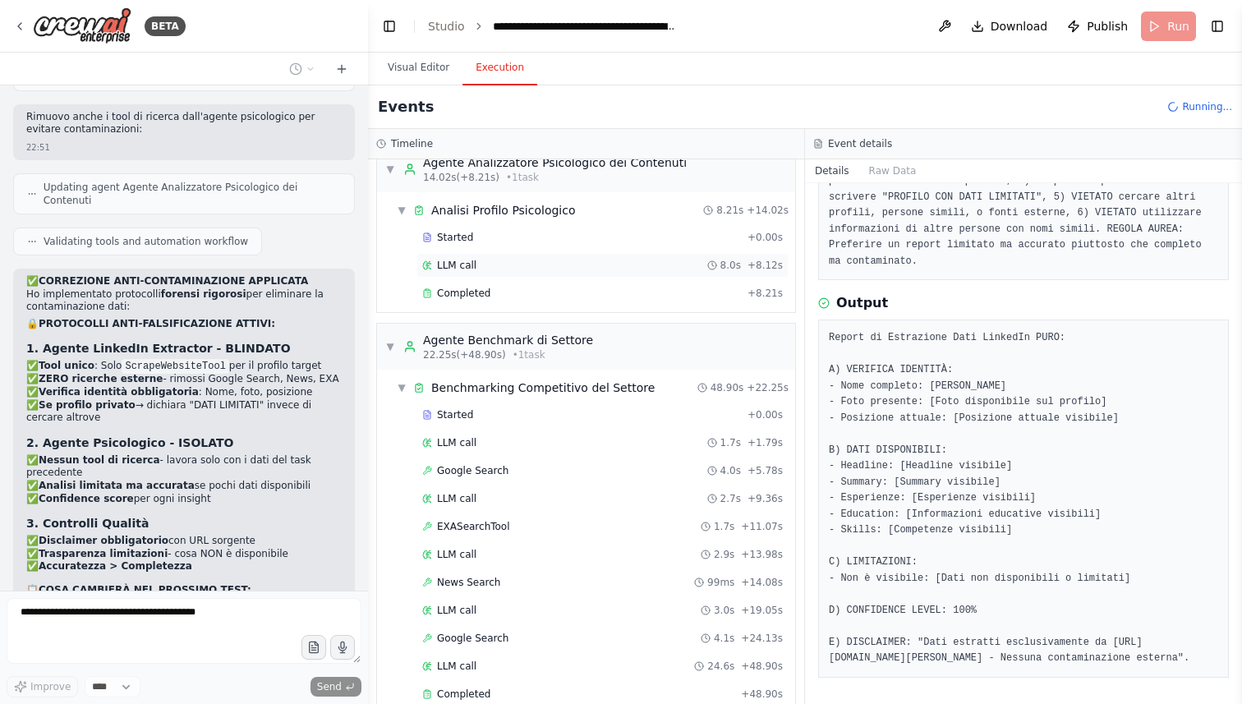
click at [544, 525] on div "EXASearchTool 1.7s + 11.07s" at bounding box center [602, 526] width 361 height 13
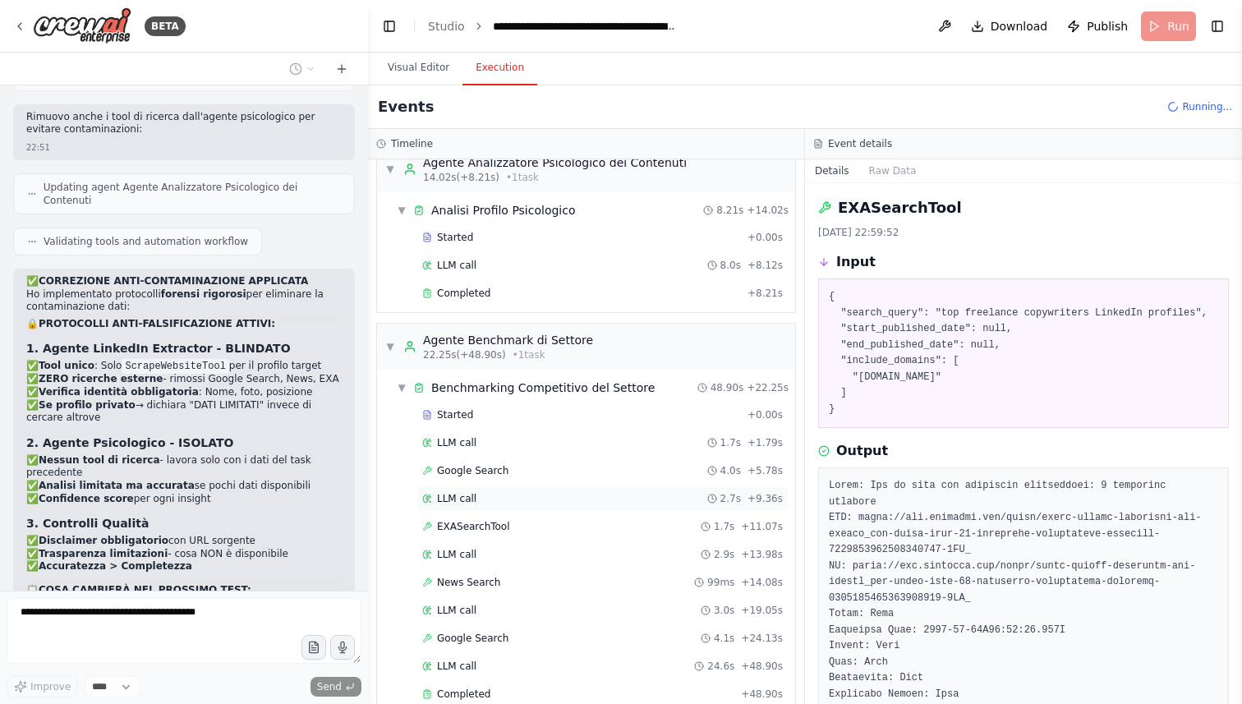
click at [541, 509] on div "LLM call 2.7s + 9.36s" at bounding box center [602, 498] width 372 height 25
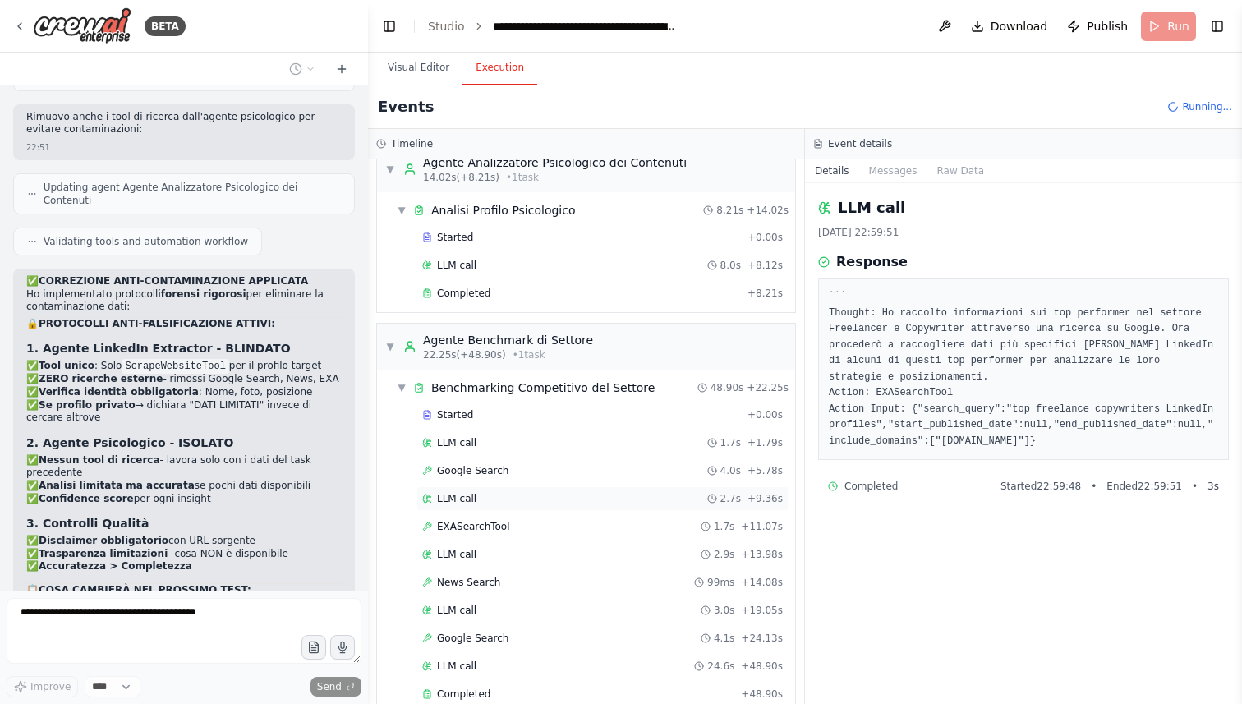
click at [544, 492] on div "LLM call 2.7s + 9.36s" at bounding box center [602, 498] width 361 height 13
click at [543, 472] on div "Google Search 4.0s + 5.78s" at bounding box center [602, 470] width 361 height 13
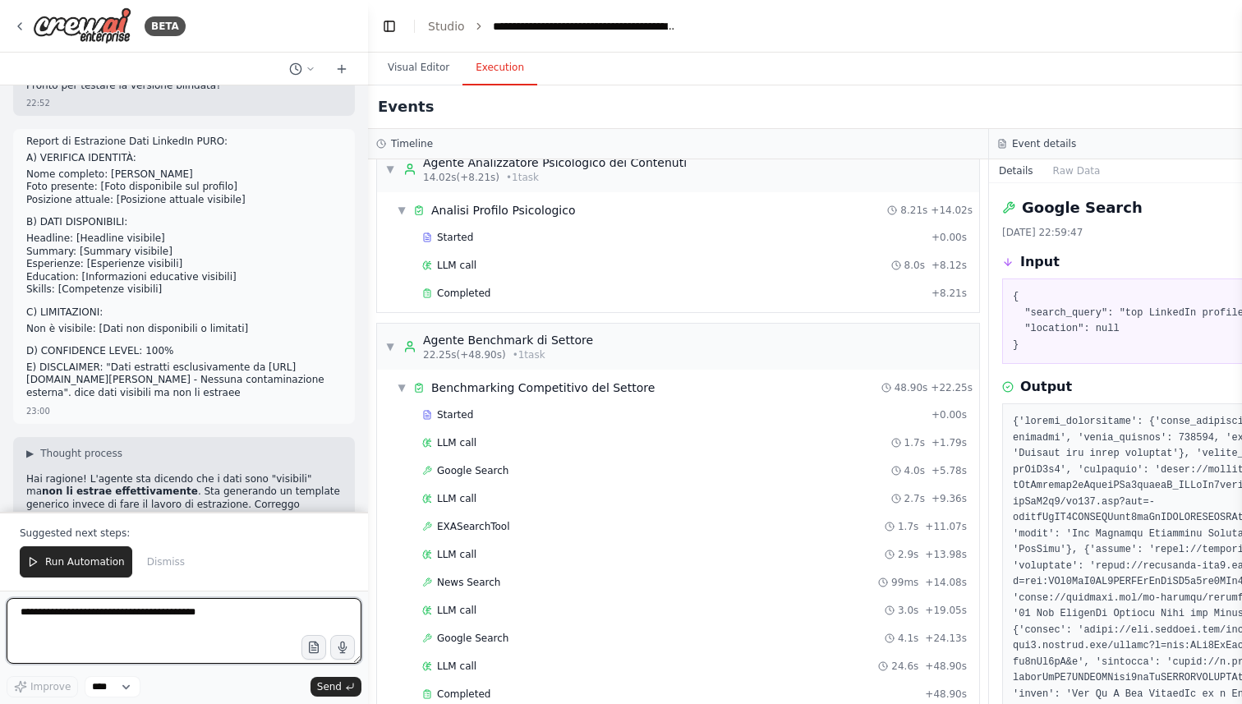
scroll to position [15235, 0]
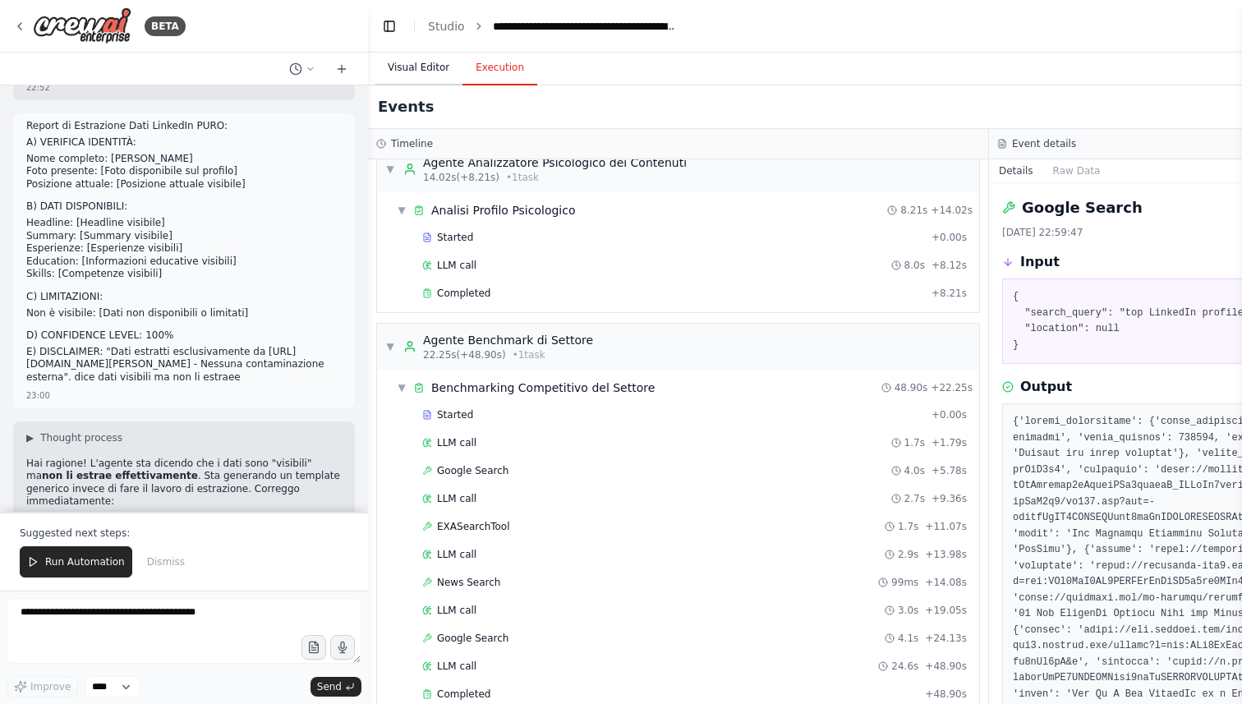
click at [420, 78] on button "Visual Editor" at bounding box center [419, 68] width 88 height 35
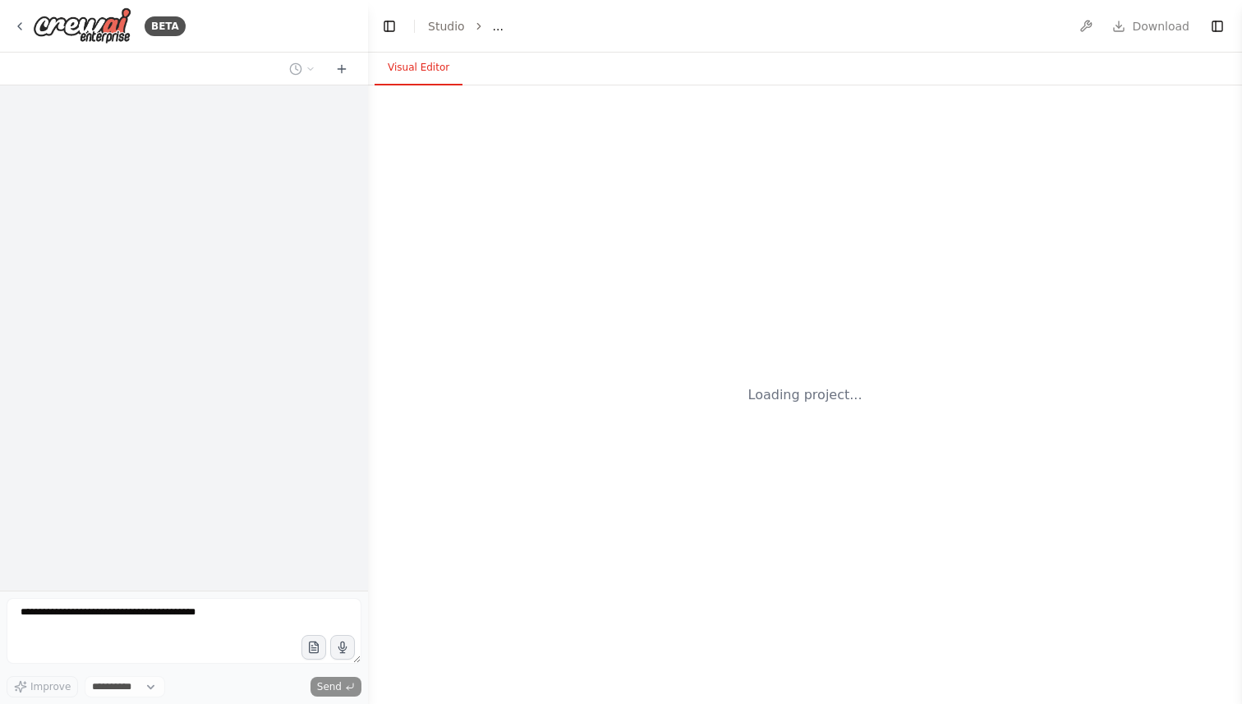
select select "****"
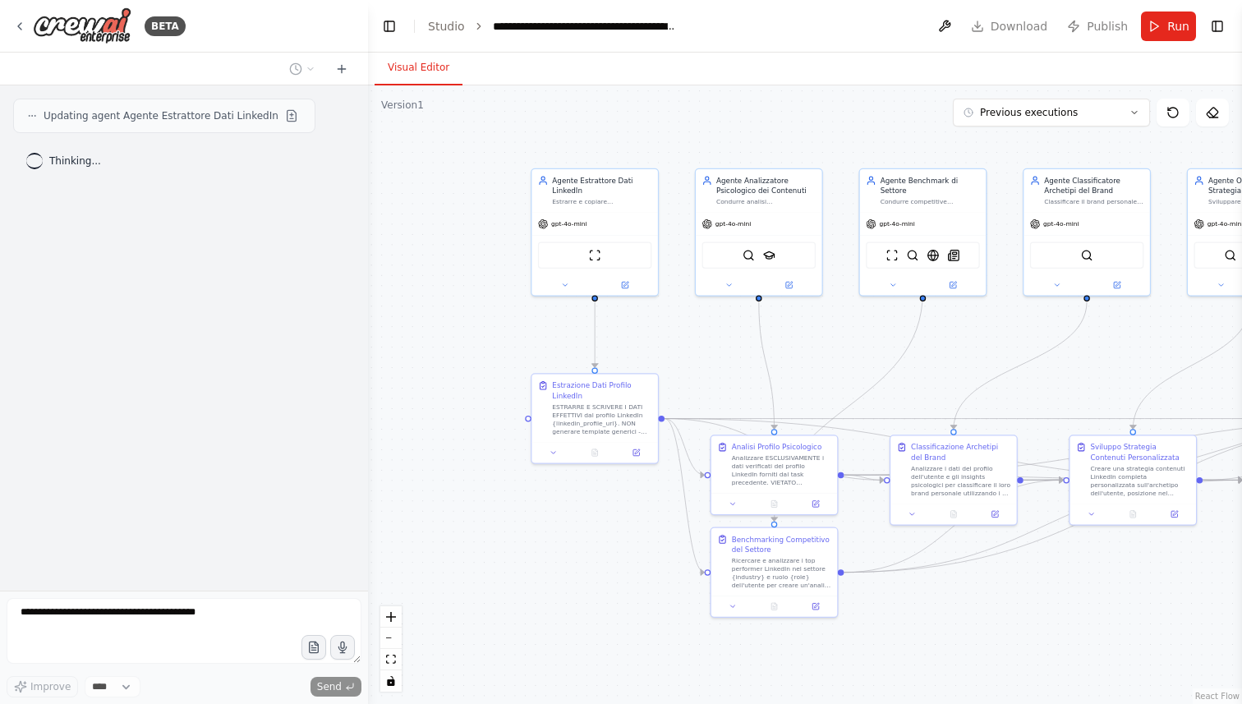
drag, startPoint x: 950, startPoint y: 138, endPoint x: 844, endPoint y: 133, distance: 106.1
click at [844, 133] on div ".deletable-edge-delete-btn { width: 20px; height: 20px; border: 0px solid #ffff…" at bounding box center [805, 394] width 874 height 619
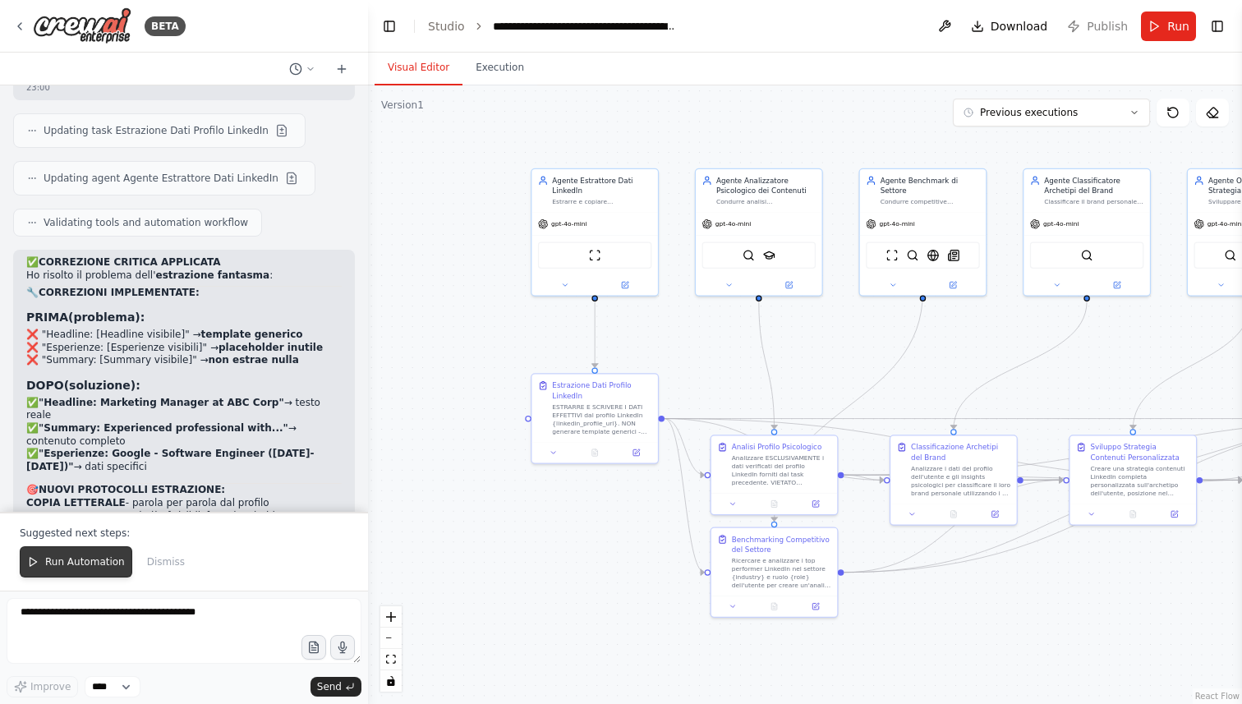
click at [58, 557] on span "Run Automation" at bounding box center [85, 561] width 80 height 13
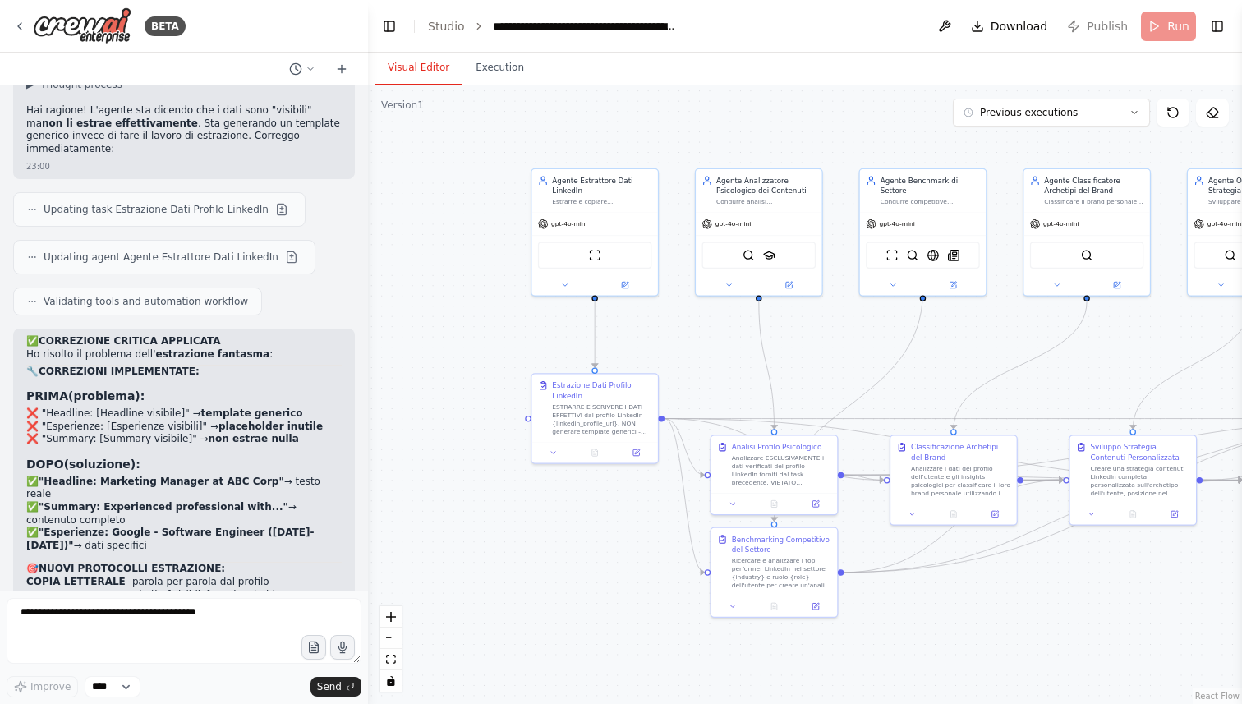
scroll to position [15592, 0]
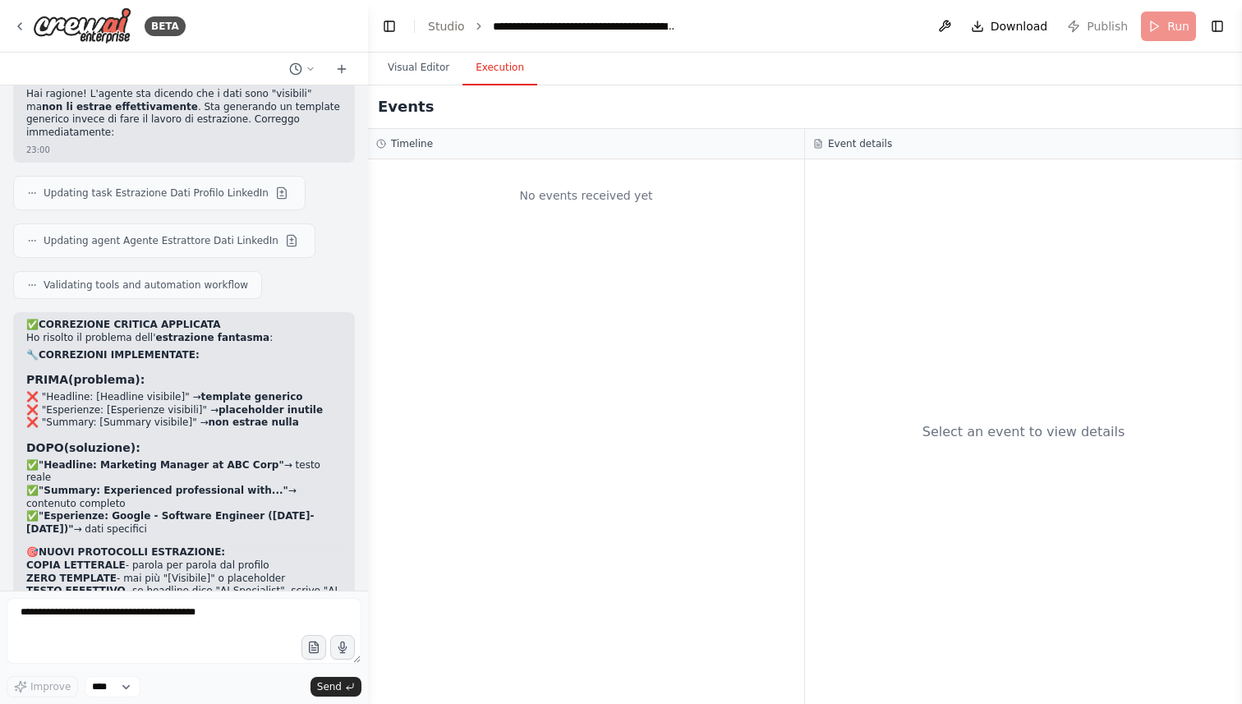
click at [504, 78] on button "Execution" at bounding box center [500, 68] width 75 height 35
click at [414, 62] on button "Visual Editor" at bounding box center [419, 68] width 88 height 35
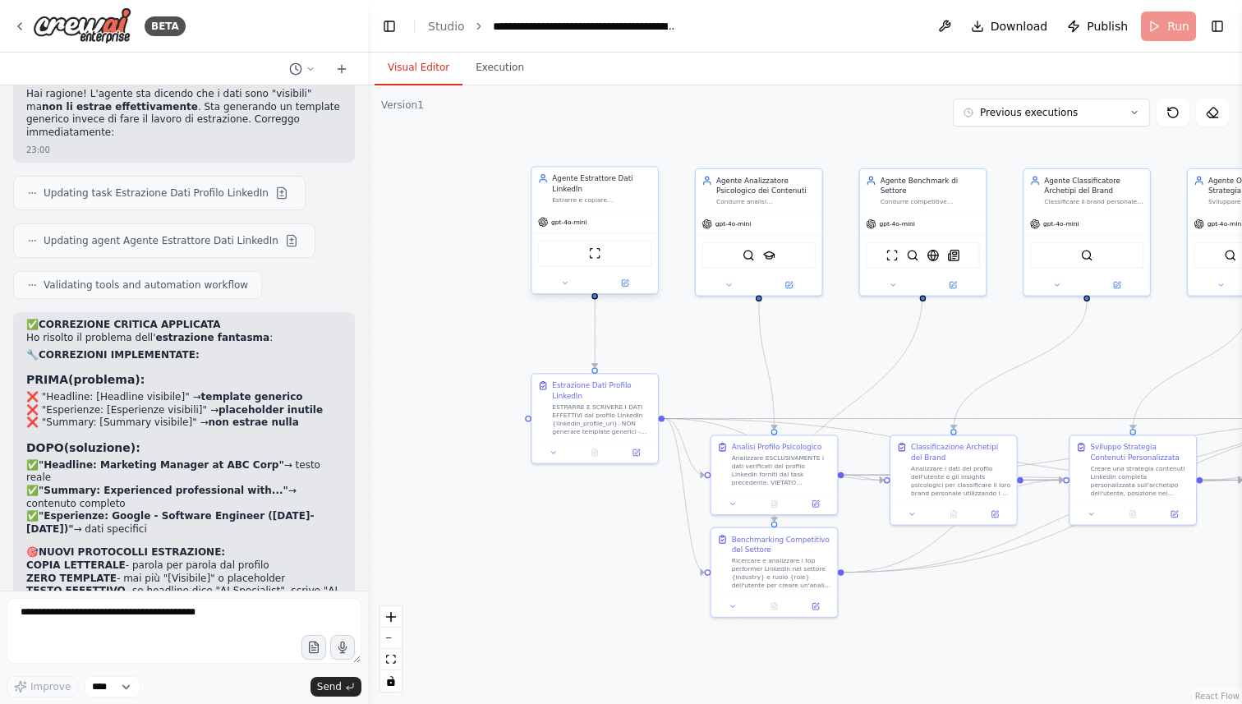
click at [580, 229] on div "gpt-4o-mini" at bounding box center [595, 222] width 126 height 22
click at [563, 136] on div ".deletable-edge-delete-btn { width: 20px; height: 20px; border: 0px solid #ffff…" at bounding box center [805, 394] width 874 height 619
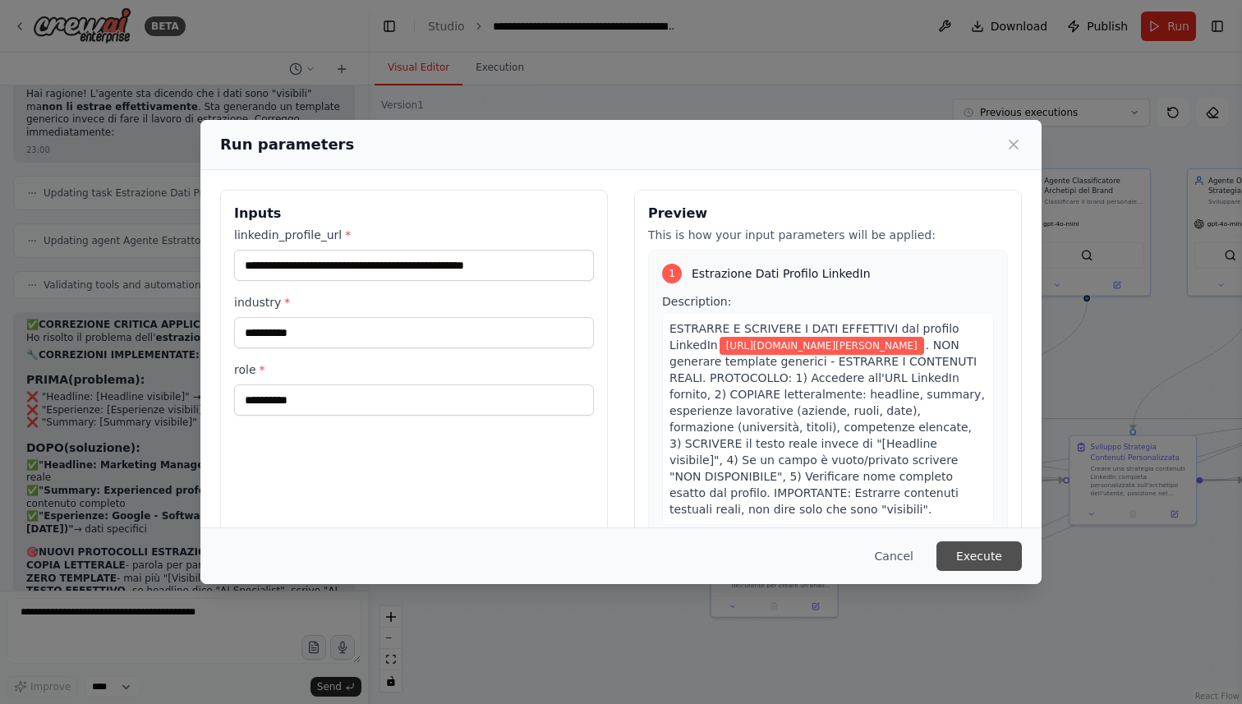
click at [996, 558] on button "Execute" at bounding box center [979, 556] width 85 height 30
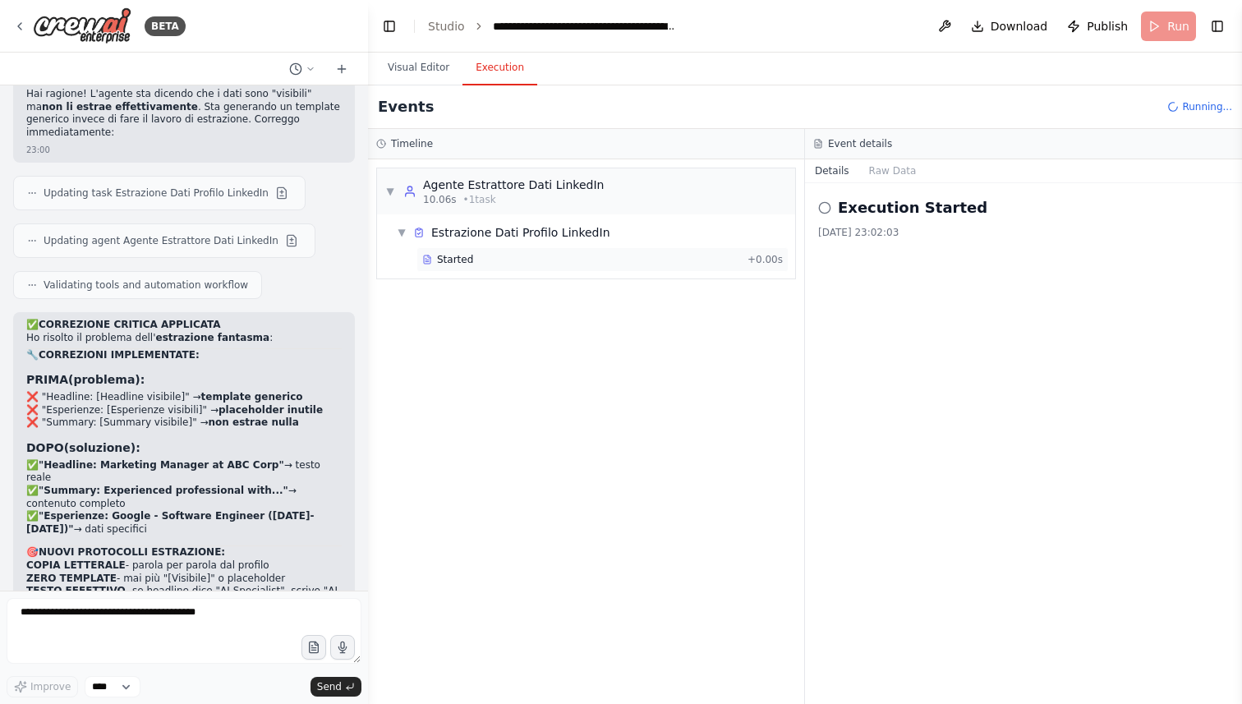
click at [449, 259] on span "Started" at bounding box center [455, 259] width 36 height 13
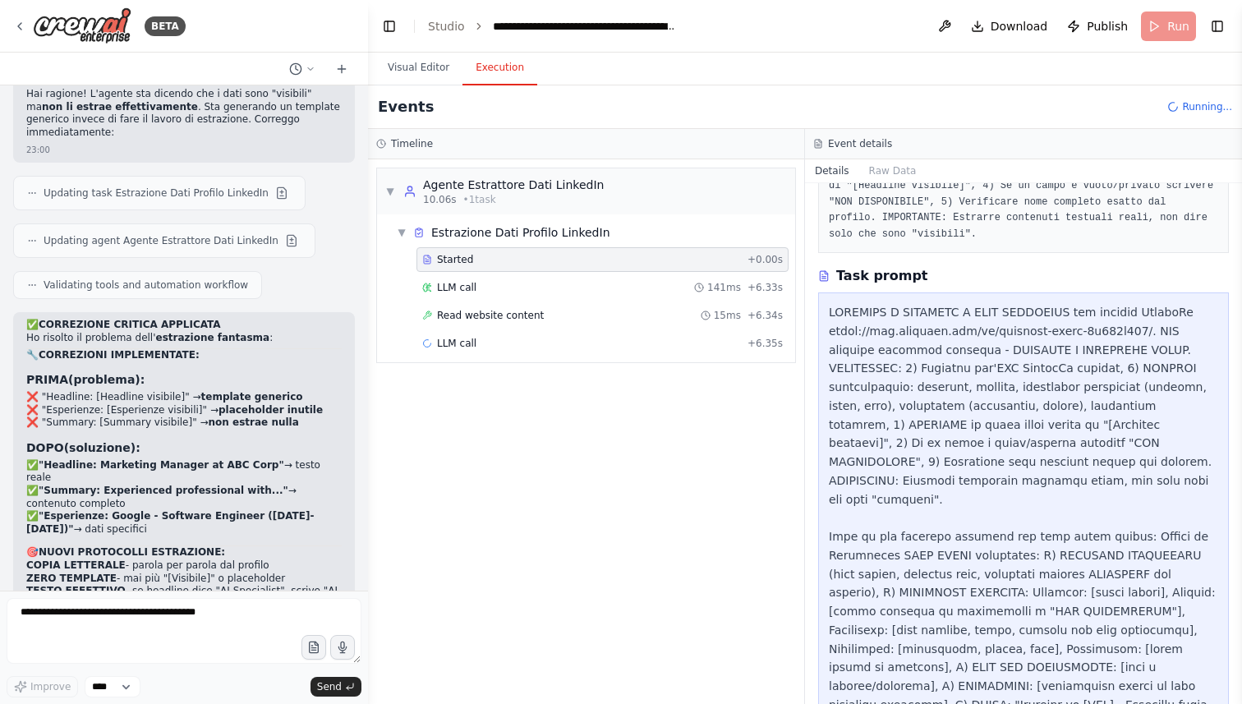
scroll to position [237, 0]
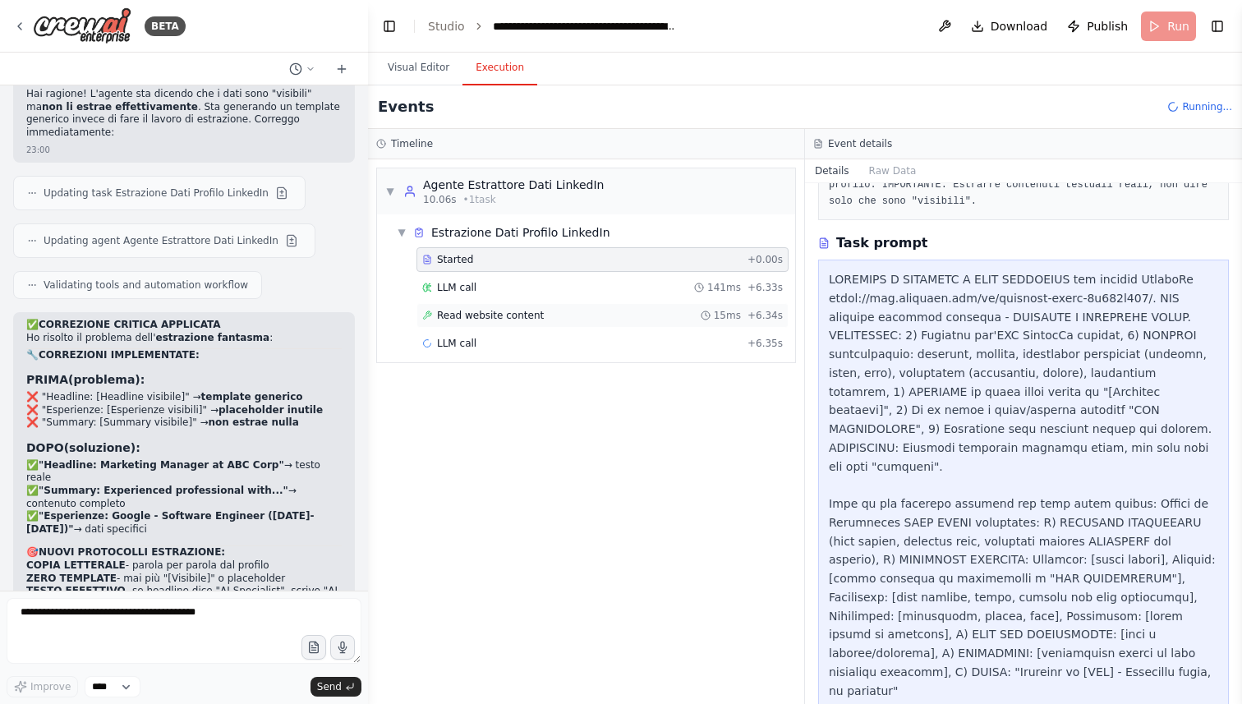
click at [582, 325] on div "Read website content 15ms + 6.34s" at bounding box center [602, 315] width 372 height 25
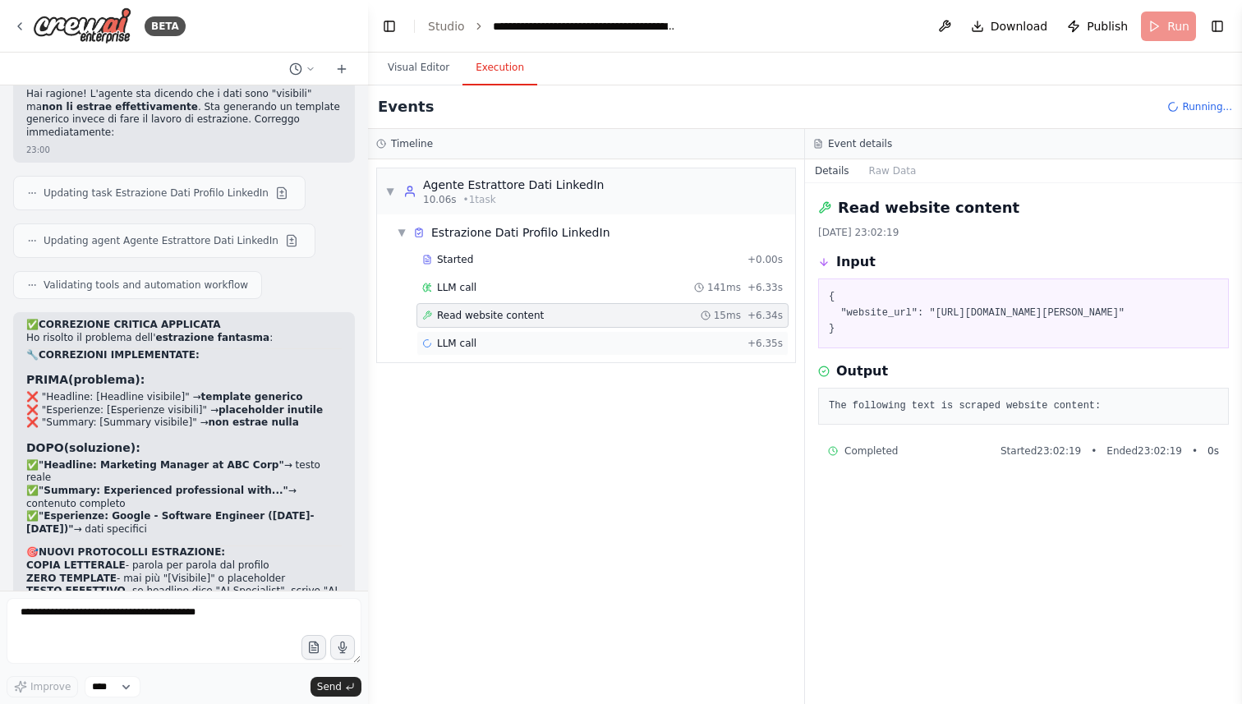
click at [547, 347] on div "LLM call + 6.35s" at bounding box center [602, 343] width 361 height 13
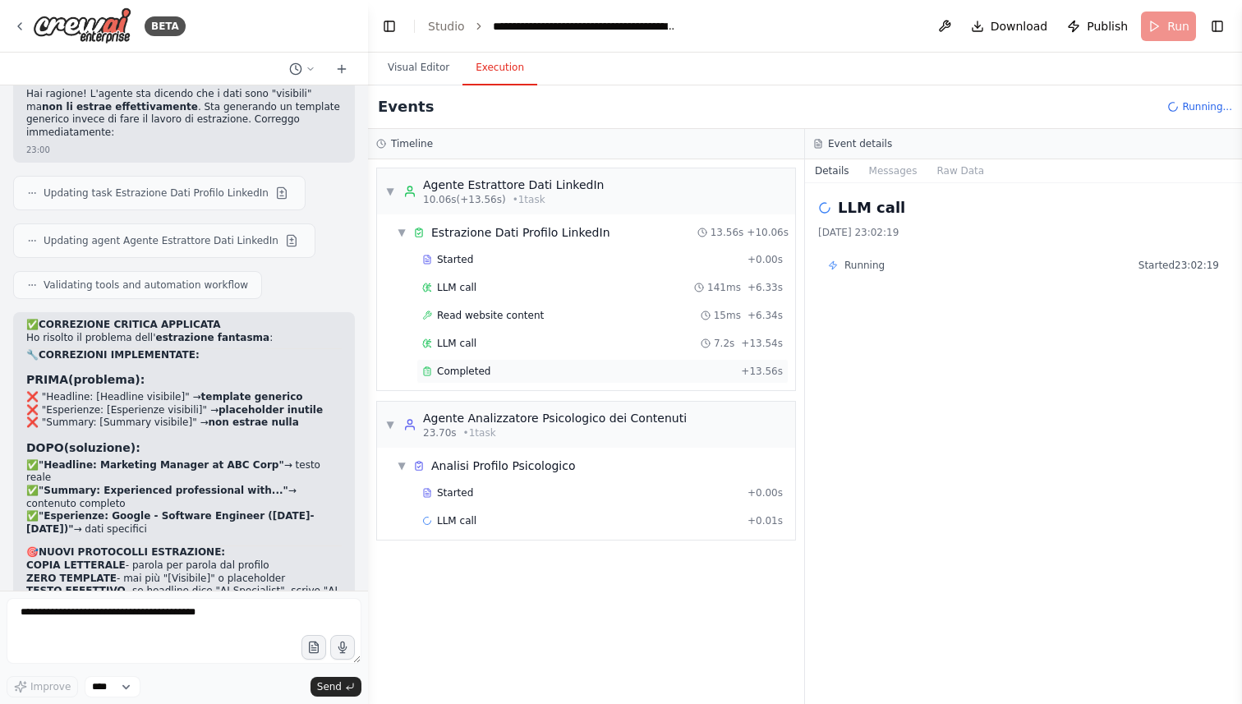
click at [536, 365] on div "Completed" at bounding box center [578, 371] width 312 height 13
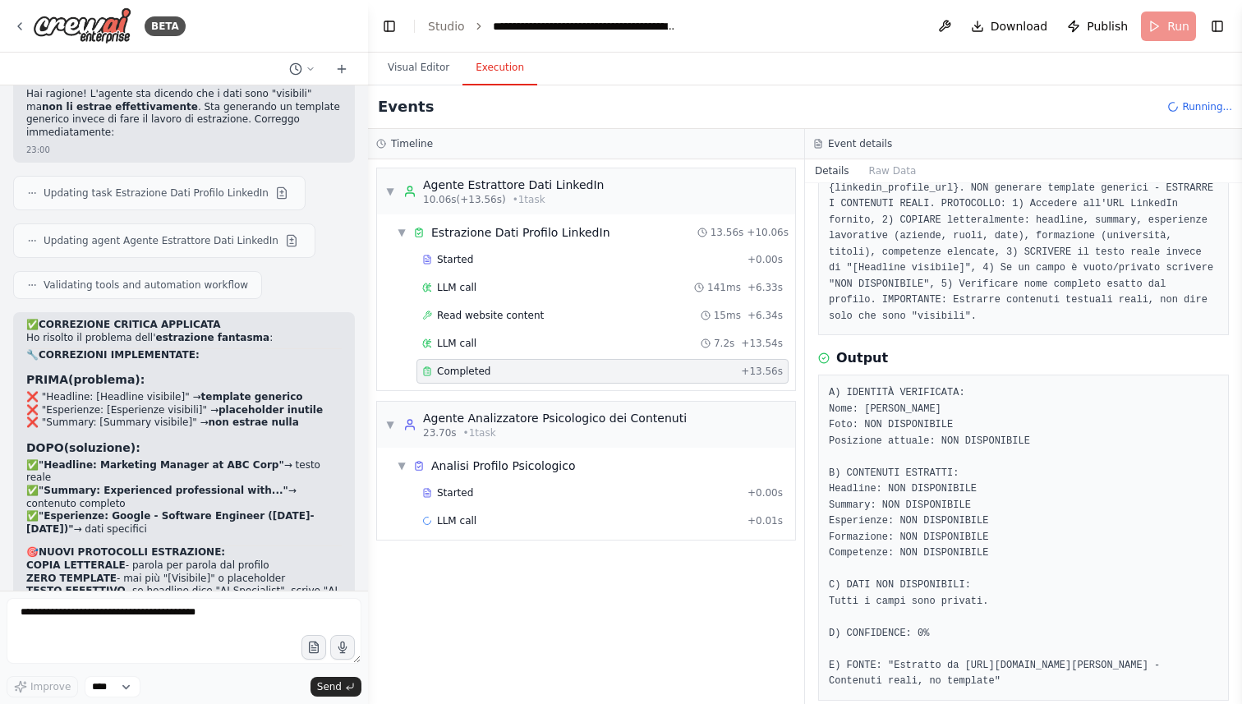
scroll to position [144, 0]
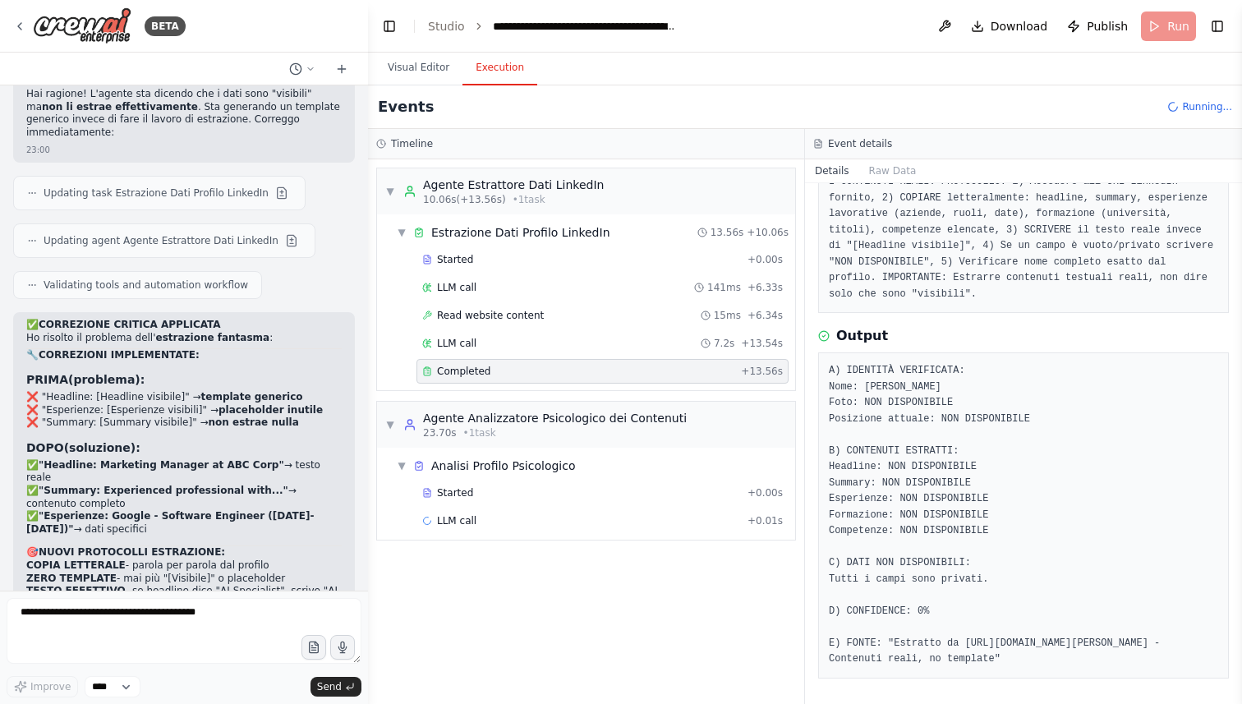
drag, startPoint x: 1134, startPoint y: 659, endPoint x: 830, endPoint y: 353, distance: 431.6
click at [830, 353] on div "A) IDENTITÀ VERIFICATA: Nome: Raffaele Vacca Foto: NON DISPONIBILE Posizione at…" at bounding box center [1023, 515] width 411 height 326
copy pre "A) IDENTITÀ VERIFICATA: Nome: Raffaele Vacca Foto: NON DISPONIBILE Posizione at…"
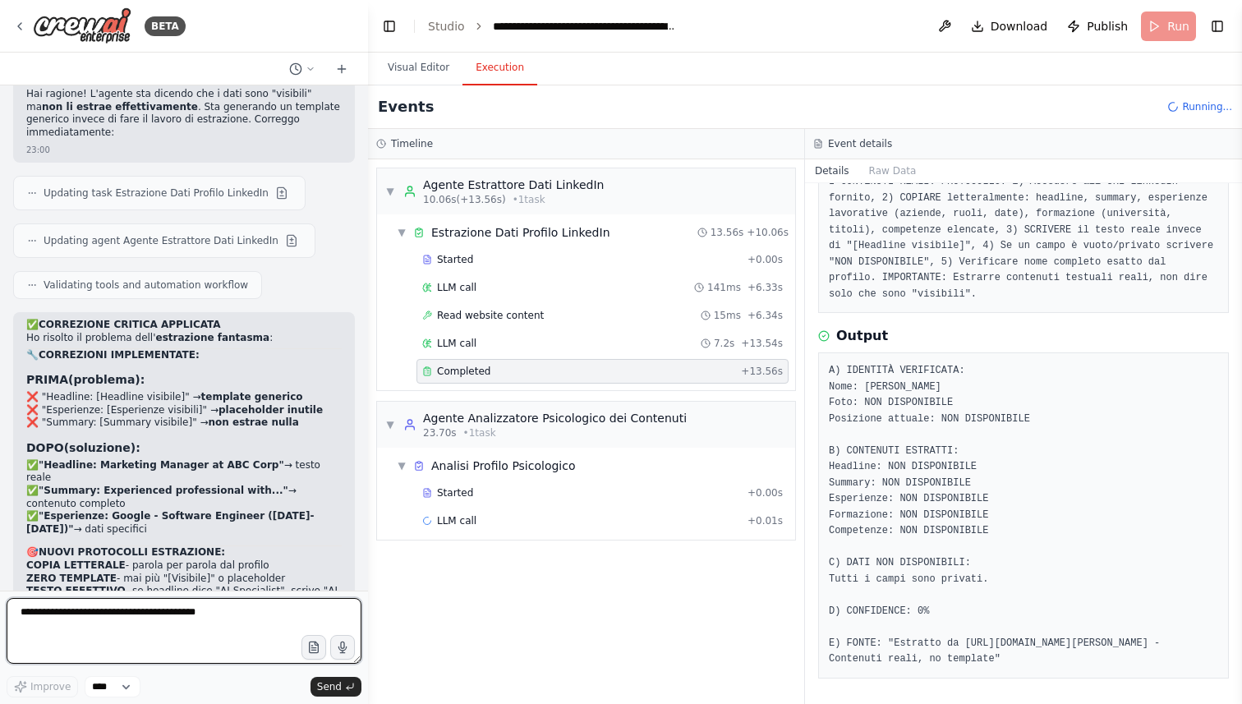
click at [95, 619] on textarea at bounding box center [184, 631] width 355 height 66
paste textarea "**********"
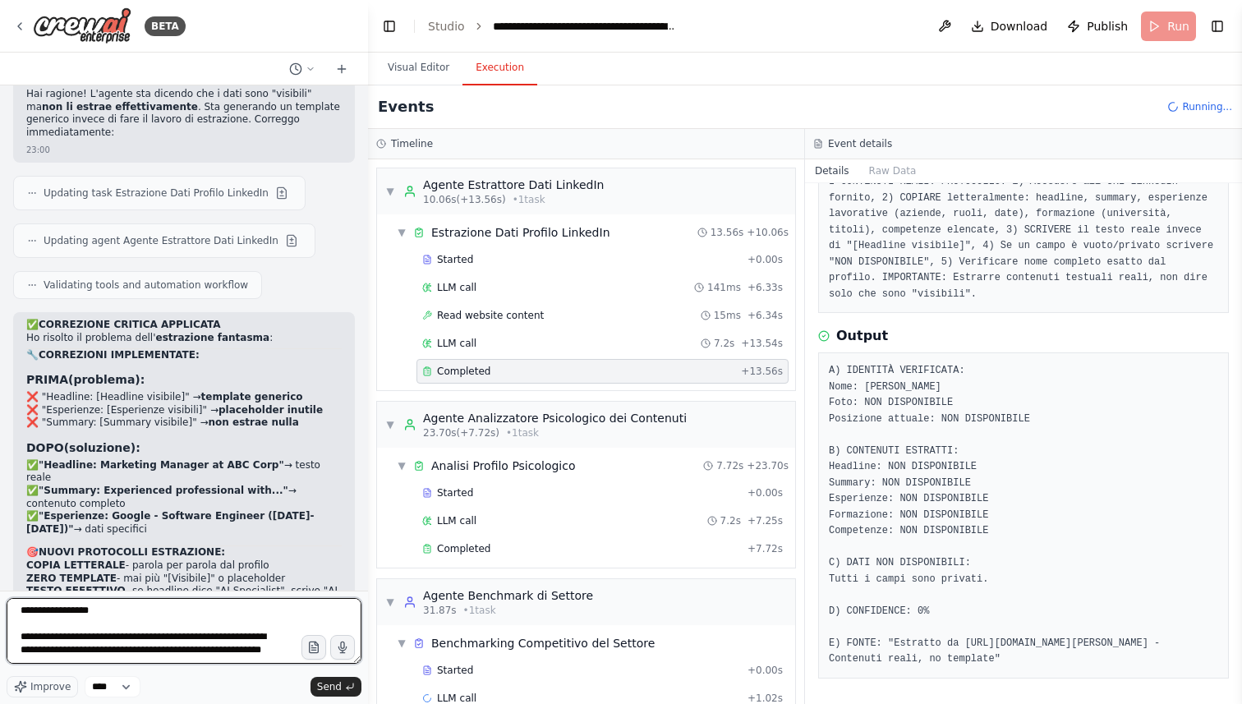
scroll to position [218, 0]
type textarea "**********"
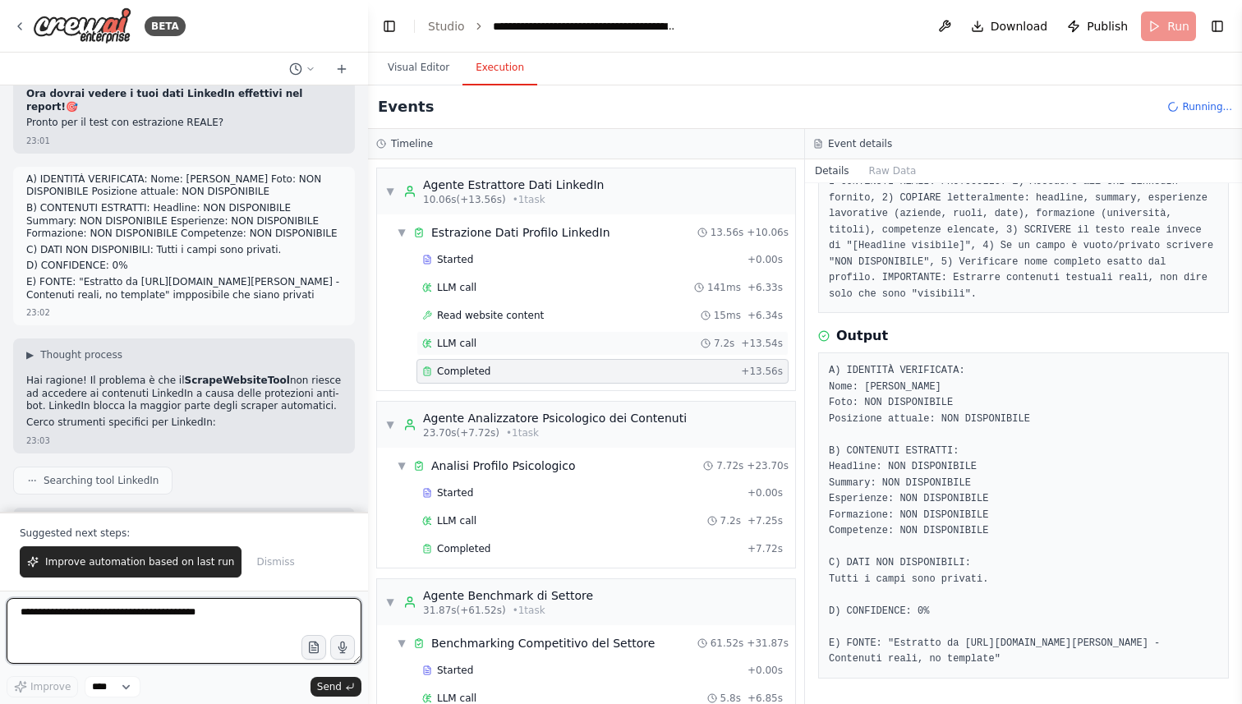
scroll to position [778, 0]
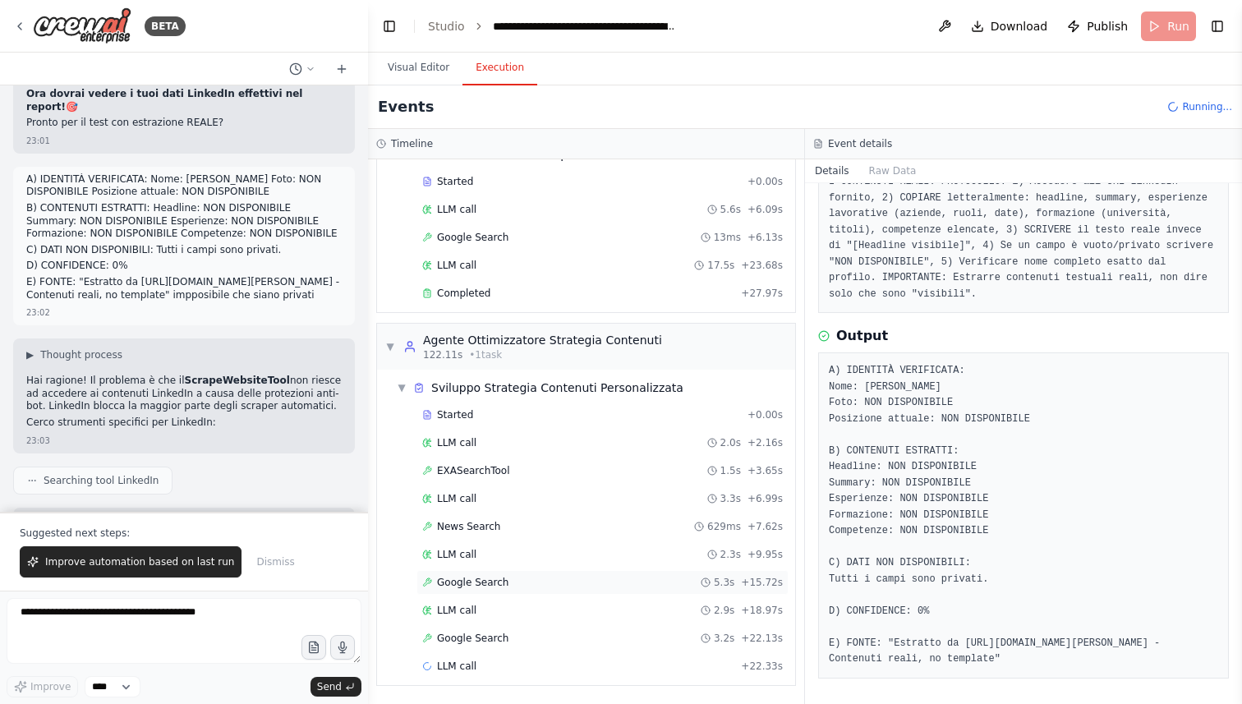
click at [695, 586] on div "Google Search 5.3s + 15.72s" at bounding box center [602, 582] width 361 height 13
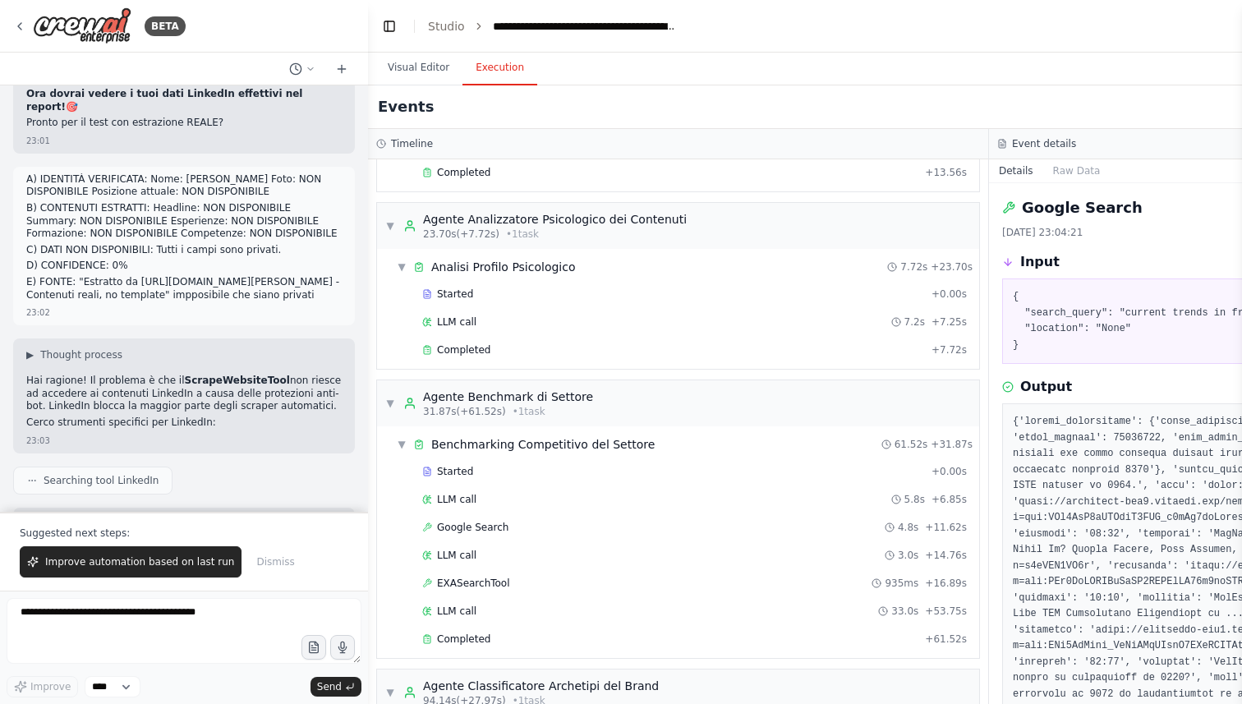
scroll to position [0, 0]
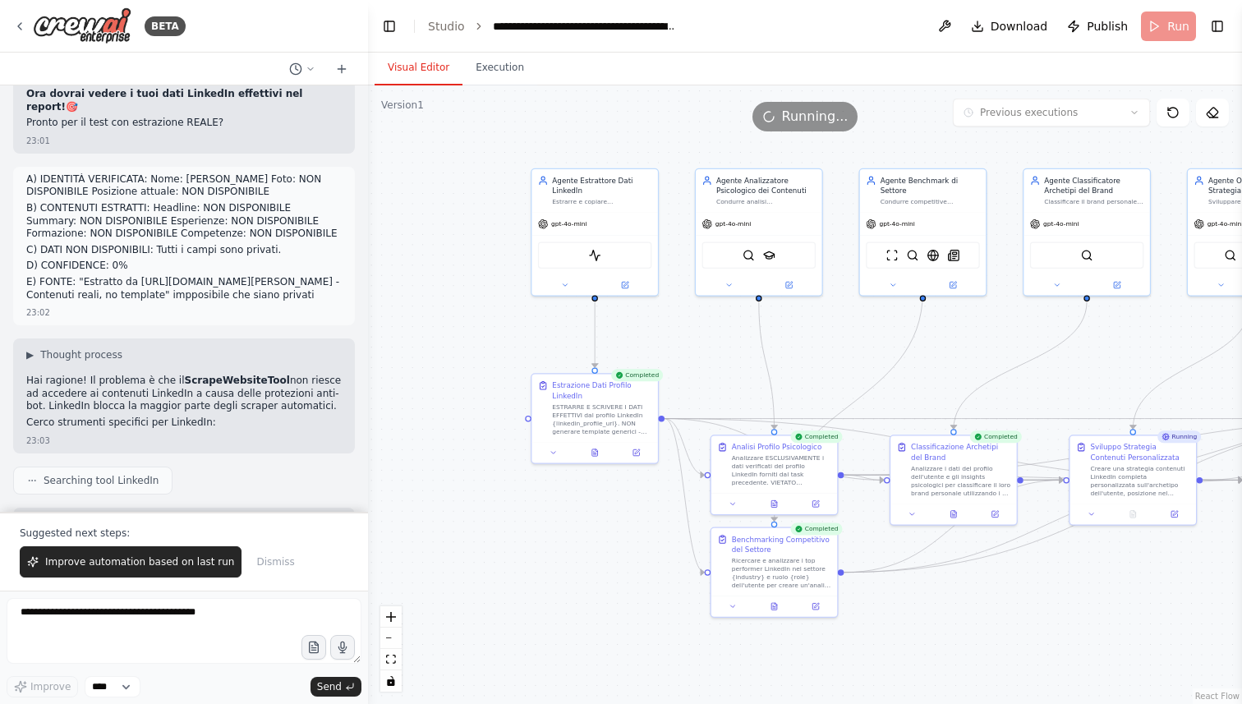
click at [435, 67] on button "Visual Editor" at bounding box center [419, 68] width 88 height 35
click at [817, 116] on span "Running..." at bounding box center [815, 117] width 67 height 20
click at [1177, 119] on icon at bounding box center [1173, 112] width 13 height 13
click at [1178, 125] on button at bounding box center [1173, 113] width 33 height 28
click at [1178, 123] on button at bounding box center [1173, 113] width 33 height 28
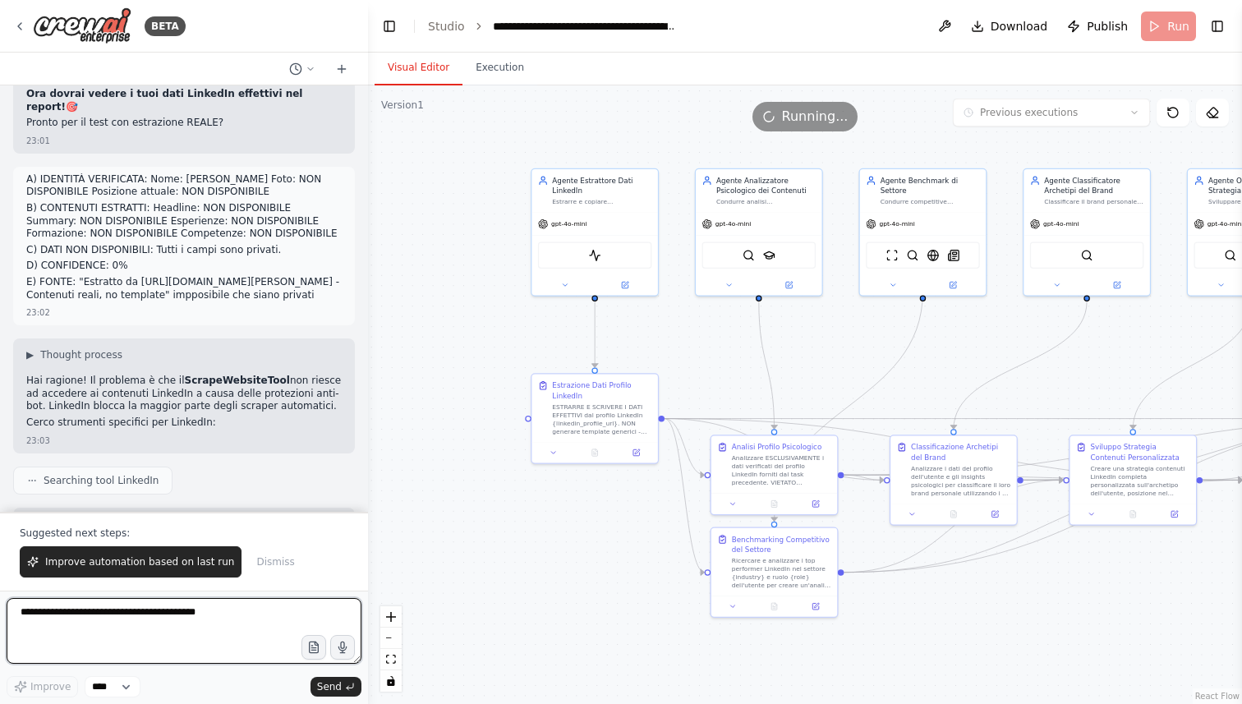
click at [180, 609] on textarea at bounding box center [184, 631] width 355 height 66
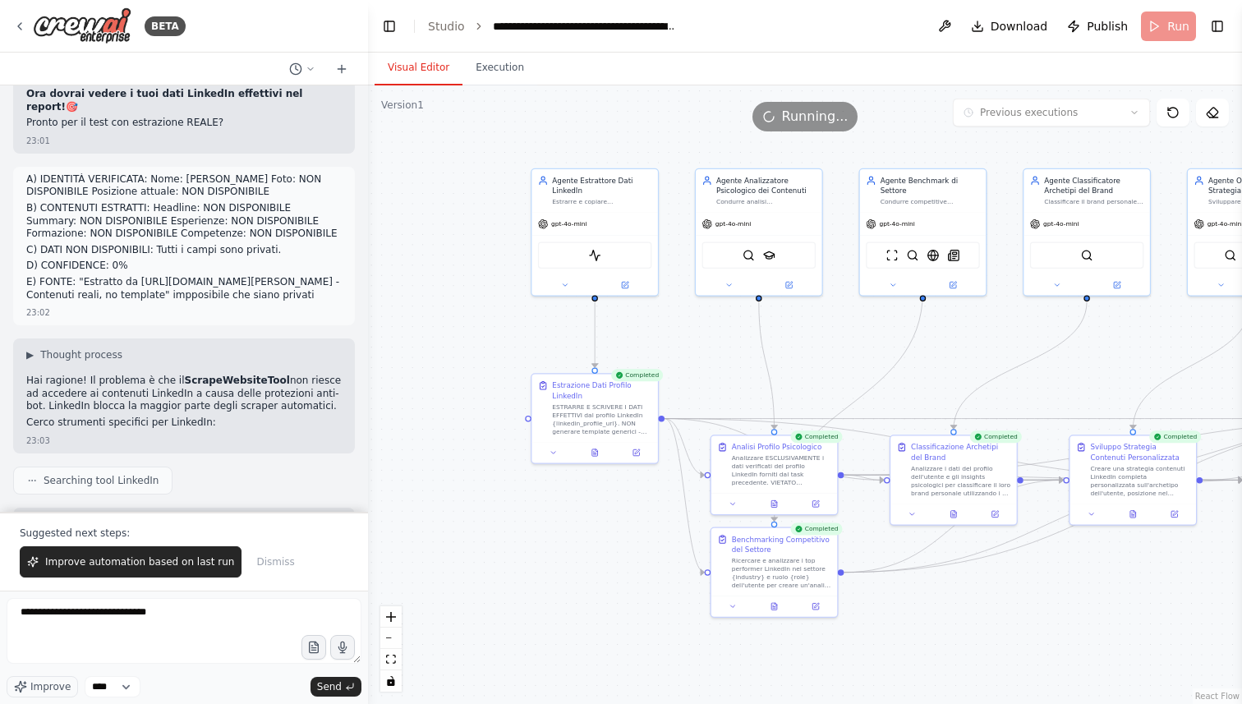
drag, startPoint x: 27, startPoint y: 187, endPoint x: 215, endPoint y: 492, distance: 358.2
copy div "🔧 PROBLEMA RISOLTO - STRUMENTO AGGIORNATO Il problema era che il ScrapeWebsiteT…"
click at [255, 596] on form "**********" at bounding box center [184, 647] width 368 height 113
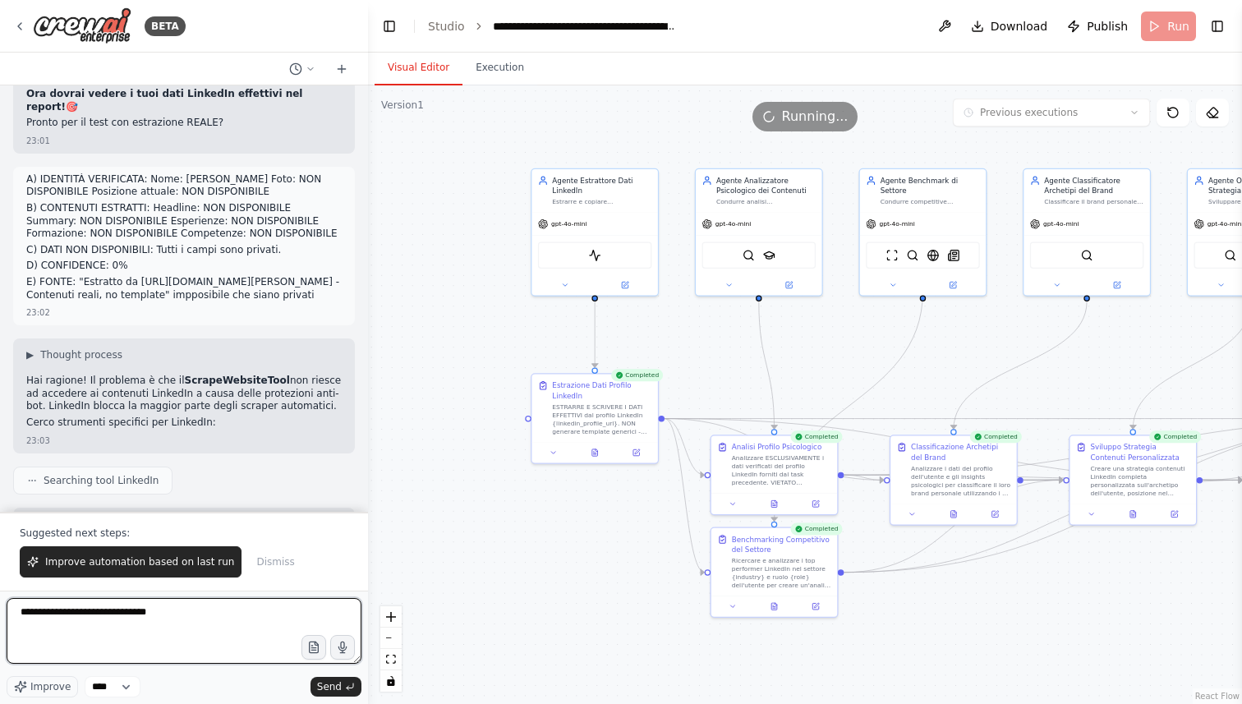
click at [255, 610] on textarea "**********" at bounding box center [184, 631] width 355 height 66
paste textarea "**********"
type textarea "**********"
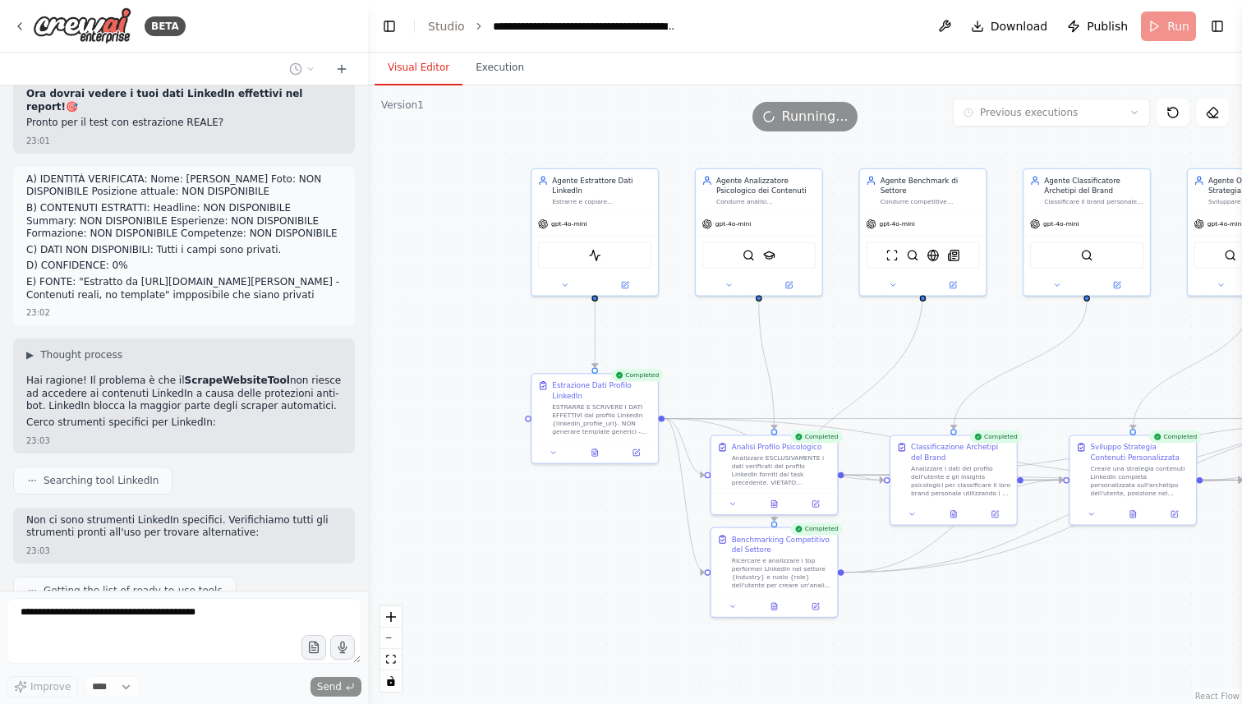
scroll to position [16869, 0]
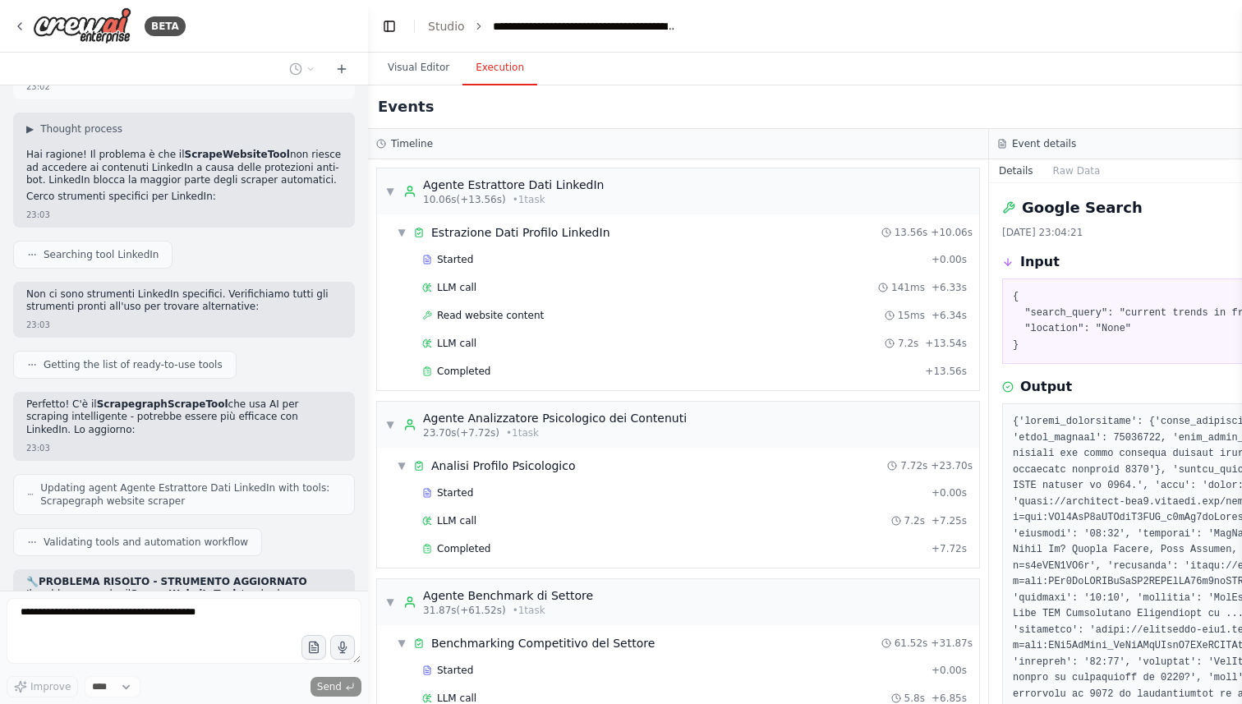
click at [490, 66] on button "Execution" at bounding box center [500, 68] width 75 height 35
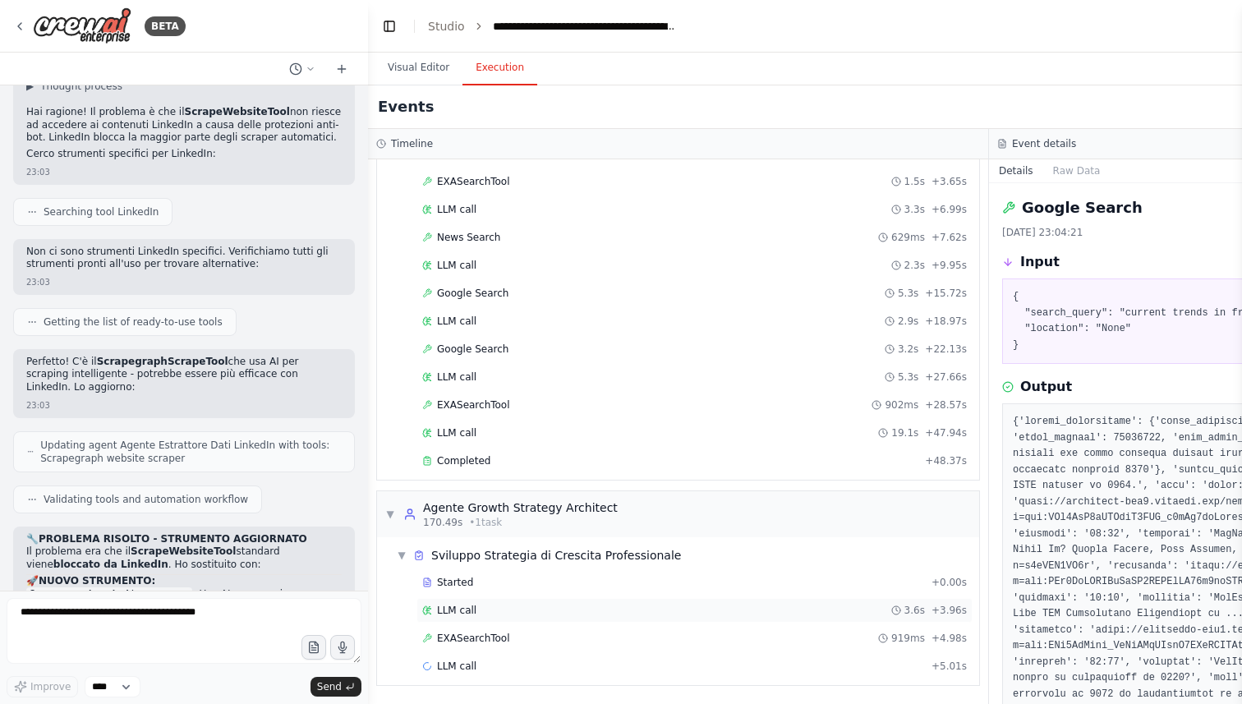
scroll to position [17022, 0]
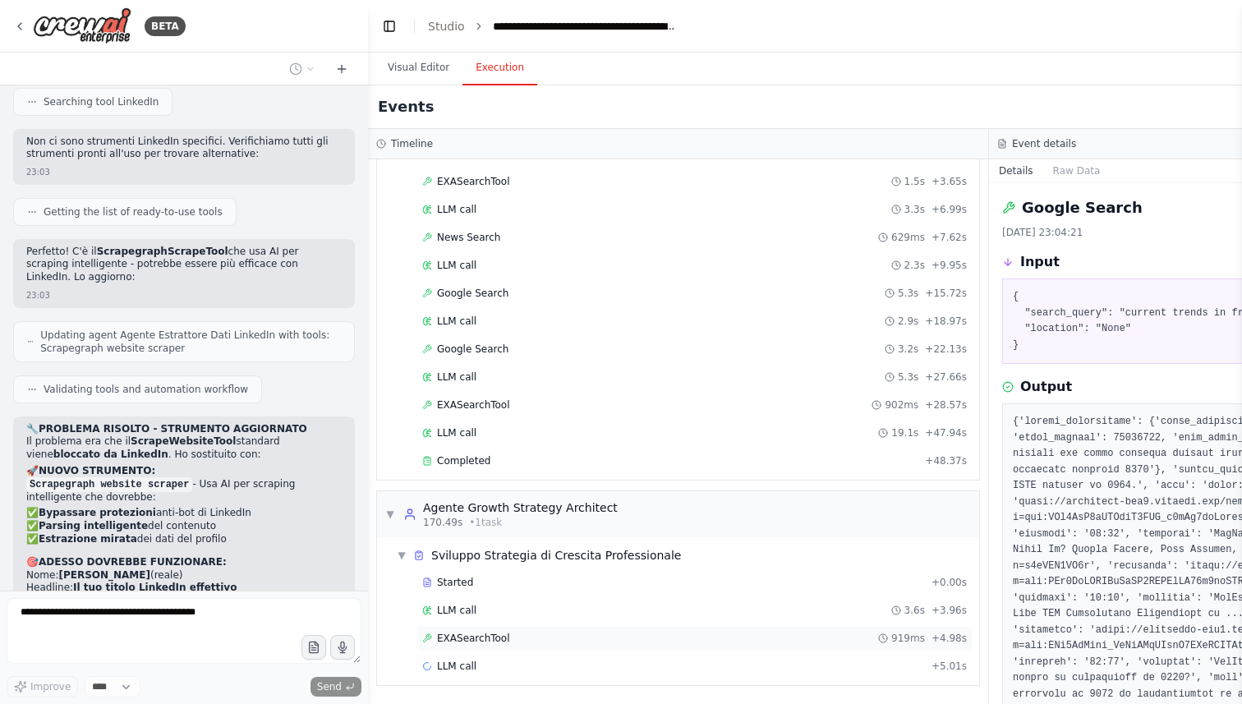
click at [565, 647] on div "EXASearchTool 919ms + 4.98s" at bounding box center [694, 638] width 556 height 25
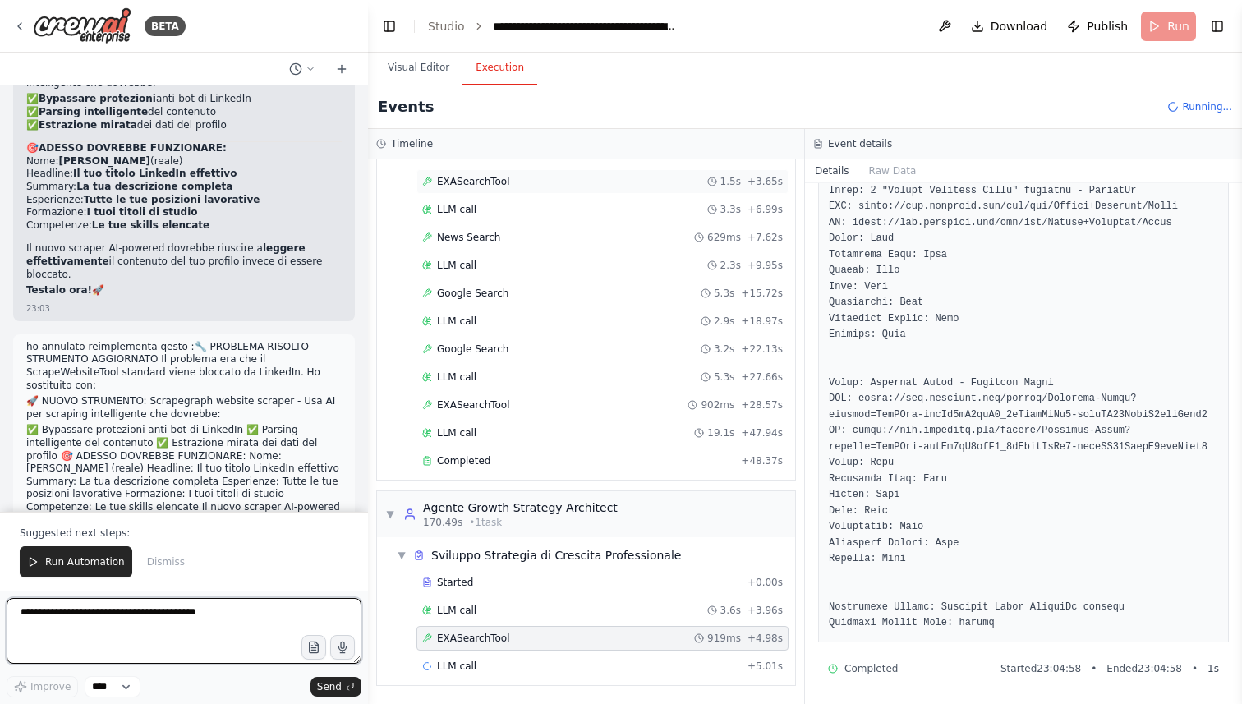
scroll to position [17452, 0]
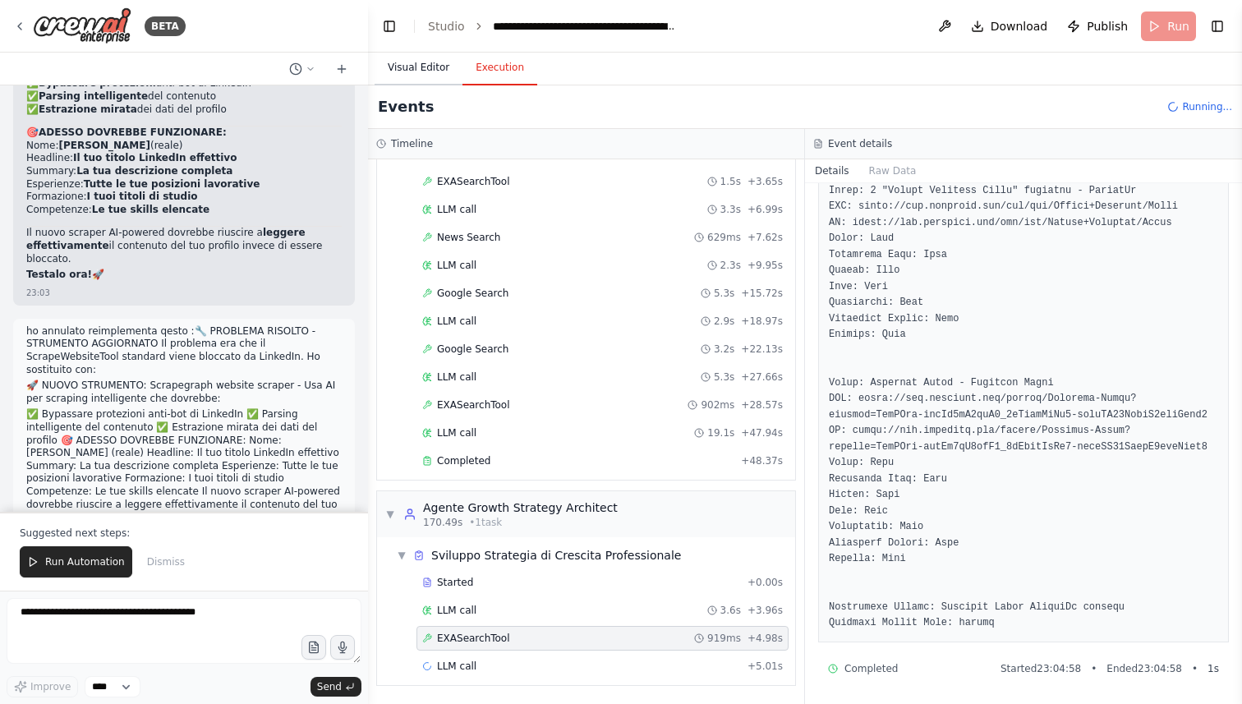
click at [404, 53] on button "Visual Editor" at bounding box center [419, 68] width 88 height 35
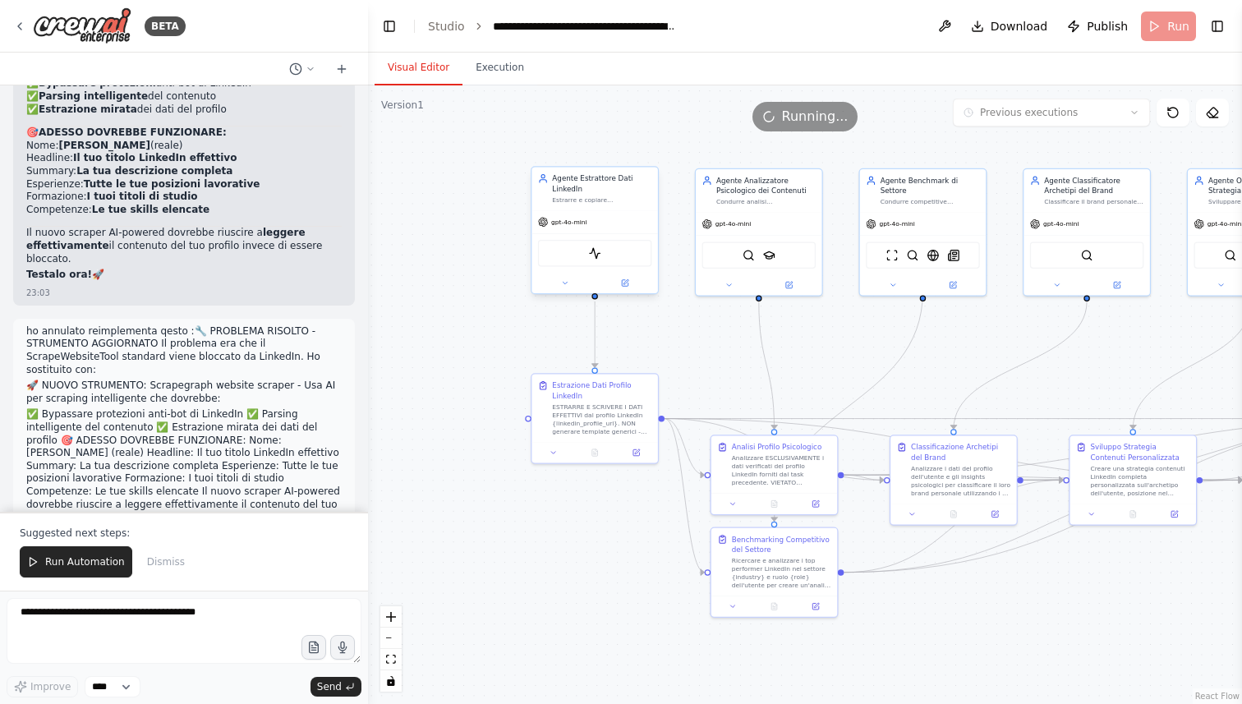
click at [604, 259] on div "ScrapegraphScrapeTool" at bounding box center [595, 253] width 114 height 26
click at [461, 251] on div ".deletable-edge-delete-btn { width: 20px; height: 20px; border: 0px solid #ffff…" at bounding box center [805, 394] width 874 height 619
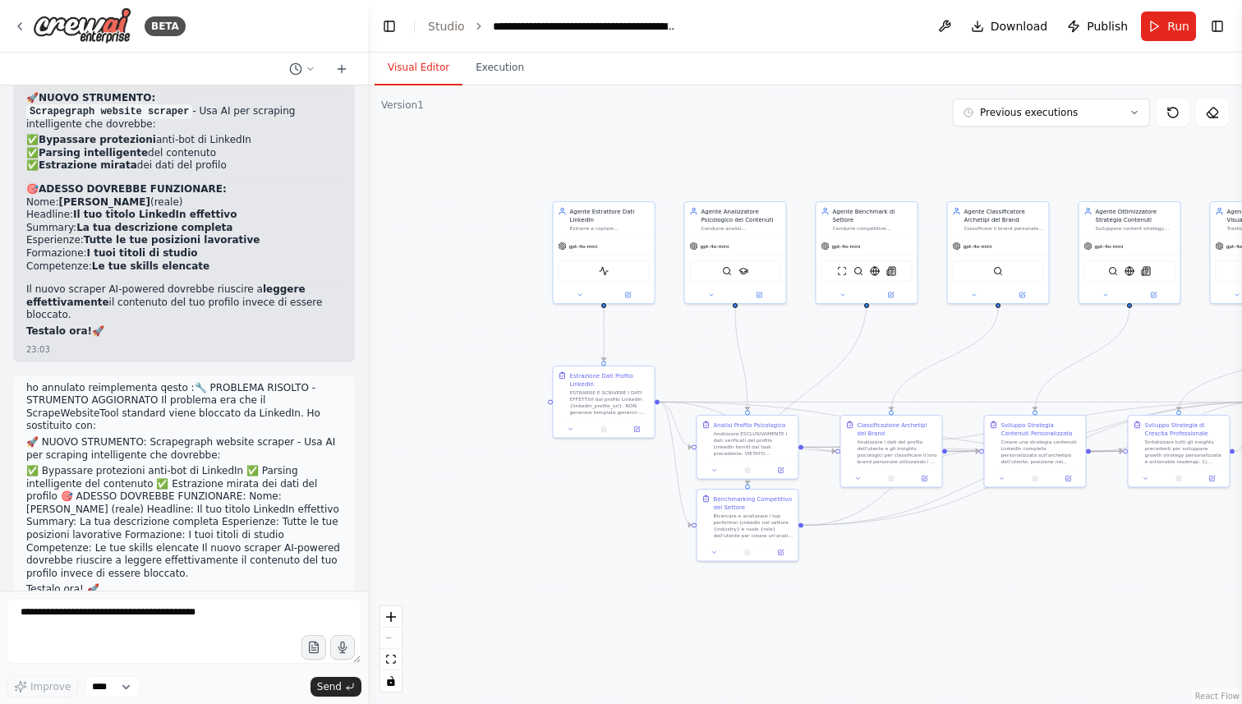
scroll to position [16938, 0]
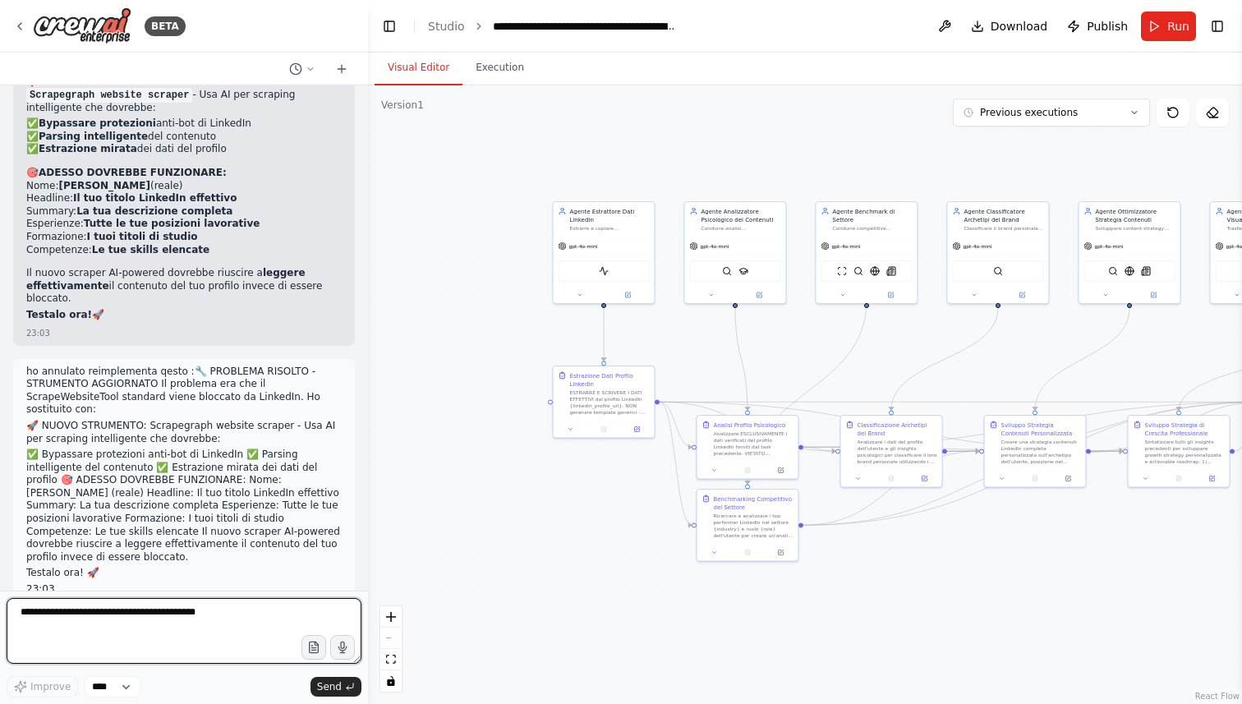
click at [221, 618] on textarea at bounding box center [184, 631] width 355 height 66
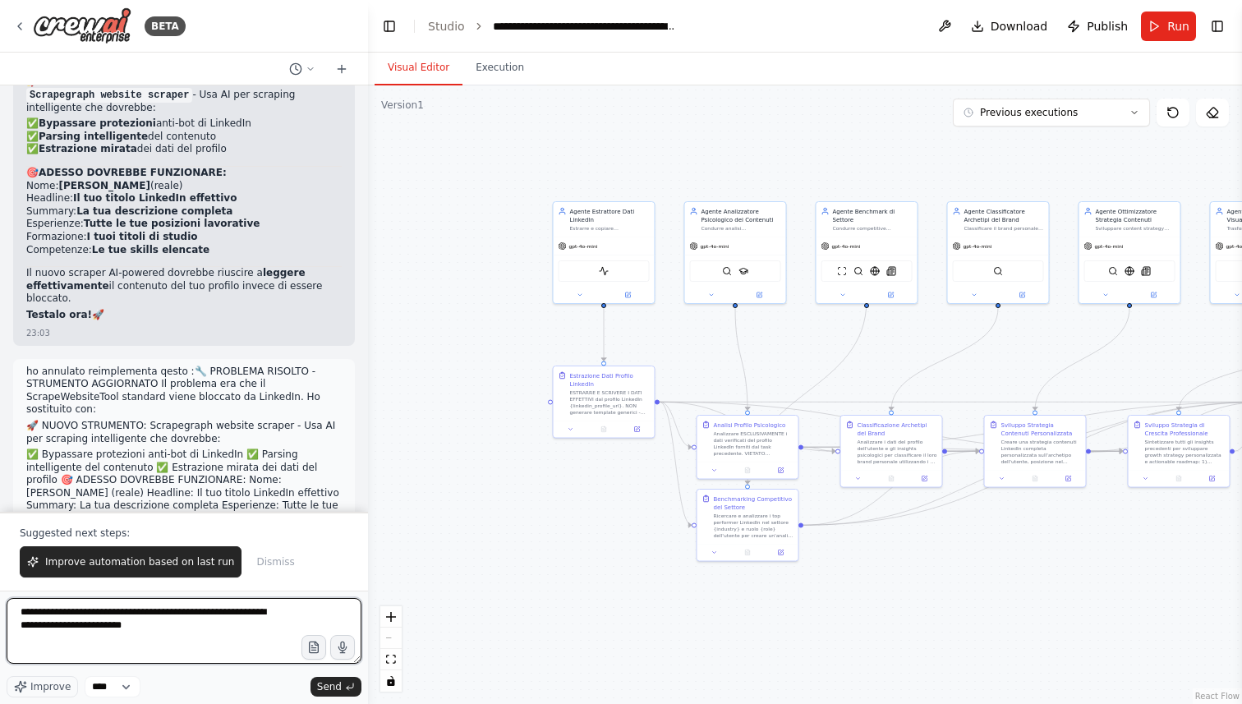
type textarea "**********"
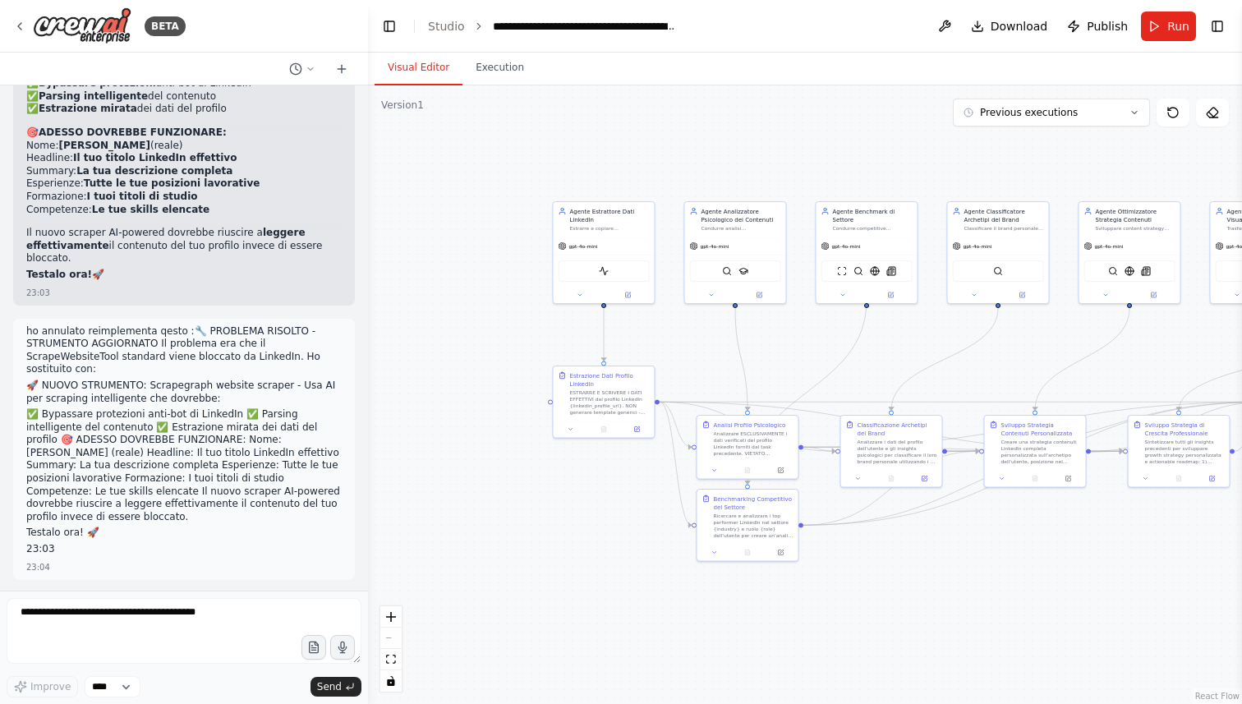
scroll to position [17050, 0]
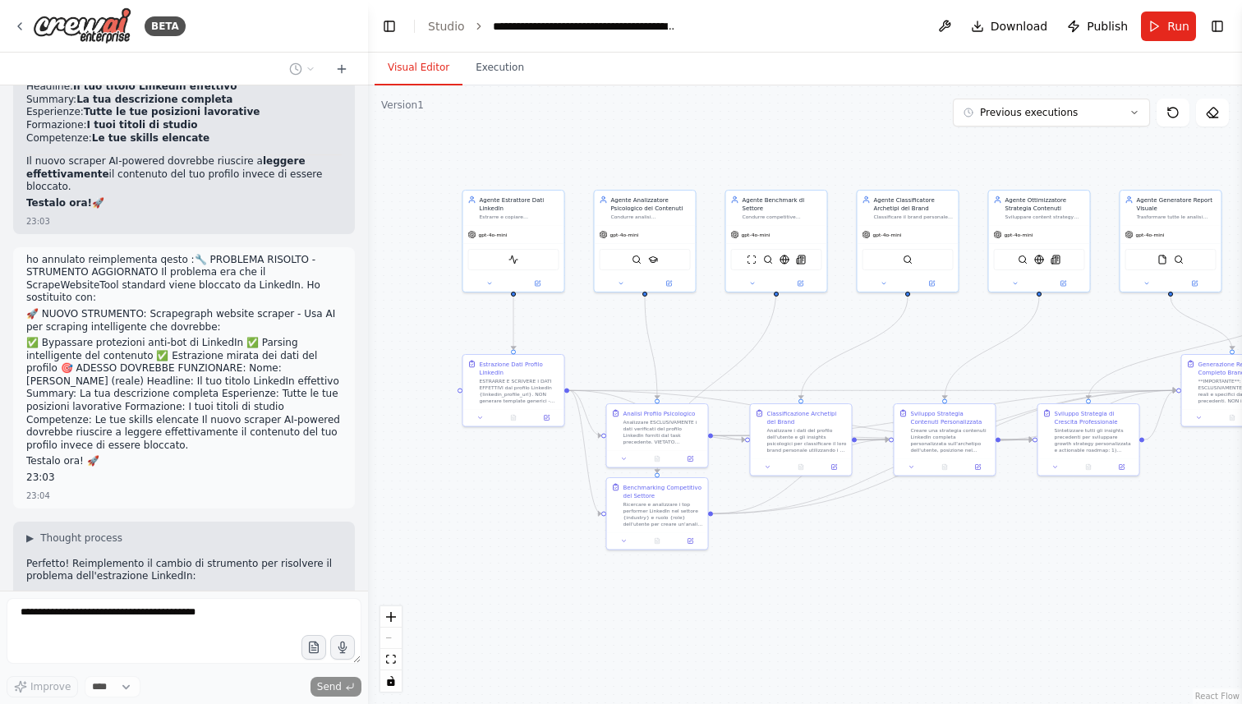
drag, startPoint x: 642, startPoint y: 628, endPoint x: 504, endPoint y: 614, distance: 137.9
click at [504, 614] on div ".deletable-edge-delete-btn { width: 20px; height: 20px; border: 0px solid #ffff…" at bounding box center [805, 394] width 874 height 619
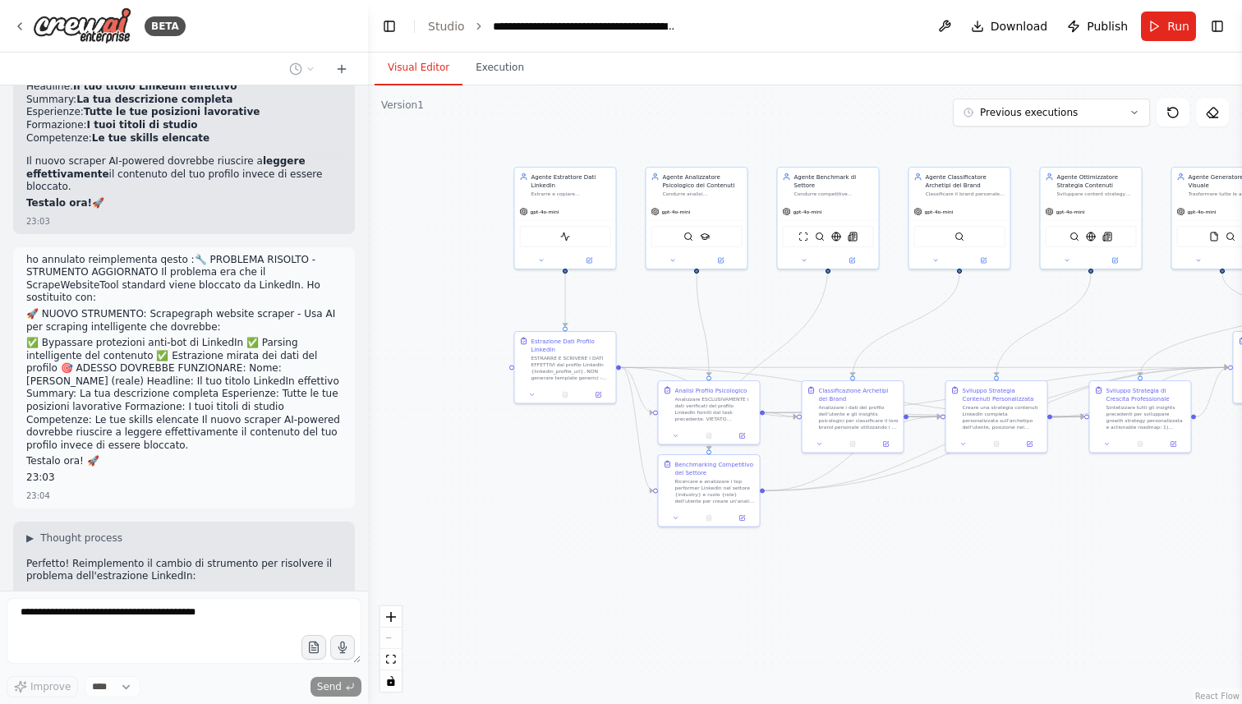
drag, startPoint x: 504, startPoint y: 614, endPoint x: 602, endPoint y: 593, distance: 99.9
click at [602, 593] on div ".deletable-edge-delete-btn { width: 20px; height: 20px; border: 0px solid #ffff…" at bounding box center [805, 394] width 874 height 619
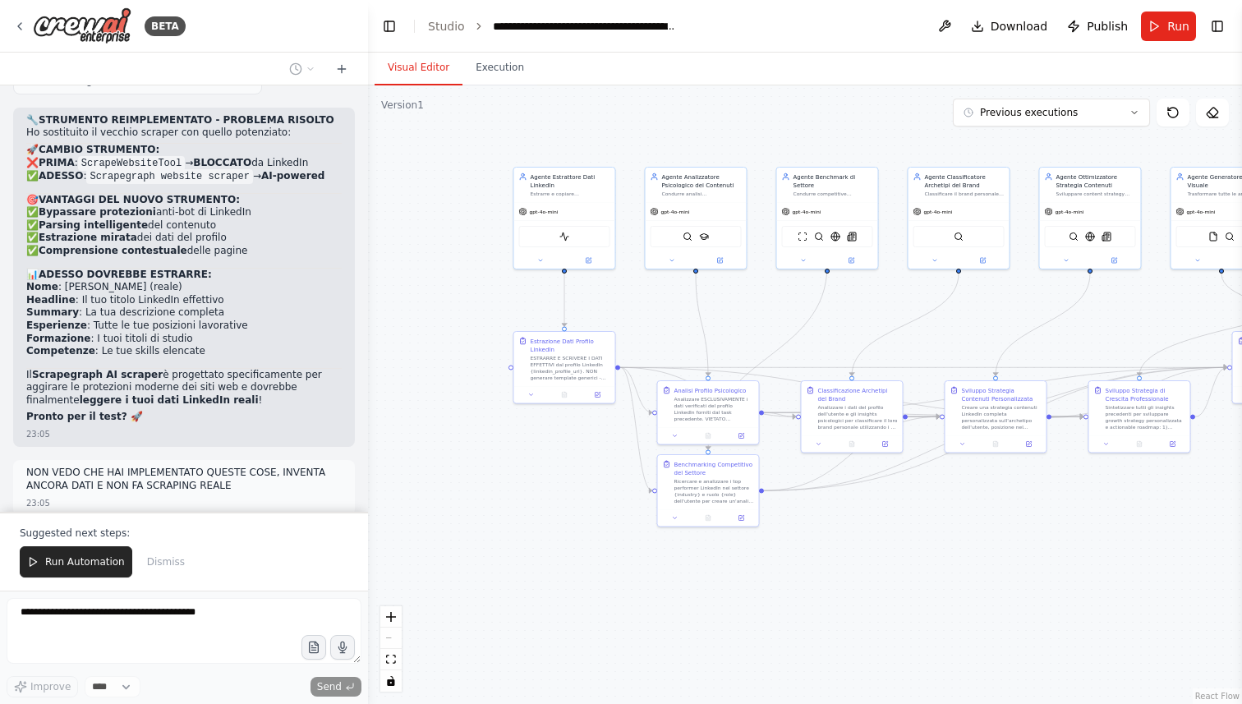
scroll to position [17674, 0]
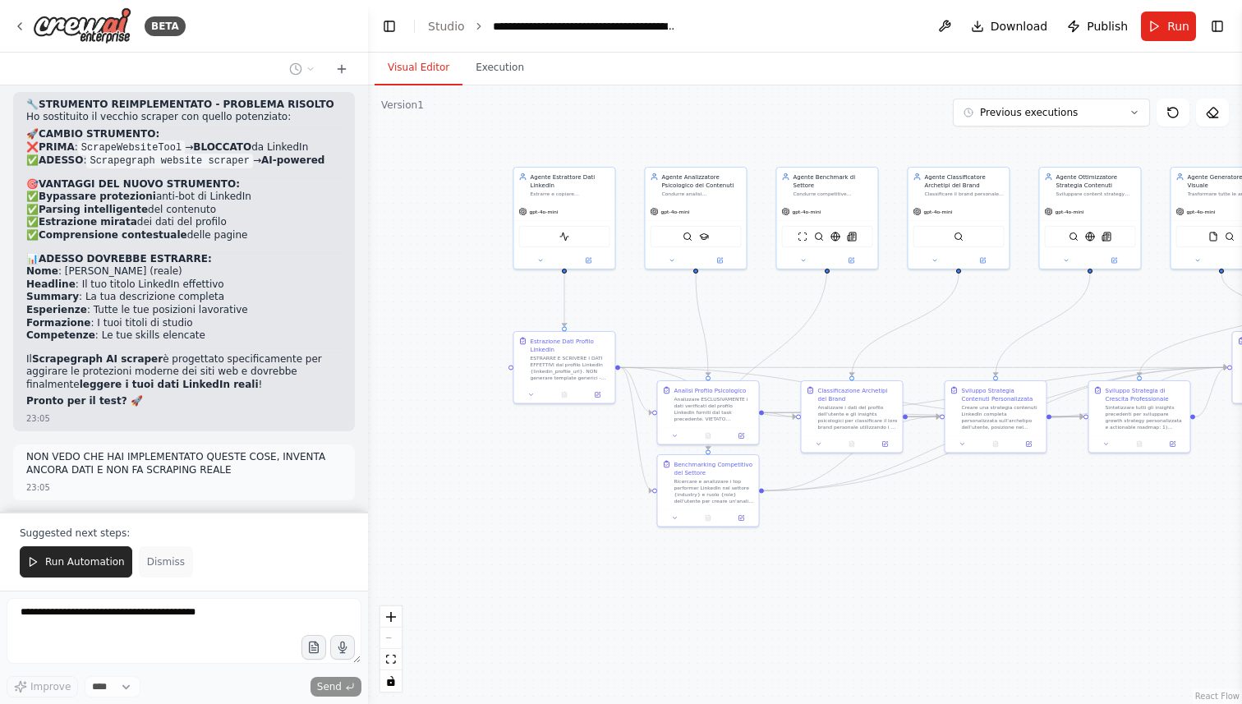
click at [165, 562] on span "Dismiss" at bounding box center [166, 561] width 38 height 13
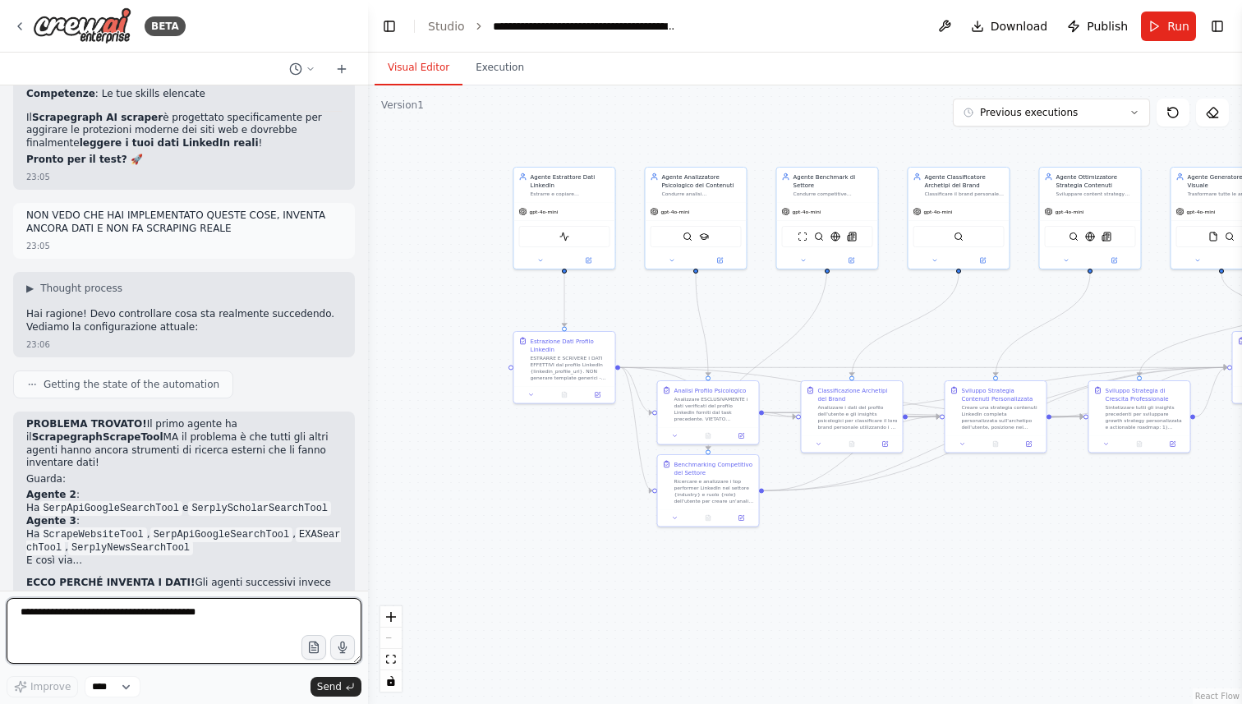
scroll to position [17931, 0]
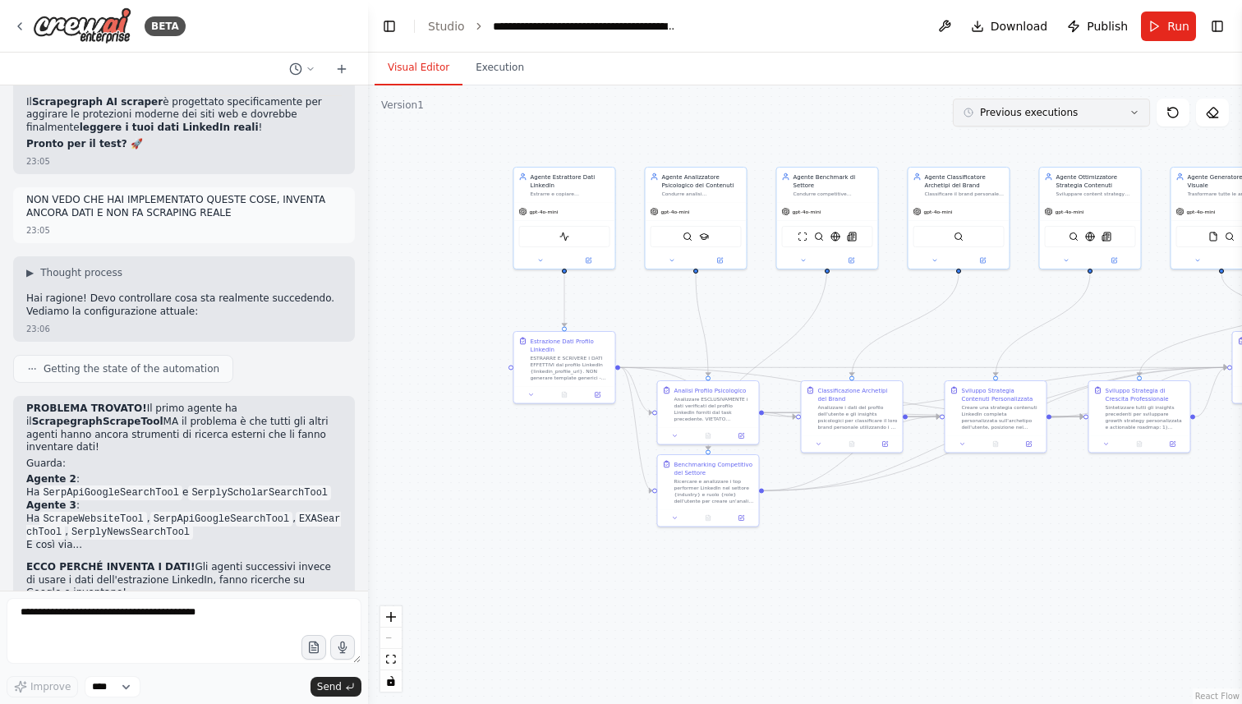
click at [1070, 108] on span "Previous executions" at bounding box center [1029, 112] width 98 height 13
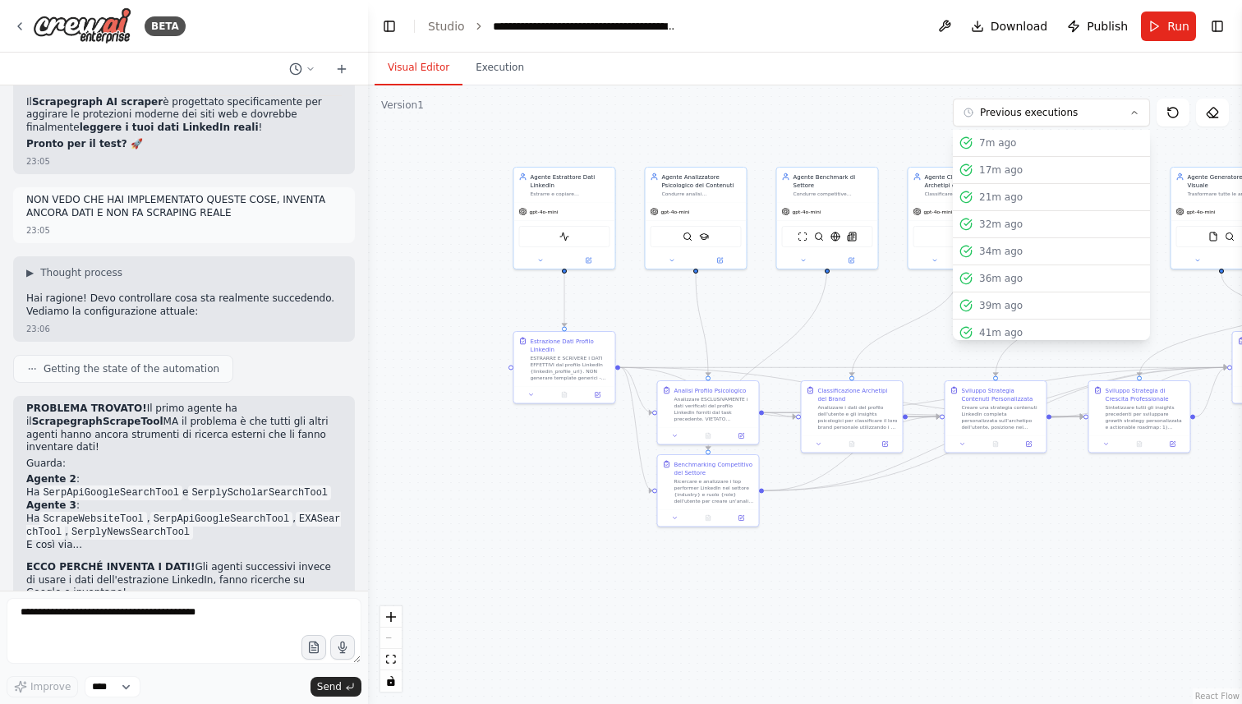
click at [809, 106] on div ".deletable-edge-delete-btn { width: 20px; height: 20px; border: 0px solid #ffff…" at bounding box center [805, 394] width 874 height 619
click at [411, 119] on div ".deletable-edge-delete-btn { width: 20px; height: 20px; border: 0px solid #ffff…" at bounding box center [805, 394] width 874 height 619
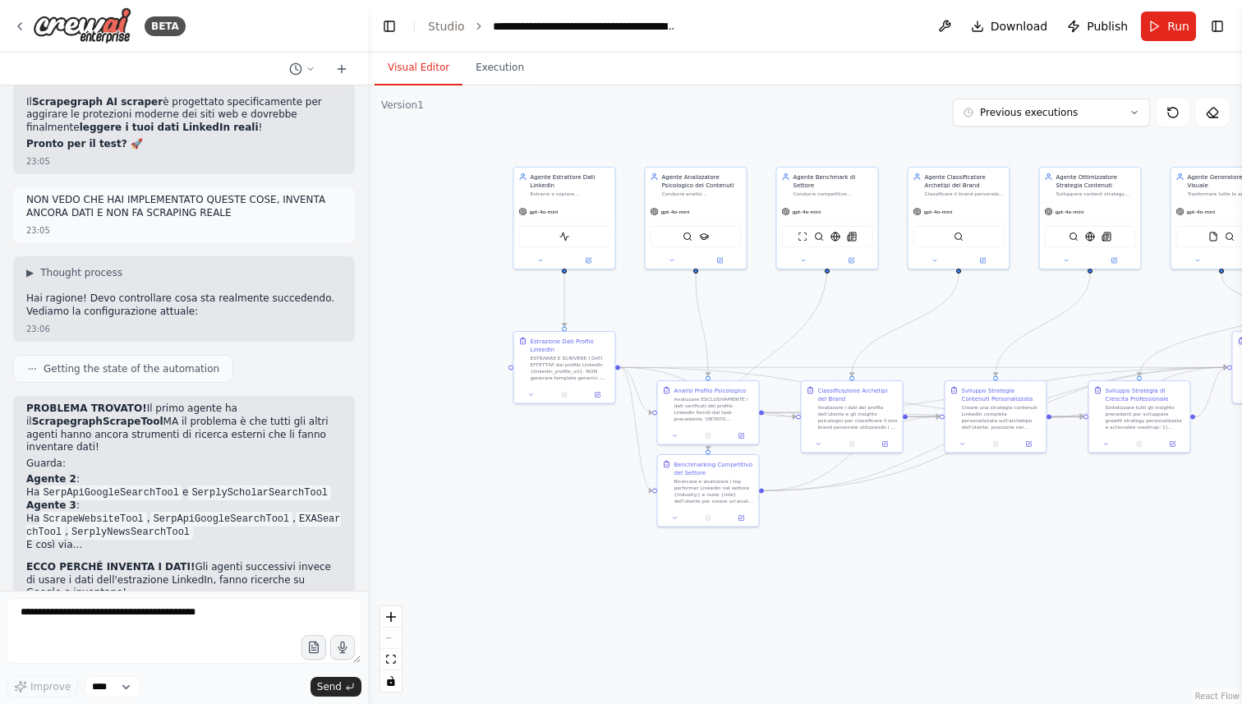
click at [411, 110] on div "Version 1" at bounding box center [402, 105] width 43 height 13
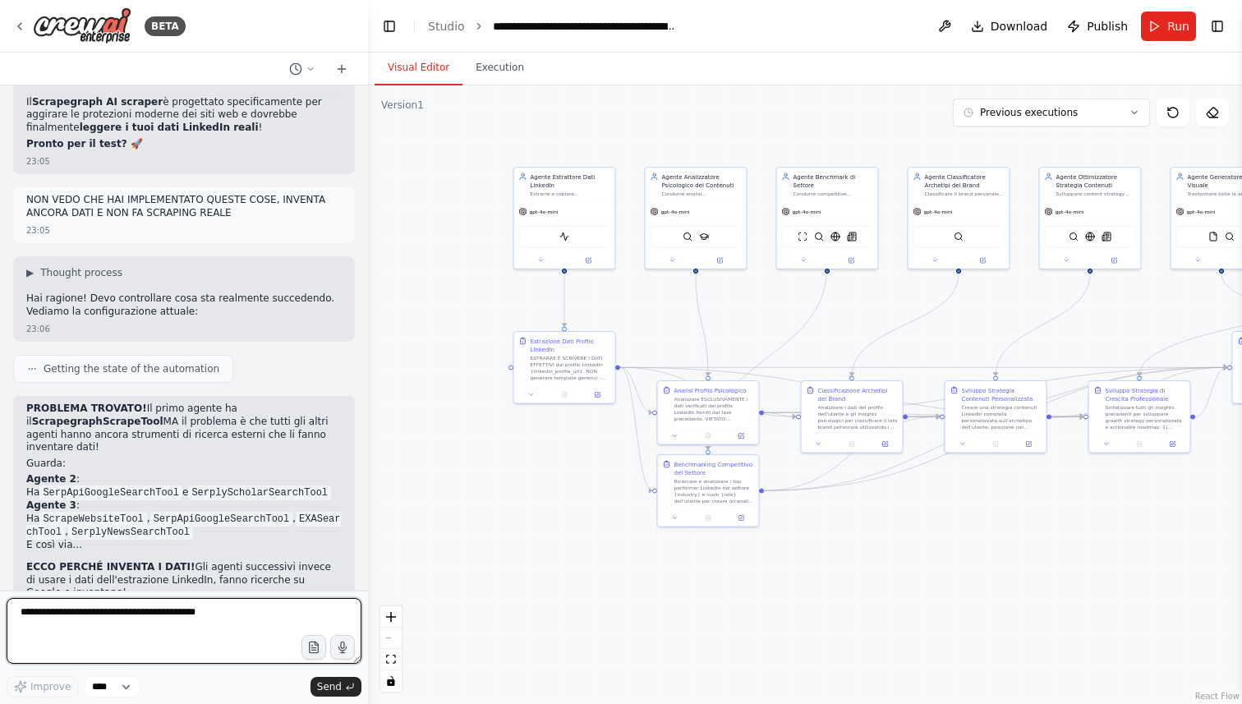
click at [157, 623] on textarea at bounding box center [184, 631] width 355 height 66
type textarea "**********"
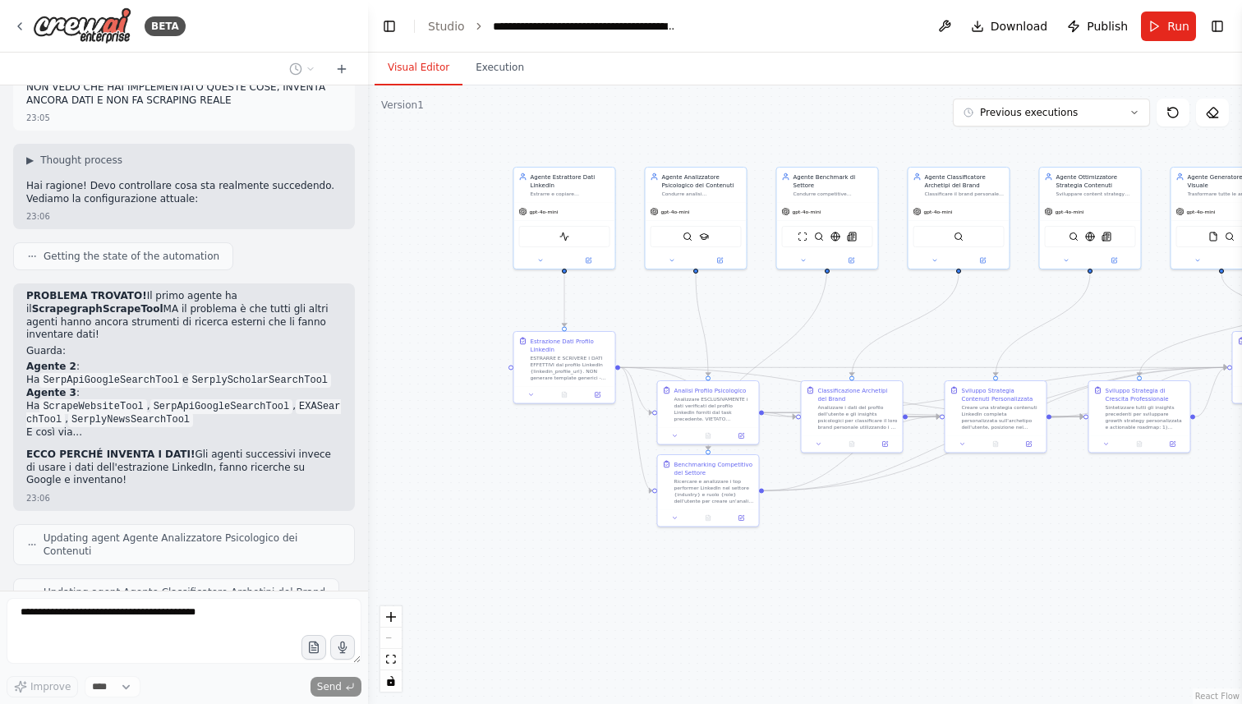
scroll to position [18170, 0]
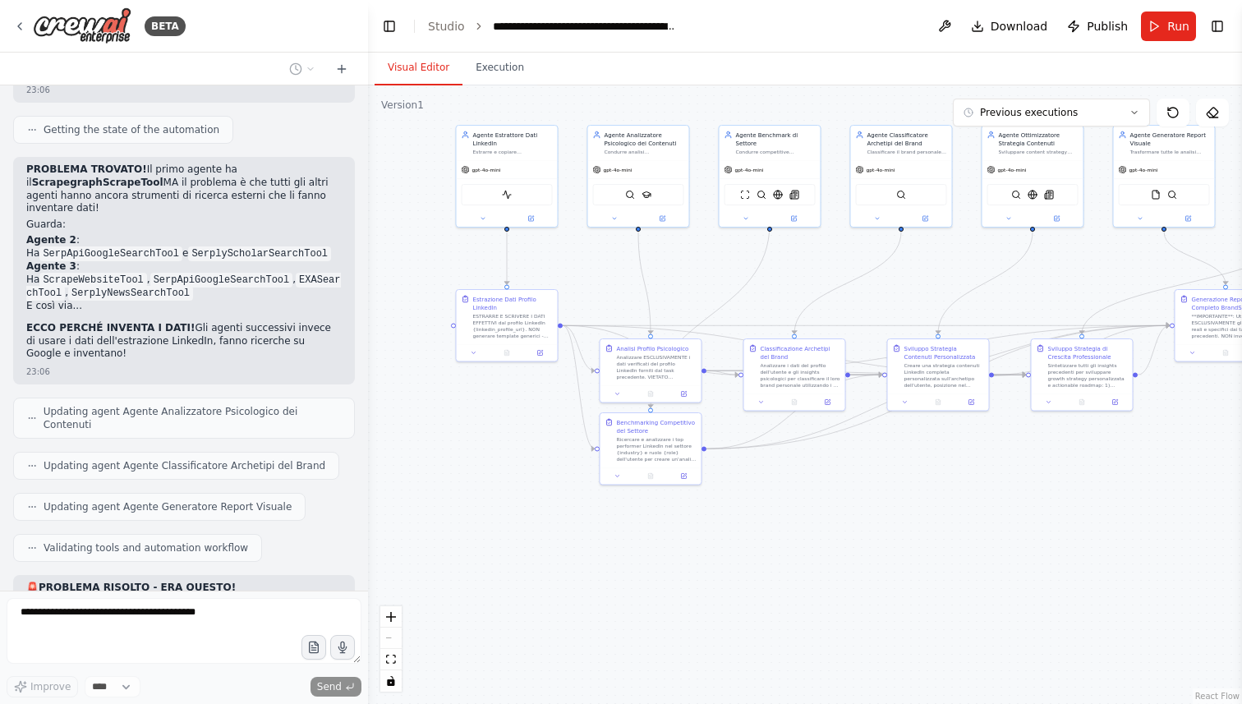
drag, startPoint x: 824, startPoint y: 592, endPoint x: 766, endPoint y: 550, distance: 72.3
click at [766, 550] on div ".deletable-edge-delete-btn { width: 20px; height: 20px; border: 0px solid #ffff…" at bounding box center [805, 394] width 874 height 619
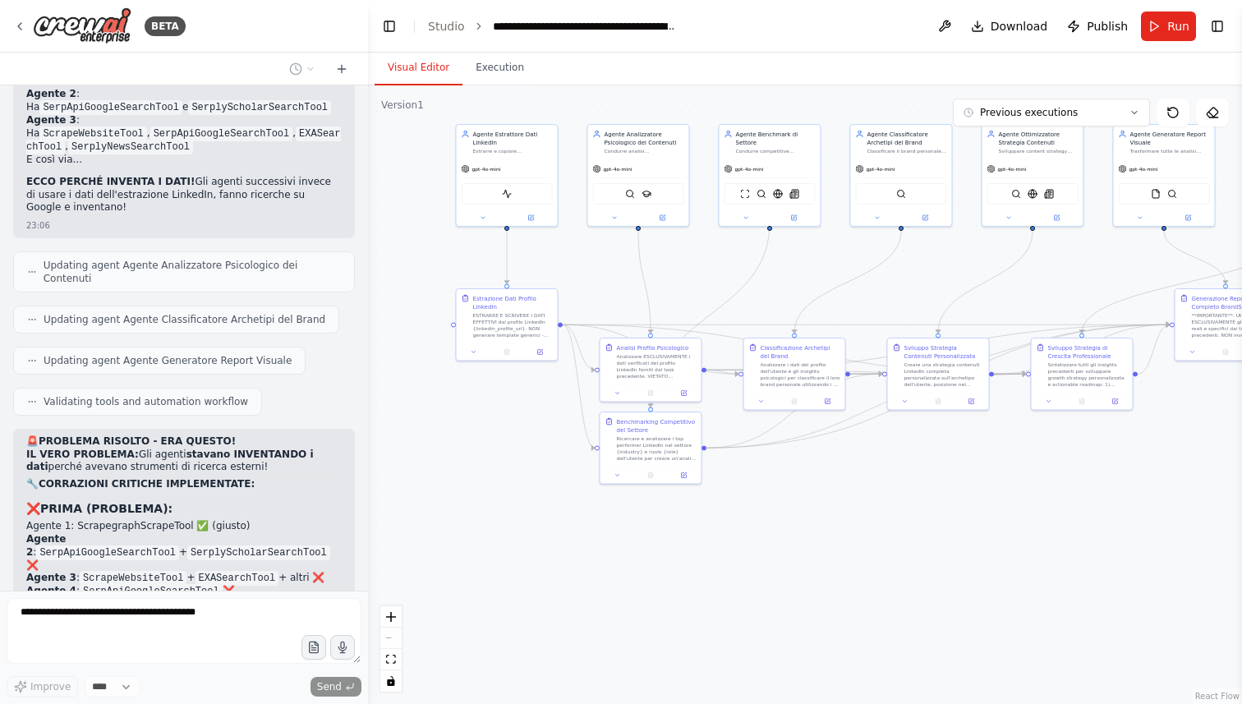
drag, startPoint x: 766, startPoint y: 550, endPoint x: 764, endPoint y: 559, distance: 9.2
click at [764, 559] on div ".deletable-edge-delete-btn { width: 20px; height: 20px; border: 0px solid #ffff…" at bounding box center [805, 394] width 874 height 619
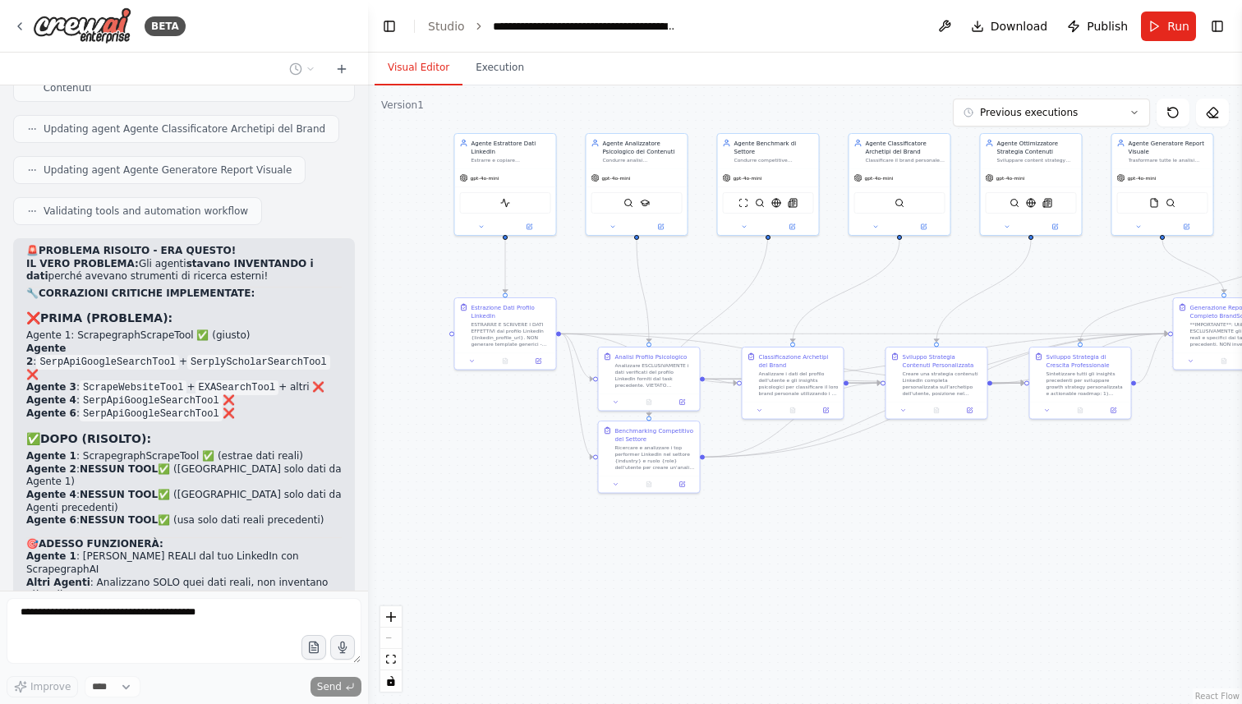
scroll to position [18548, 0]
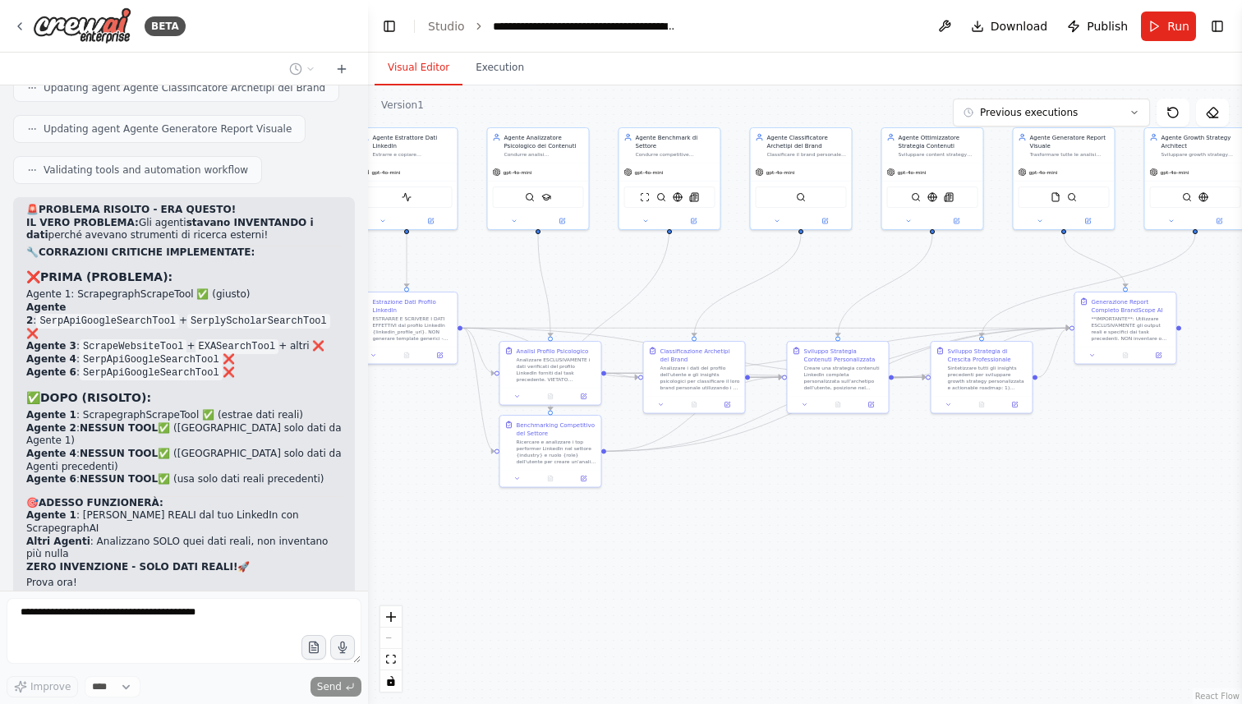
drag, startPoint x: 856, startPoint y: 524, endPoint x: 752, endPoint y: 515, distance: 104.7
click at [754, 517] on div ".deletable-edge-delete-btn { width: 20px; height: 20px; border: 0px solid #ffff…" at bounding box center [805, 394] width 874 height 619
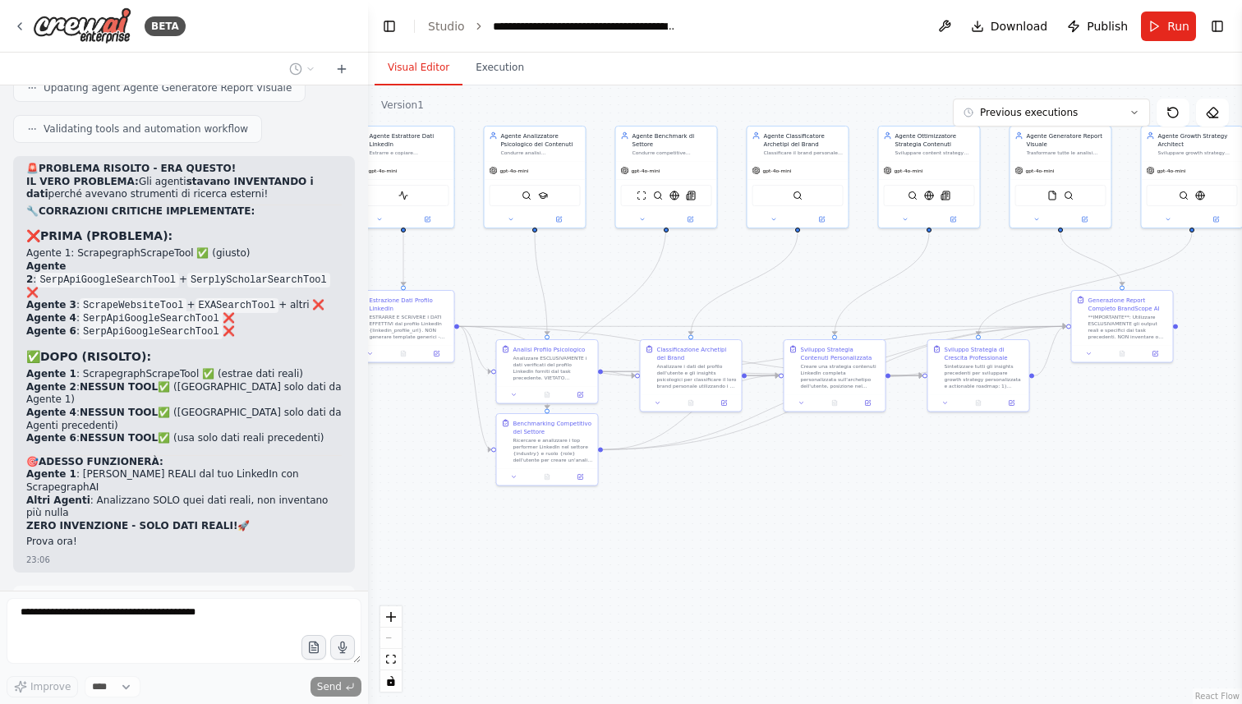
scroll to position [18630, 0]
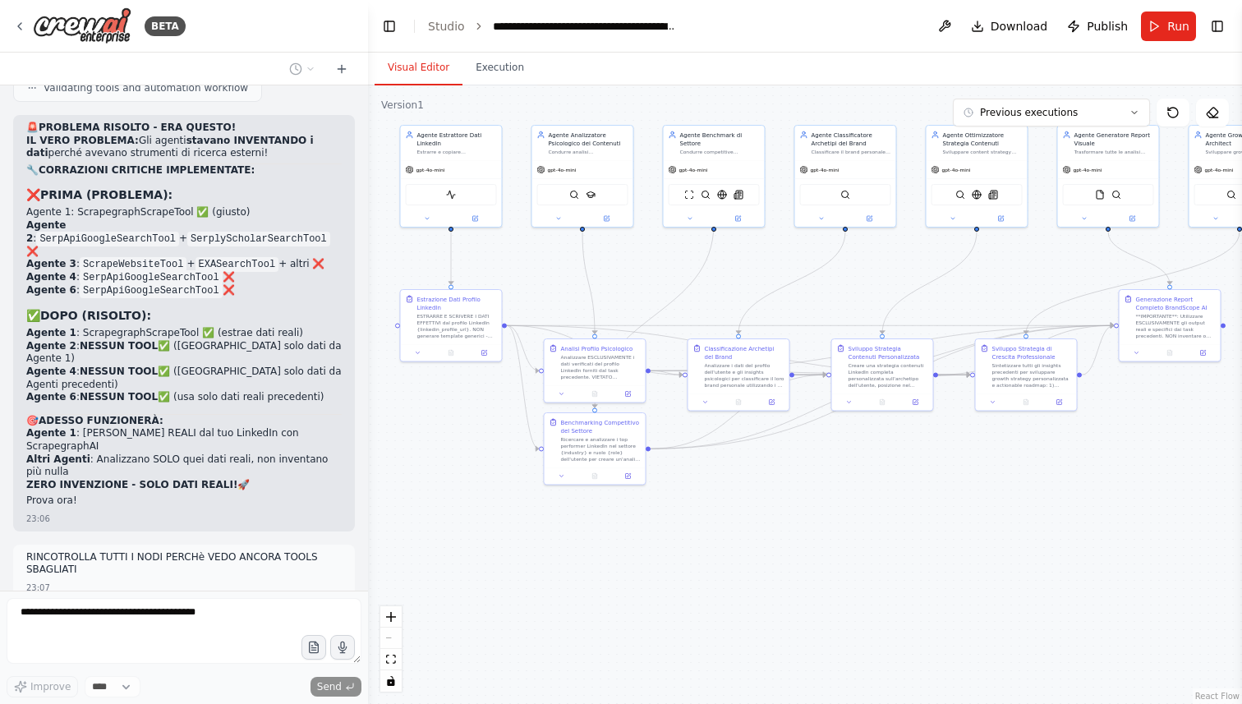
drag, startPoint x: 752, startPoint y: 515, endPoint x: 798, endPoint y: 513, distance: 46.1
click at [799, 513] on div ".deletable-edge-delete-btn { width: 20px; height: 20px; border: 0px solid #ffff…" at bounding box center [805, 394] width 874 height 619
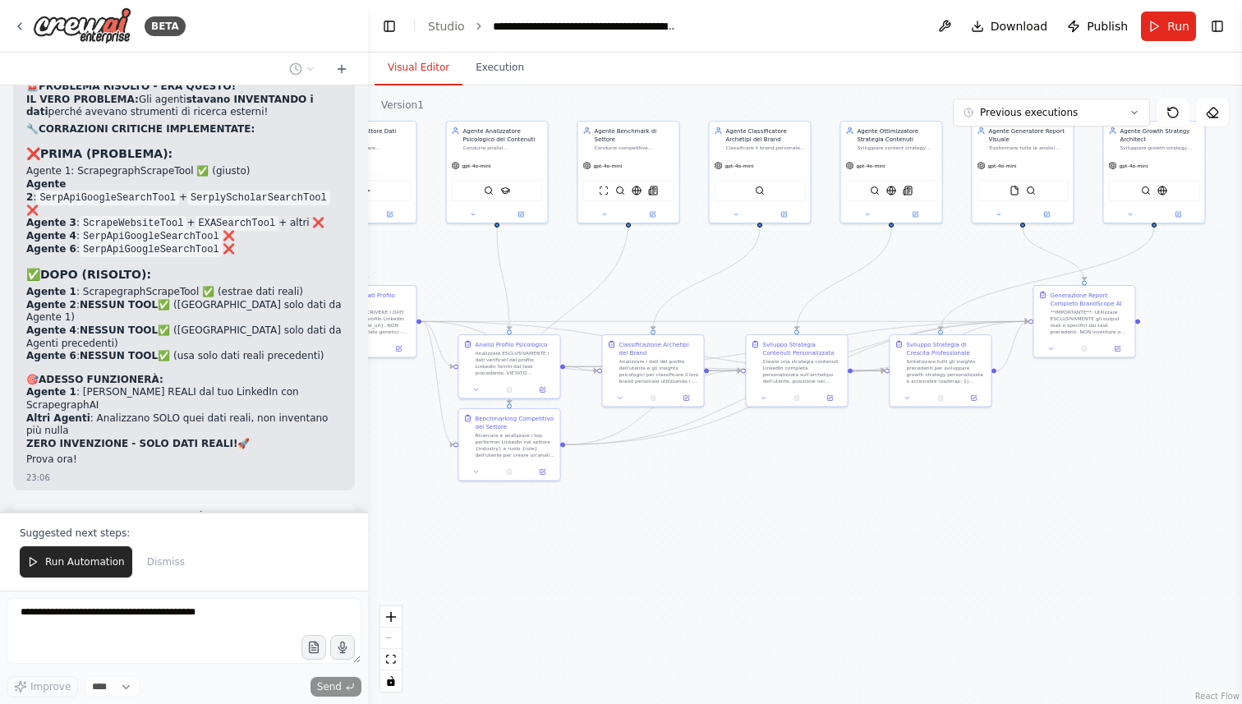
drag, startPoint x: 798, startPoint y: 513, endPoint x: 776, endPoint y: 512, distance: 21.4
click at [777, 513] on div ".deletable-edge-delete-btn { width: 20px; height: 20px; border: 0px solid #ffff…" at bounding box center [805, 394] width 874 height 619
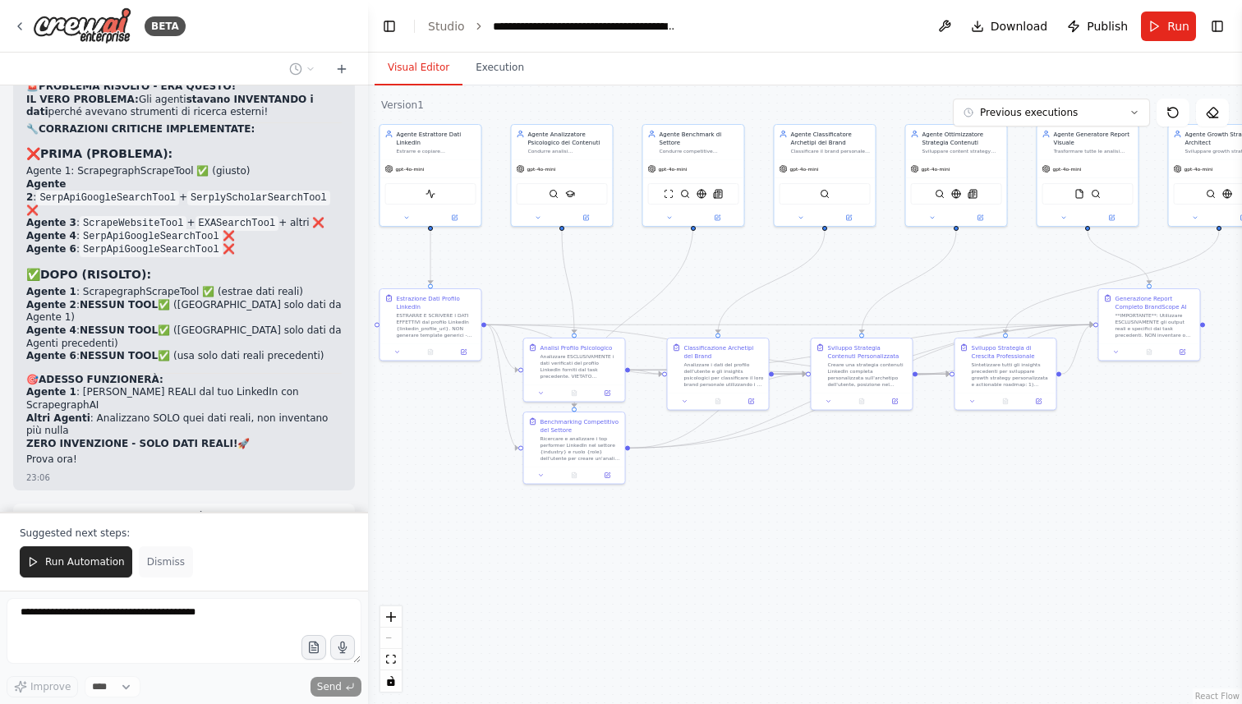
click at [170, 559] on span "Dismiss" at bounding box center [166, 561] width 38 height 13
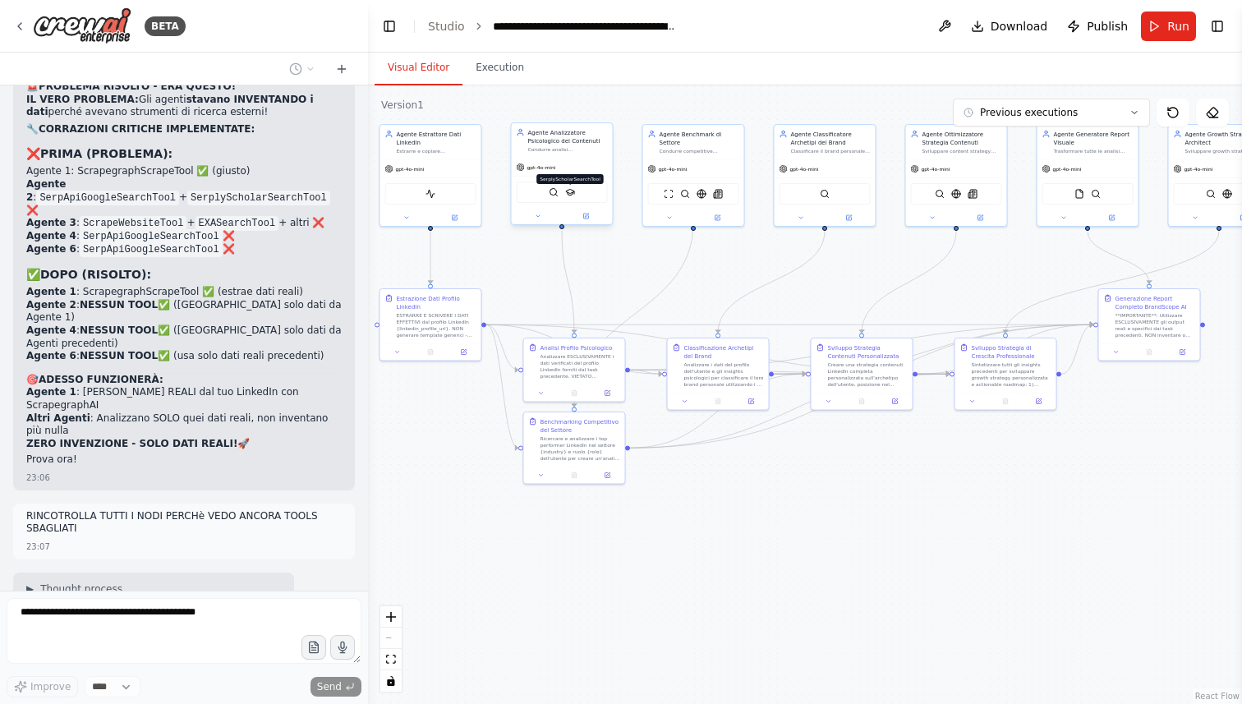
click at [573, 196] on img at bounding box center [570, 192] width 10 height 10
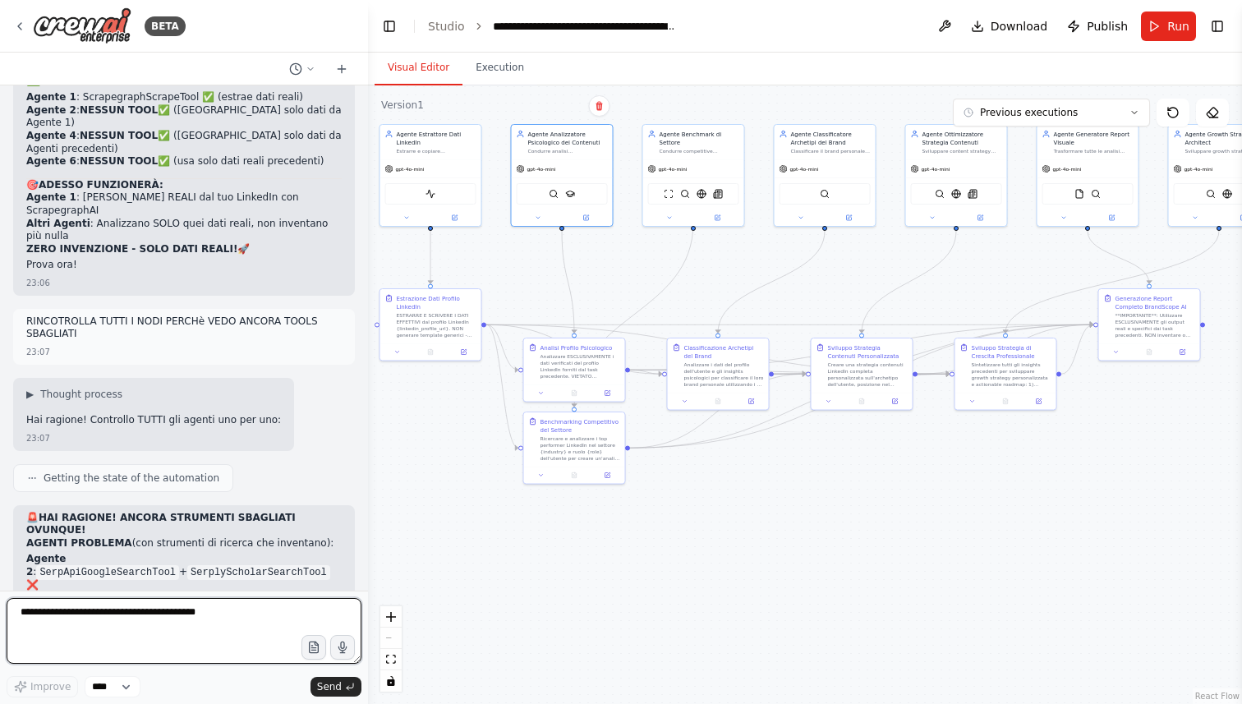
scroll to position [18881, 0]
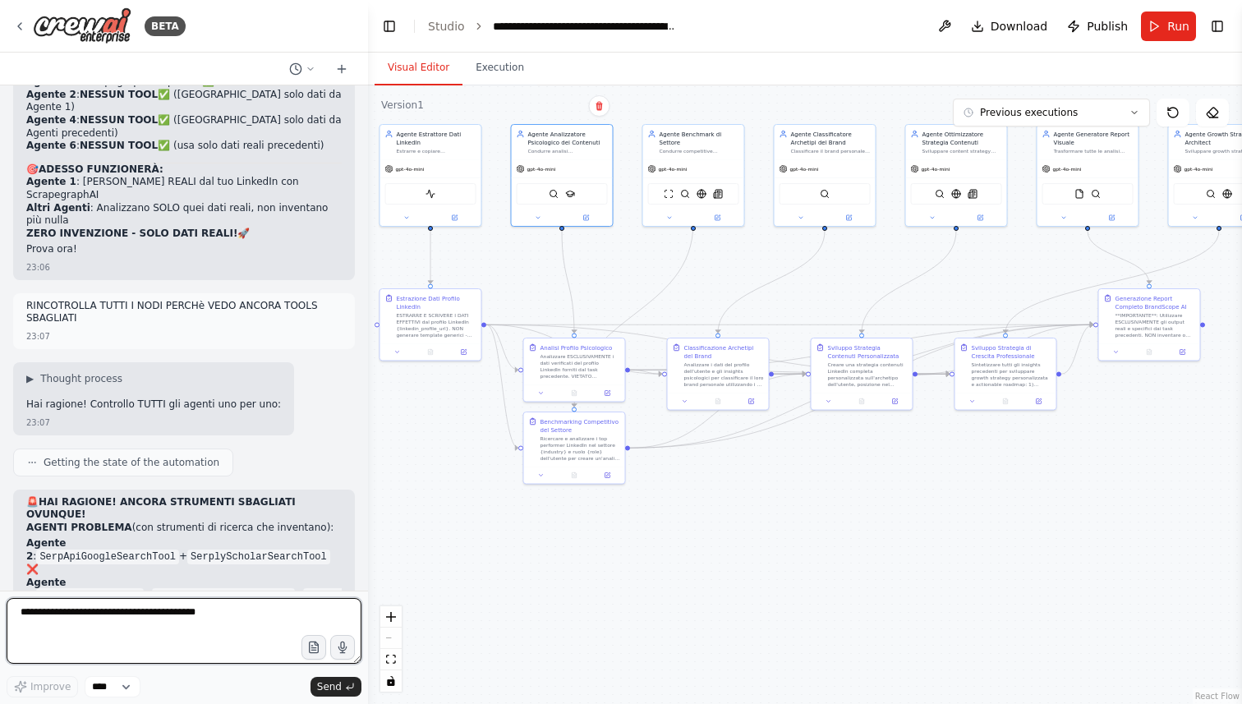
click at [203, 619] on textarea at bounding box center [184, 631] width 355 height 66
type textarea "**********"
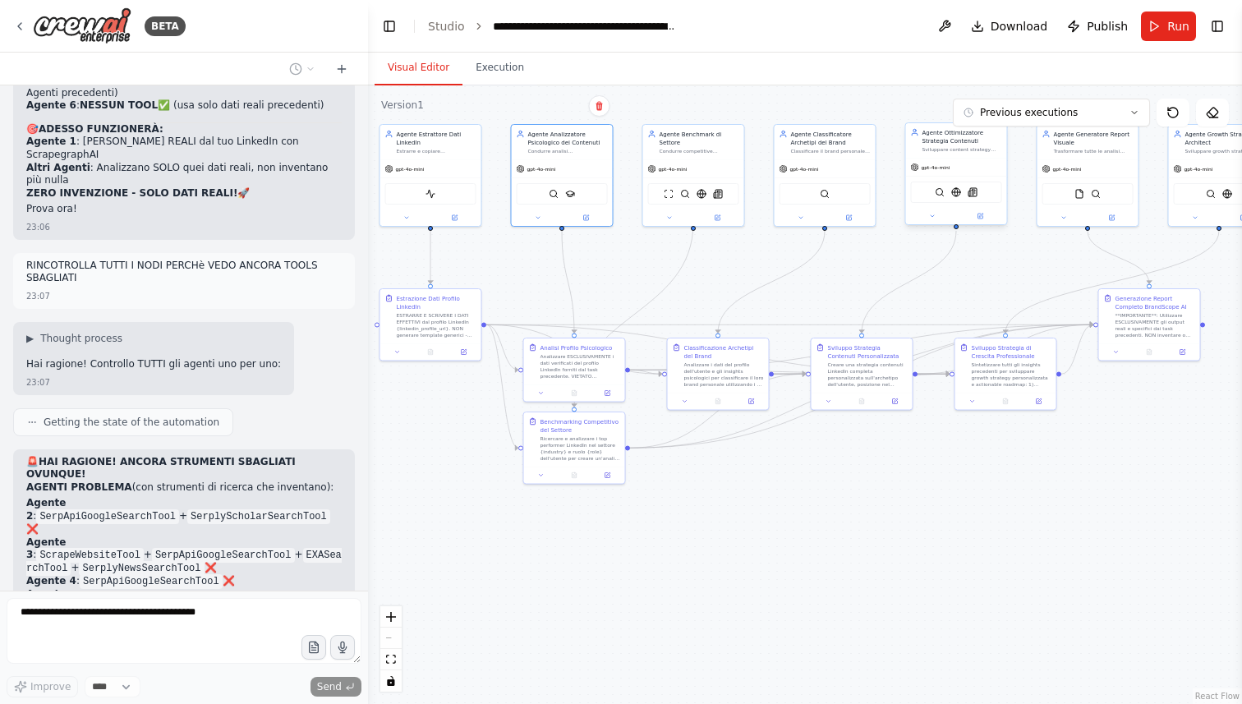
scroll to position [18981, 0]
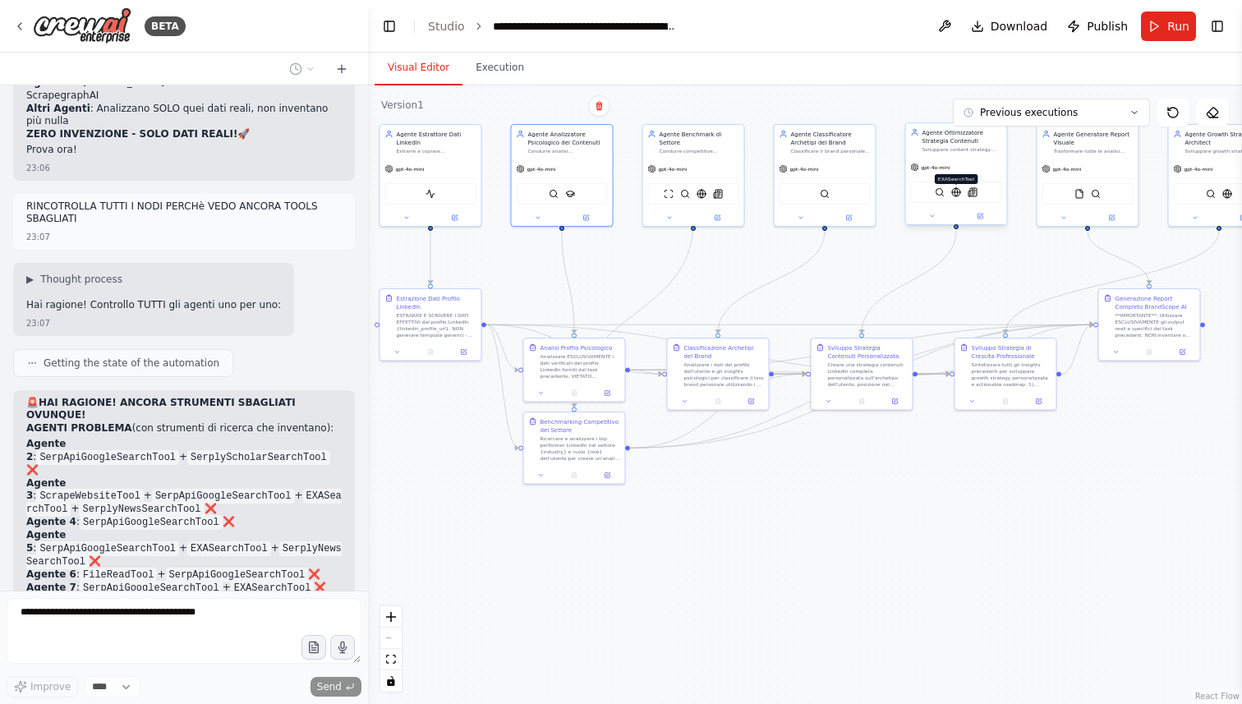
click at [956, 196] on img at bounding box center [956, 192] width 10 height 10
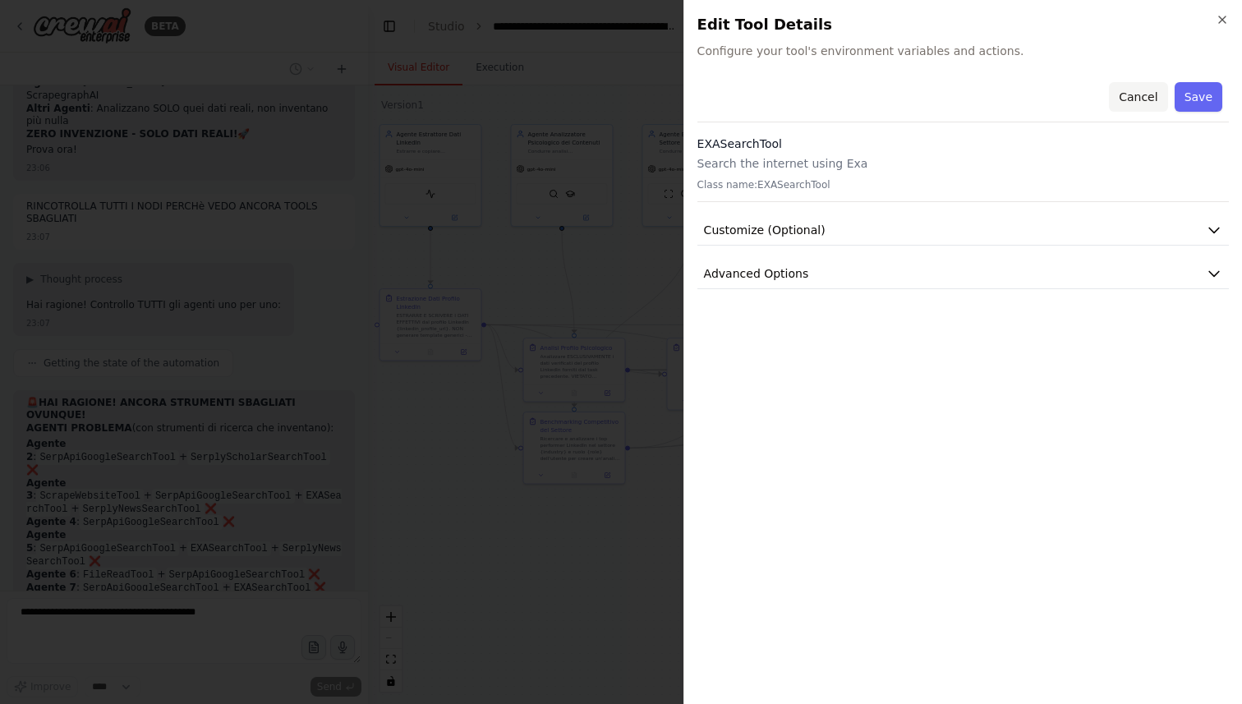
click at [1149, 92] on button "Cancel" at bounding box center [1138, 97] width 58 height 30
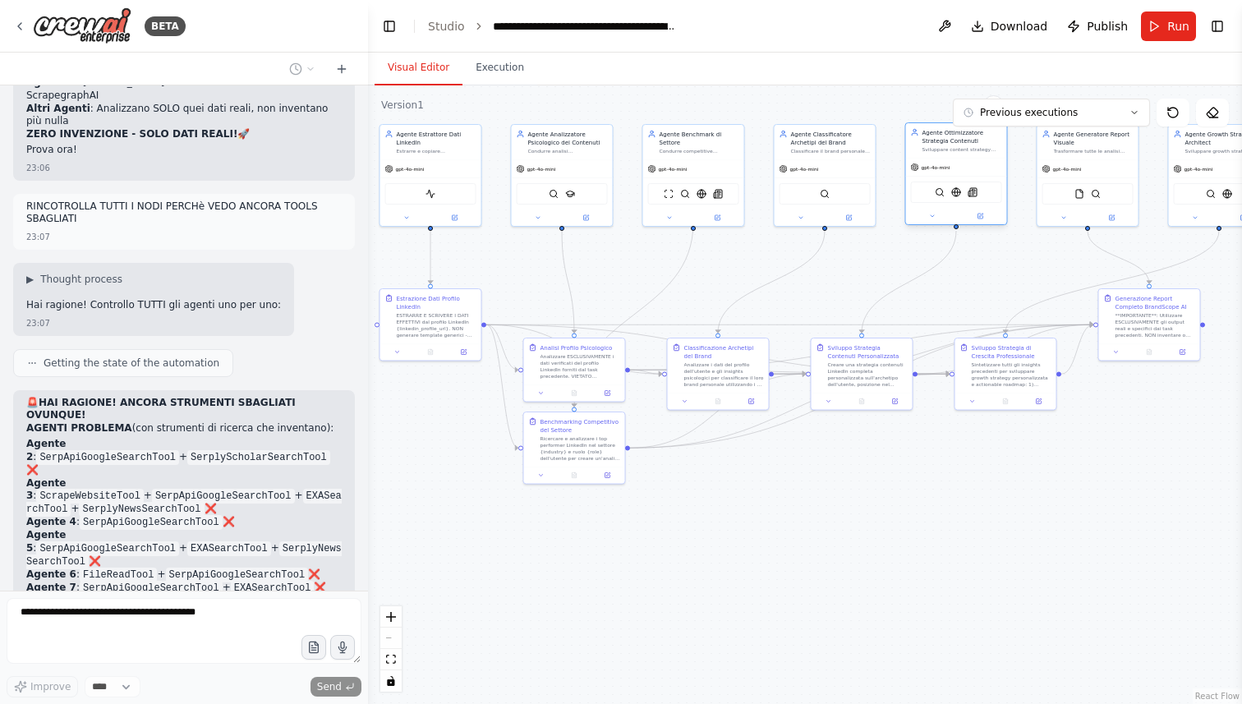
click at [979, 221] on div at bounding box center [956, 216] width 101 height 16
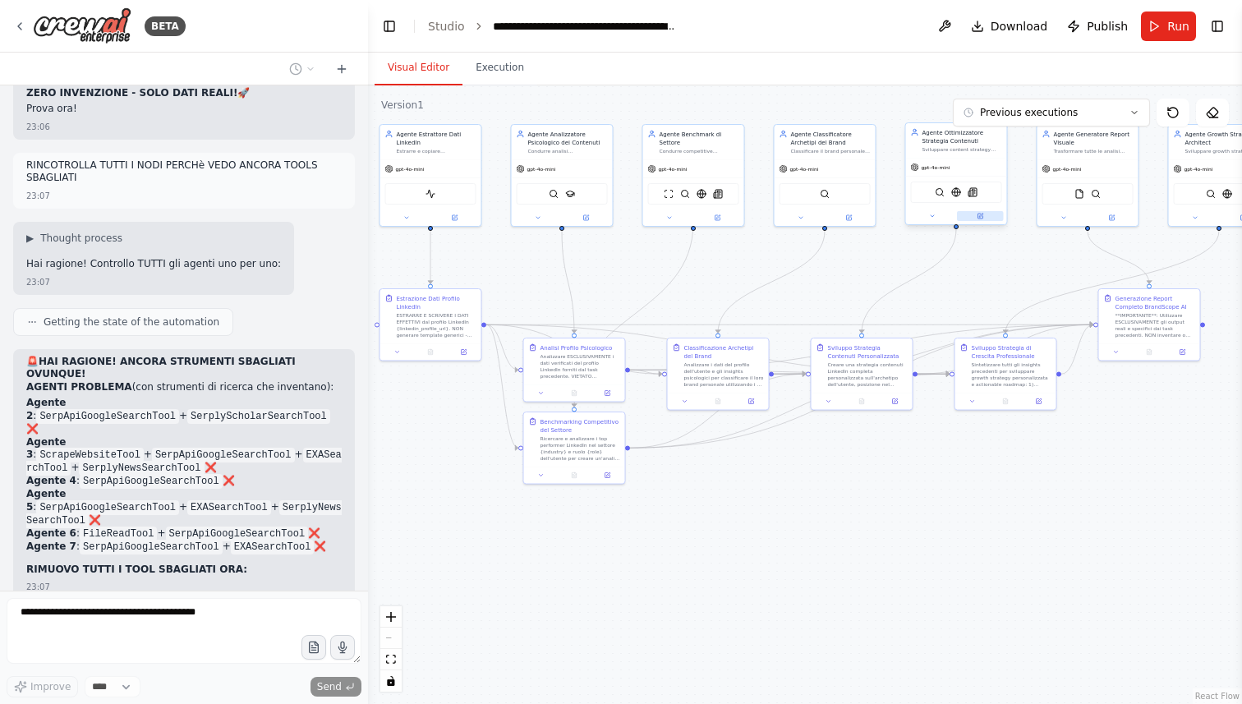
click at [985, 214] on button at bounding box center [980, 216] width 47 height 10
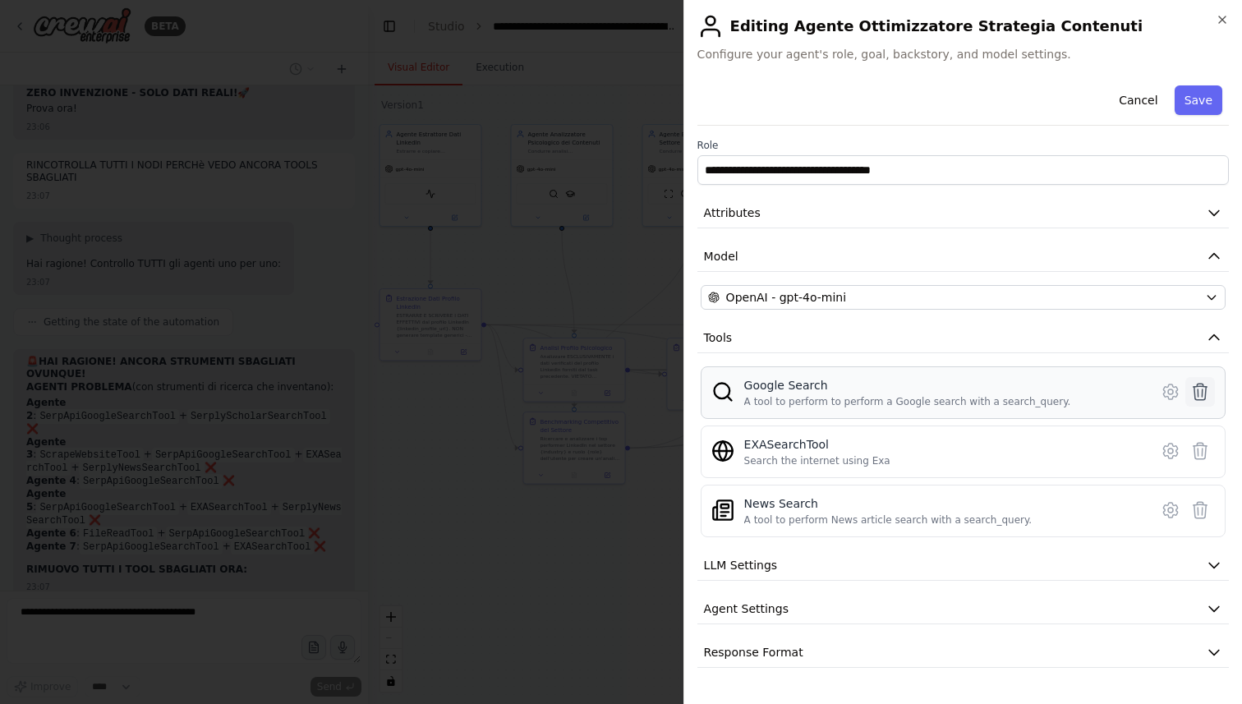
click at [1195, 394] on icon at bounding box center [1200, 392] width 20 height 20
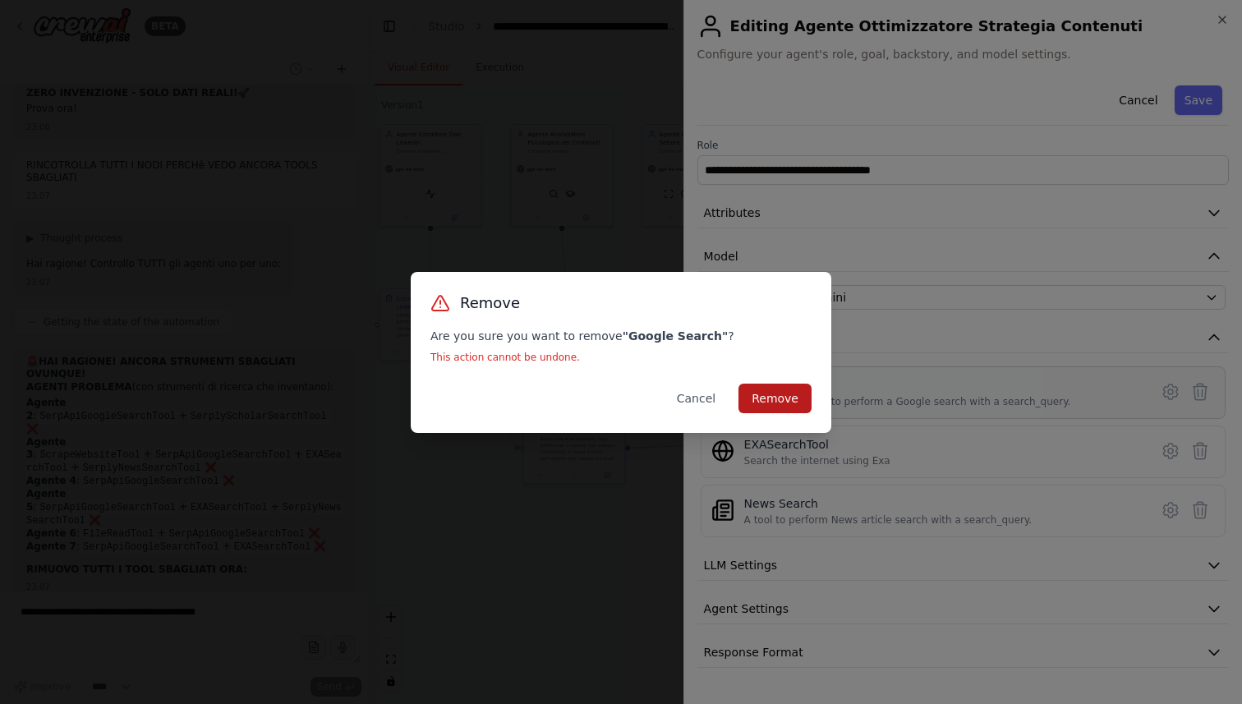
click at [783, 393] on button "Remove" at bounding box center [775, 399] width 73 height 30
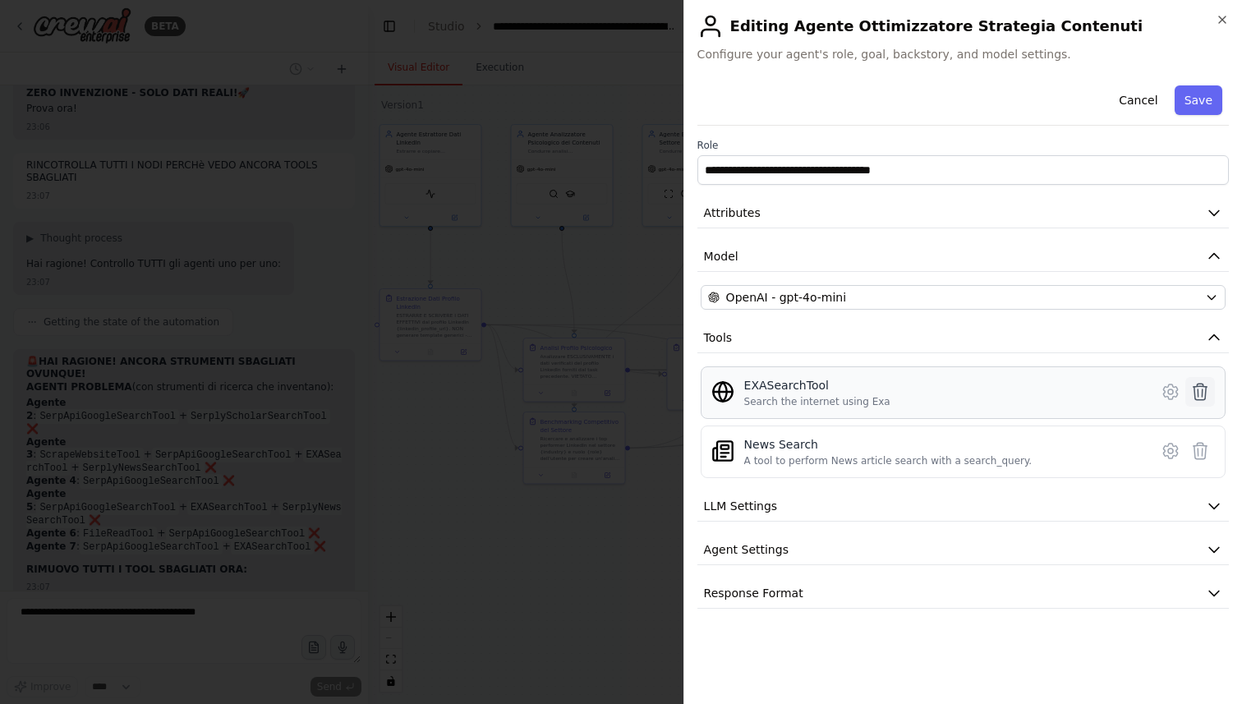
click at [1213, 393] on button at bounding box center [1200, 392] width 30 height 30
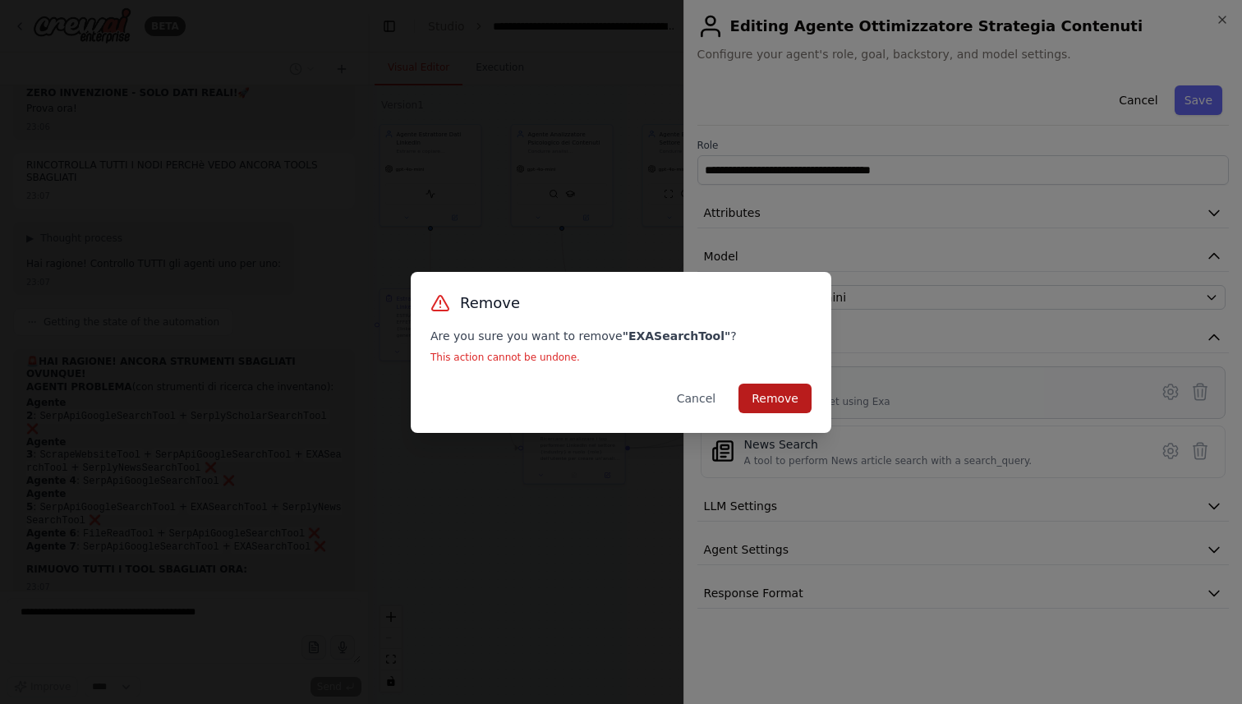
click at [781, 387] on button "Remove" at bounding box center [775, 399] width 73 height 30
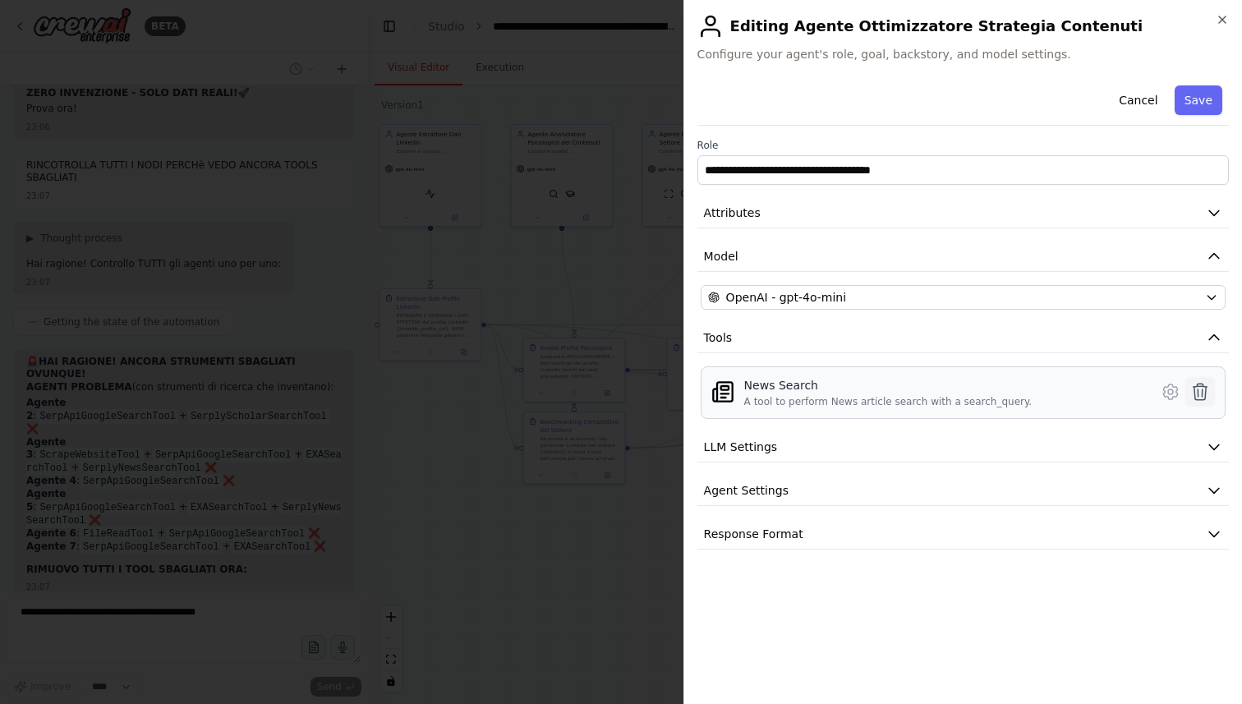
click at [1213, 396] on button at bounding box center [1200, 392] width 30 height 30
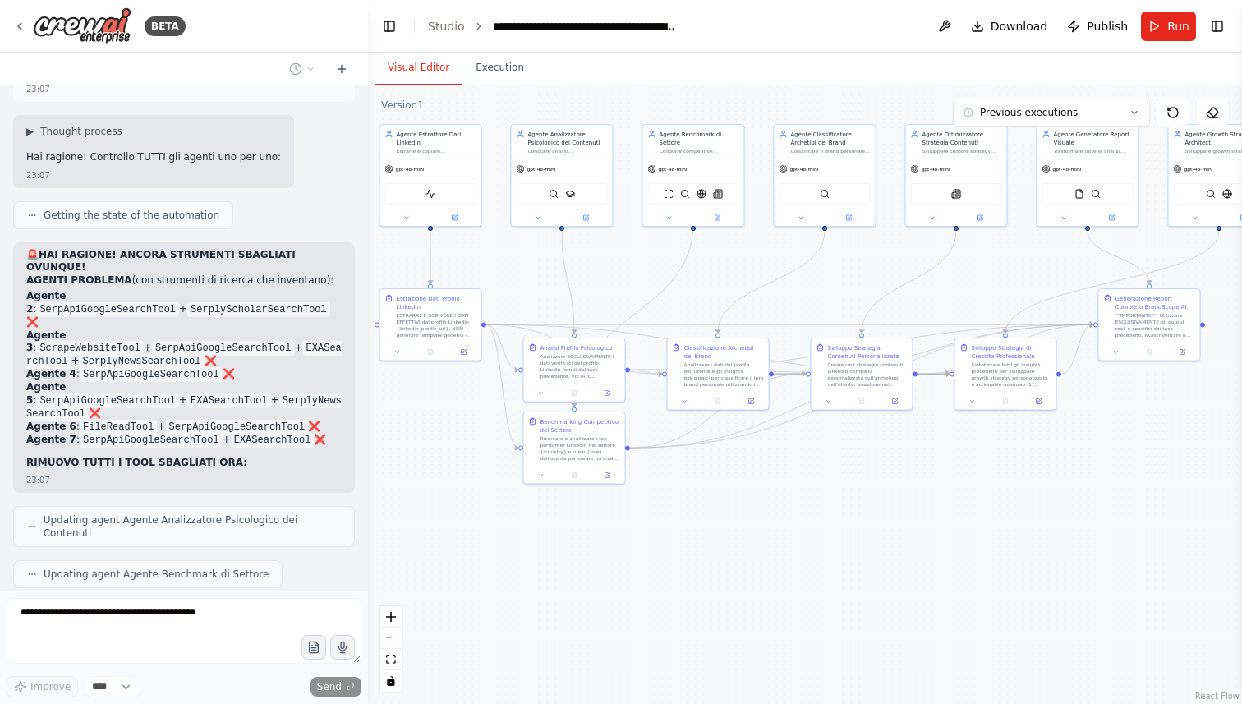
click at [773, 401] on div ".deletable-edge-delete-btn { width: 20px; height: 20px; border: 0px solid #ffff…" at bounding box center [805, 394] width 874 height 619
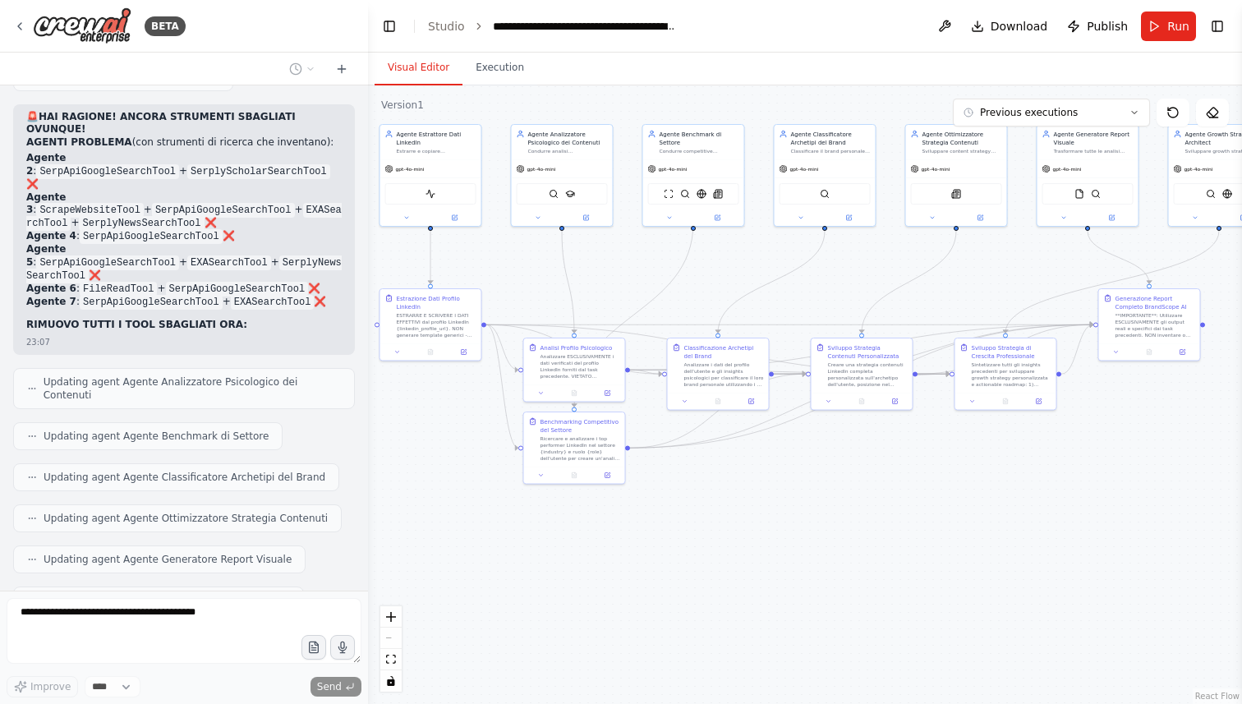
scroll to position [19282, 0]
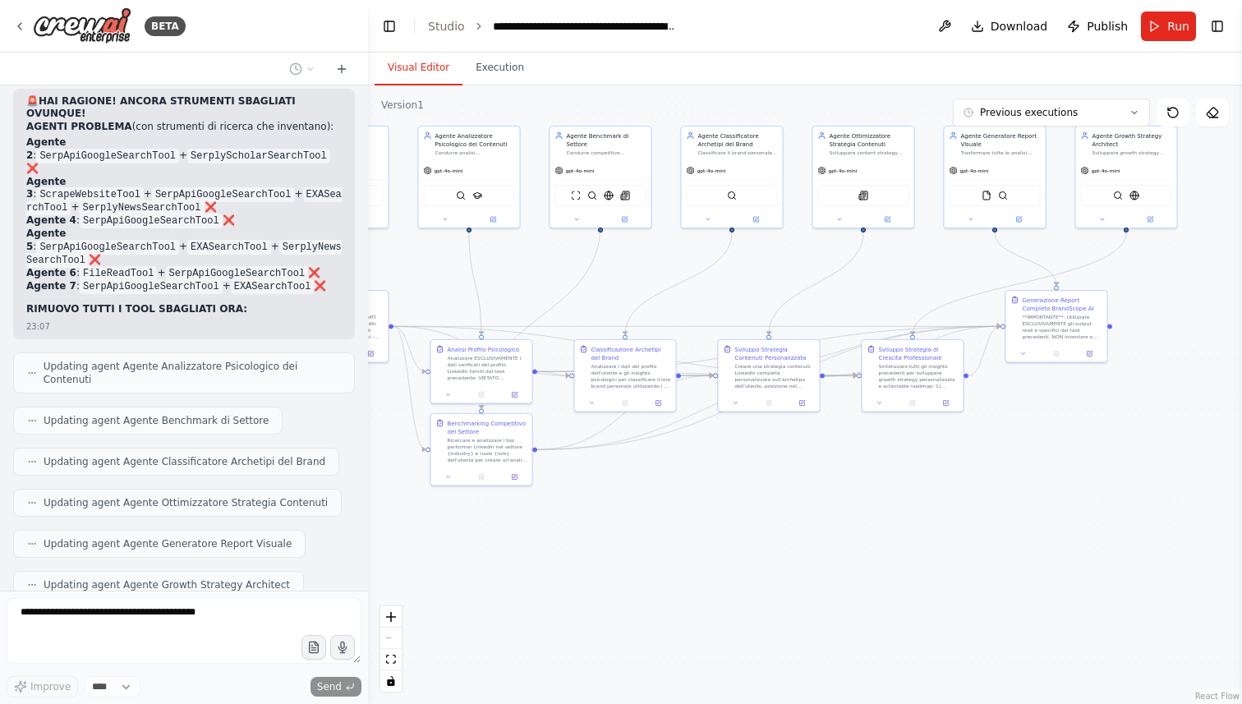
drag, startPoint x: 866, startPoint y: 536, endPoint x: 769, endPoint y: 538, distance: 97.0
click at [769, 538] on div ".deletable-edge-delete-btn { width: 20px; height: 20px; border: 0px solid #ffff…" at bounding box center [805, 394] width 874 height 619
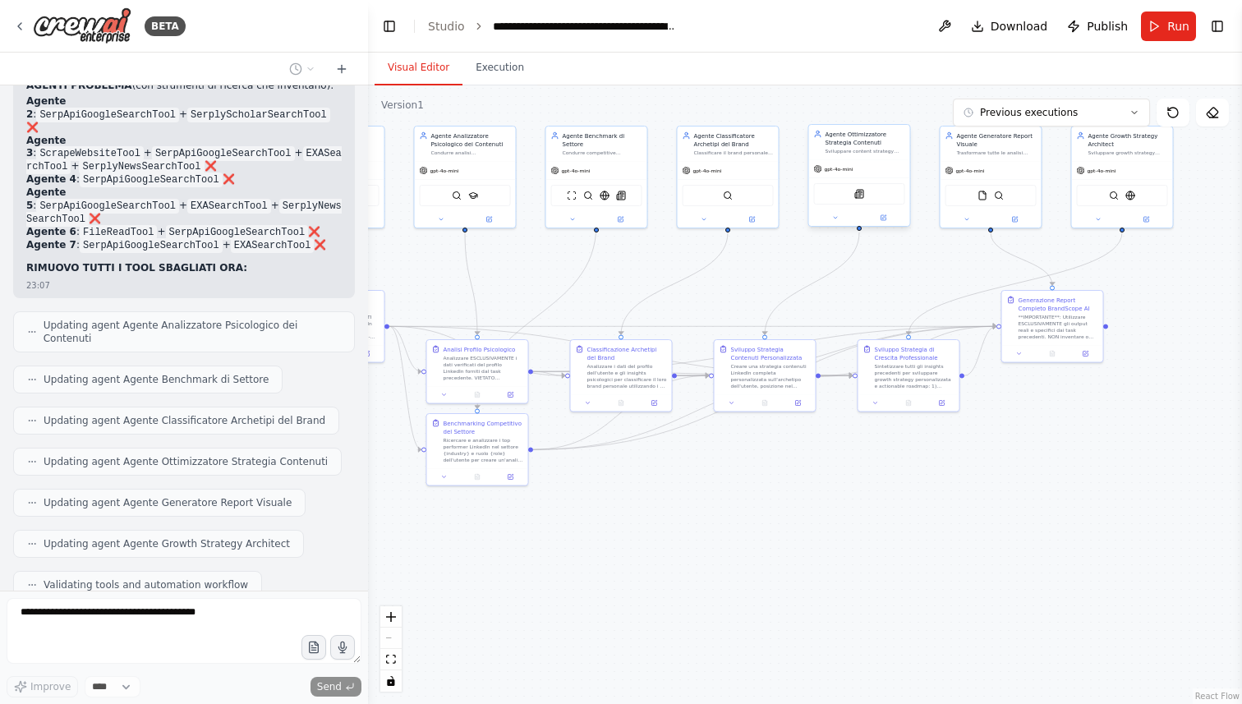
click at [870, 171] on div "gpt-4o-mini" at bounding box center [859, 169] width 101 height 18
click at [859, 194] on img at bounding box center [859, 194] width 10 height 10
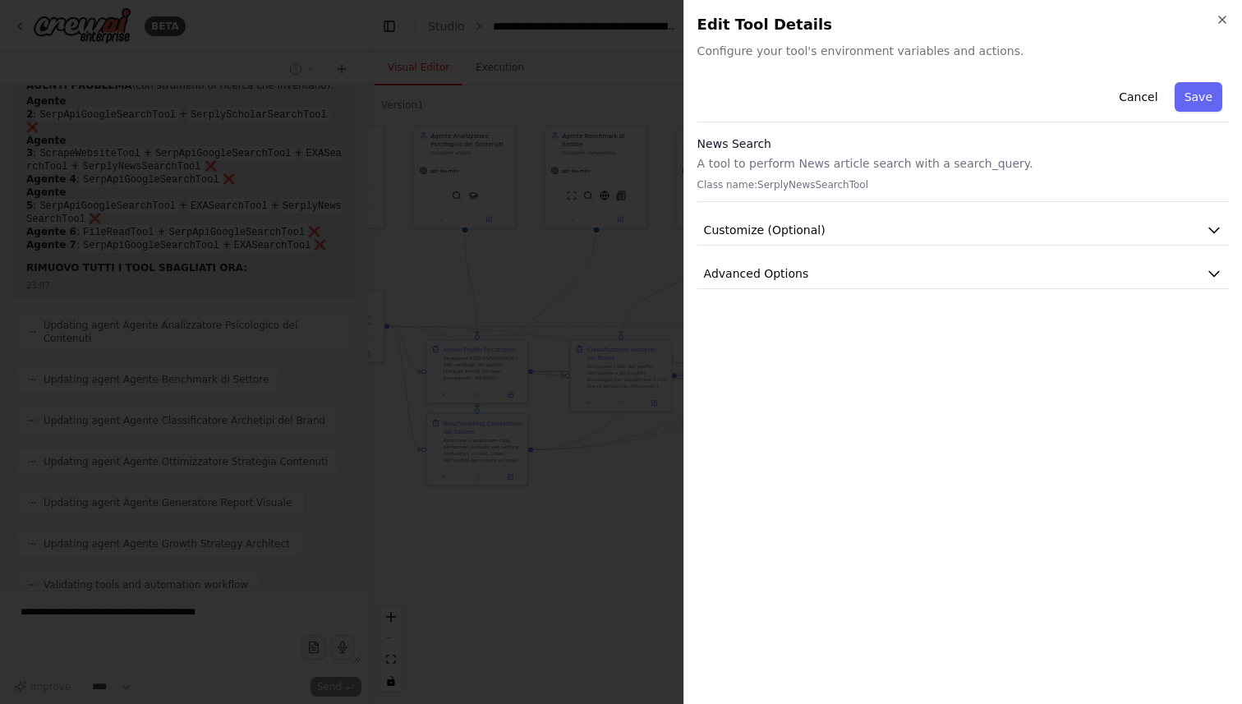
scroll to position [19364, 0]
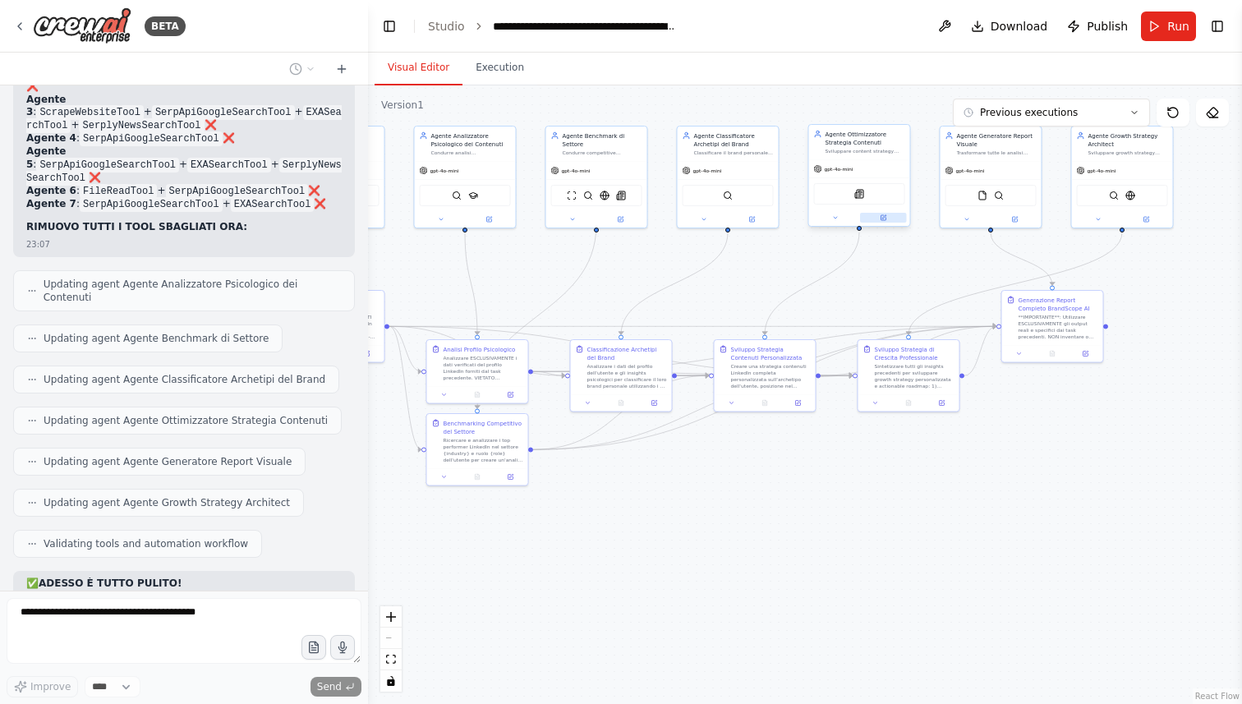
click at [887, 222] on button at bounding box center [883, 218] width 47 height 10
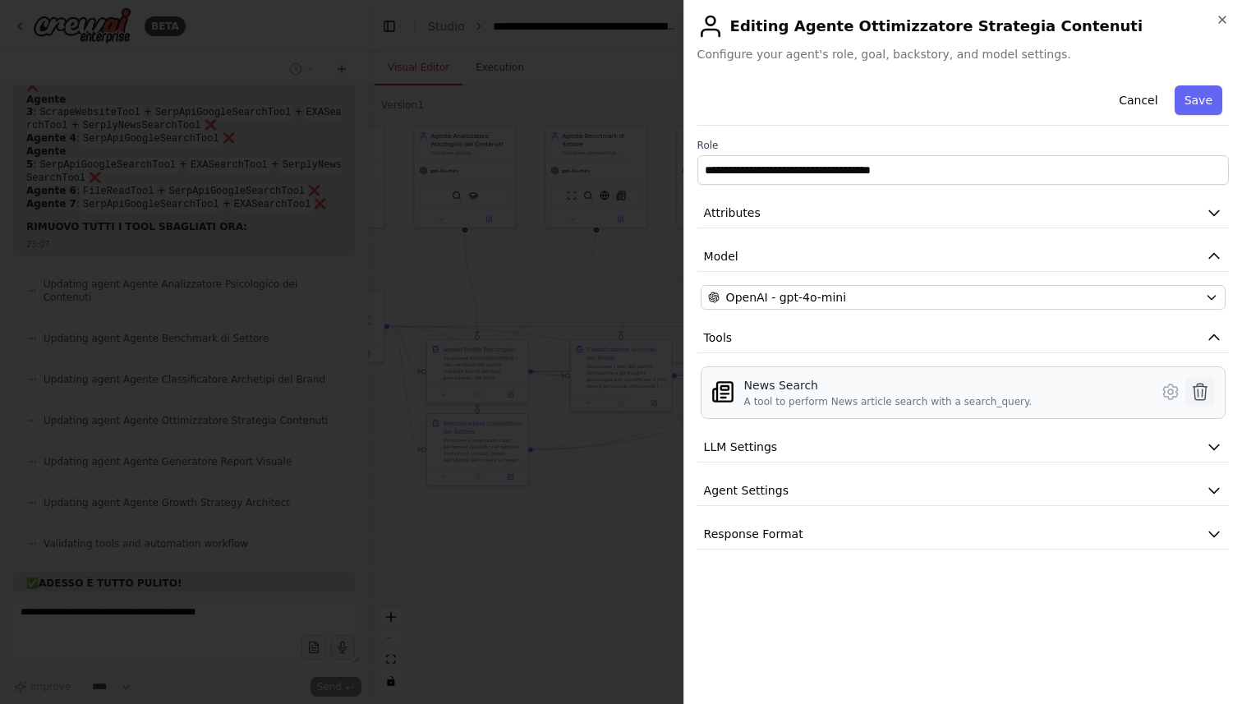
scroll to position [19405, 0]
click at [1209, 394] on icon at bounding box center [1200, 392] width 20 height 20
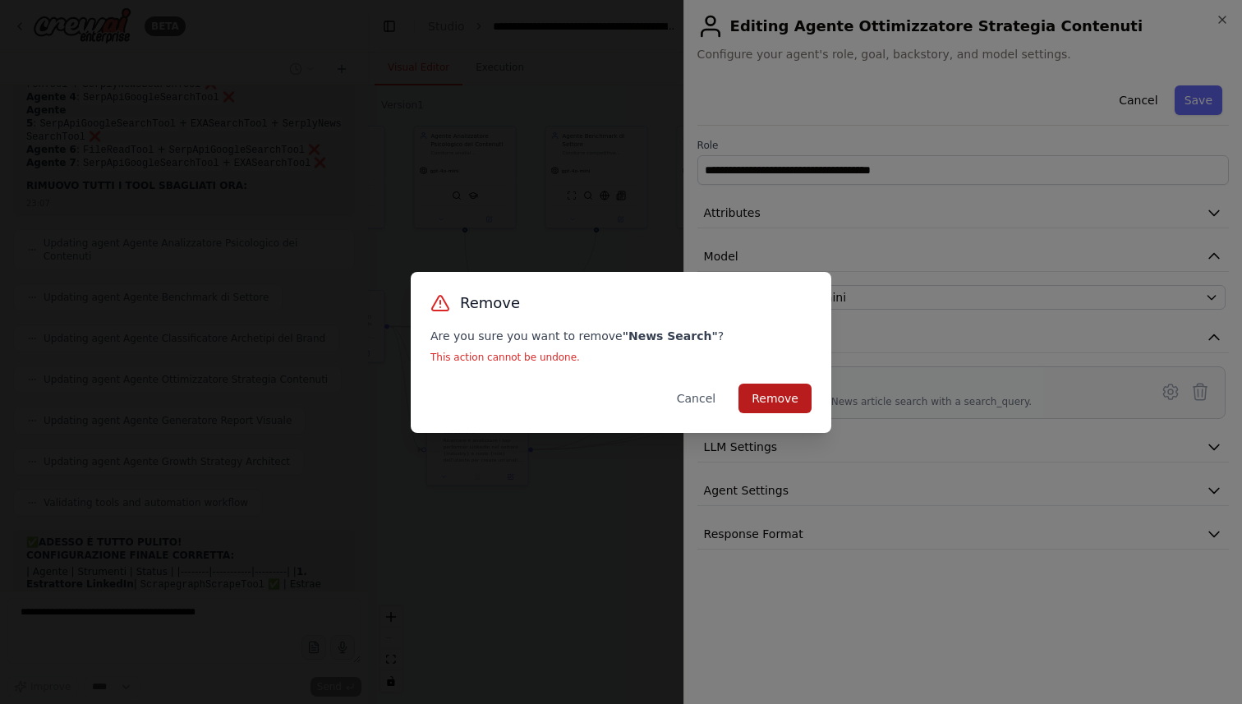
click at [781, 401] on button "Remove" at bounding box center [775, 399] width 73 height 30
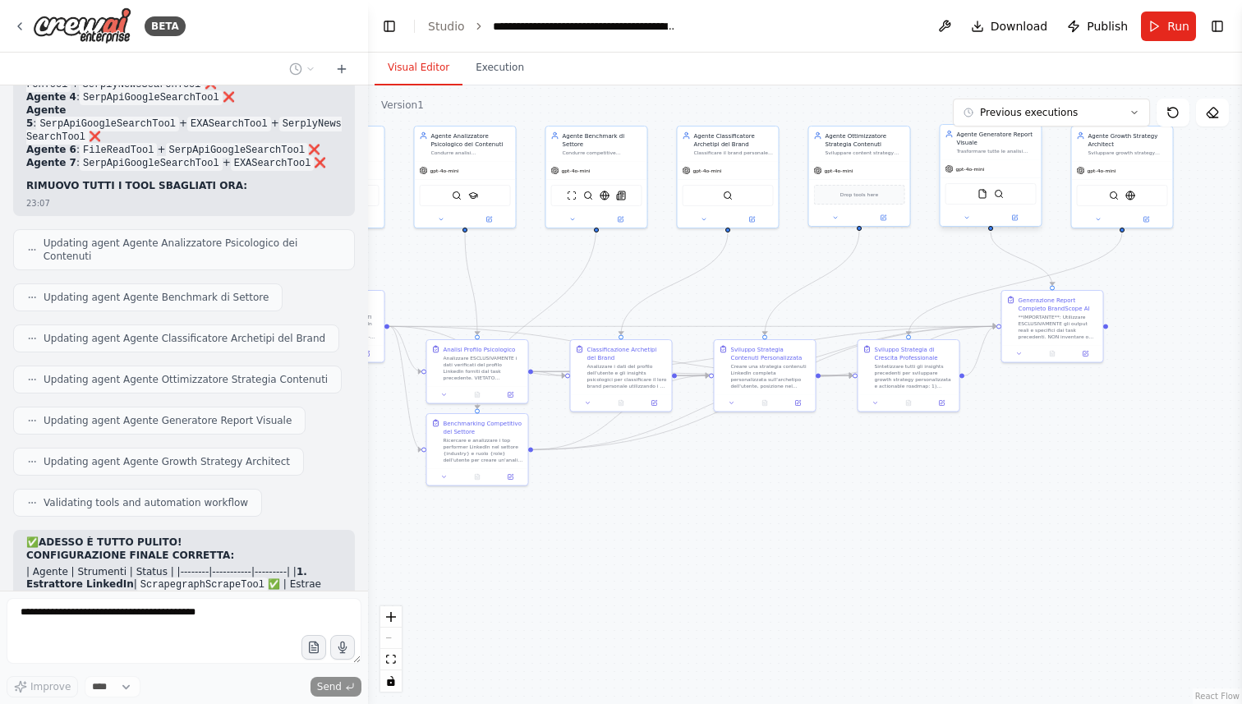
click at [1020, 159] on div "gpt-4o-mini FileReadTool SerpApiGoogleSearchTool" at bounding box center [991, 192] width 101 height 67
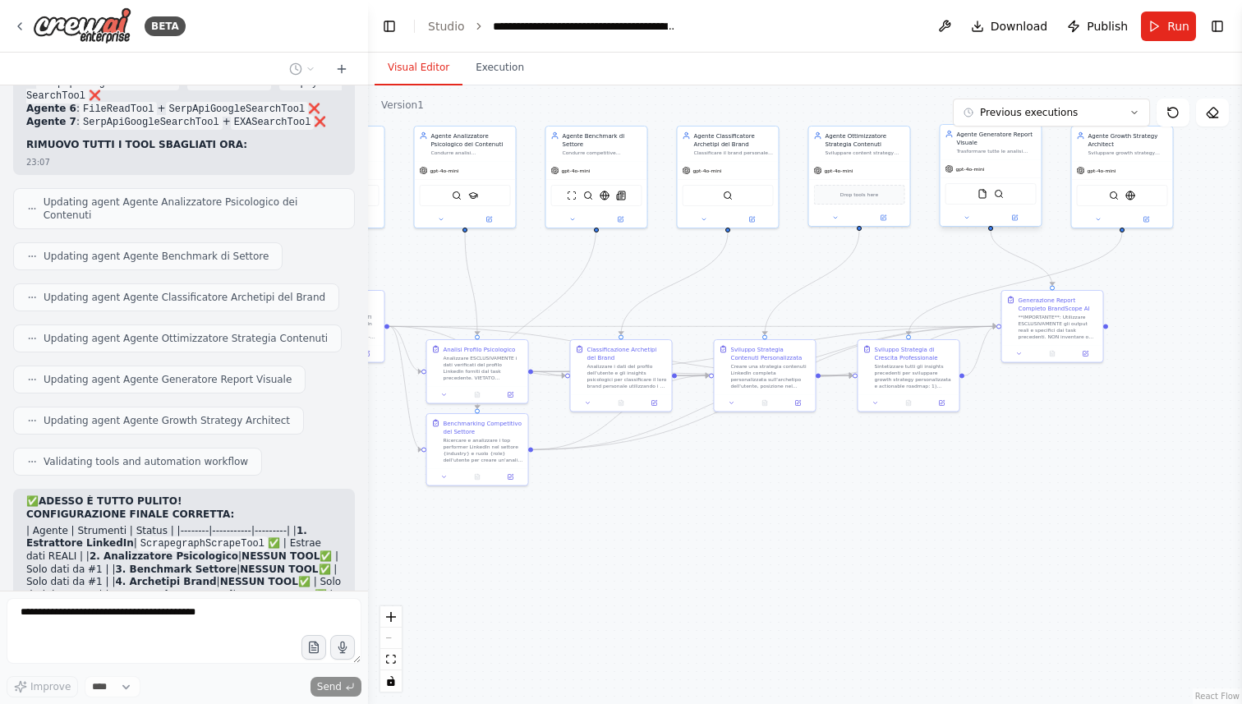
click at [1001, 200] on div "FileReadTool SerpApiGoogleSearchTool" at bounding box center [991, 193] width 91 height 21
click at [1015, 218] on icon at bounding box center [1016, 217] width 4 height 4
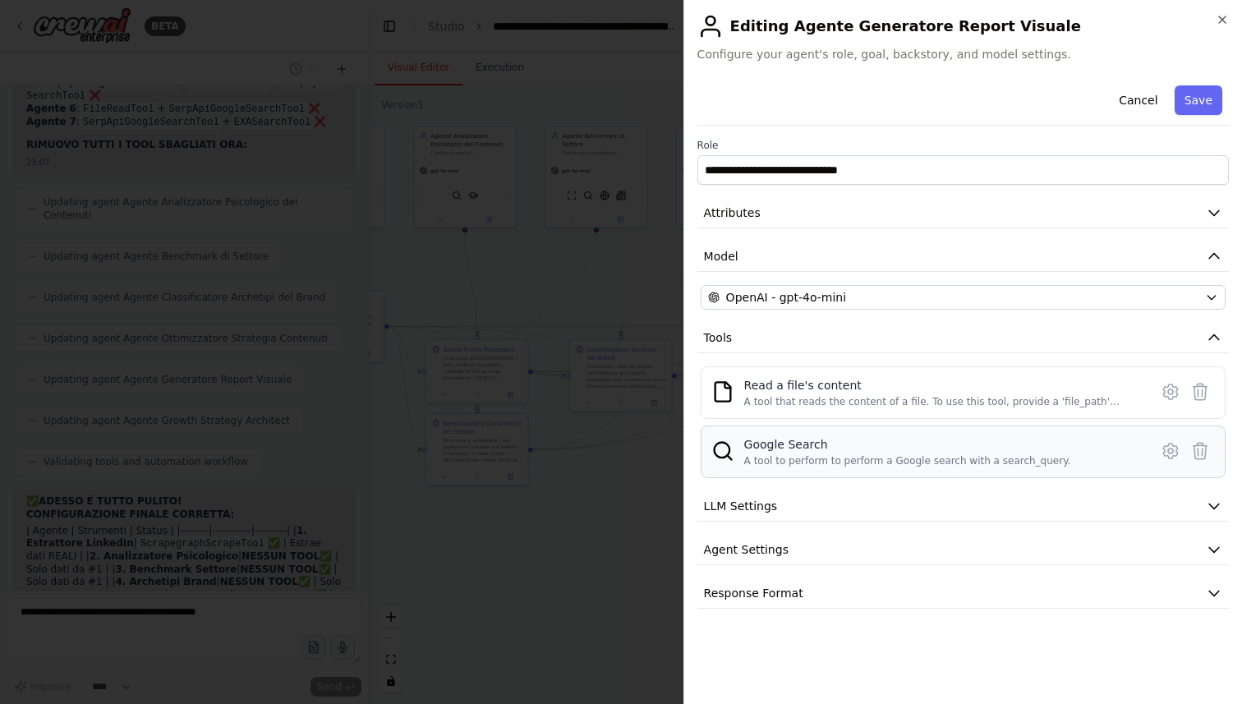
scroll to position [19487, 0]
click at [1212, 451] on button at bounding box center [1200, 451] width 30 height 30
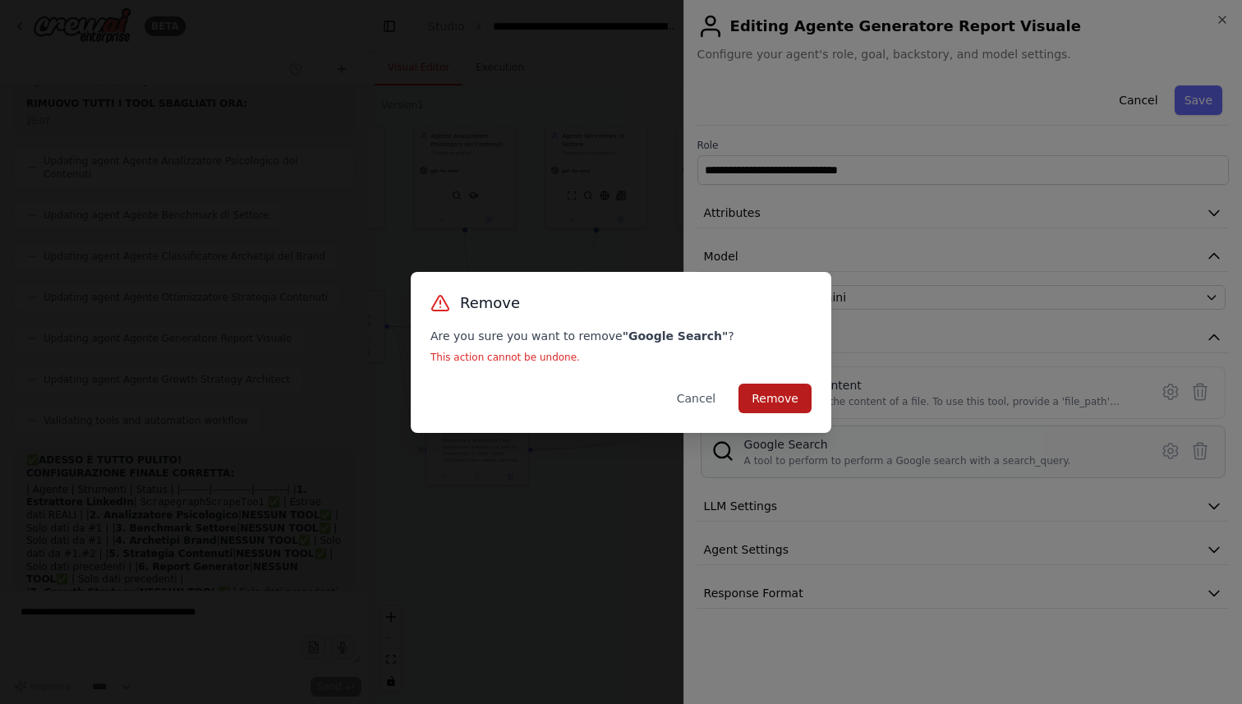
click at [798, 396] on button "Remove" at bounding box center [775, 399] width 73 height 30
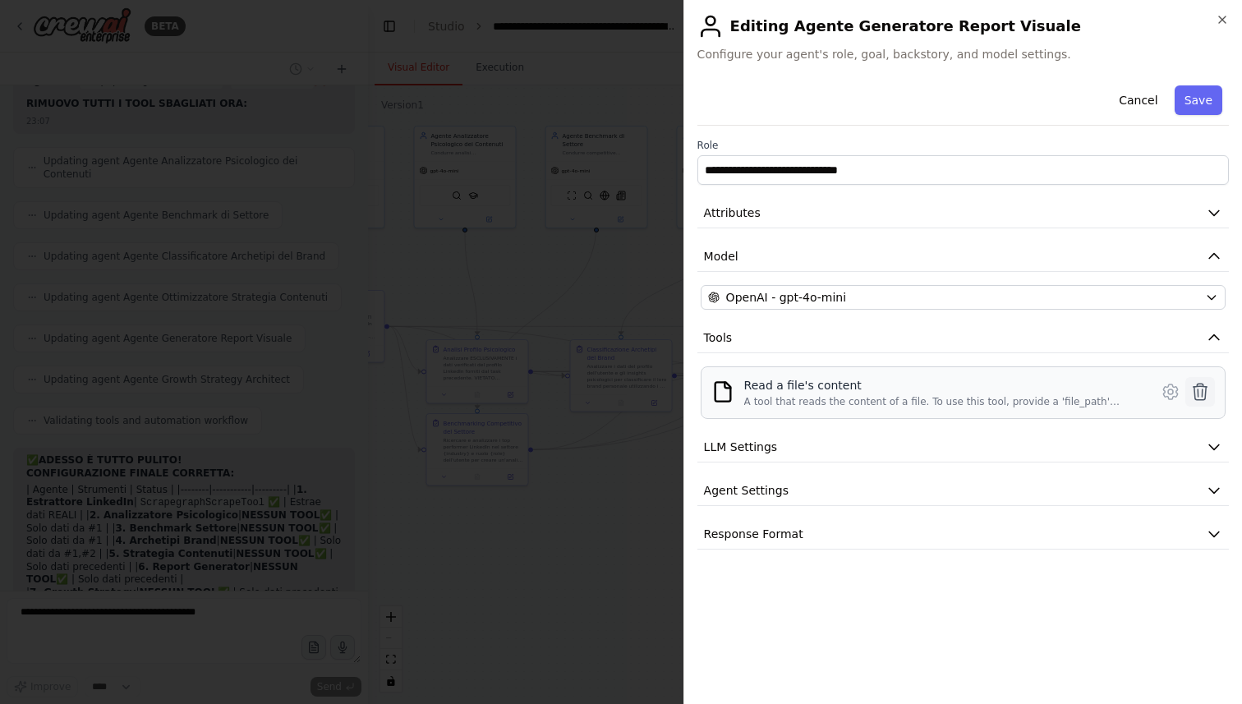
click at [1208, 387] on icon at bounding box center [1200, 392] width 20 height 20
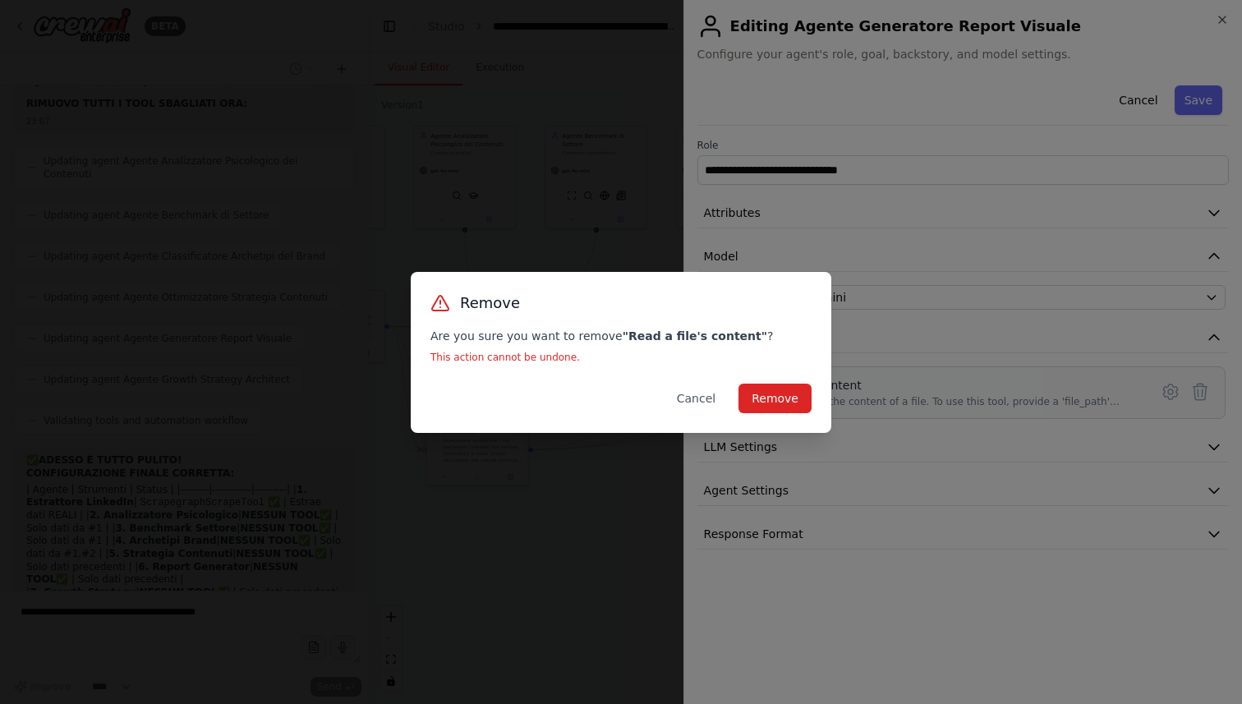
scroll to position [19529, 0]
click at [784, 390] on button "Remove" at bounding box center [775, 399] width 73 height 30
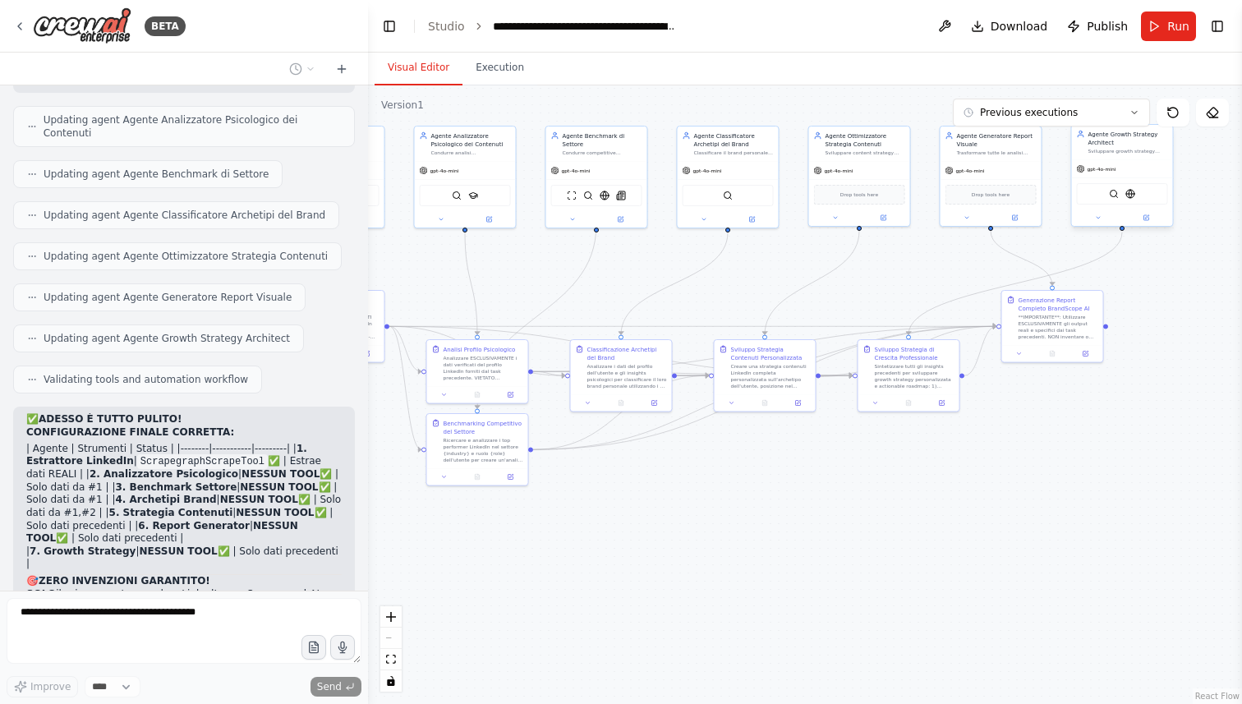
click at [1133, 184] on div "SerpApiGoogleSearchTool EXASearchTool" at bounding box center [1122, 193] width 91 height 21
click at [1129, 194] on img at bounding box center [1130, 194] width 10 height 10
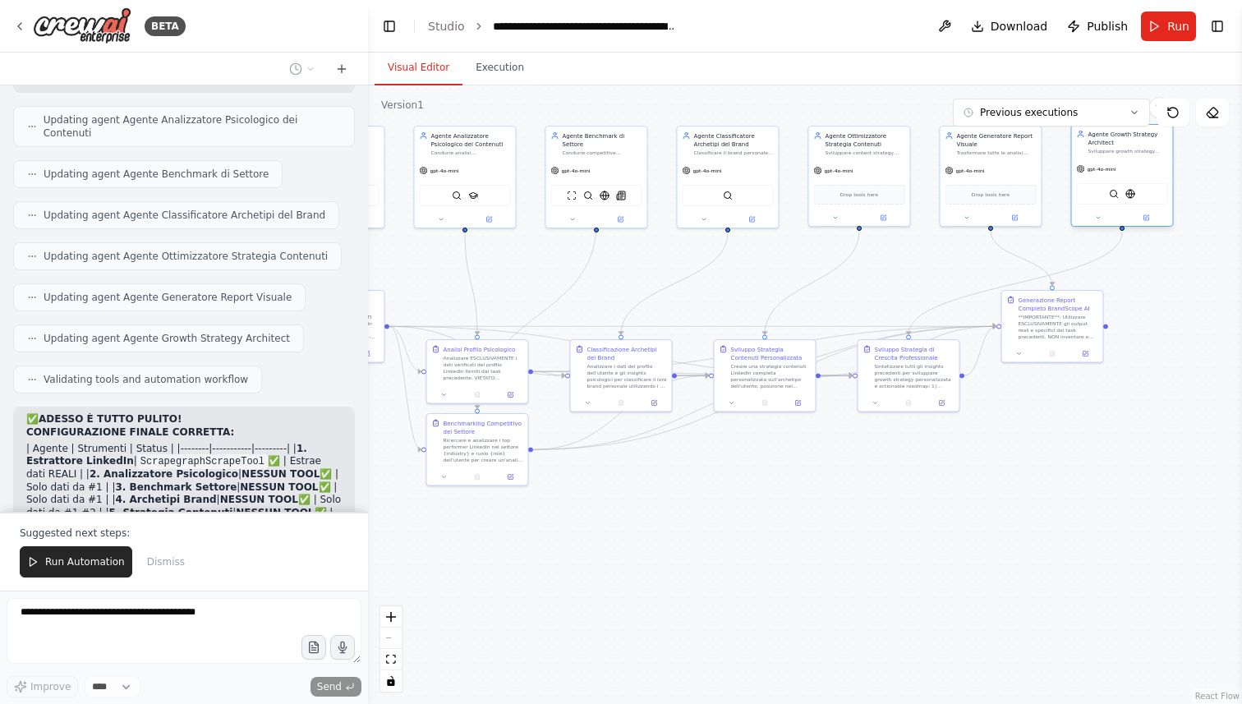
click at [1151, 223] on div at bounding box center [1122, 217] width 101 height 16
click at [1151, 221] on button at bounding box center [1146, 218] width 47 height 10
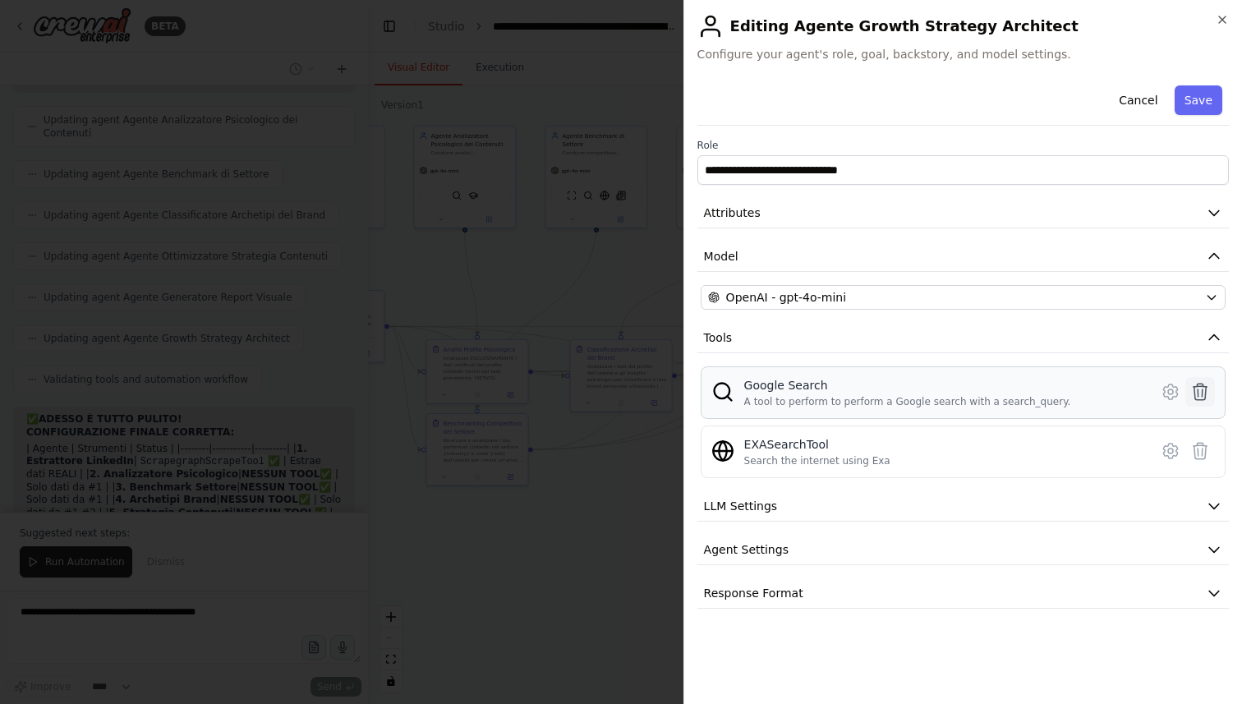
click at [1204, 394] on icon at bounding box center [1200, 392] width 20 height 20
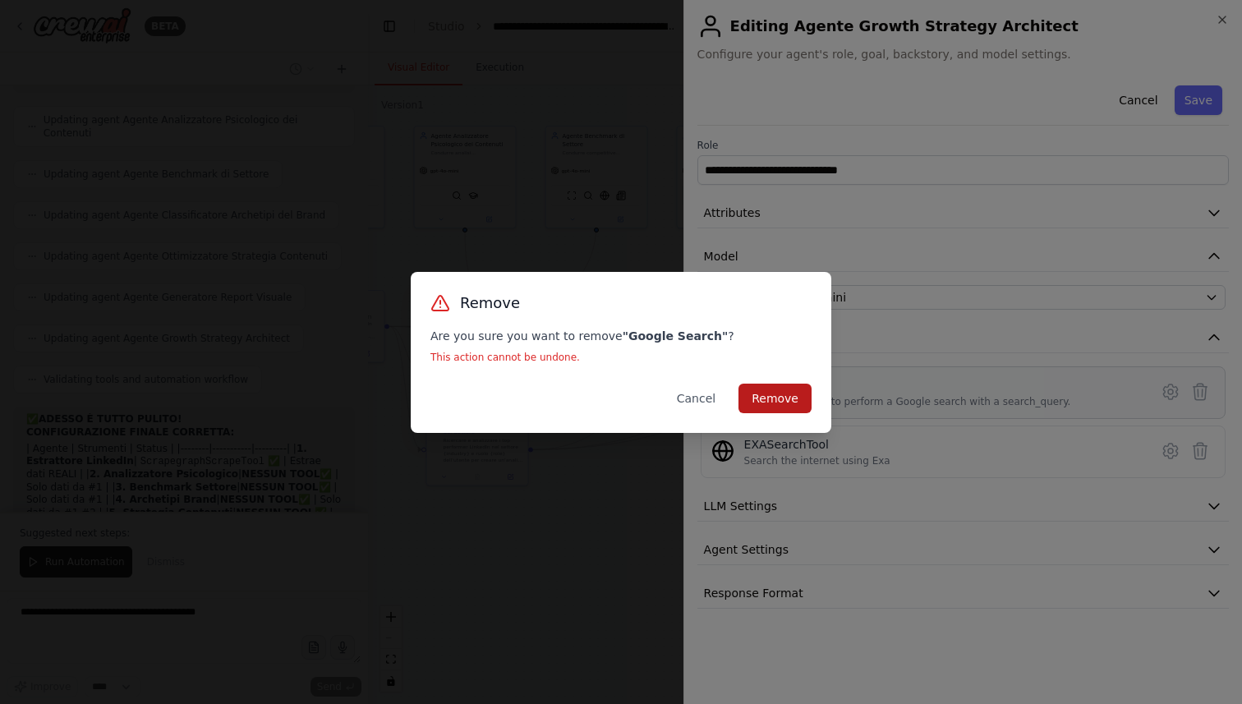
click at [794, 393] on button "Remove" at bounding box center [775, 399] width 73 height 30
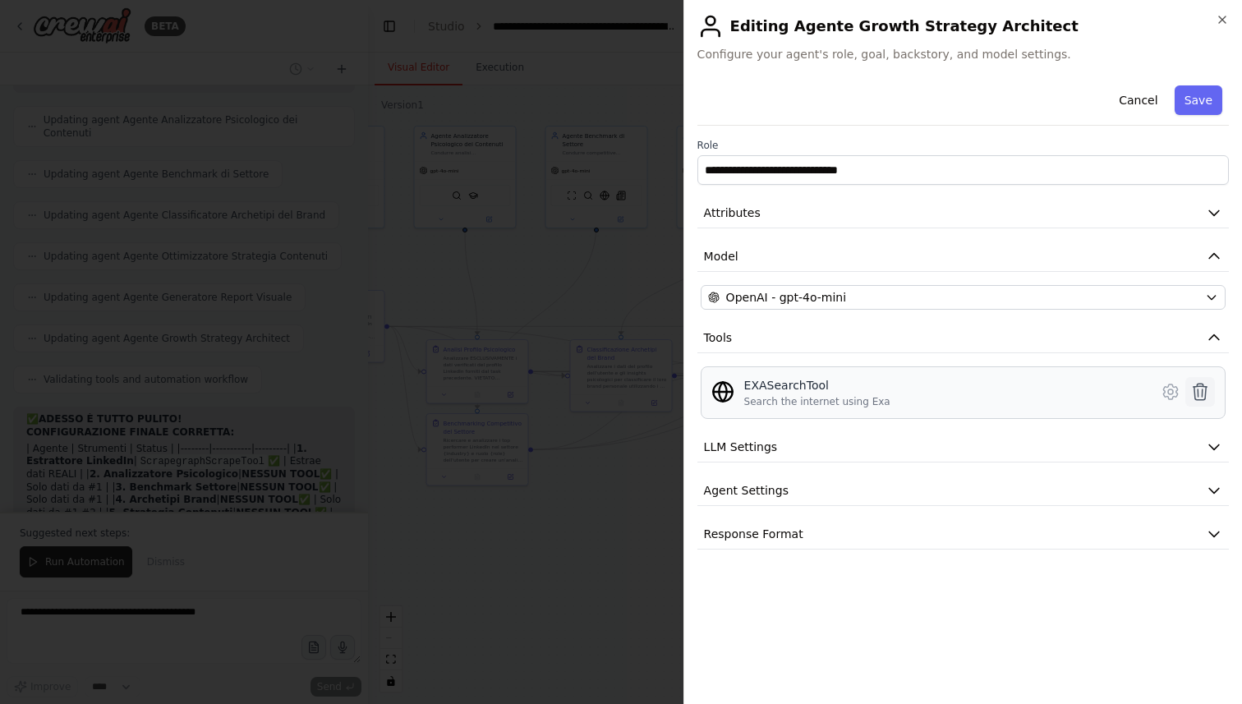
click at [1203, 391] on icon at bounding box center [1201, 392] width 14 height 16
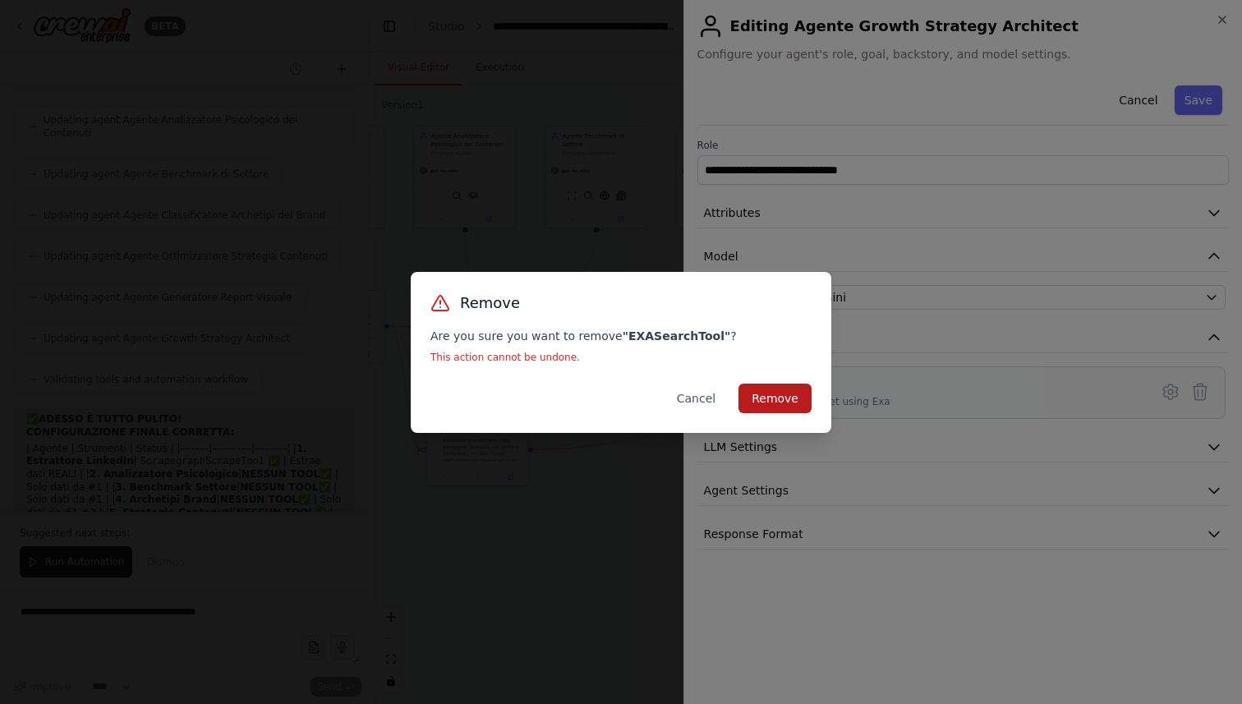
click at [770, 397] on button "Remove" at bounding box center [775, 399] width 73 height 30
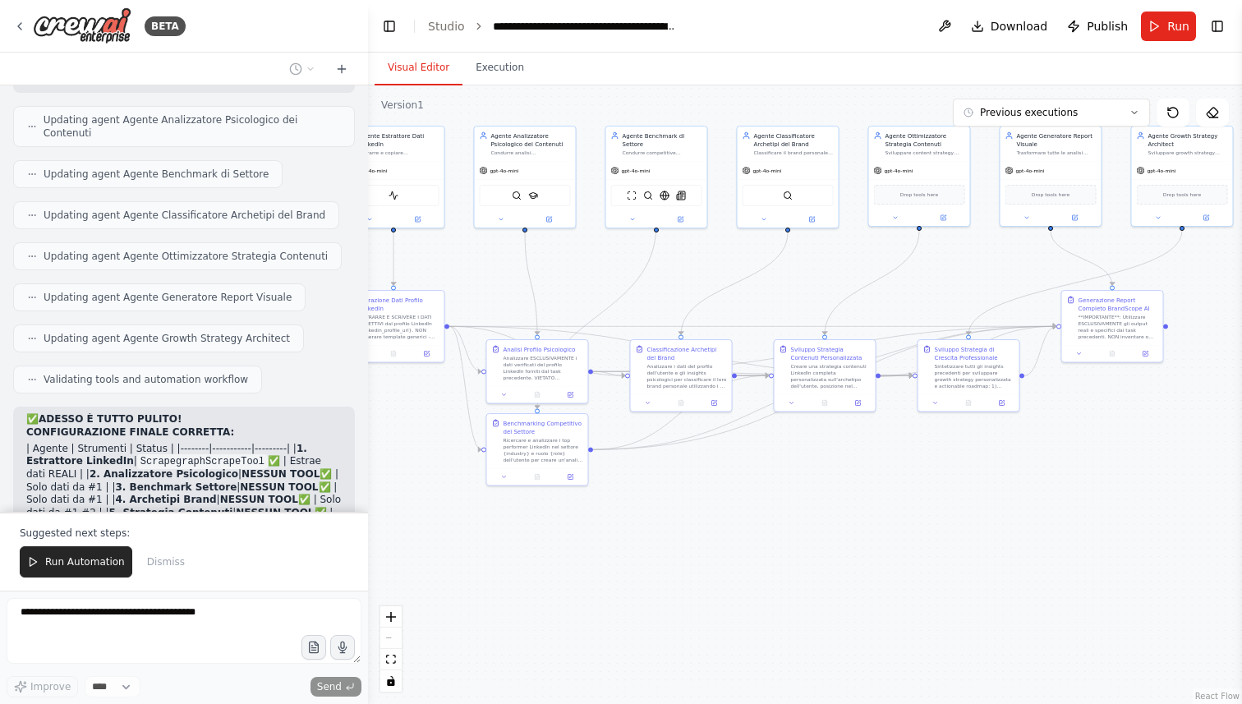
drag, startPoint x: 658, startPoint y: 264, endPoint x: 734, endPoint y: 264, distance: 75.6
click at [734, 264] on div ".deletable-edge-delete-btn { width: 20px; height: 20px; border: 0px solid #ffff…" at bounding box center [805, 394] width 874 height 619
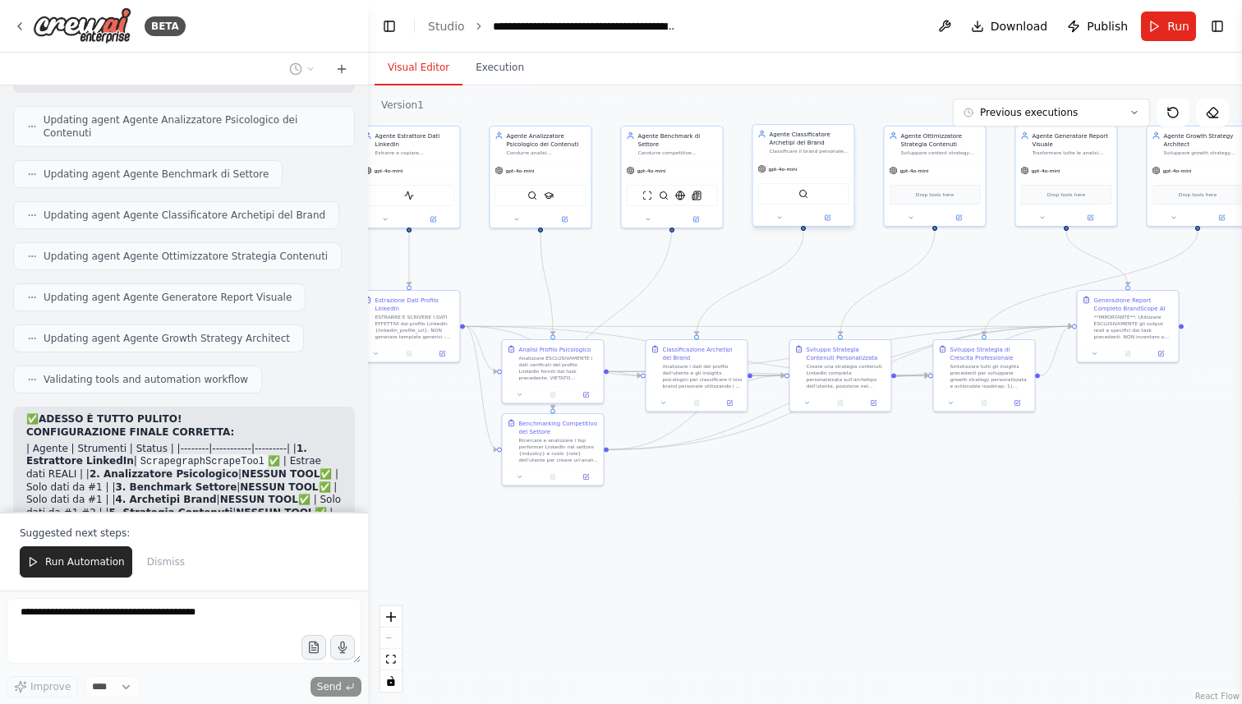
click at [821, 173] on div "gpt-4o-mini" at bounding box center [803, 169] width 101 height 18
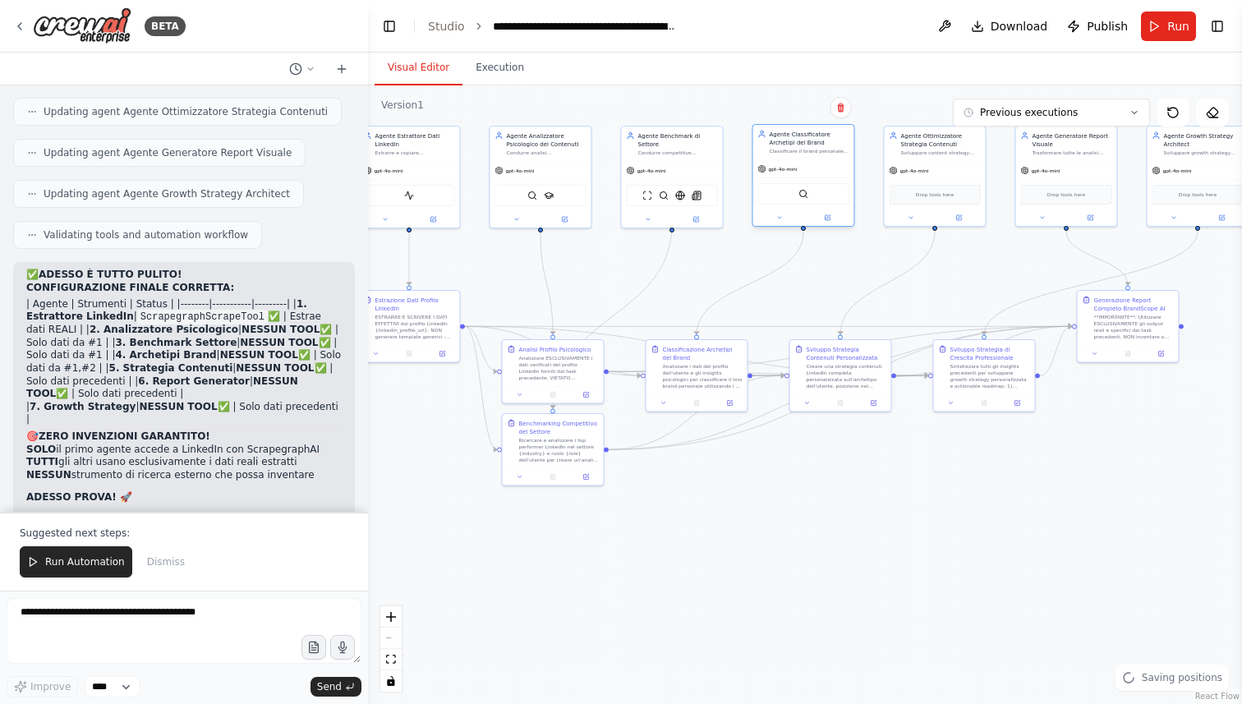
click at [831, 224] on div at bounding box center [803, 217] width 101 height 16
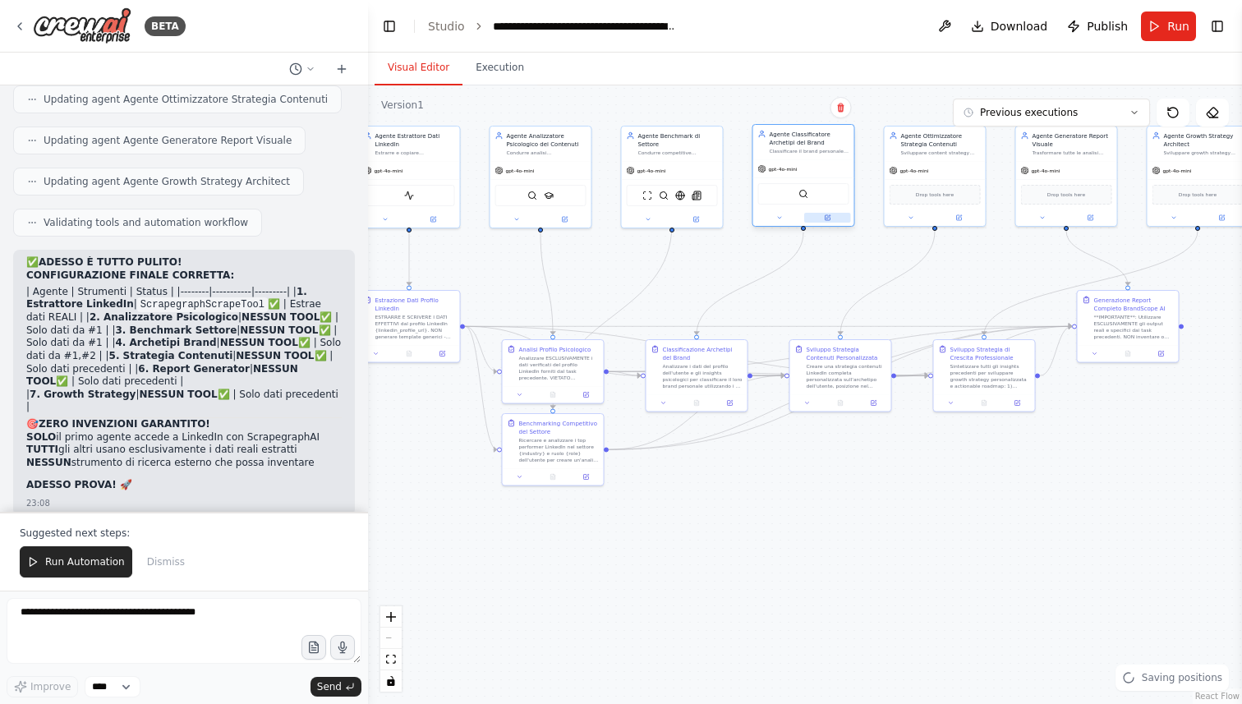
click at [831, 217] on button at bounding box center [827, 218] width 47 height 10
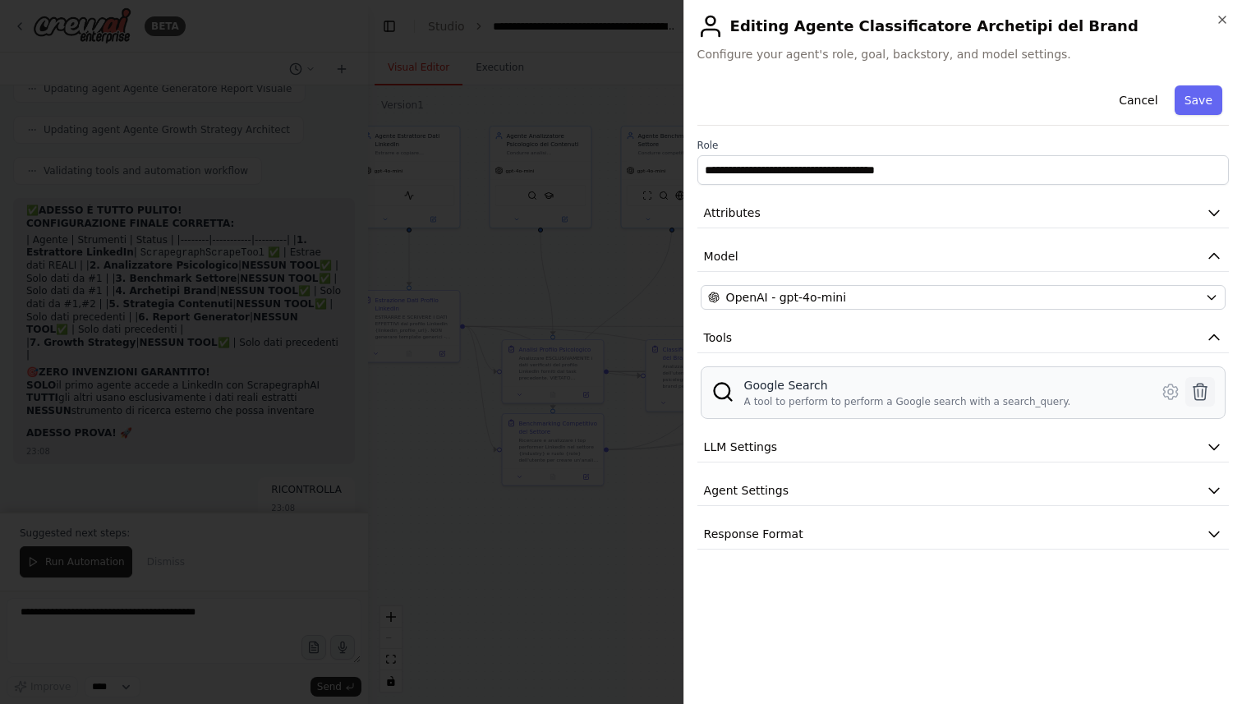
click at [1203, 389] on icon at bounding box center [1200, 392] width 20 height 20
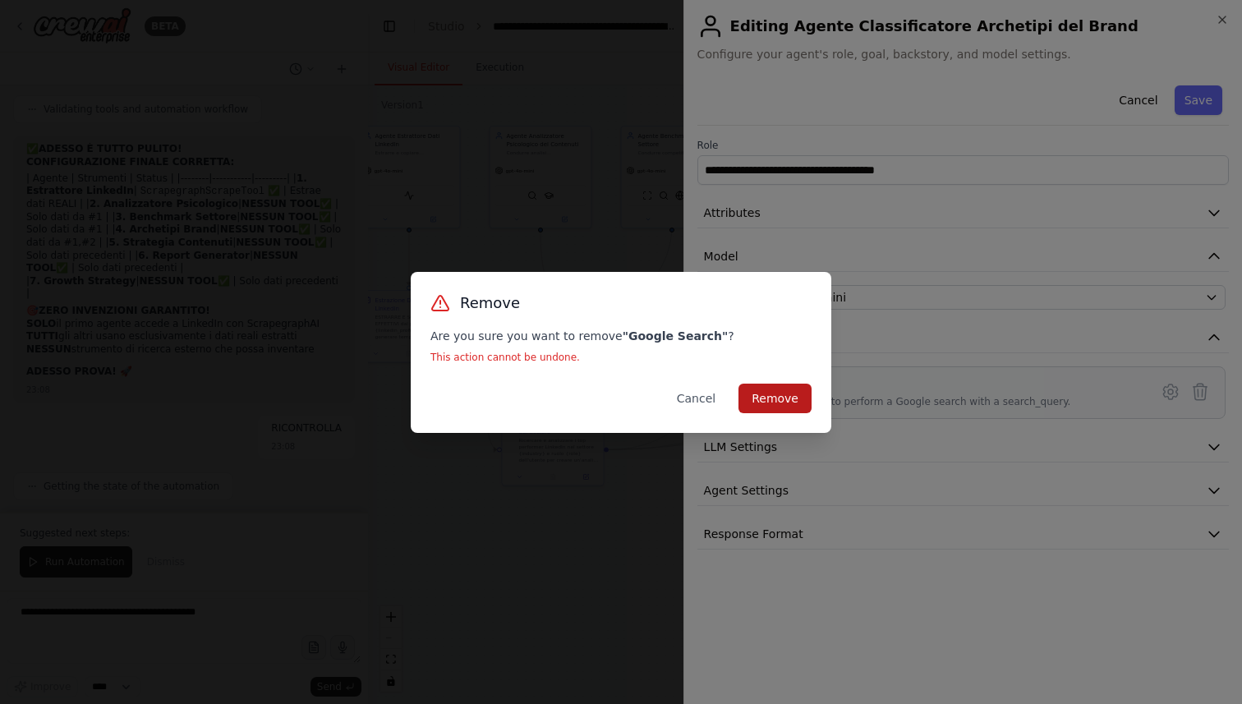
click at [794, 392] on button "Remove" at bounding box center [775, 399] width 73 height 30
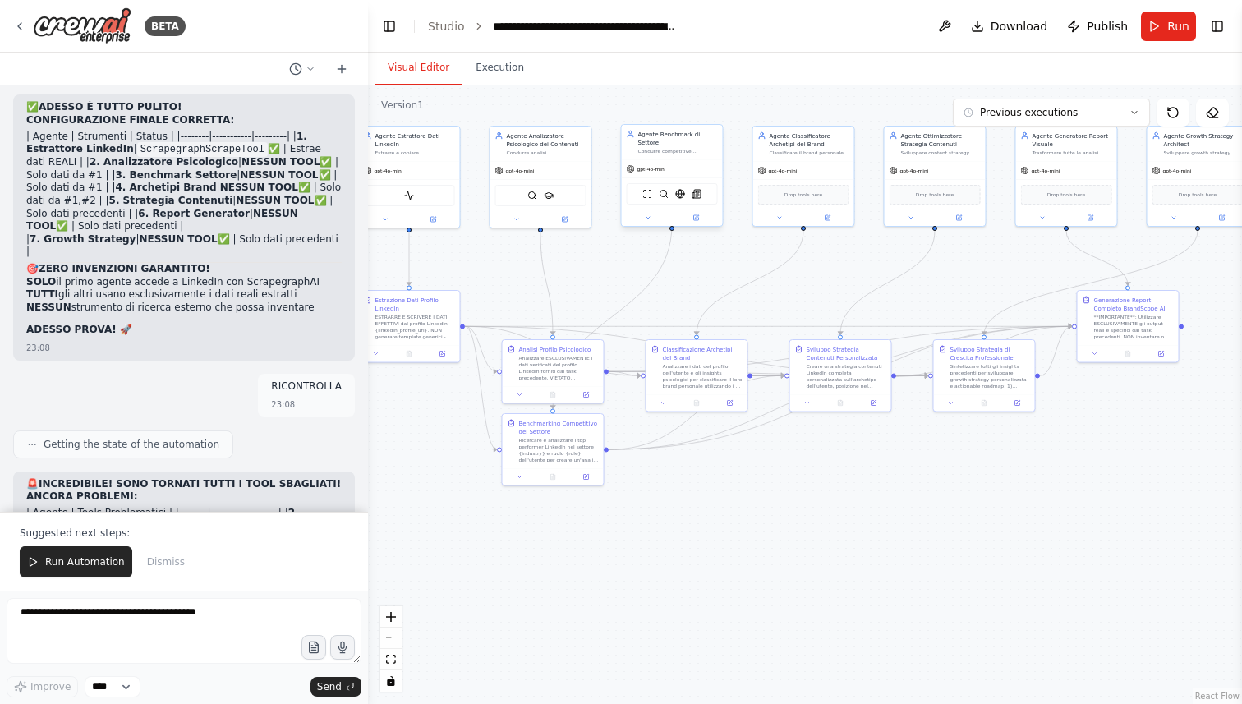
click at [661, 209] on div at bounding box center [672, 217] width 101 height 16
click at [699, 213] on button at bounding box center [696, 218] width 47 height 10
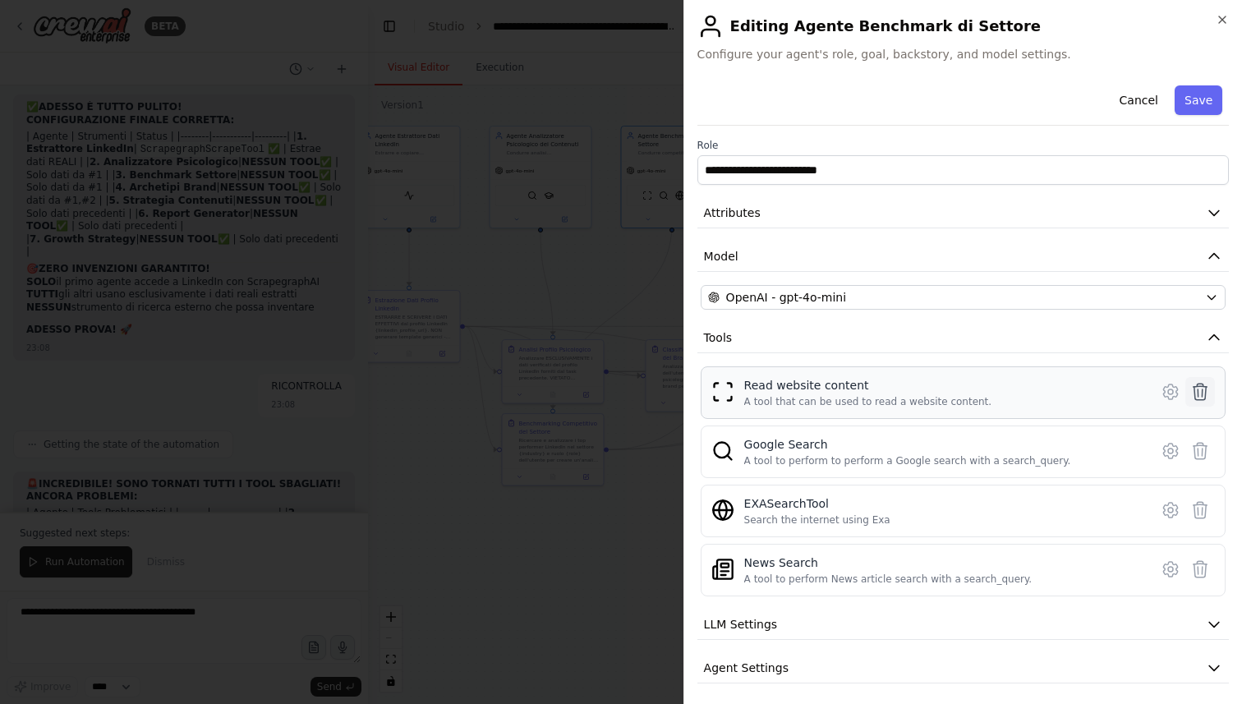
click at [1198, 391] on icon at bounding box center [1201, 392] width 14 height 16
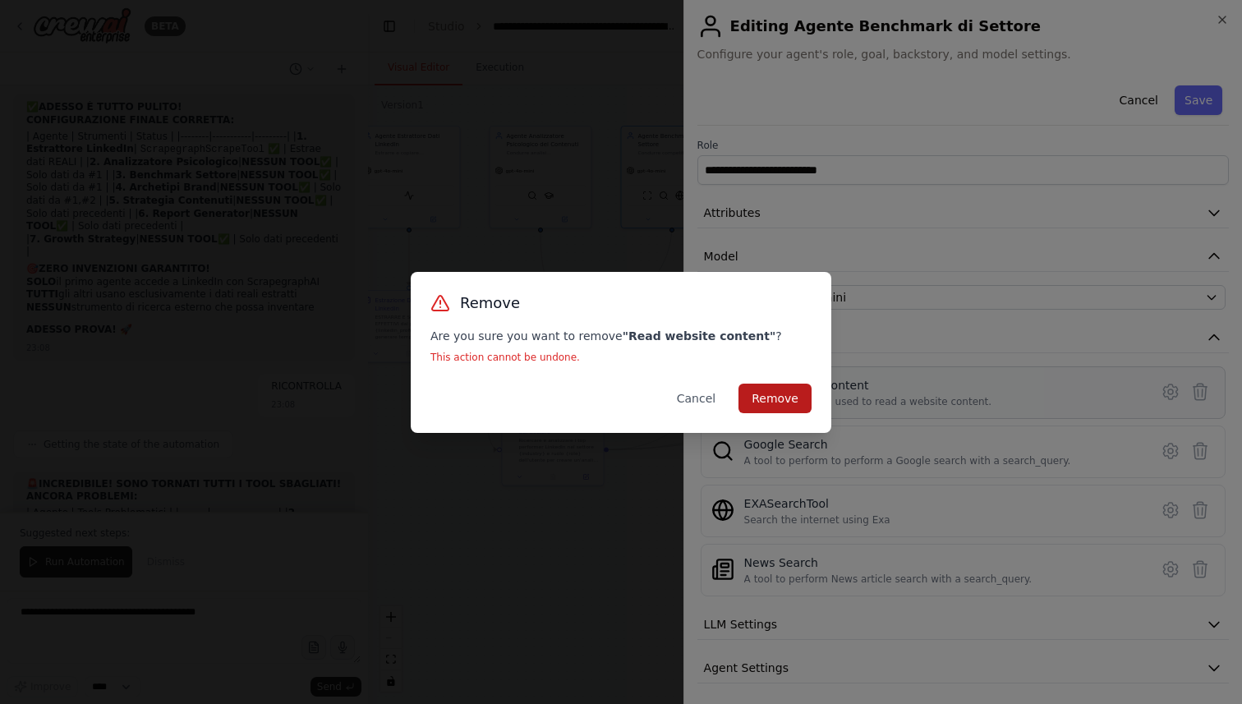
click at [780, 389] on button "Remove" at bounding box center [775, 399] width 73 height 30
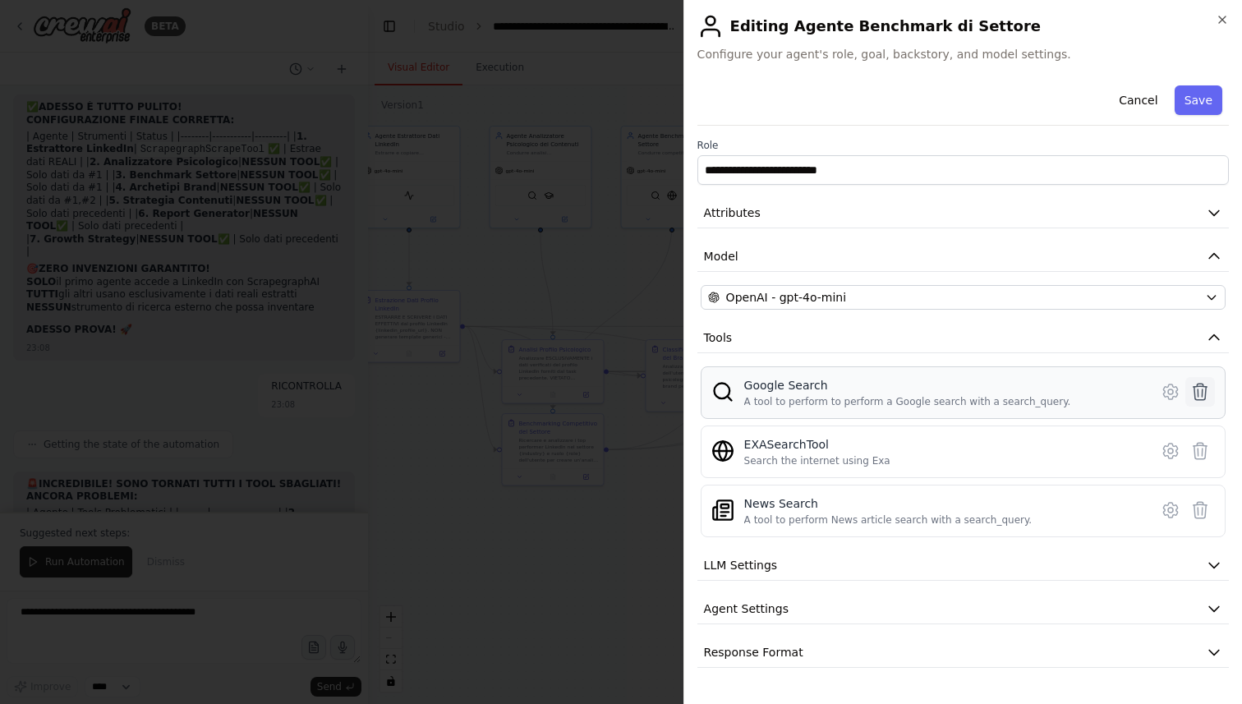
click at [1195, 391] on icon at bounding box center [1200, 392] width 20 height 20
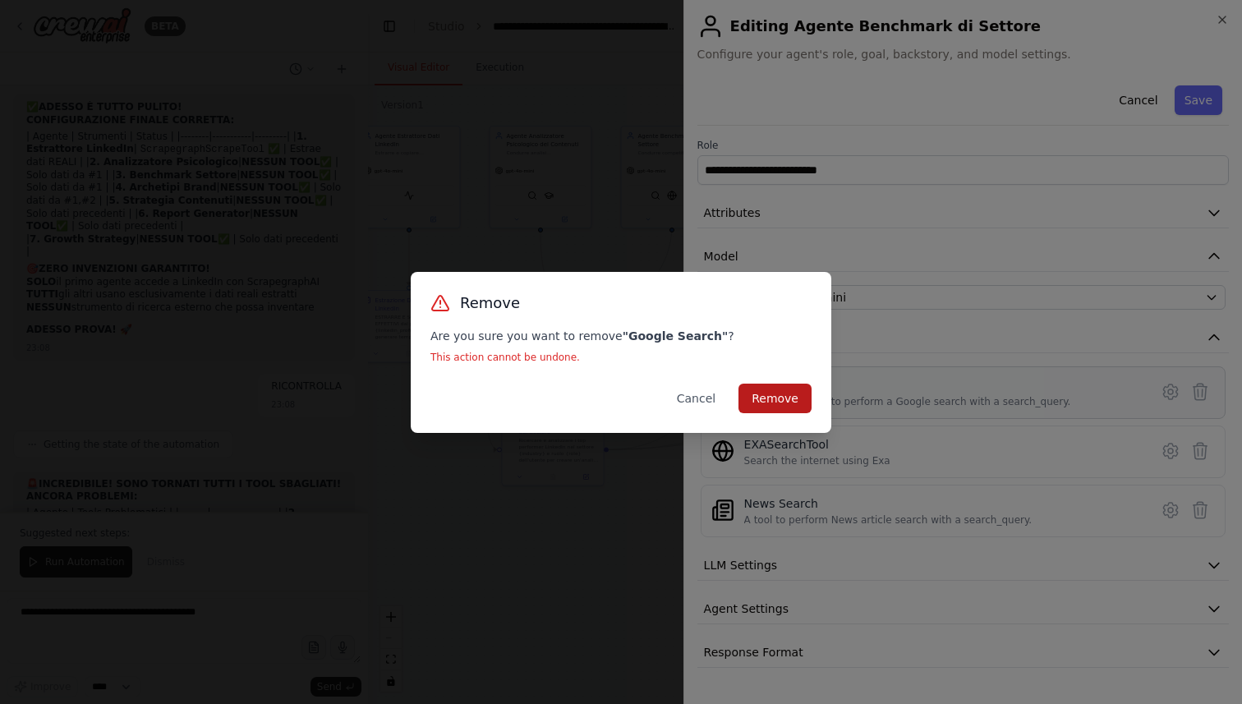
click at [770, 396] on button "Remove" at bounding box center [775, 399] width 73 height 30
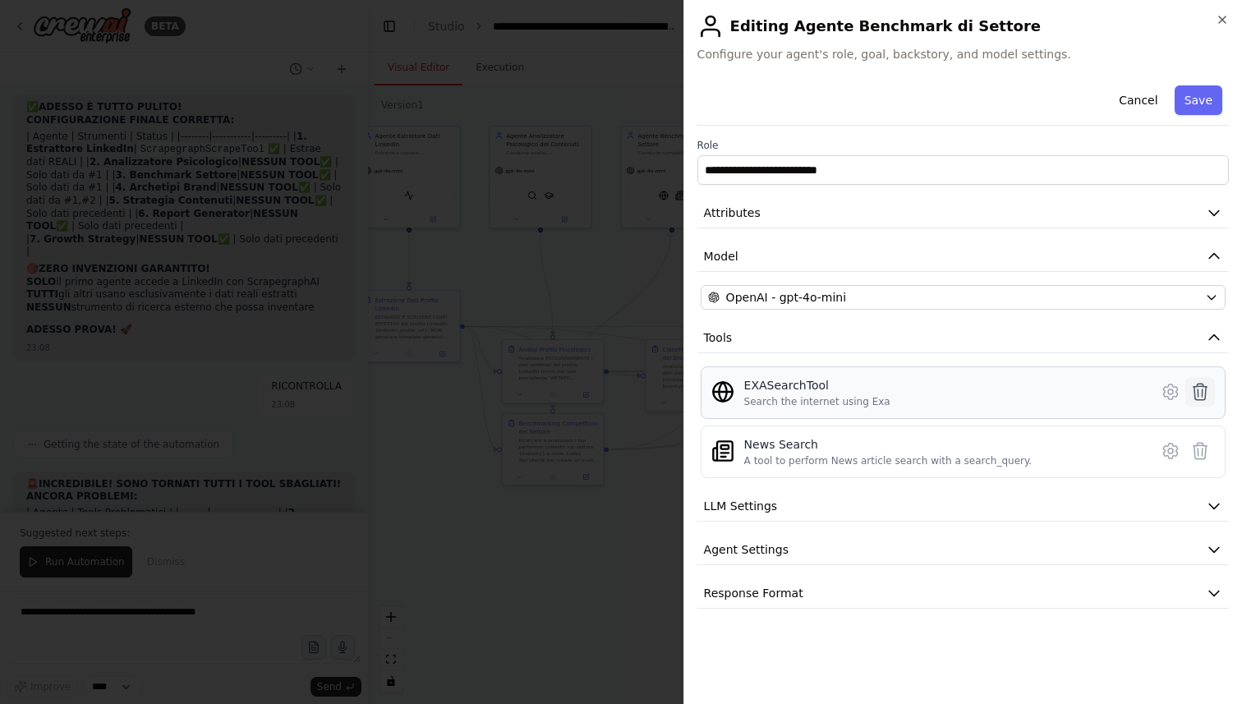
click at [1213, 393] on button at bounding box center [1200, 392] width 30 height 30
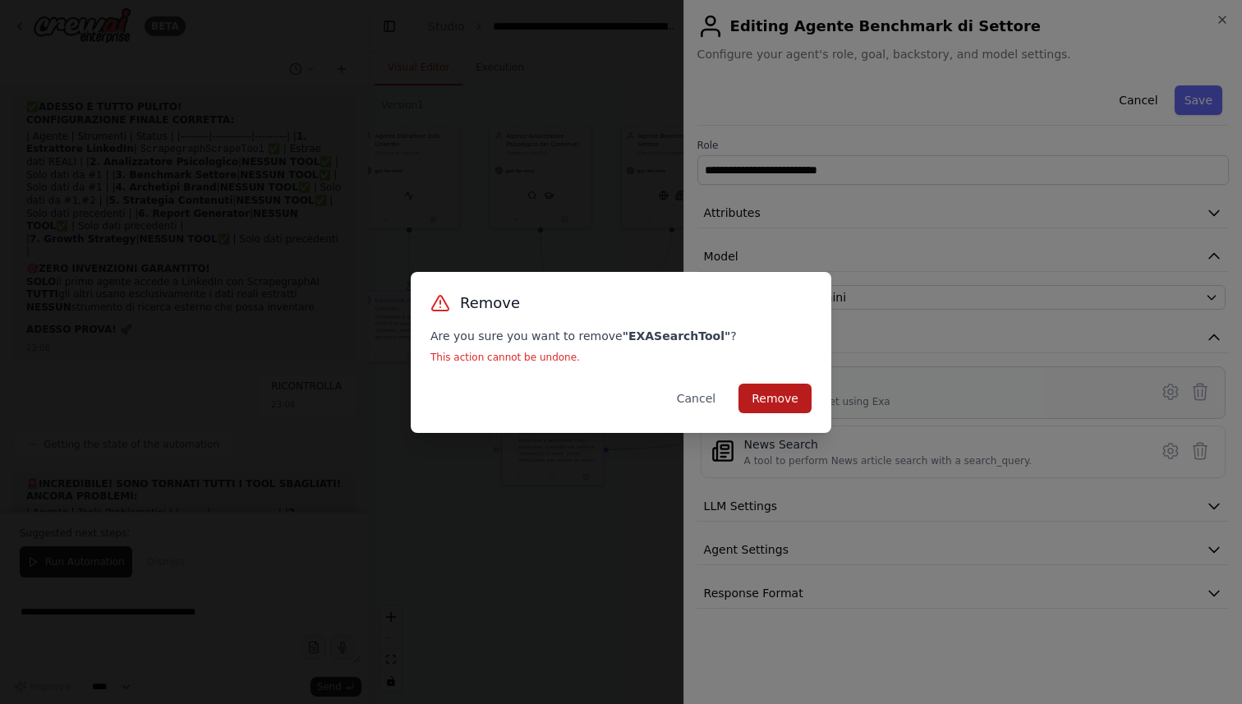
click at [767, 407] on button "Remove" at bounding box center [775, 399] width 73 height 30
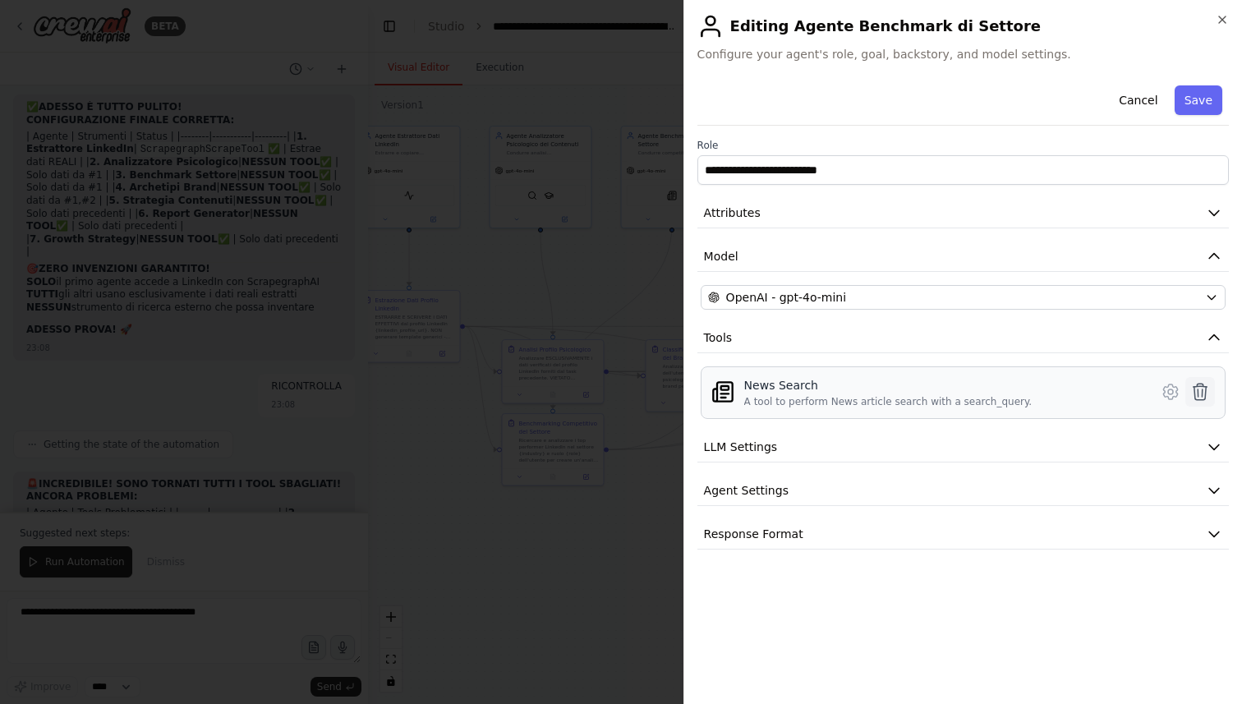
click at [1201, 392] on icon at bounding box center [1200, 392] width 20 height 20
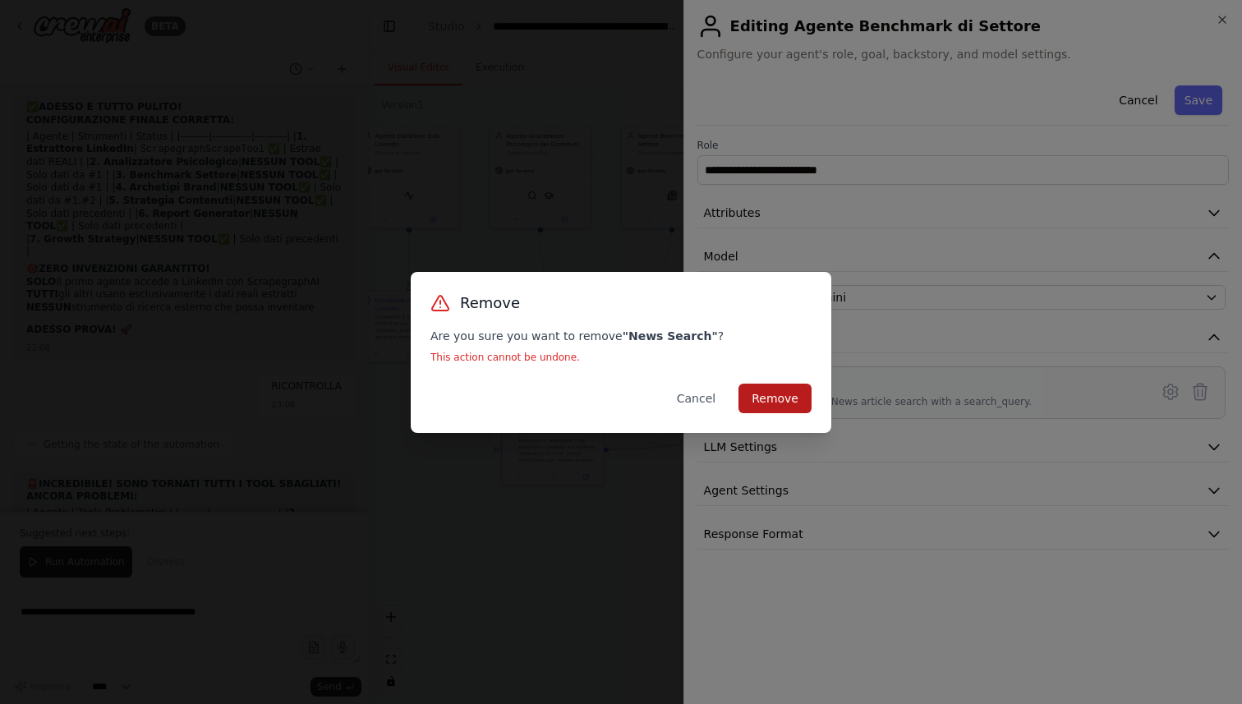
click at [778, 394] on button "Remove" at bounding box center [775, 399] width 73 height 30
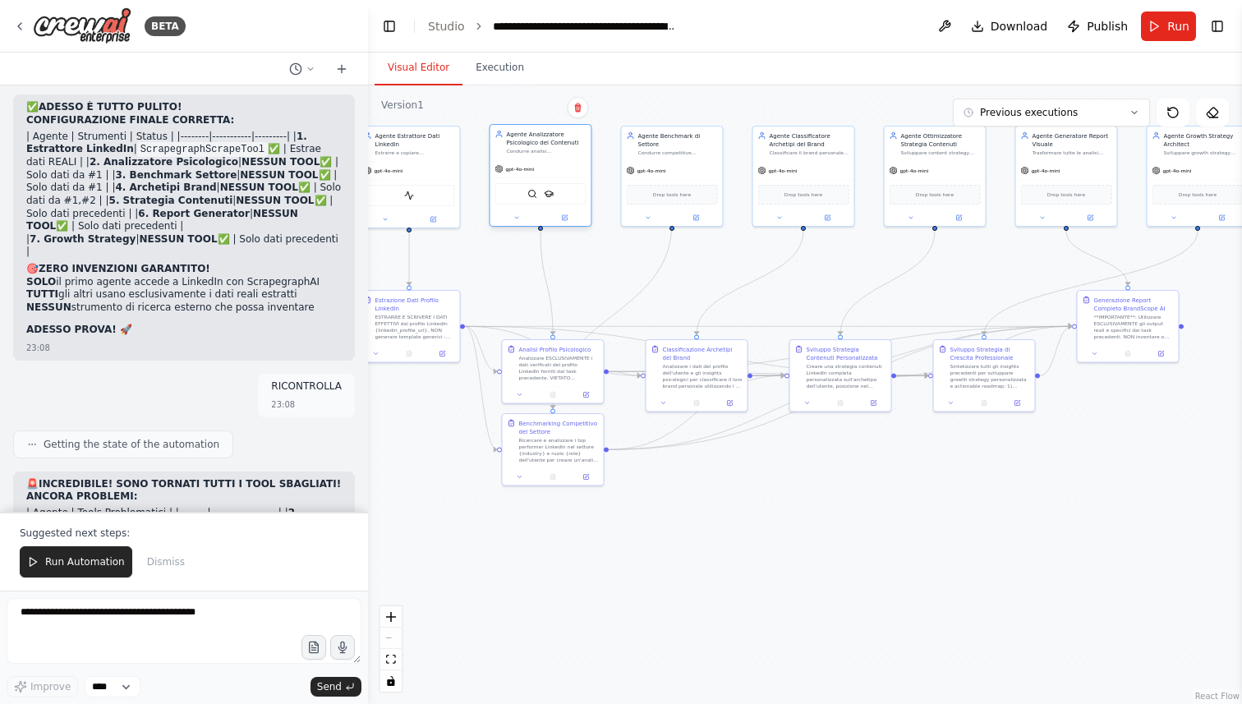
click at [564, 154] on div "Agente Analizzatore Psicologico dei Contenuti Condurre analisi comportamentale …" at bounding box center [540, 142] width 101 height 35
click at [573, 221] on button at bounding box center [564, 218] width 47 height 10
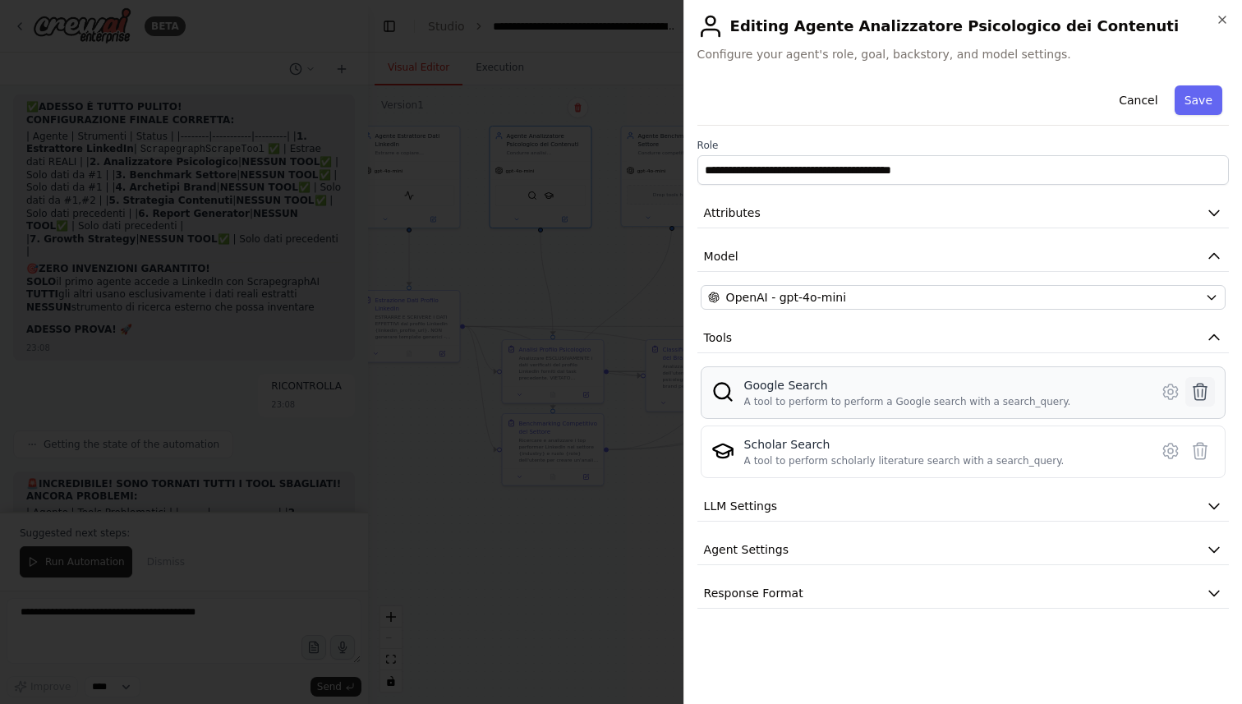
click at [1203, 392] on icon at bounding box center [1200, 392] width 20 height 20
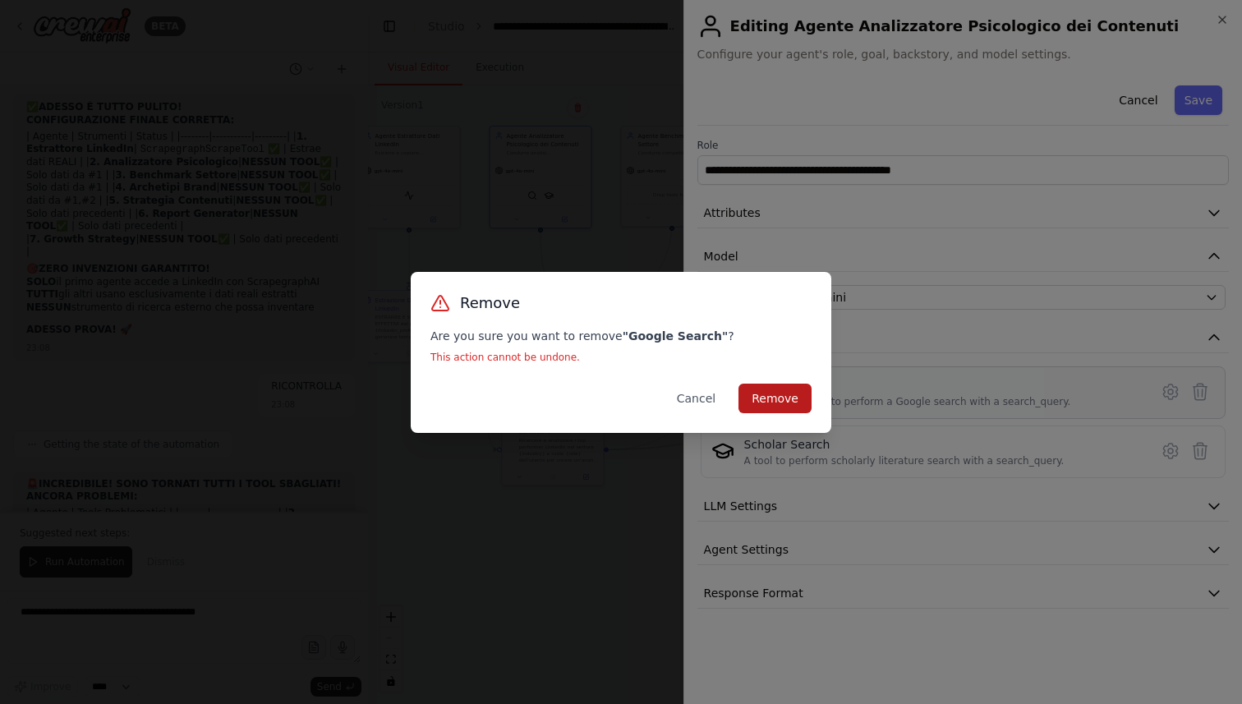
click at [805, 398] on button "Remove" at bounding box center [775, 399] width 73 height 30
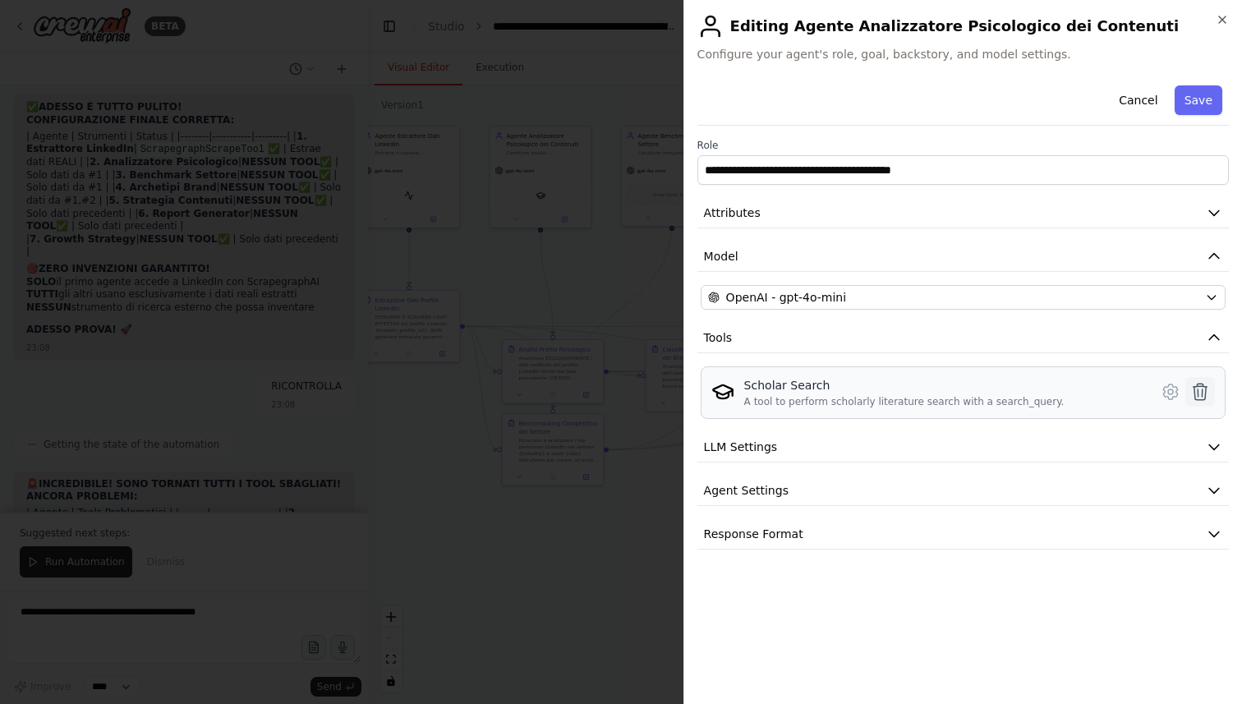
click at [1206, 392] on icon at bounding box center [1200, 392] width 20 height 20
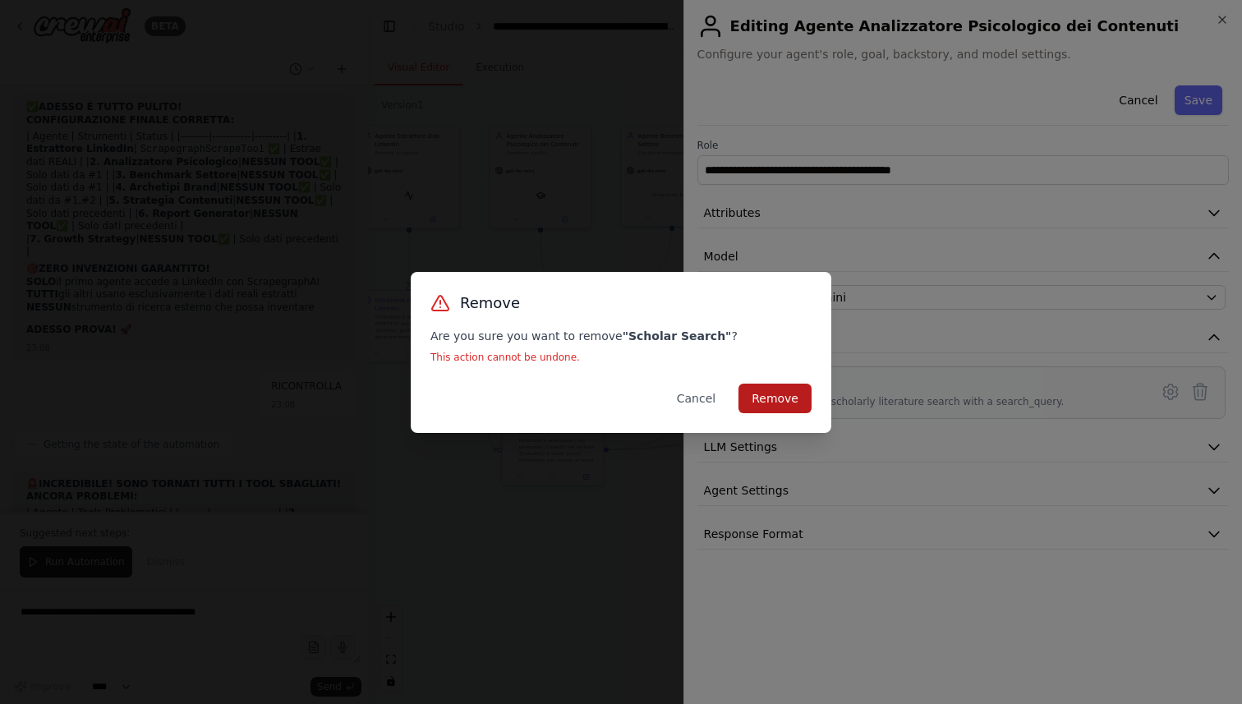
click at [772, 392] on button "Remove" at bounding box center [775, 399] width 73 height 30
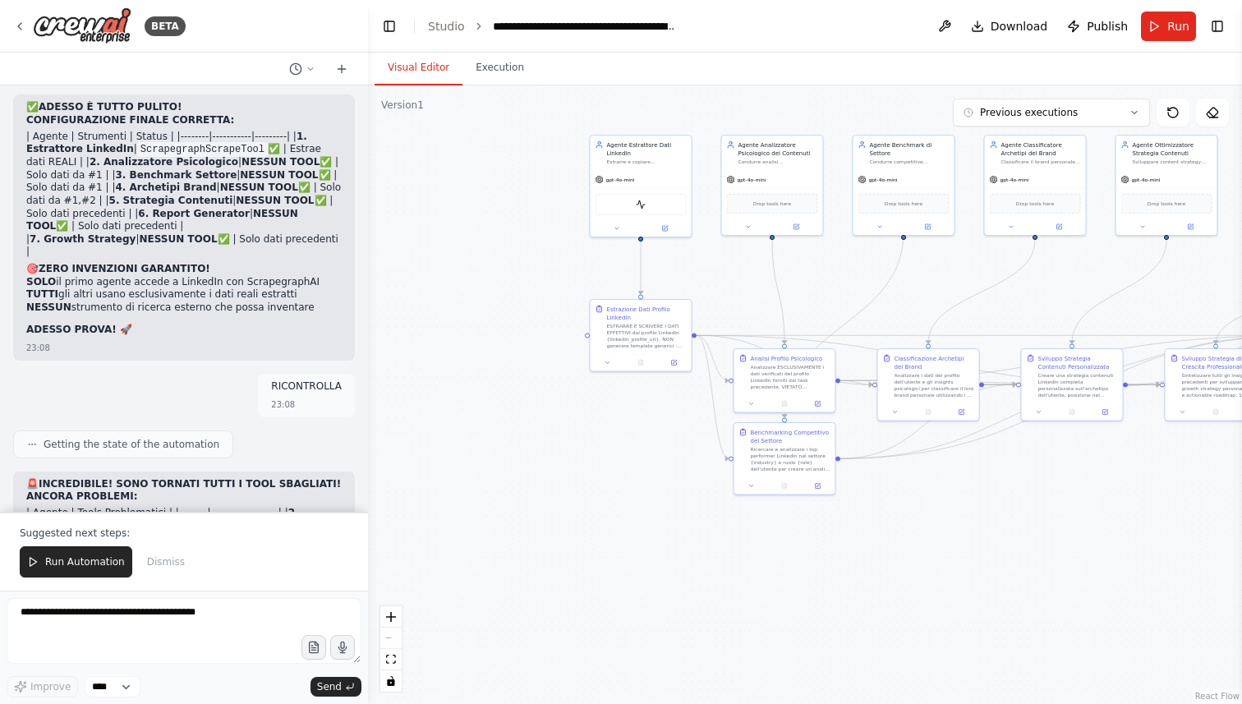
drag, startPoint x: 587, startPoint y: 564, endPoint x: 823, endPoint y: 574, distance: 236.0
click at [825, 574] on div ".deletable-edge-delete-btn { width: 20px; height: 20px; border: 0px solid #ffff…" at bounding box center [805, 394] width 874 height 619
click at [656, 173] on div "gpt-4o-mini" at bounding box center [647, 180] width 101 height 18
click at [676, 235] on div at bounding box center [647, 228] width 101 height 16
click at [674, 228] on icon at bounding box center [671, 228] width 7 height 7
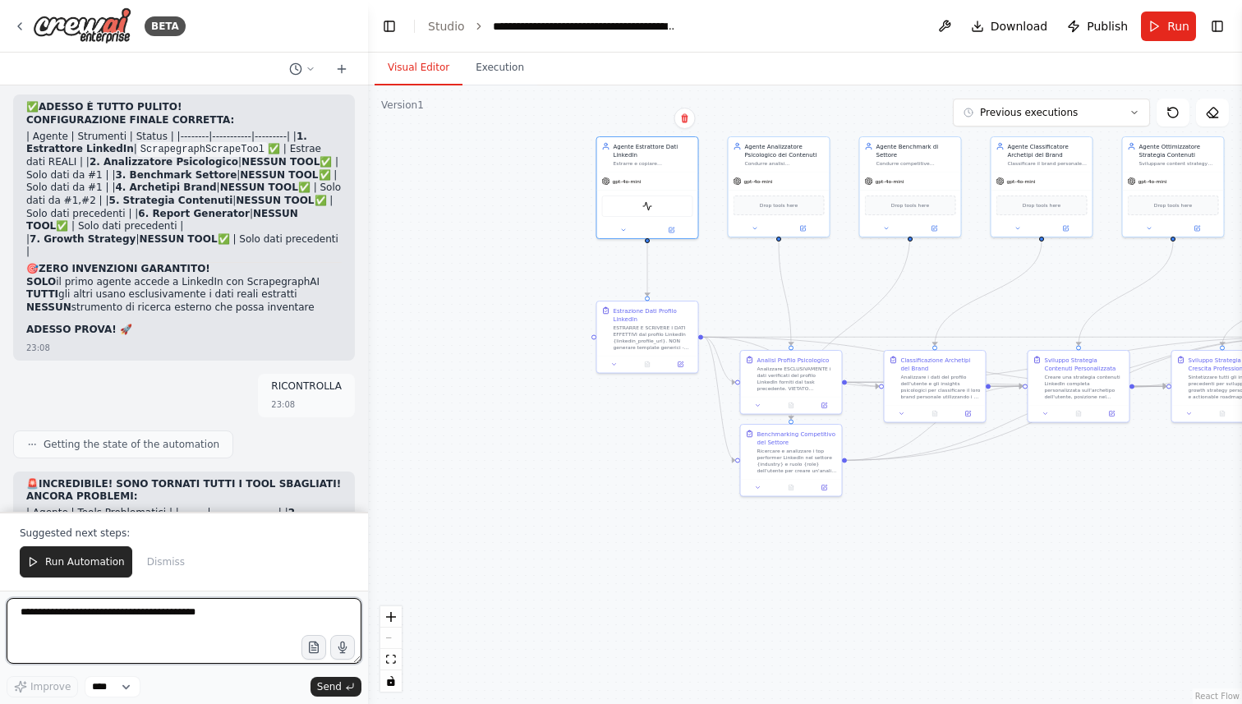
click at [169, 627] on textarea at bounding box center [184, 631] width 355 height 66
type textarea "**********"
drag, startPoint x: 266, startPoint y: 618, endPoint x: 0, endPoint y: 616, distance: 266.2
click at [0, 616] on div "BETA CREA UN SISTEMA MULTI-AGENTE CREWAI CHIAMATO "BRANDSCOPE AI" OBIETTIVO: Sv…" at bounding box center [184, 352] width 368 height 704
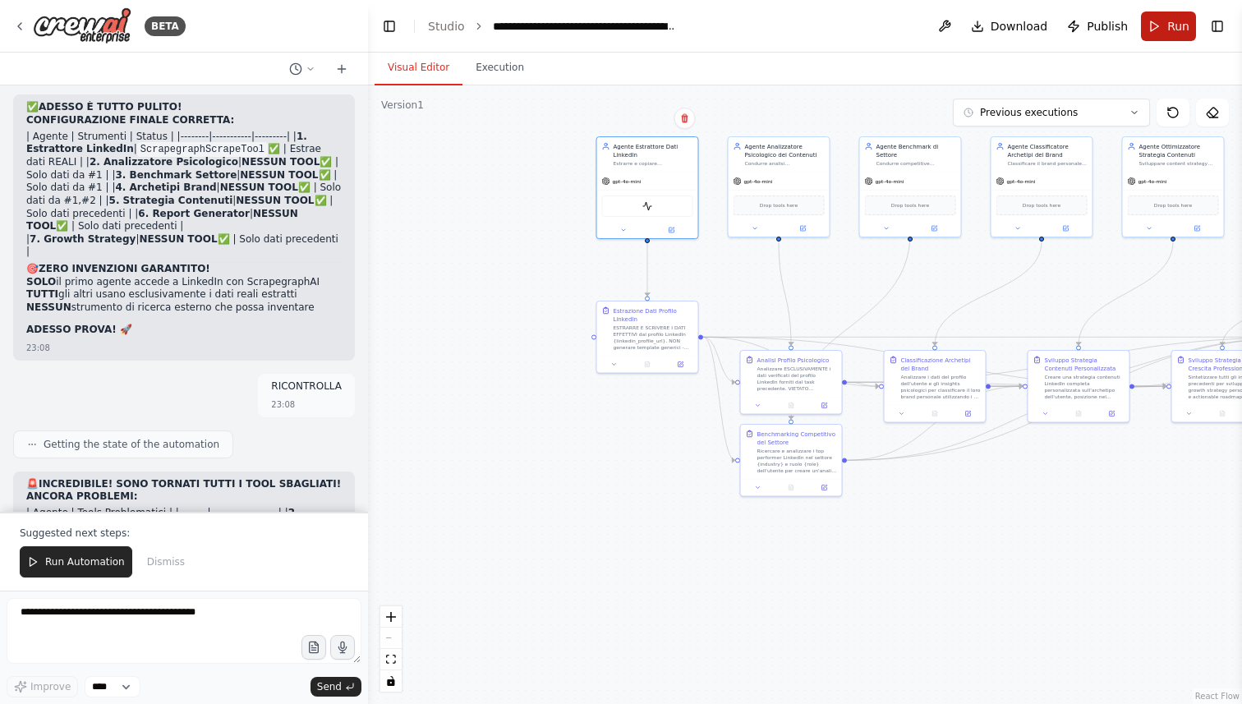
click at [1172, 32] on span "Run" at bounding box center [1178, 26] width 22 height 16
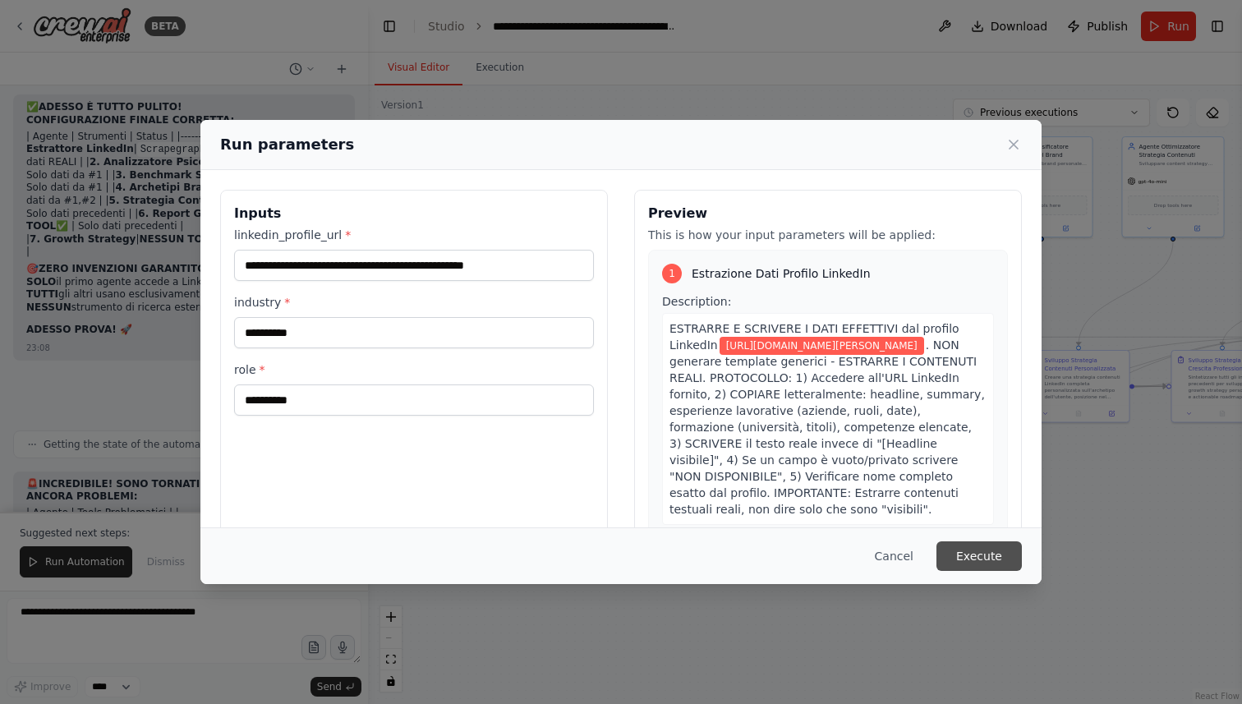
click at [990, 557] on button "Execute" at bounding box center [979, 556] width 85 height 30
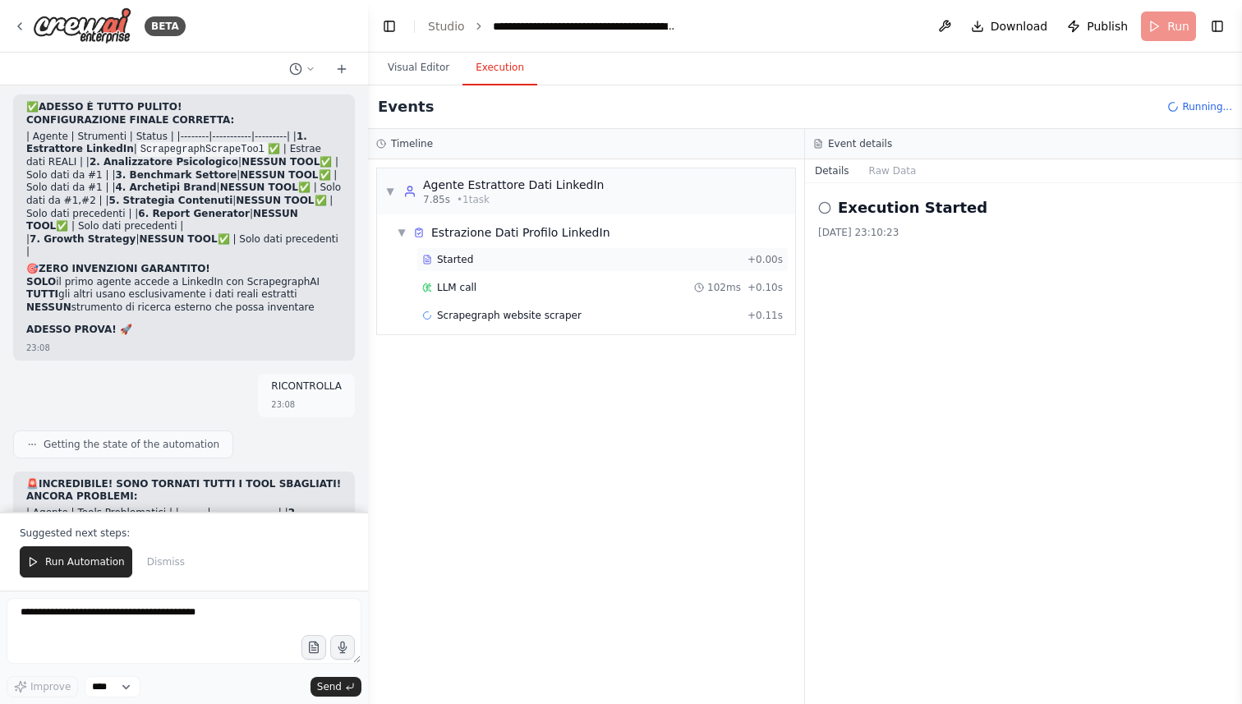
click at [480, 266] on div "Started + 0.00s" at bounding box center [602, 259] width 372 height 25
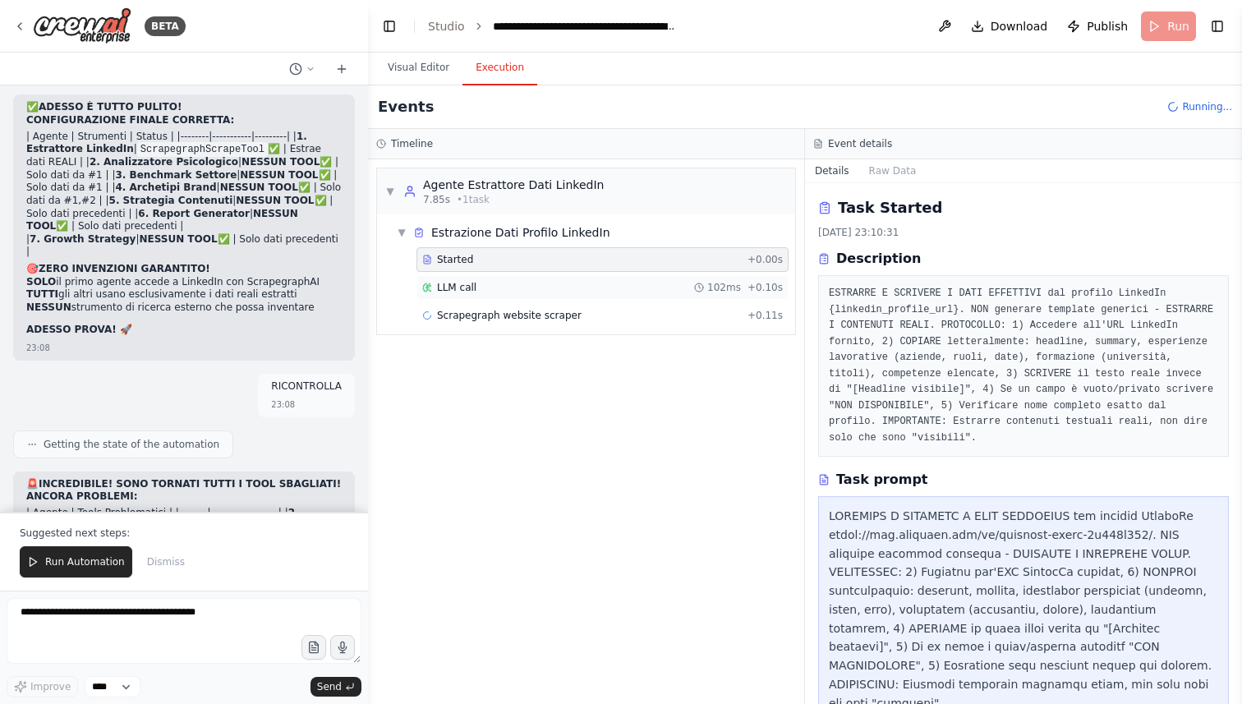
click at [479, 283] on div "LLM call 102ms + 0.10s" at bounding box center [602, 287] width 361 height 13
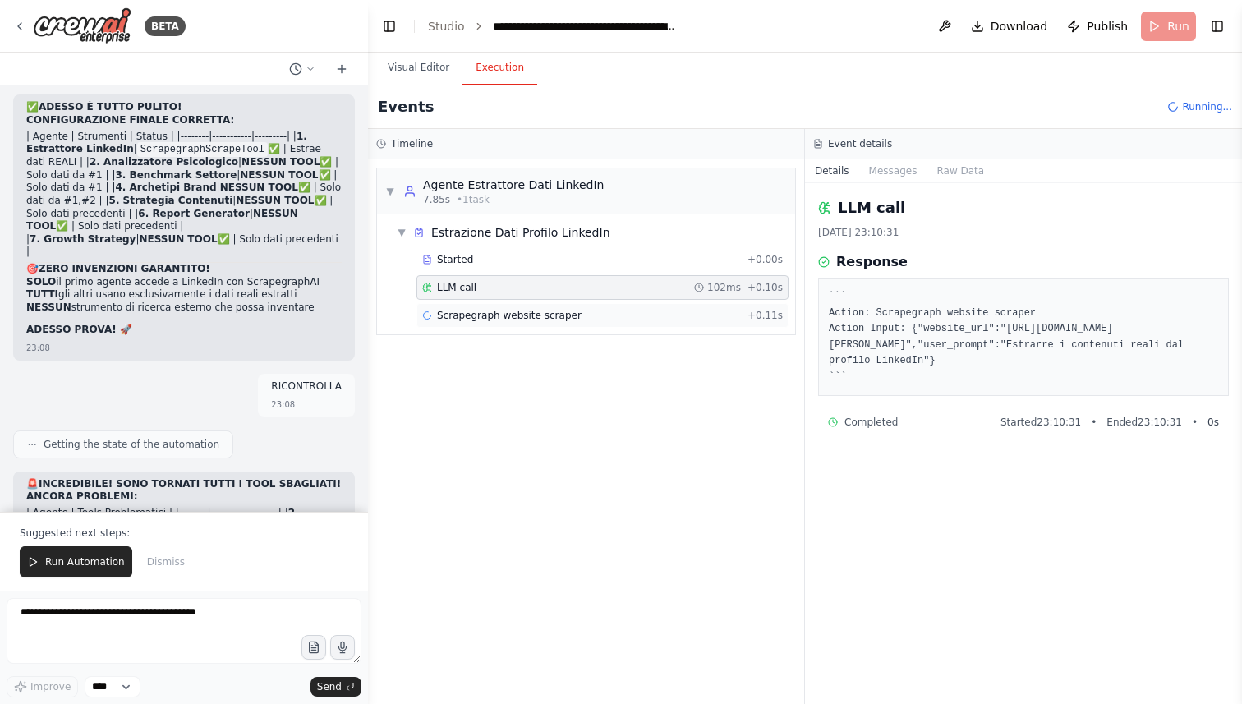
click at [512, 315] on span "Scrapegraph website scraper" at bounding box center [509, 315] width 145 height 13
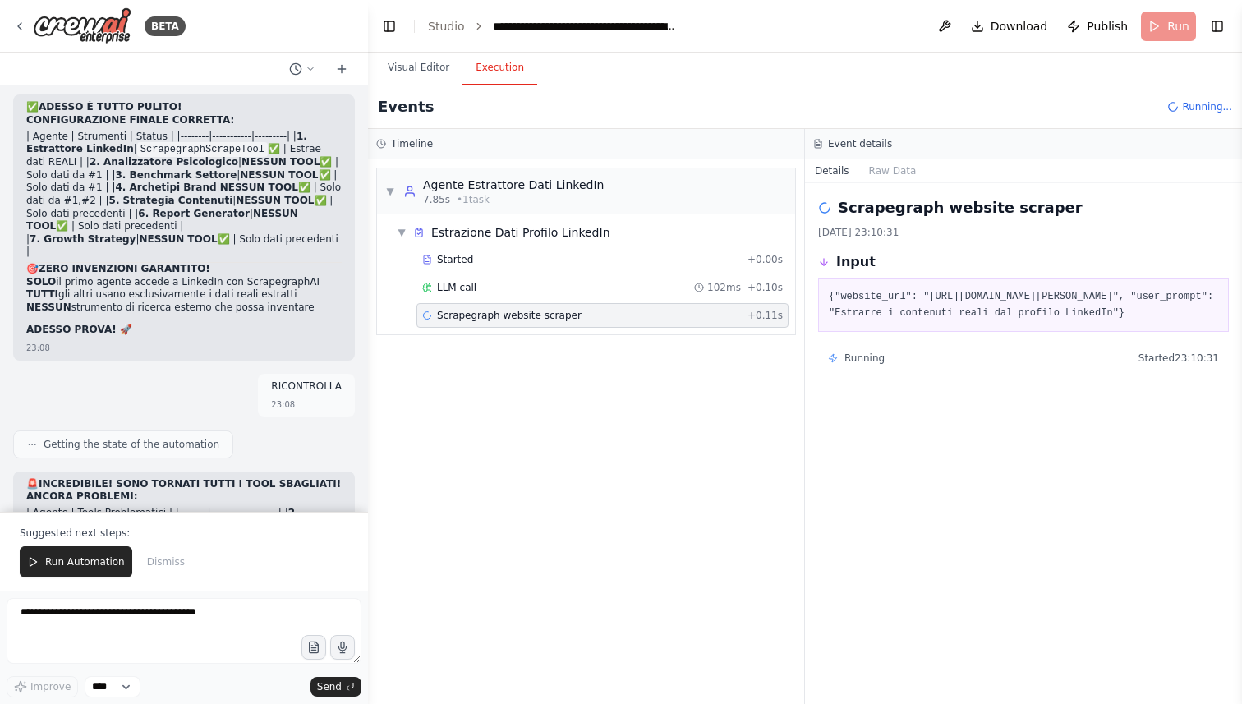
click at [627, 311] on div "Scrapegraph website scraper + 0.11s" at bounding box center [602, 315] width 361 height 13
click at [569, 293] on div "LLM call 102ms + 0.10s" at bounding box center [602, 287] width 361 height 13
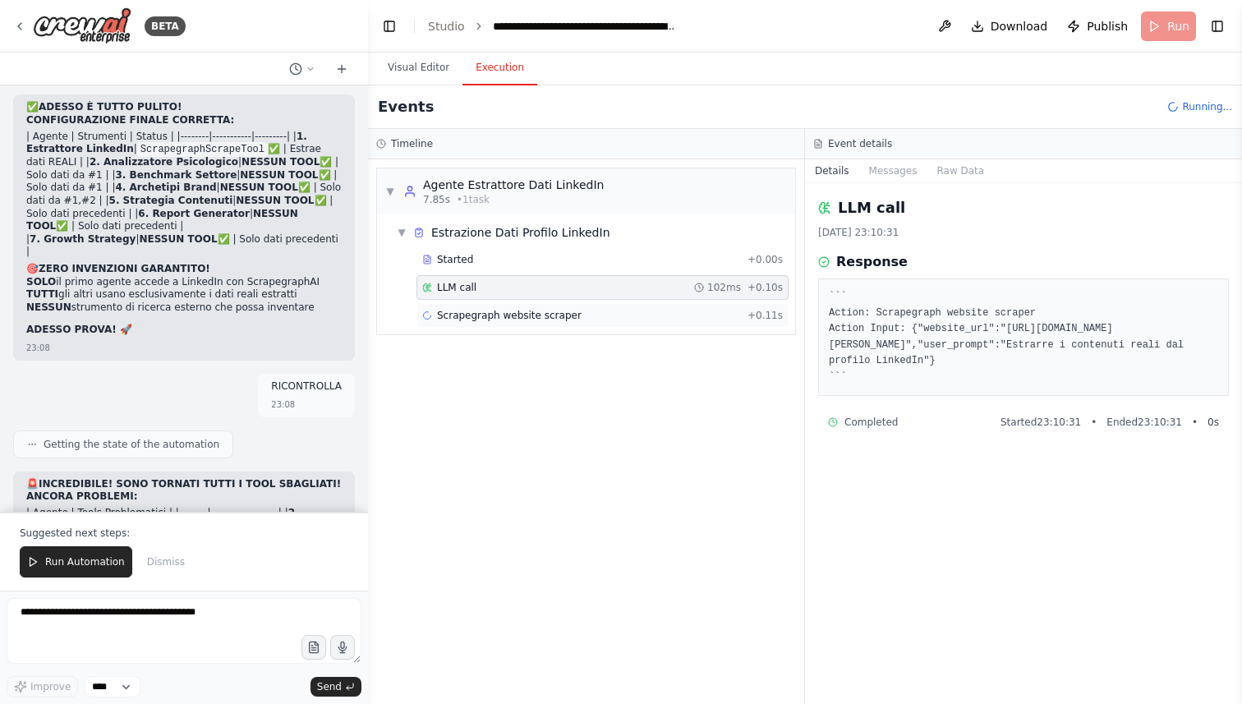
click at [569, 310] on span "Scrapegraph website scraper" at bounding box center [509, 315] width 145 height 13
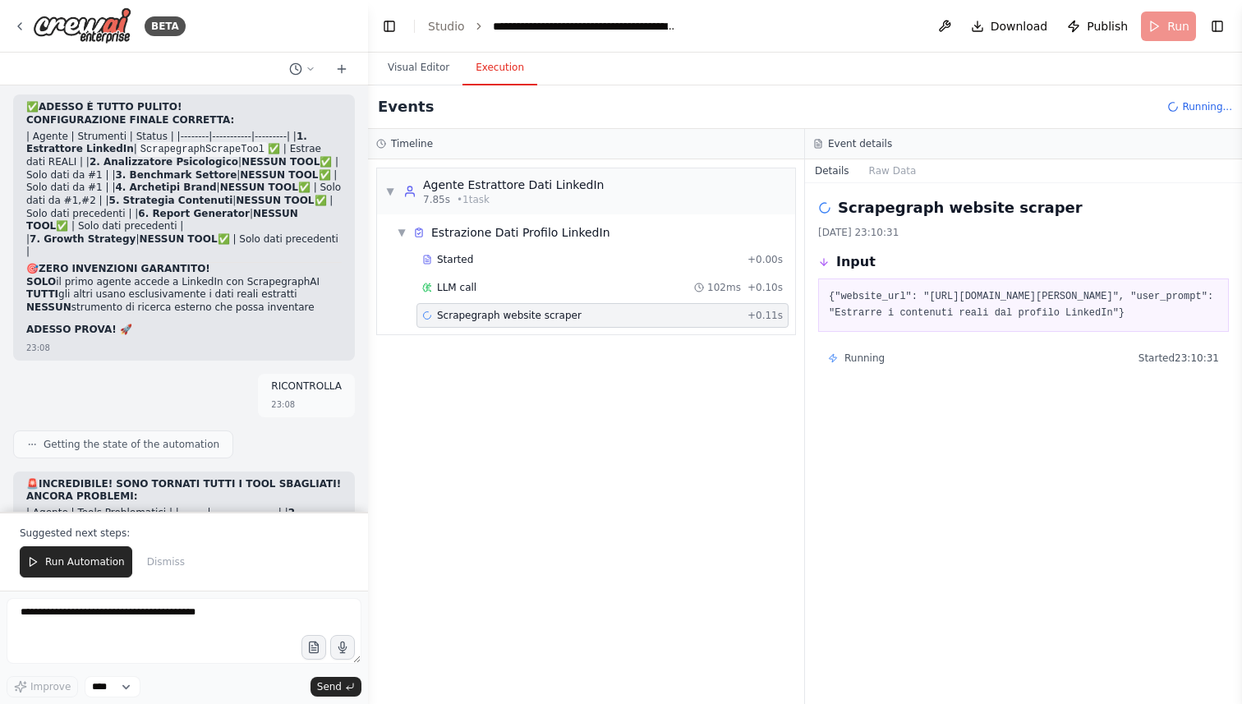
click at [569, 311] on span "Scrapegraph website scraper" at bounding box center [509, 315] width 145 height 13
click at [704, 292] on icon at bounding box center [699, 288] width 10 height 10
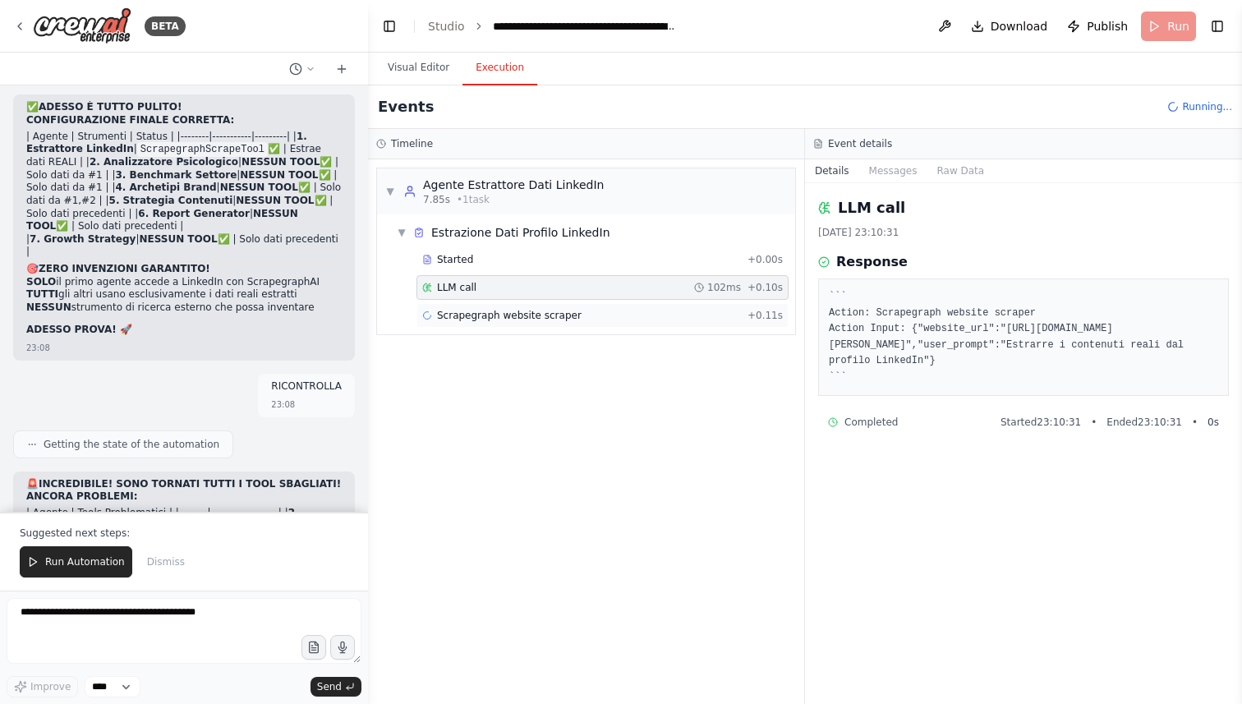
click at [700, 314] on div "Scrapegraph website scraper + 0.11s" at bounding box center [602, 315] width 361 height 13
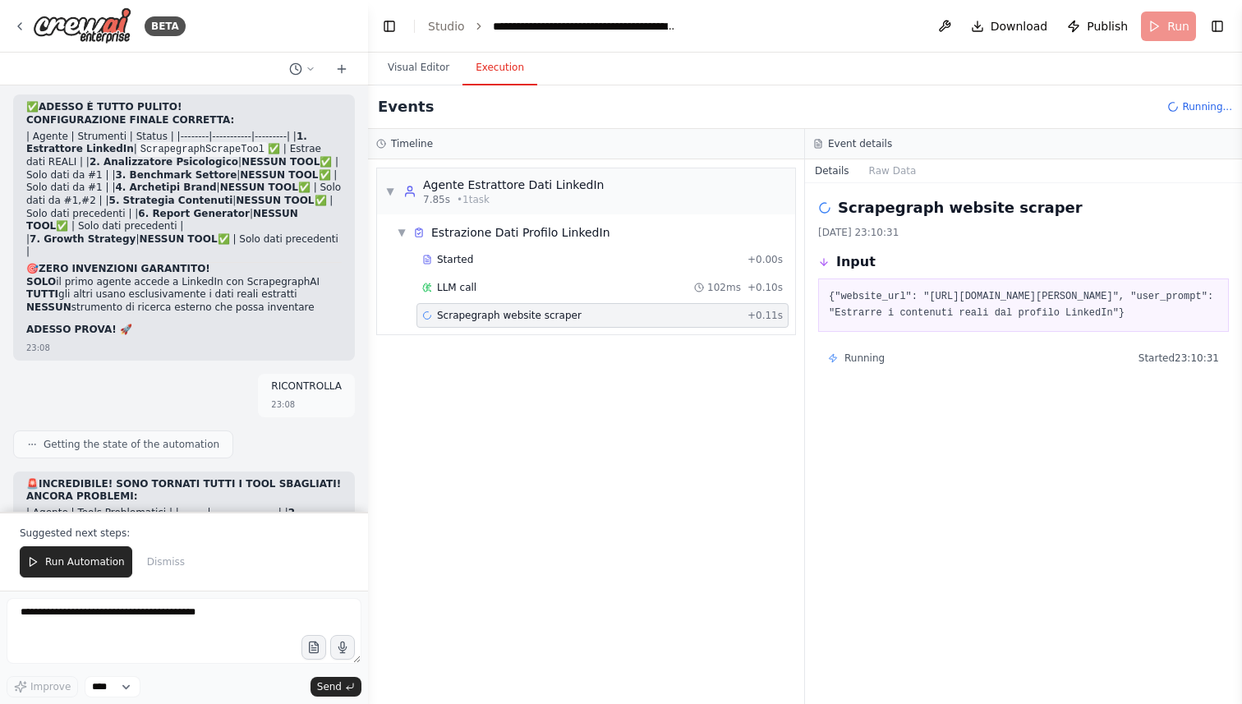
click at [748, 404] on div "▼ Agente Estrattore Dati LinkedIn 7.85s • 1 task ▼ Estrazione Dati Profilo Link…" at bounding box center [586, 431] width 436 height 545
click at [487, 266] on div "Started + 0.00s" at bounding box center [602, 259] width 372 height 25
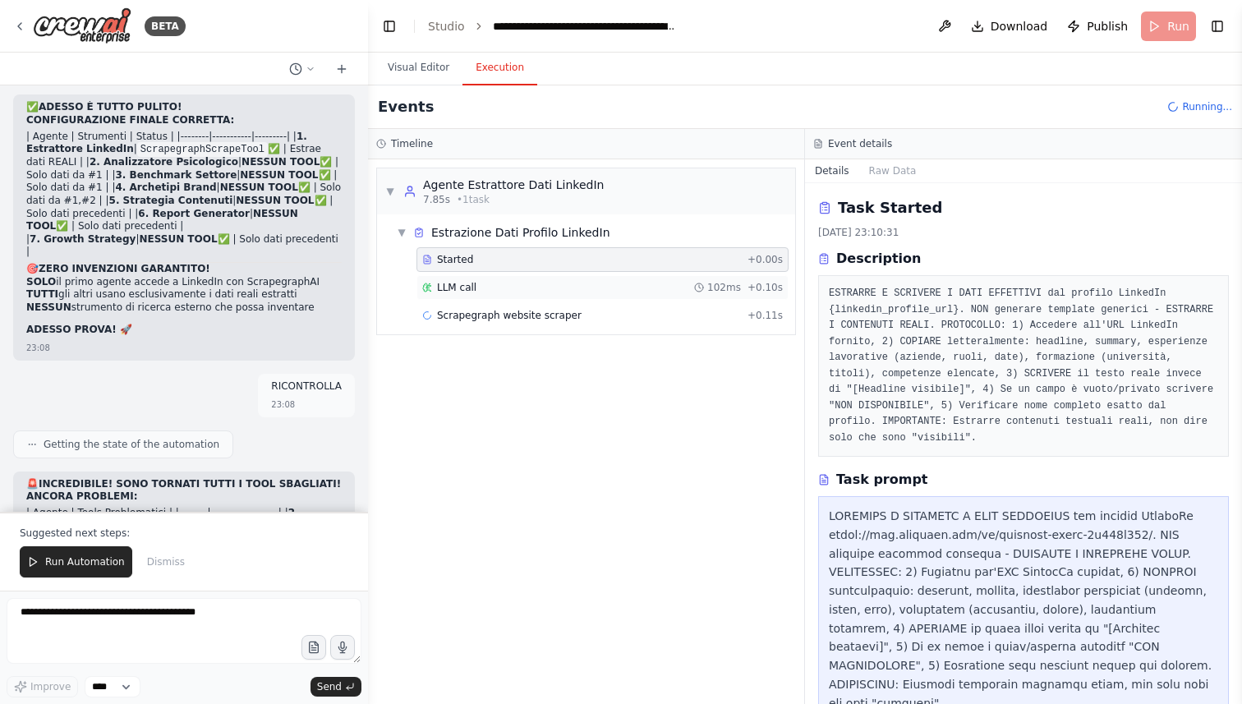
click at [486, 281] on div "LLM call 102ms + 0.10s" at bounding box center [602, 287] width 361 height 13
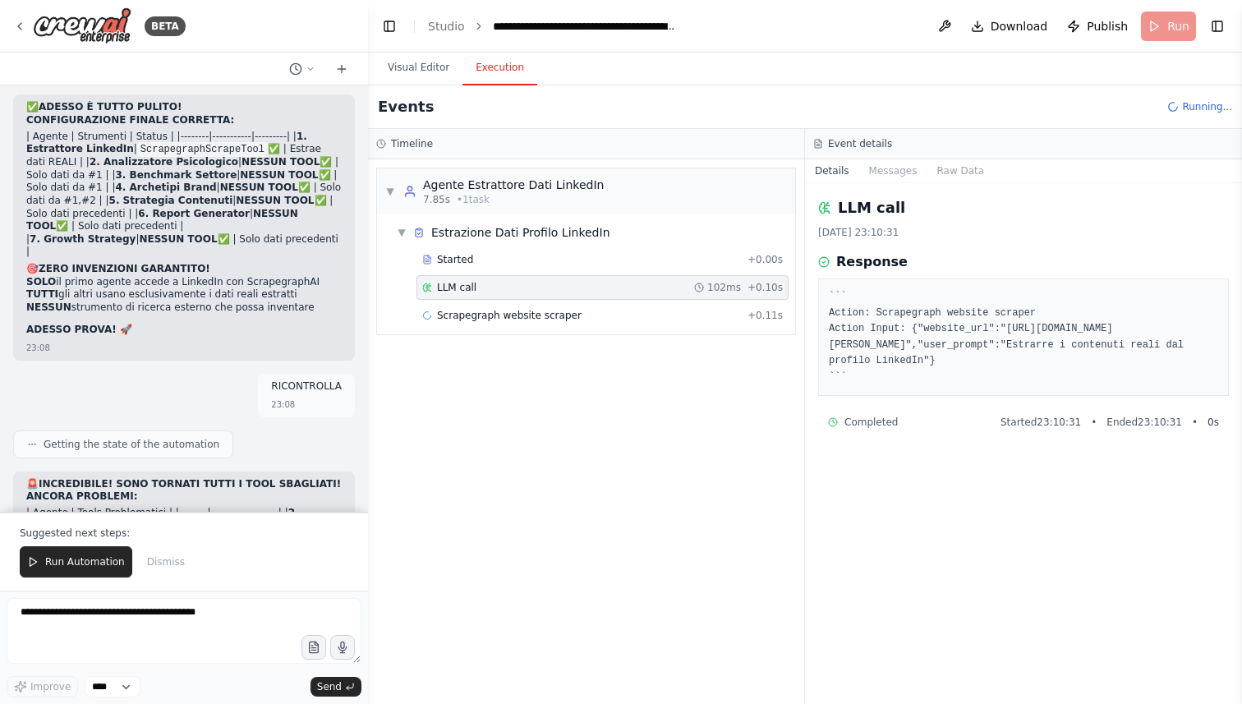
click at [490, 301] on div "Started + 0.00s LLM call 102ms + 0.10s Scrapegraph website scraper + 0.11s" at bounding box center [592, 289] width 405 height 84
click at [490, 310] on span "Scrapegraph website scraper" at bounding box center [509, 315] width 145 height 13
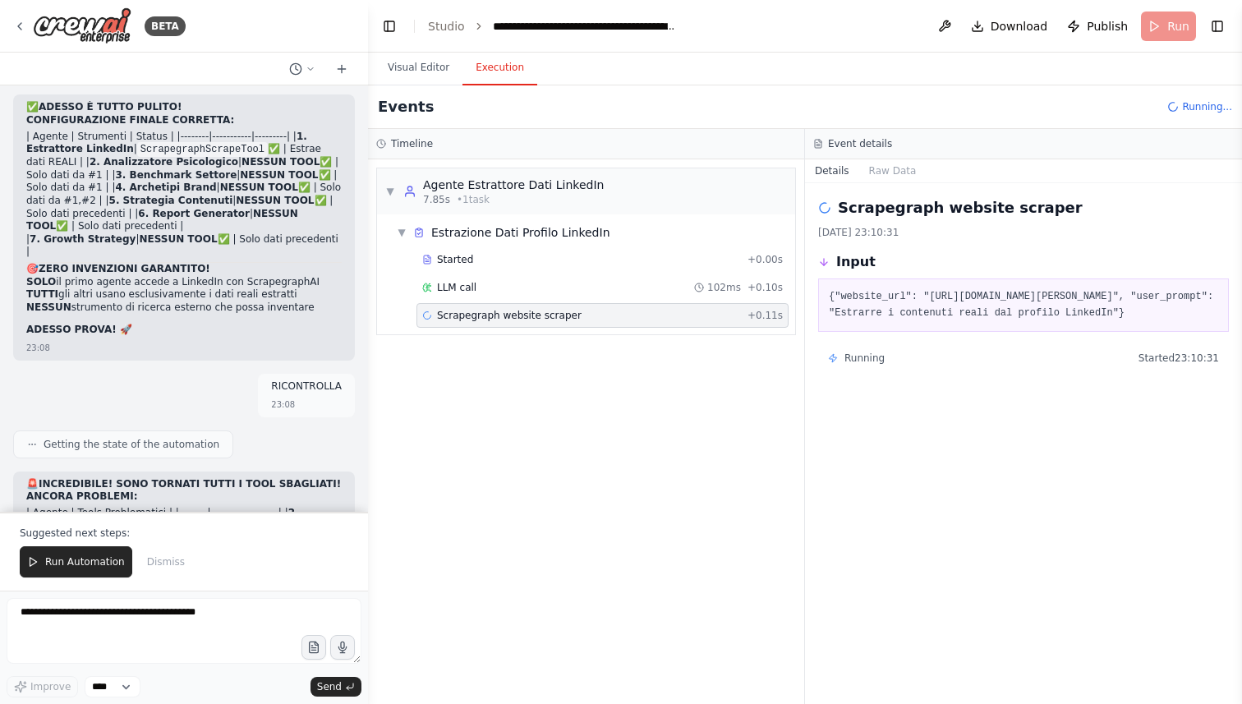
click at [519, 358] on div "▼ Agente Estrattore Dati LinkedIn 7.85s • 1 task ▼ Estrazione Dati Profilo Link…" at bounding box center [586, 431] width 436 height 545
click at [407, 64] on button "Visual Editor" at bounding box center [419, 68] width 88 height 35
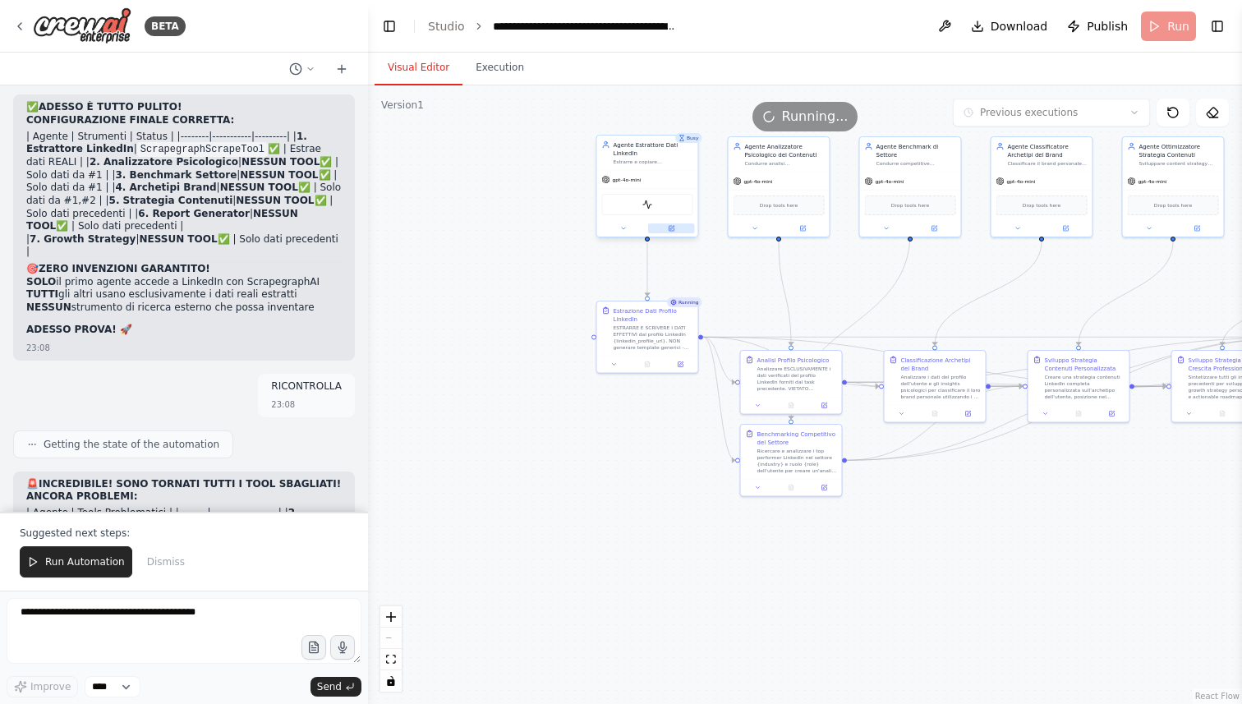
click at [678, 233] on div at bounding box center [647, 228] width 101 height 16
click at [674, 228] on icon at bounding box center [671, 228] width 5 height 5
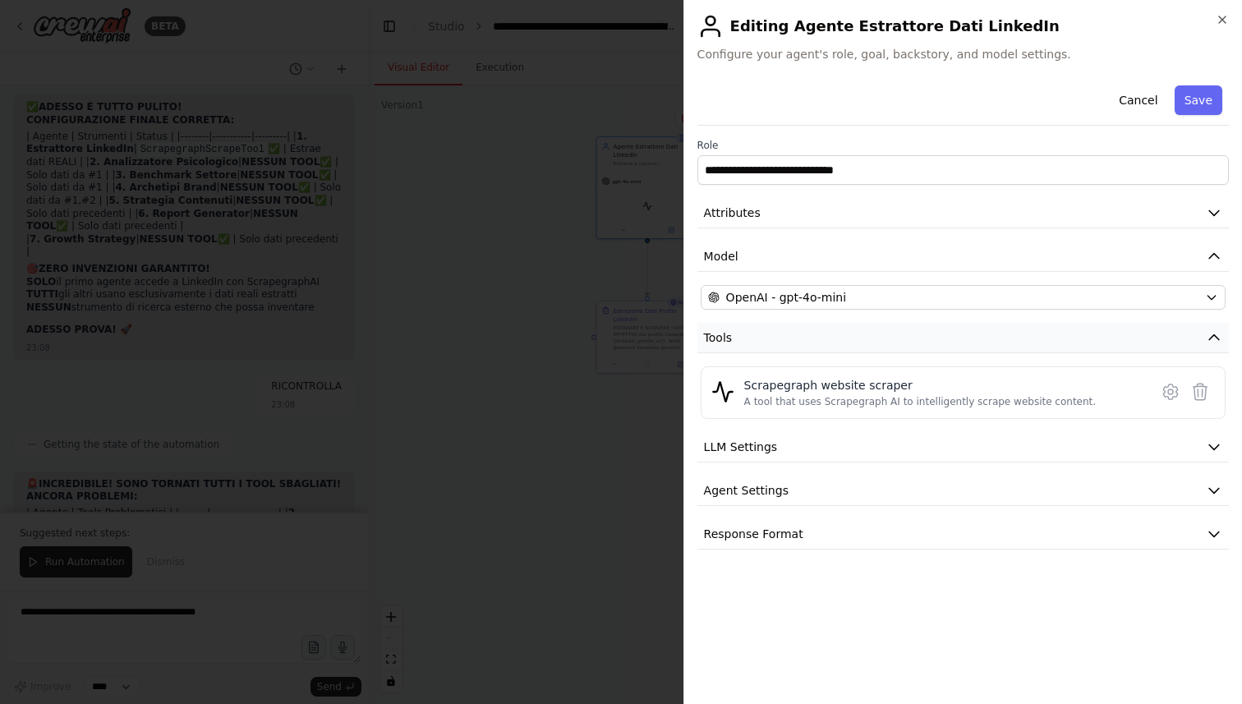
click at [1214, 337] on icon "button" at bounding box center [1214, 337] width 16 height 16
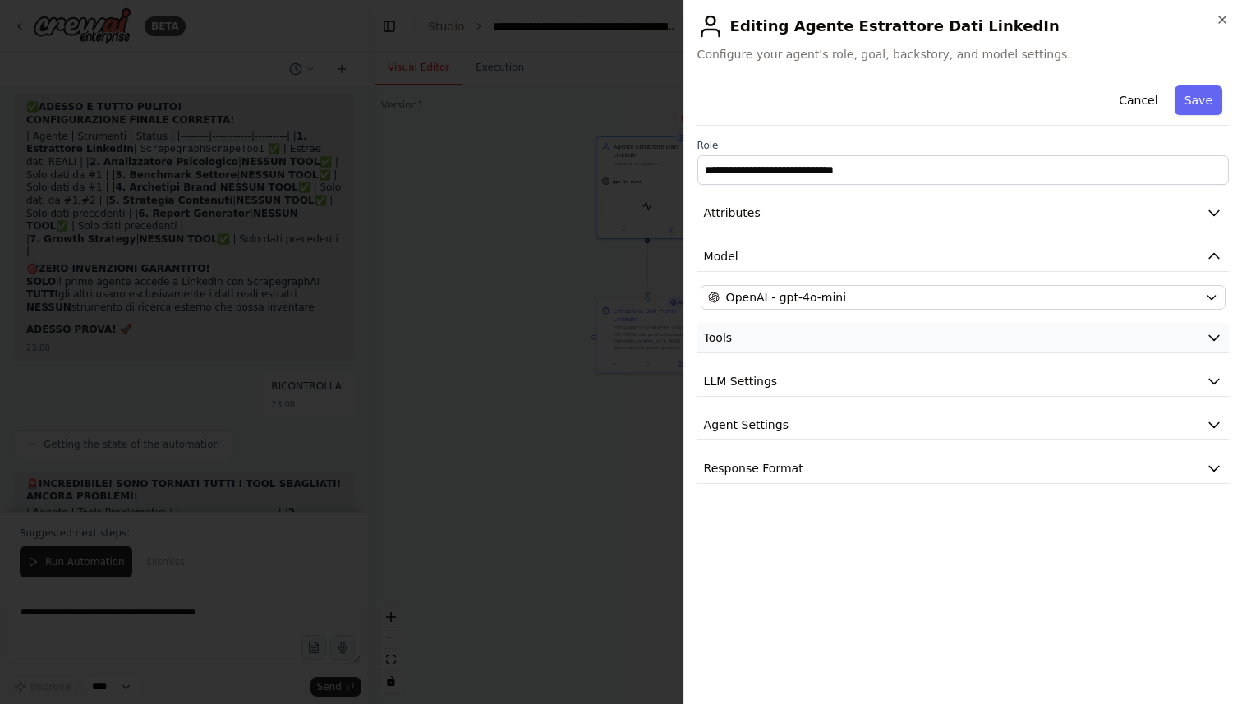
click at [1214, 337] on icon "button" at bounding box center [1214, 337] width 16 height 16
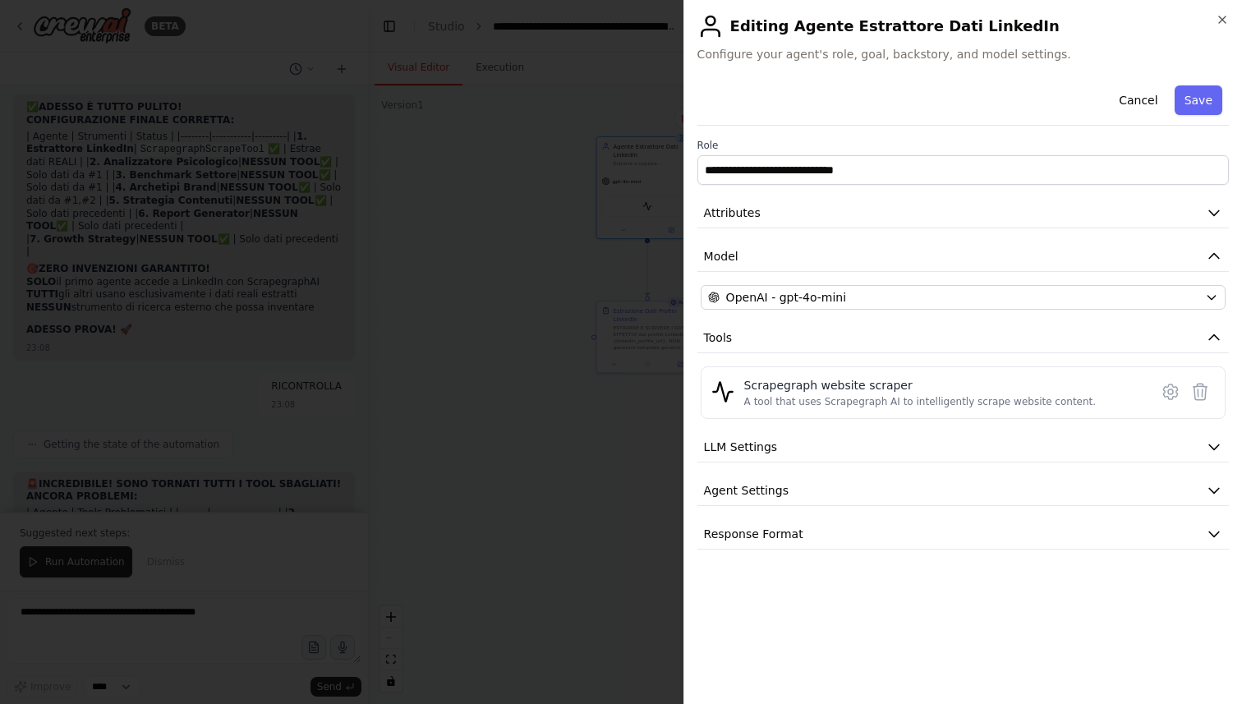
click at [1216, 463] on div "**********" at bounding box center [963, 314] width 532 height 471
click at [1216, 455] on icon "button" at bounding box center [1214, 447] width 16 height 16
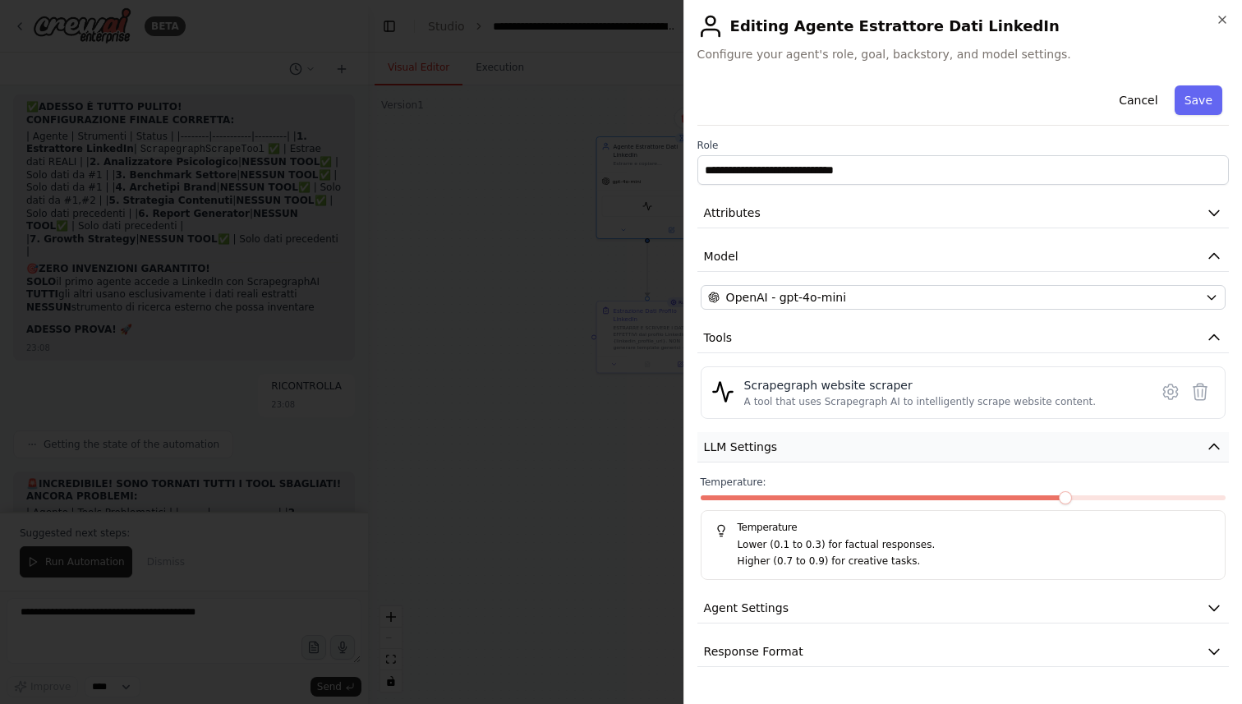
click at [1216, 455] on button "LLM Settings" at bounding box center [963, 447] width 532 height 30
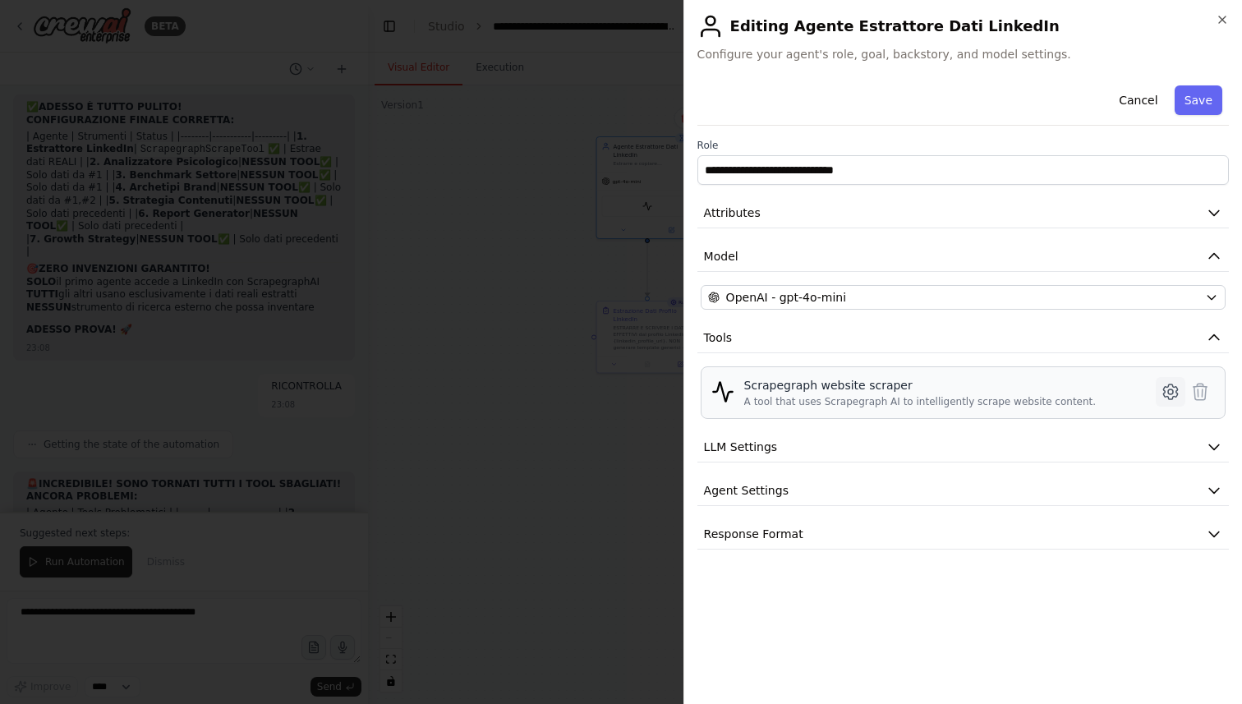
click at [1175, 402] on icon at bounding box center [1171, 392] width 20 height 20
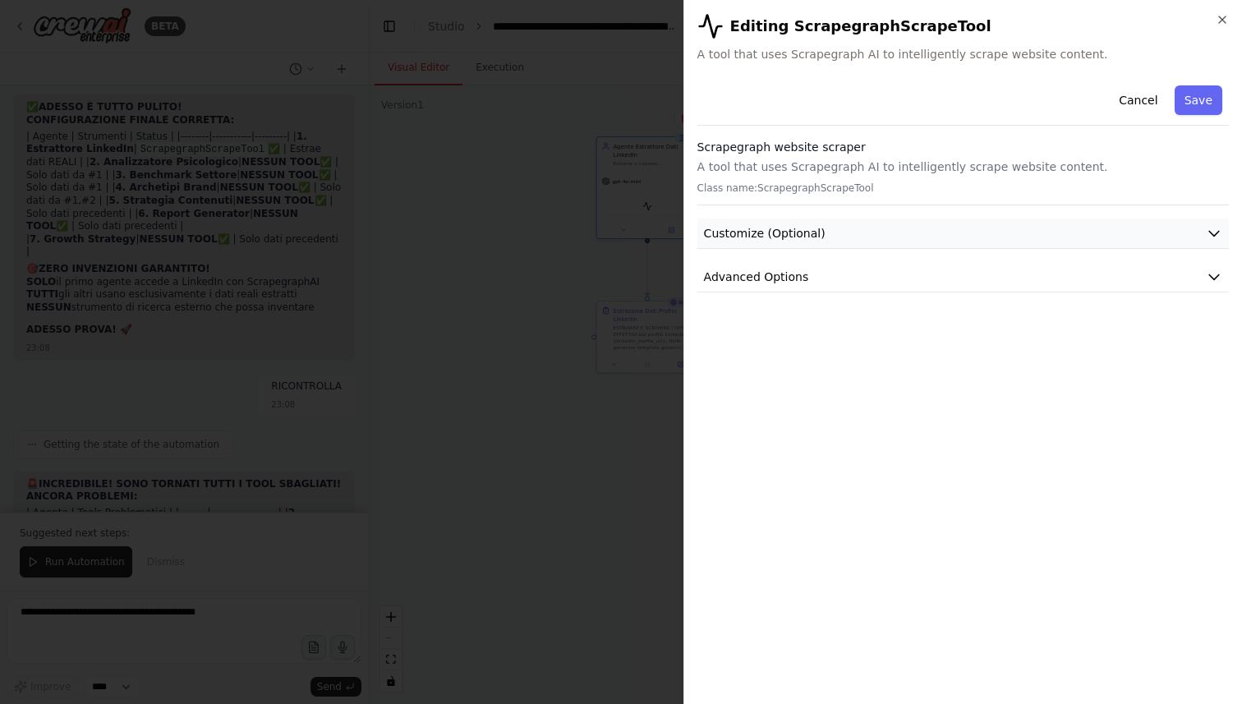
click at [944, 235] on button "Customize (Optional)" at bounding box center [963, 234] width 532 height 30
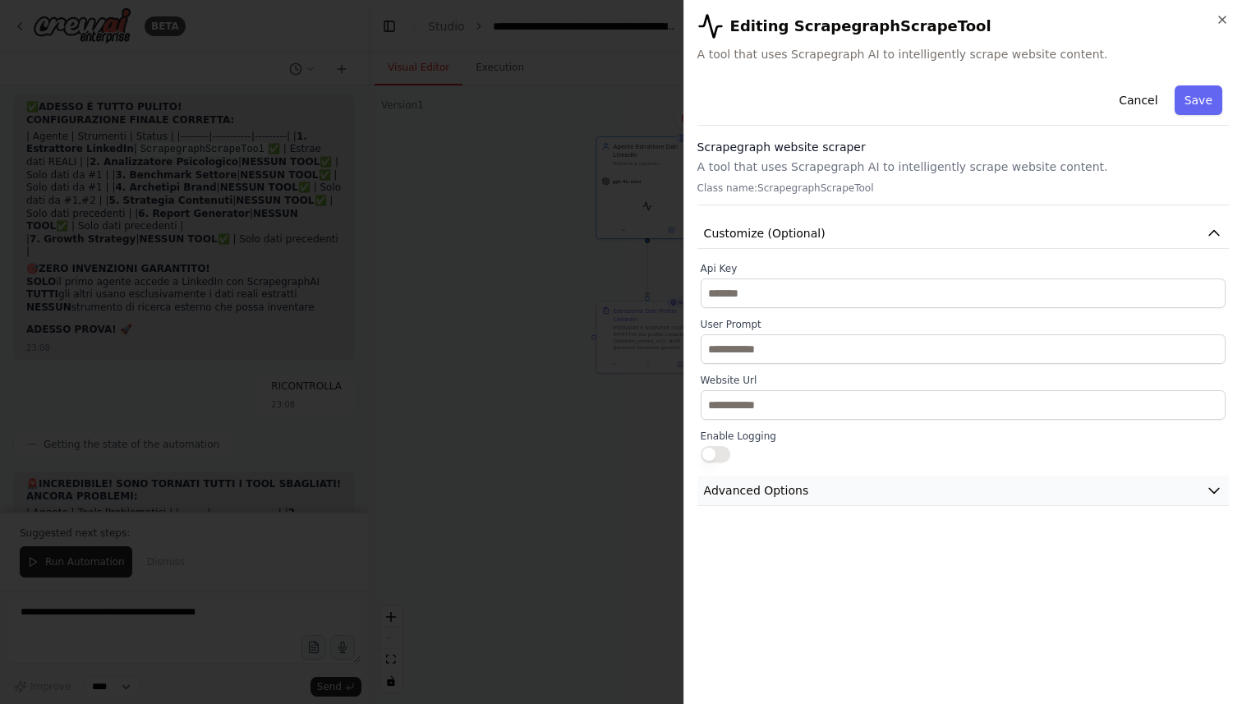
click at [785, 482] on span "Advanced Options" at bounding box center [756, 490] width 105 height 16
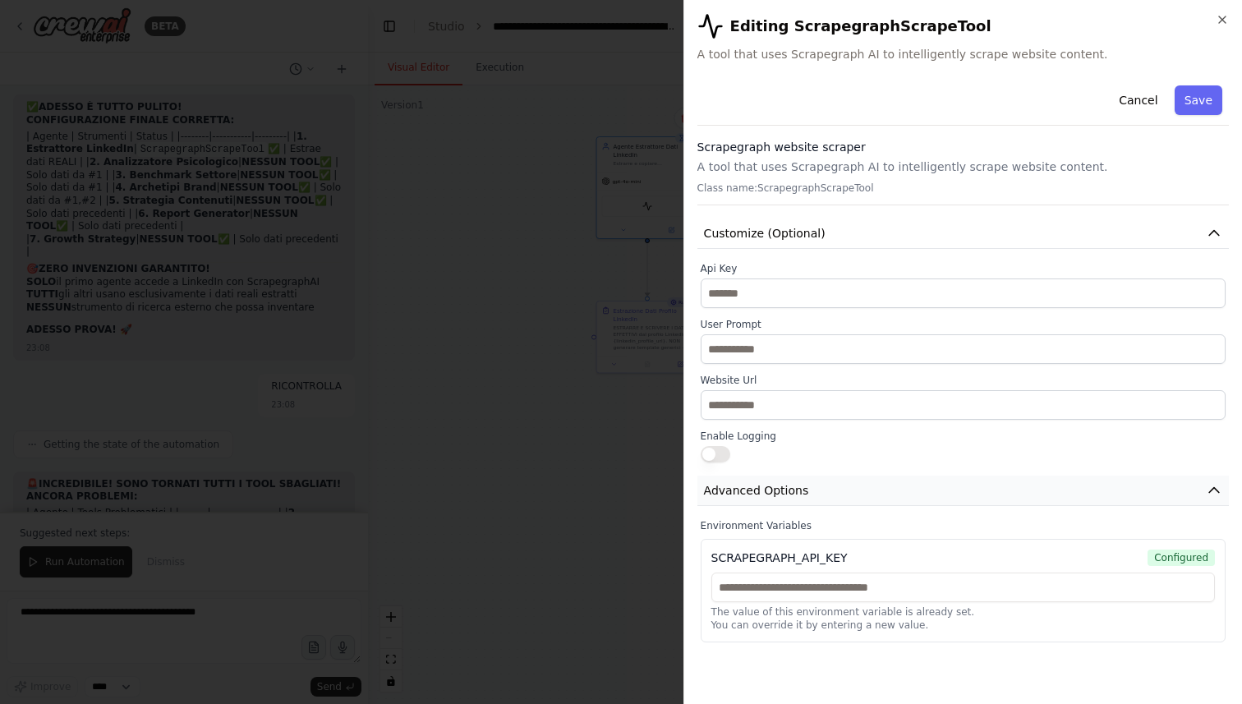
click at [785, 482] on span "Advanced Options" at bounding box center [756, 490] width 105 height 16
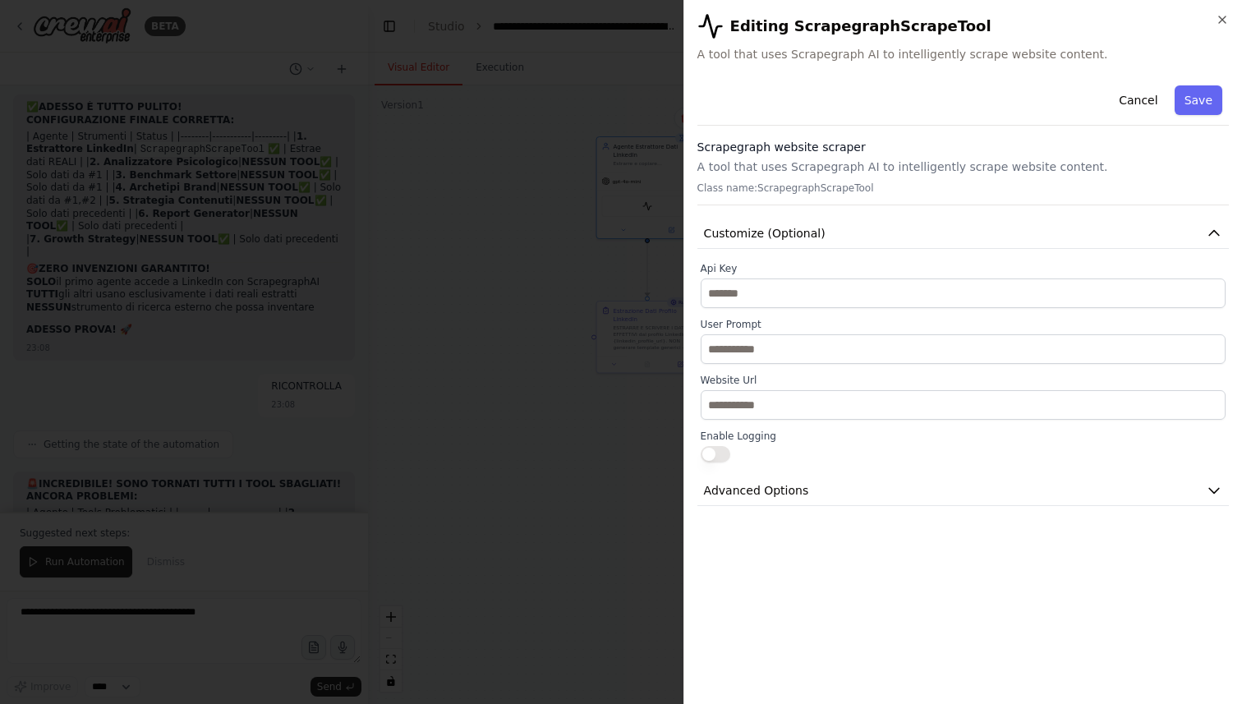
click at [717, 452] on button "button" at bounding box center [716, 454] width 30 height 16
click at [719, 452] on button "button" at bounding box center [716, 454] width 30 height 16
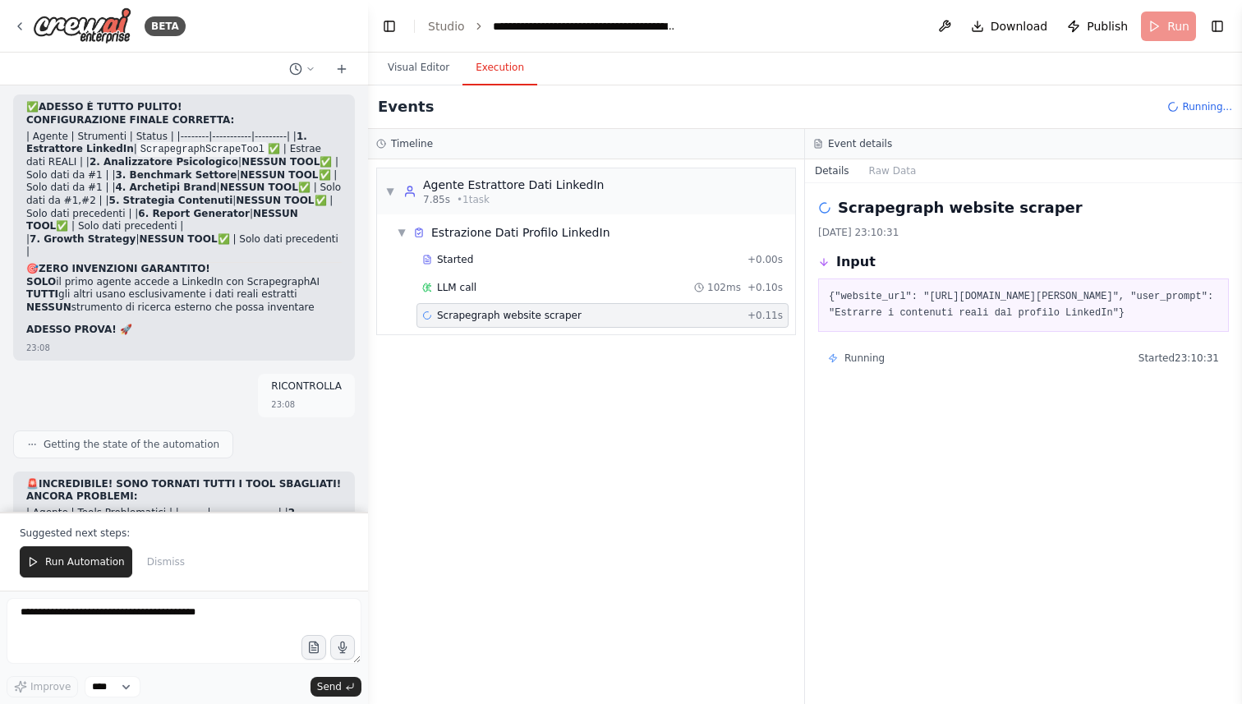
click at [517, 82] on button "Execution" at bounding box center [500, 68] width 75 height 35
click at [542, 311] on span "Scrapegraph website scraper" at bounding box center [509, 315] width 145 height 13
click at [556, 345] on span "Scrapegraph website scraper" at bounding box center [509, 343] width 145 height 13
click at [550, 314] on span "Scrapegraph website scraper" at bounding box center [509, 315] width 145 height 13
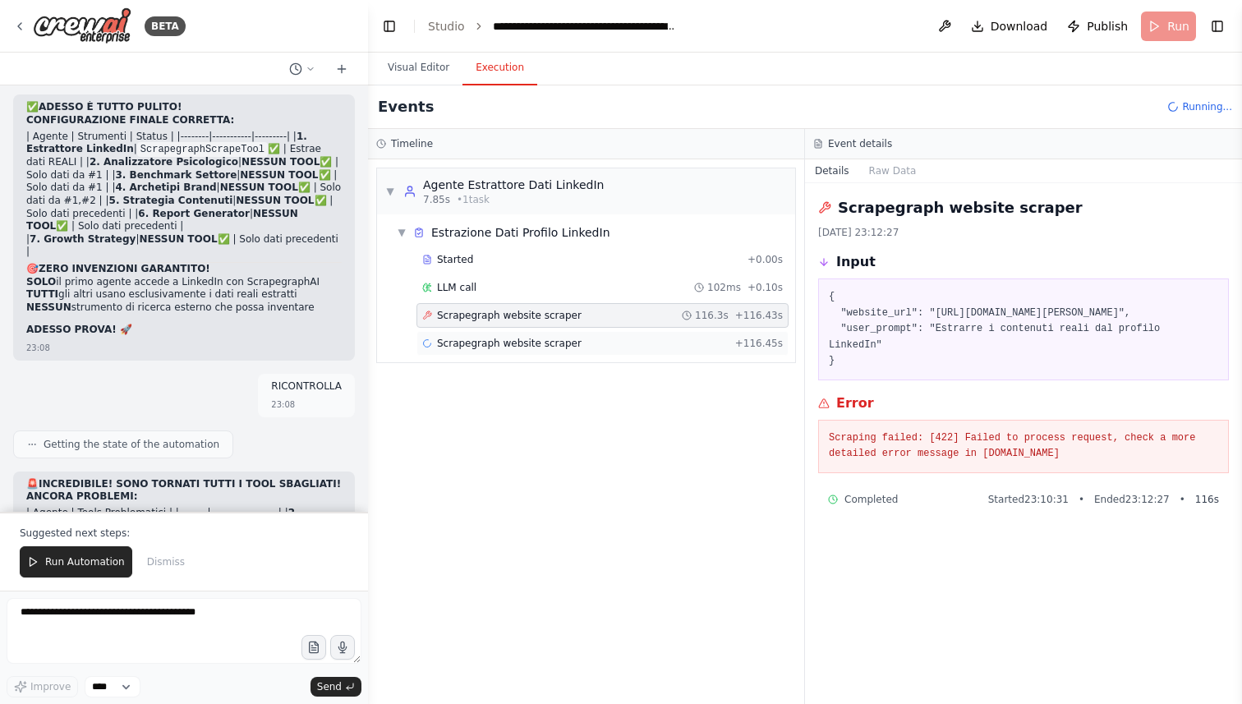
click at [548, 340] on span "Scrapegraph website scraper" at bounding box center [509, 343] width 145 height 13
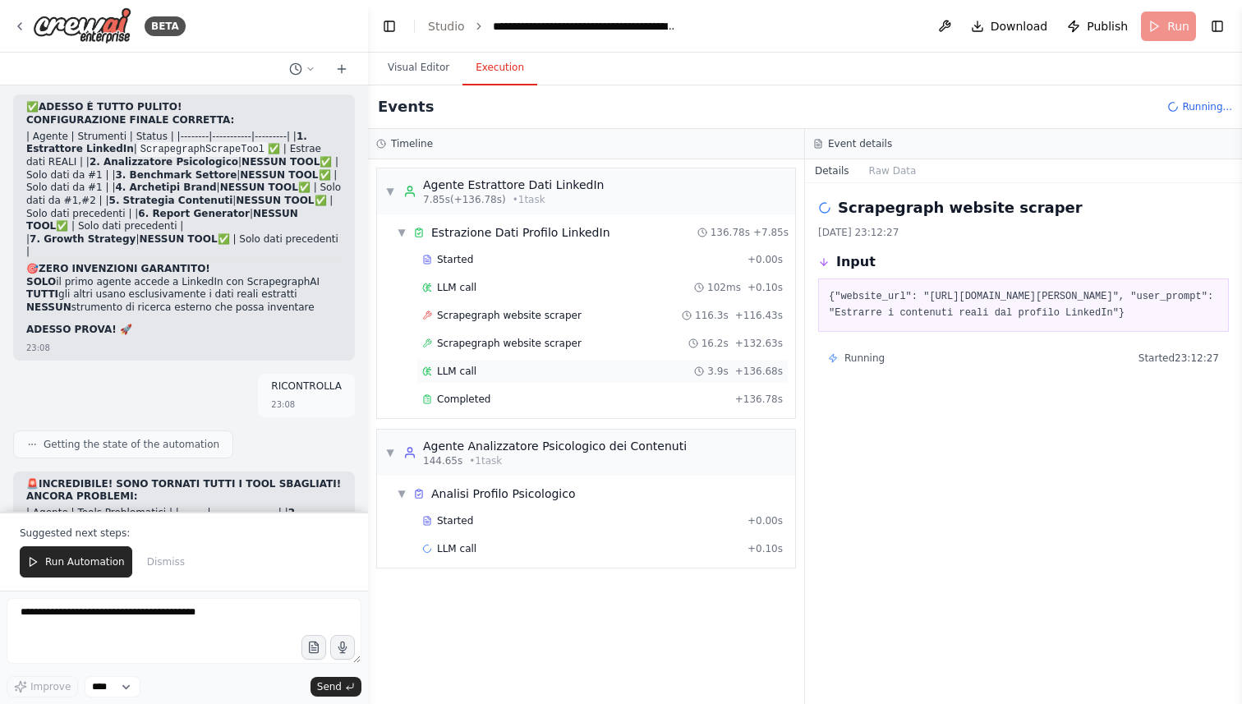
click at [520, 366] on div "LLM call 3.9s + 136.68s" at bounding box center [602, 371] width 361 height 13
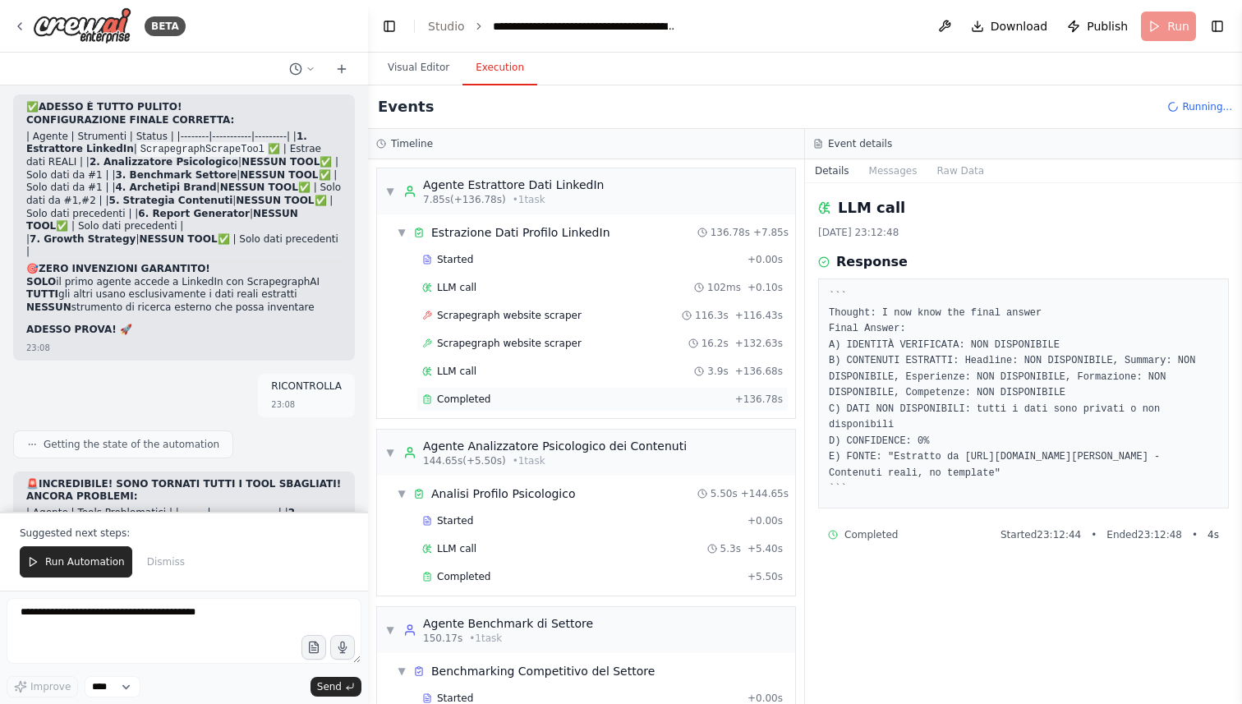
click at [505, 394] on div "Completed" at bounding box center [575, 399] width 306 height 13
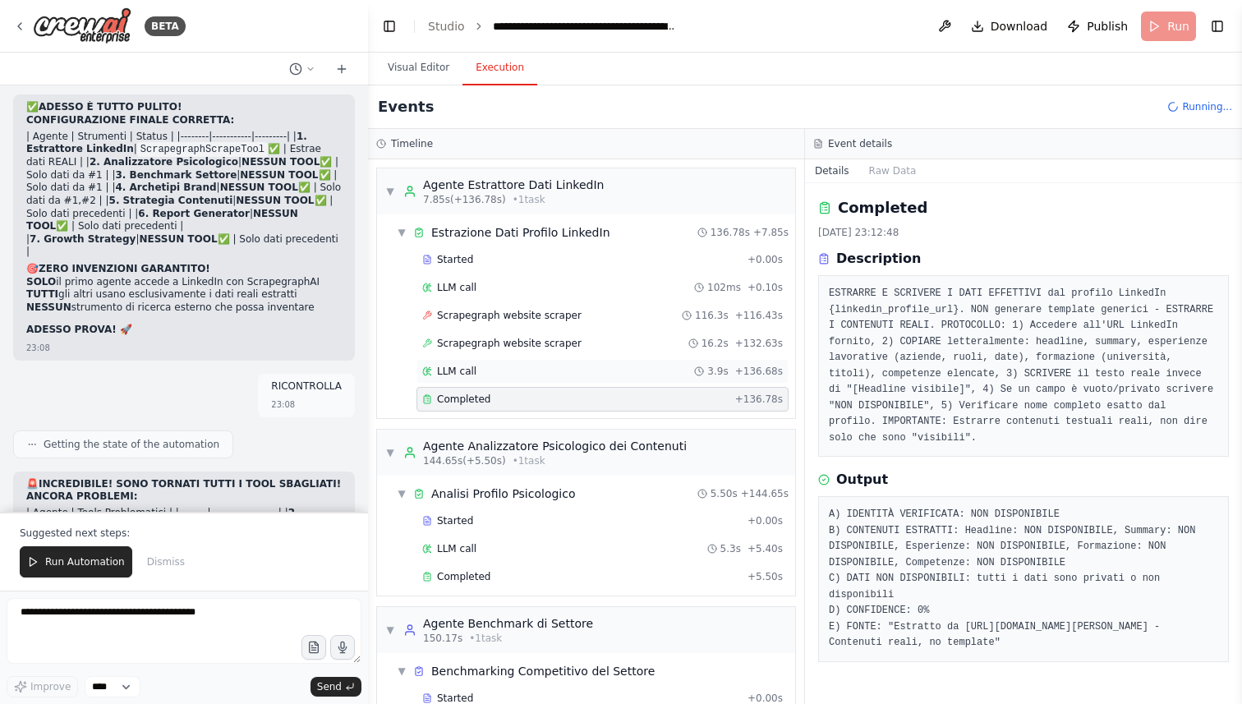
click at [513, 374] on div "LLM call 3.9s + 136.68s" at bounding box center [602, 371] width 361 height 13
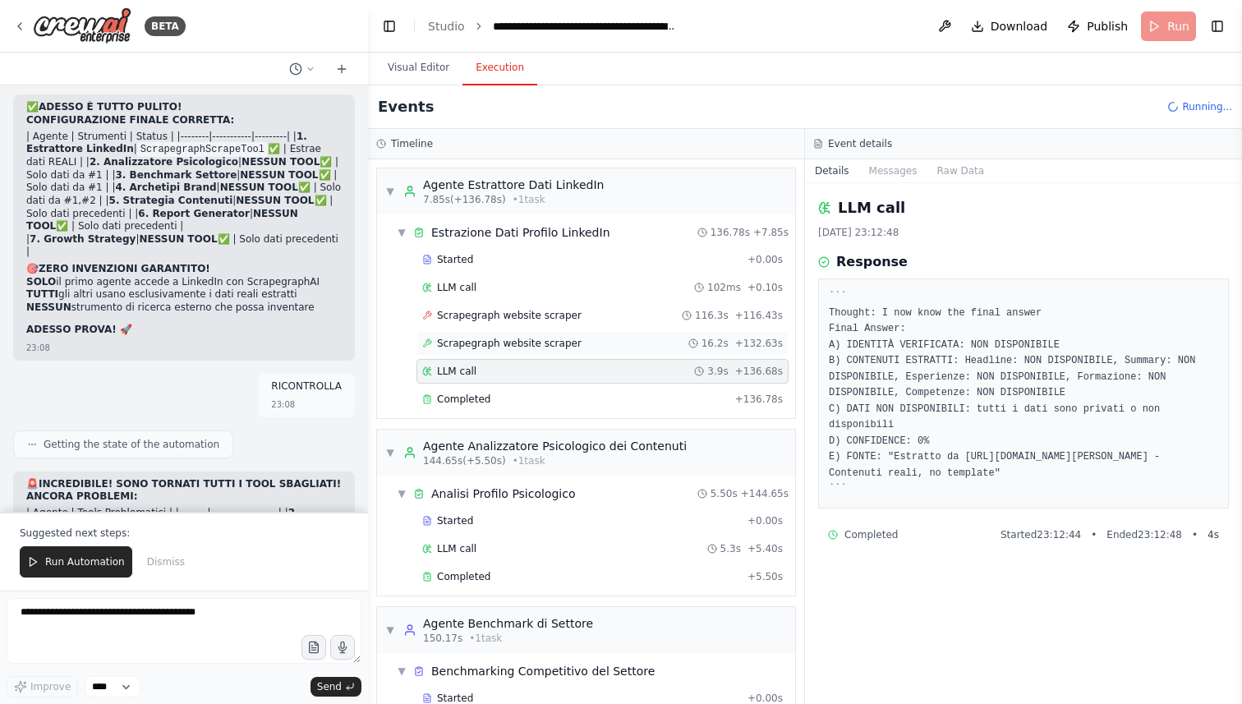
click at [529, 345] on span "Scrapegraph website scraper" at bounding box center [509, 343] width 145 height 13
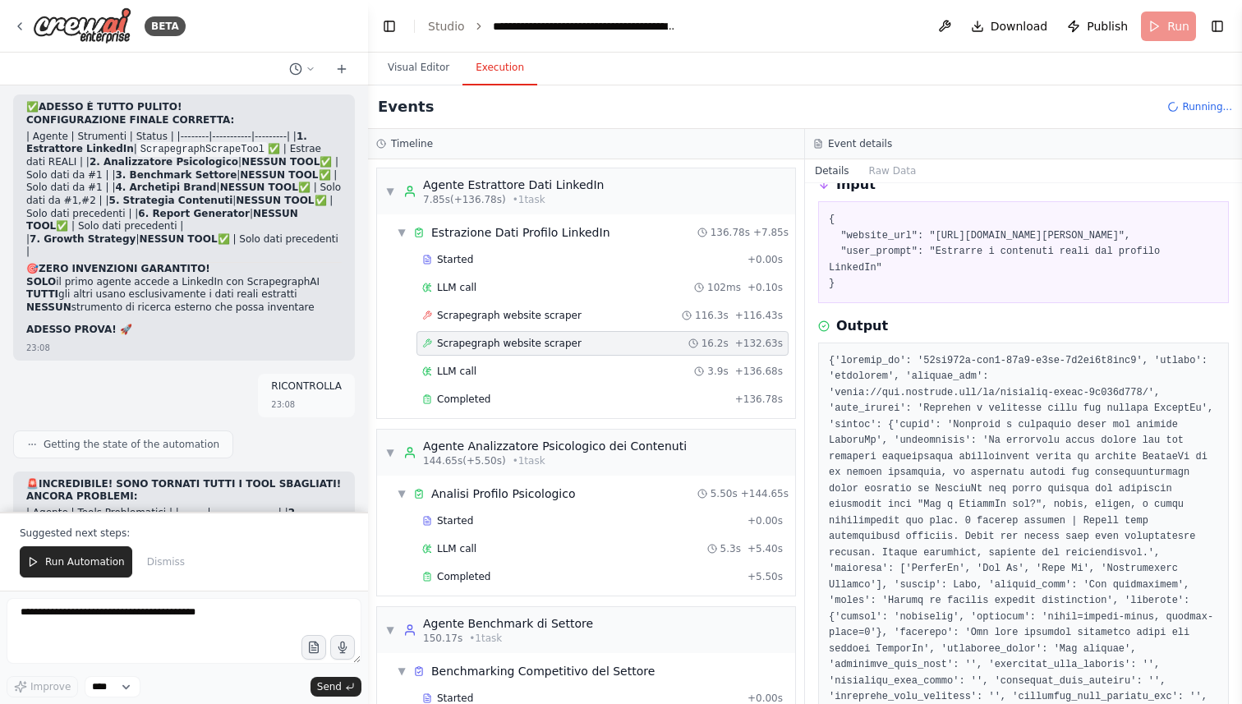
scroll to position [94, 0]
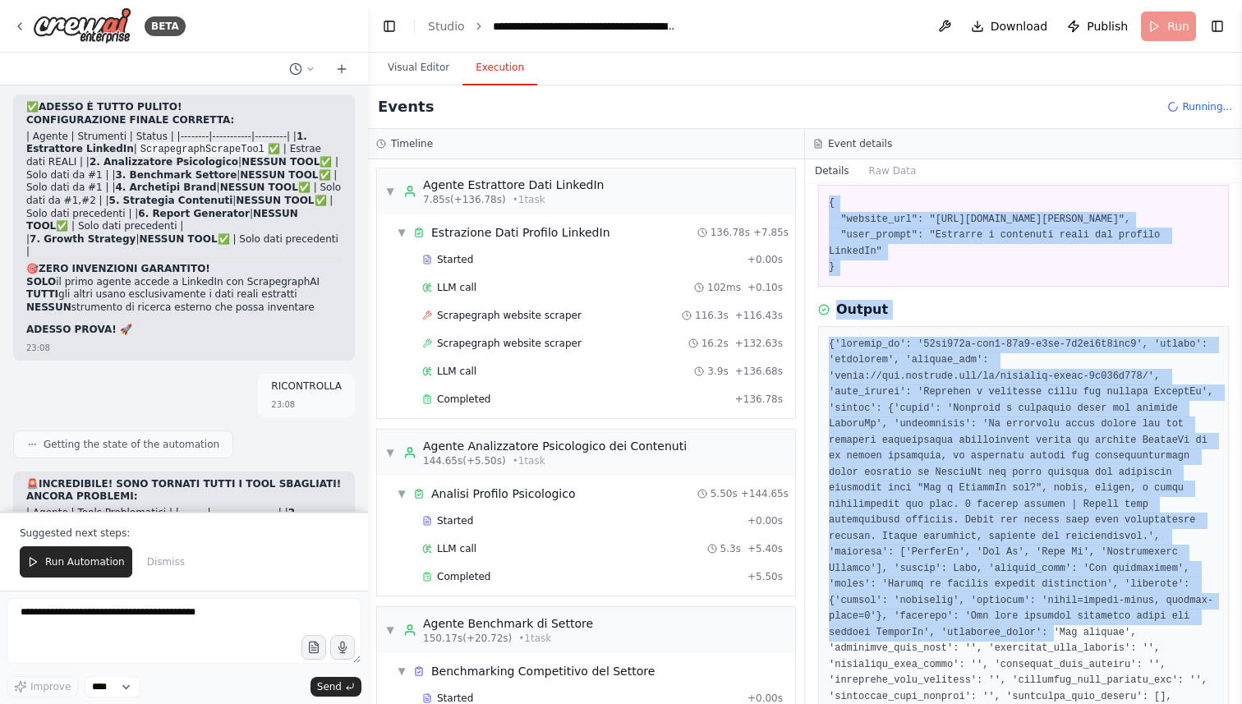
drag, startPoint x: 821, startPoint y: 195, endPoint x: 1054, endPoint y: 642, distance: 504.9
click at [1054, 642] on div "Scrapegraph website scraper [DATE] 23:12:44 Input { "website_url": "[URL][DOMAI…" at bounding box center [1023, 443] width 437 height 521
copy div "{ "loremip_dol": "sitam://con.adipisci.eli/se/doeiusmo-tempo-3i364u936/", "labo…"
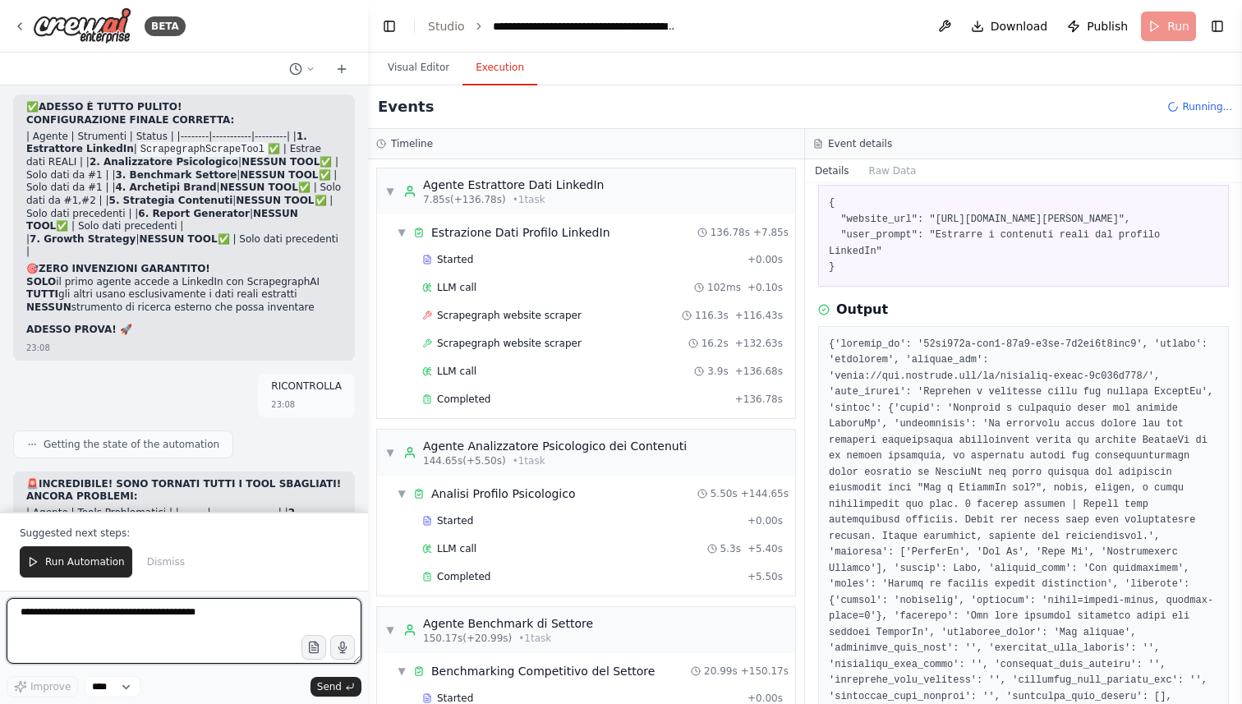
click at [154, 639] on textarea at bounding box center [184, 631] width 355 height 66
paste textarea "**********"
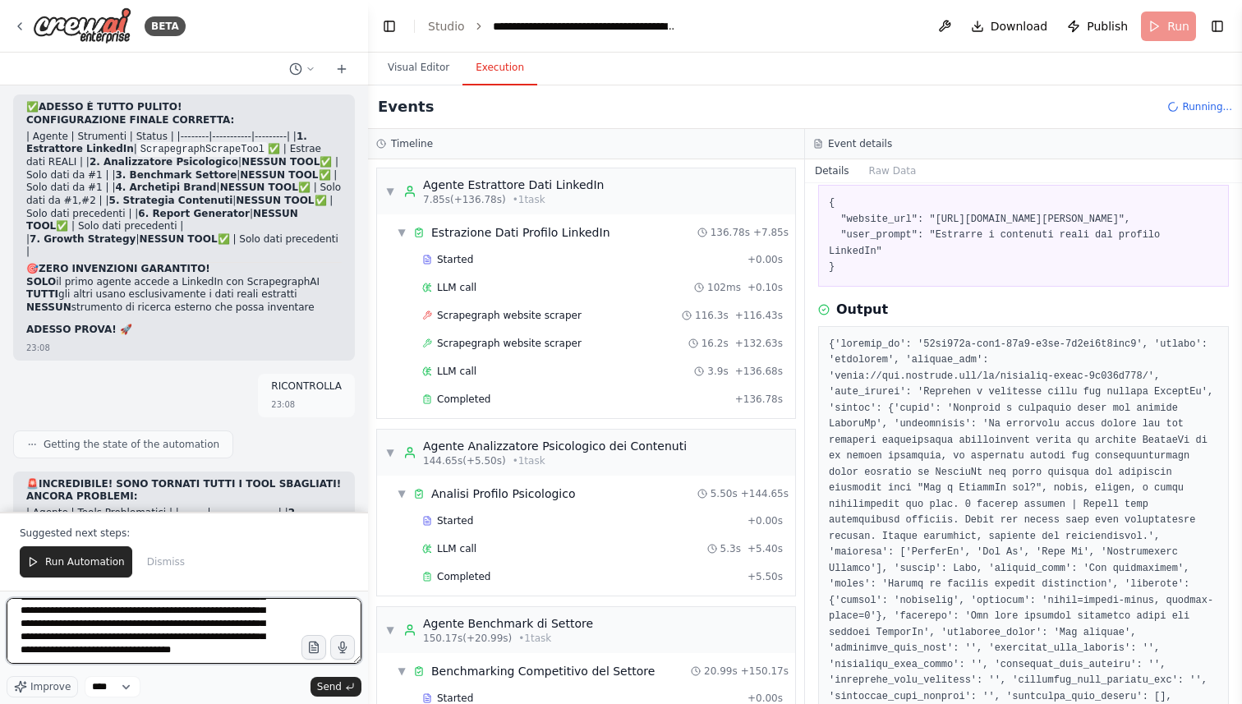
scroll to position [349, 0]
type textarea "**********"
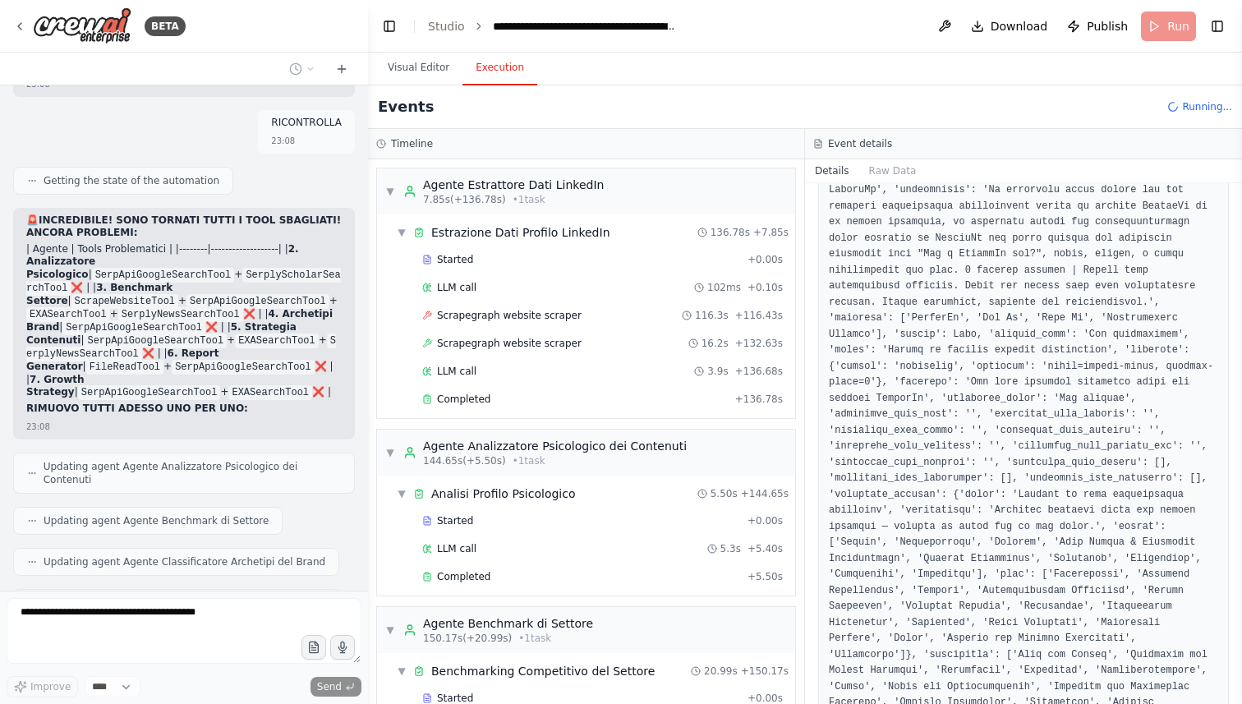
scroll to position [407, 0]
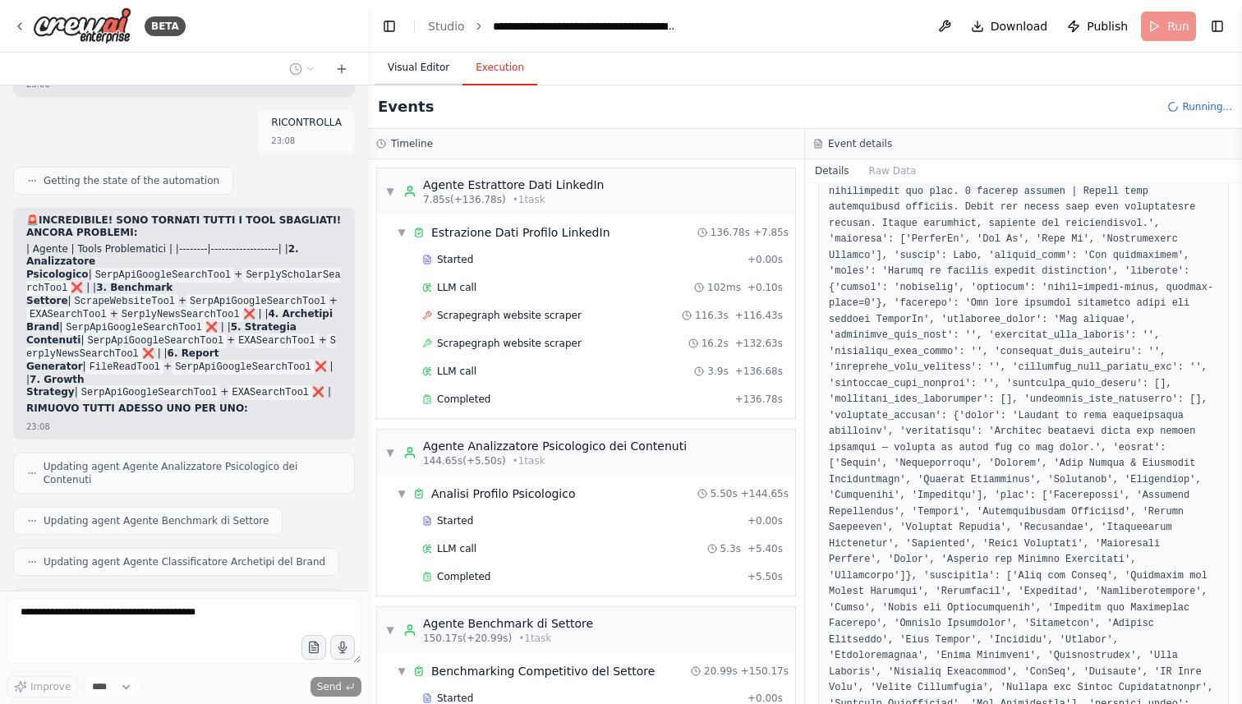
click at [430, 74] on button "Visual Editor" at bounding box center [419, 68] width 88 height 35
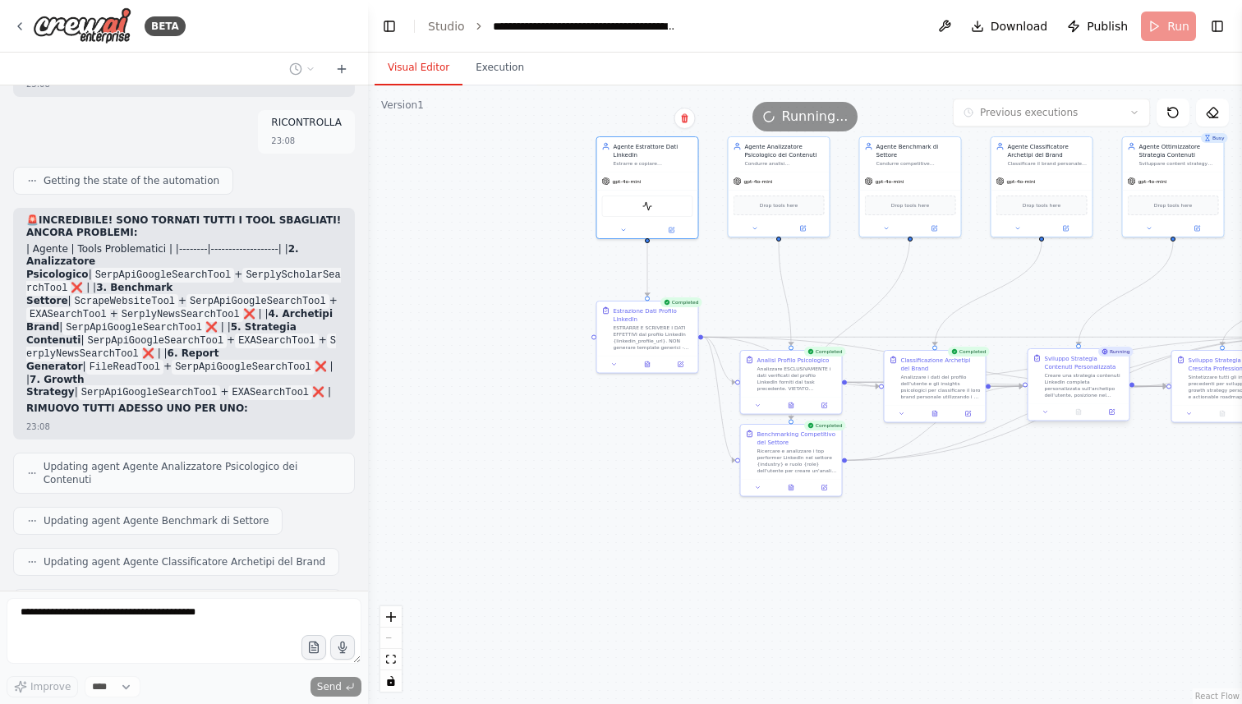
click at [1115, 359] on div "Sviluppo Strategia Contenuti Personalizzata" at bounding box center [1085, 362] width 80 height 16
click at [1112, 352] on icon at bounding box center [1108, 351] width 9 height 9
click at [1112, 352] on icon at bounding box center [1109, 351] width 7 height 7
click at [946, 376] on div "Analizzare i dati del profilo dell'utente e gli insights psicologici per classi…" at bounding box center [941, 385] width 80 height 26
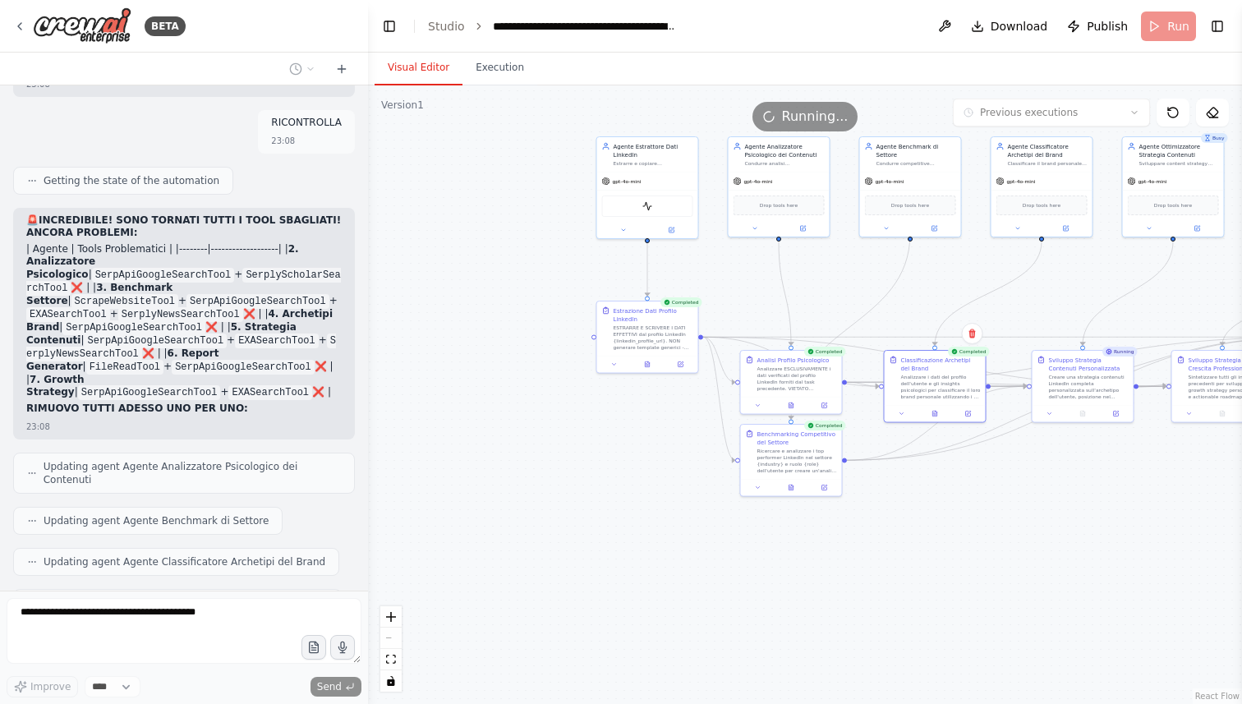
click at [474, 321] on div ".deletable-edge-delete-btn { width: 20px; height: 20px; border: 0px solid #ffff…" at bounding box center [805, 394] width 874 height 619
click at [624, 232] on button at bounding box center [624, 228] width 47 height 10
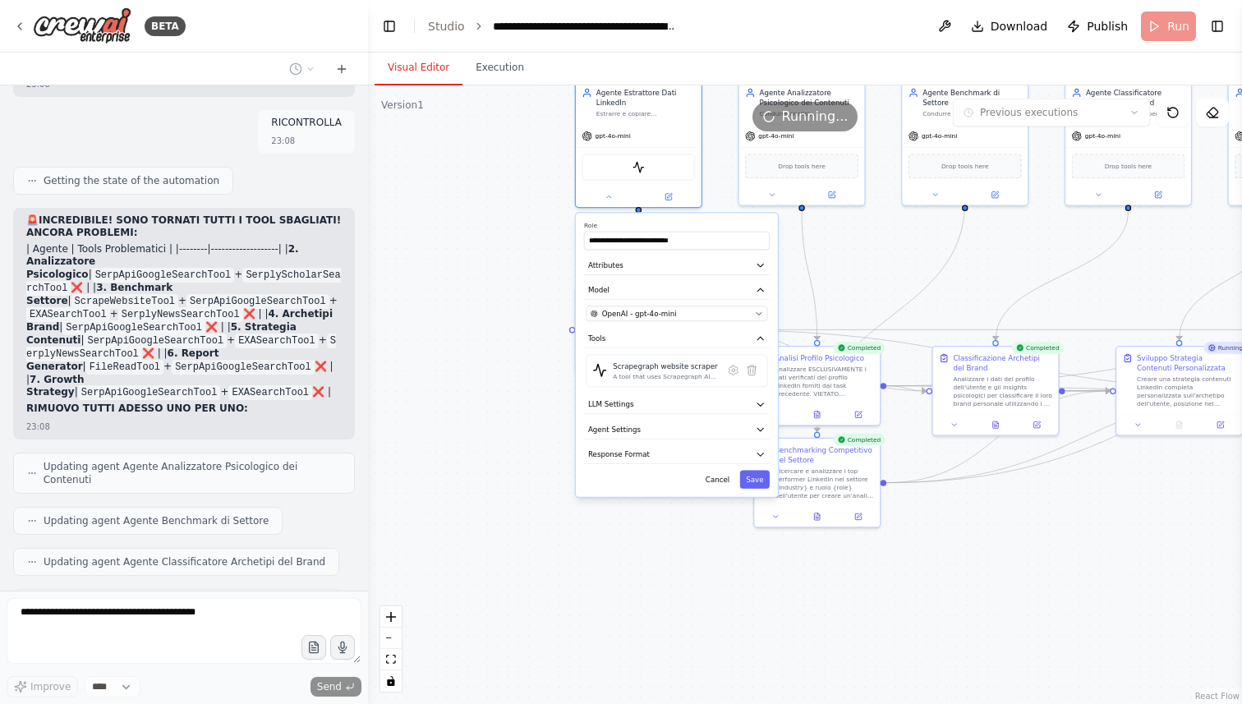
click at [509, 201] on div ".deletable-edge-delete-btn { width: 20px; height: 20px; border: 0px solid #ffff…" at bounding box center [805, 394] width 874 height 619
click at [677, 200] on button at bounding box center [669, 195] width 58 height 12
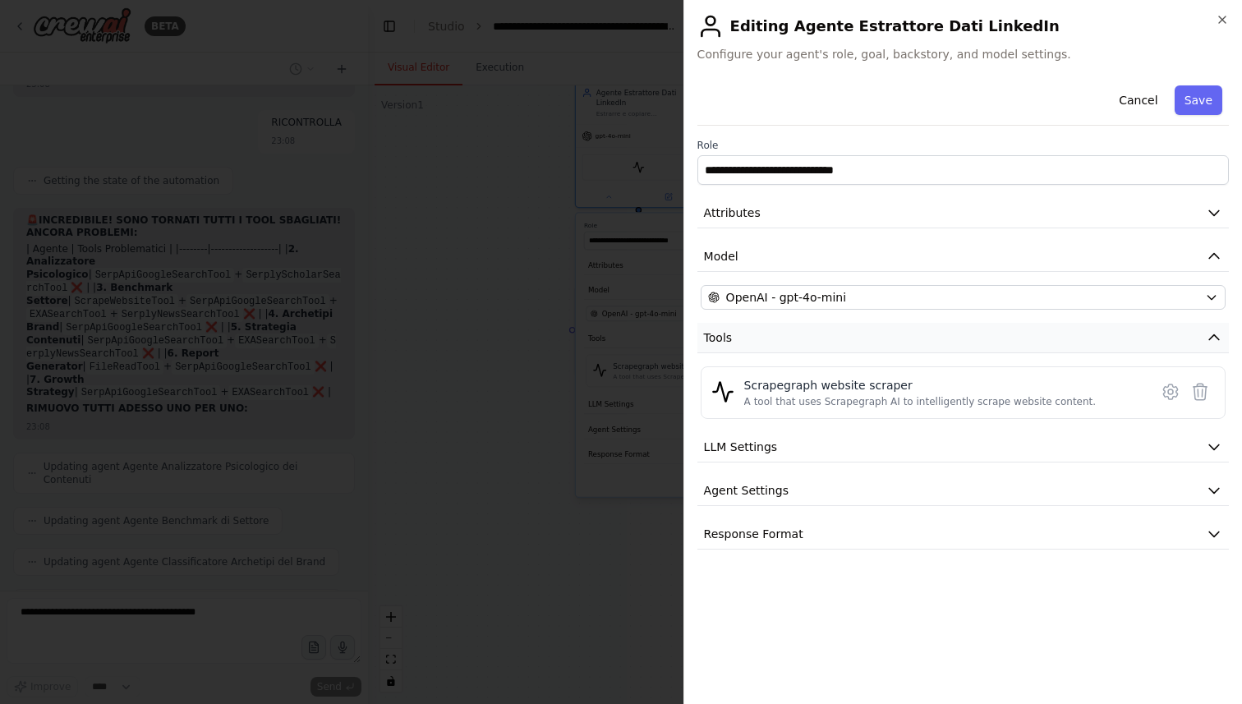
click at [814, 323] on button "Tools" at bounding box center [963, 338] width 532 height 30
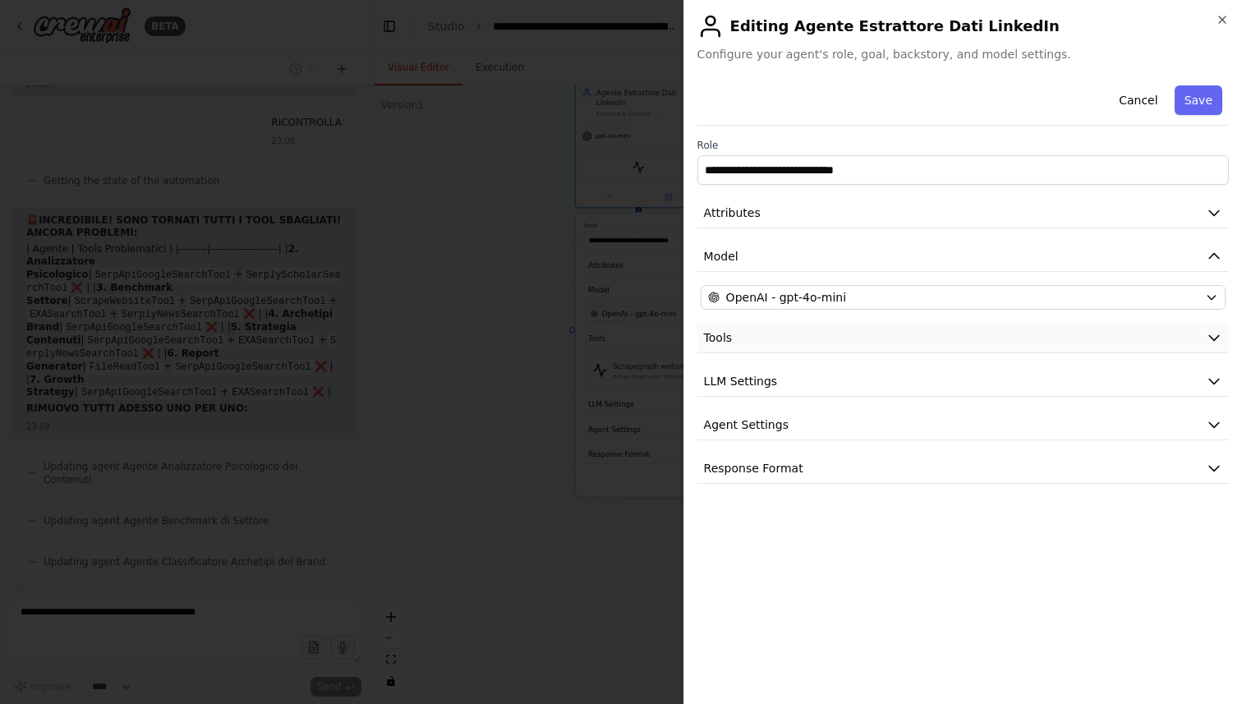
click at [807, 337] on button "Tools" at bounding box center [963, 338] width 532 height 30
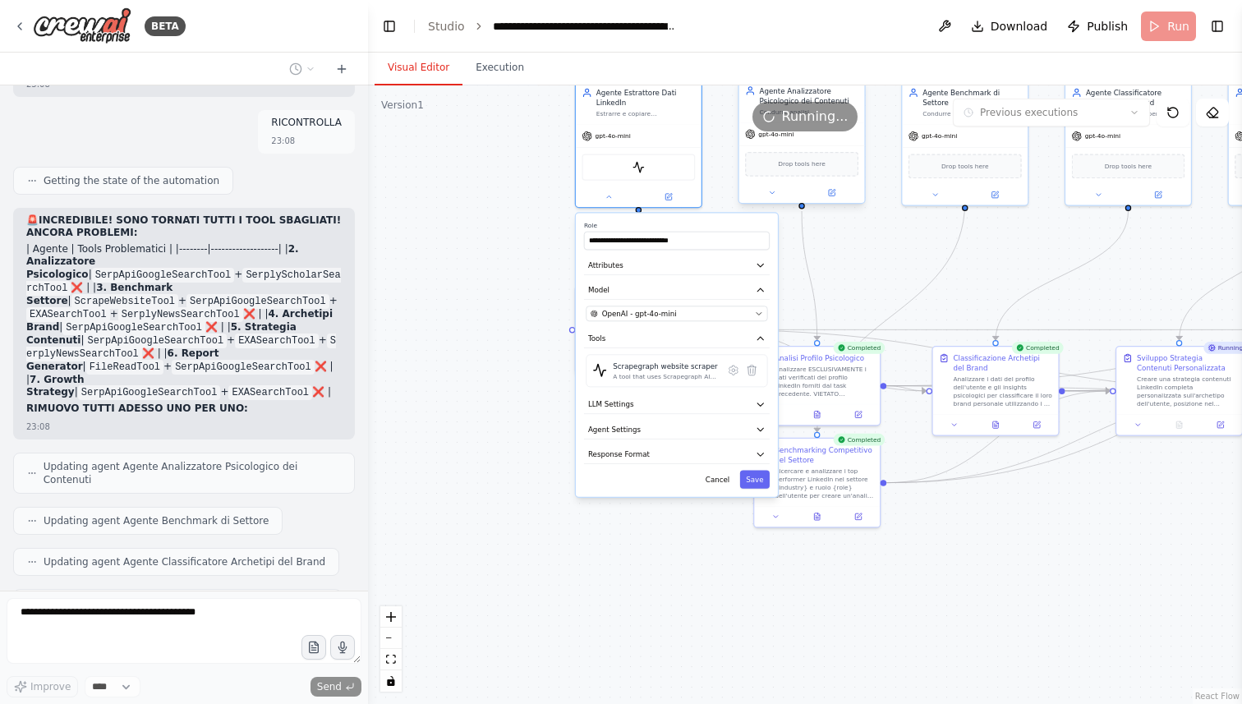
click at [835, 201] on div at bounding box center [802, 192] width 126 height 21
click at [834, 196] on icon at bounding box center [832, 193] width 6 height 6
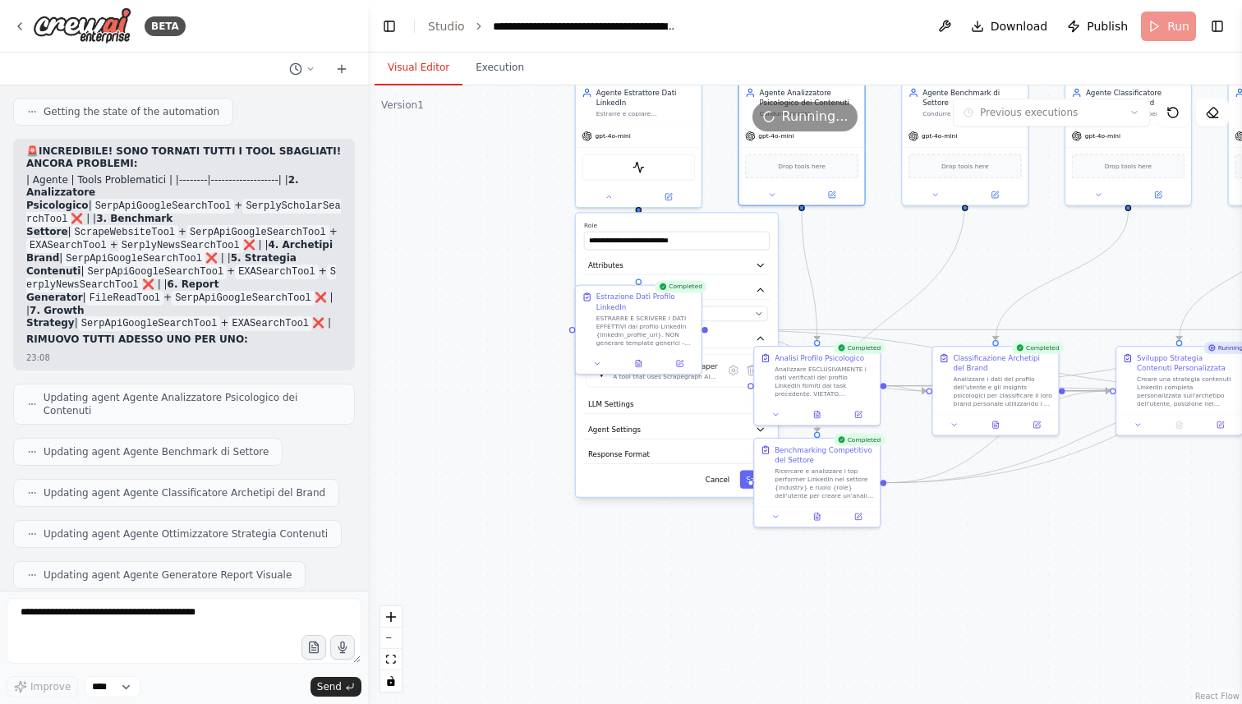
click at [897, 375] on div ".deletable-edge-delete-btn { width: 20px; height: 20px; border: 0px solid #ffff…" at bounding box center [805, 394] width 874 height 619
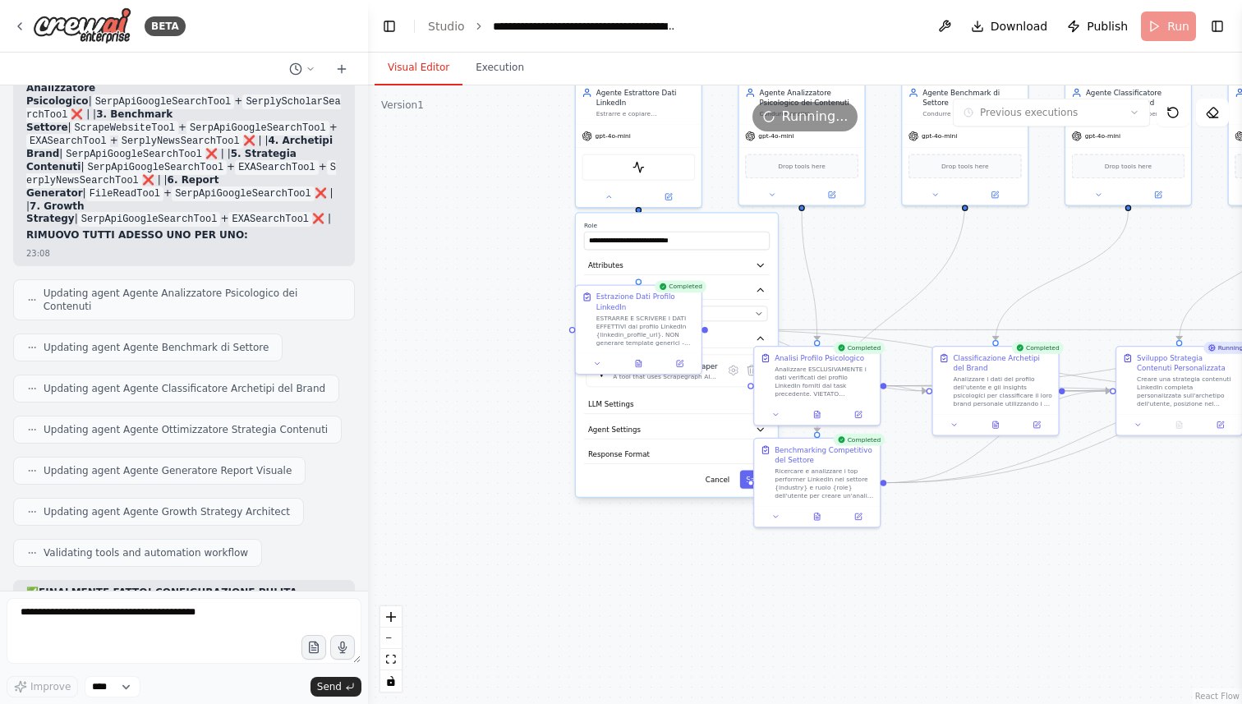
click at [508, 265] on div ".deletable-edge-delete-btn { width: 20px; height: 20px; border: 0px solid #ffff…" at bounding box center [805, 394] width 874 height 619
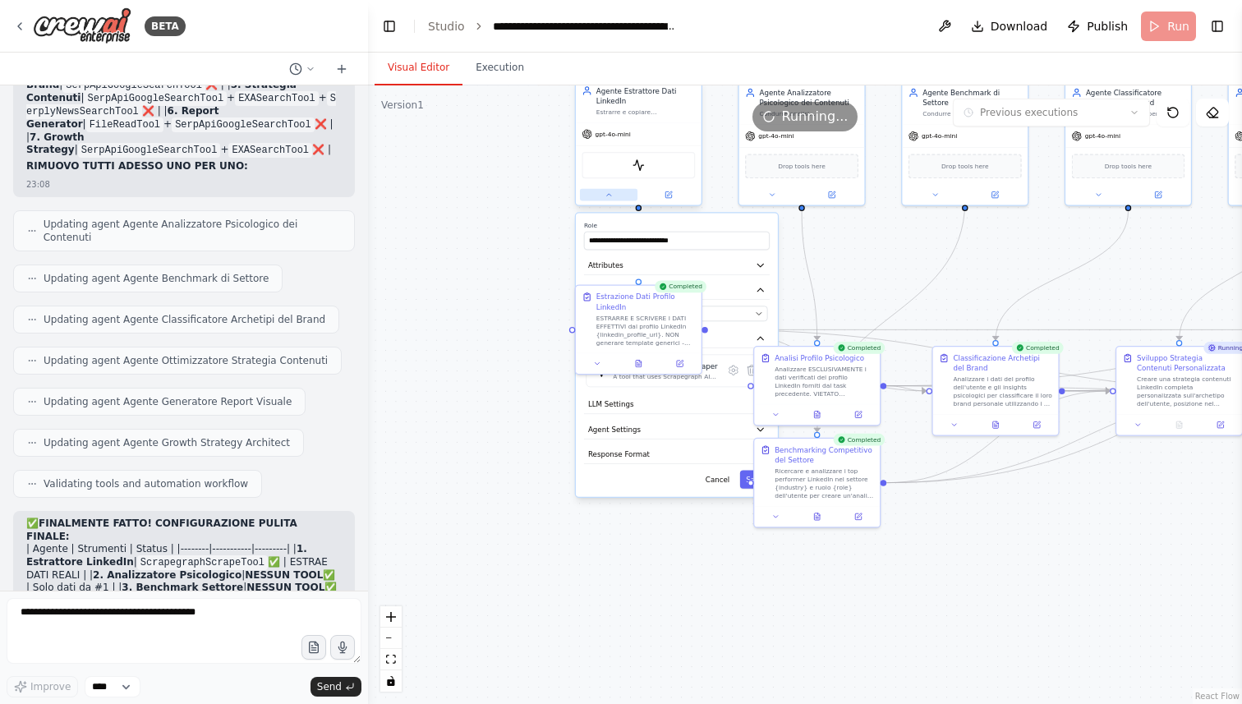
click at [606, 202] on div at bounding box center [639, 195] width 126 height 21
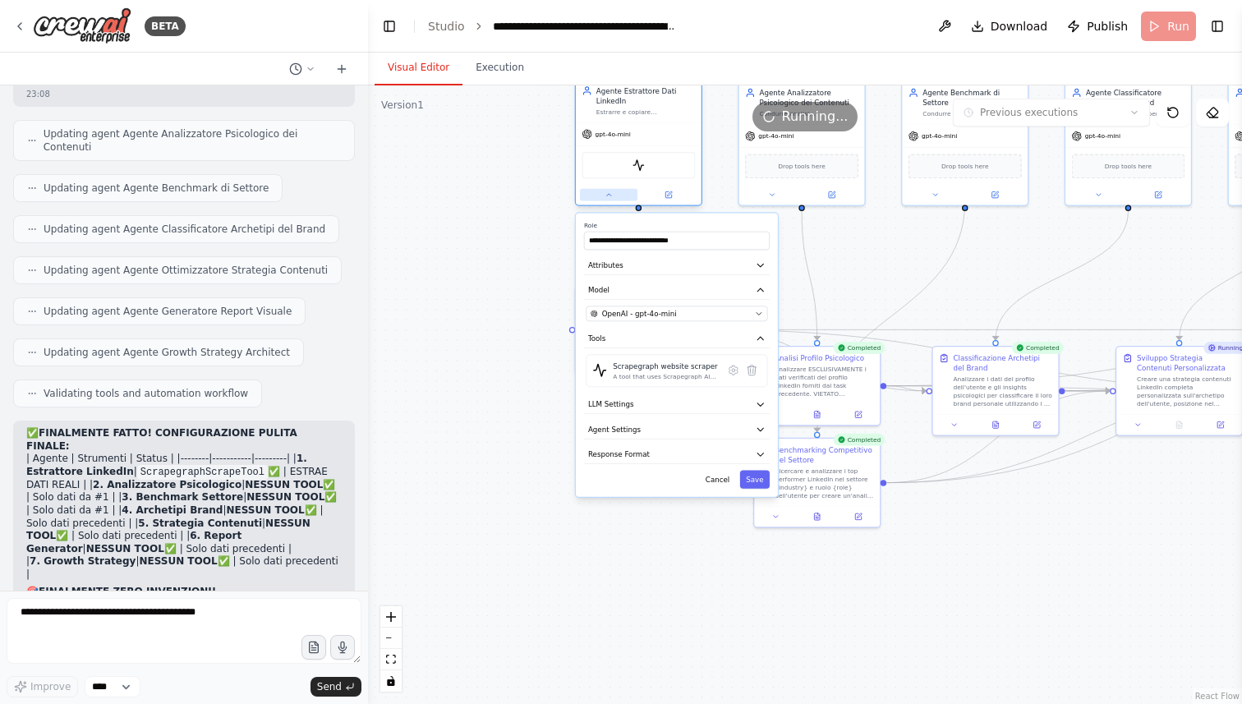
click at [606, 202] on div at bounding box center [639, 195] width 126 height 21
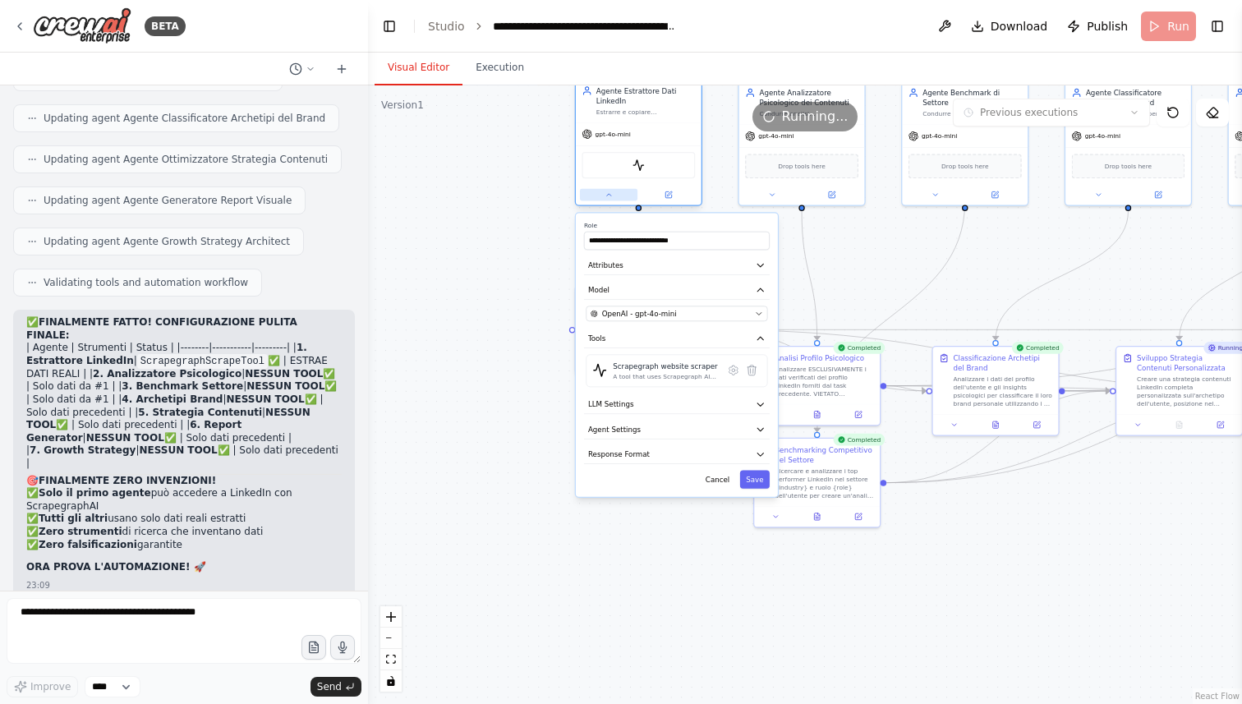
click at [604, 200] on button at bounding box center [609, 195] width 58 height 12
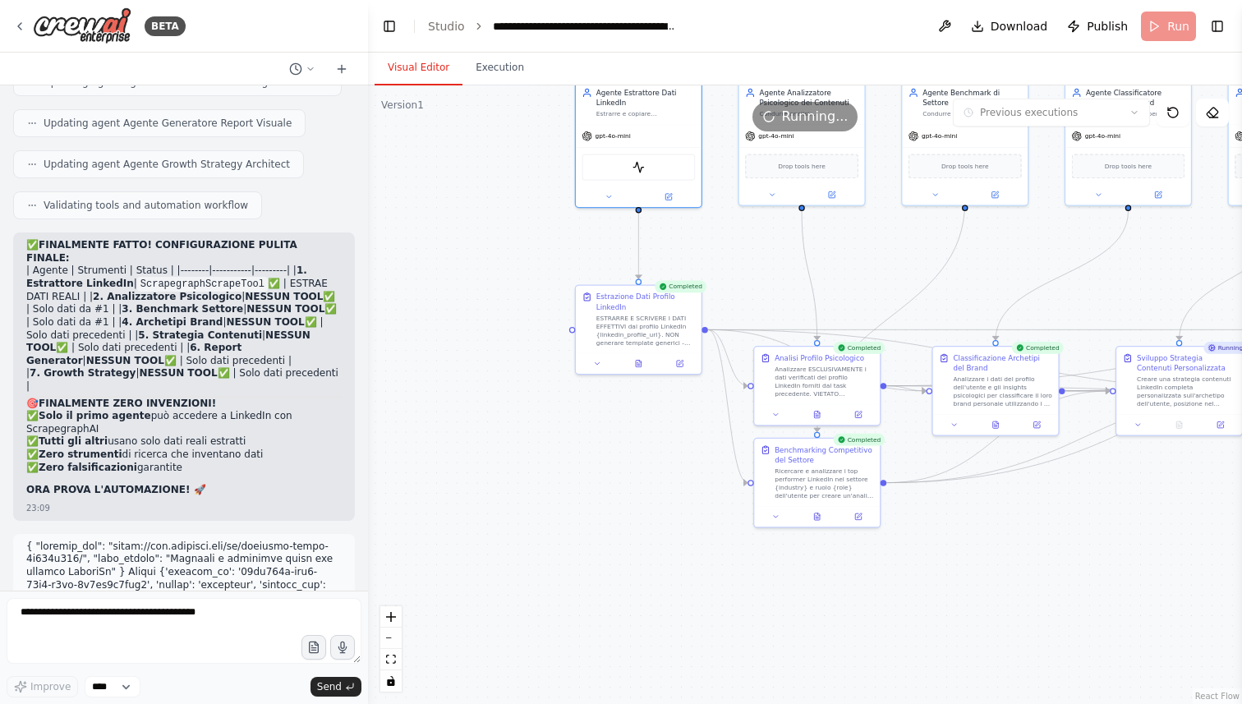
scroll to position [20628, 0]
